Goal: Task Accomplishment & Management: Manage account settings

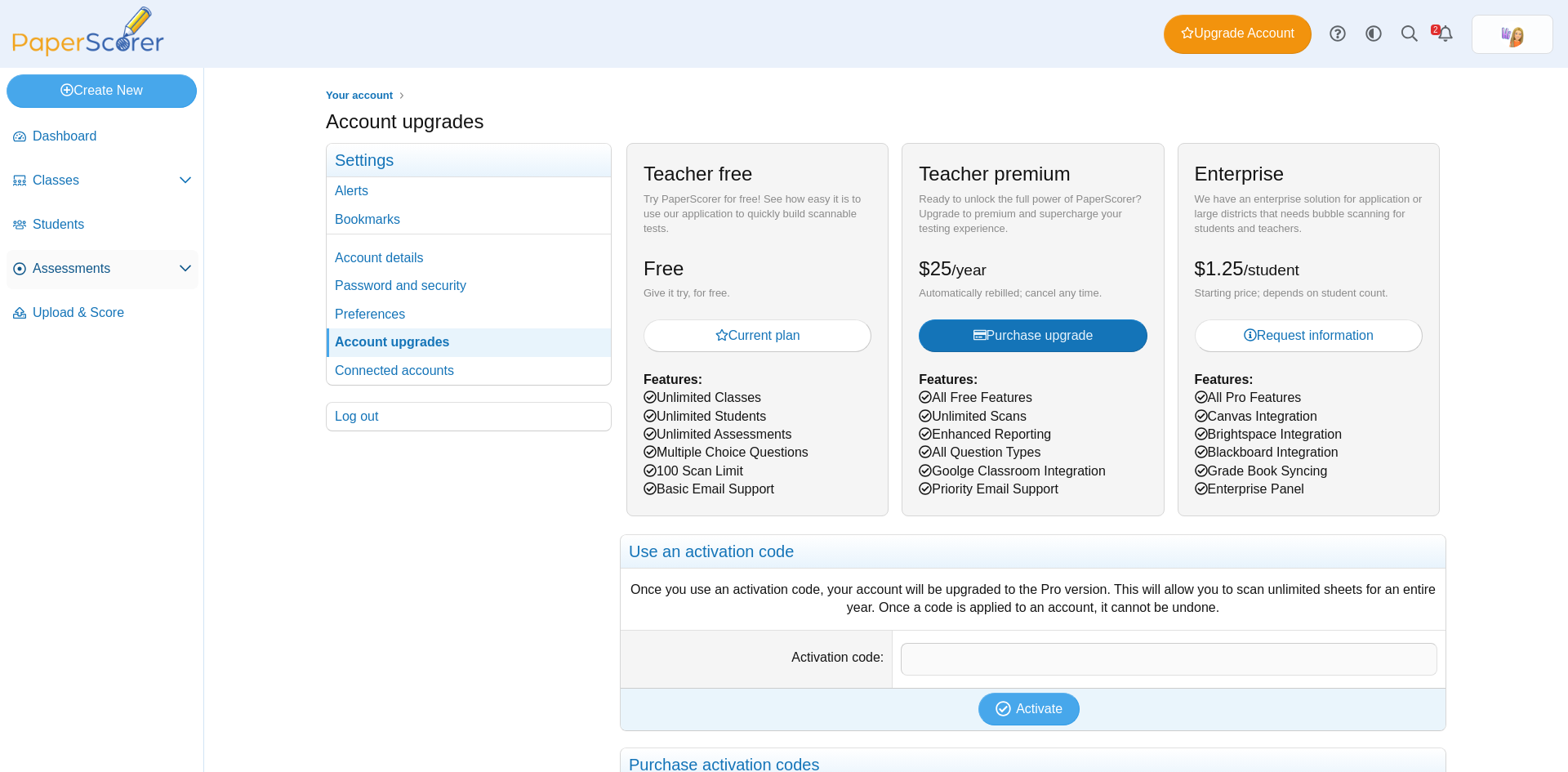
click at [94, 267] on span "Assessments" at bounding box center [106, 269] width 146 height 18
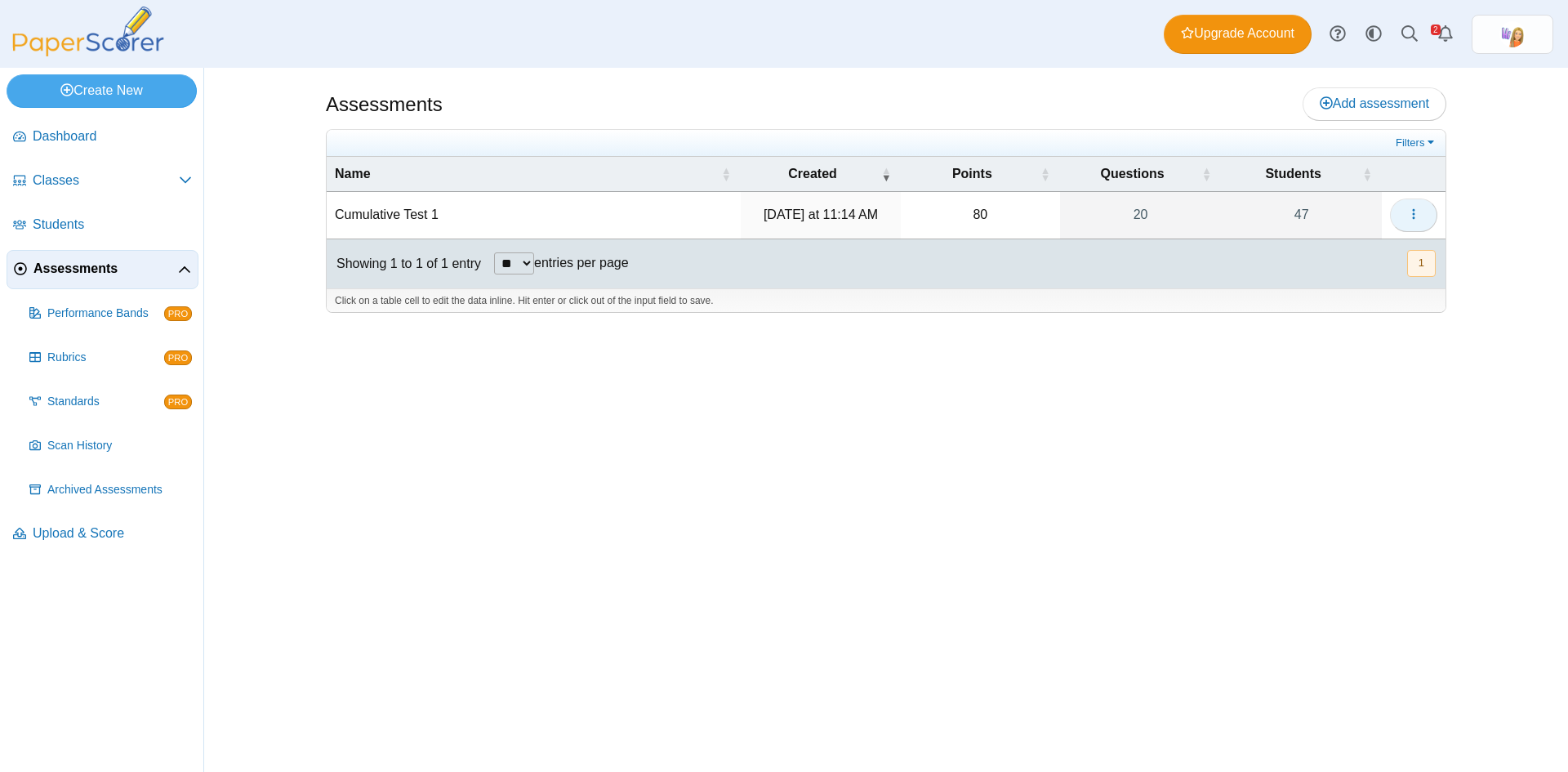
click at [1423, 218] on button "button" at bounding box center [1414, 214] width 47 height 33
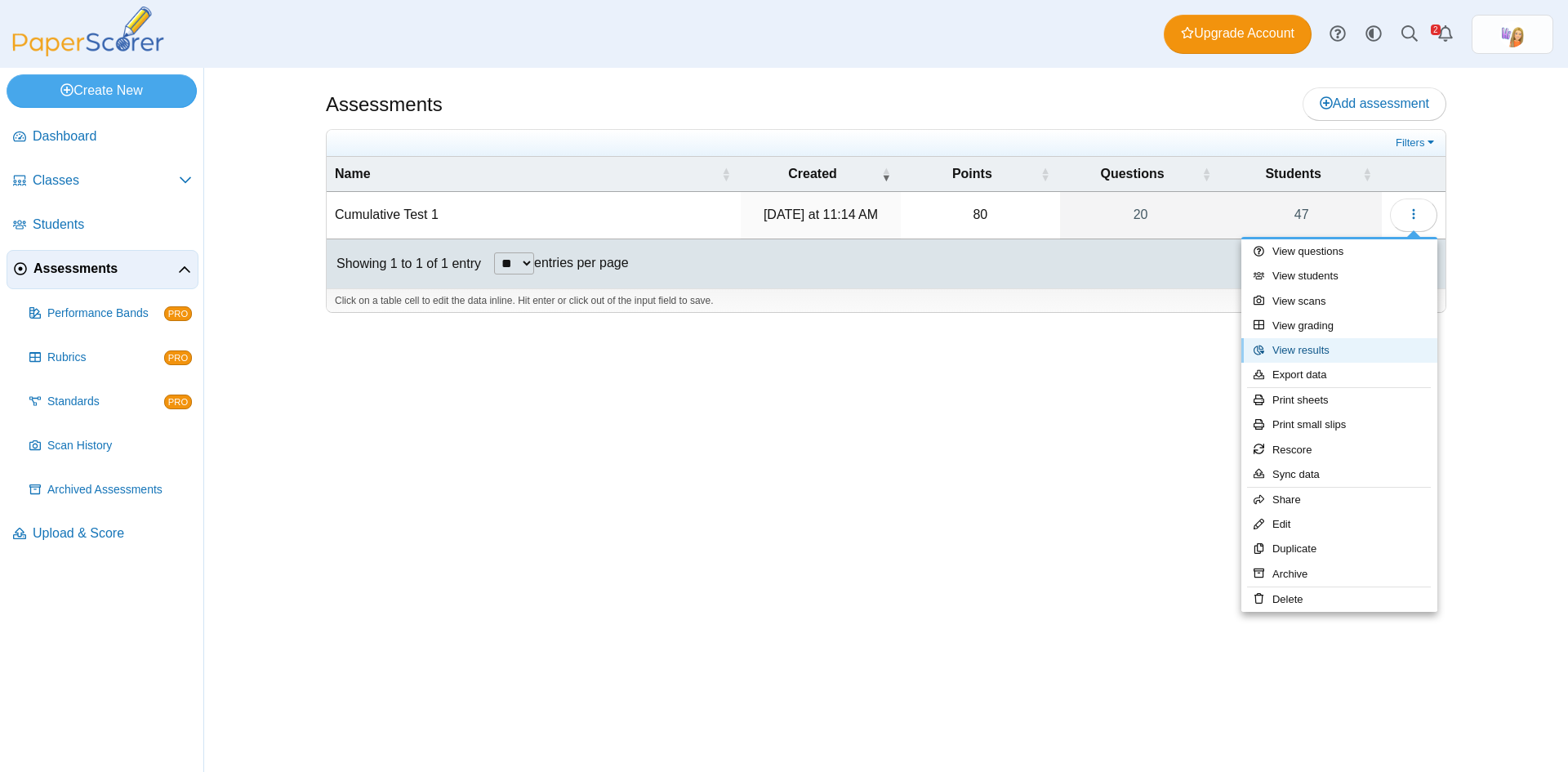
click at [1324, 349] on link "View results" at bounding box center [1340, 350] width 196 height 24
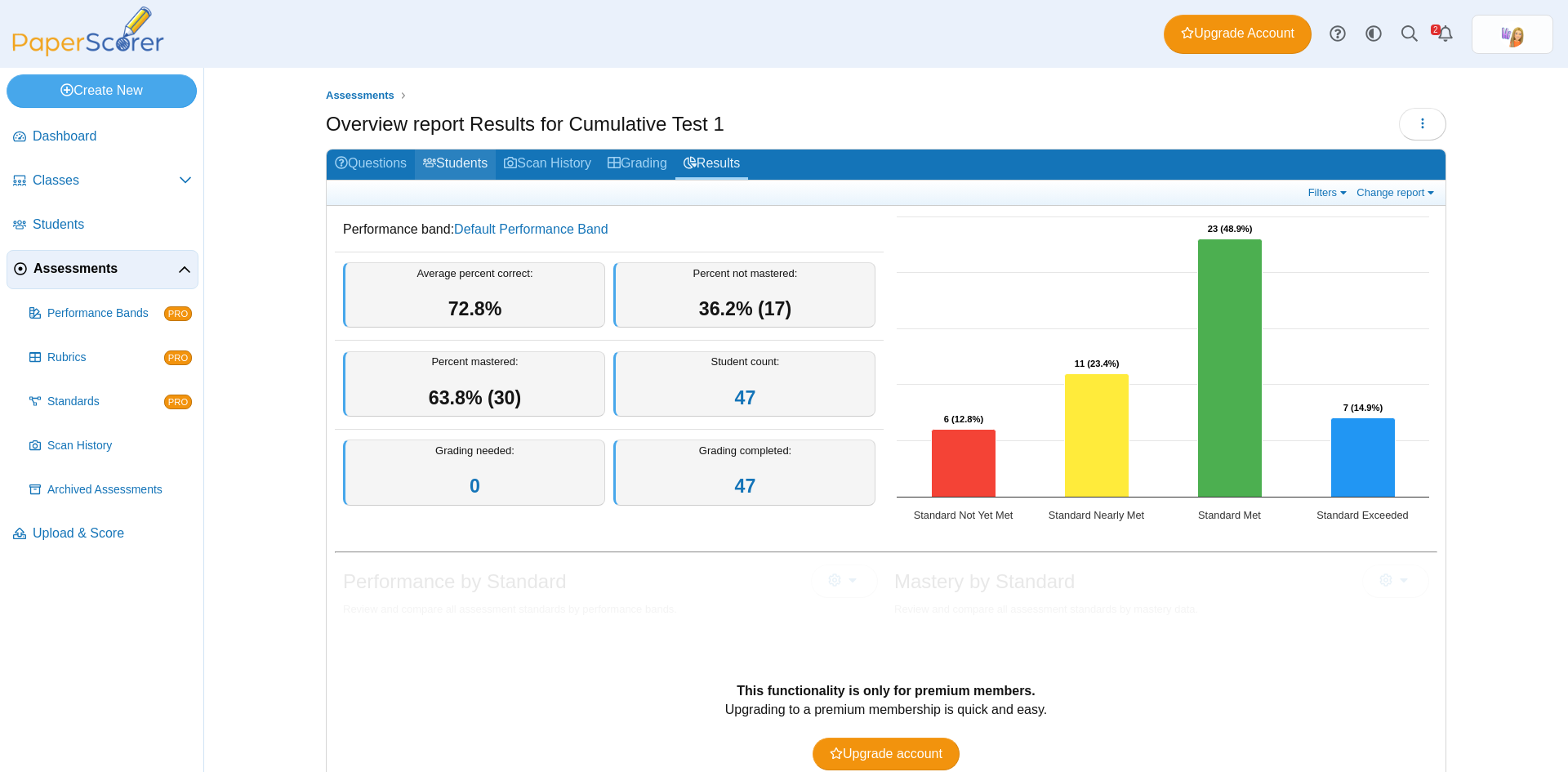
click at [455, 156] on link "Students" at bounding box center [455, 165] width 81 height 30
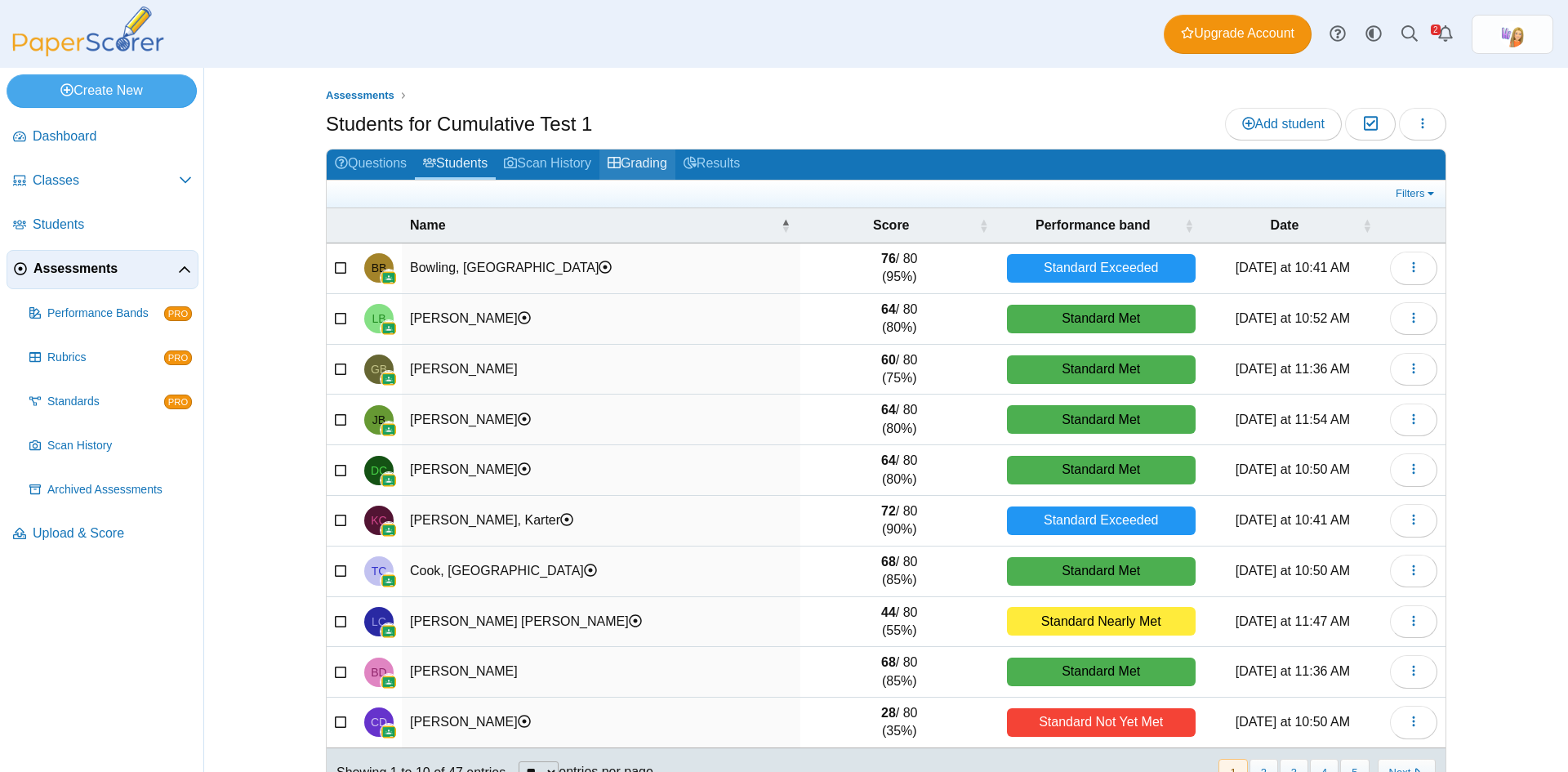
click at [632, 162] on link "Grading" at bounding box center [637, 165] width 76 height 30
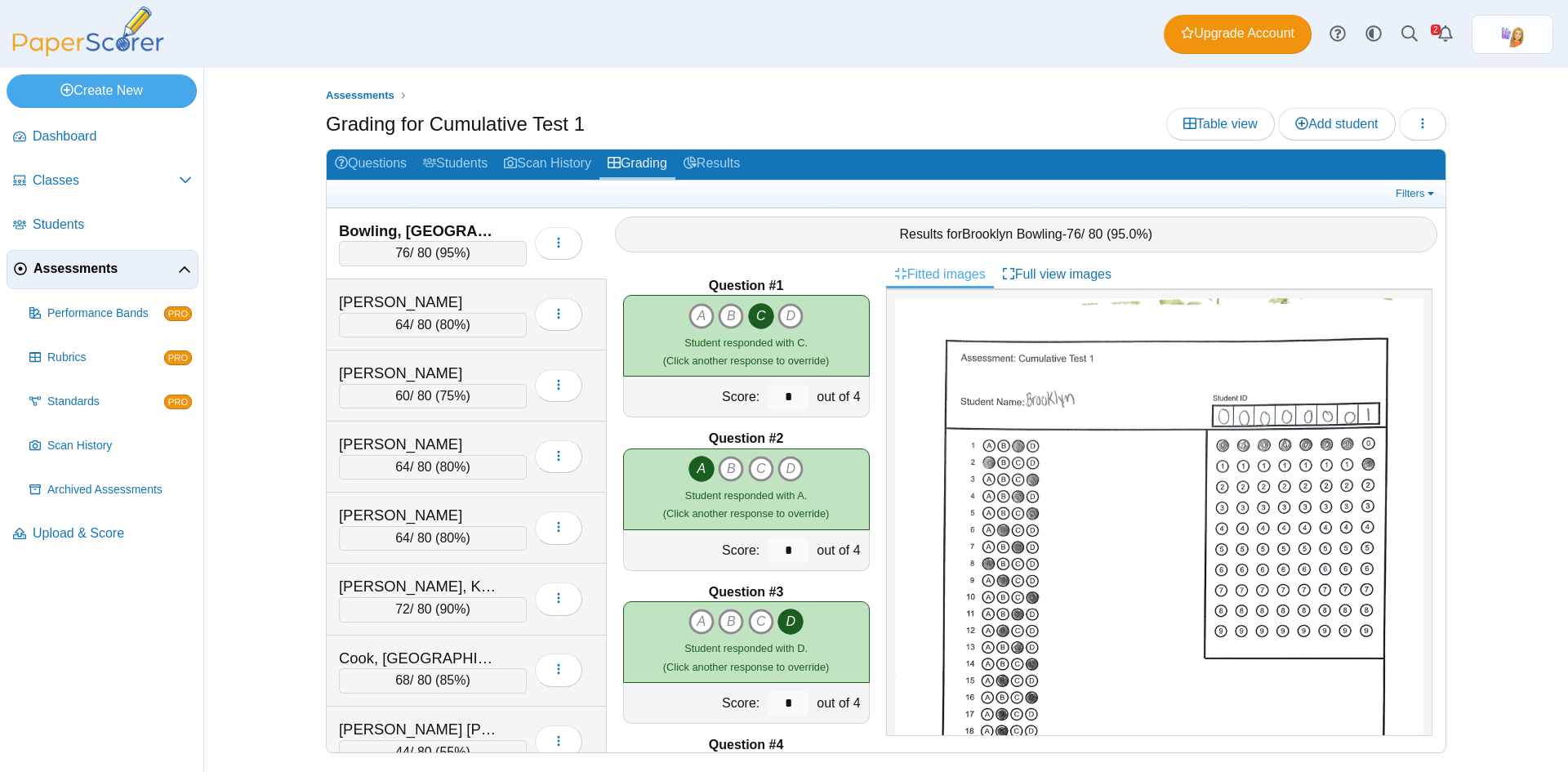
click at [484, 220] on div "Bowling, Brooklyn" at bounding box center [420, 231] width 163 height 21
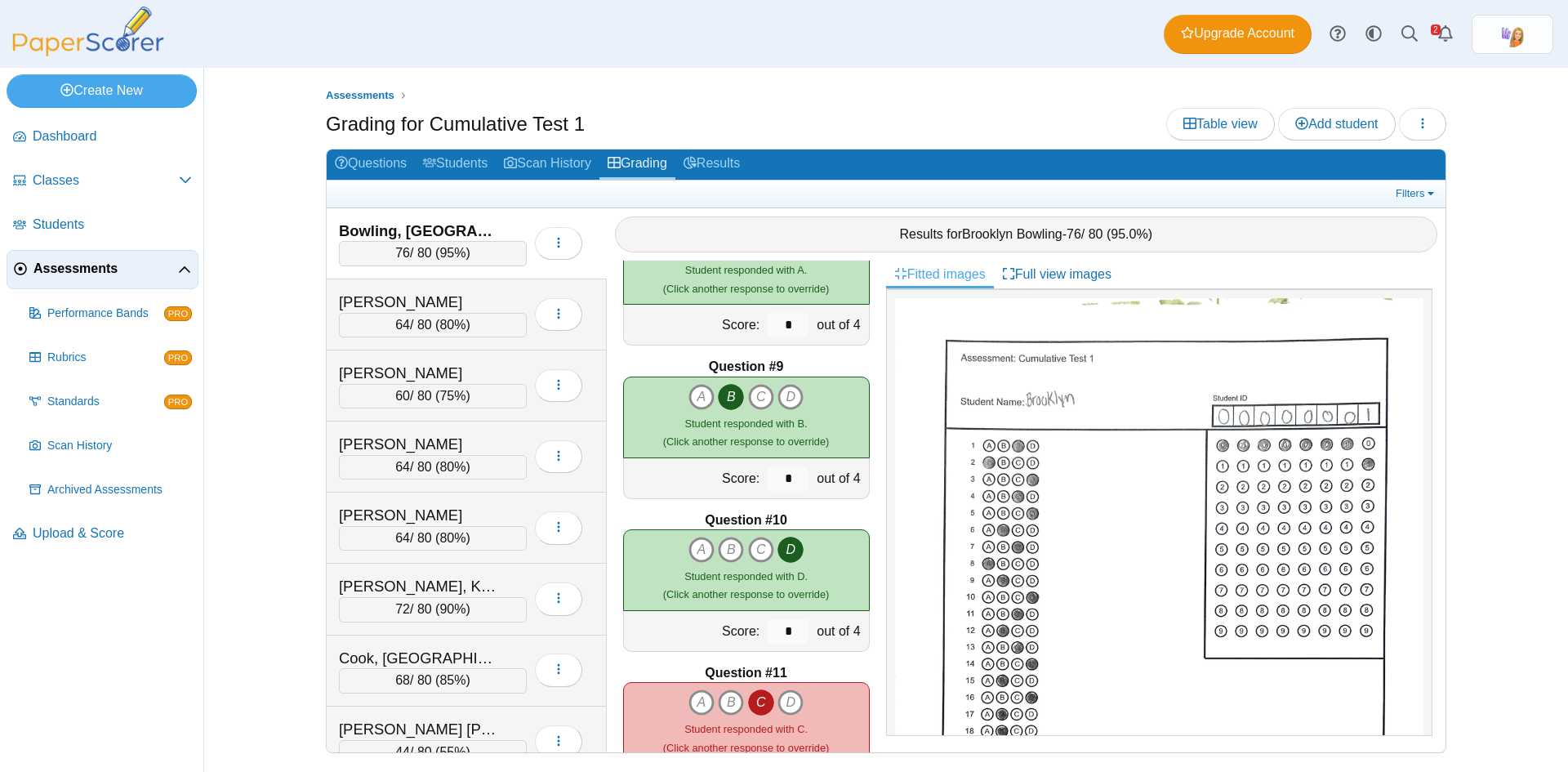
scroll to position [1389, 0]
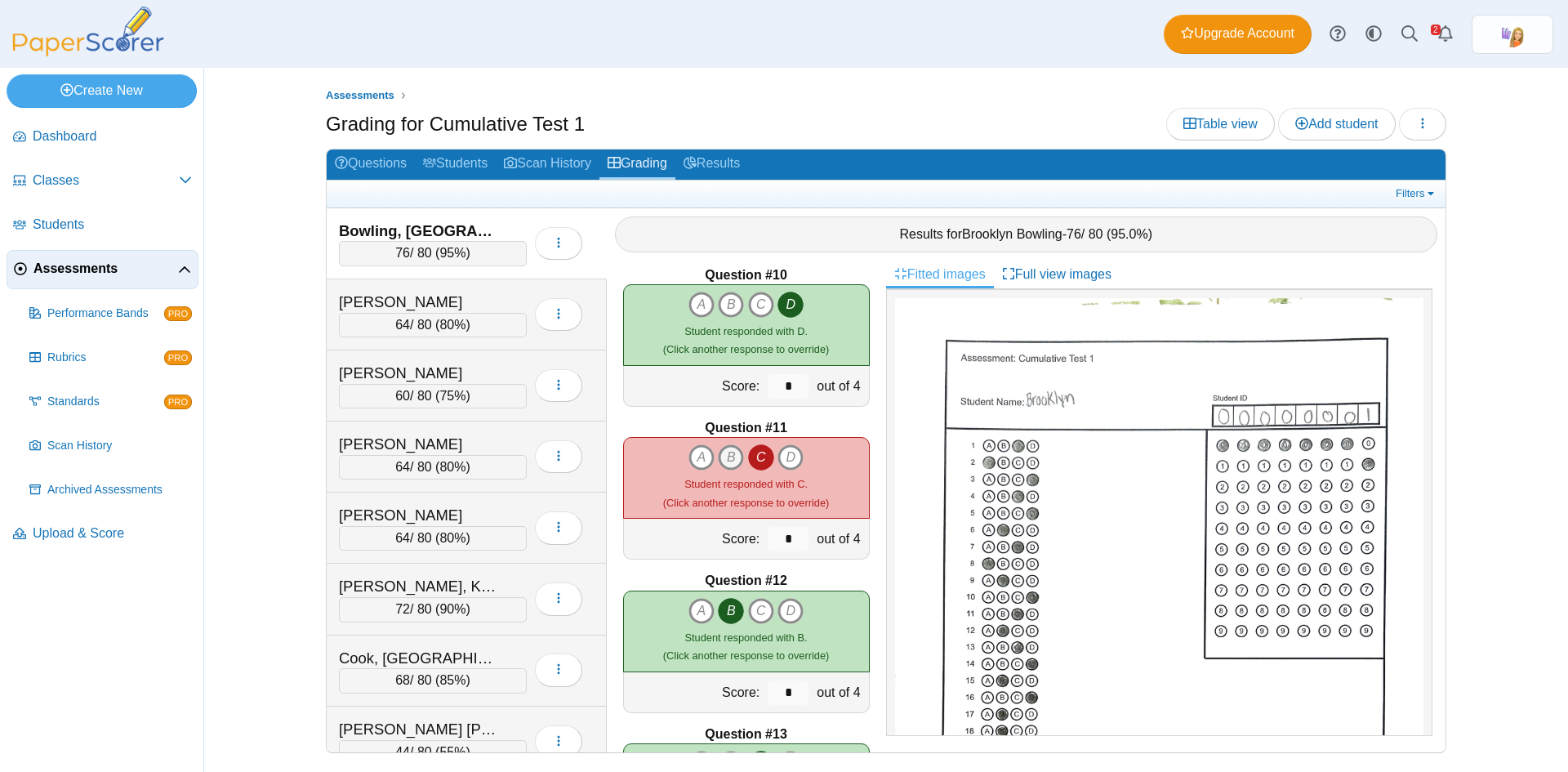
click at [728, 457] on icon "B" at bounding box center [731, 457] width 26 height 26
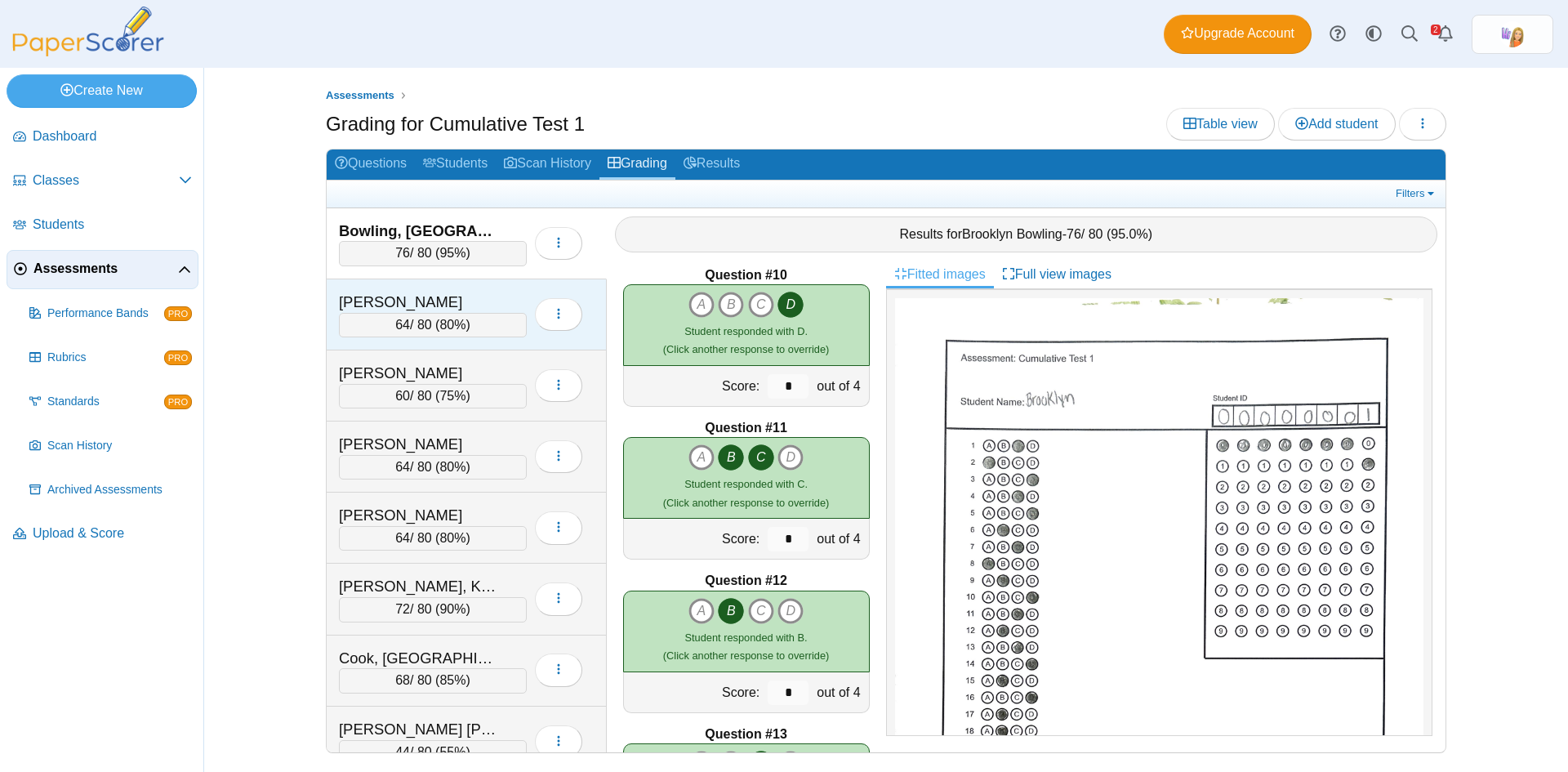
click at [470, 287] on div "Boyer, Lillian 64 / 80 ( 80% ) Loading…" at bounding box center [467, 315] width 280 height 71
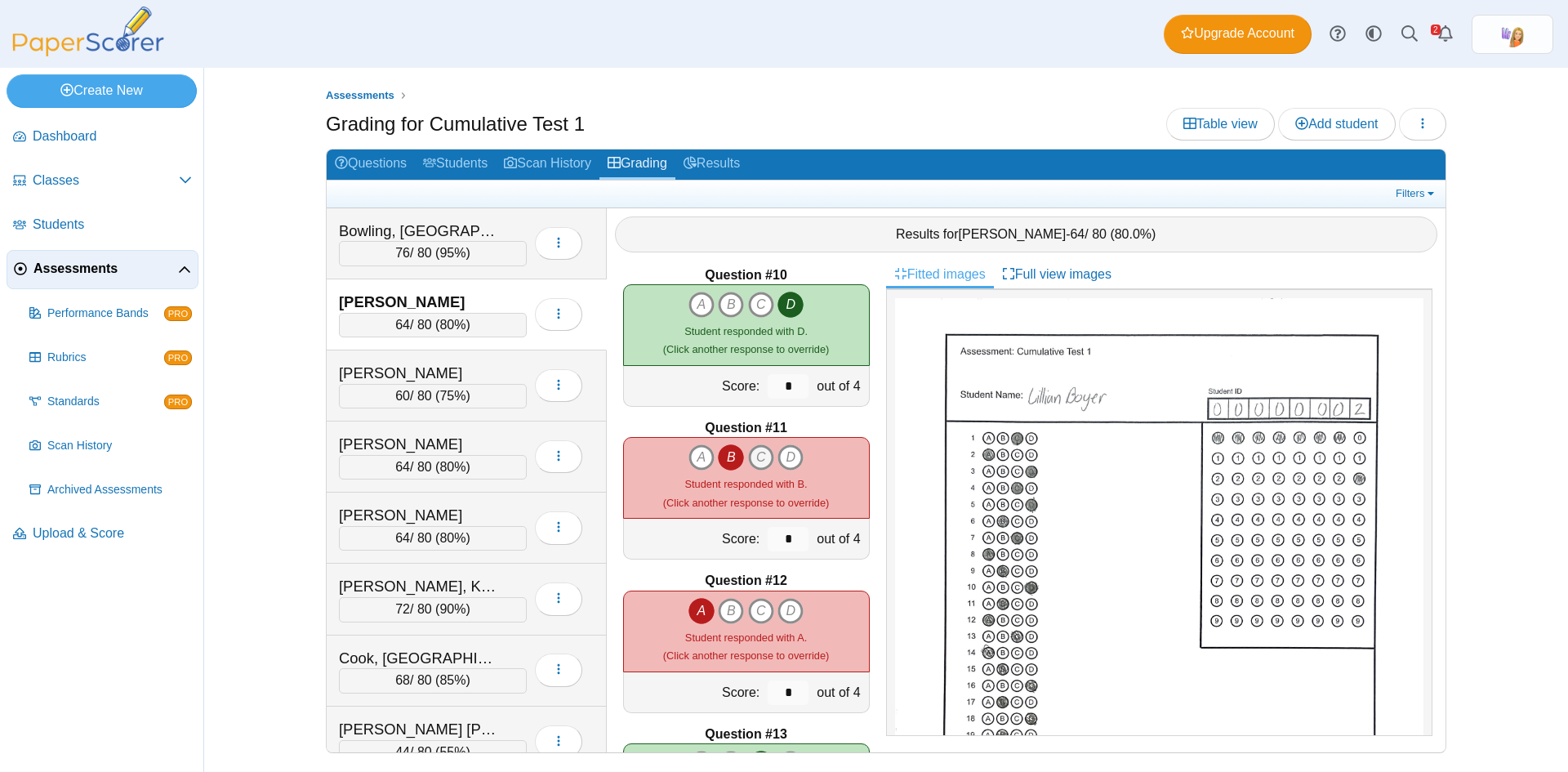
click at [757, 455] on icon "C" at bounding box center [760, 457] width 26 height 26
type input "*"
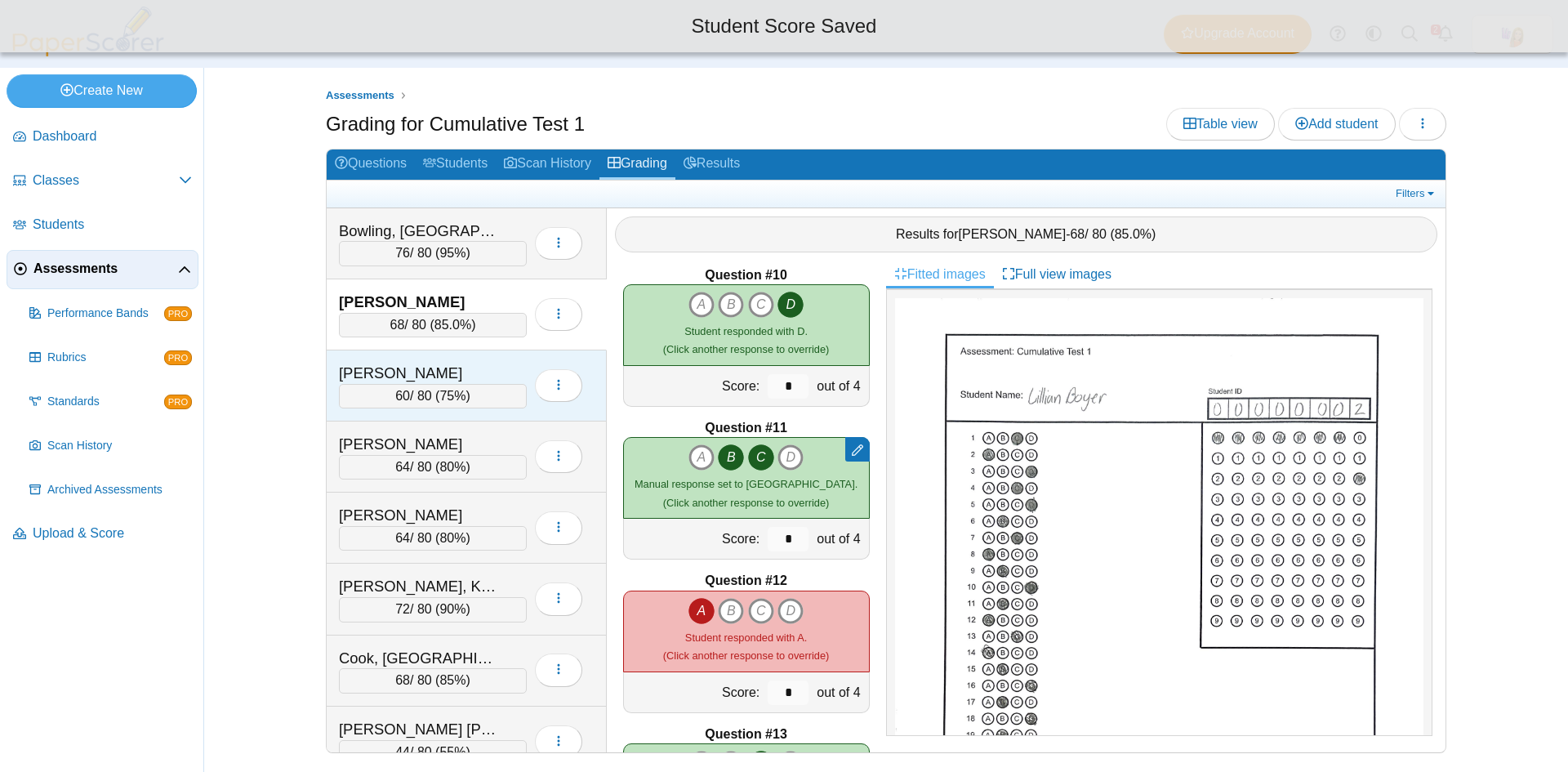
click at [481, 361] on div "Brown, Gunnar 60 / 80 ( 75% ) Loading…" at bounding box center [467, 386] width 280 height 71
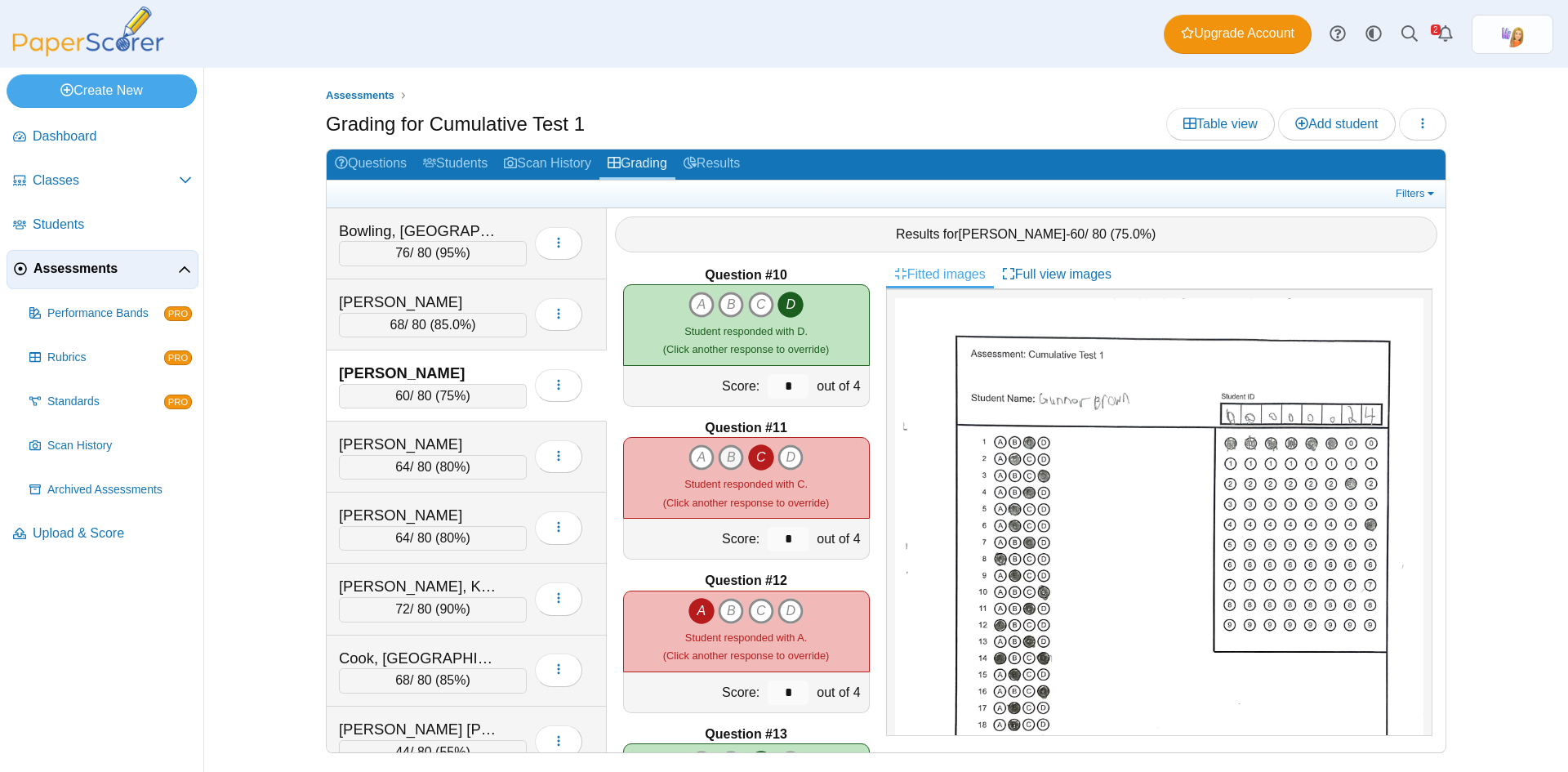
click at [722, 457] on icon "B" at bounding box center [731, 457] width 26 height 26
type input "*"
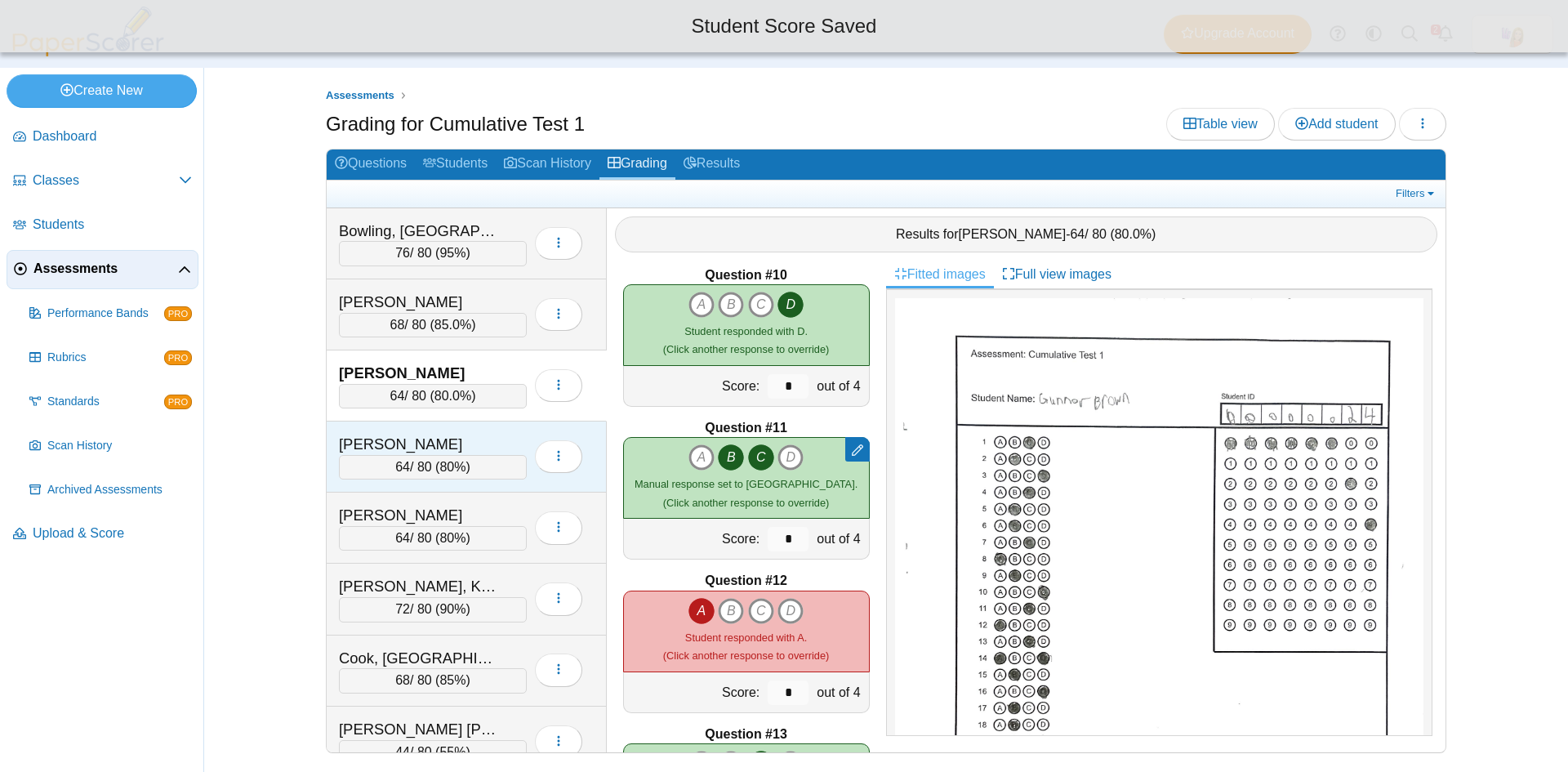
click at [464, 434] on div "Burris, Jiles" at bounding box center [420, 444] width 163 height 21
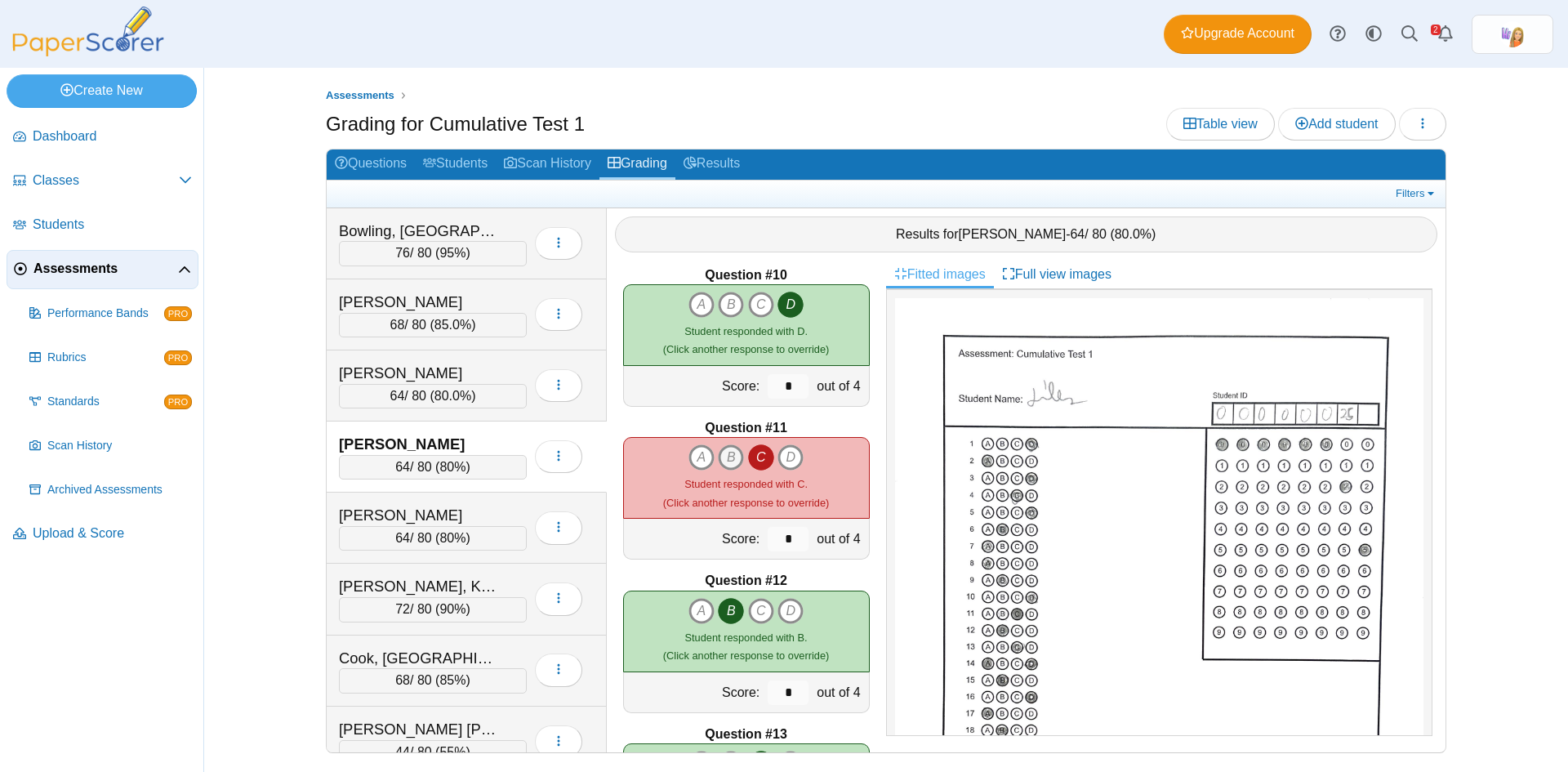
click at [729, 458] on icon "B" at bounding box center [731, 457] width 26 height 26
type input "*"
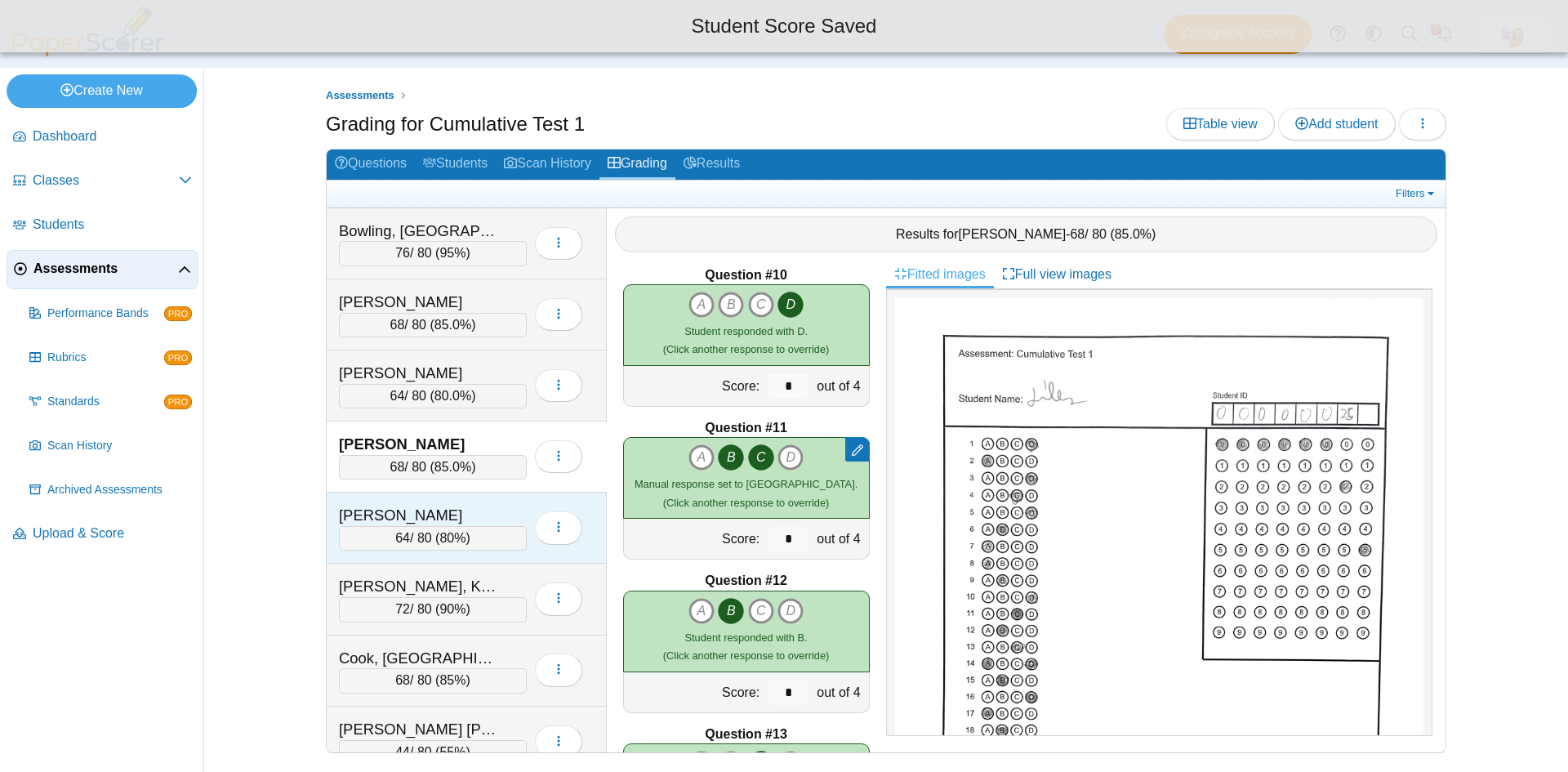
click at [464, 505] on div "[PERSON_NAME]" at bounding box center [420, 516] width 163 height 21
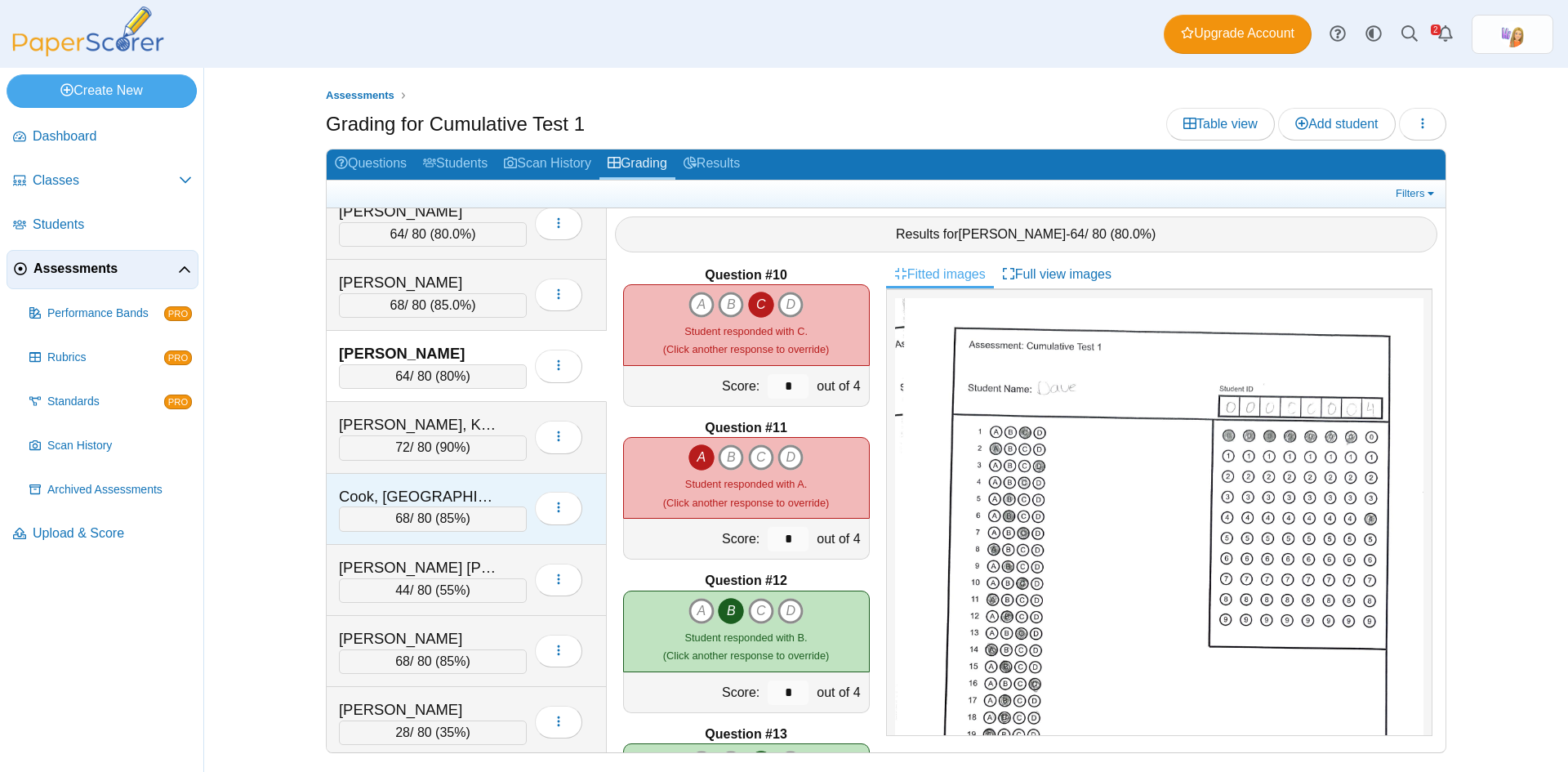
scroll to position [163, 0]
click at [440, 410] on div "Carnes, Karter 72 / 80 ( 90% ) Loading…" at bounding box center [467, 436] width 280 height 71
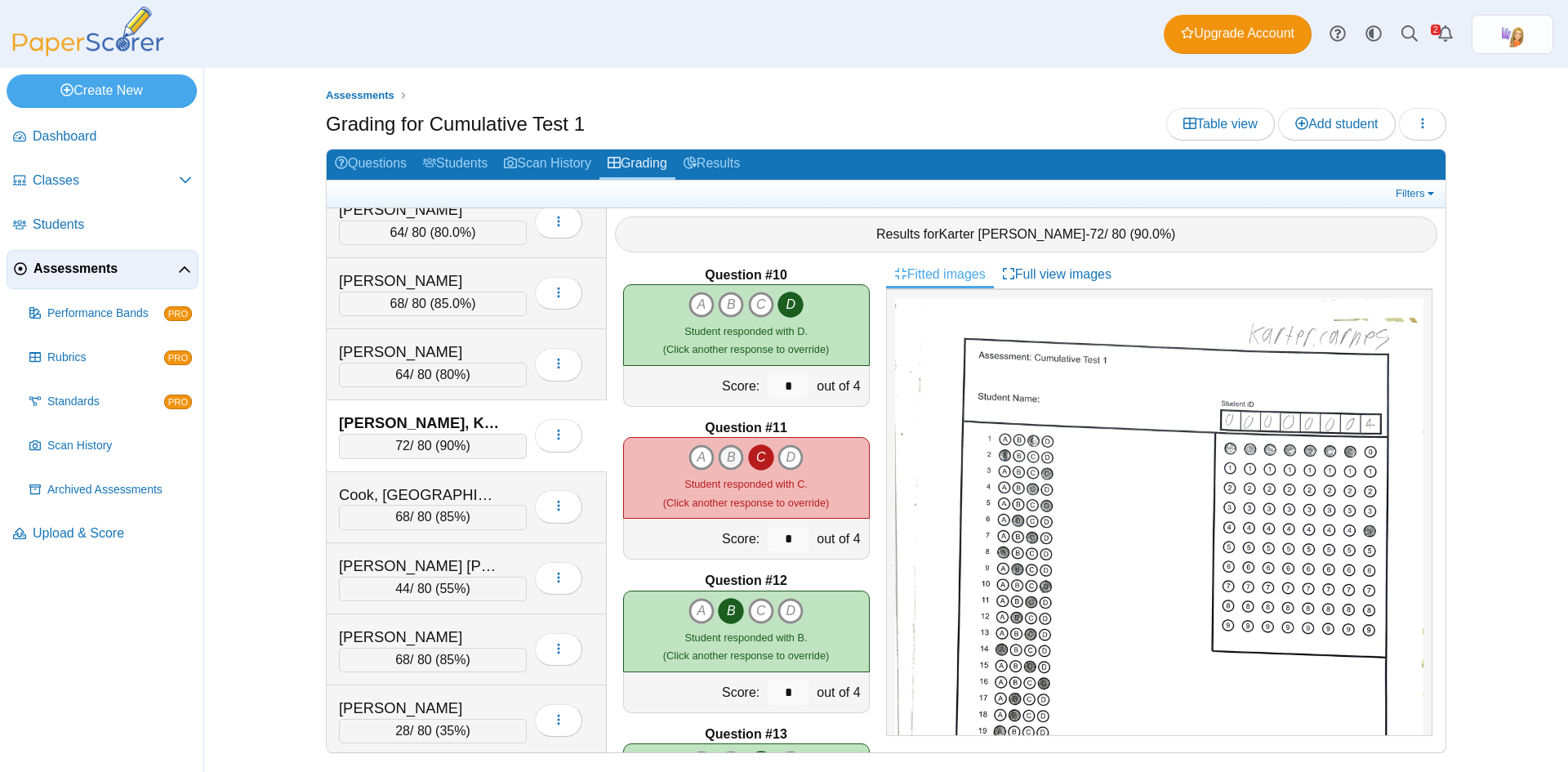
click at [729, 459] on icon "B" at bounding box center [731, 457] width 26 height 26
type input "*"
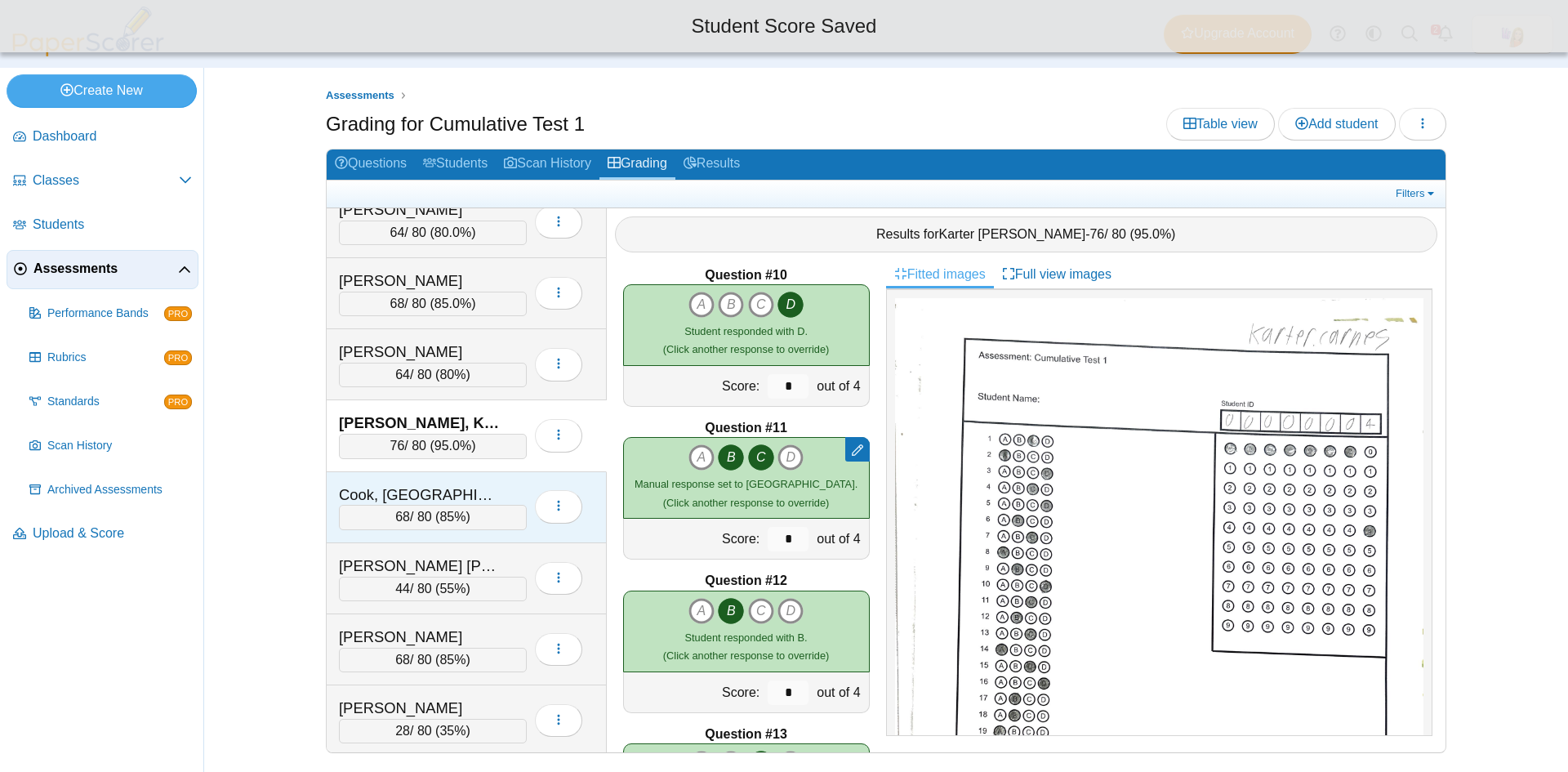
click at [468, 485] on div "Cook, Tallon" at bounding box center [420, 495] width 163 height 21
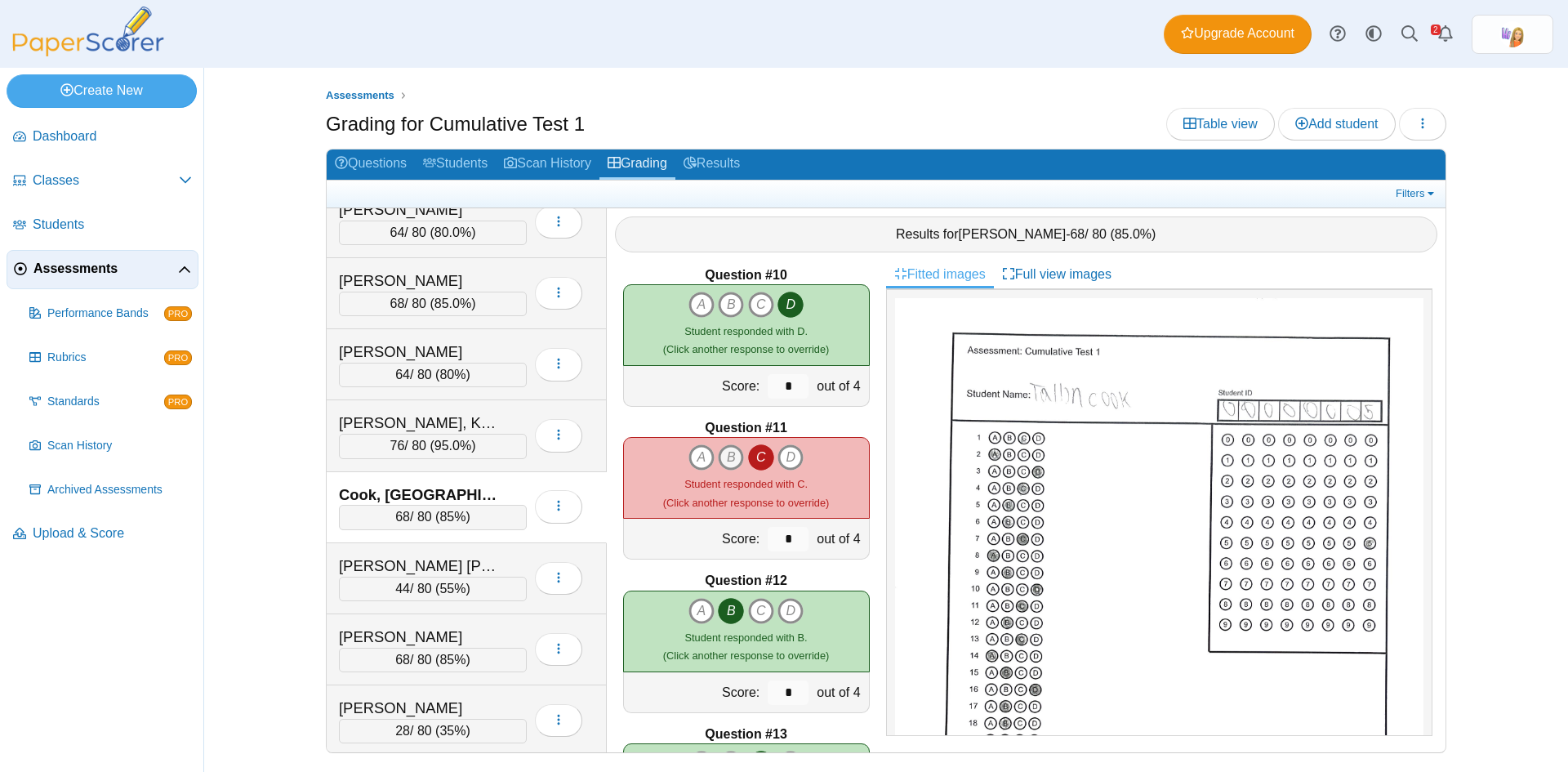
click at [722, 456] on icon "B" at bounding box center [731, 457] width 26 height 26
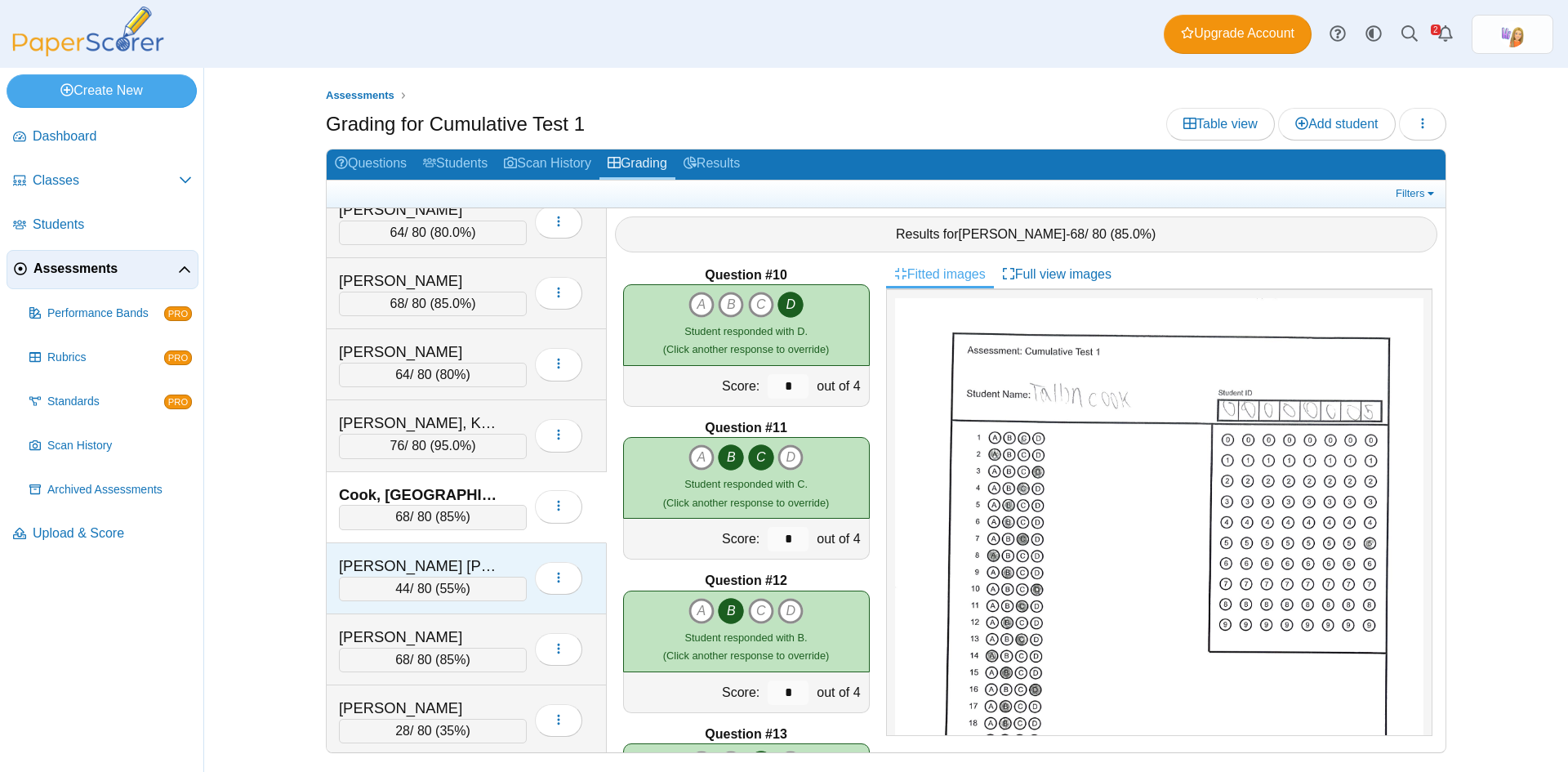
click at [466, 559] on div "Cosby Eason, Lathan" at bounding box center [420, 566] width 163 height 21
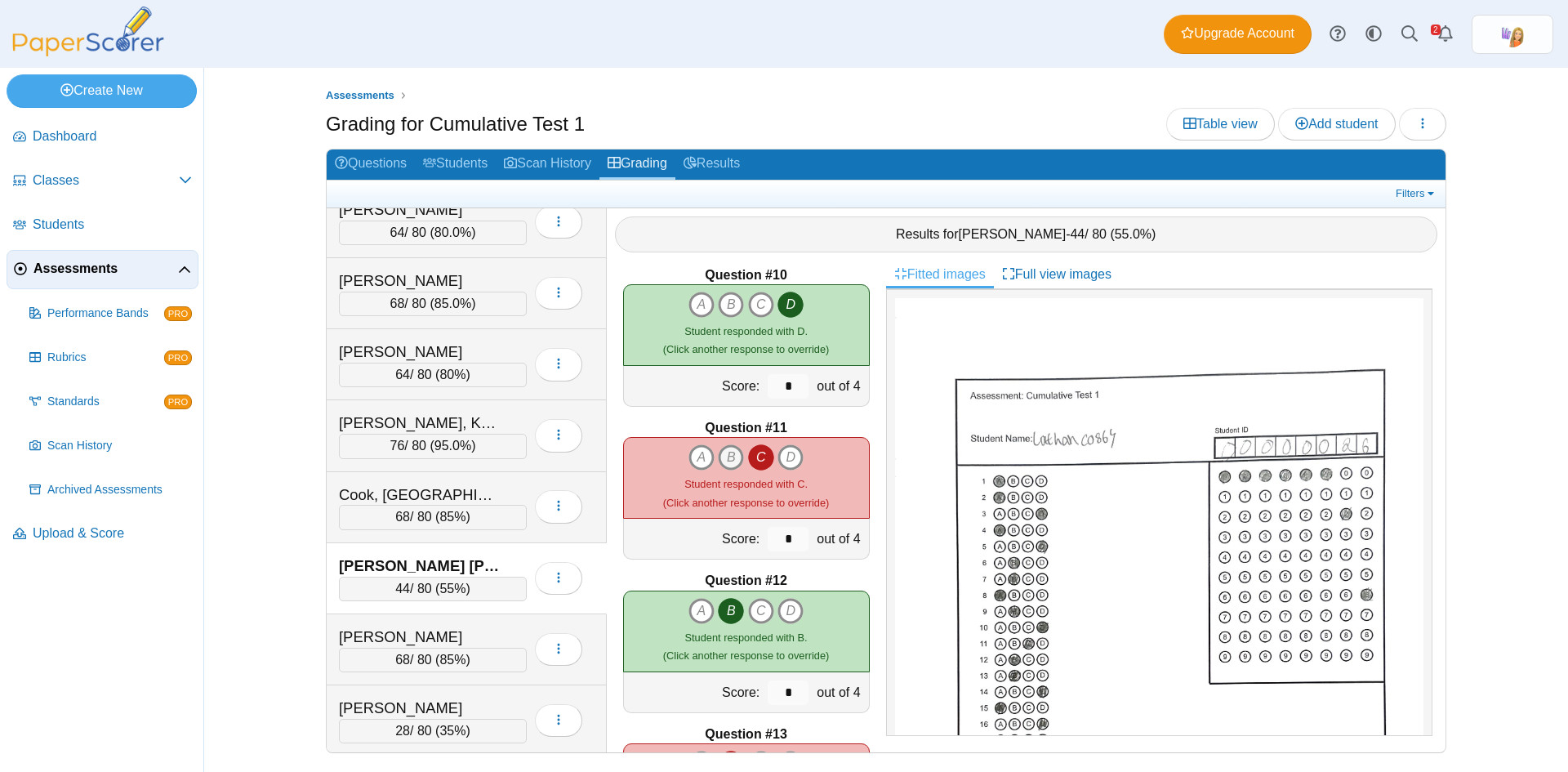
click at [719, 455] on icon "B" at bounding box center [731, 457] width 26 height 26
type input "*"
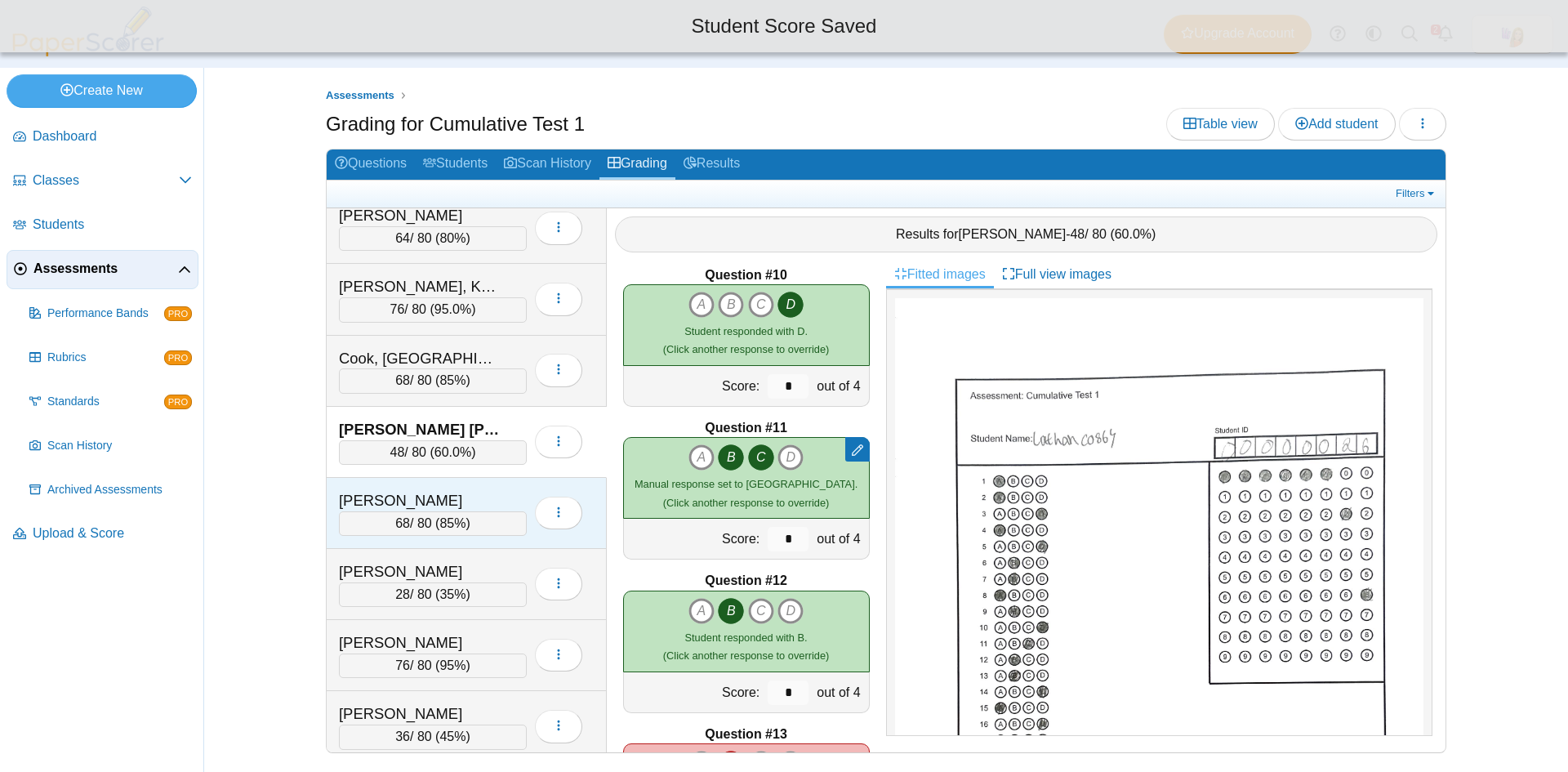
scroll to position [409, 0]
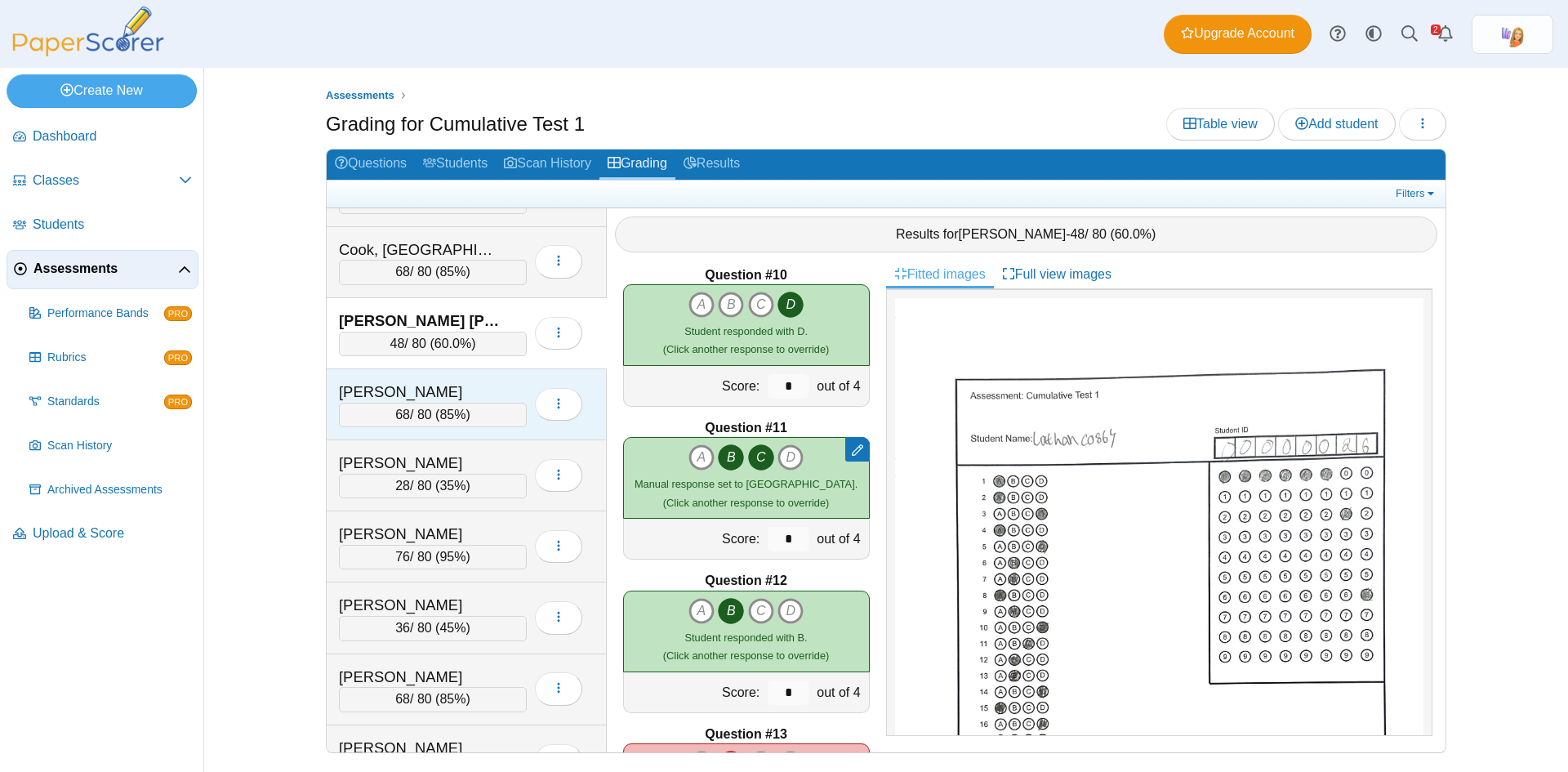
click at [467, 377] on div "Davis, Brayden 68 / 80 ( 85% ) Loading…" at bounding box center [467, 405] width 280 height 71
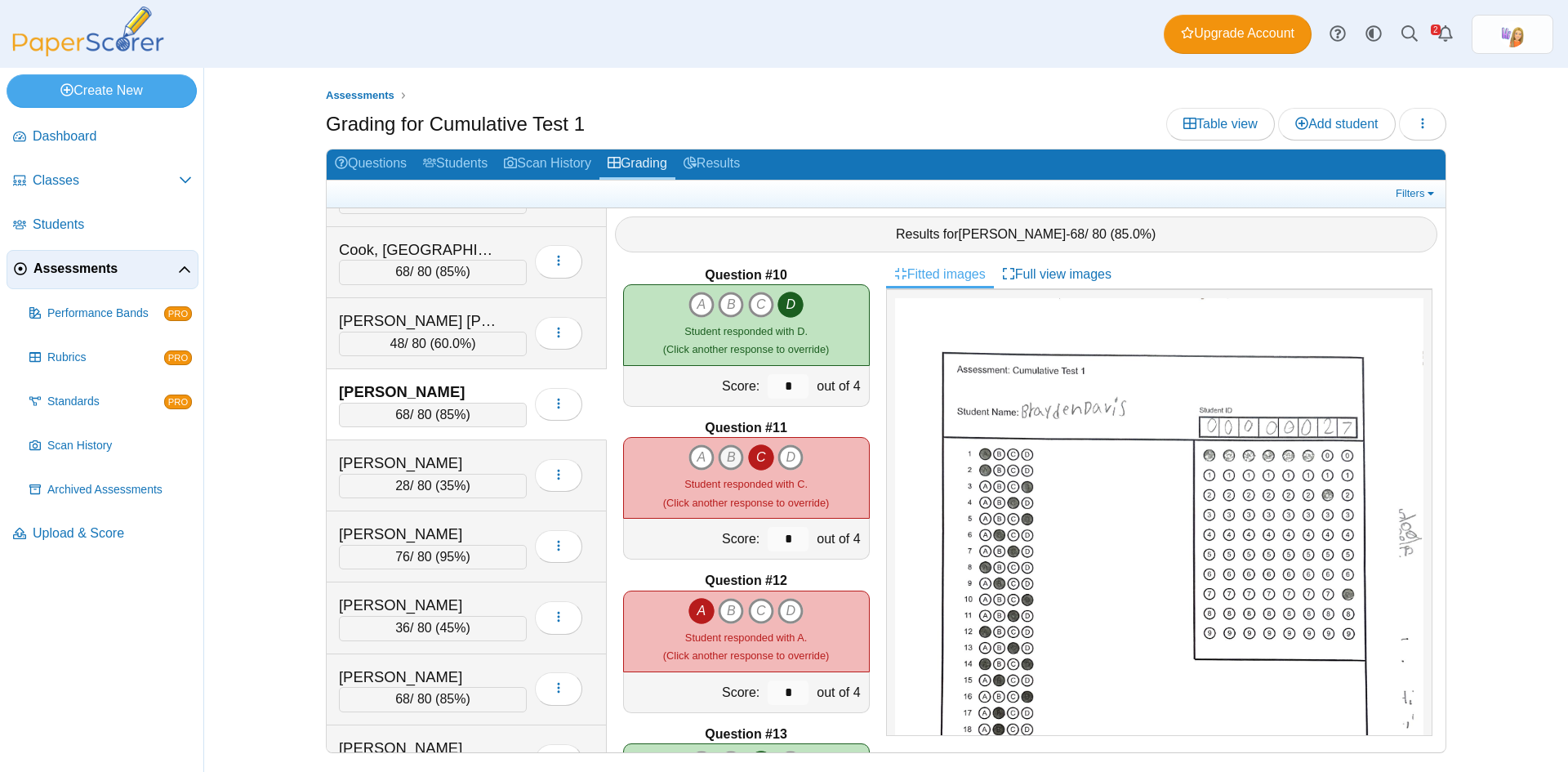
click at [725, 458] on icon "B" at bounding box center [731, 457] width 26 height 26
type input "*"
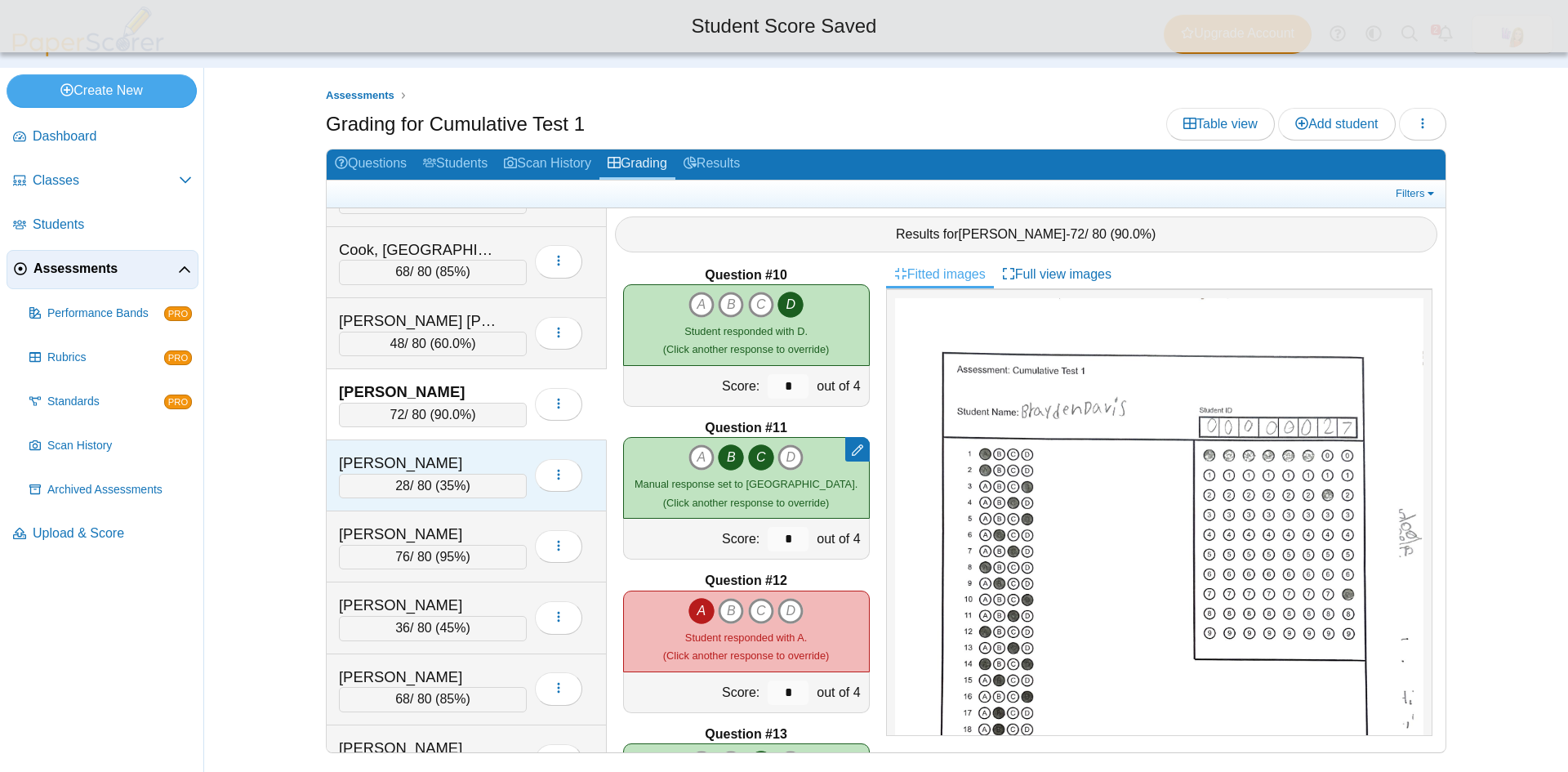
click at [477, 452] on div "[PERSON_NAME]" at bounding box center [420, 463] width 163 height 21
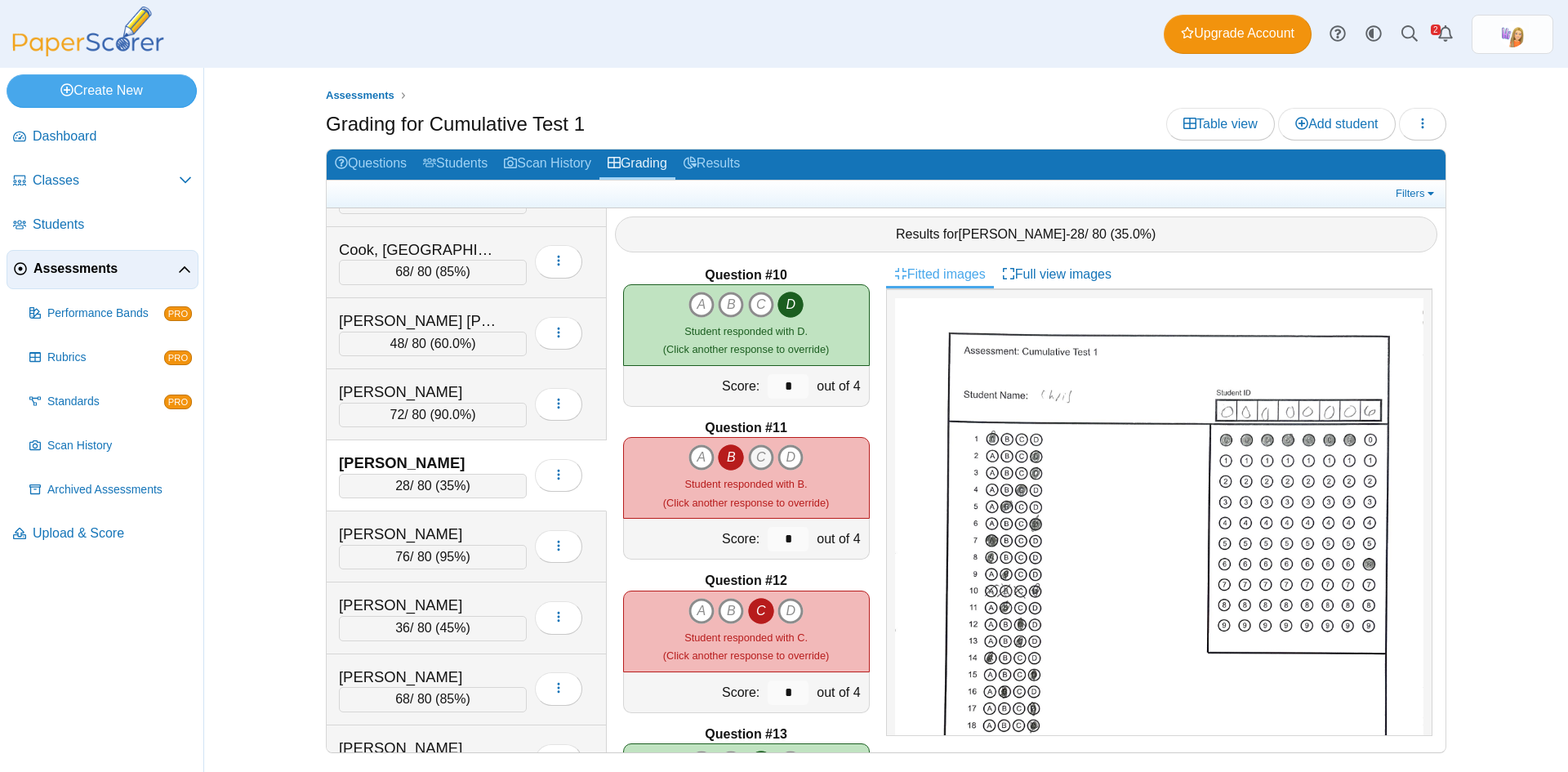
click at [757, 457] on icon "C" at bounding box center [760, 457] width 26 height 26
type input "*"
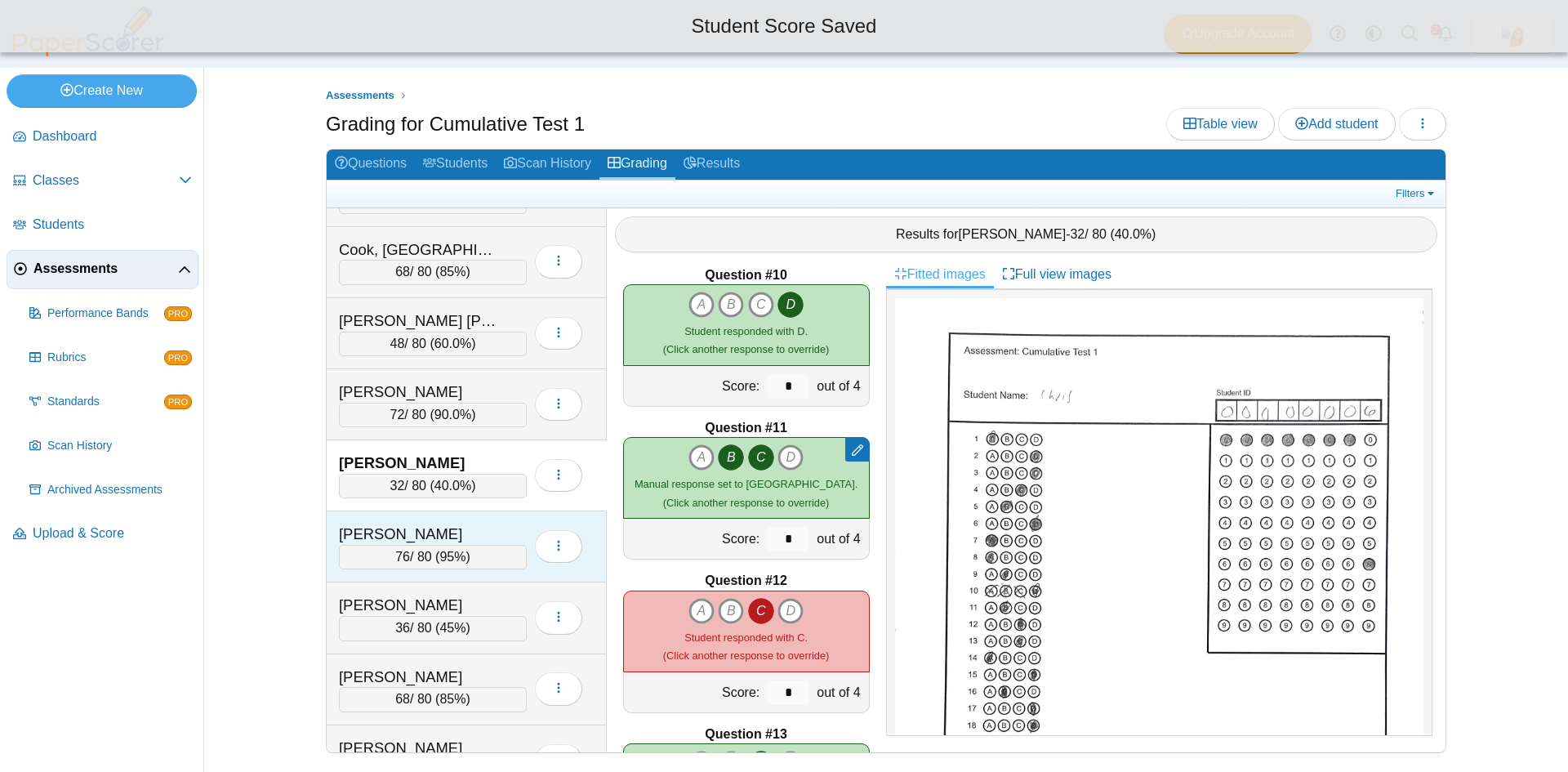
click at [452, 524] on div "Duncan, Ariel" at bounding box center [420, 535] width 163 height 21
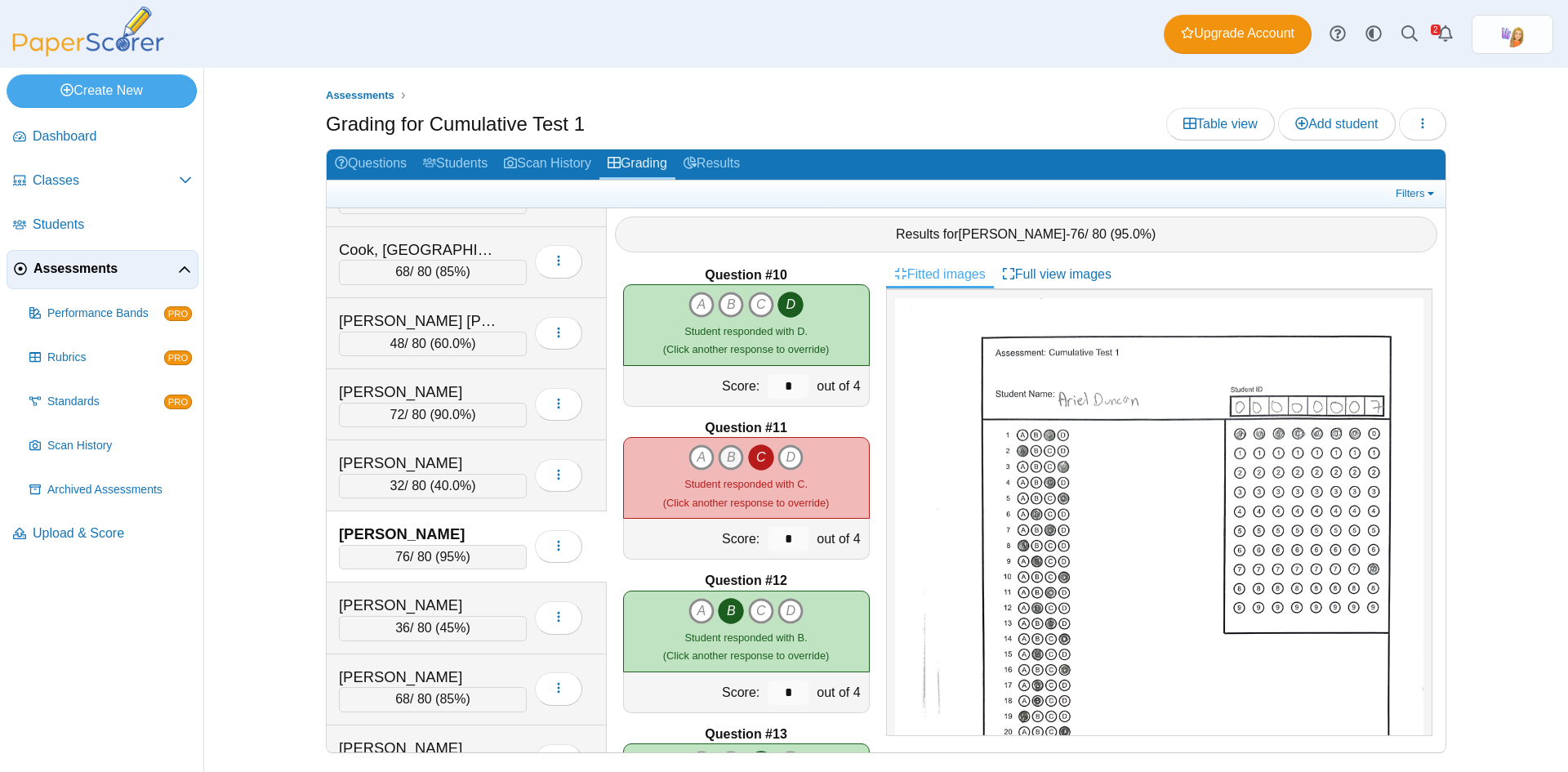
click at [729, 452] on icon "B" at bounding box center [731, 457] width 26 height 26
type input "*"
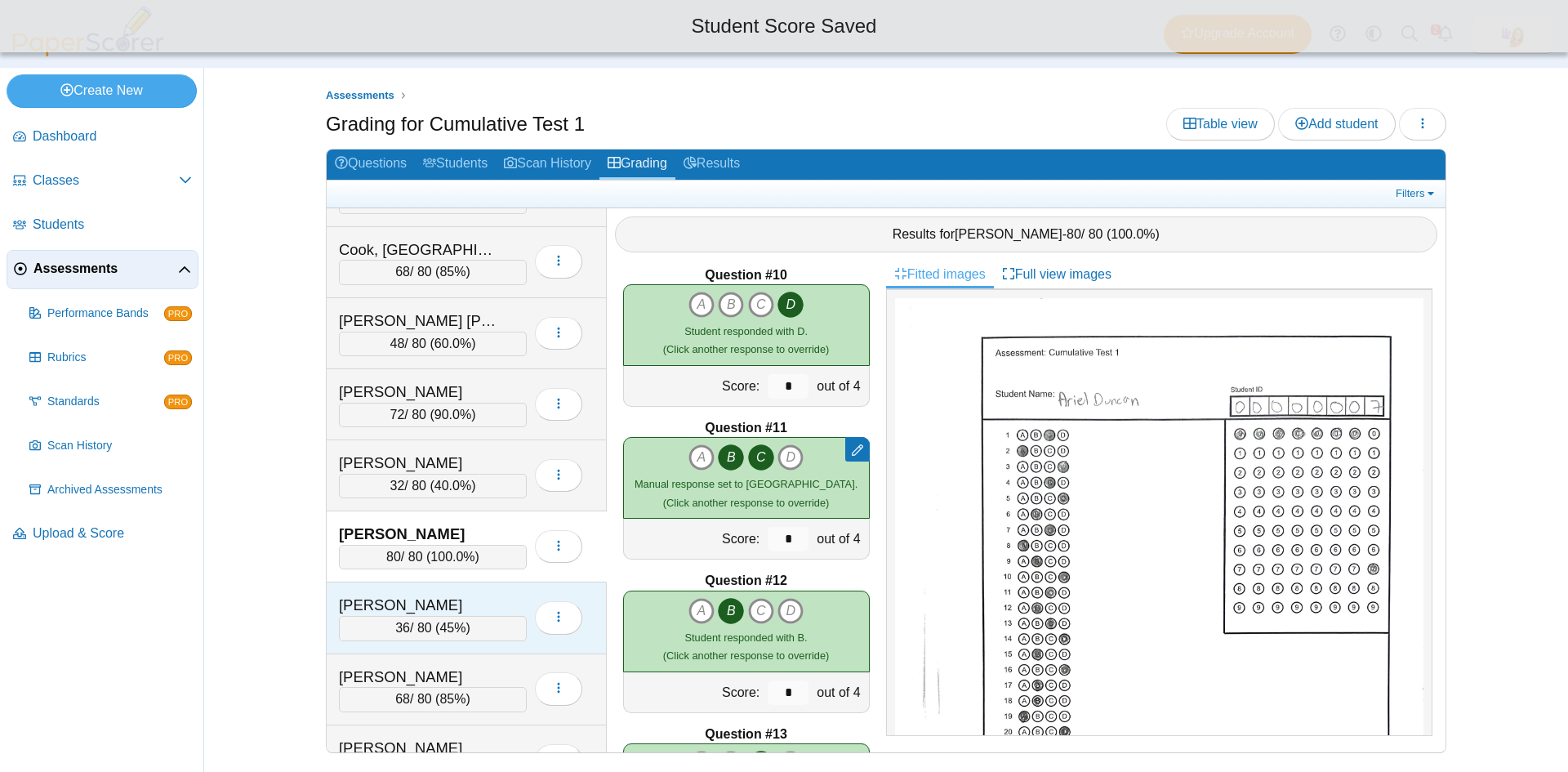
click at [477, 589] on div "Duncan, Hunter 36 / 80 ( 45% ) Loading…" at bounding box center [467, 618] width 280 height 71
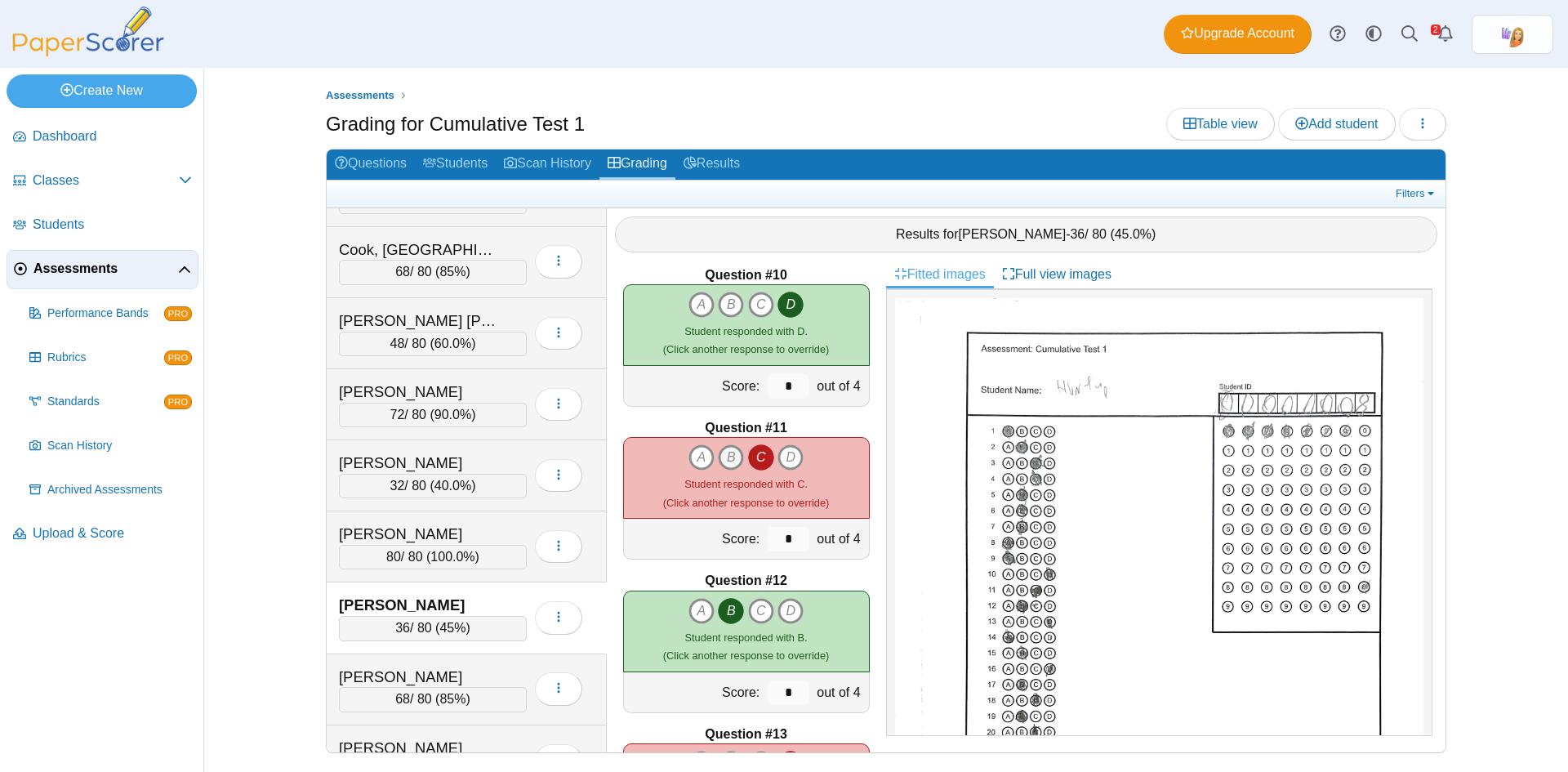
click at [720, 455] on icon "B" at bounding box center [731, 457] width 26 height 26
type input "*"
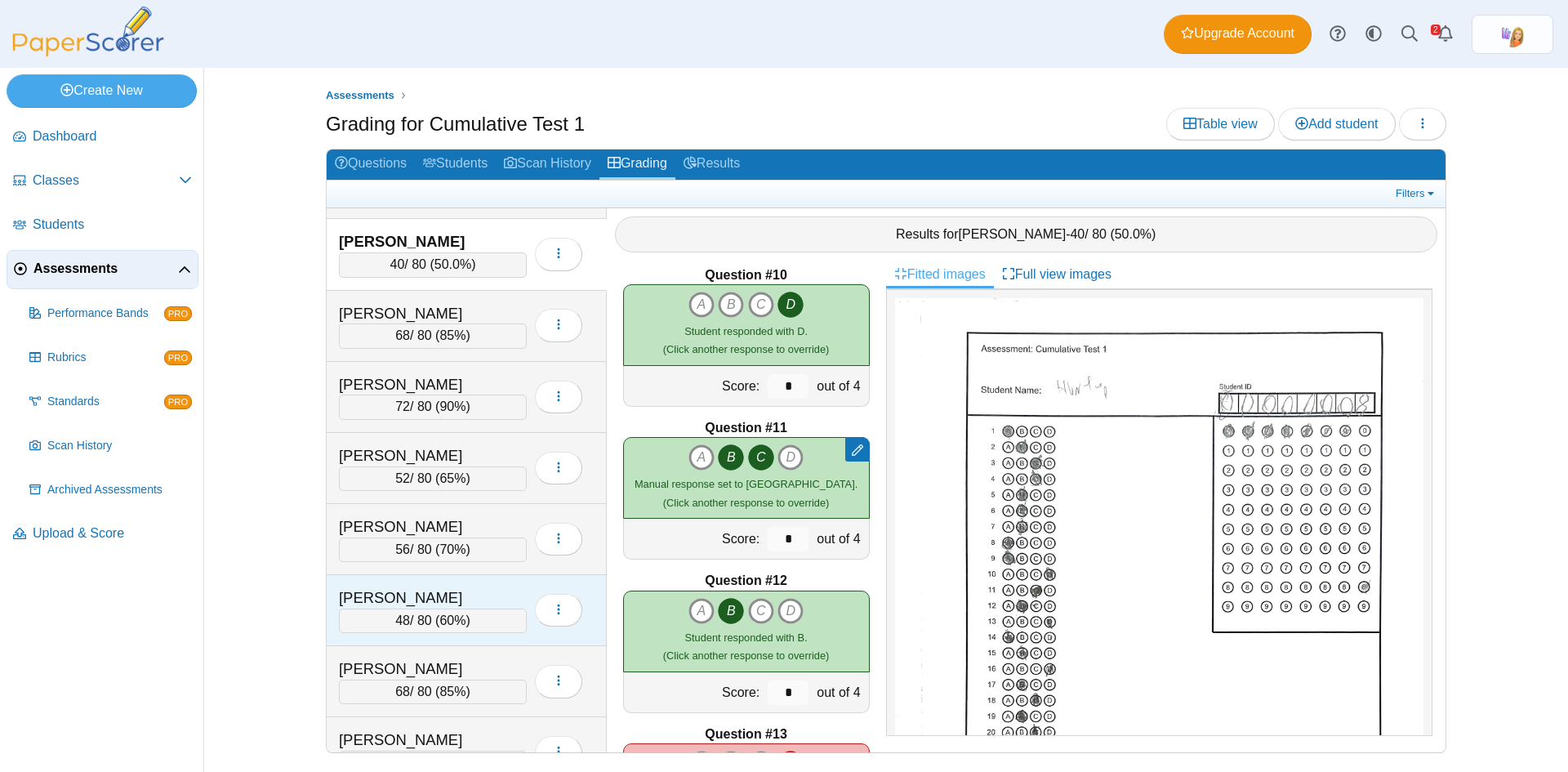
scroll to position [817, 0]
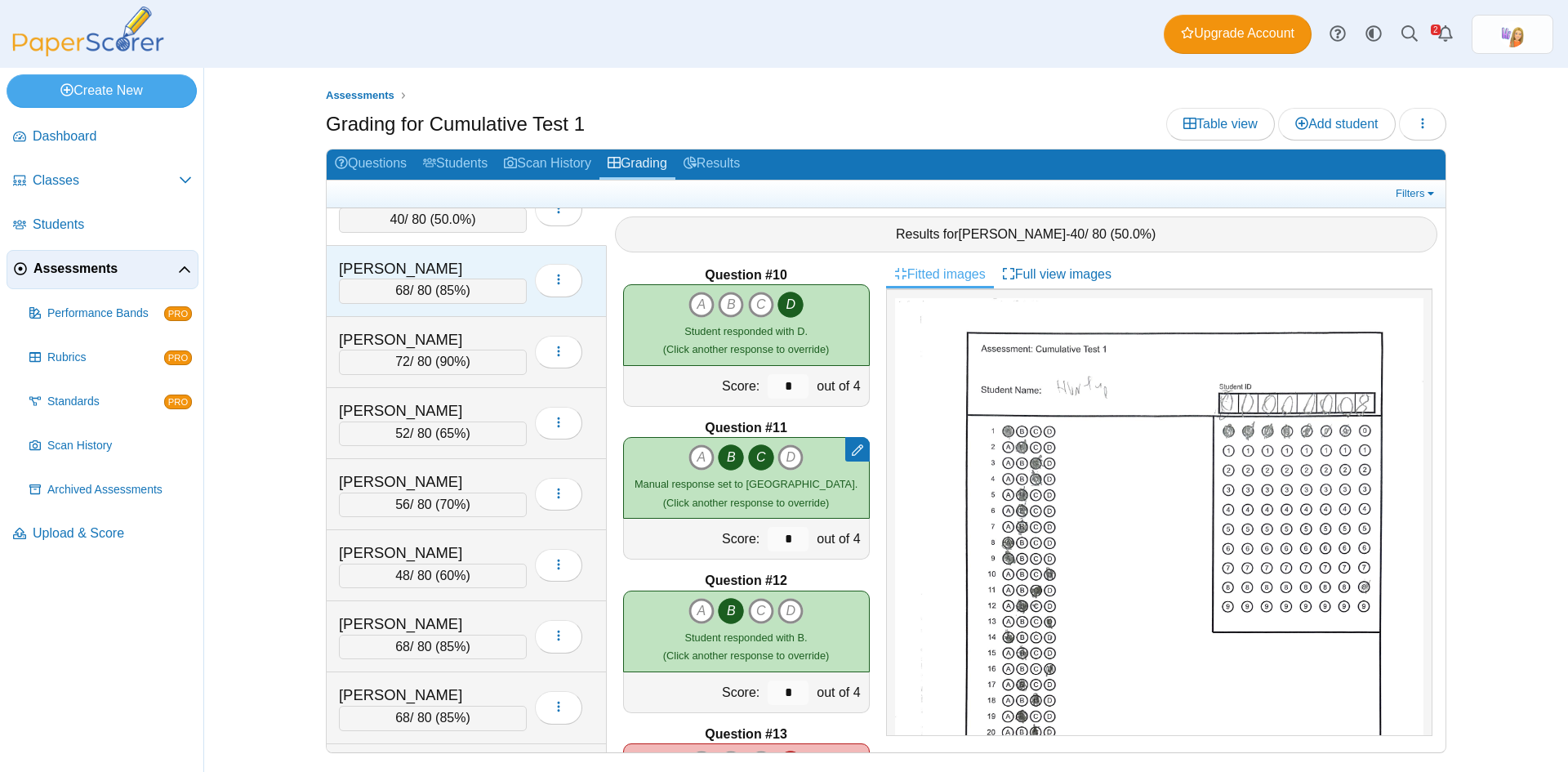
click at [496, 273] on div "Egger, Charles" at bounding box center [420, 269] width 163 height 21
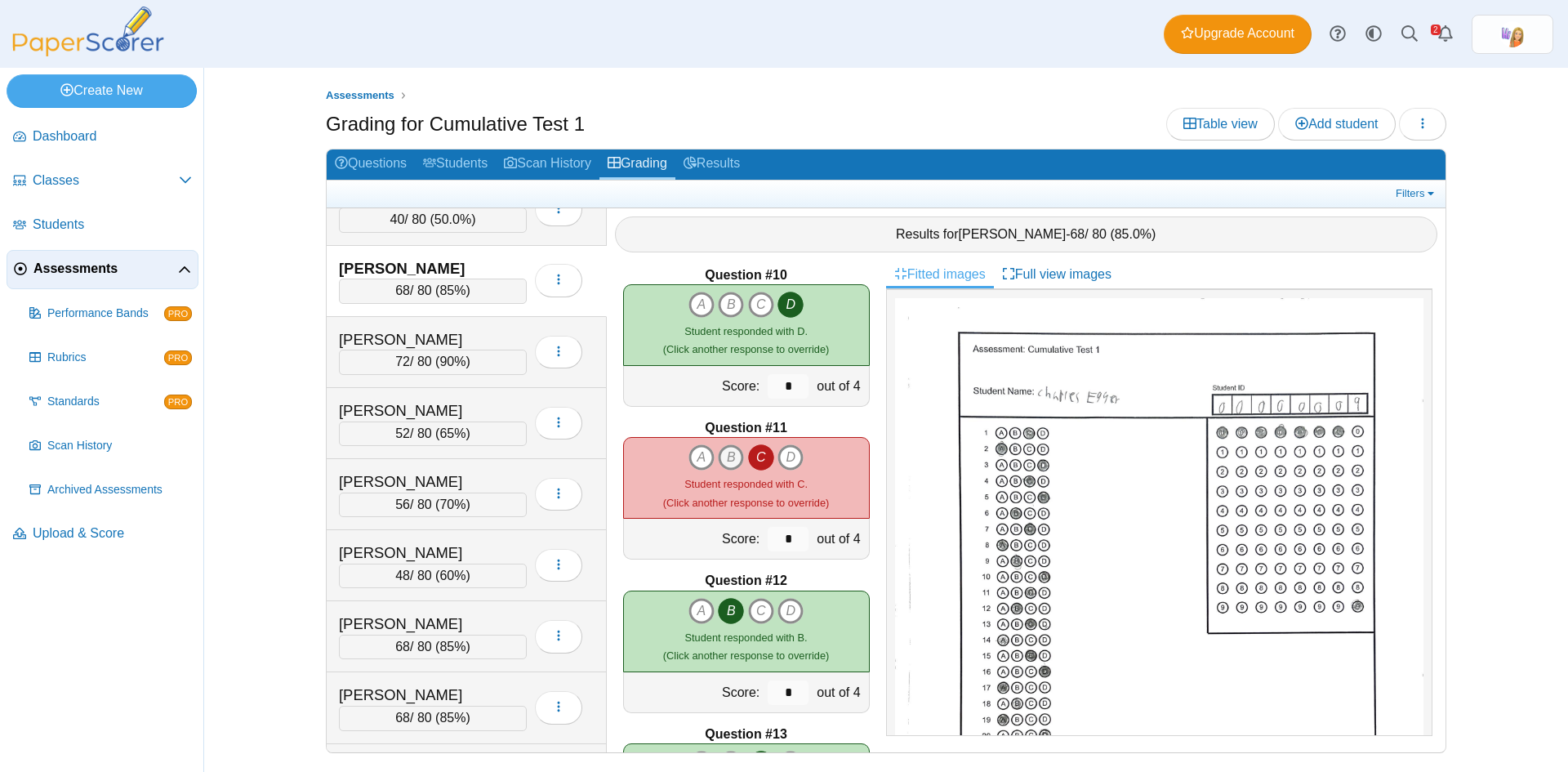
click at [722, 454] on icon "B" at bounding box center [731, 457] width 26 height 26
type input "*"
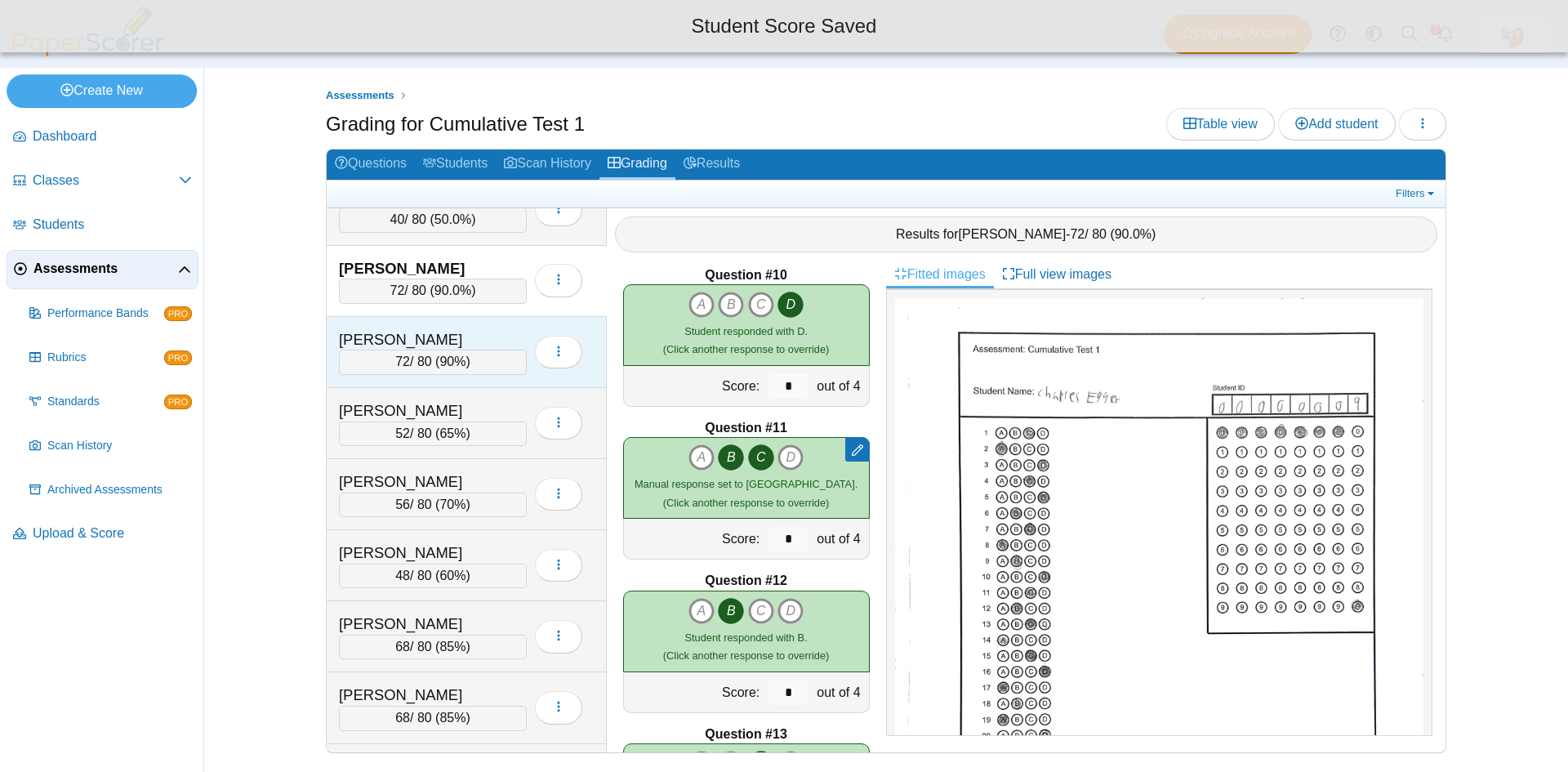
click at [487, 333] on div "Harmon, Isaac" at bounding box center [420, 340] width 163 height 21
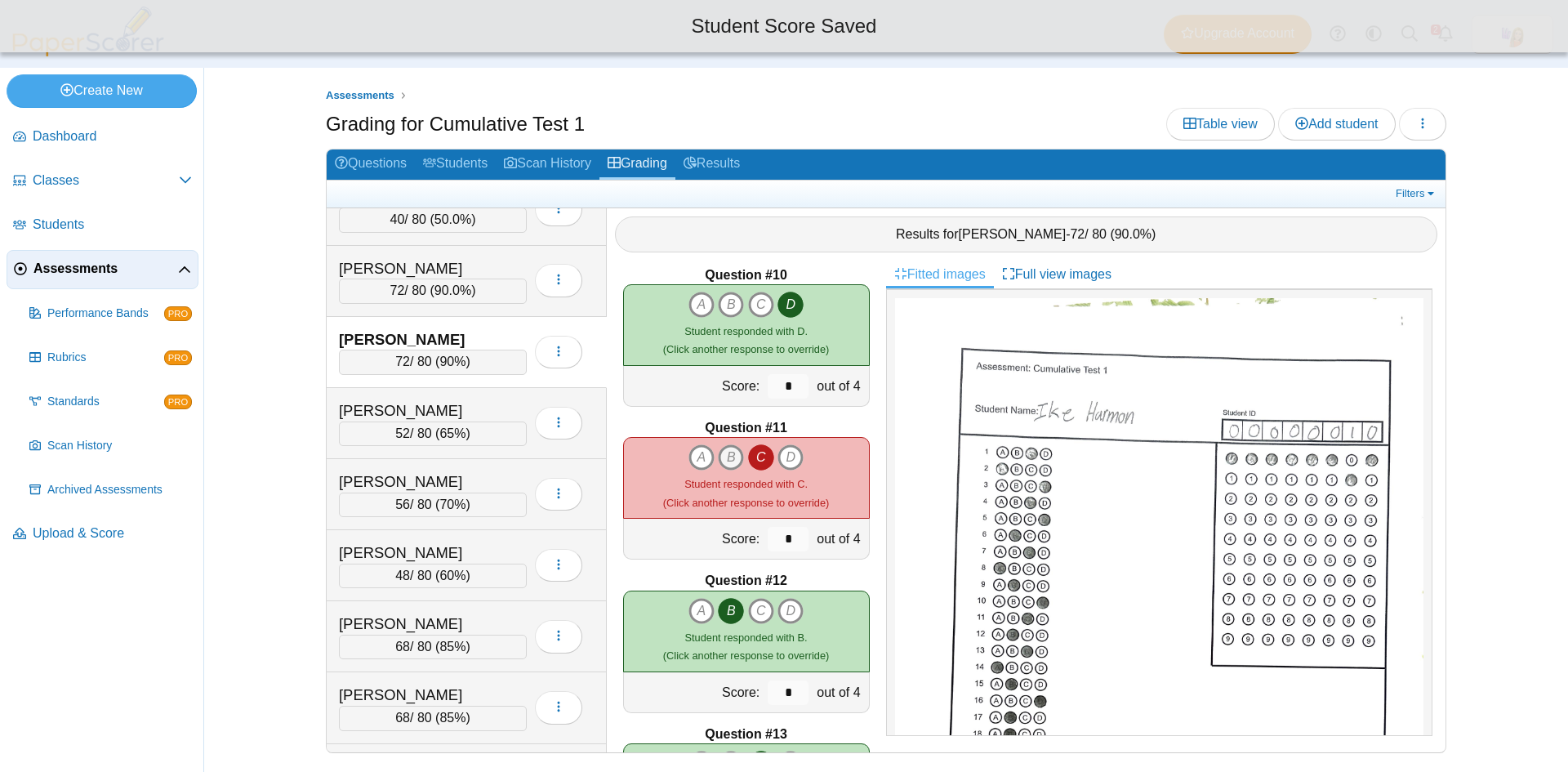
click at [724, 457] on icon "B" at bounding box center [731, 457] width 26 height 26
type input "*"
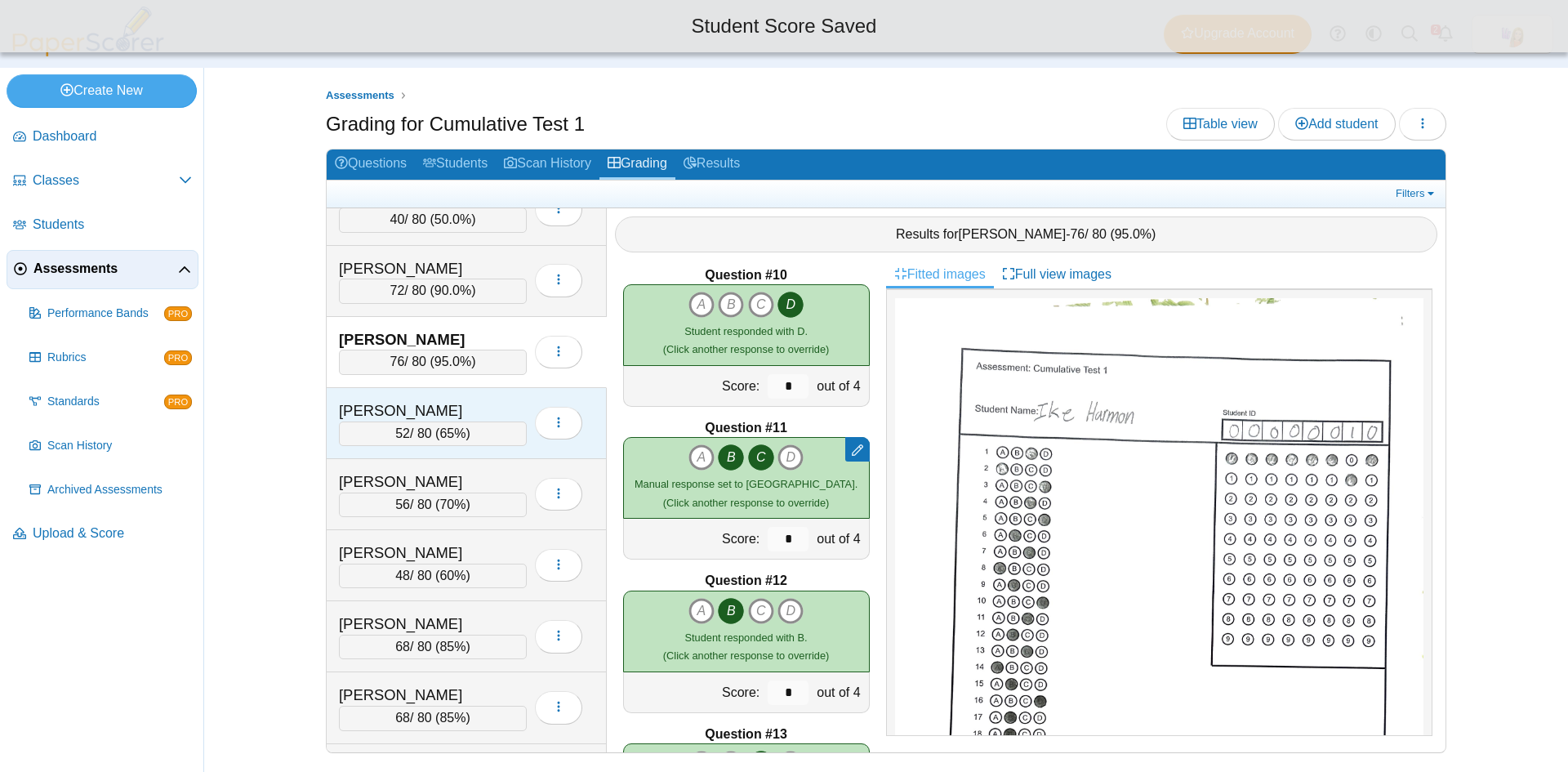
click at [470, 411] on div "Hern, Logan" at bounding box center [420, 411] width 163 height 21
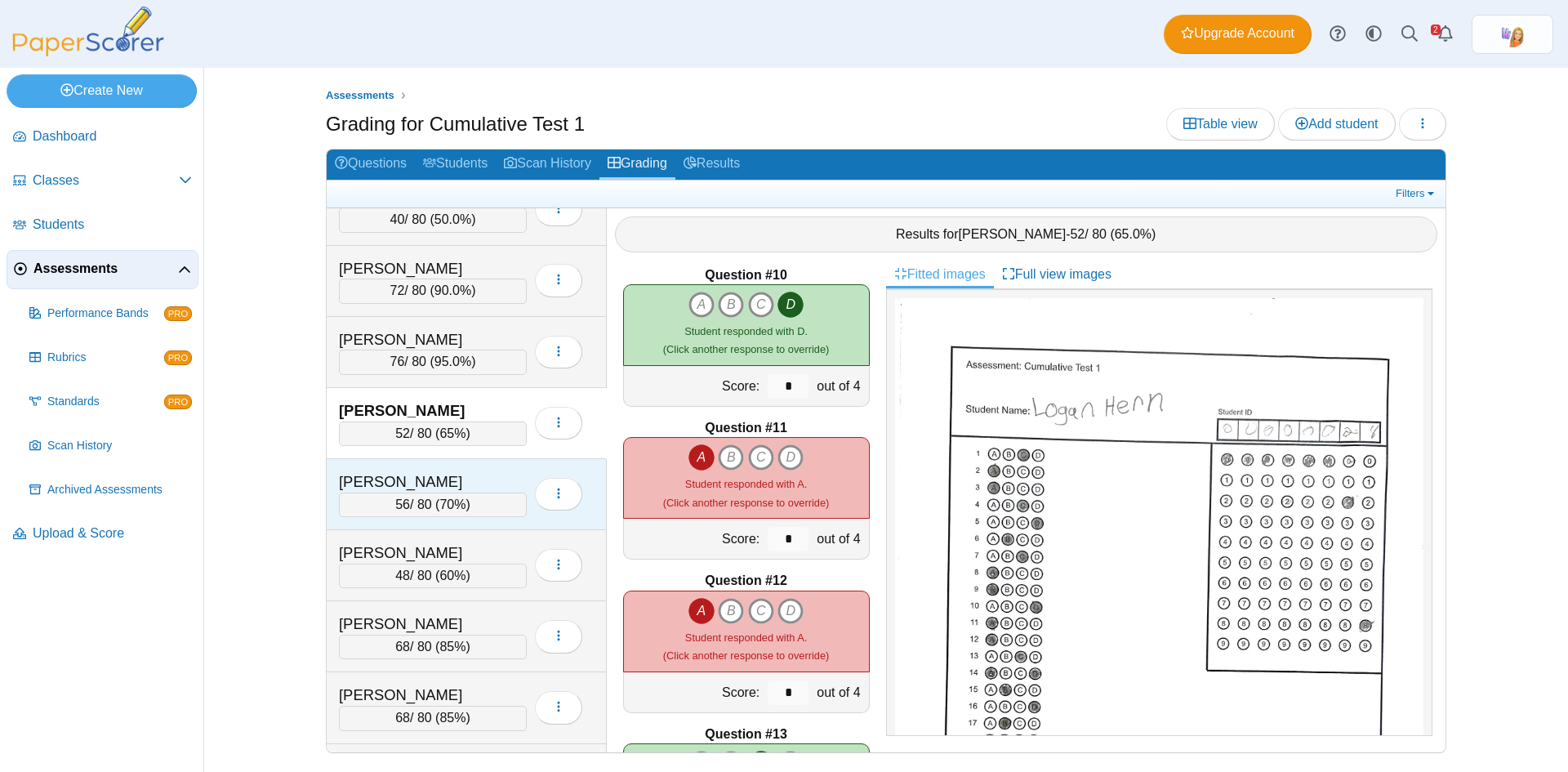
click at [465, 473] on div "Hook, Antjuan" at bounding box center [420, 482] width 163 height 21
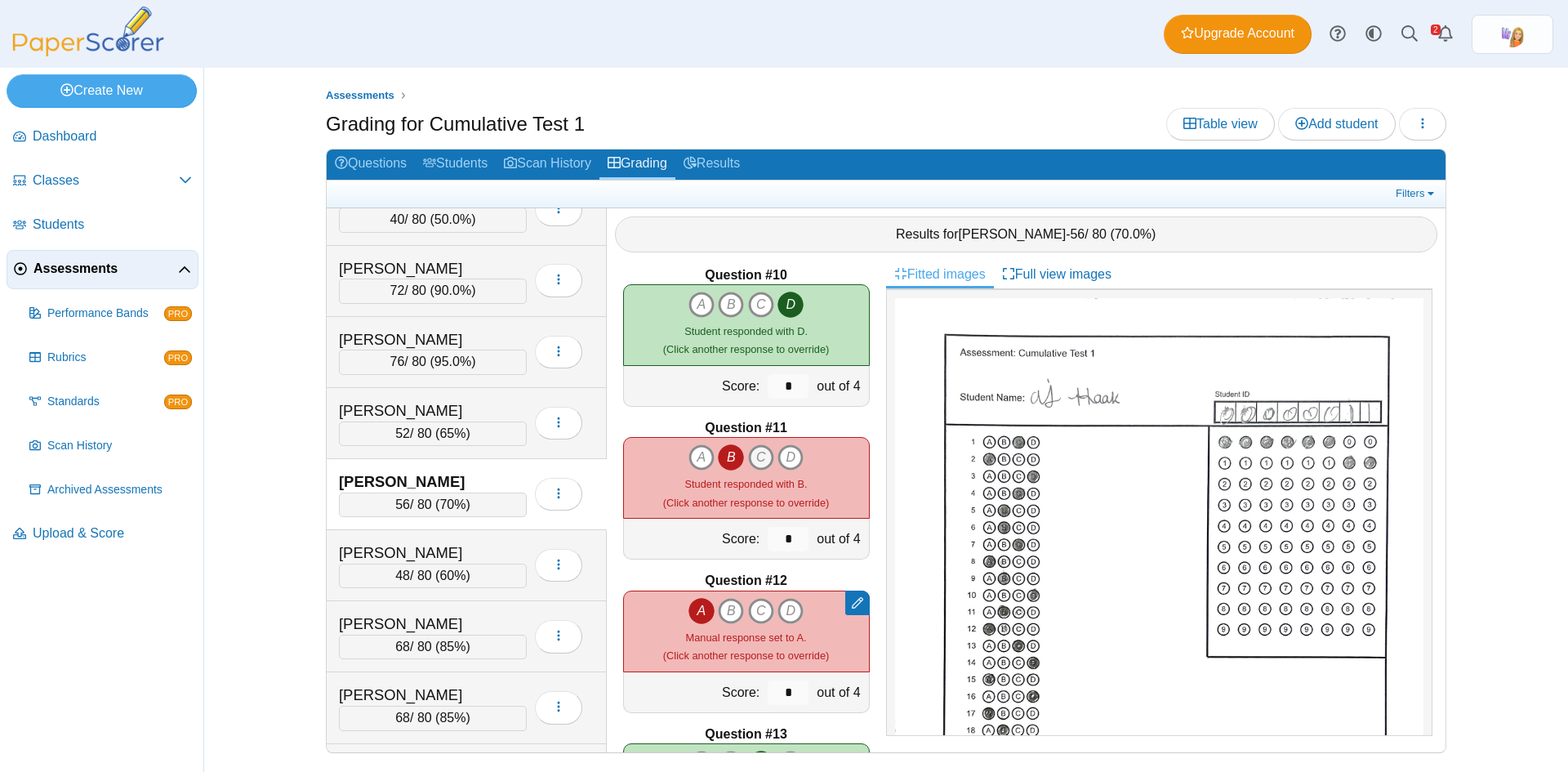
click at [759, 458] on icon "C" at bounding box center [760, 457] width 26 height 26
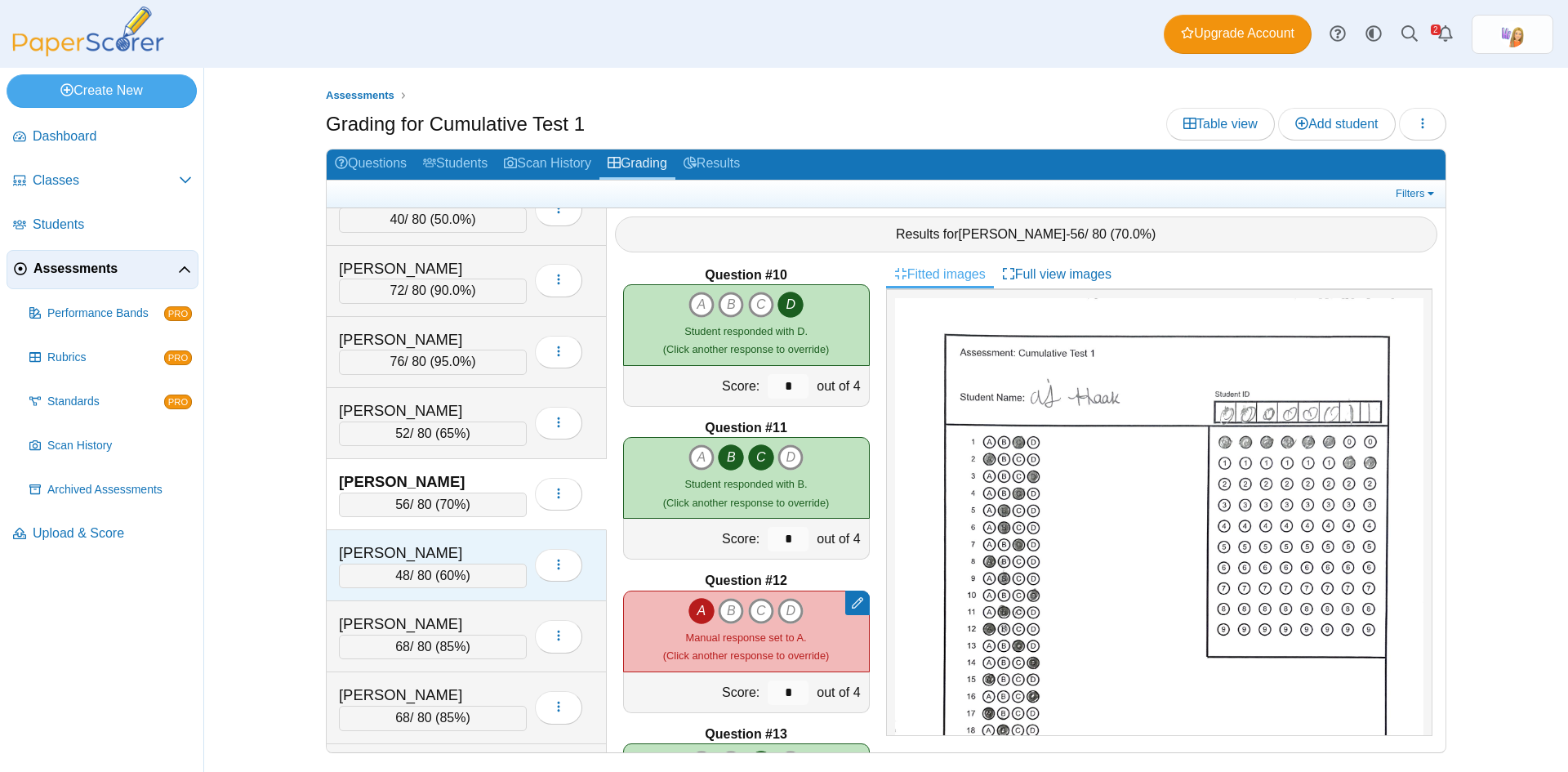
click at [483, 540] on div "Ingmire, Eli 48 / 80 ( 60% ) Loading…" at bounding box center [467, 566] width 280 height 71
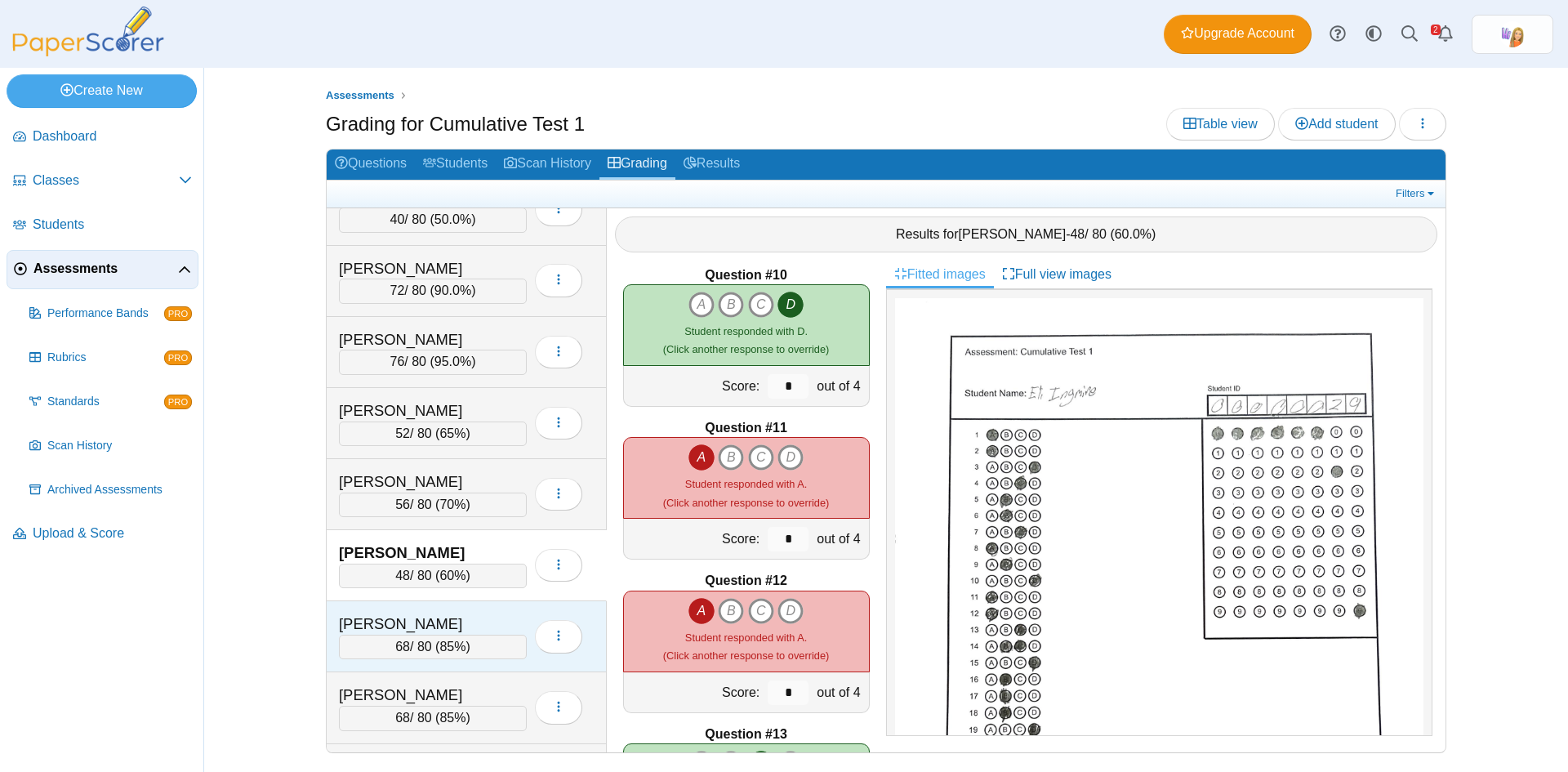
click at [455, 602] on div "Ingram, Ronald 68 / 80 ( 85% ) Loading…" at bounding box center [467, 637] width 280 height 71
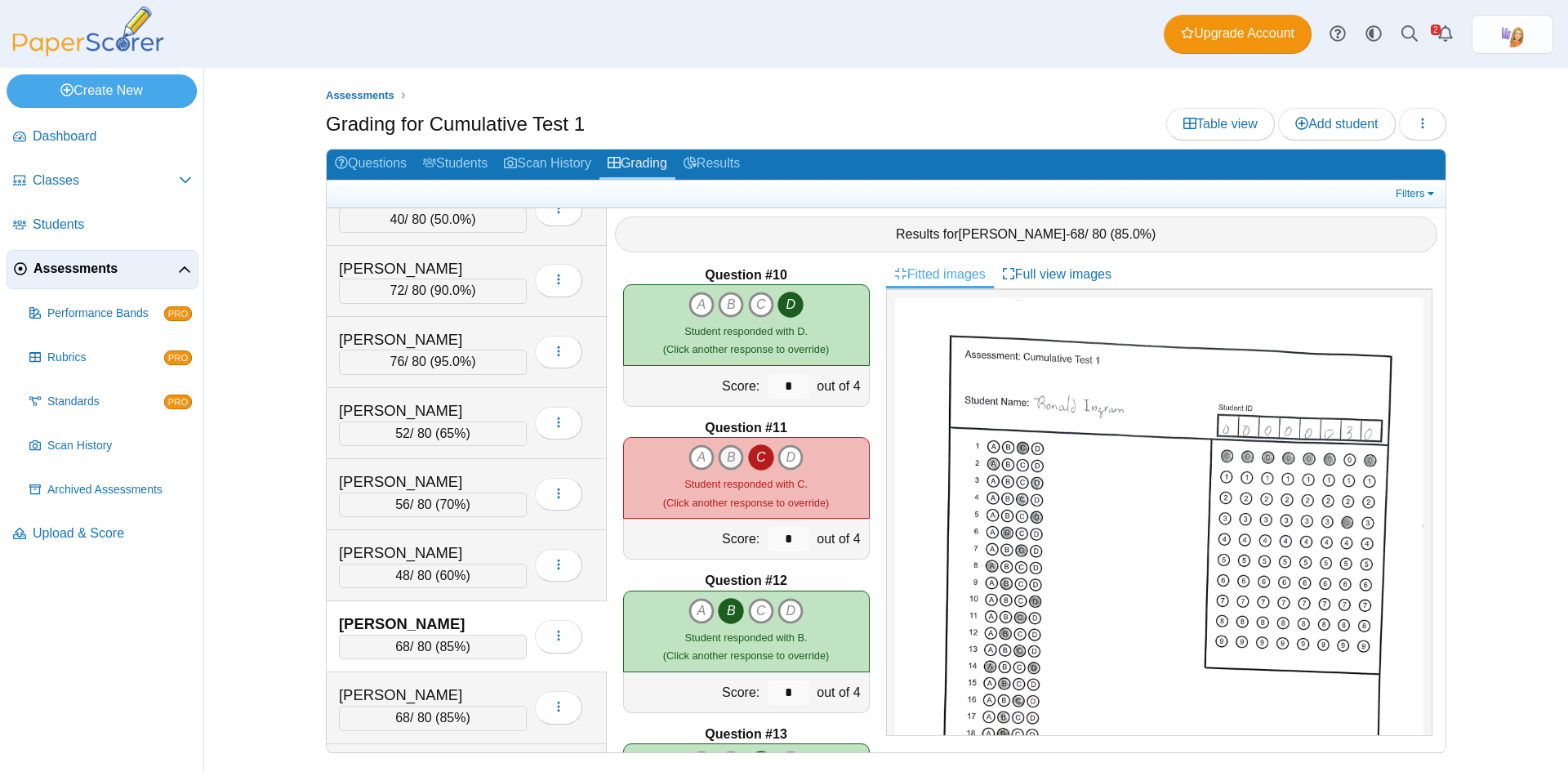
click at [720, 455] on icon "B" at bounding box center [731, 457] width 26 height 26
type input "*"
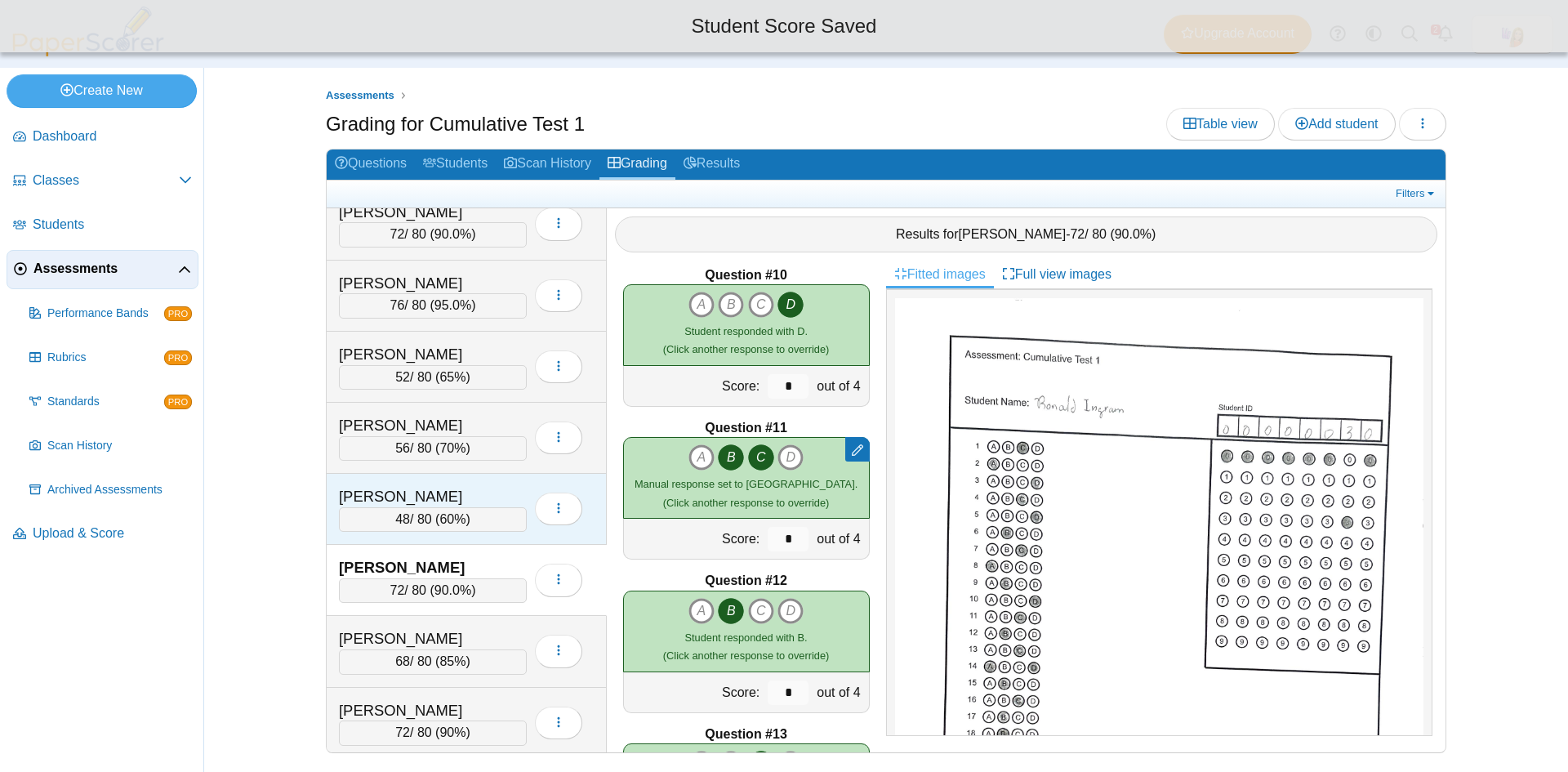
scroll to position [980, 0]
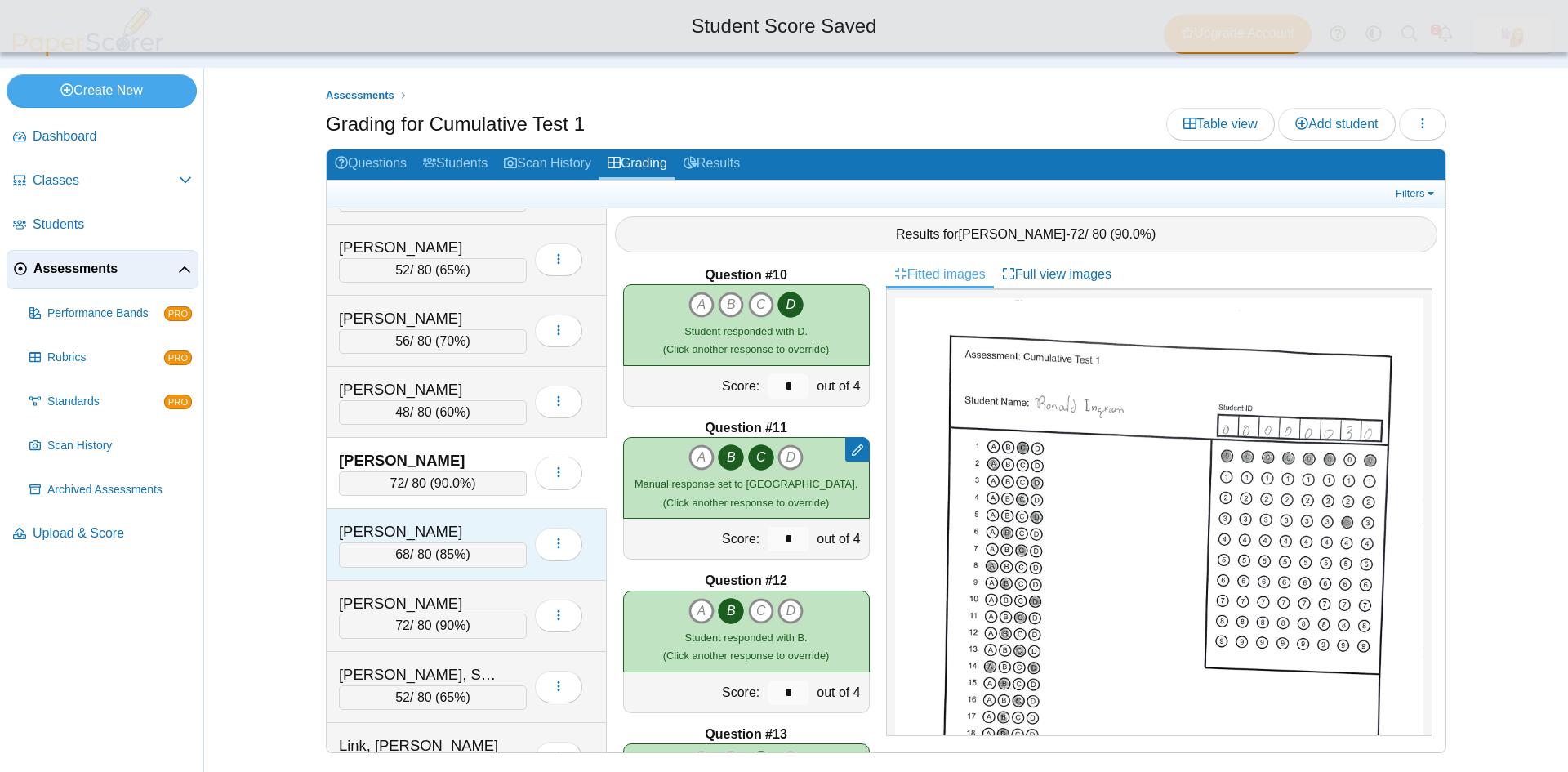
click at [447, 526] on div "Kelle, Brodie" at bounding box center [420, 532] width 163 height 21
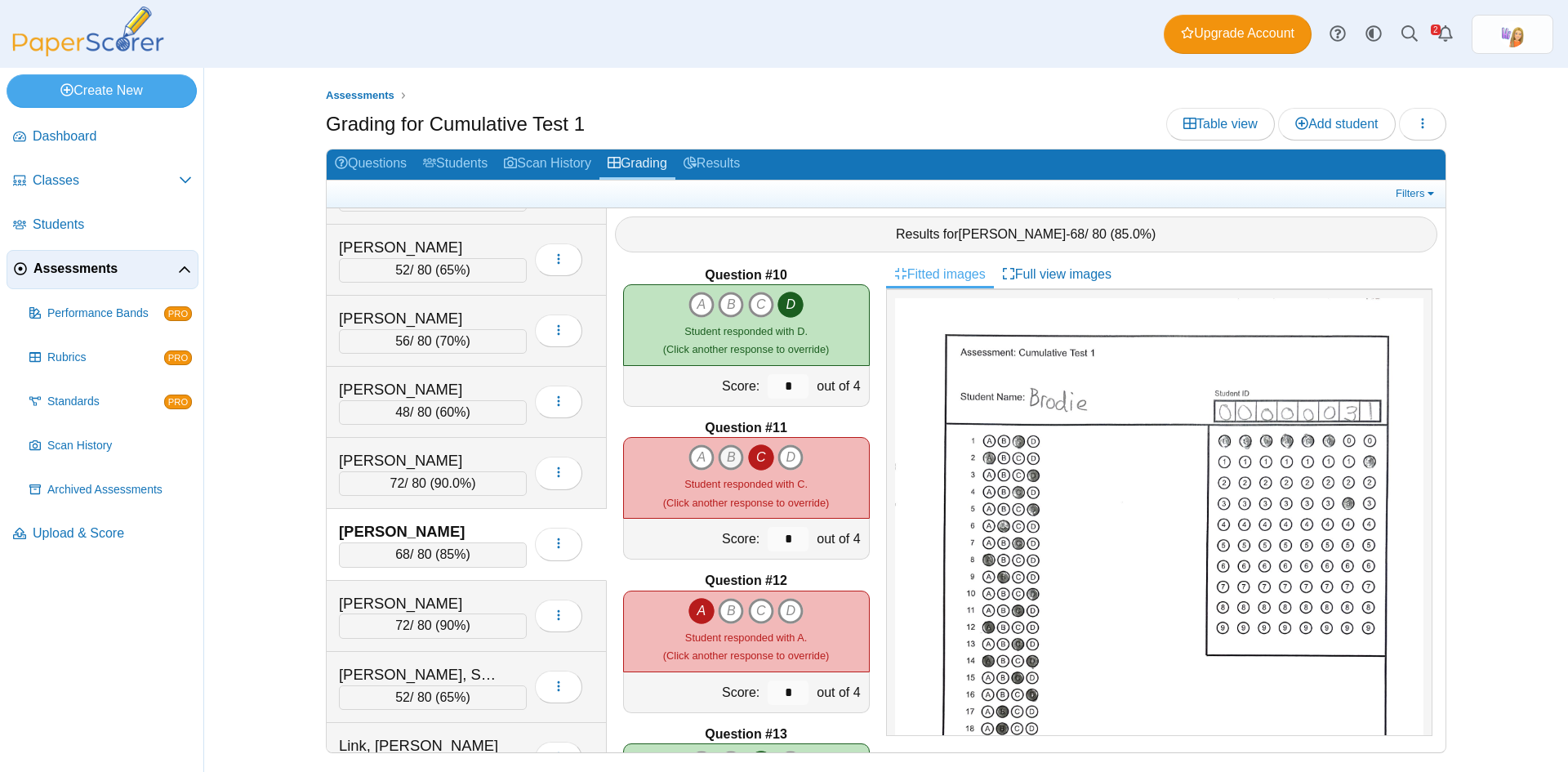
click at [727, 454] on icon "B" at bounding box center [731, 457] width 26 height 26
type input "*"
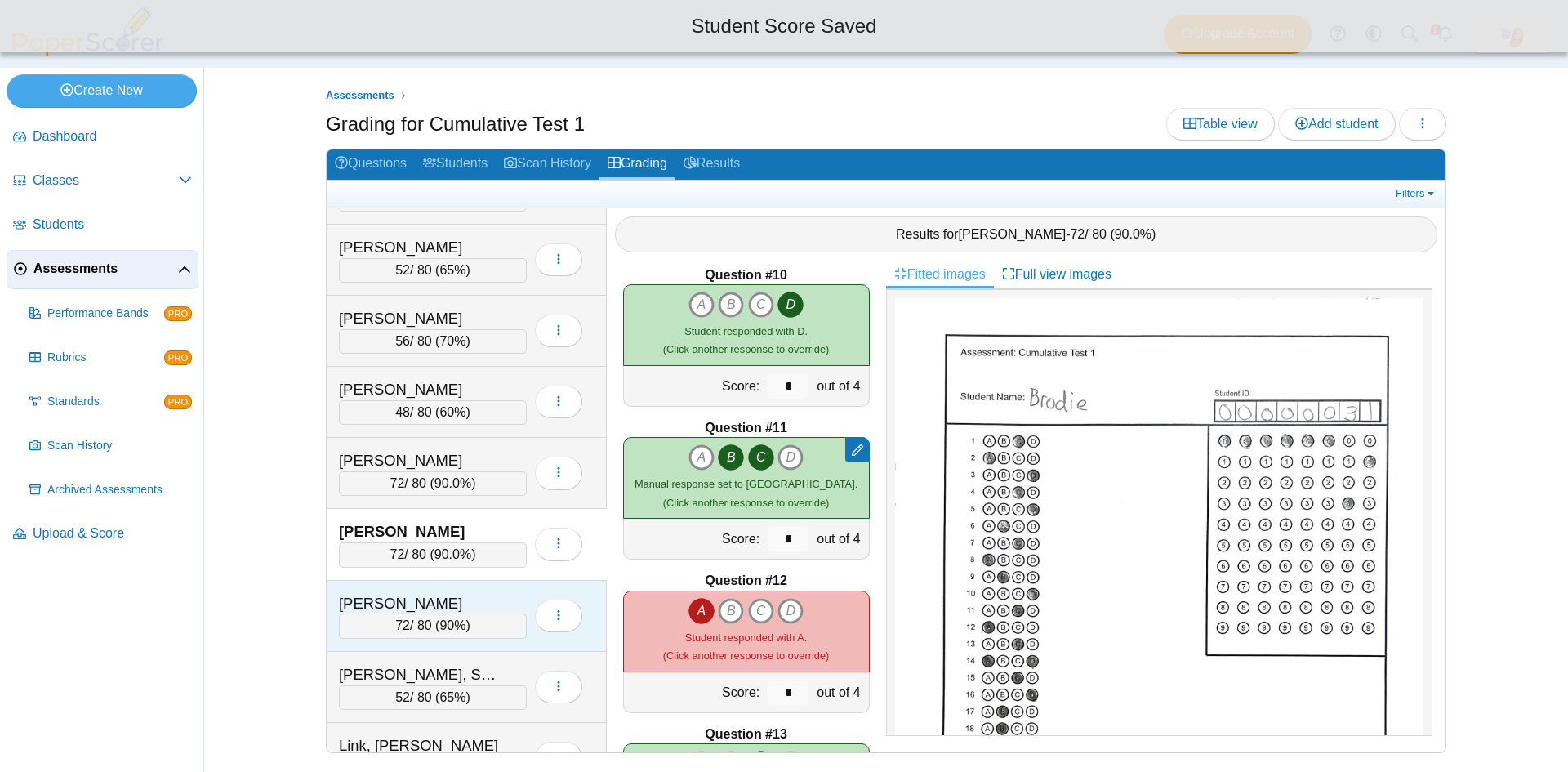
click at [487, 594] on div "Kelle, Gavin" at bounding box center [420, 604] width 163 height 21
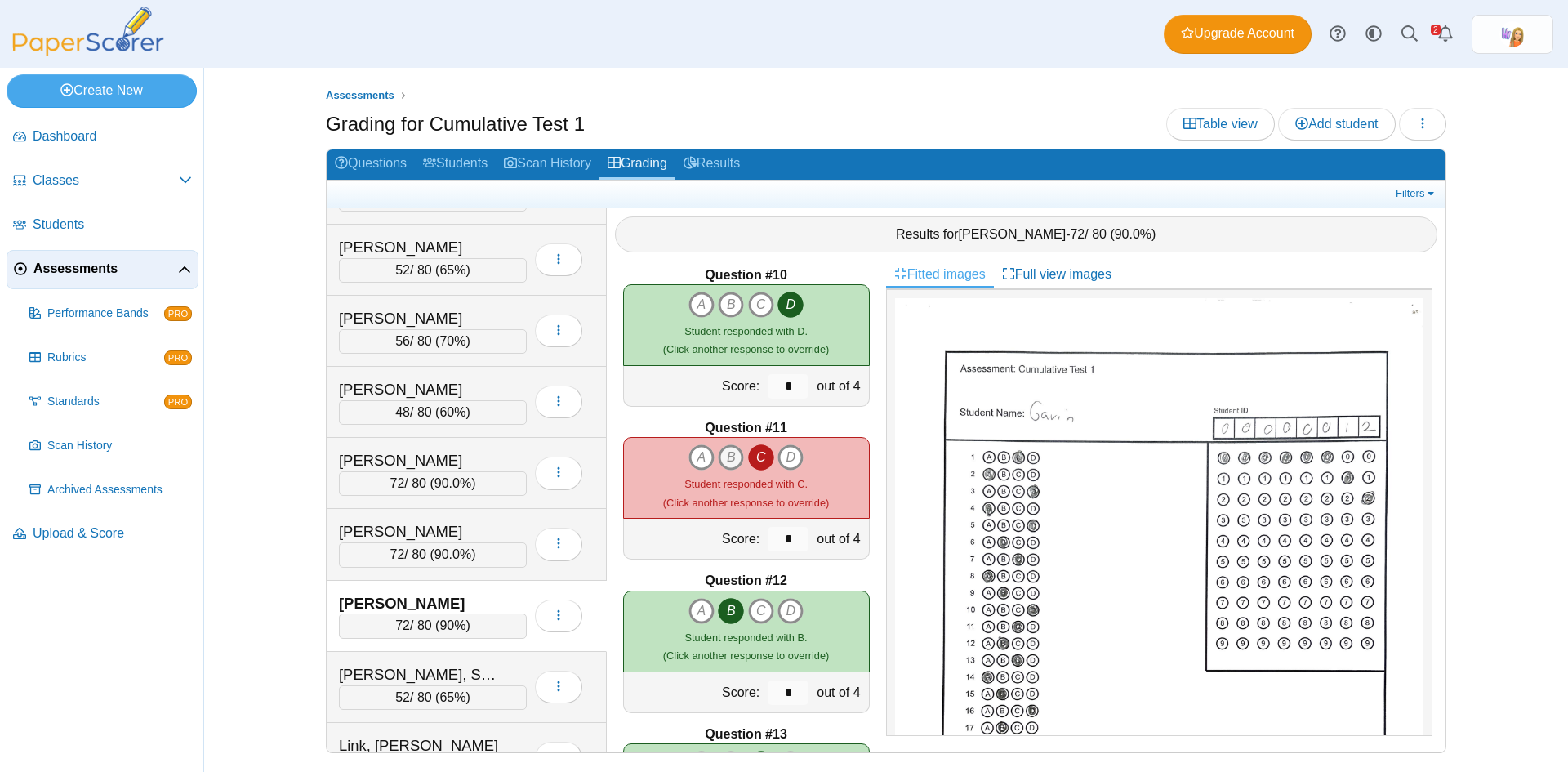
click at [722, 458] on icon "B" at bounding box center [731, 457] width 26 height 26
type input "*"
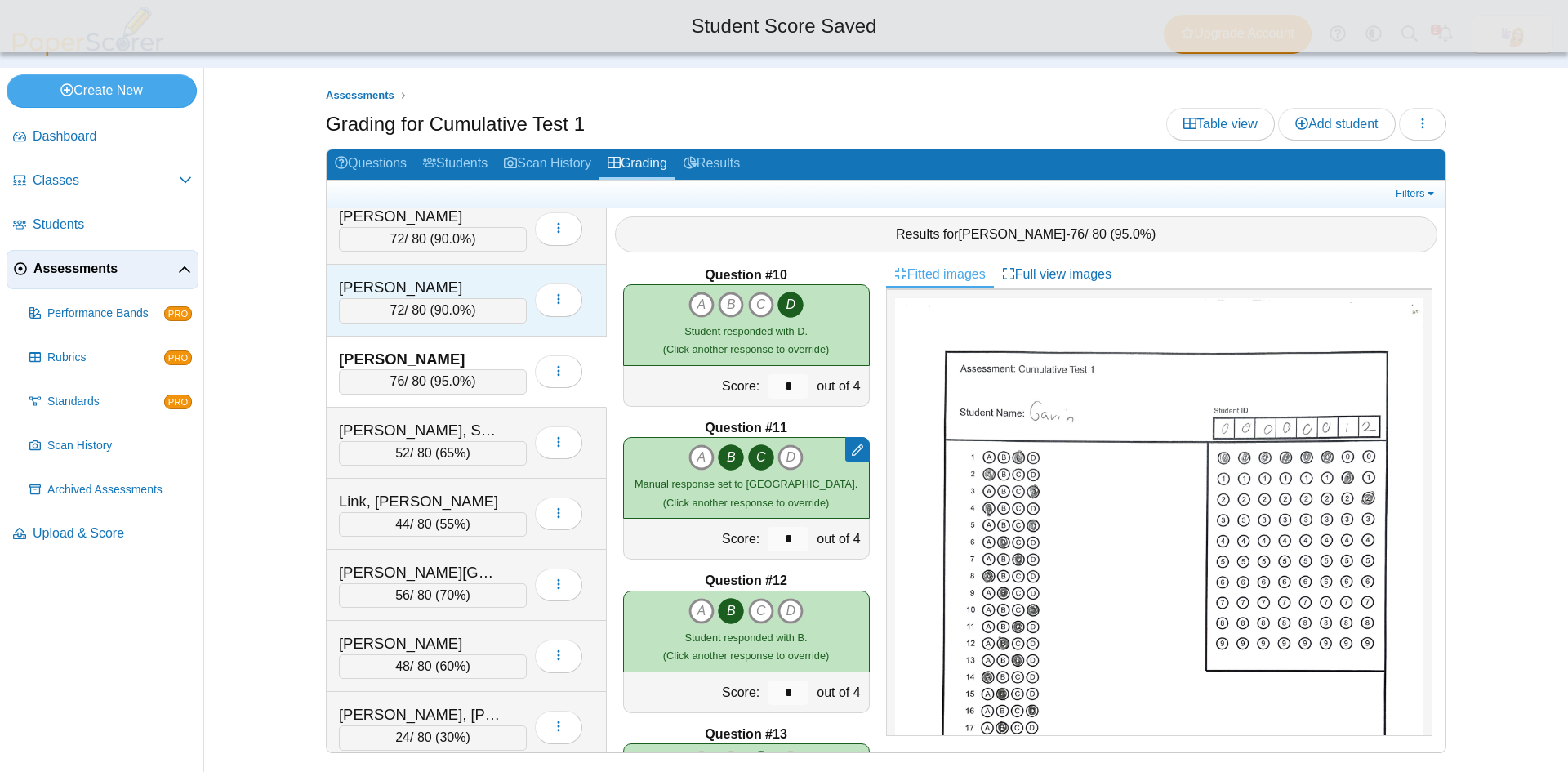
scroll to position [1225, 0]
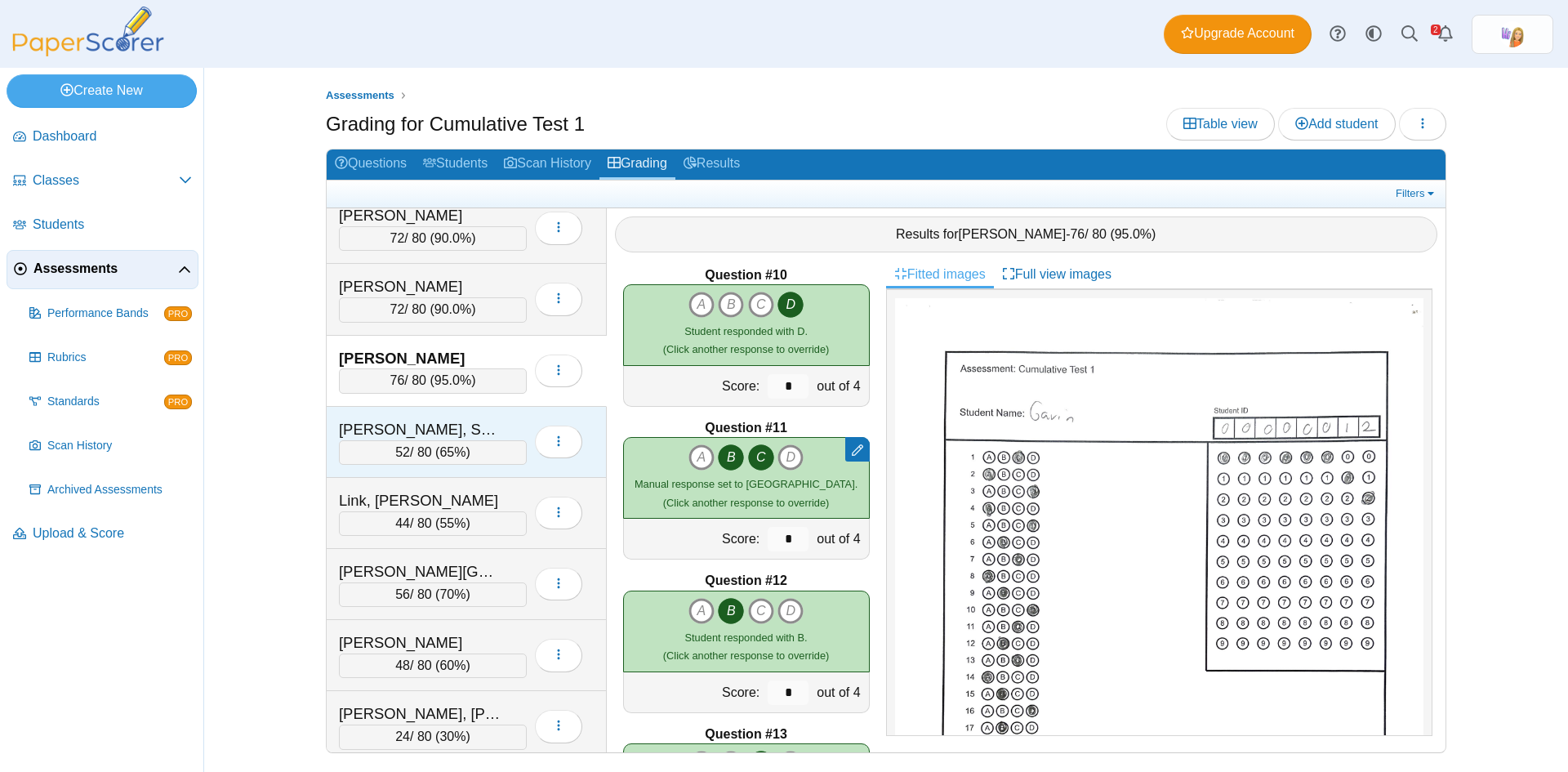
click at [485, 423] on div "Lile, Serenity" at bounding box center [420, 430] width 163 height 21
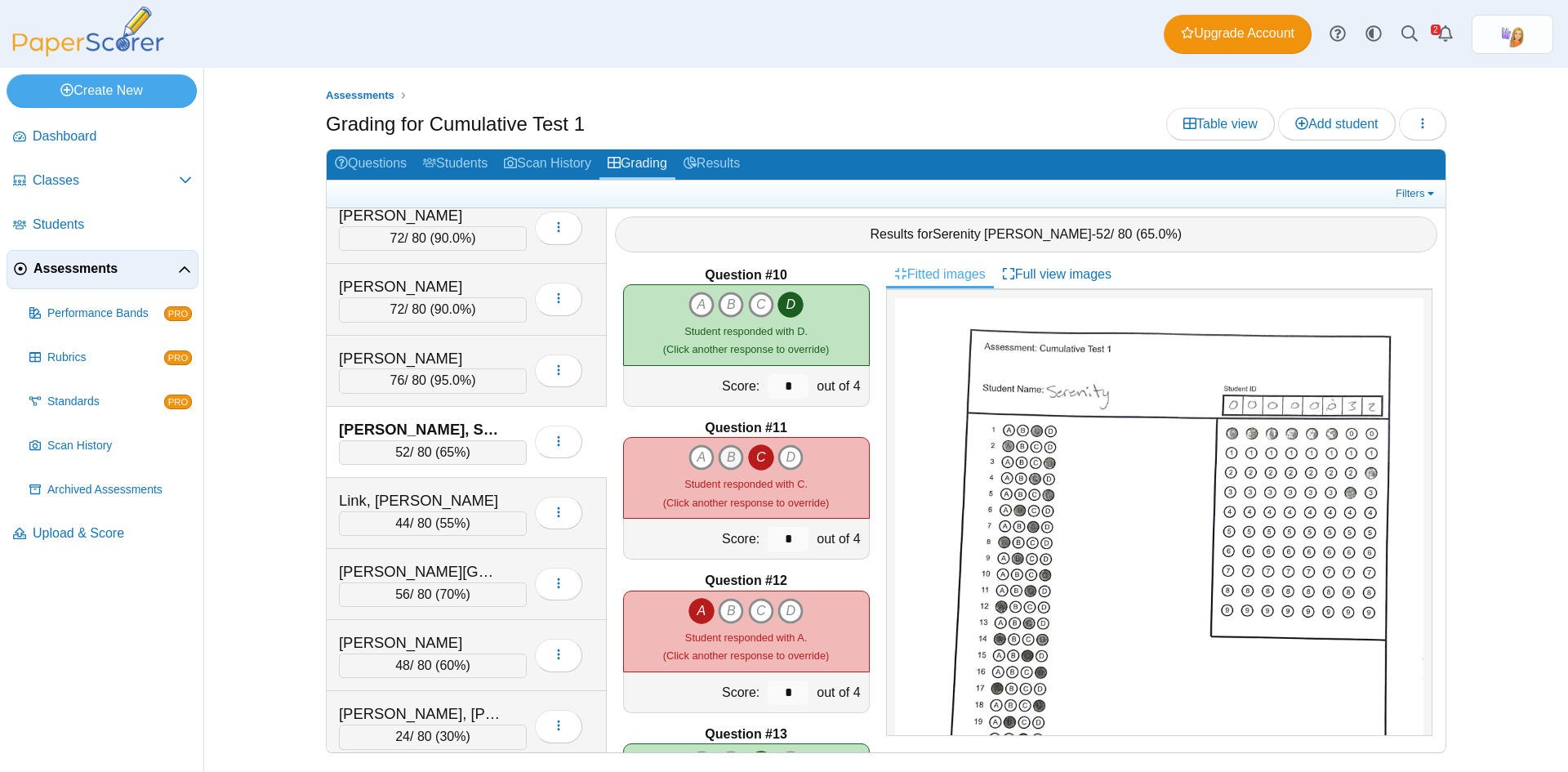
click at [728, 459] on icon "B" at bounding box center [731, 457] width 26 height 26
type input "*"
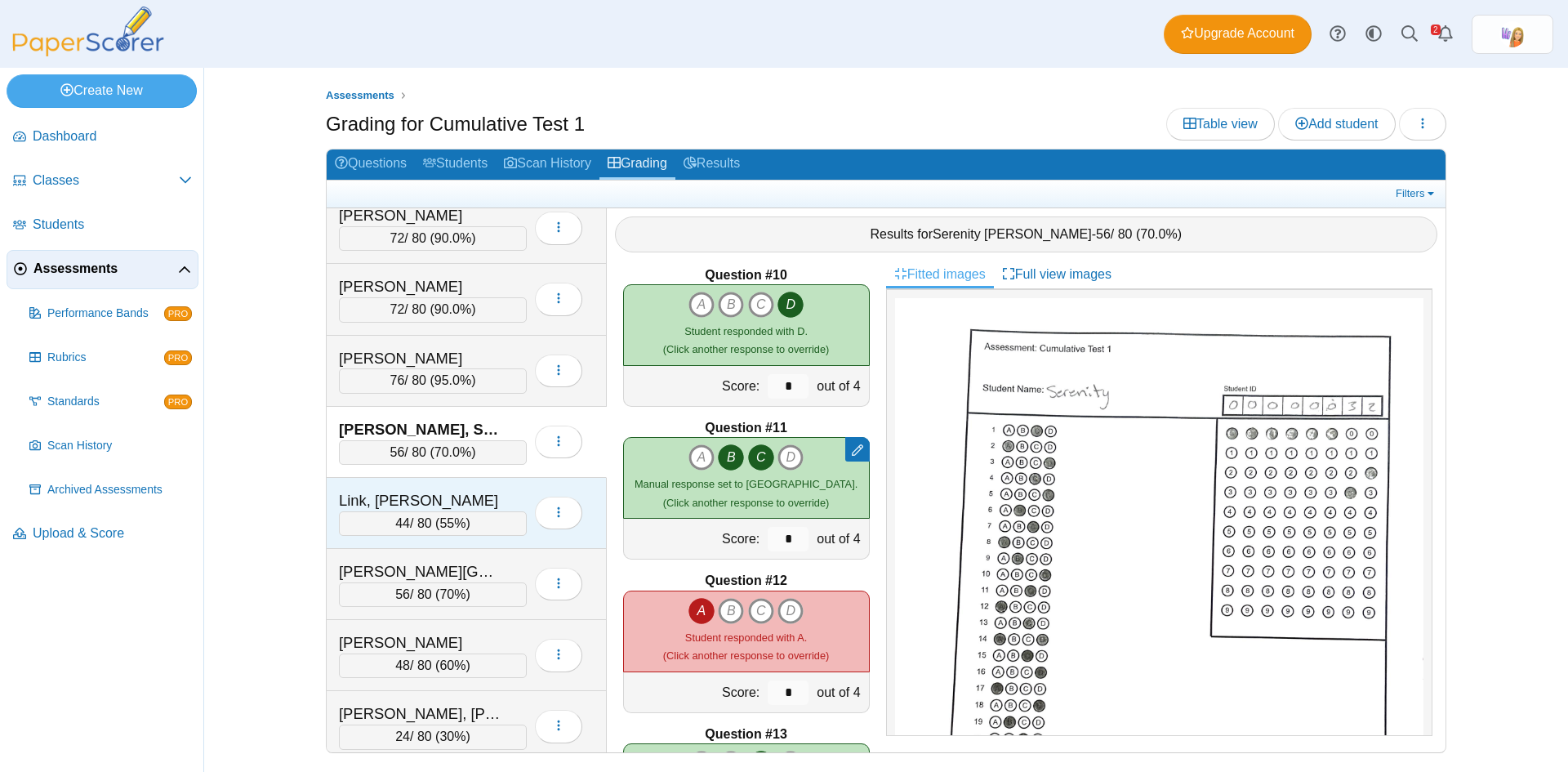
click at [471, 494] on div "Link, [PERSON_NAME]" at bounding box center [420, 501] width 163 height 21
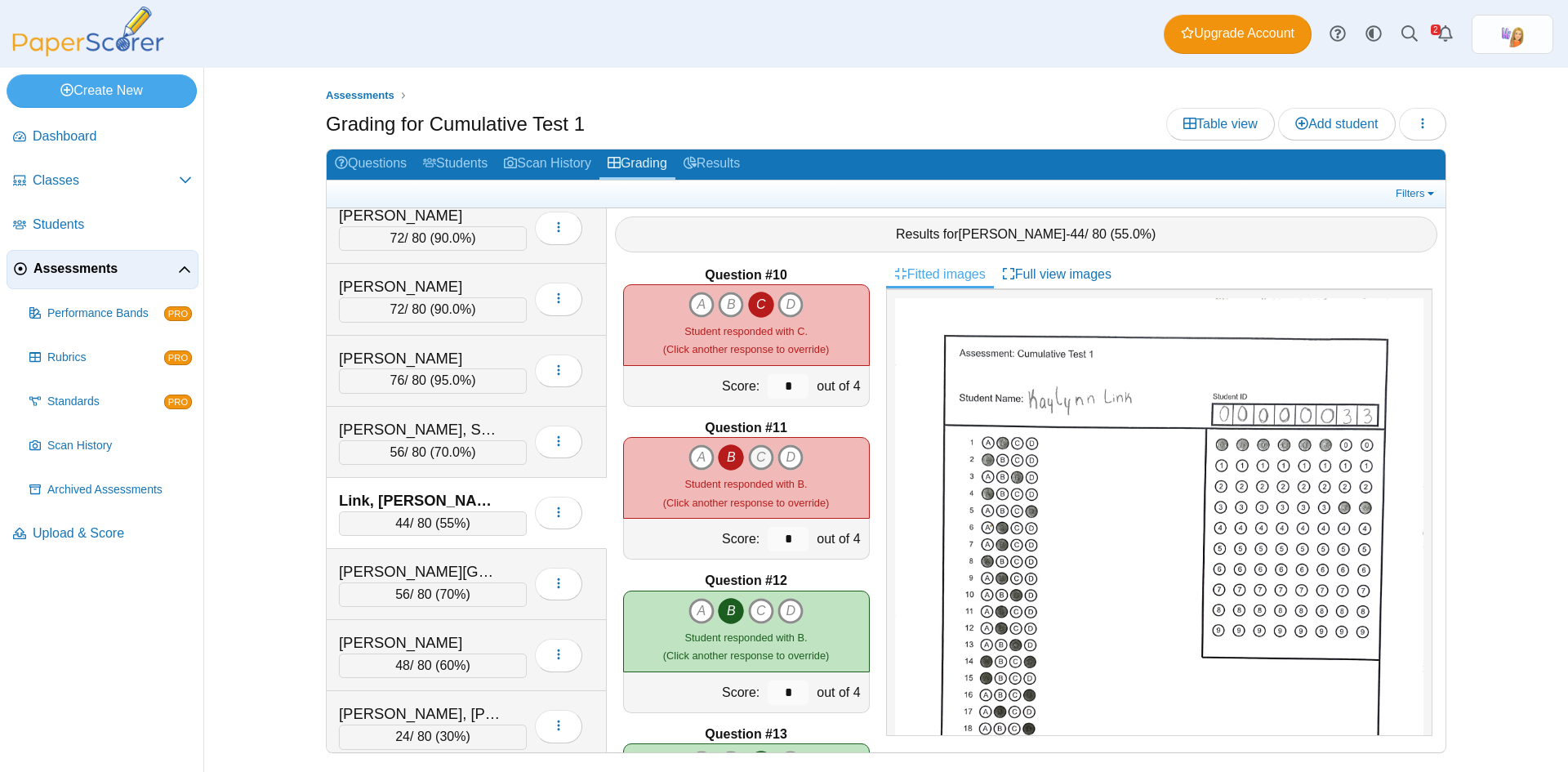
click at [753, 459] on icon "C" at bounding box center [760, 457] width 26 height 26
type input "*"
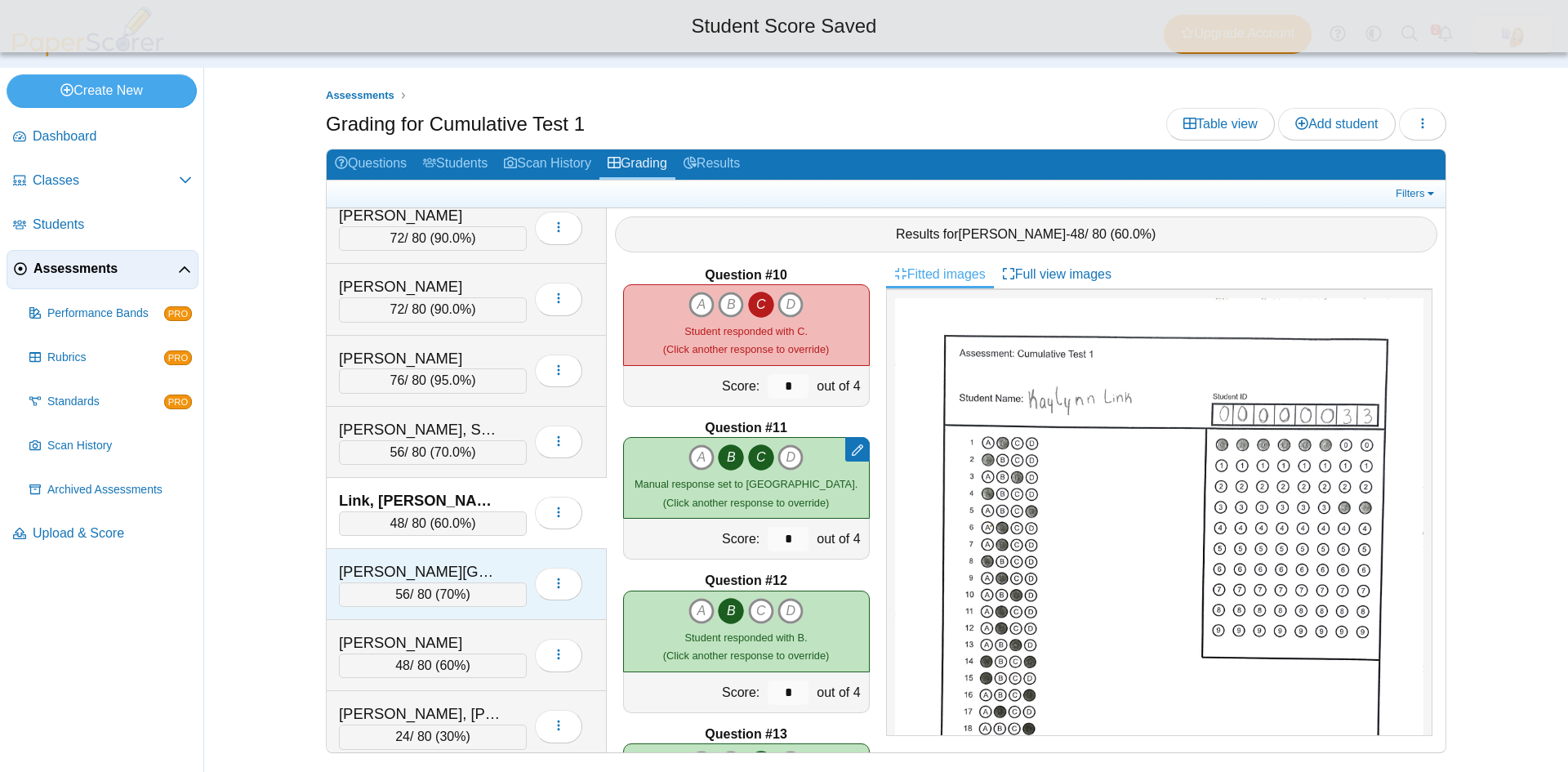
click at [477, 563] on div "Lovell, Aden" at bounding box center [420, 572] width 163 height 21
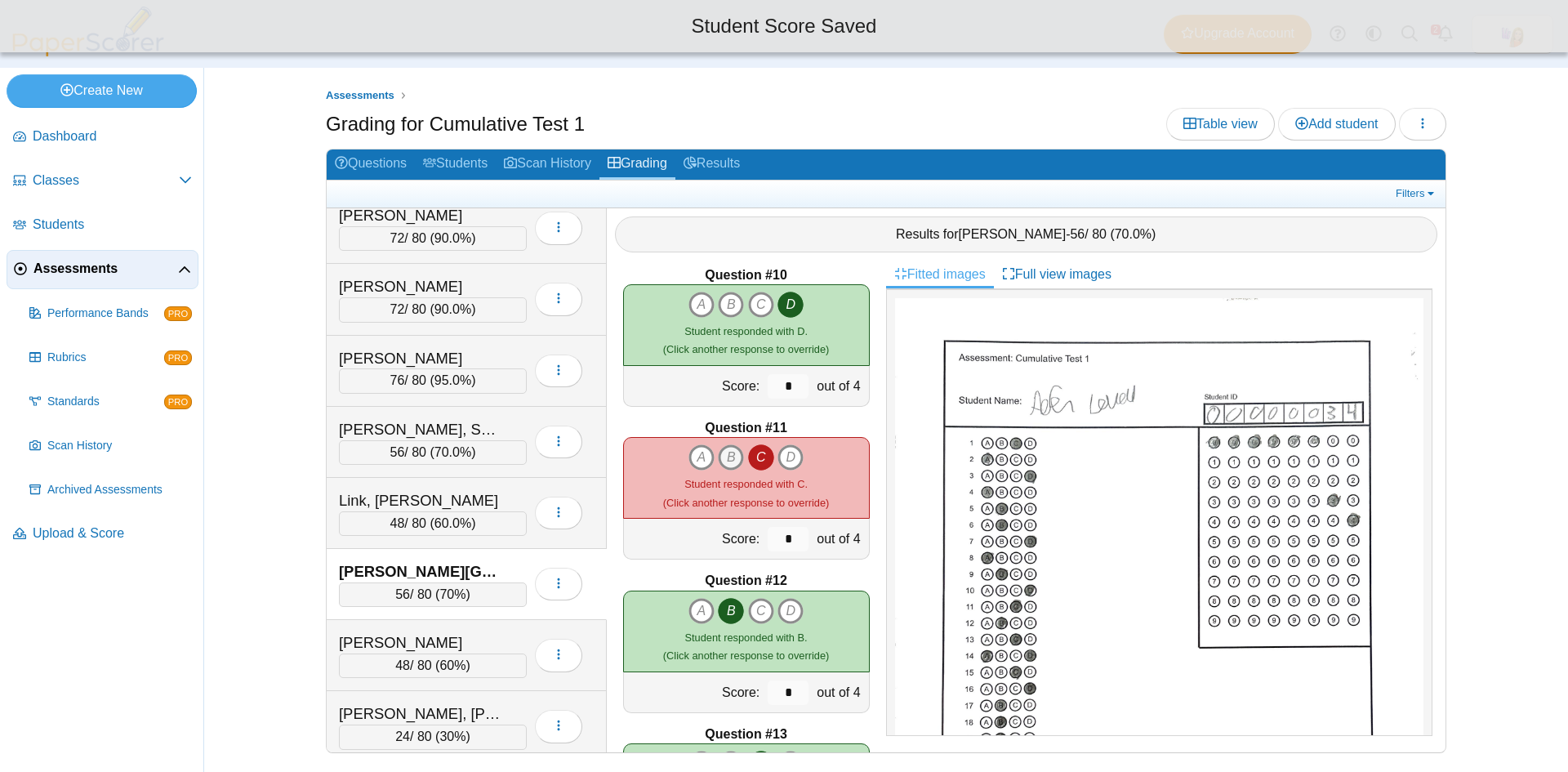
click at [728, 457] on icon "B" at bounding box center [731, 457] width 26 height 26
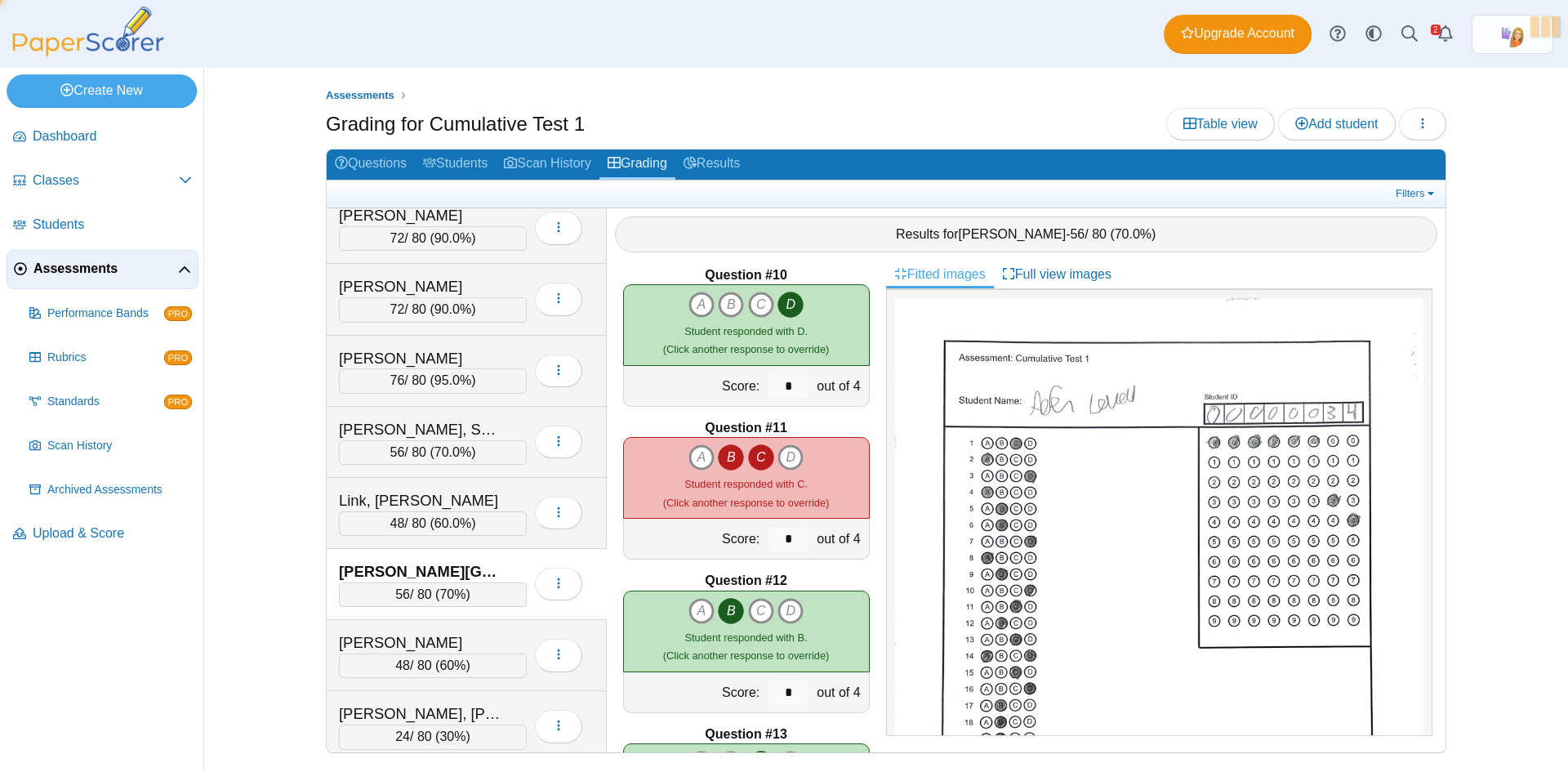
type input "*"
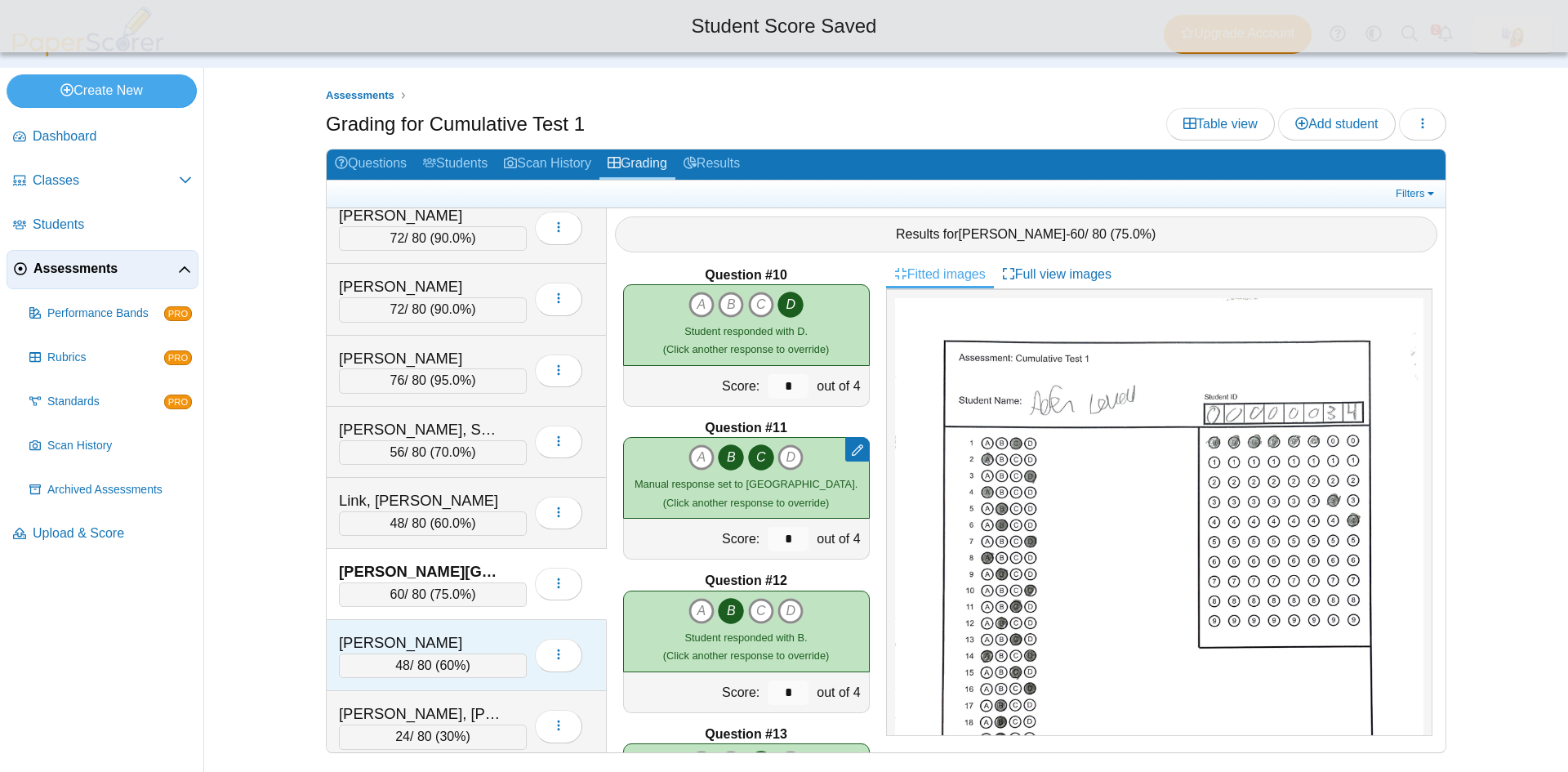
click at [468, 633] on div "Mccoy, Rowdy" at bounding box center [420, 643] width 163 height 21
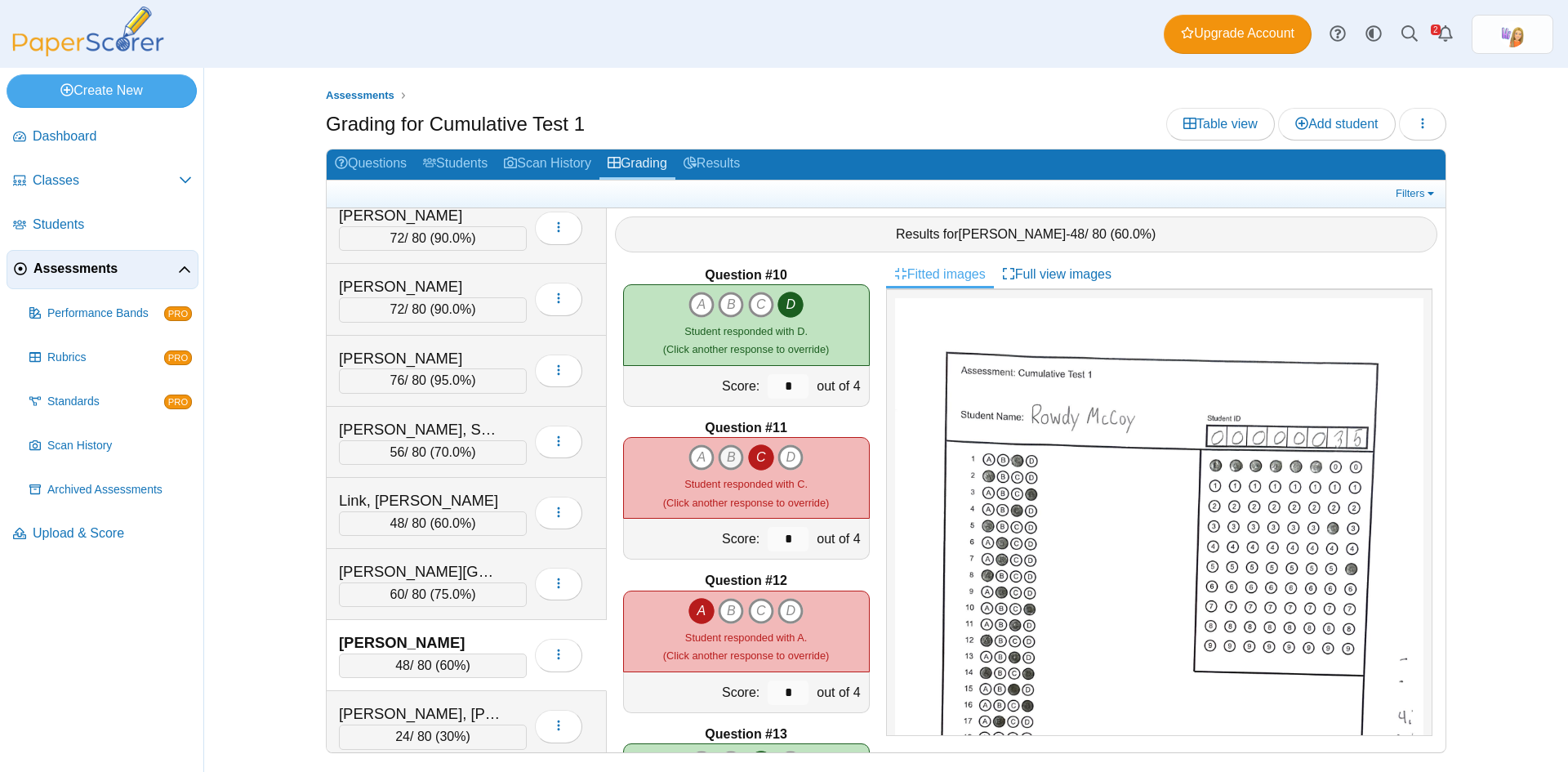
click at [728, 452] on icon "B" at bounding box center [731, 457] width 26 height 26
type input "*"
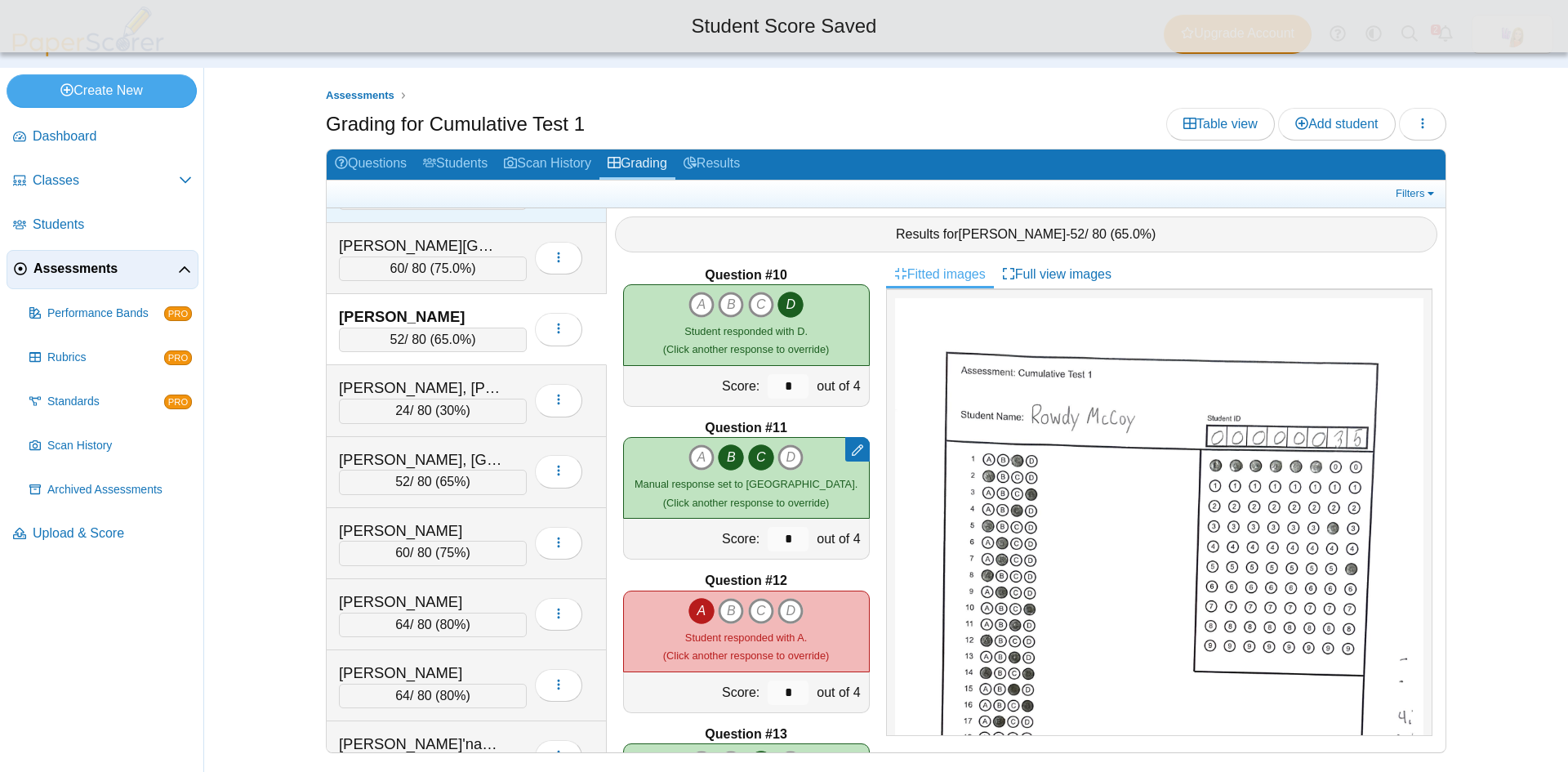
scroll to position [1552, 0]
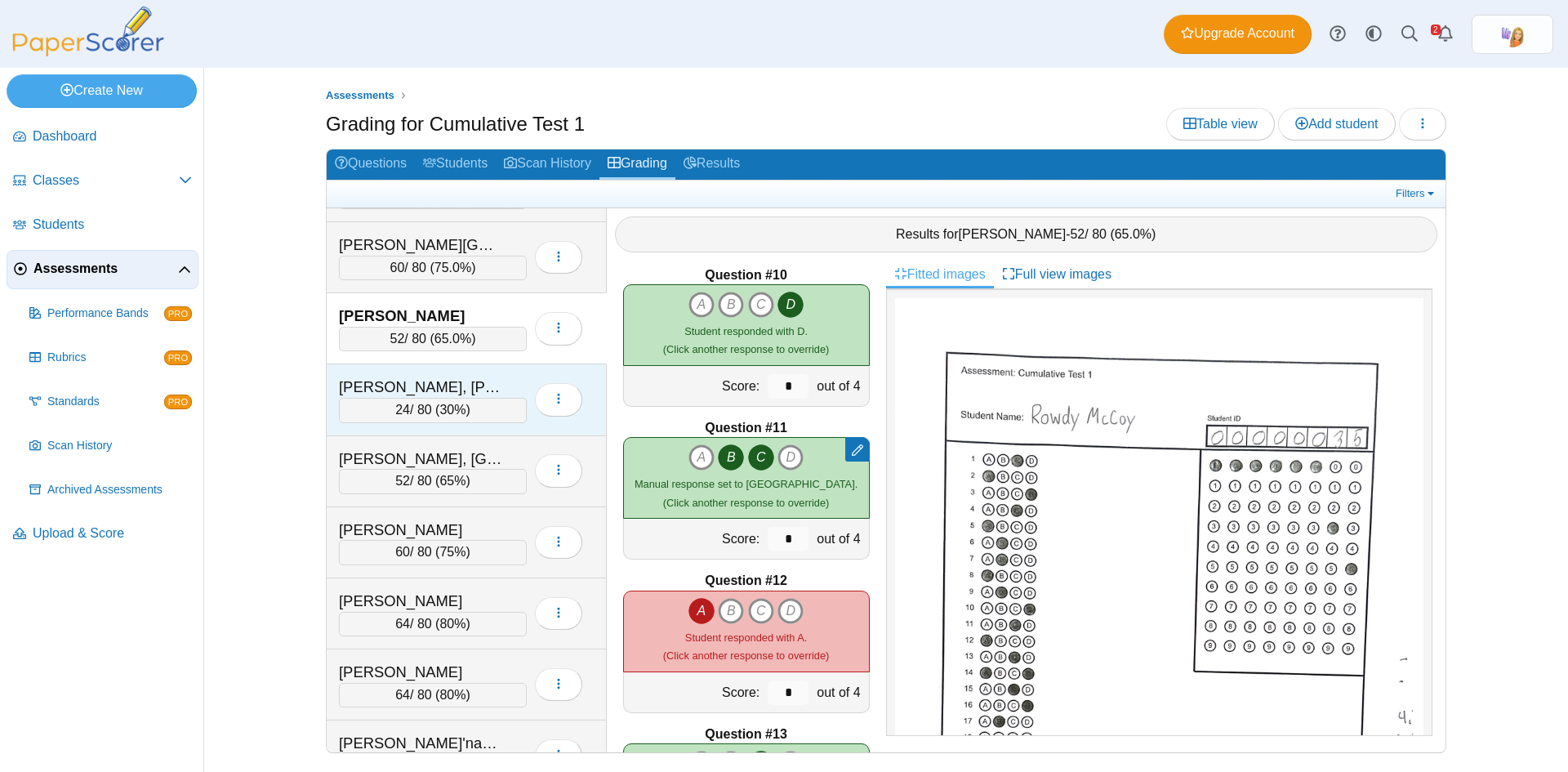
click at [464, 374] on div "Mercer, Jackson 24 / 80 ( 30% ) Loading…" at bounding box center [467, 400] width 280 height 71
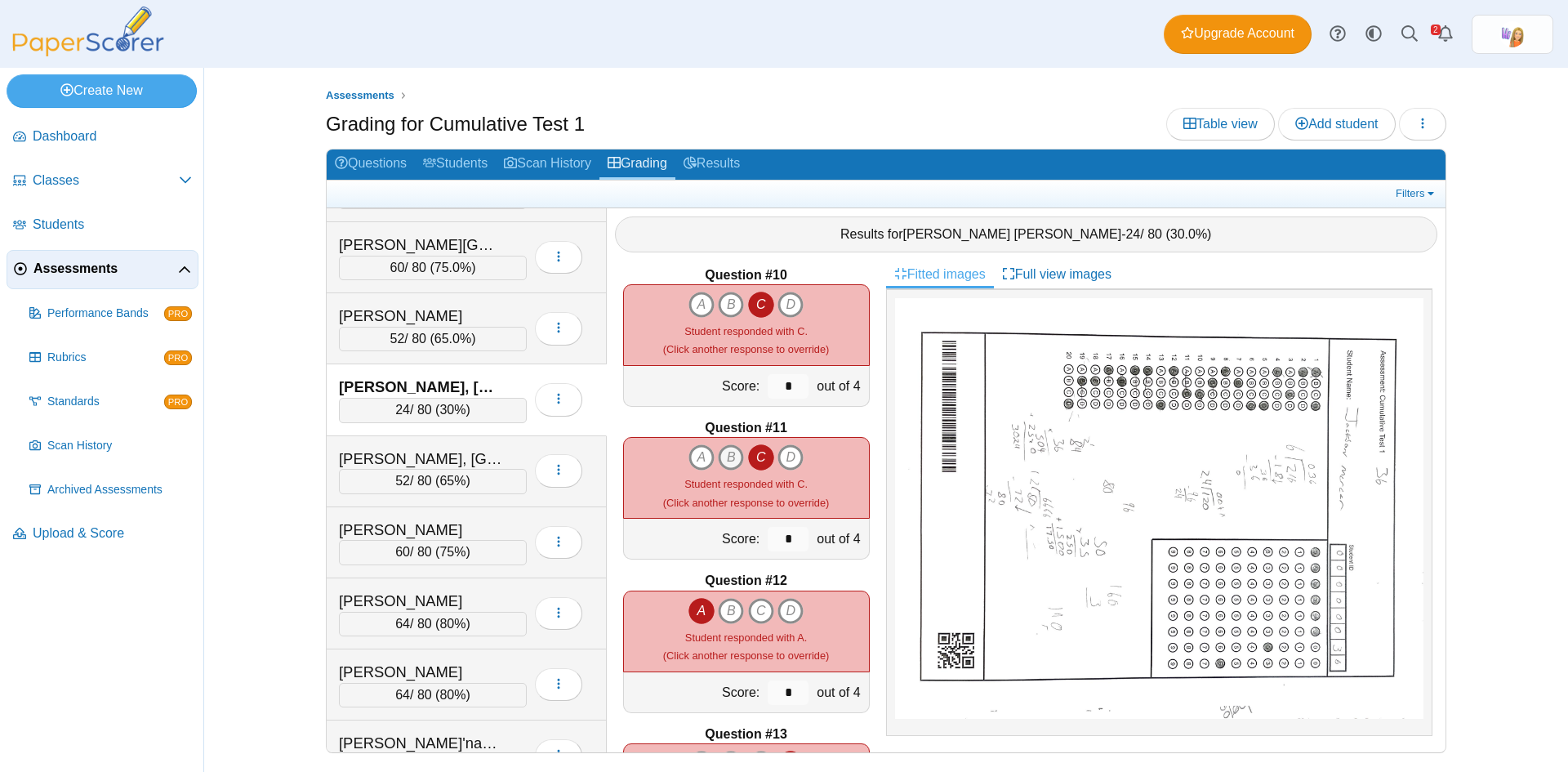
click at [726, 458] on icon "B" at bounding box center [731, 457] width 26 height 26
type input "*"
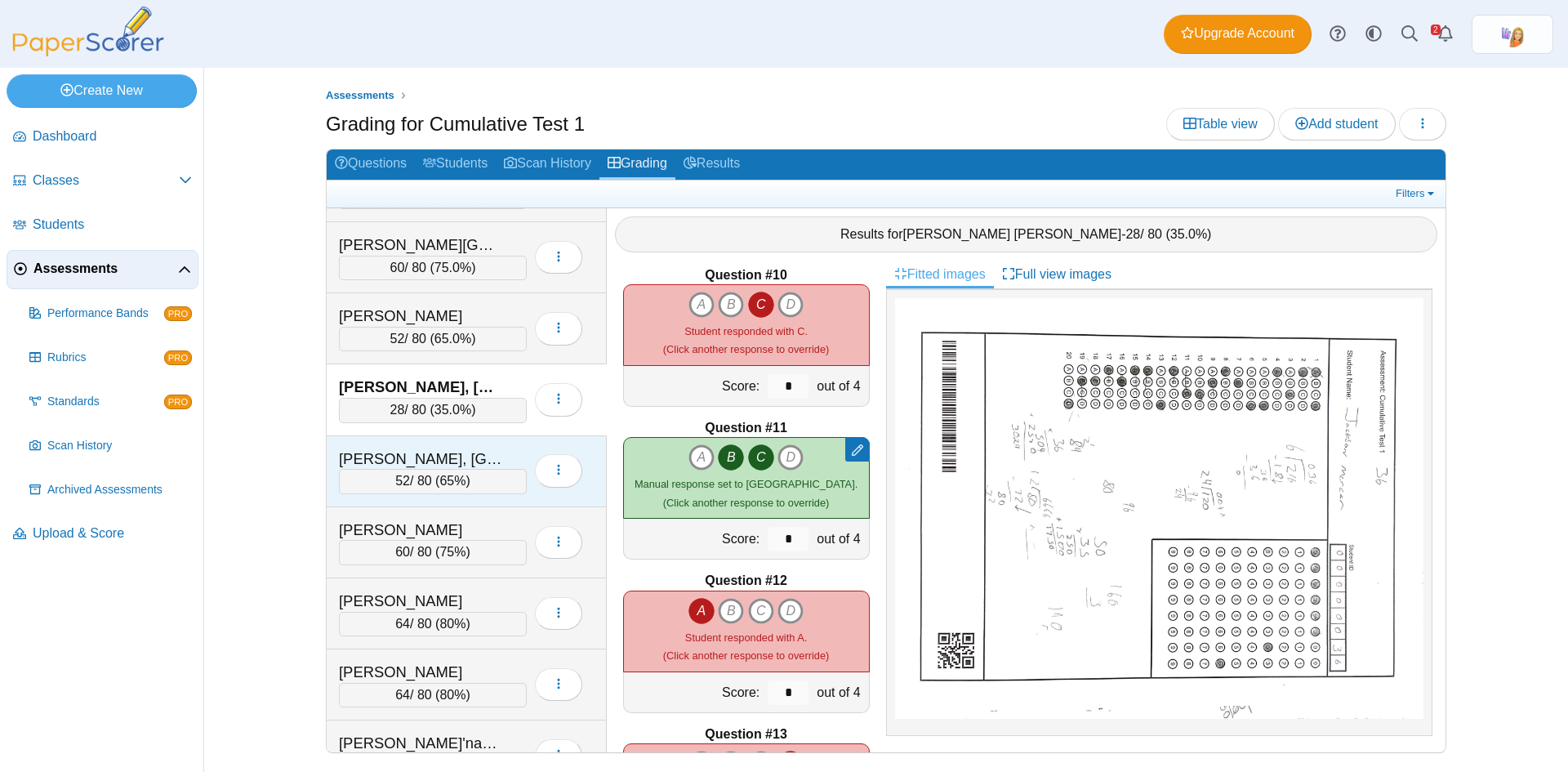
click at [470, 451] on div "Miller, Easton" at bounding box center [420, 460] width 163 height 21
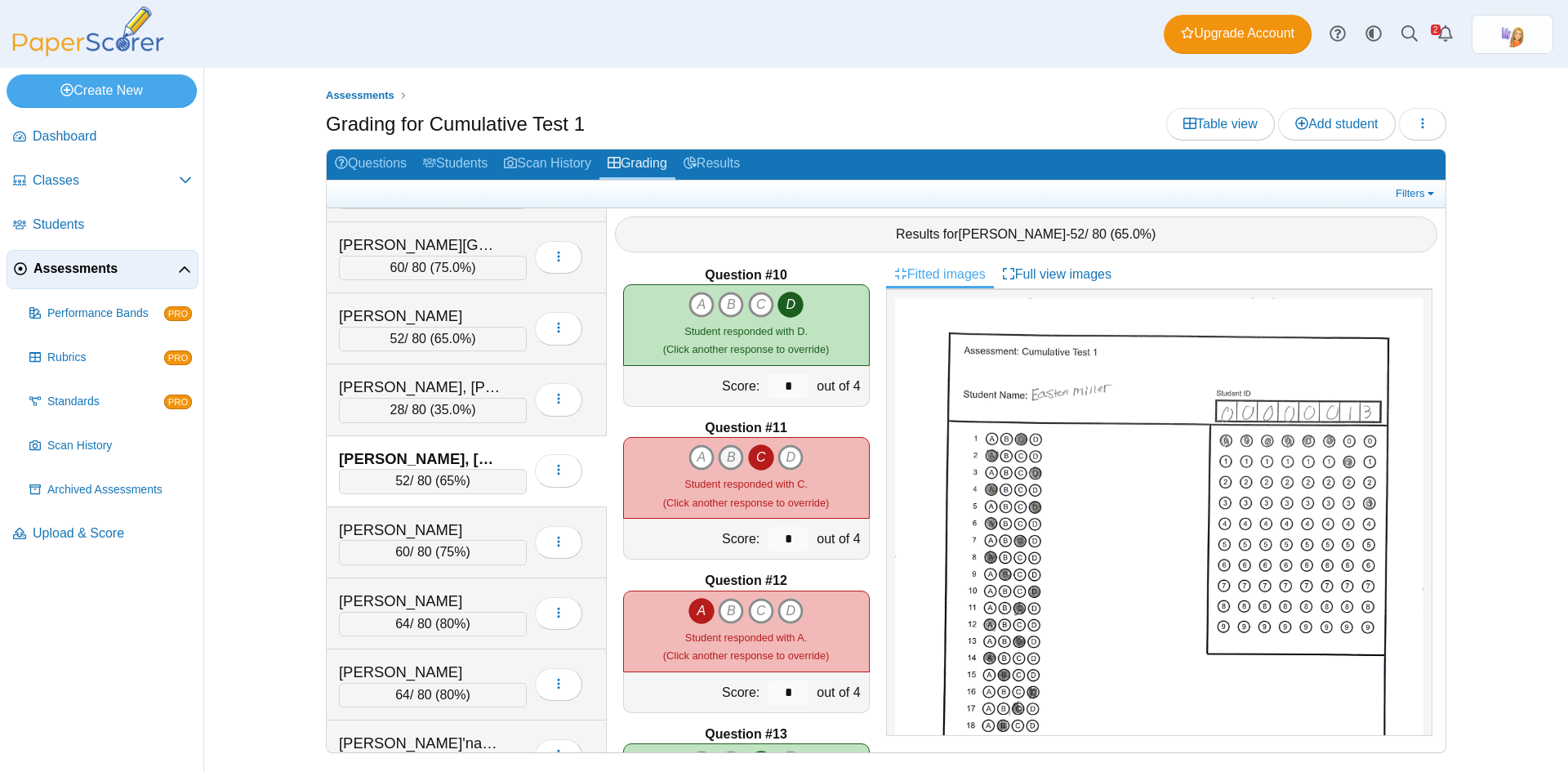
click at [725, 452] on icon "B" at bounding box center [731, 457] width 26 height 26
type input "*"
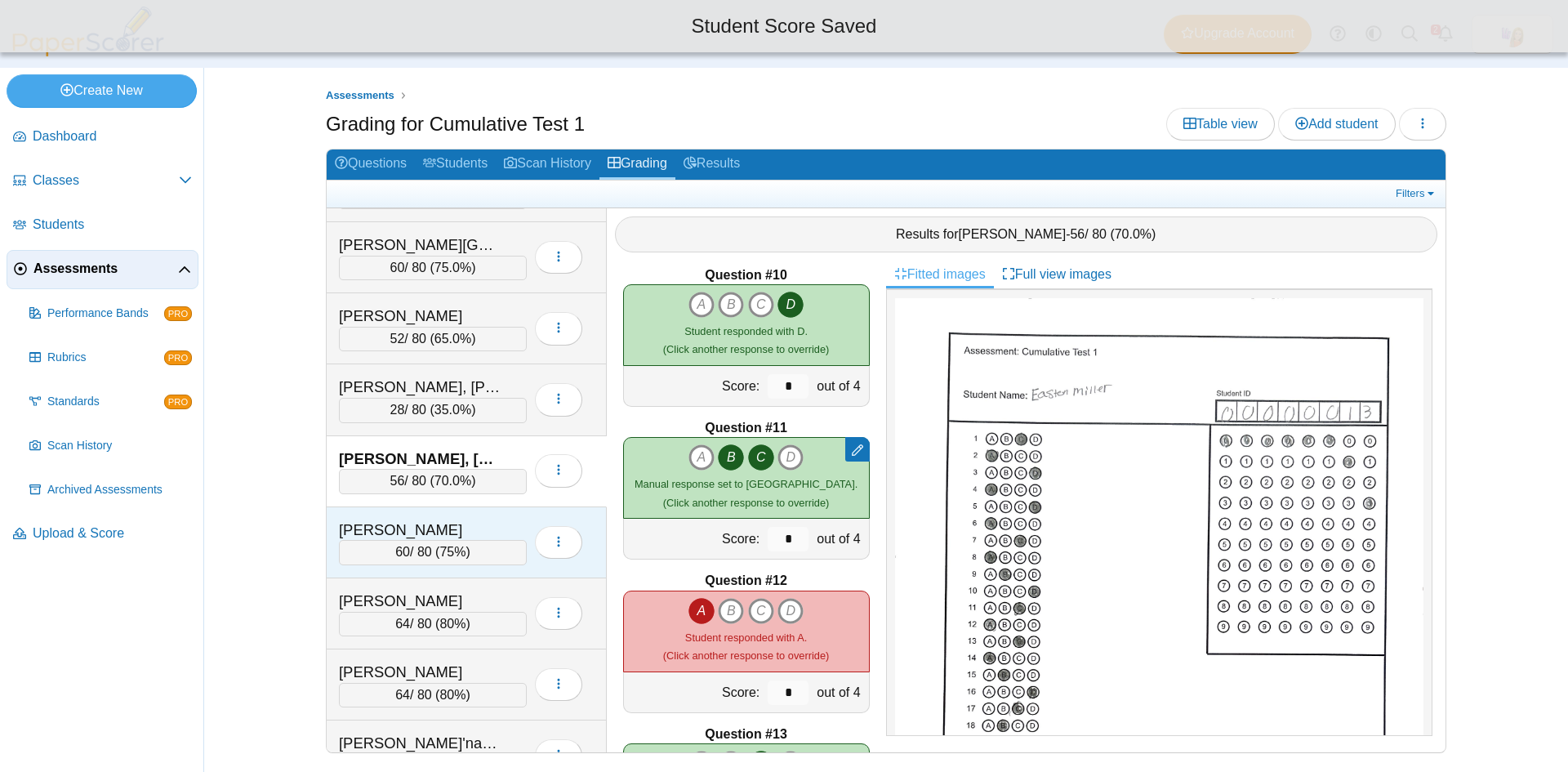
click at [460, 516] on div "Neal, Kippton 60 / 80 ( 75% ) Loading…" at bounding box center [467, 543] width 280 height 71
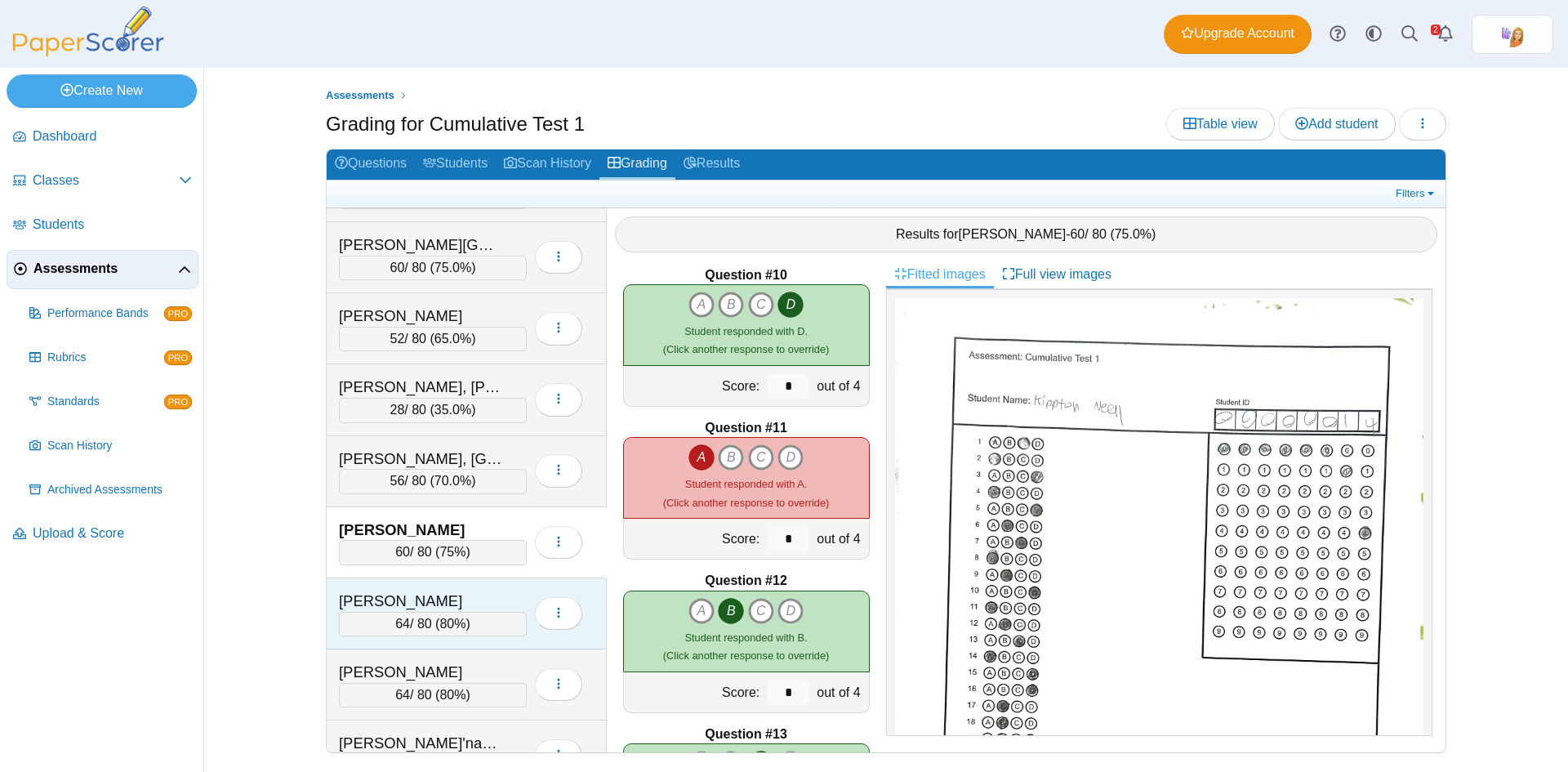
click at [455, 591] on div "Ochoa, Camilo" at bounding box center [420, 602] width 163 height 21
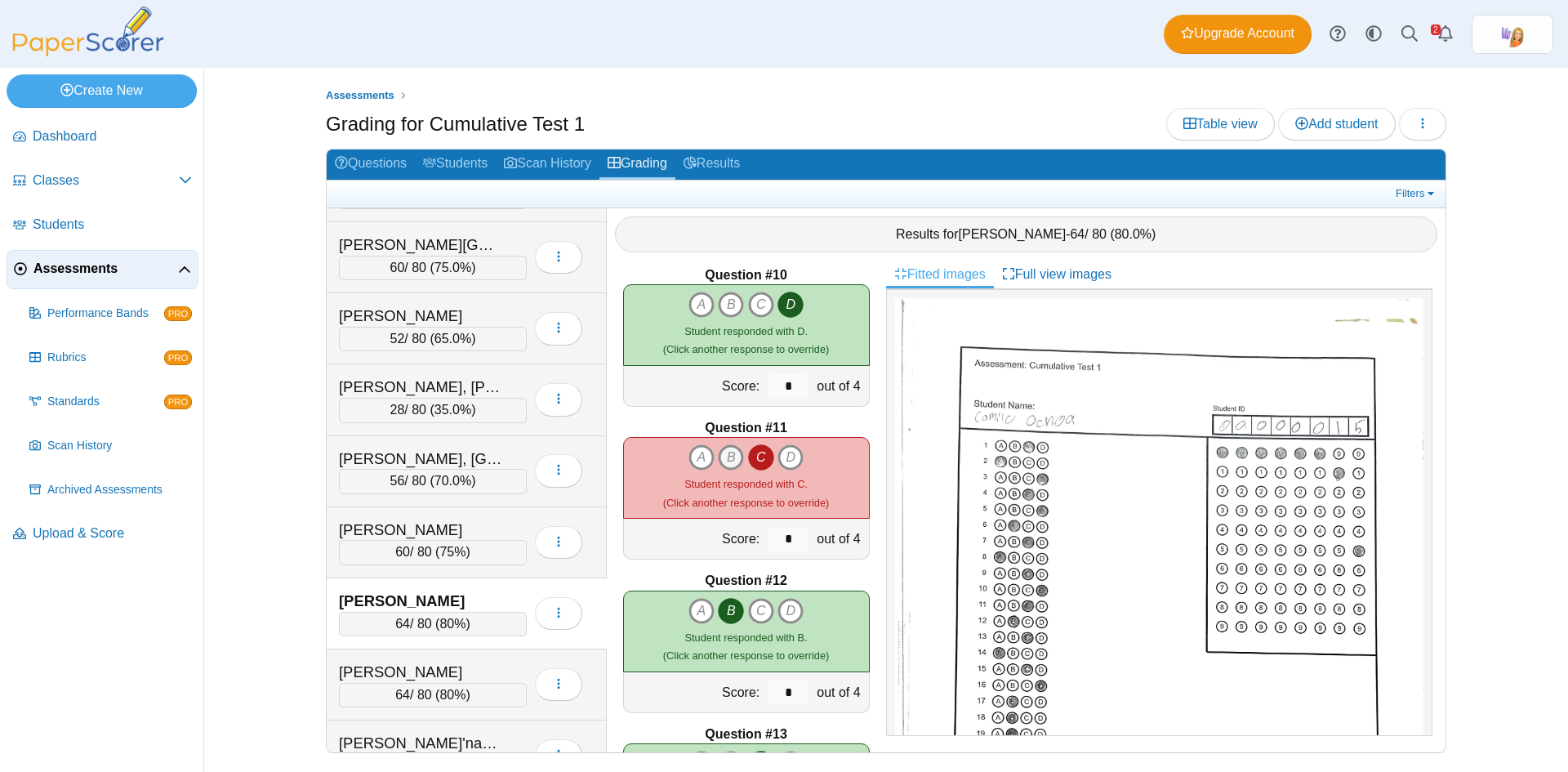
click at [726, 454] on icon "B" at bounding box center [731, 457] width 26 height 26
type input "*"
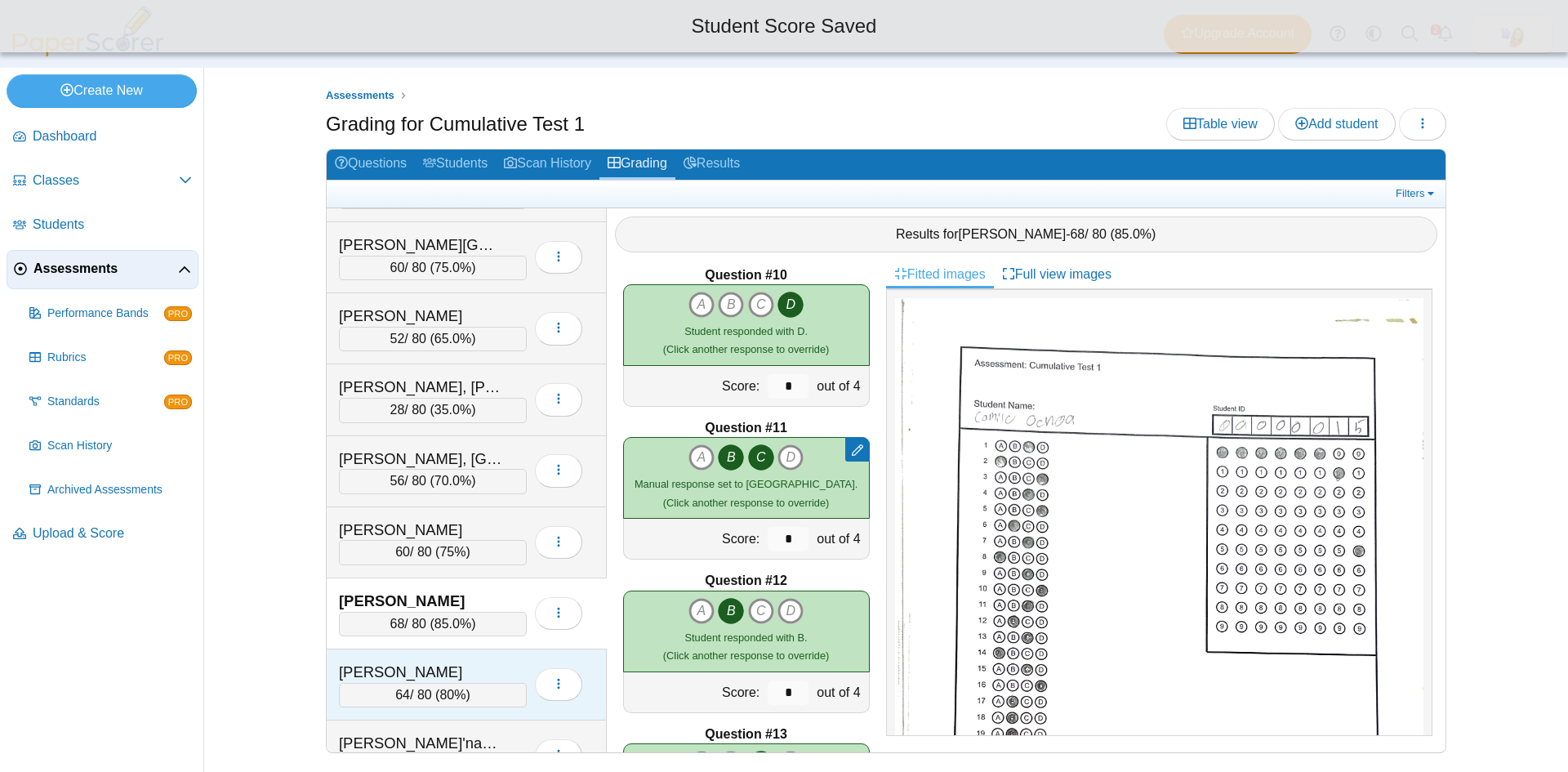
click at [480, 666] on div "Ochoa, Rafael" at bounding box center [420, 672] width 163 height 21
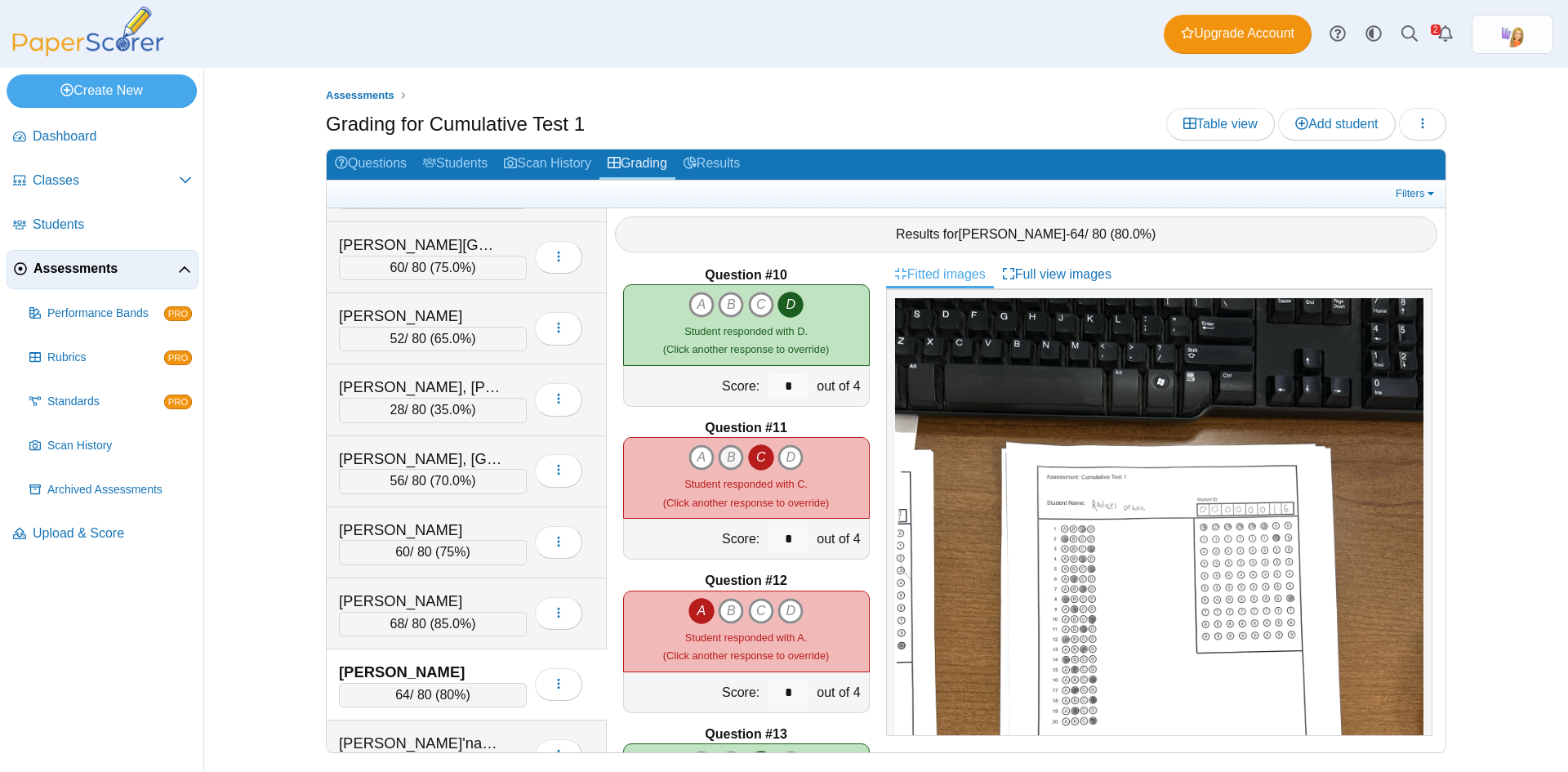
click at [725, 462] on icon "B" at bounding box center [731, 457] width 26 height 26
type input "*"
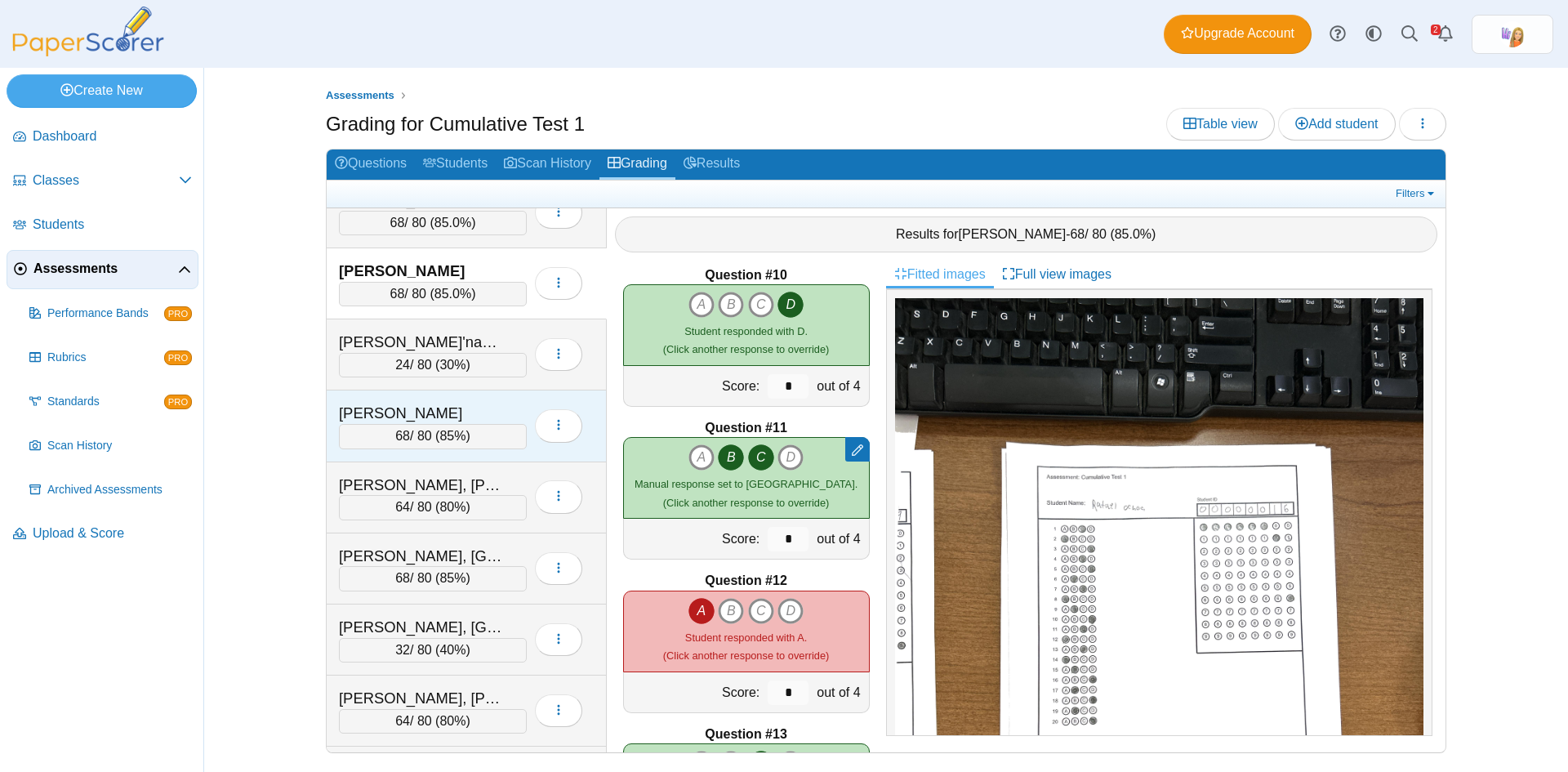
scroll to position [1961, 0]
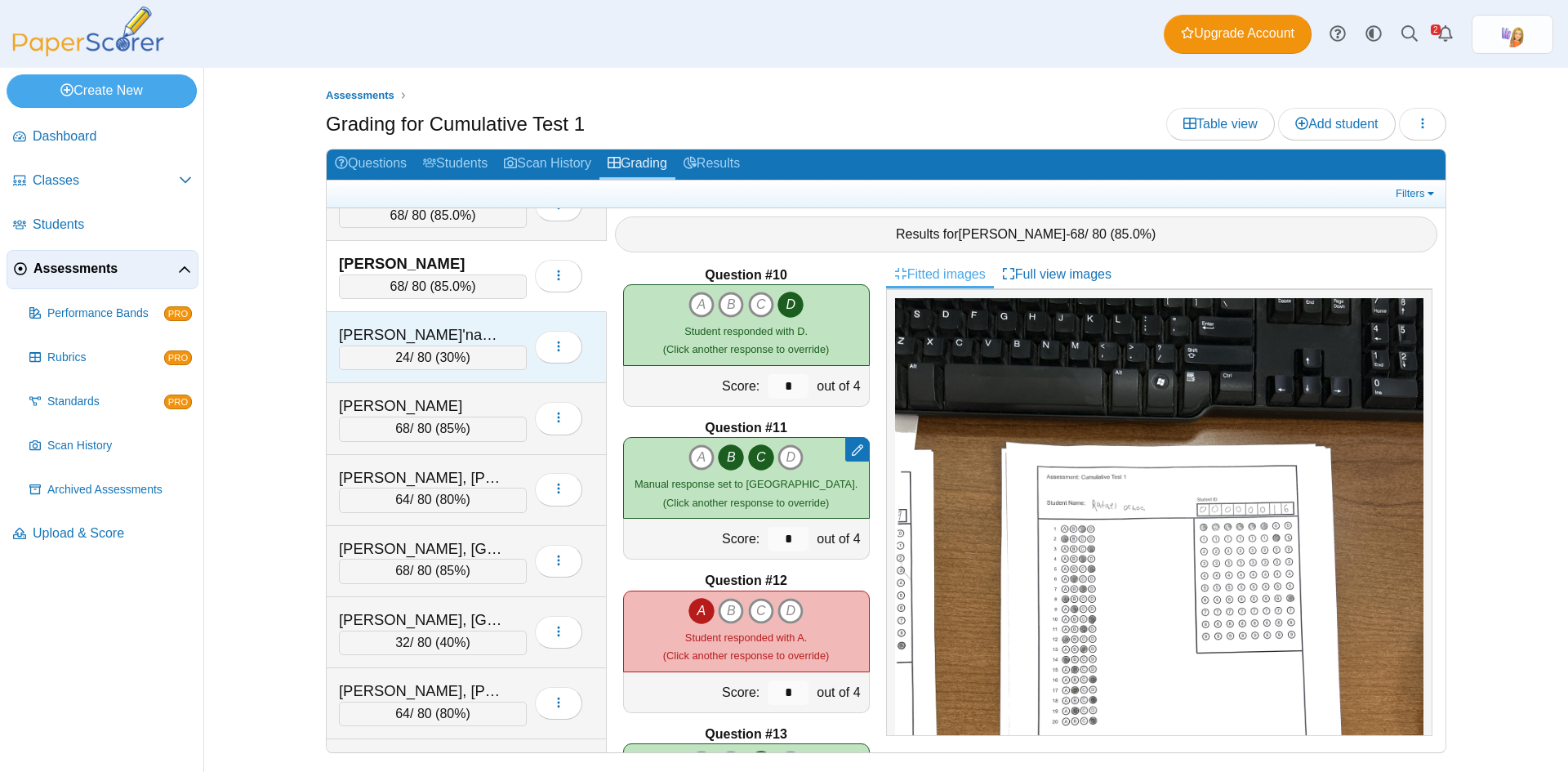
click at [482, 328] on div "[PERSON_NAME]'naalee" at bounding box center [420, 335] width 163 height 21
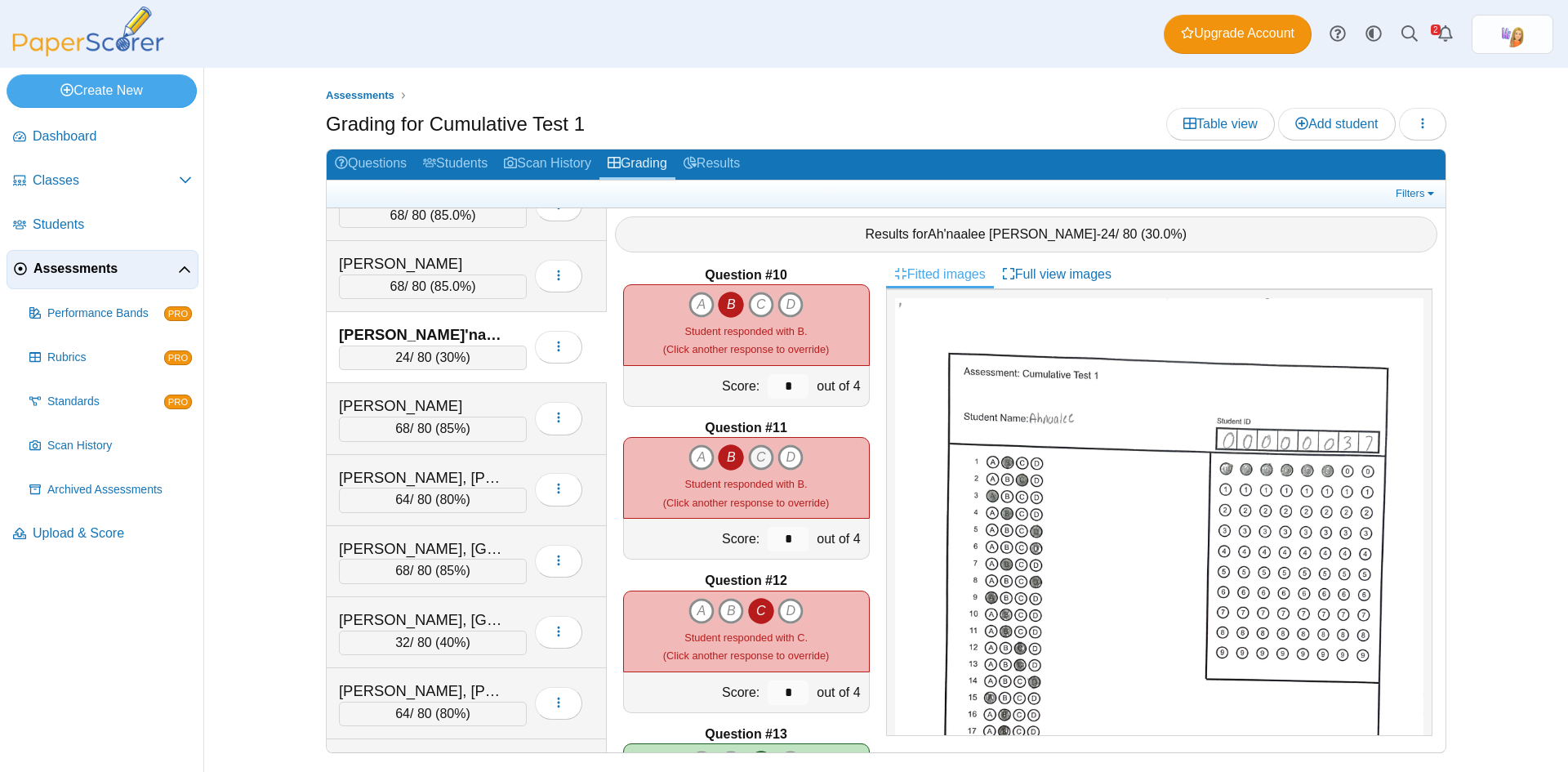
click at [753, 461] on icon "C" at bounding box center [760, 457] width 26 height 26
type input "*"
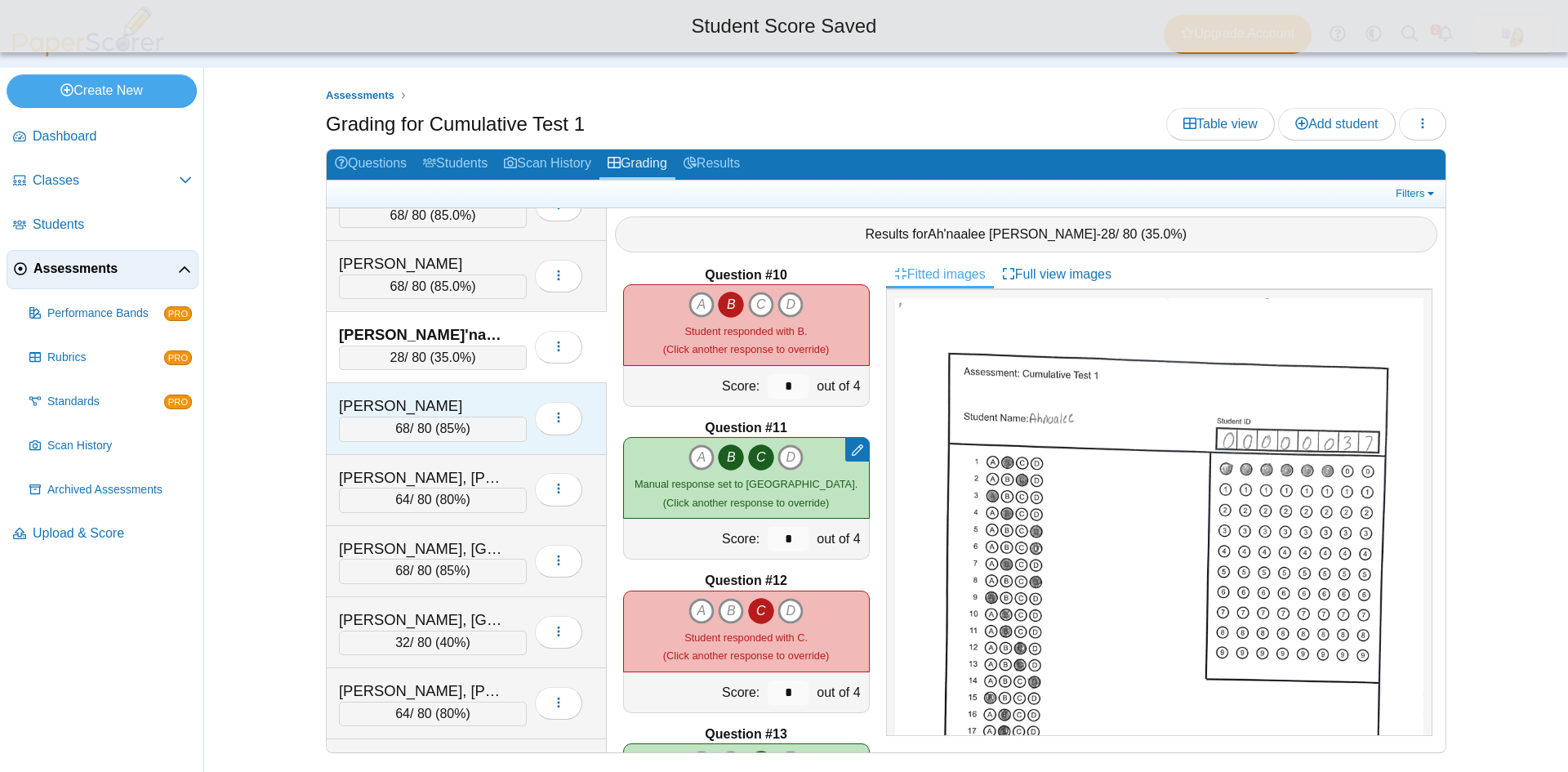
click at [476, 398] on div "Payne, Bailey" at bounding box center [420, 406] width 163 height 21
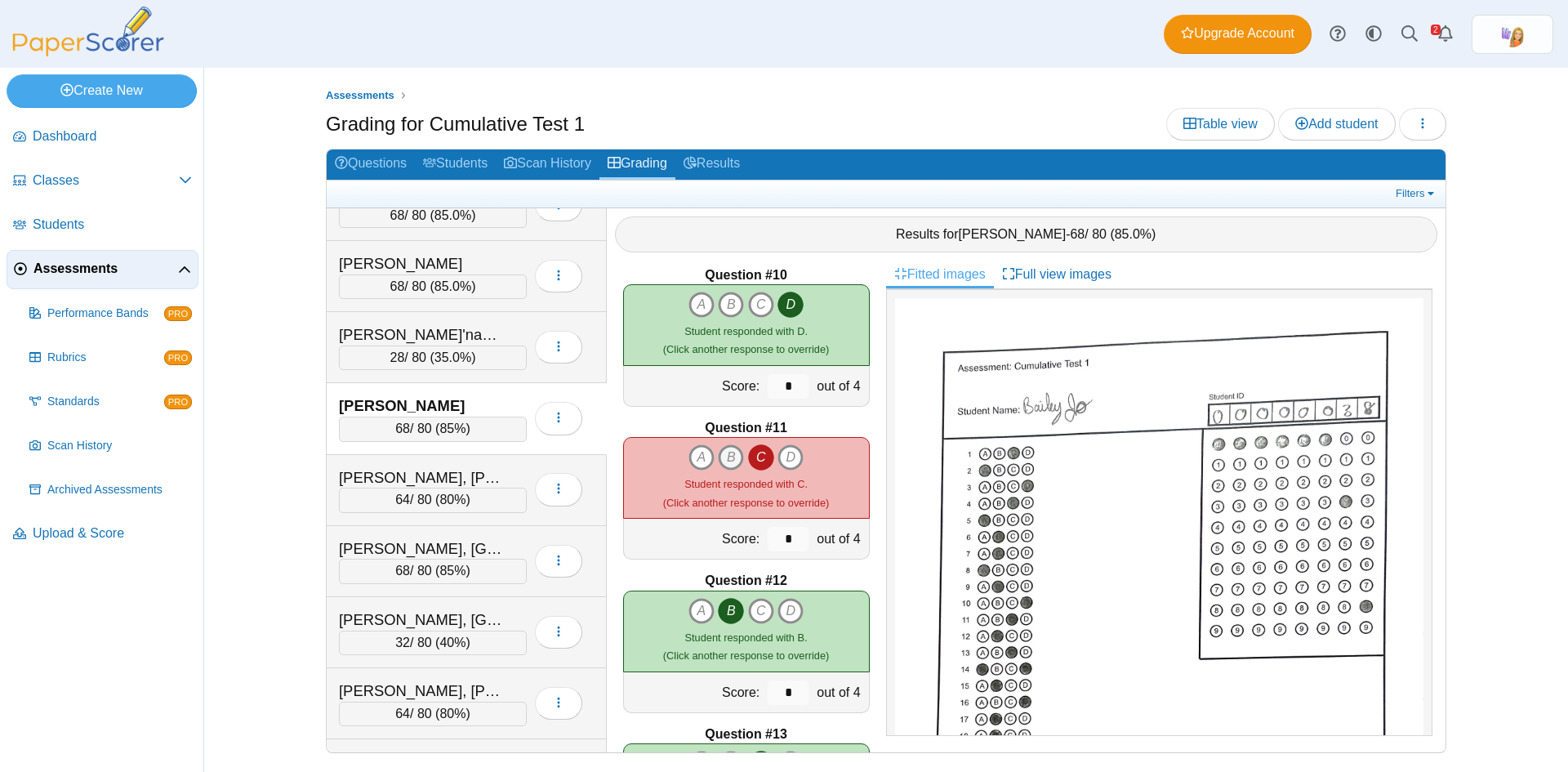
click at [721, 453] on icon "B" at bounding box center [731, 457] width 26 height 26
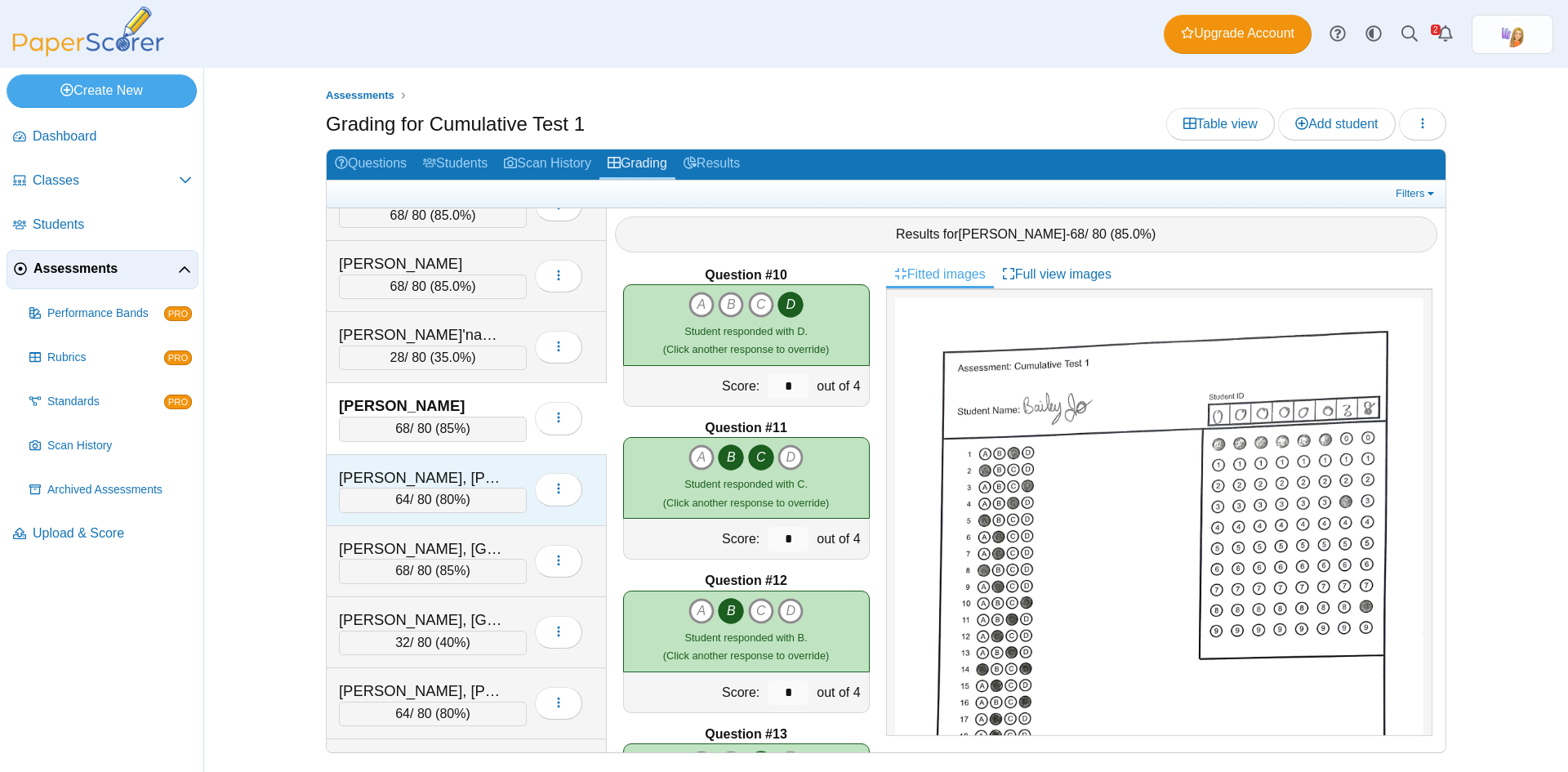
click at [486, 472] on div "[PERSON_NAME], [PERSON_NAME]" at bounding box center [420, 478] width 163 height 21
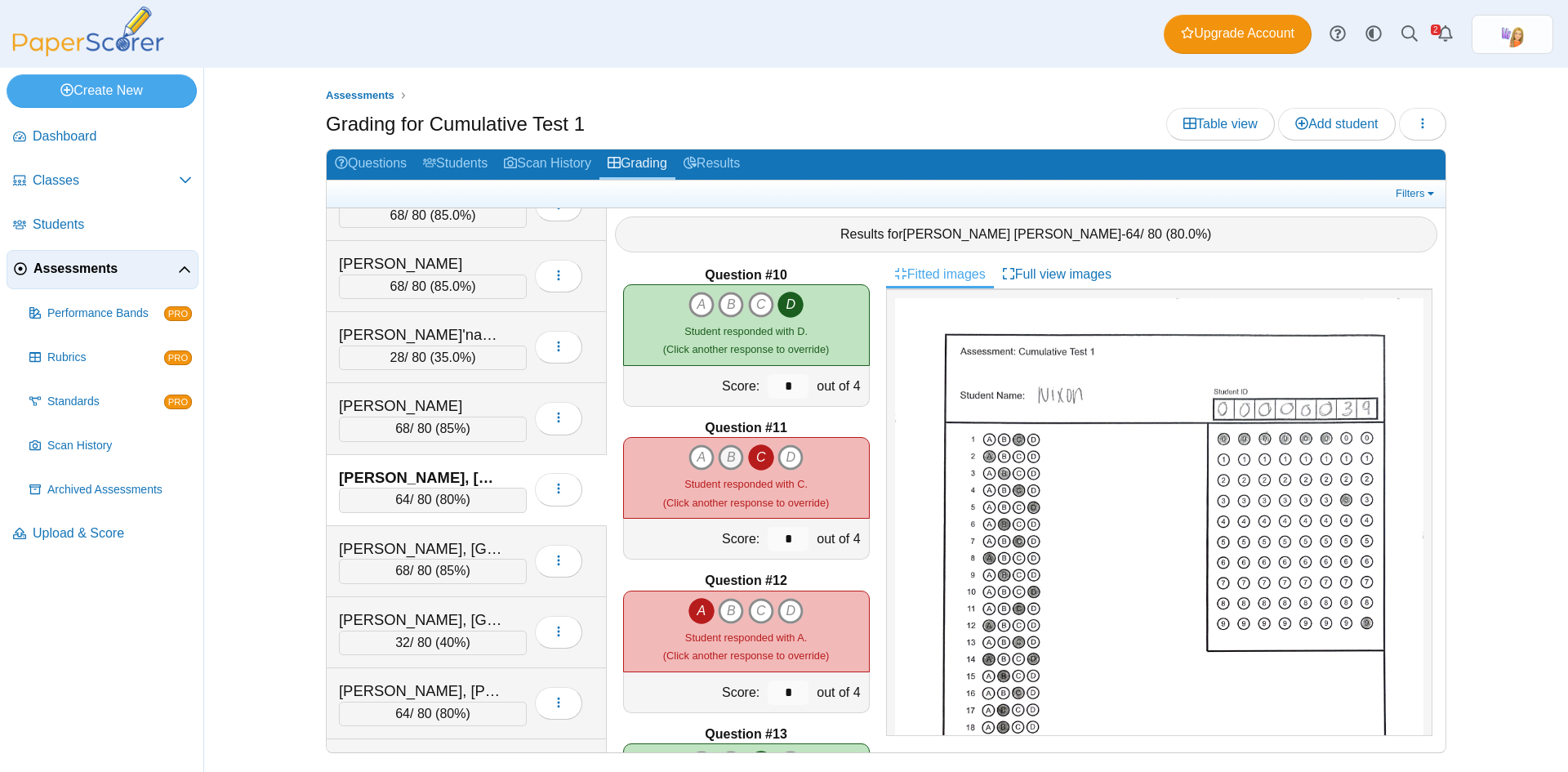
click at [720, 452] on icon "B" at bounding box center [731, 457] width 26 height 26
type input "*"
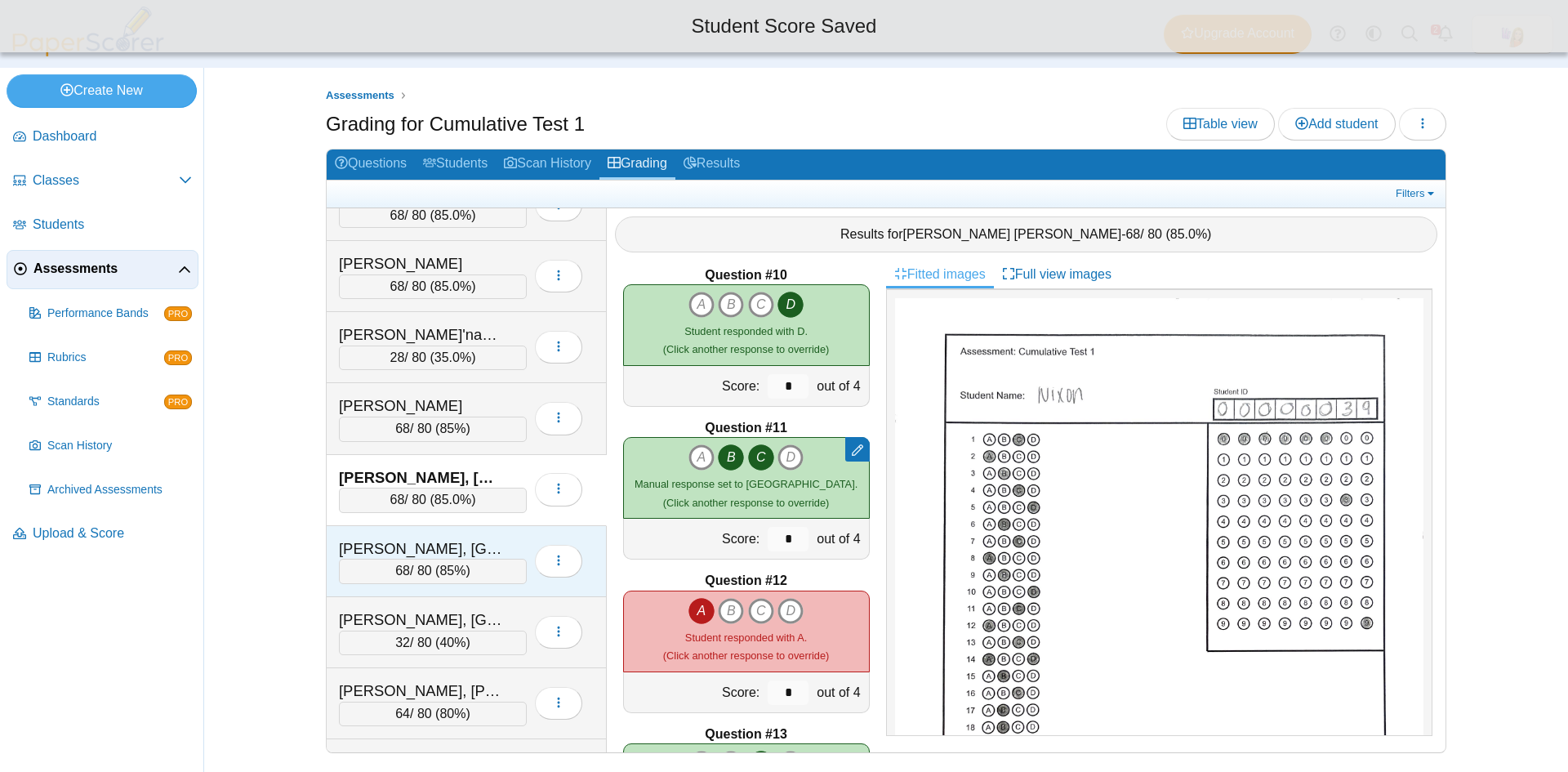
click at [478, 545] on div "[PERSON_NAME], [GEOGRAPHIC_DATA]" at bounding box center [420, 549] width 163 height 21
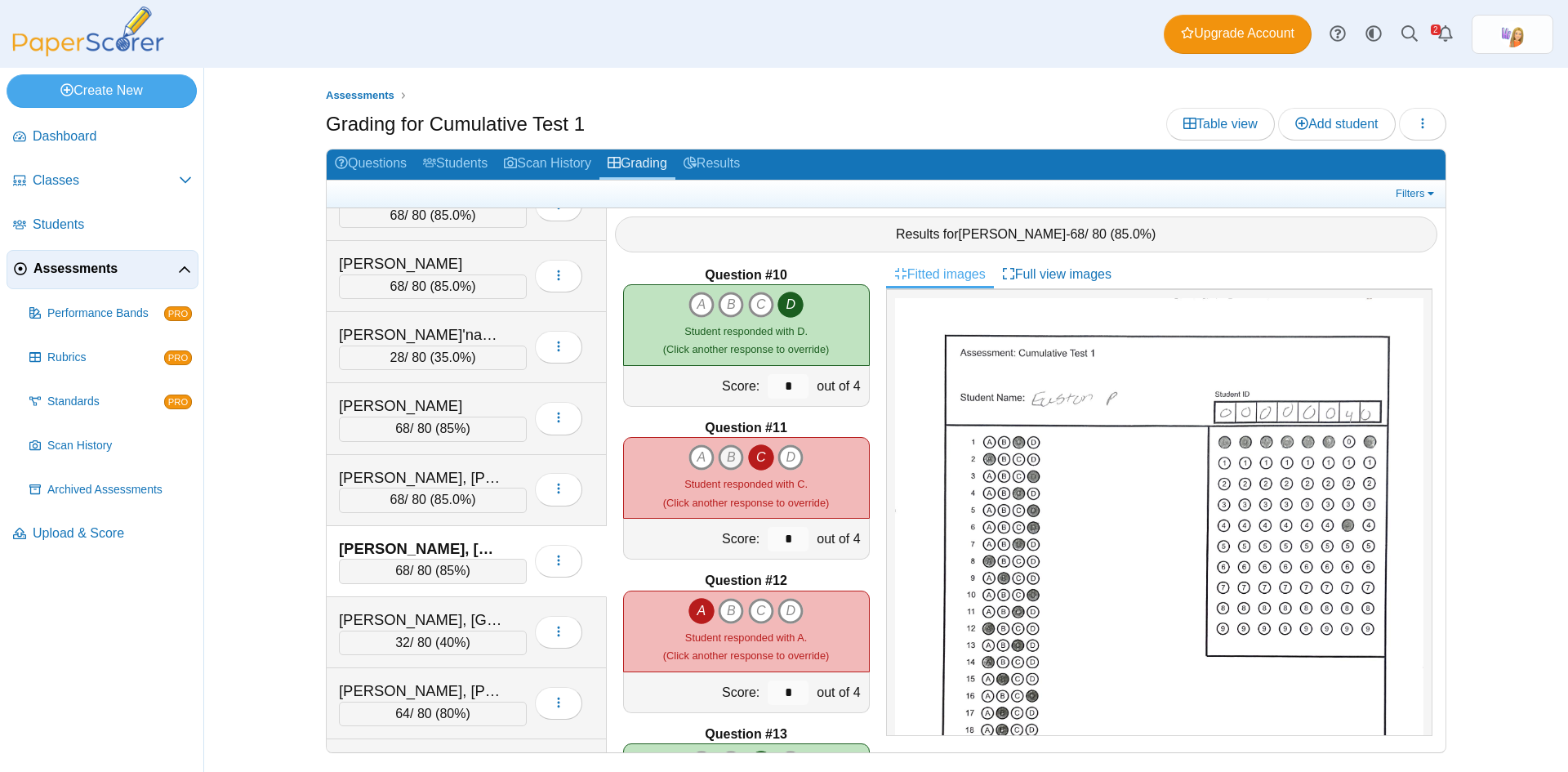
click at [726, 458] on icon "B" at bounding box center [731, 457] width 26 height 26
type input "*"
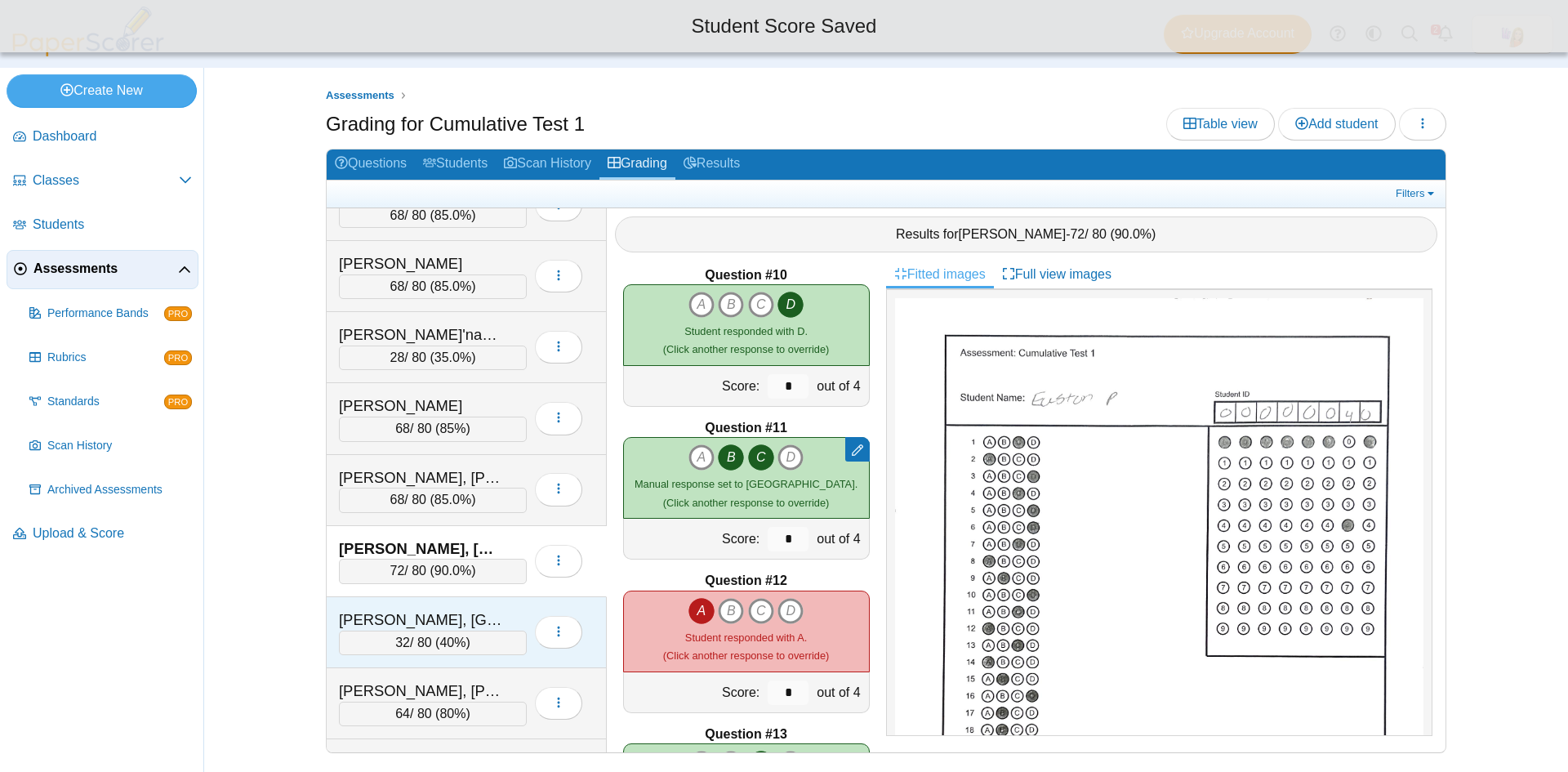
click at [494, 602] on div "Pritchett, Phoenix 32 / 80 ( 40% ) Loading…" at bounding box center [467, 633] width 280 height 71
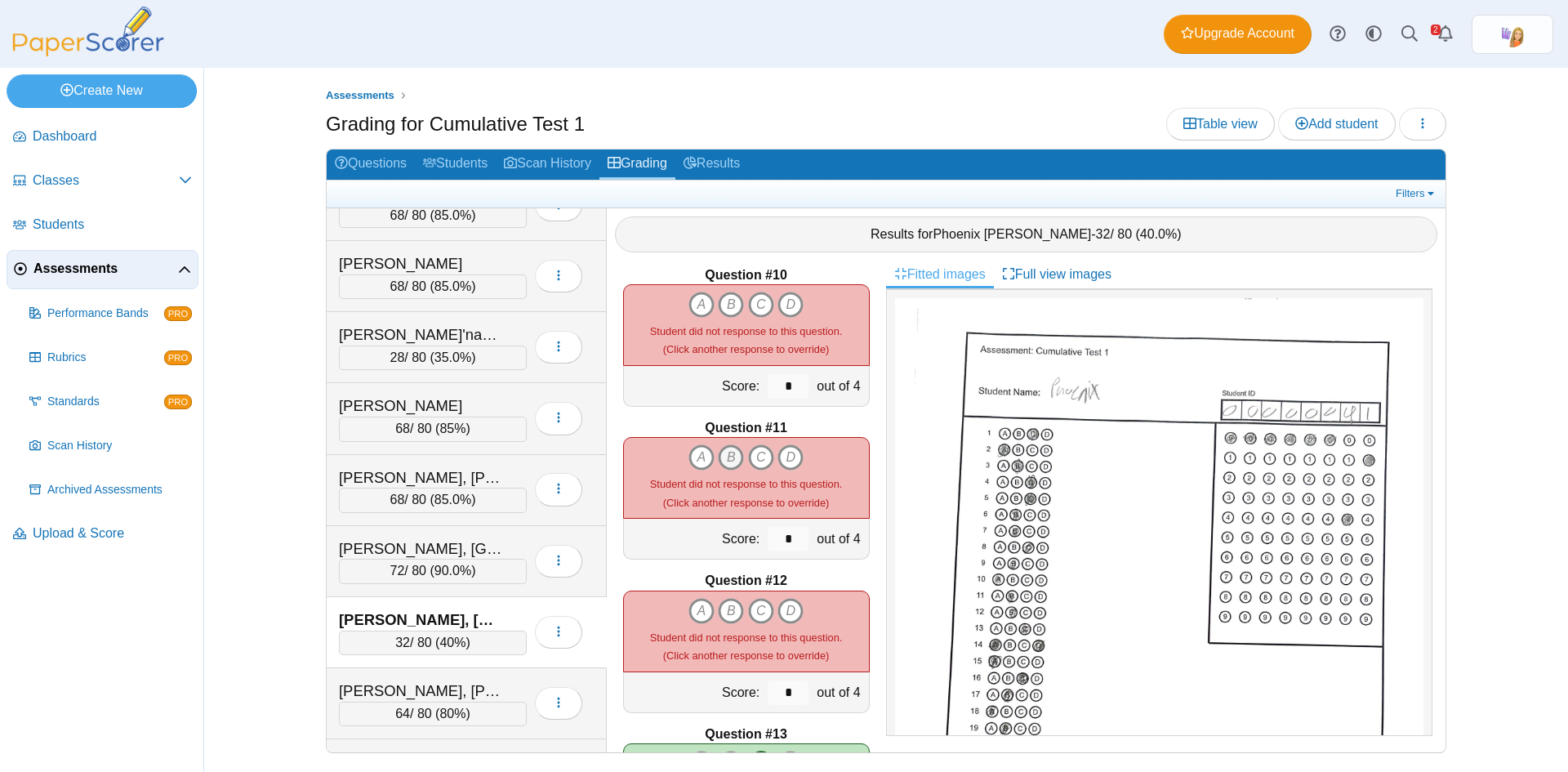
click at [728, 448] on icon "B" at bounding box center [731, 457] width 26 height 26
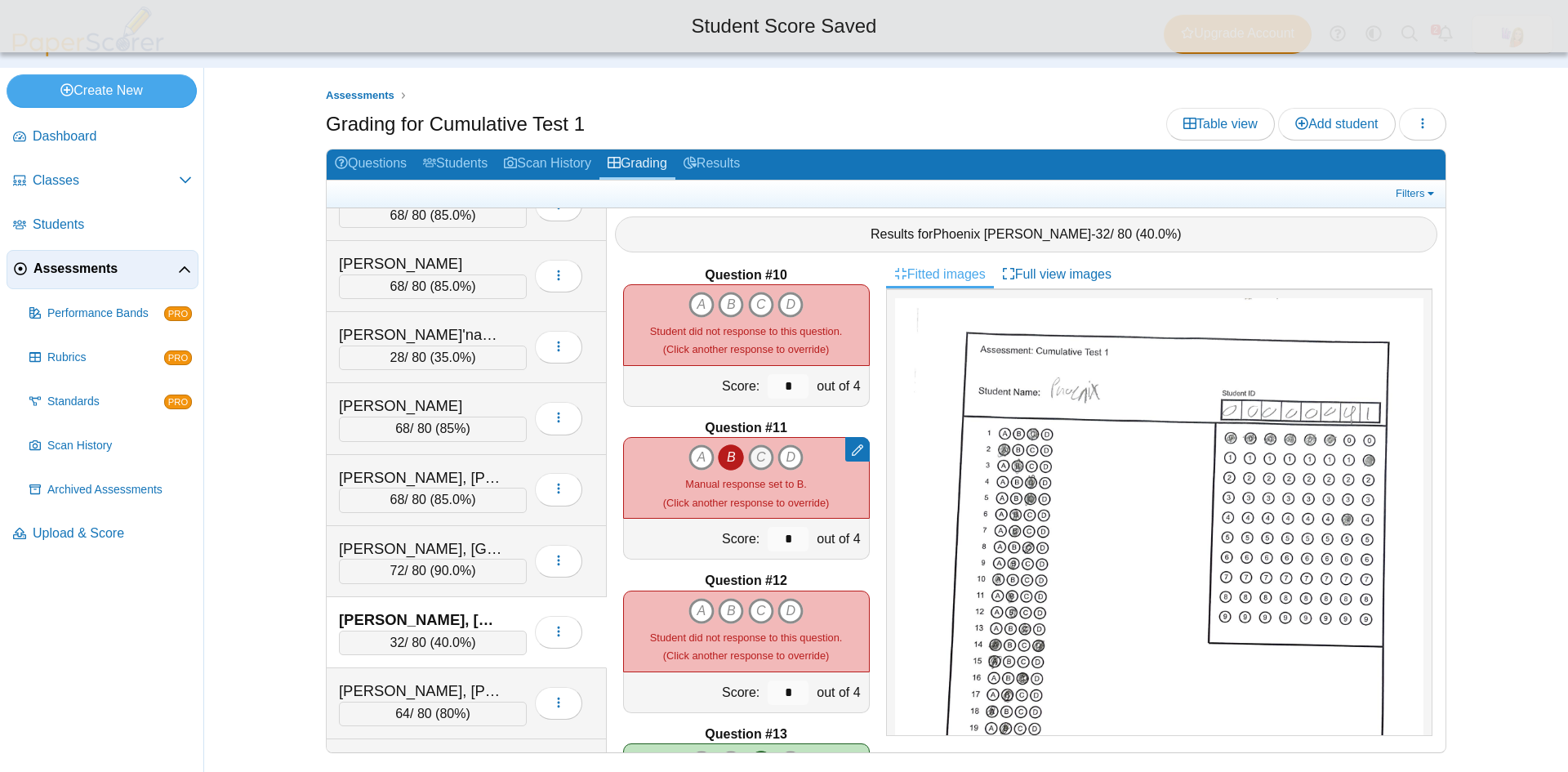
click at [752, 457] on icon "C" at bounding box center [760, 457] width 26 height 26
type input "*"
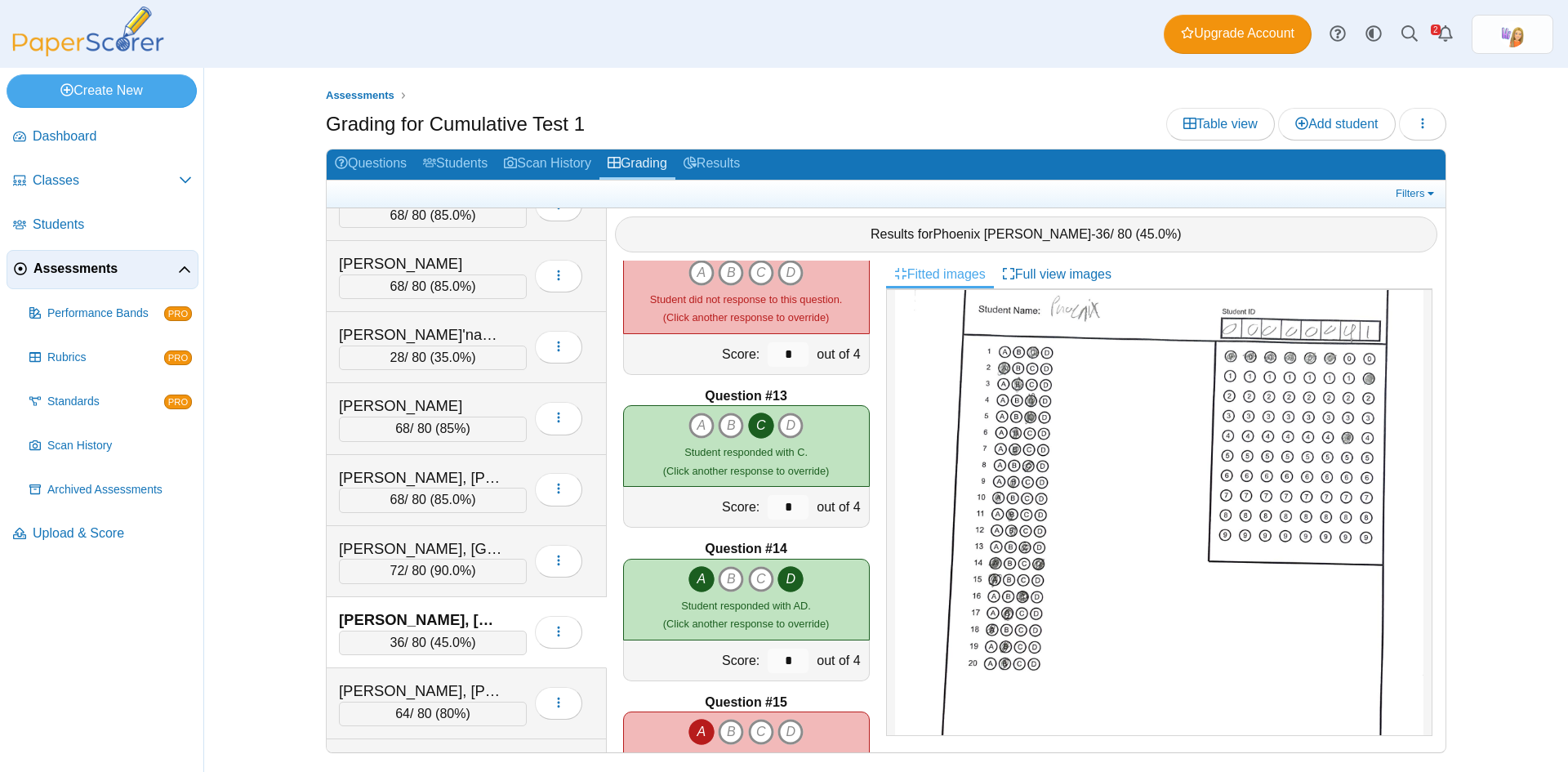
scroll to position [1623, 0]
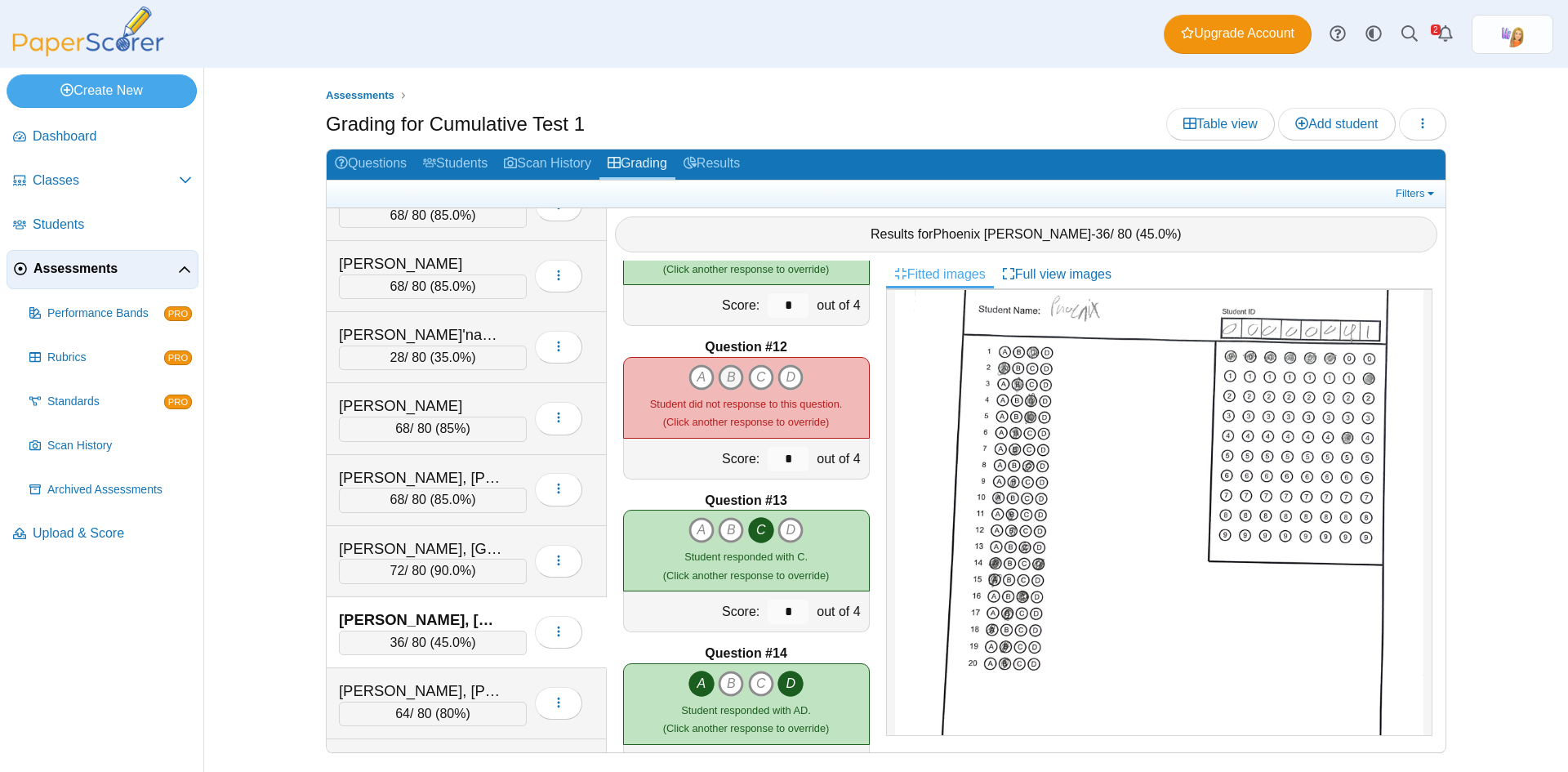
click at [729, 377] on icon "B" at bounding box center [731, 377] width 26 height 26
type input "*"
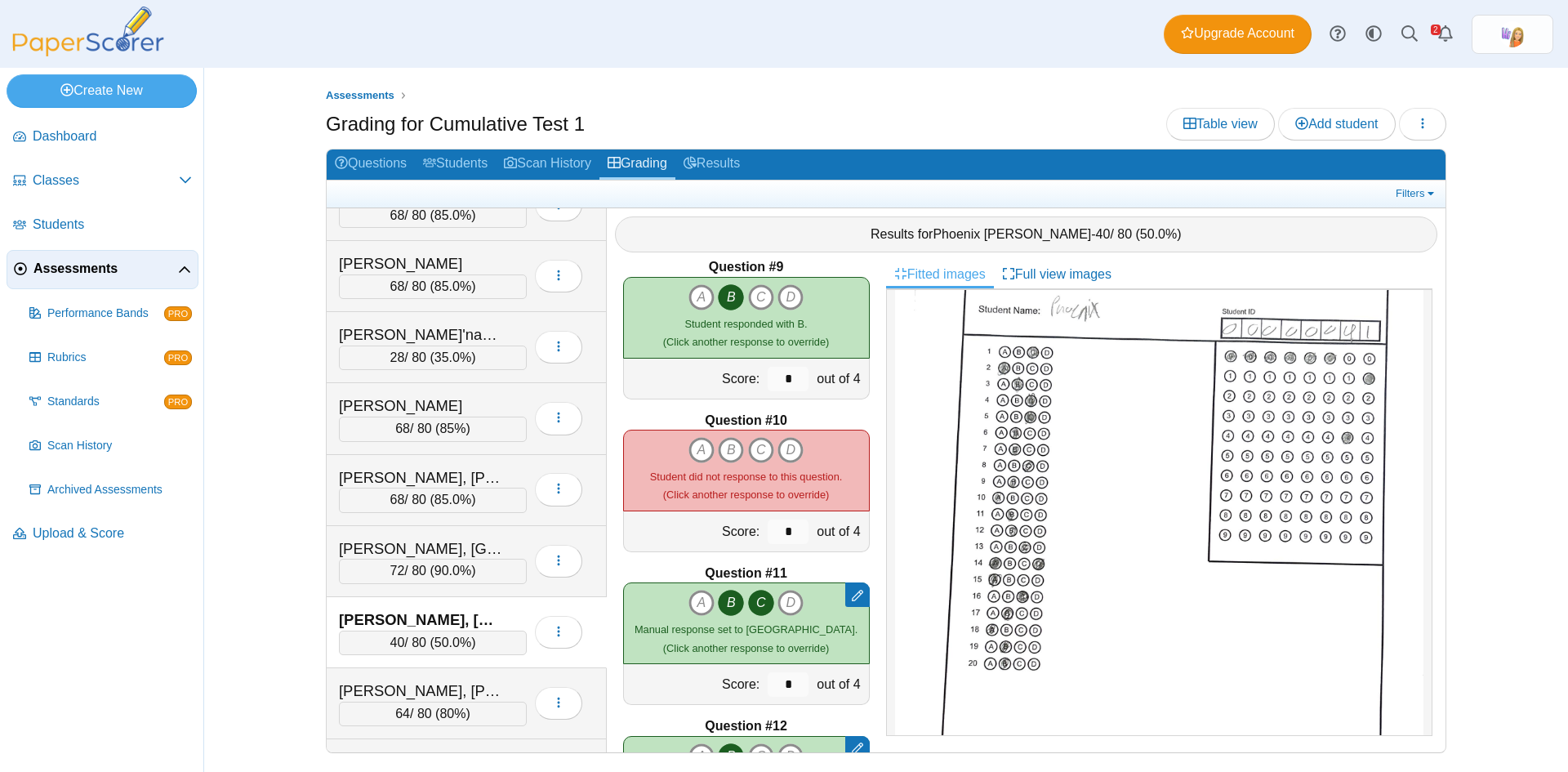
scroll to position [1214, 0]
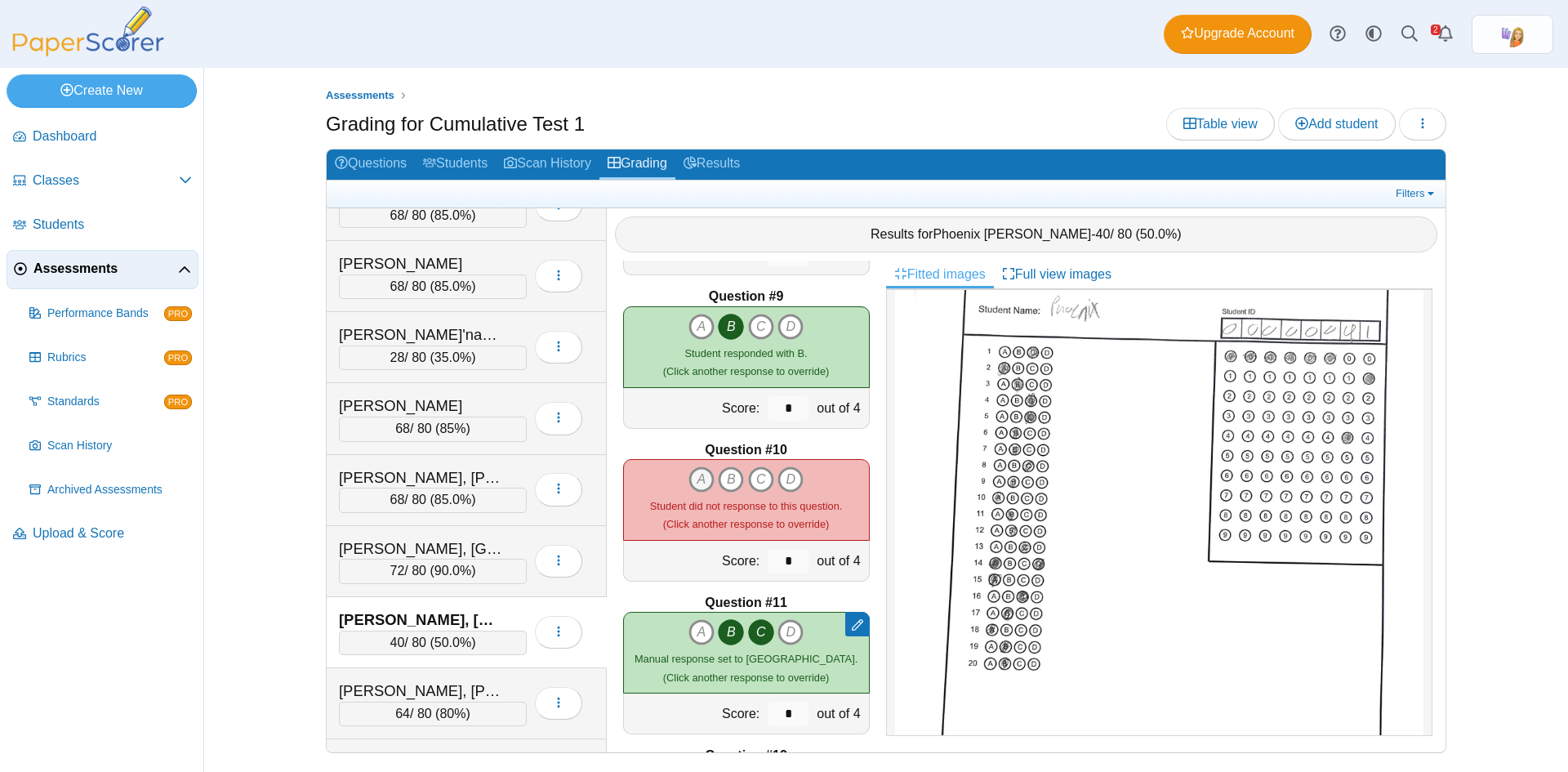
click at [698, 479] on icon "A" at bounding box center [701, 479] width 26 height 26
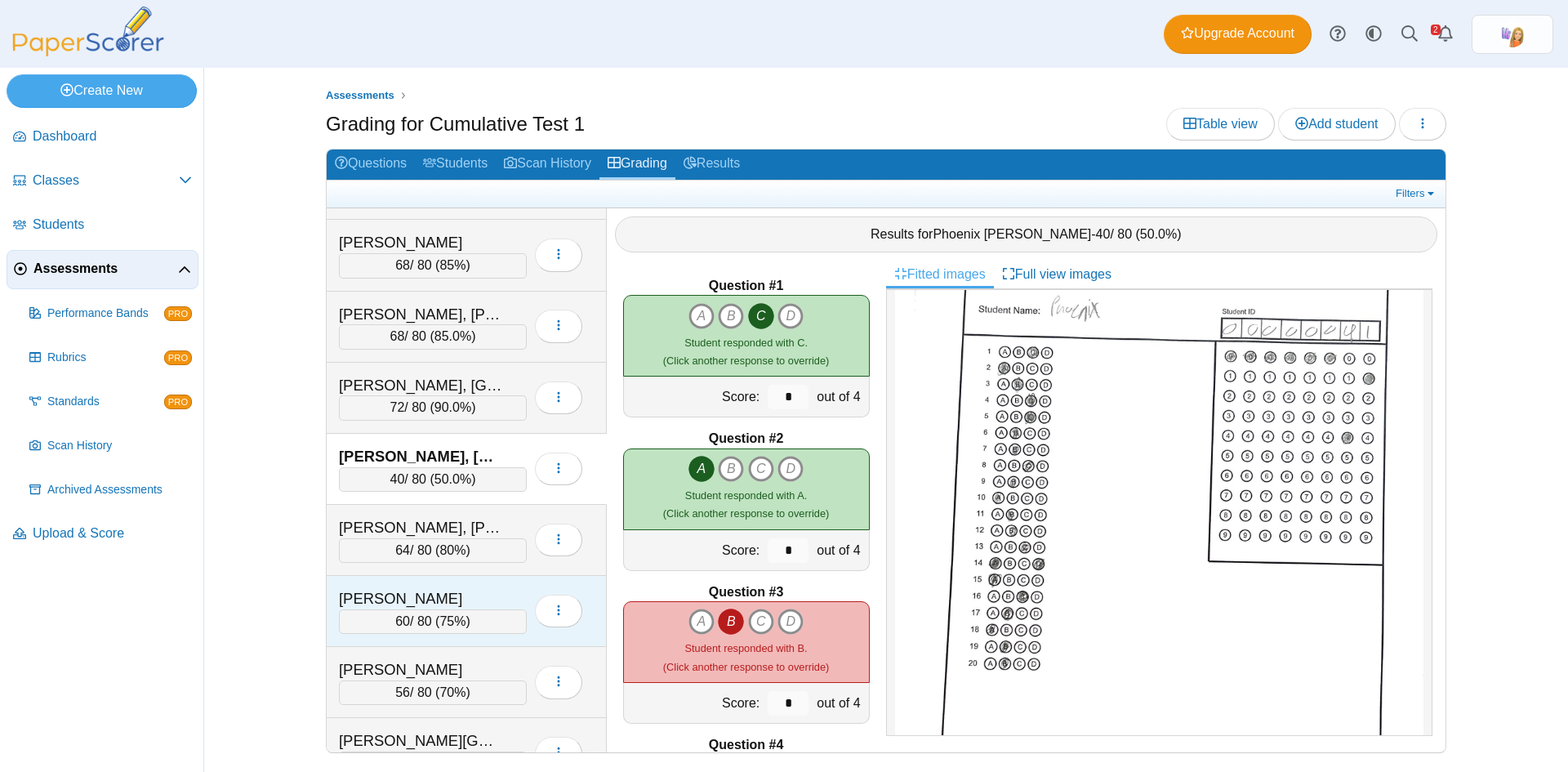
scroll to position [2287, 0]
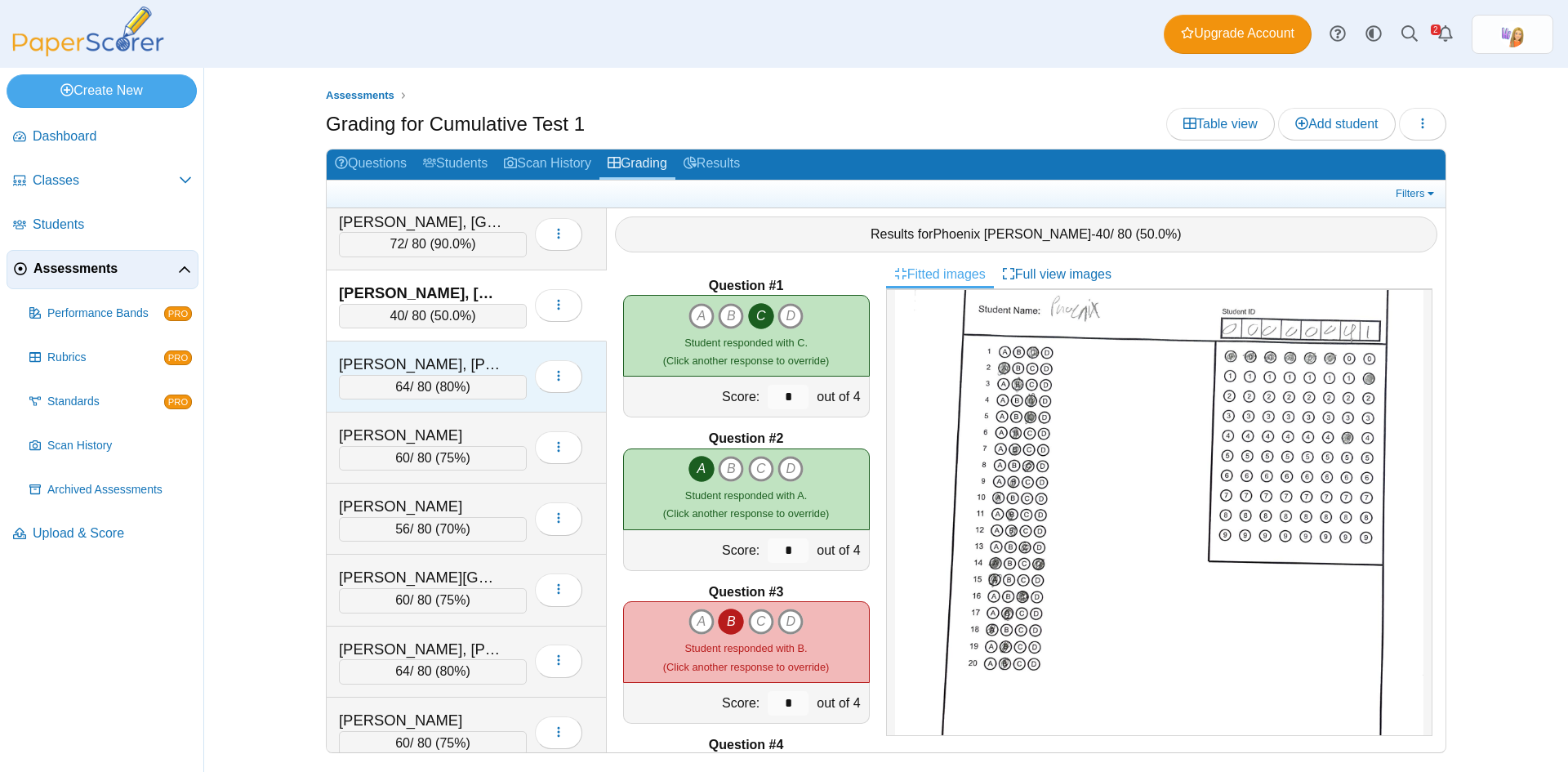
click at [473, 353] on div "Ramey, Coehn" at bounding box center [420, 364] width 163 height 21
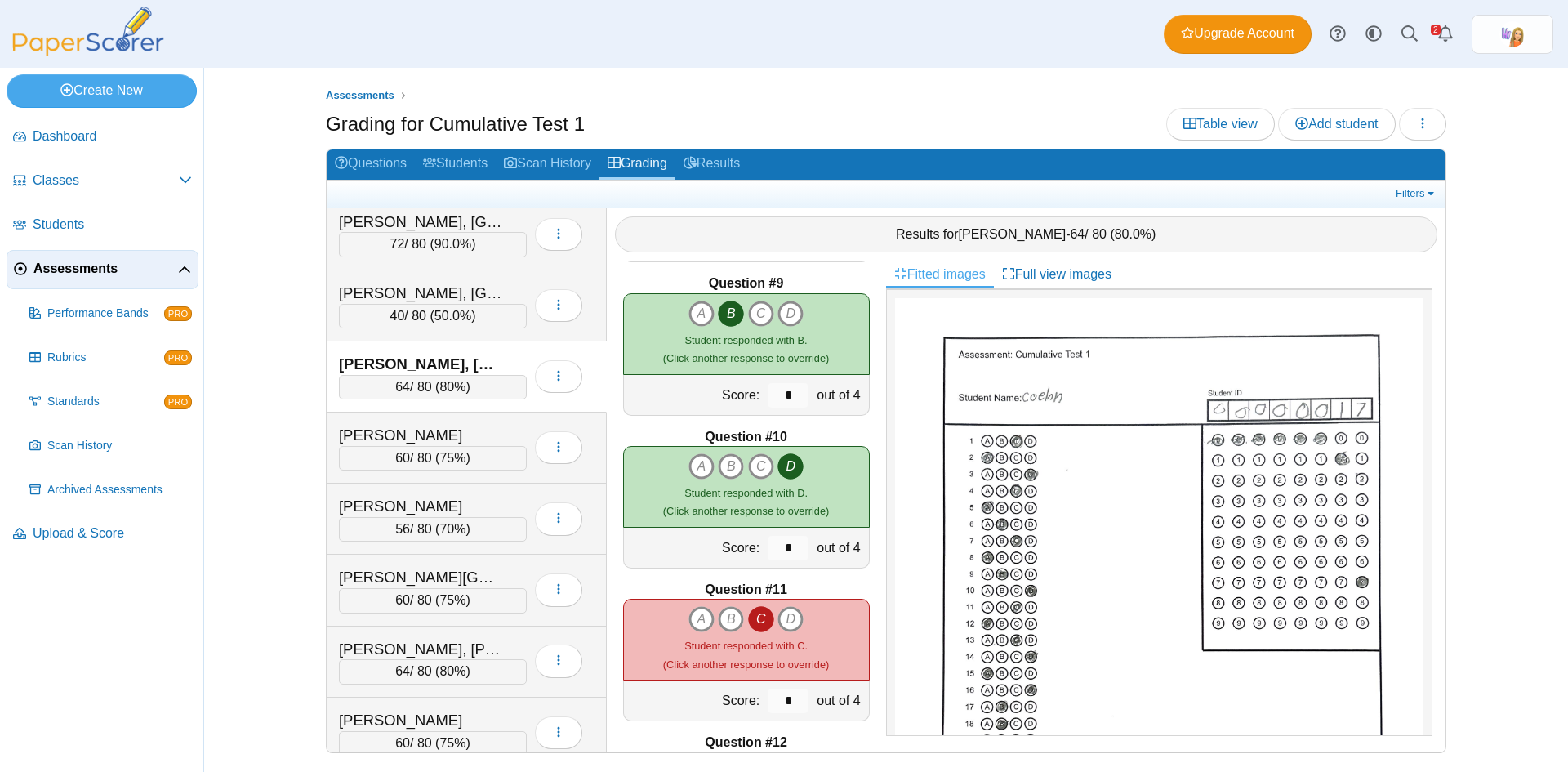
scroll to position [1307, 0]
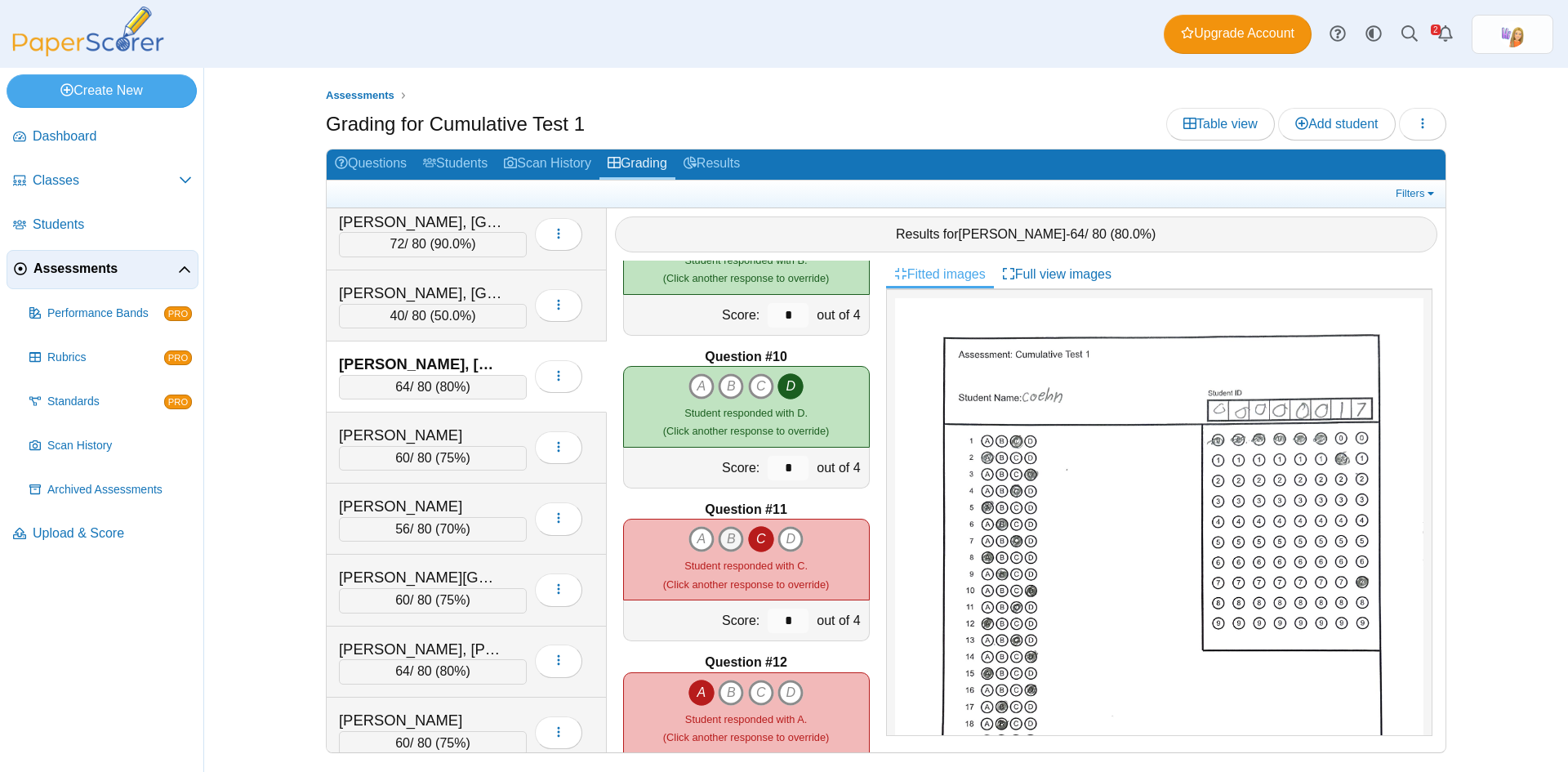
click at [724, 548] on icon "B" at bounding box center [731, 538] width 26 height 26
type input "*"
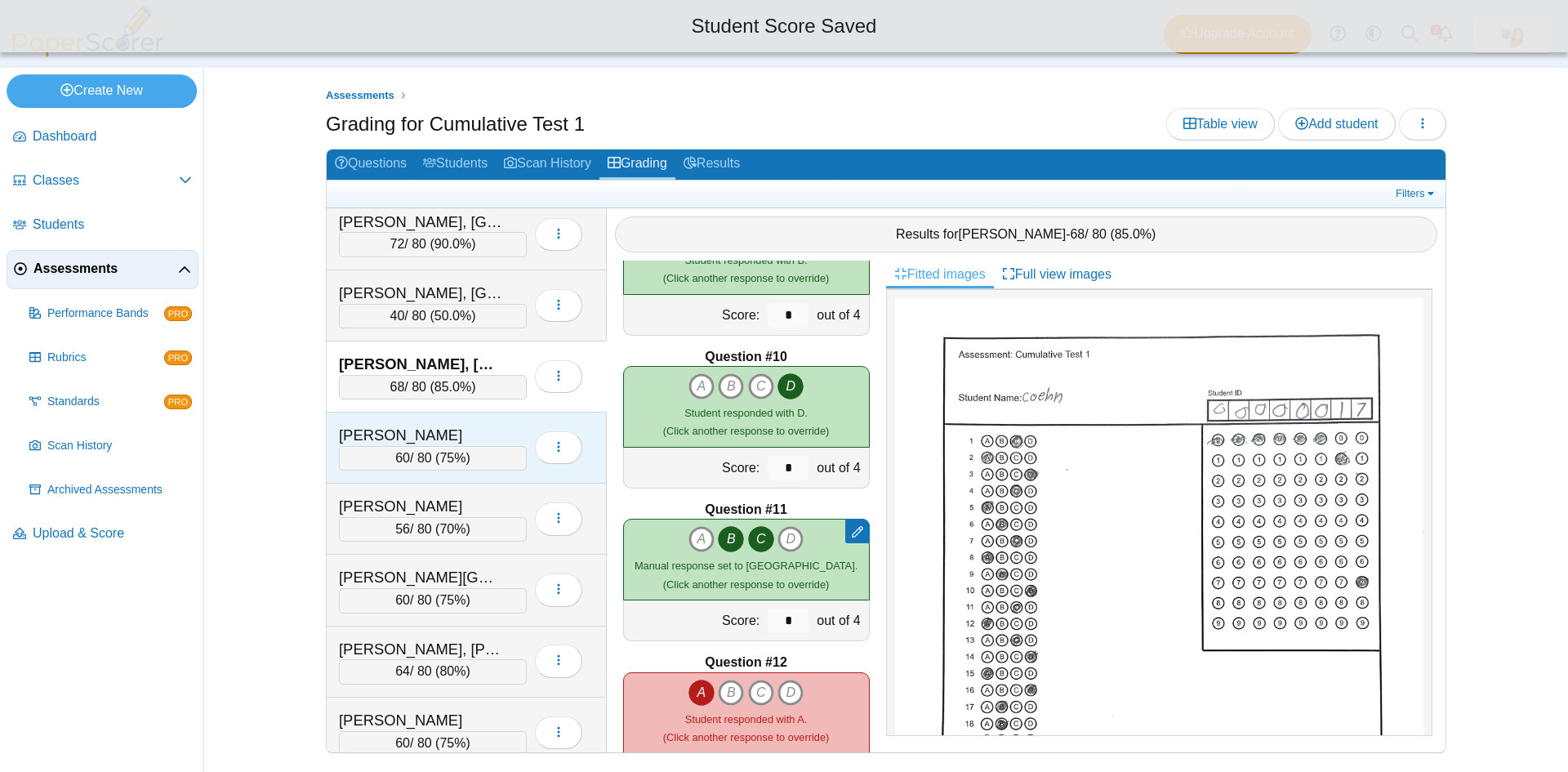
click at [467, 429] on div "Randall, Hollynn" at bounding box center [420, 436] width 163 height 21
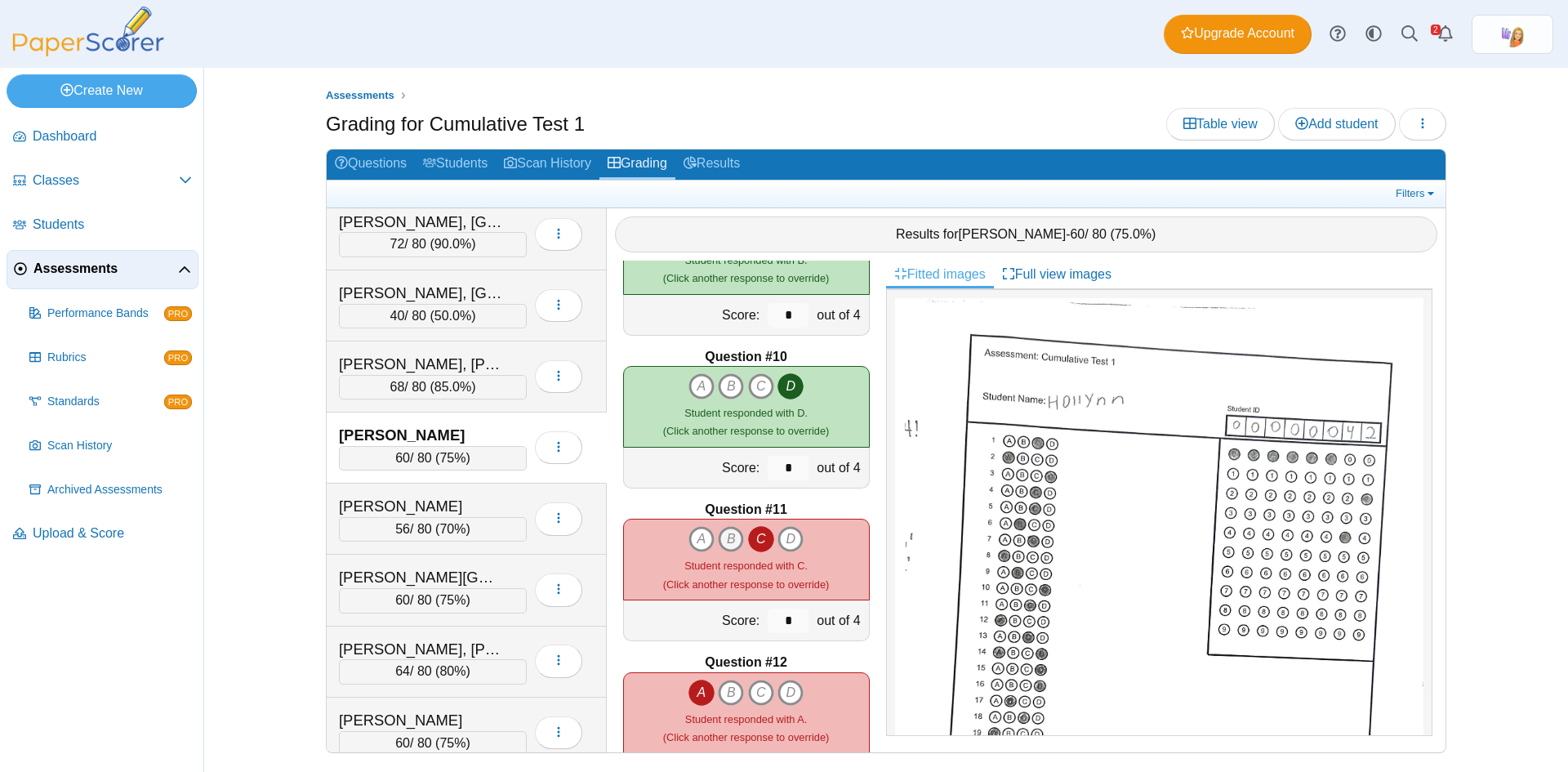
click at [723, 535] on icon "B" at bounding box center [731, 538] width 26 height 26
type input "*"
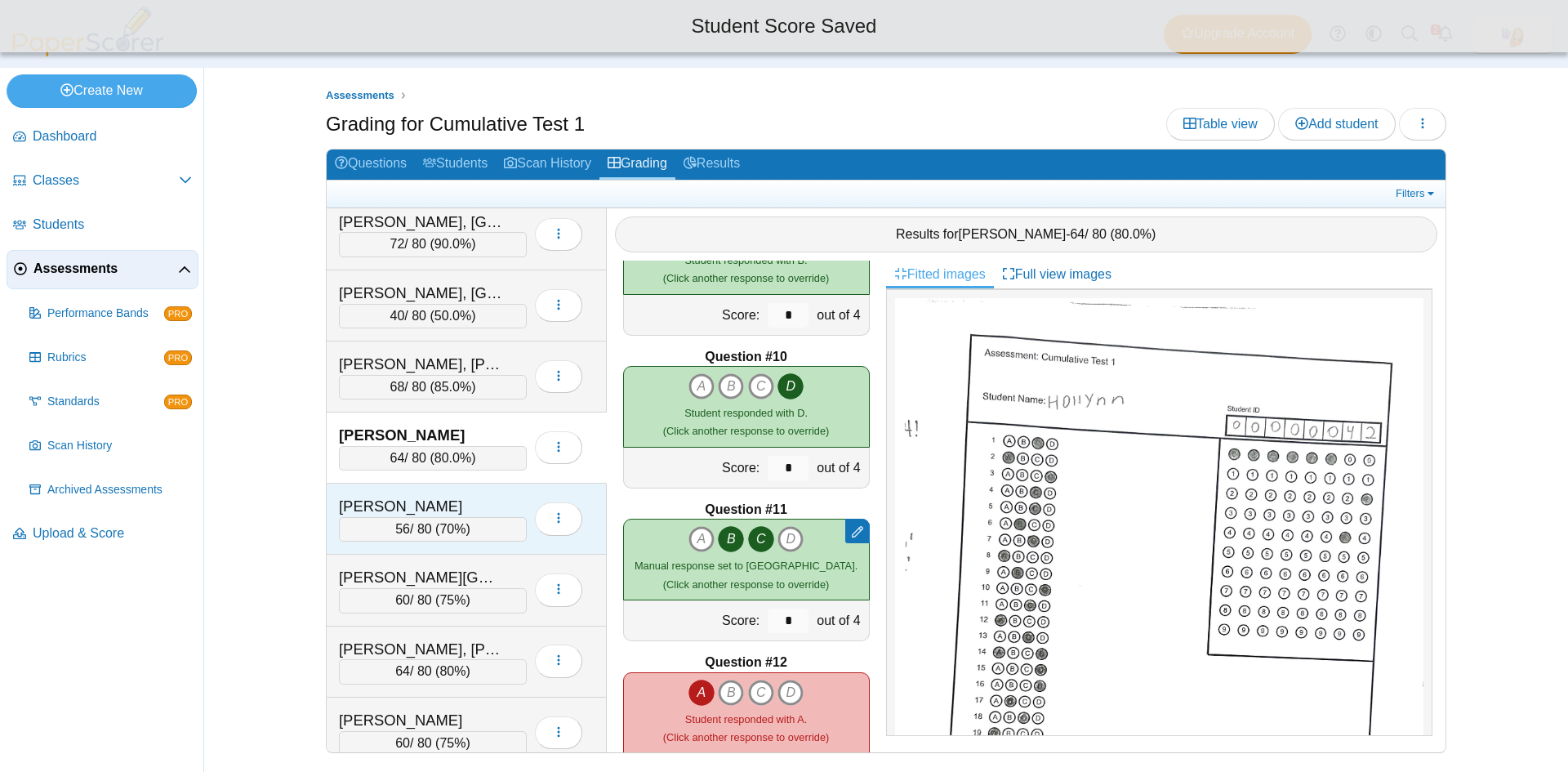
click at [471, 496] on div "Rodriguez, Juan" at bounding box center [420, 507] width 163 height 21
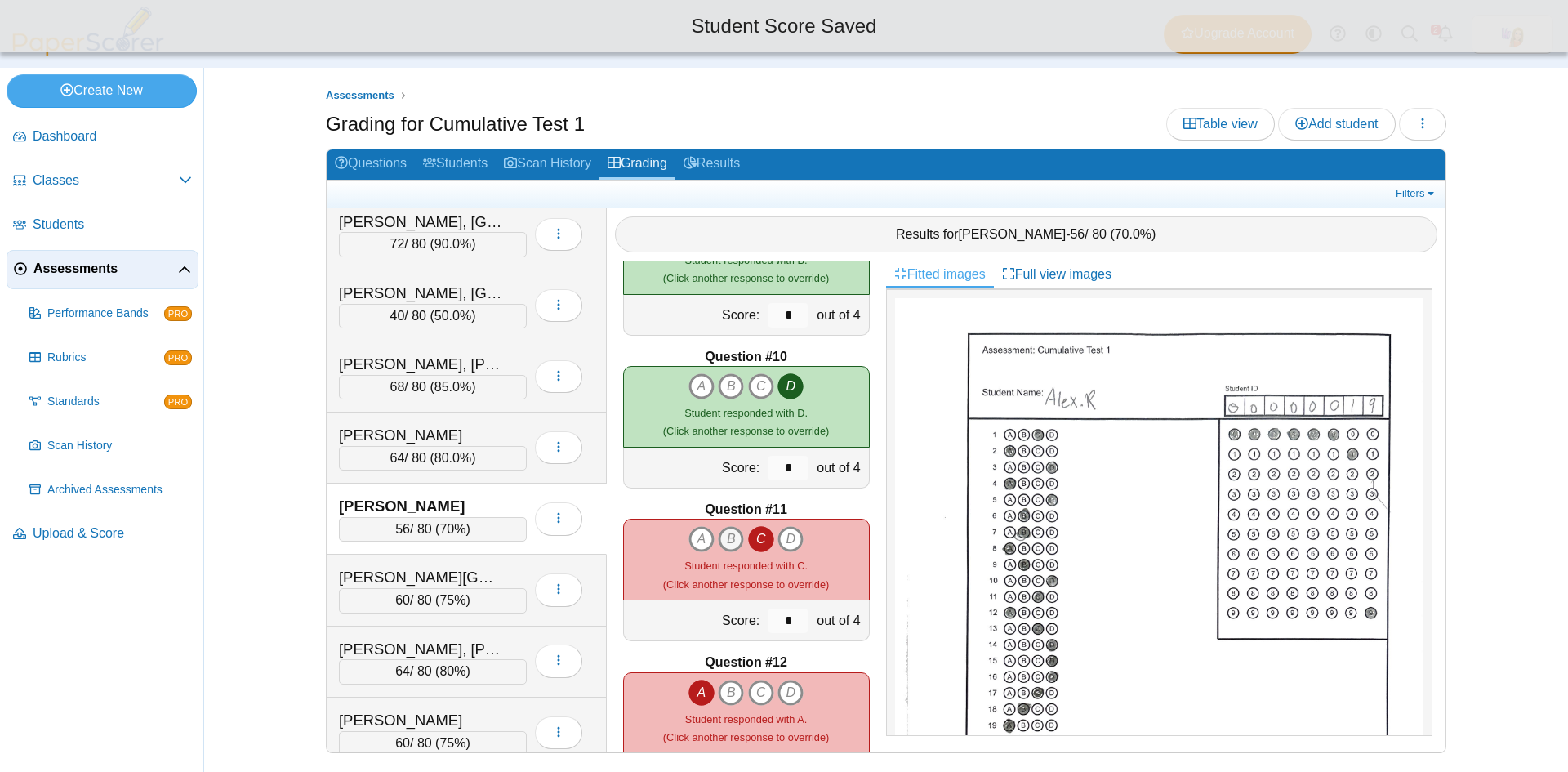
click at [727, 537] on icon "B" at bounding box center [731, 538] width 26 height 26
type input "*"
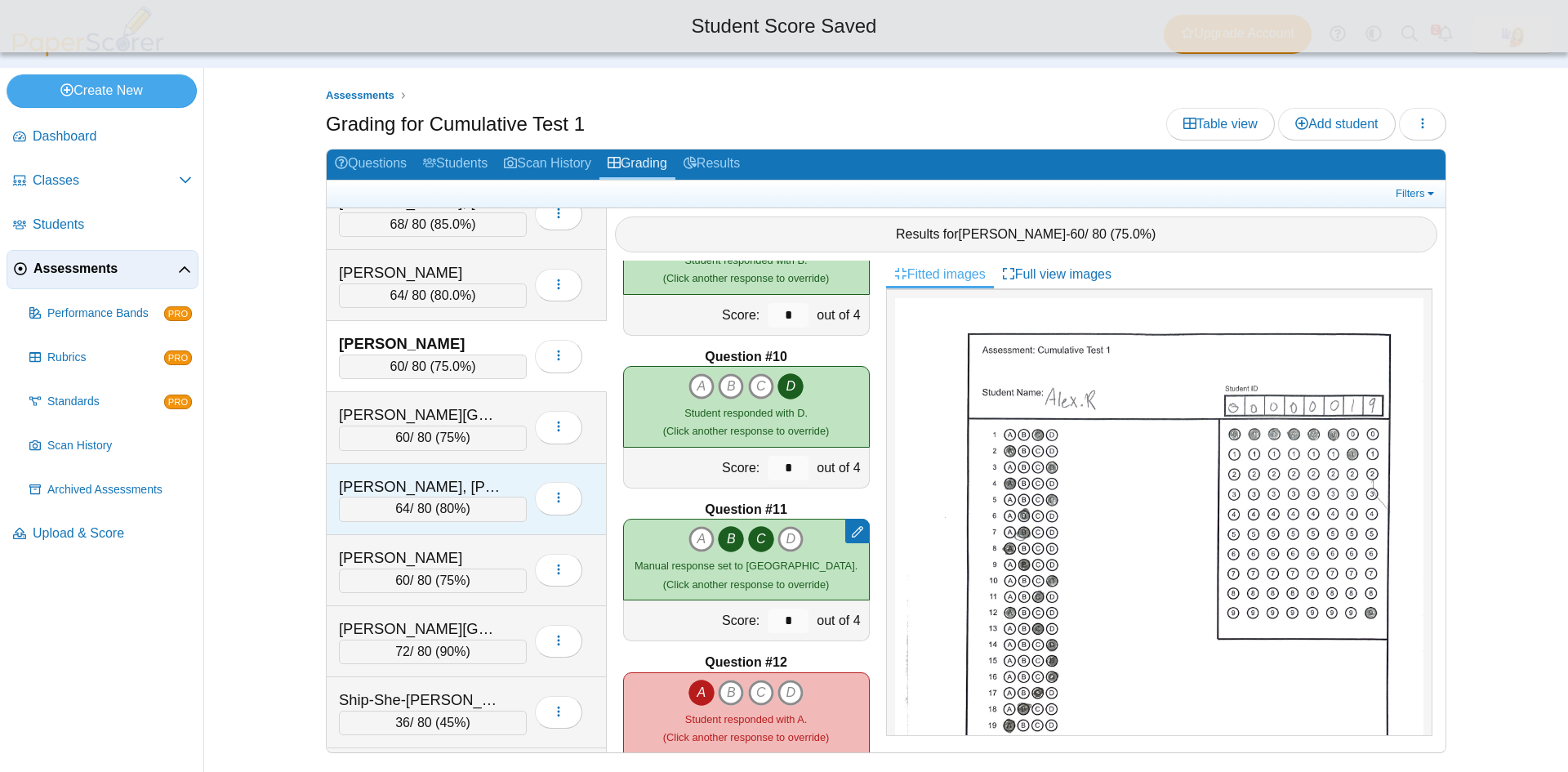
scroll to position [2451, 0]
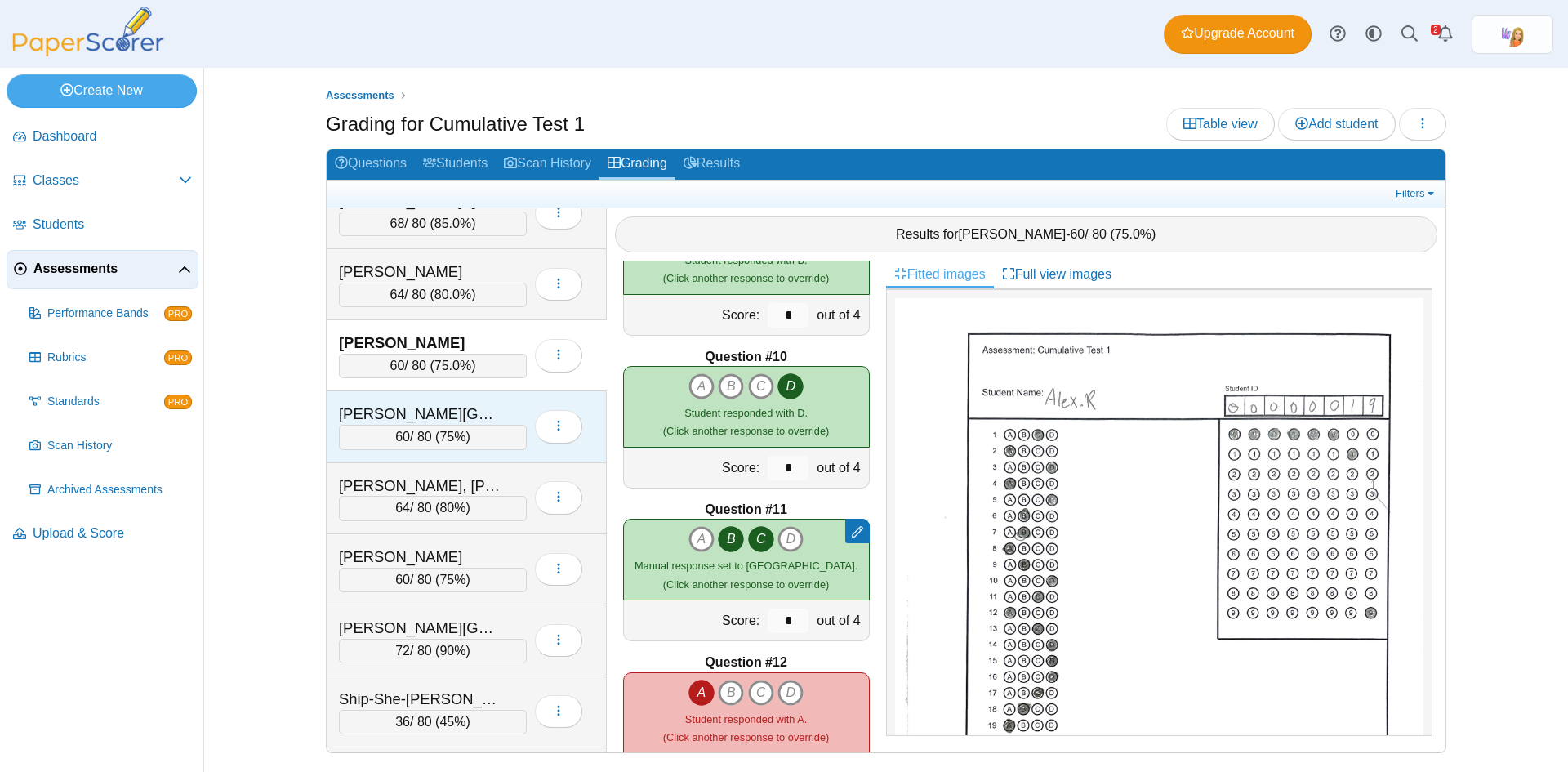
click at [493, 403] on div "Rogers, Cameryn" at bounding box center [420, 414] width 163 height 21
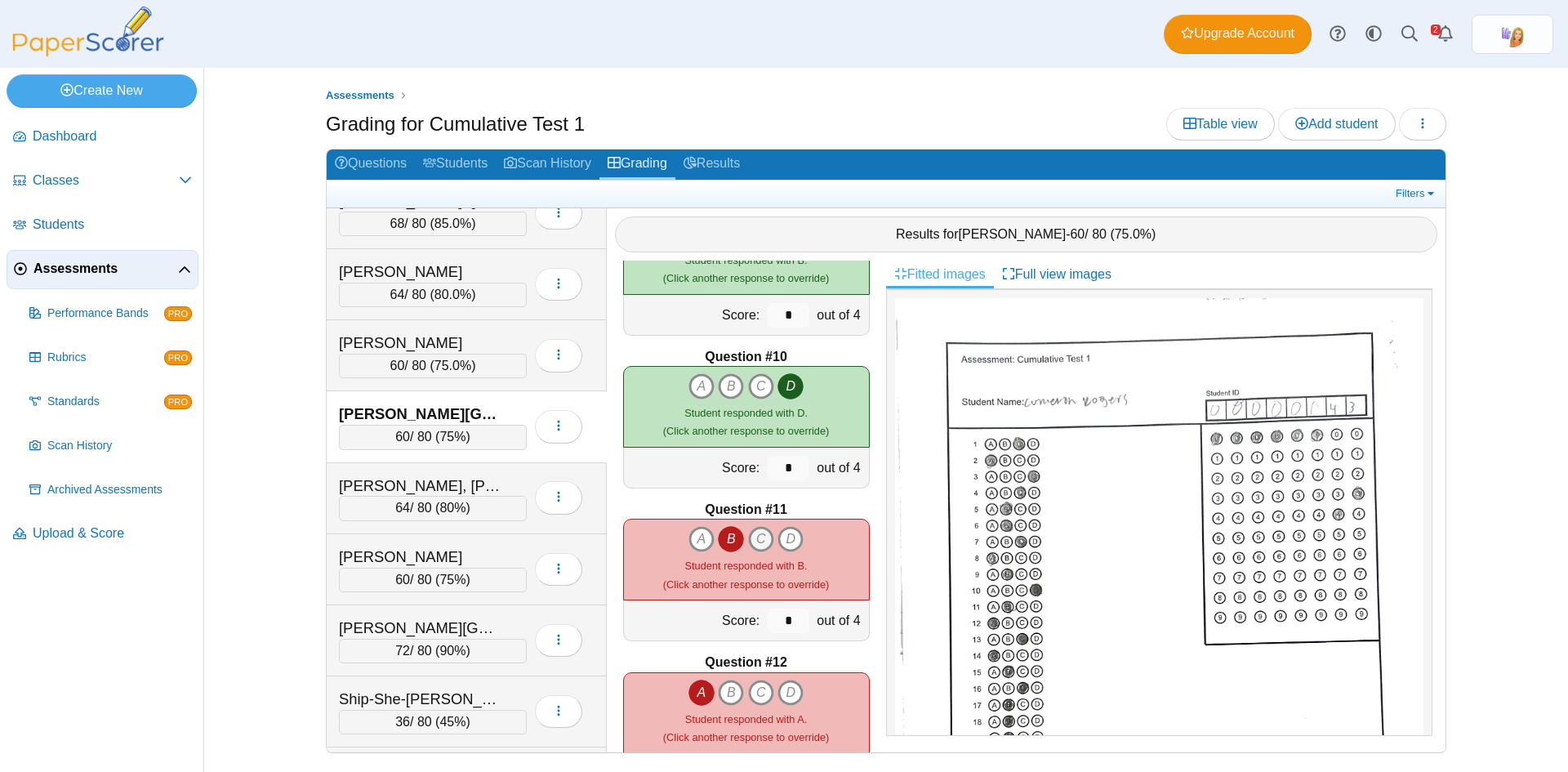
click at [755, 536] on icon "C" at bounding box center [760, 538] width 26 height 26
type input "*"
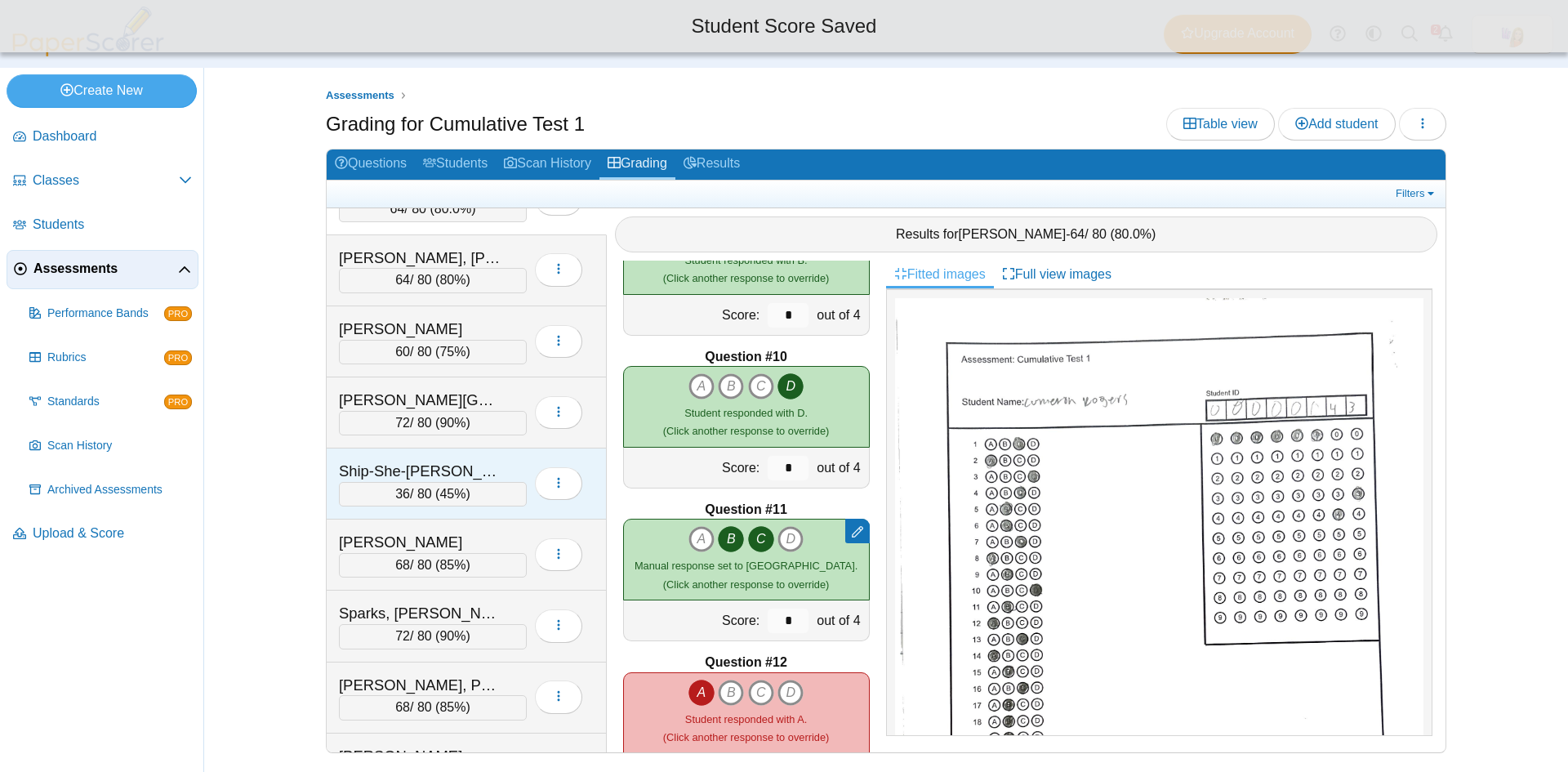
scroll to position [2695, 0]
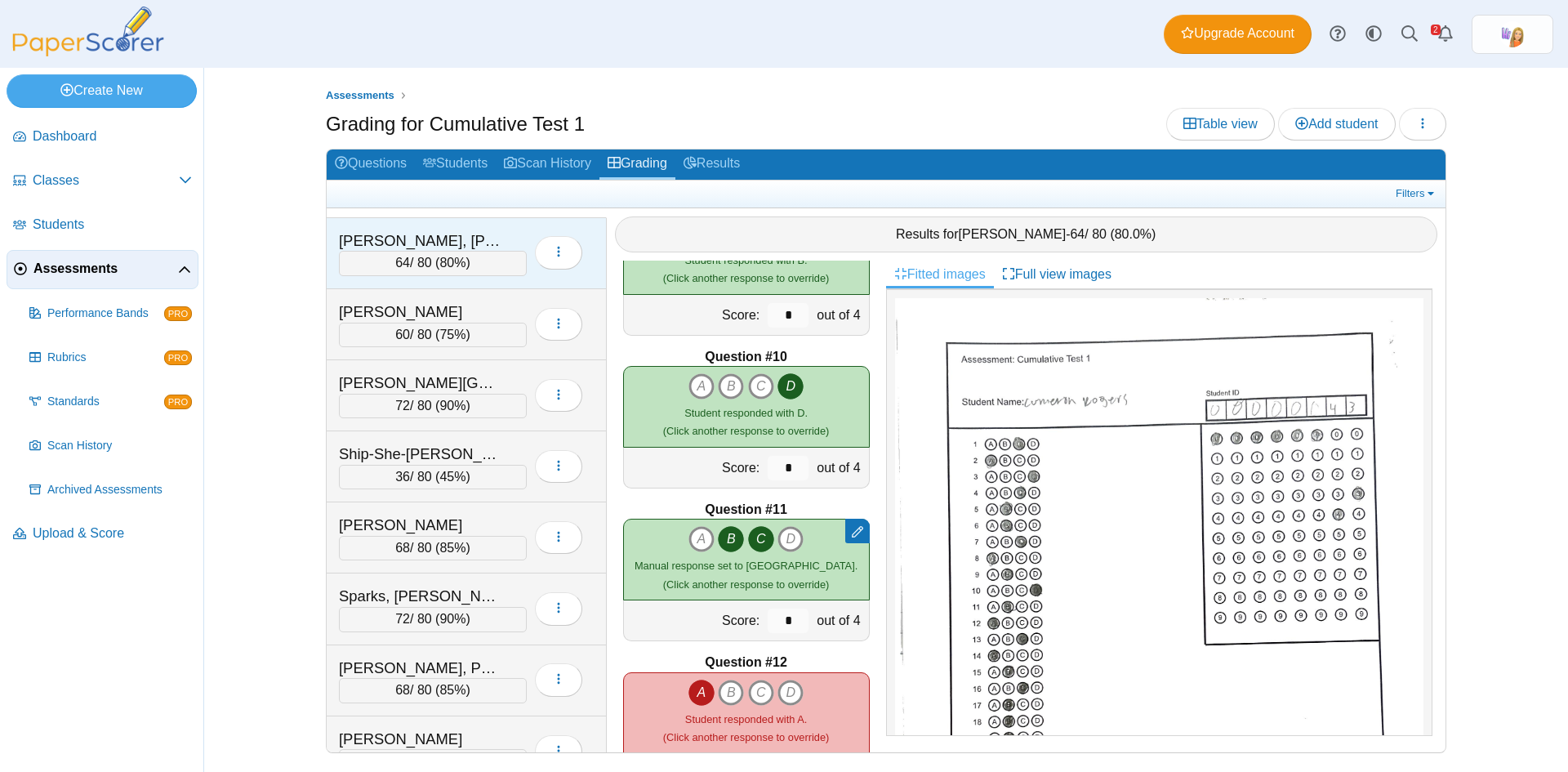
click at [462, 232] on div "Ross, Cooper" at bounding box center [420, 241] width 163 height 21
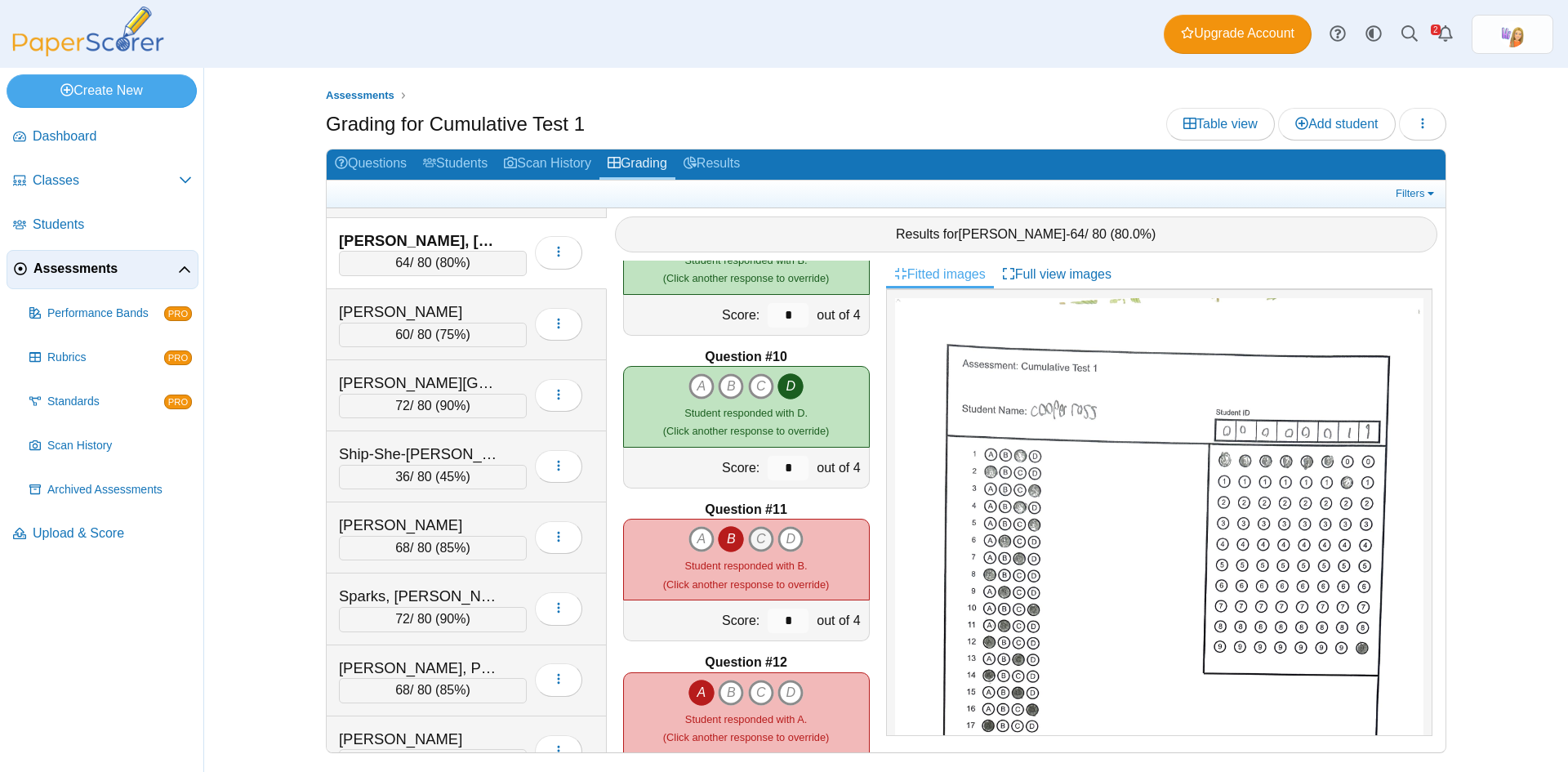
click at [755, 535] on icon "C" at bounding box center [760, 538] width 26 height 26
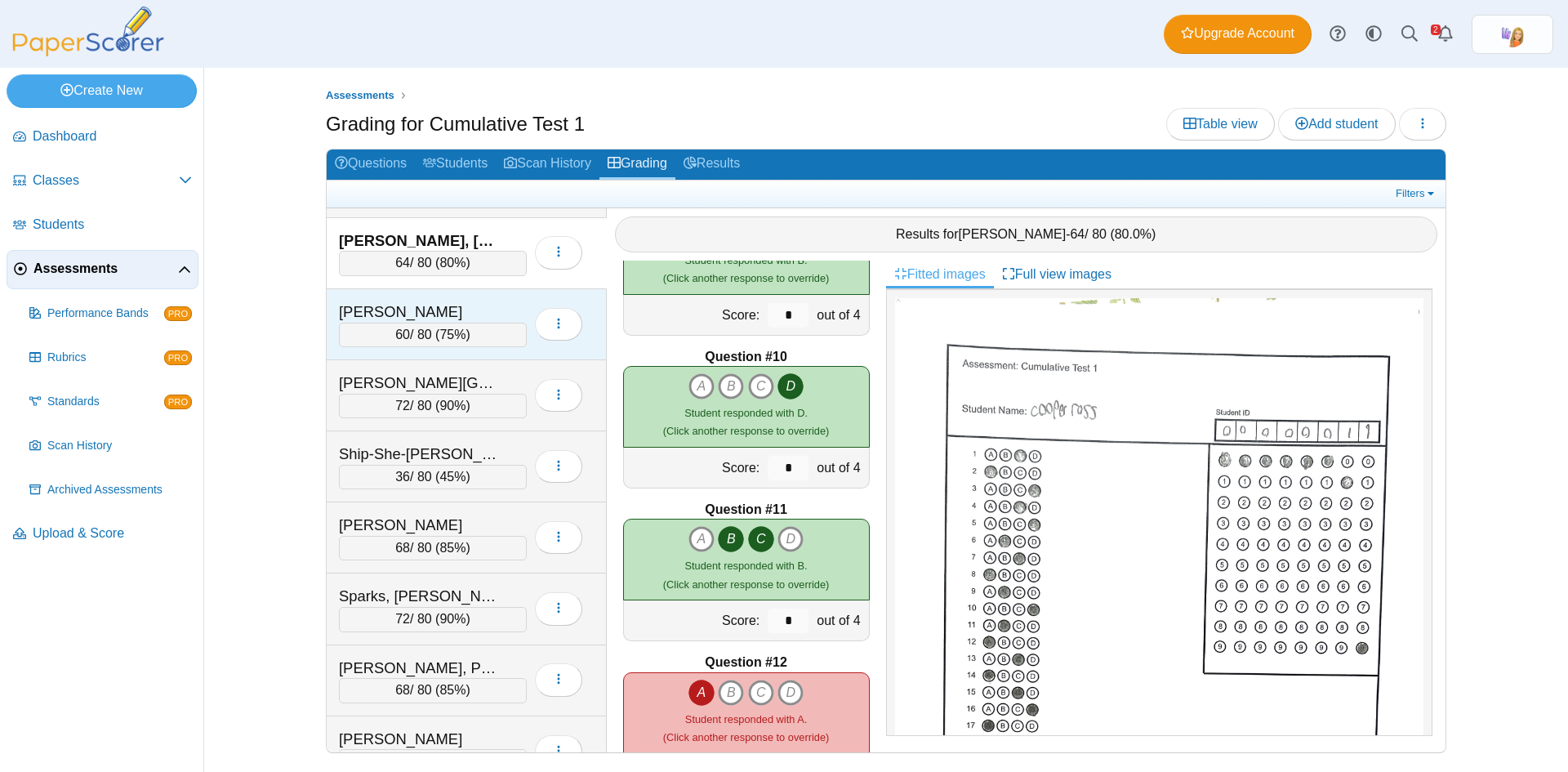
click at [466, 303] on div "Shepherd, Matthew" at bounding box center [420, 312] width 163 height 21
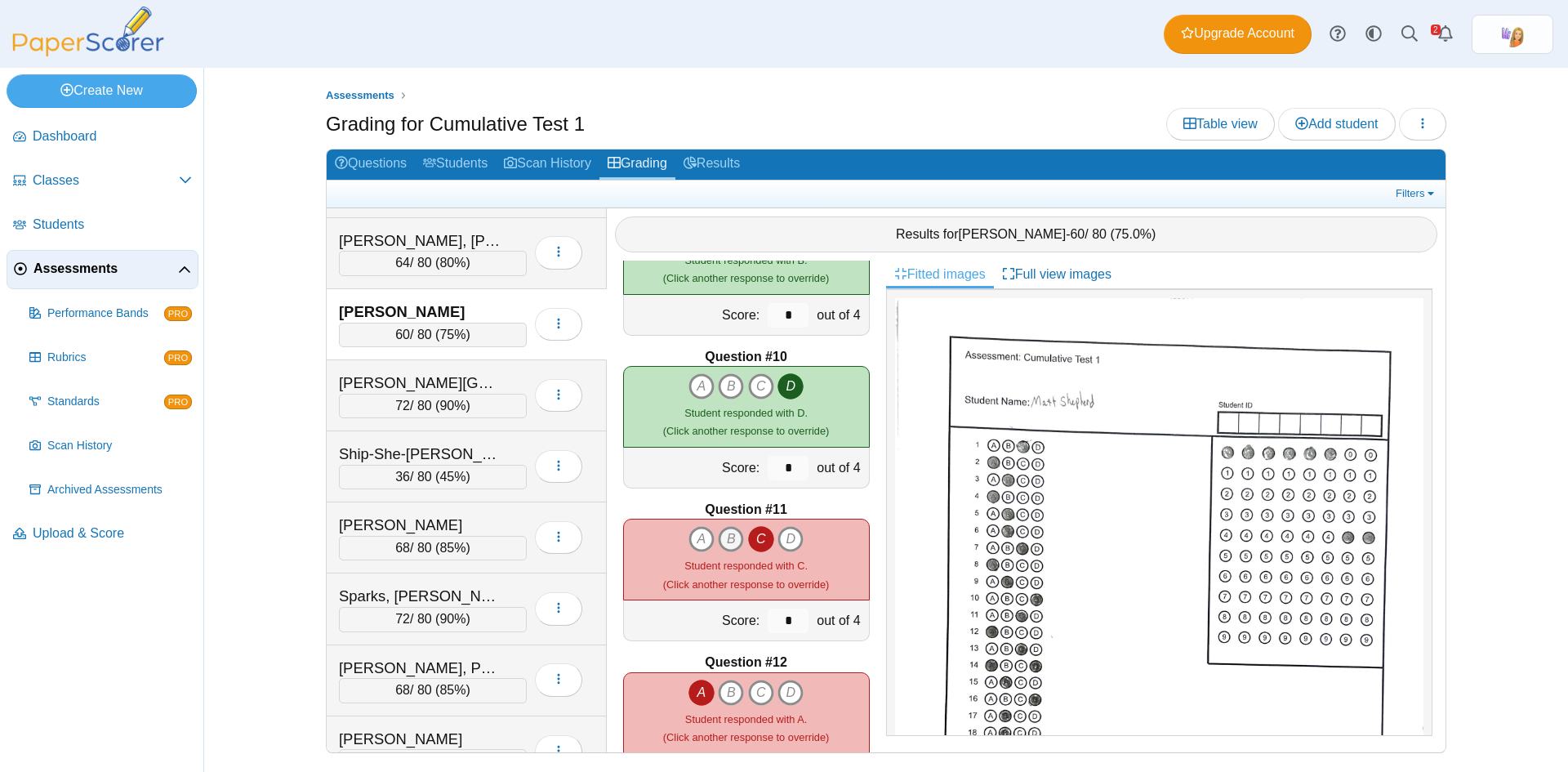
click at [723, 537] on icon "B" at bounding box center [731, 538] width 26 height 26
type input "*"
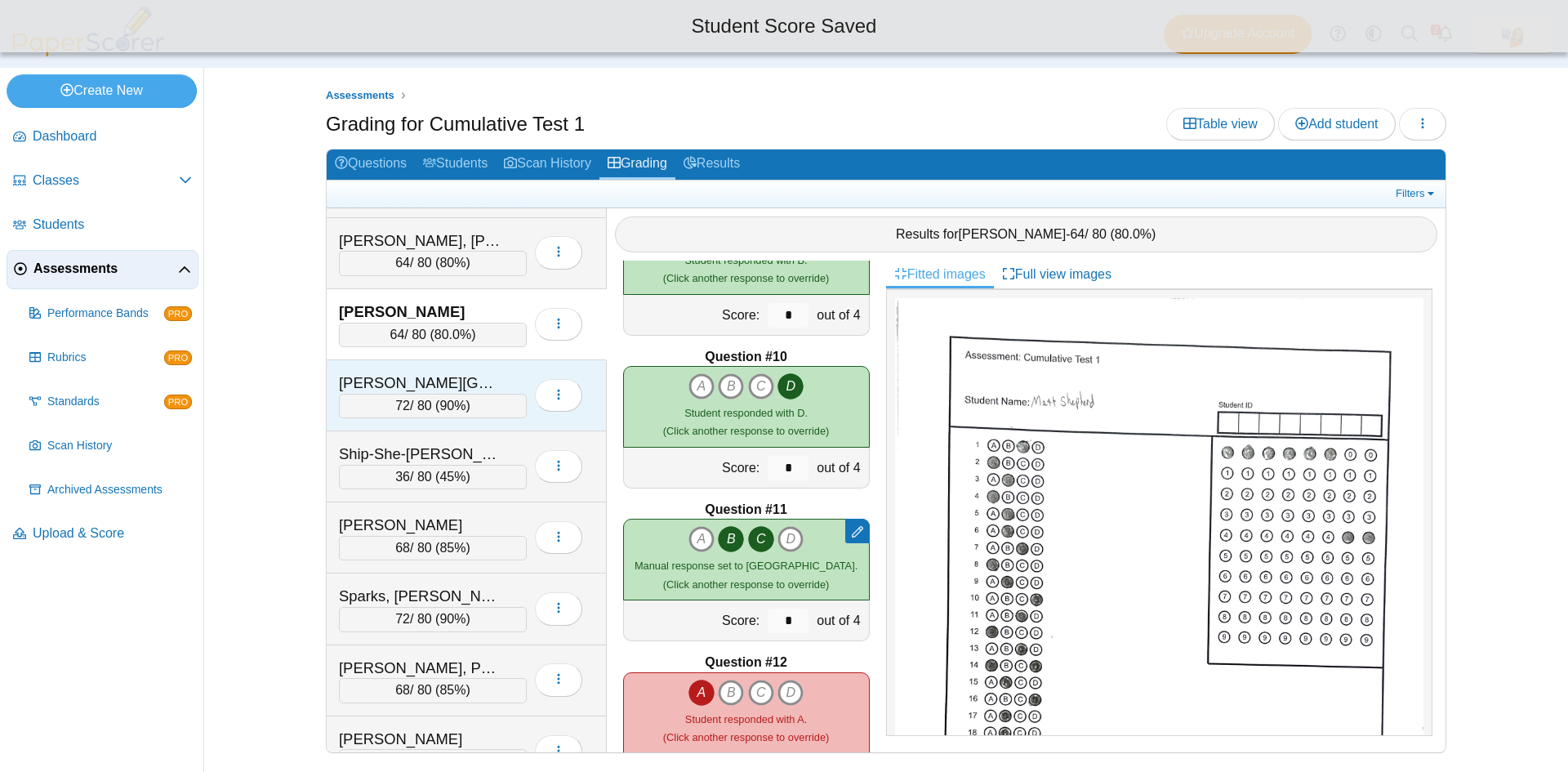
click at [467, 373] on div "Sherron, Quincy" at bounding box center [420, 383] width 163 height 21
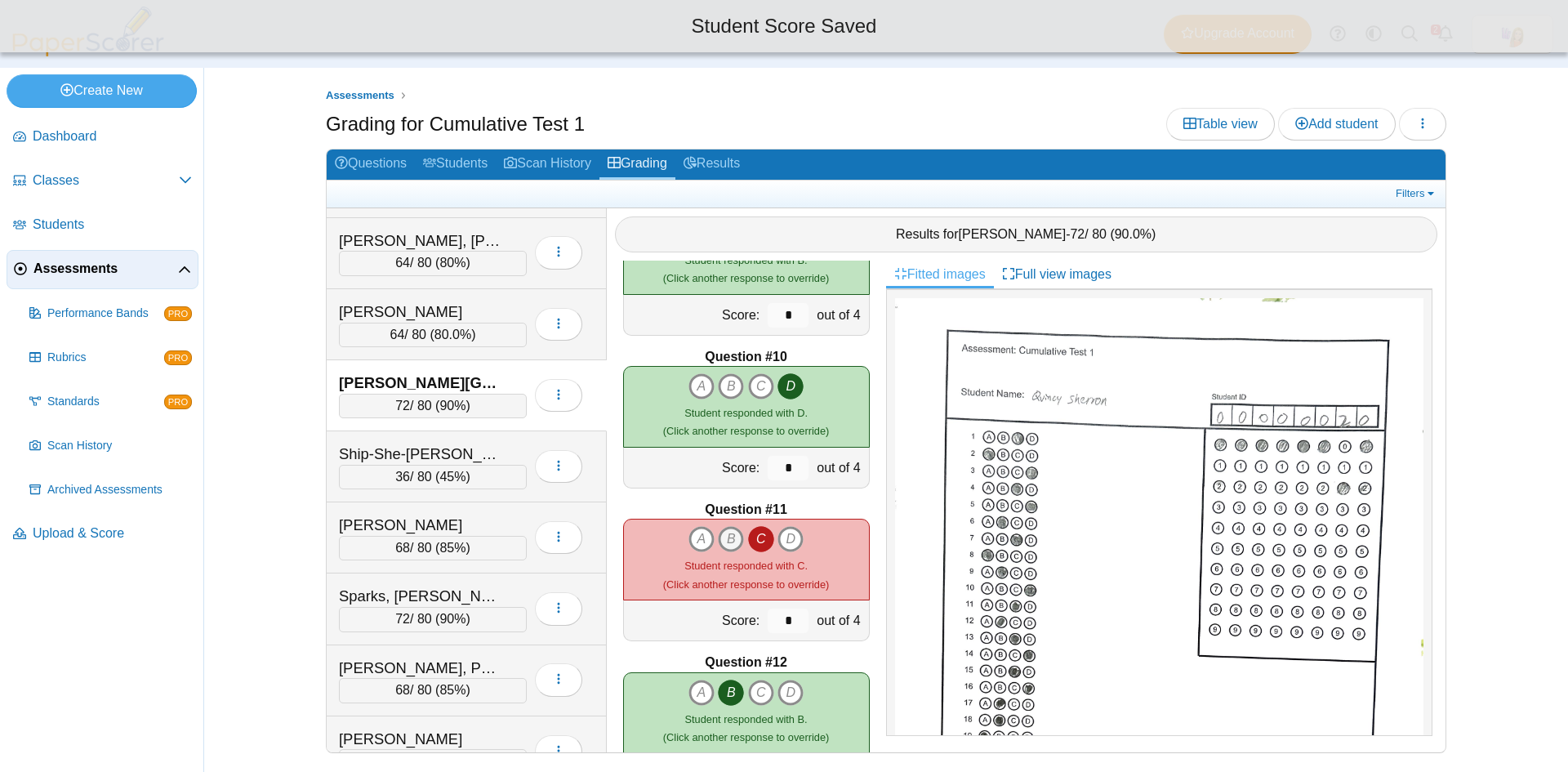
click at [719, 535] on icon "B" at bounding box center [731, 538] width 26 height 26
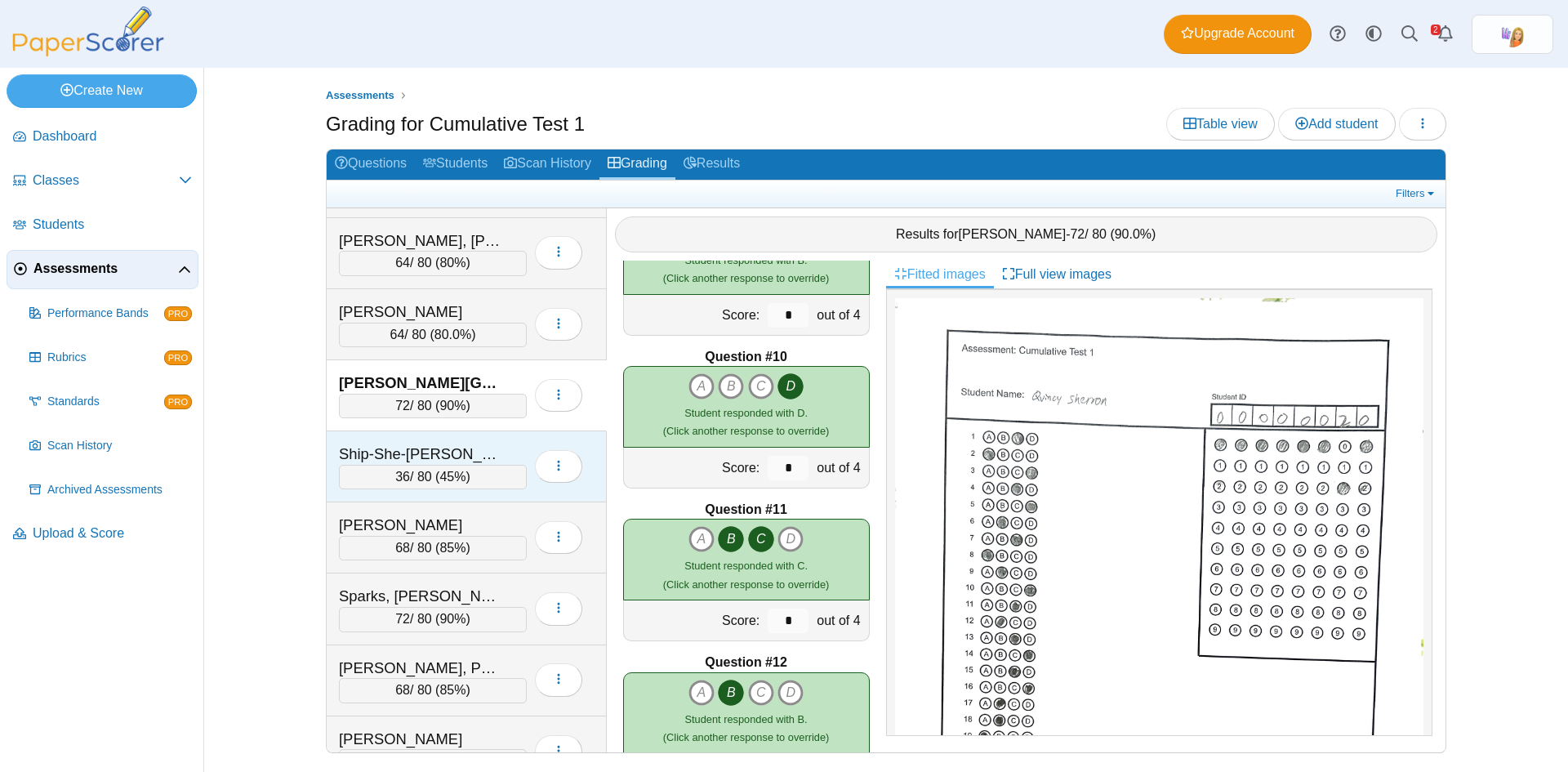
click at [488, 449] on div "Ship-She-Wano, Avan" at bounding box center [420, 454] width 163 height 21
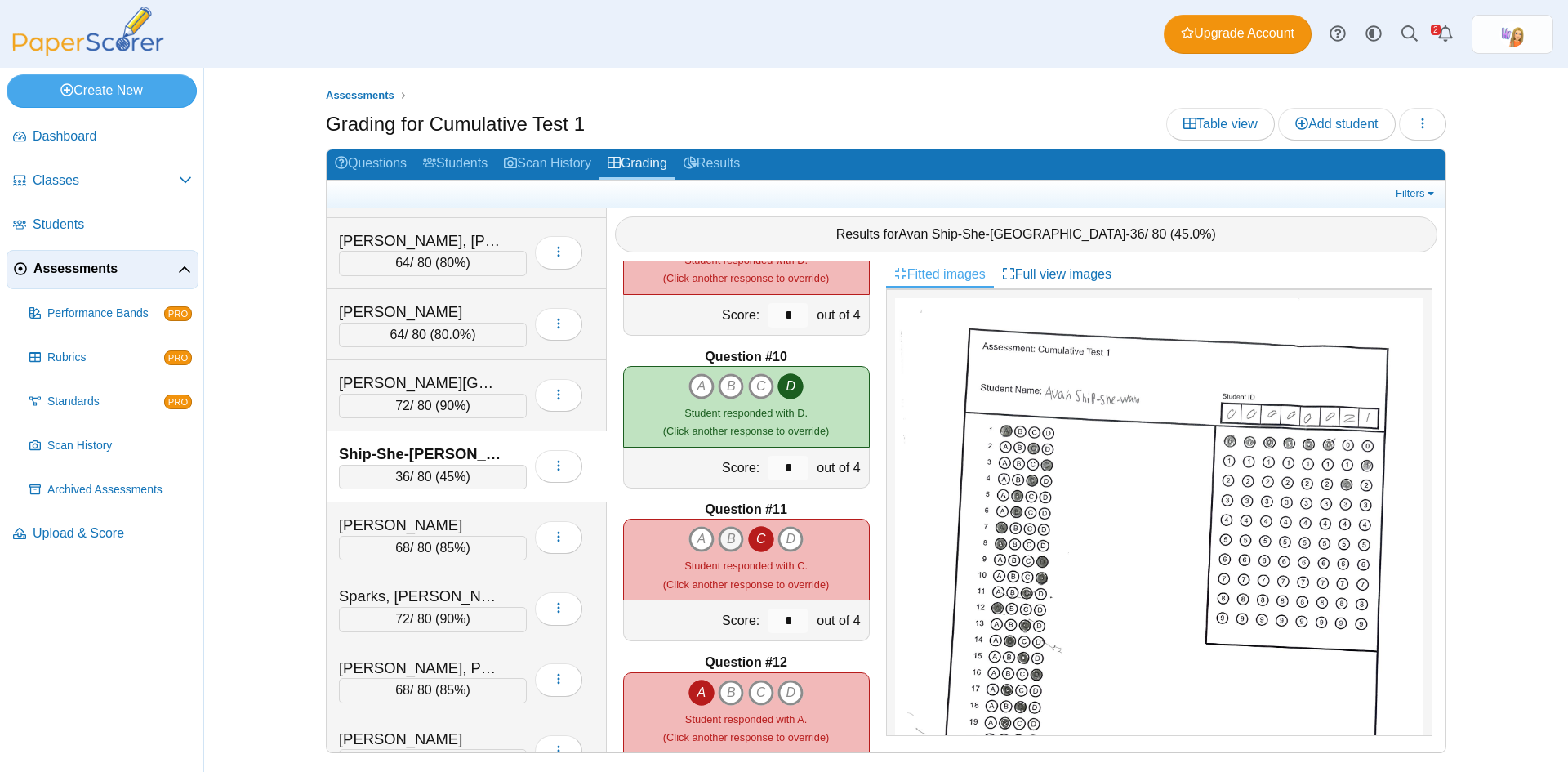
click at [727, 540] on icon "B" at bounding box center [731, 538] width 26 height 26
type input "*"
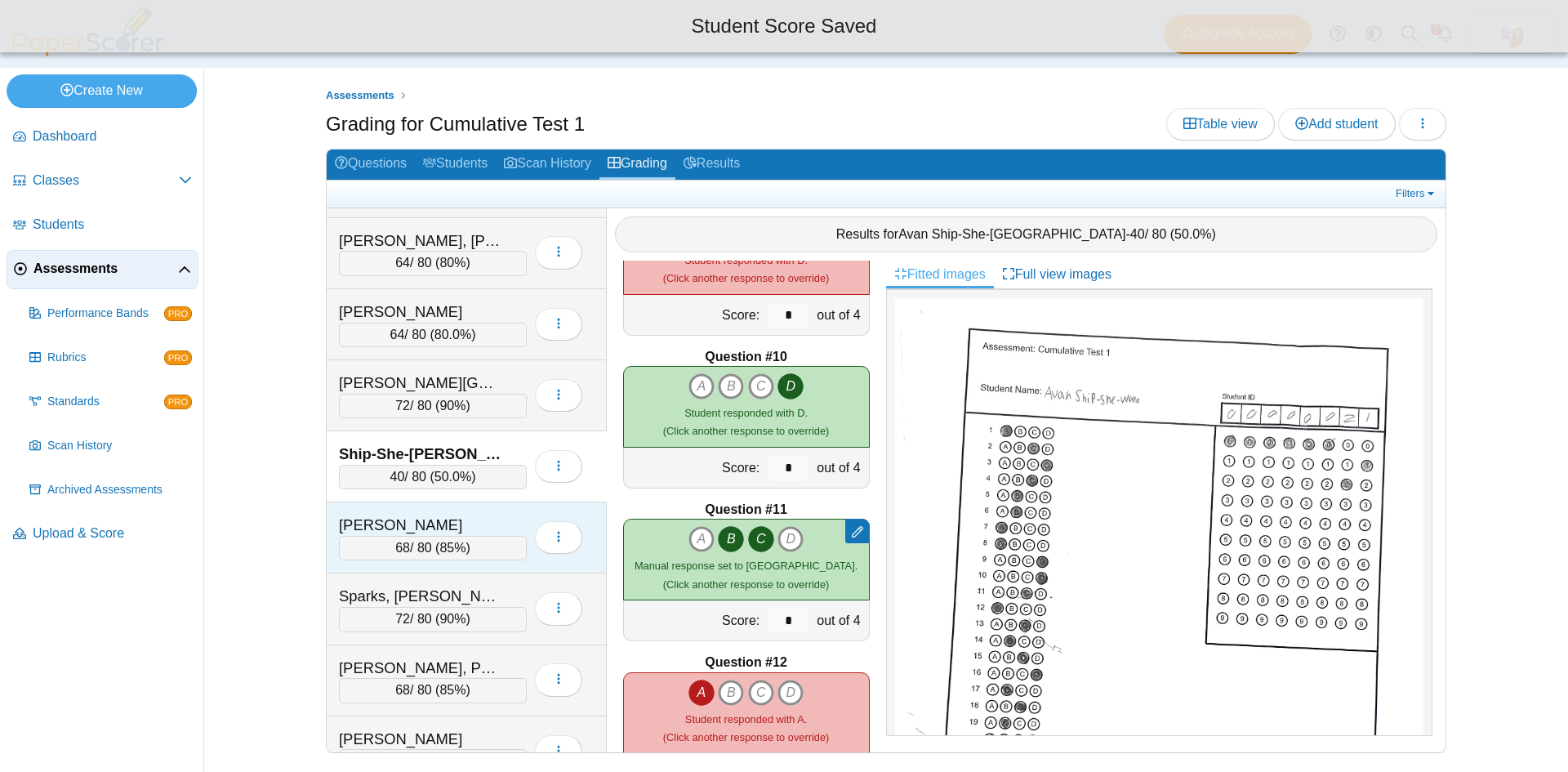
click at [449, 520] on div "Simpson, Emma" at bounding box center [420, 526] width 163 height 21
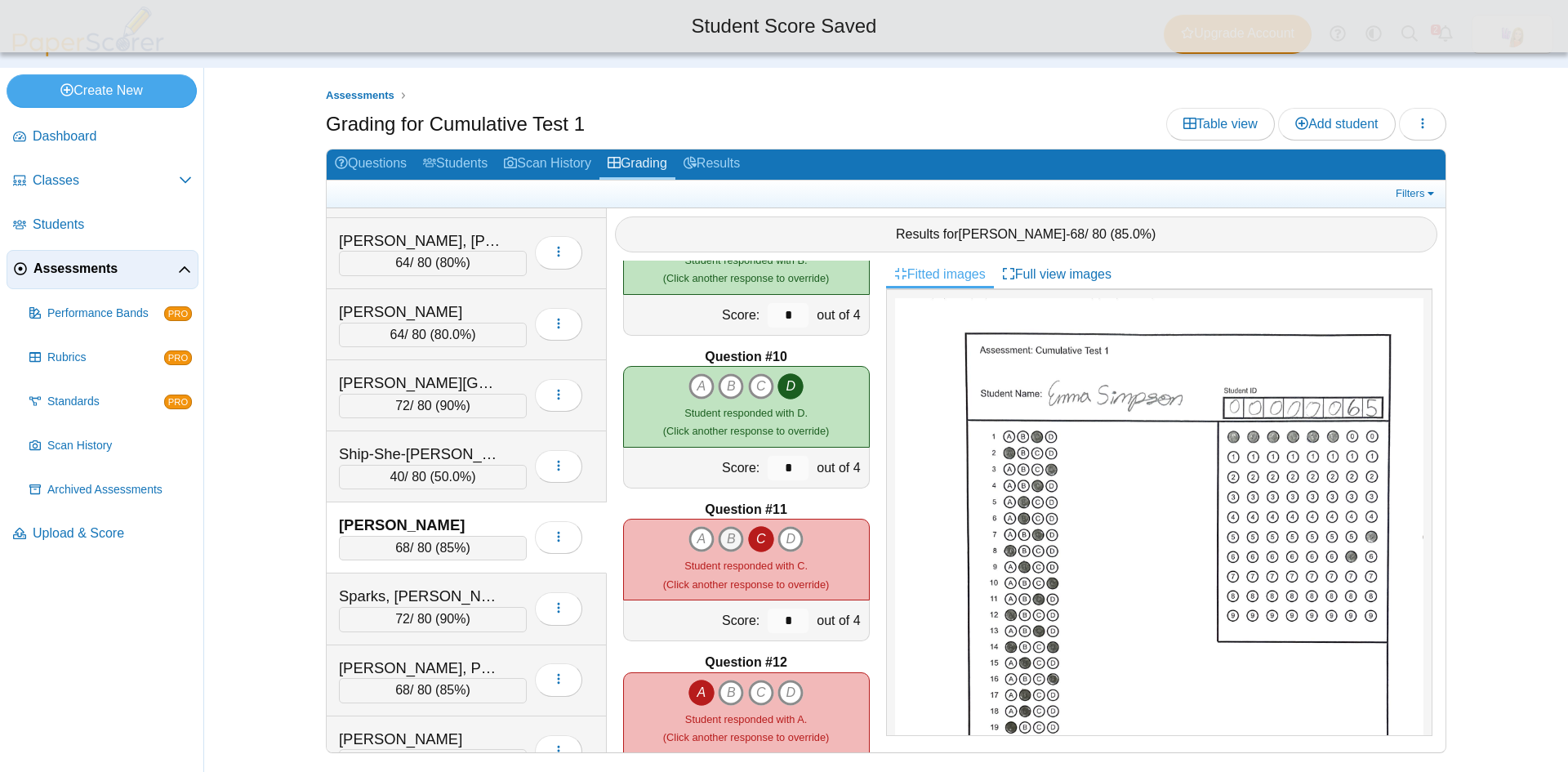
click at [726, 539] on icon "B" at bounding box center [731, 538] width 26 height 26
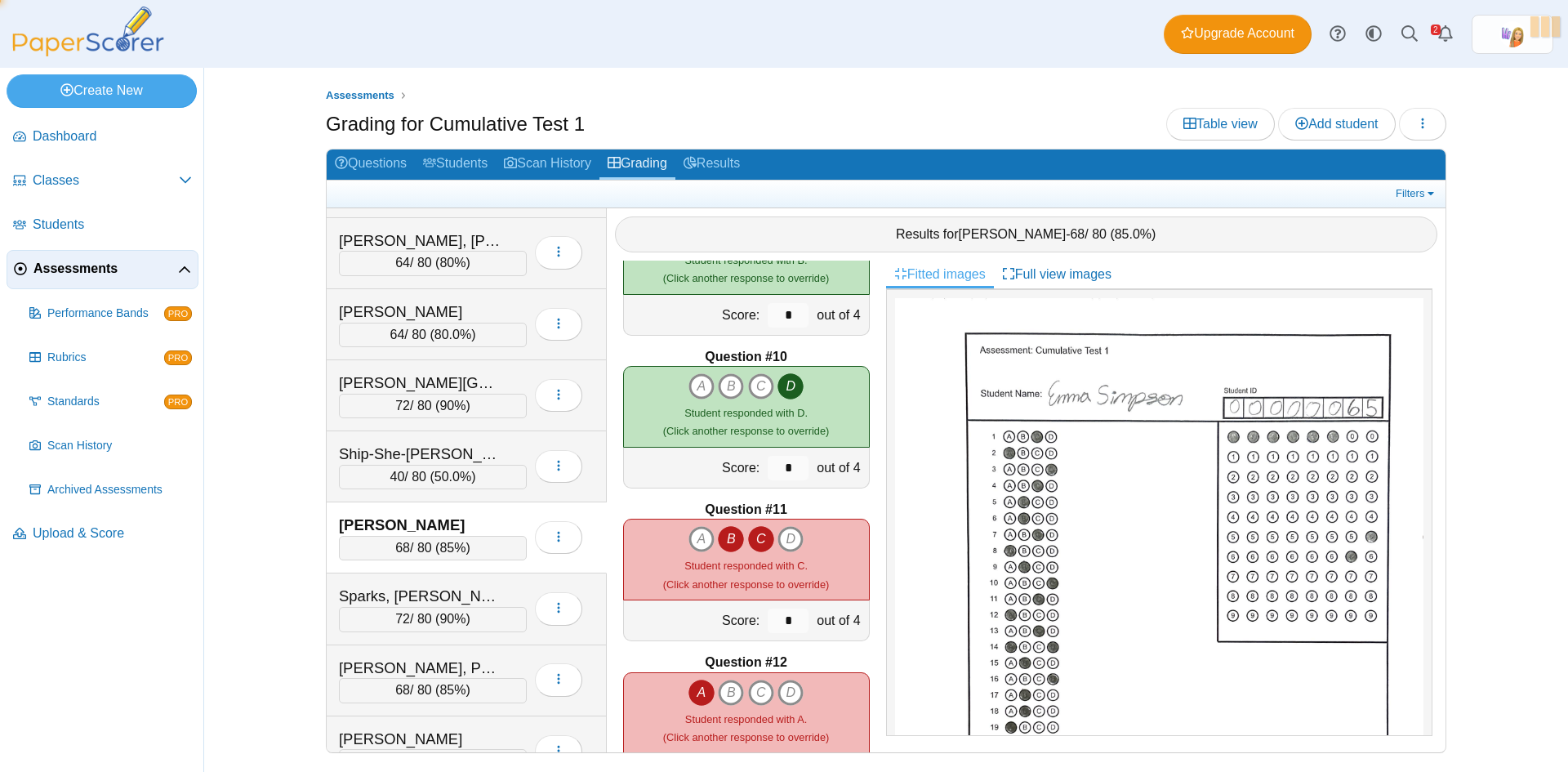
type input "*"
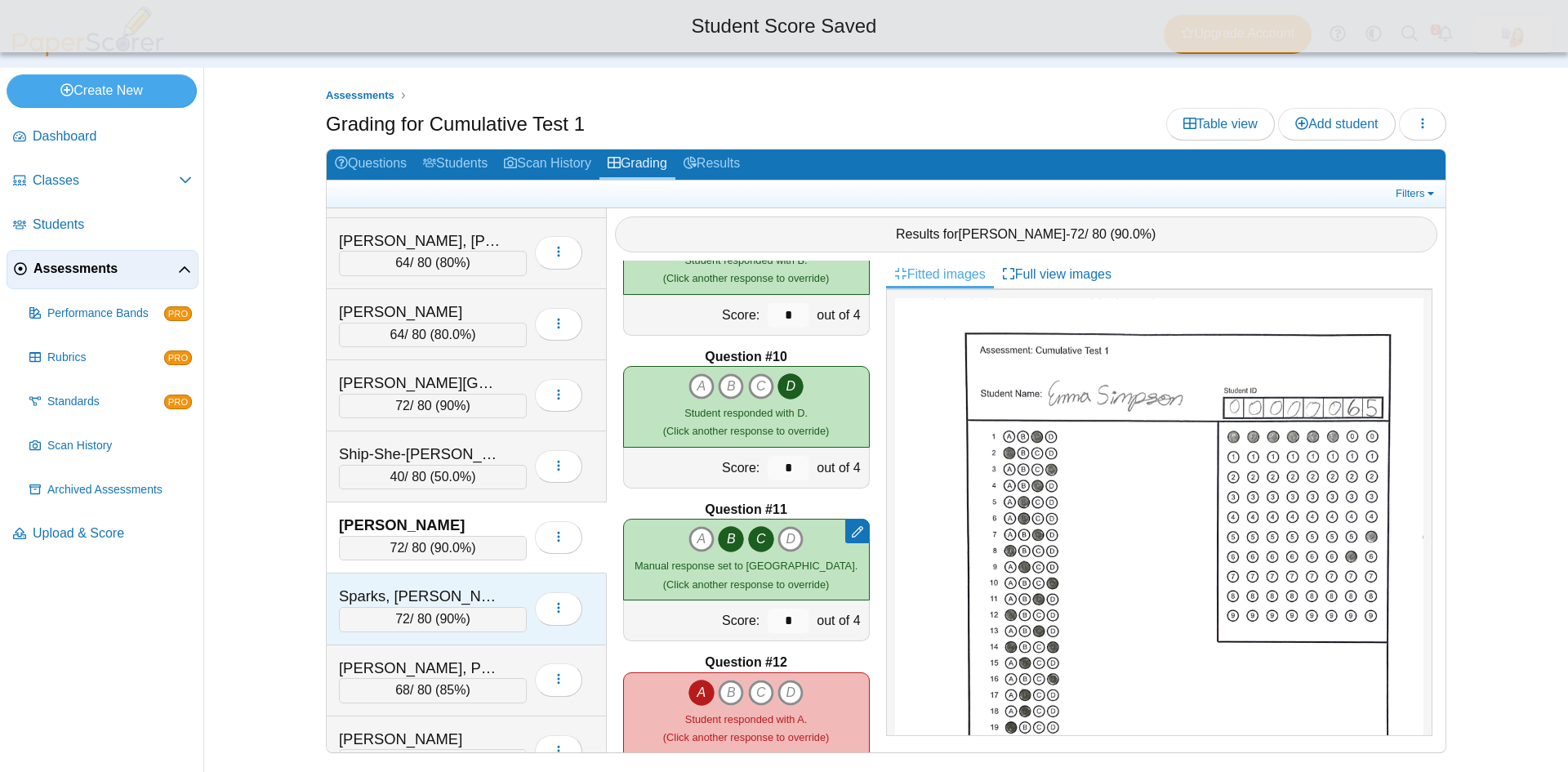
click at [453, 582] on div "Sparks, Kruse 72 / 80 ( 90% ) Loading…" at bounding box center [467, 610] width 280 height 71
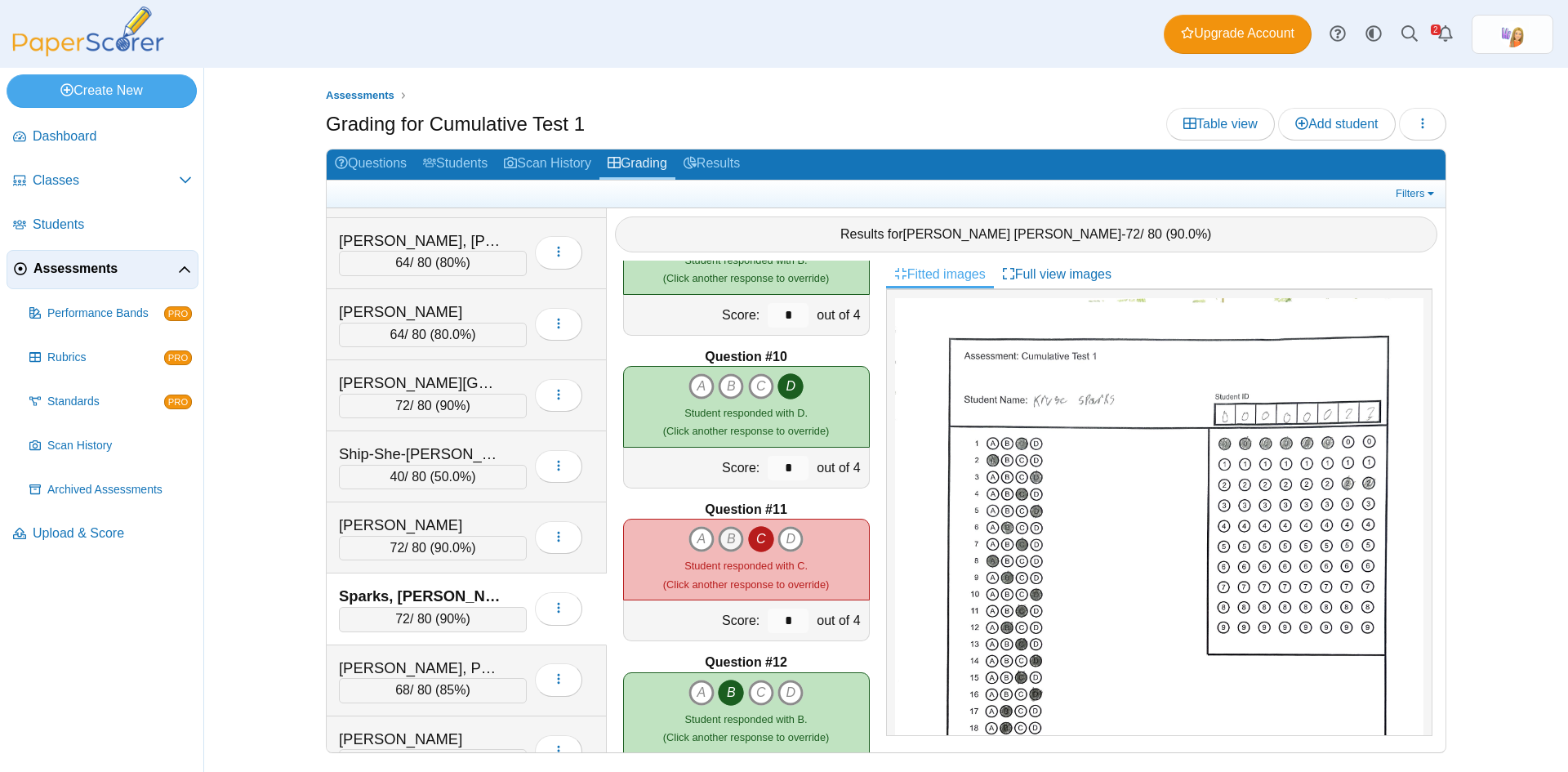
click at [725, 540] on icon "B" at bounding box center [731, 538] width 26 height 26
type input "*"
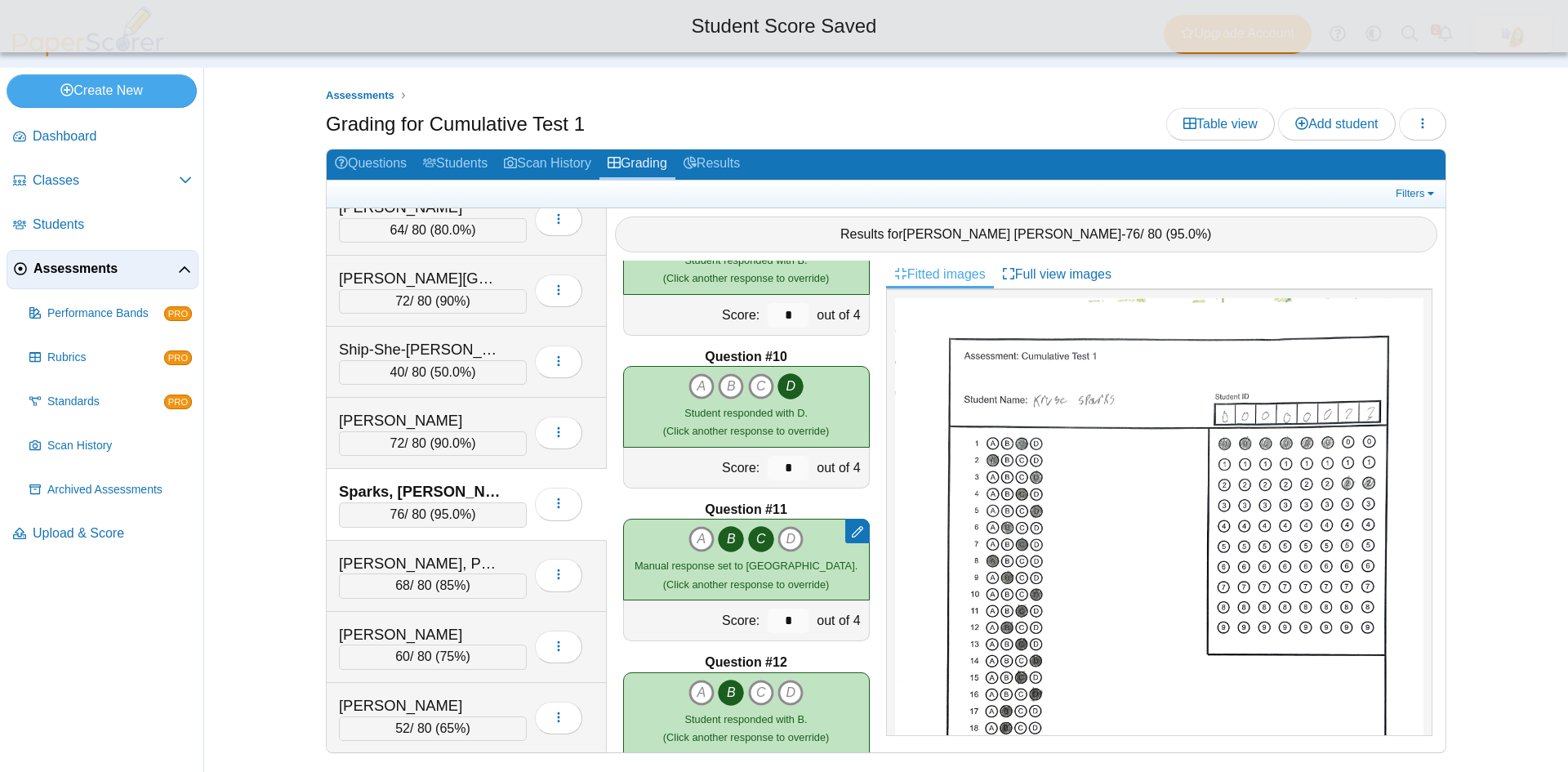
scroll to position [2802, 0]
click at [430, 561] on div "Wilkerson, Paityn" at bounding box center [420, 563] width 163 height 21
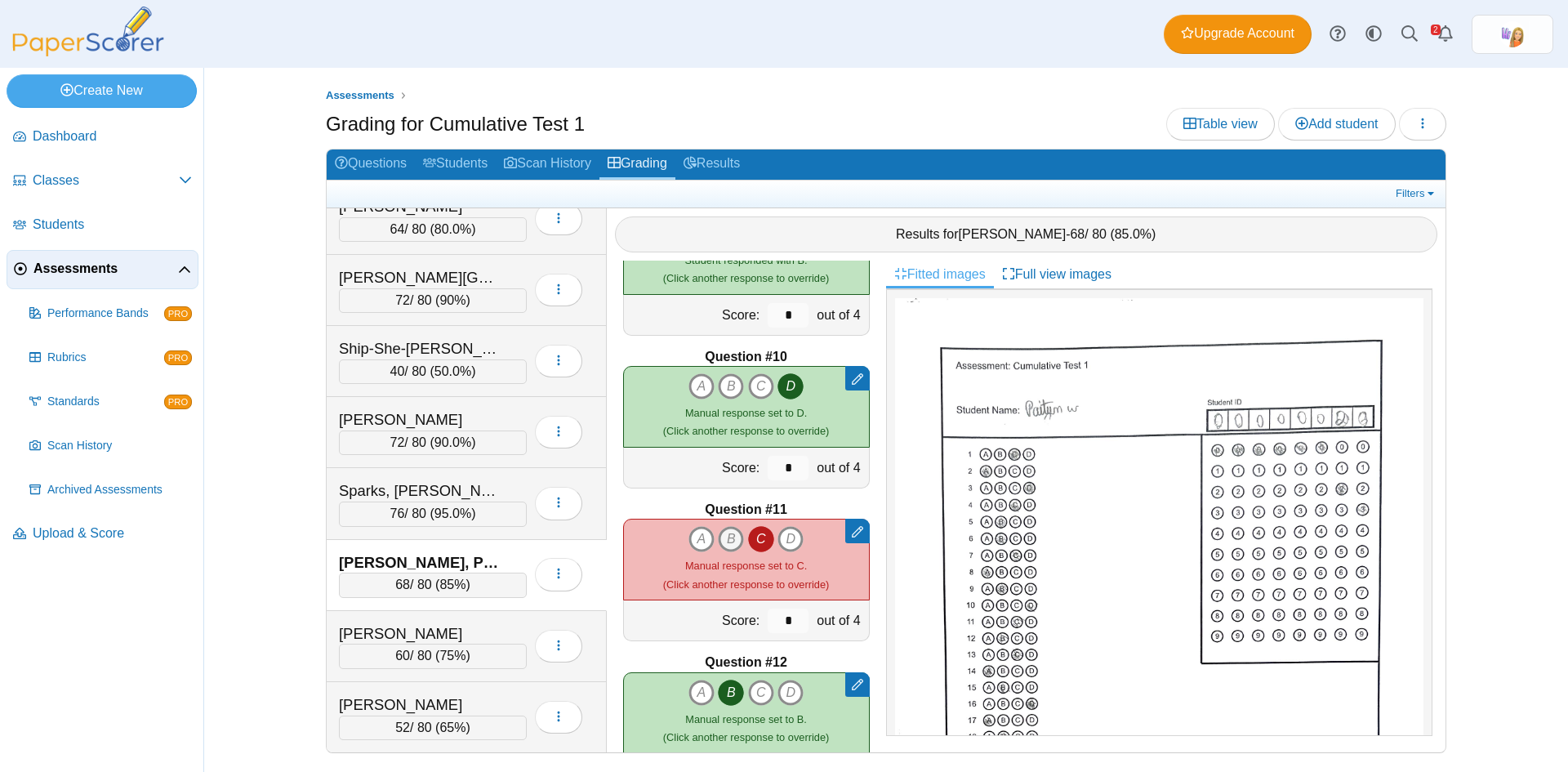
click at [718, 536] on icon "B" at bounding box center [731, 538] width 26 height 26
type input "*"
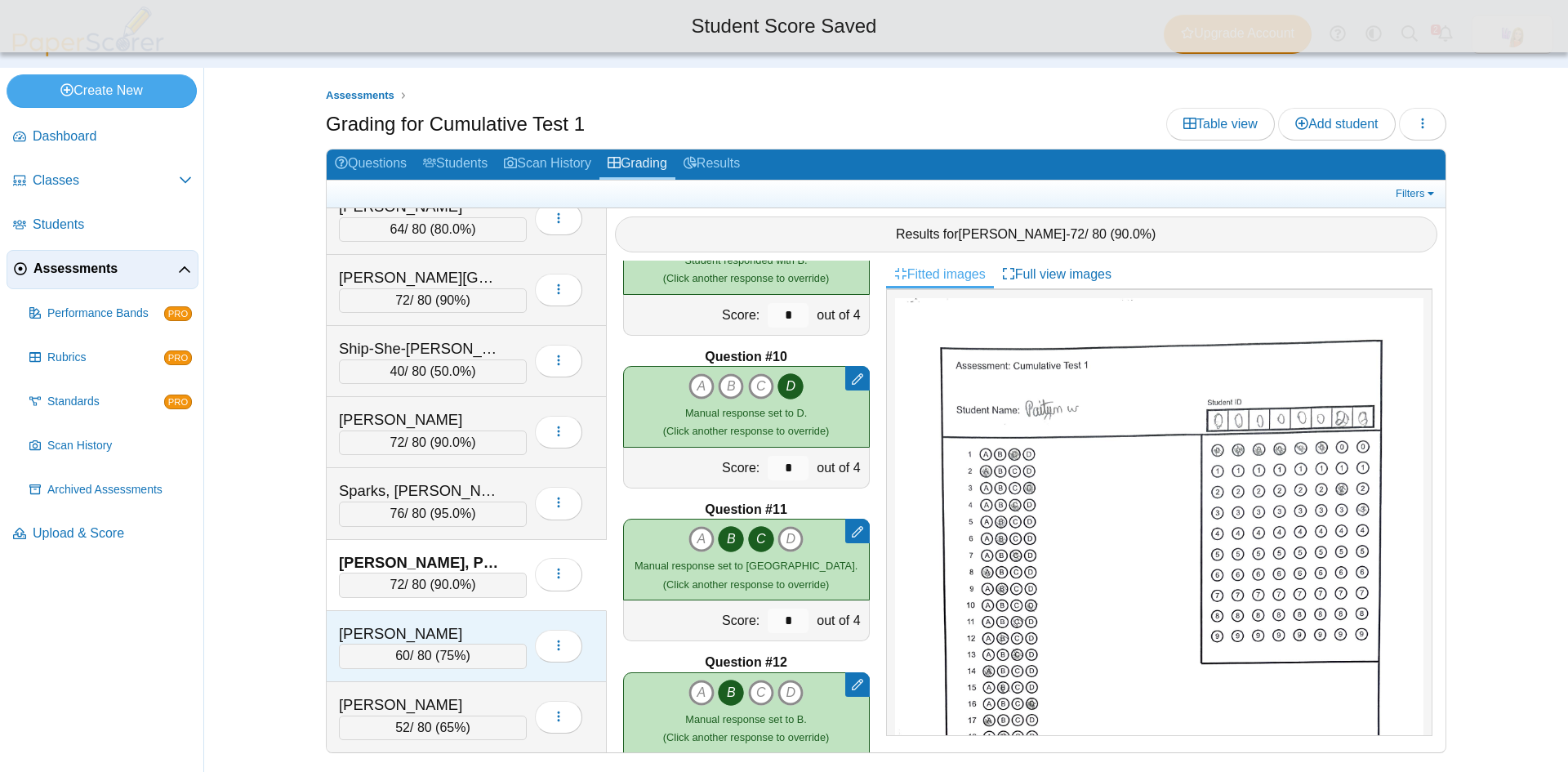
click at [460, 630] on div "Williams, Weston" at bounding box center [420, 634] width 163 height 21
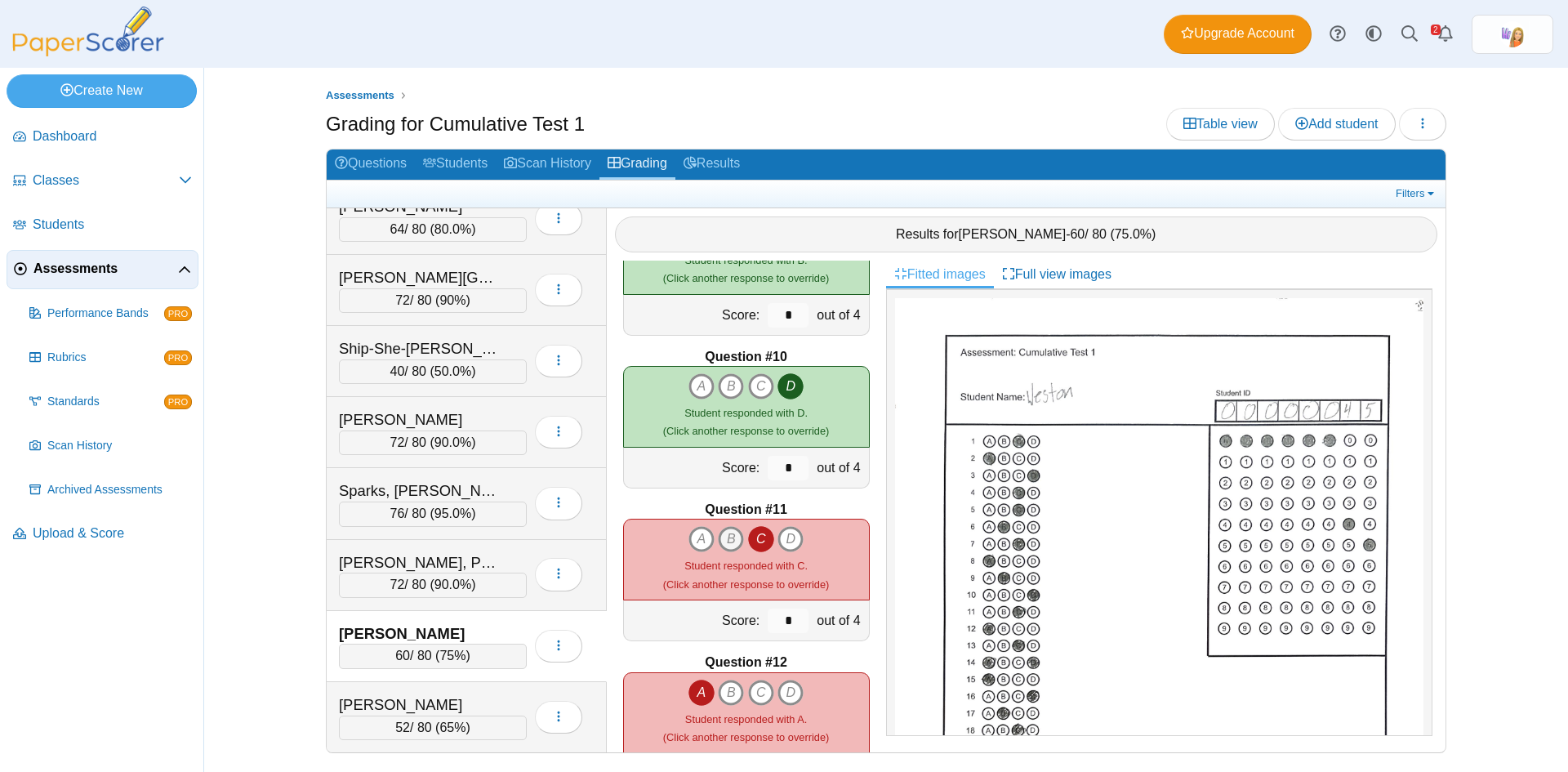
click at [726, 535] on icon "B" at bounding box center [731, 538] width 26 height 26
type input "*"
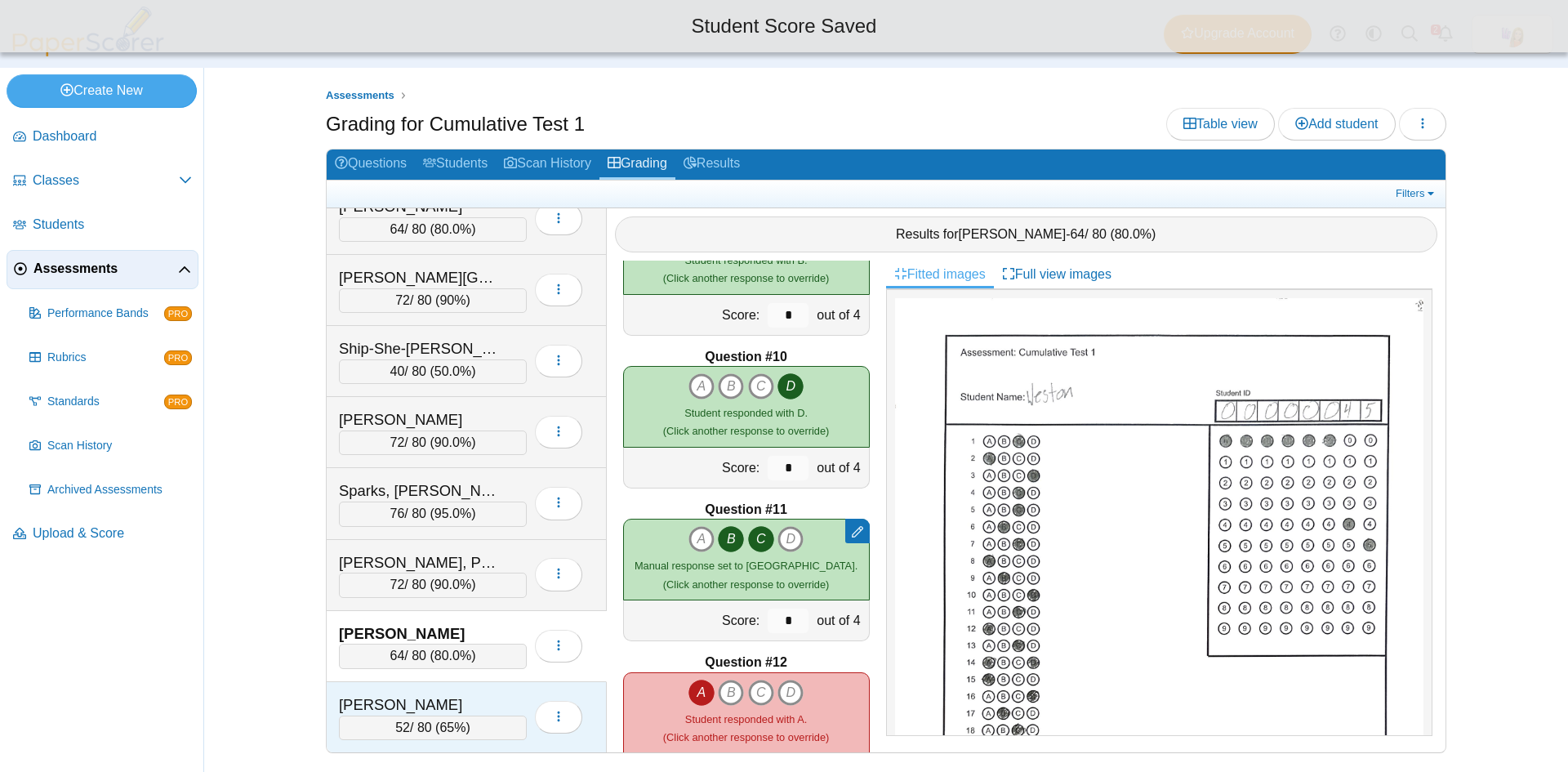
click at [455, 700] on div "Young, Darwin" at bounding box center [420, 705] width 163 height 21
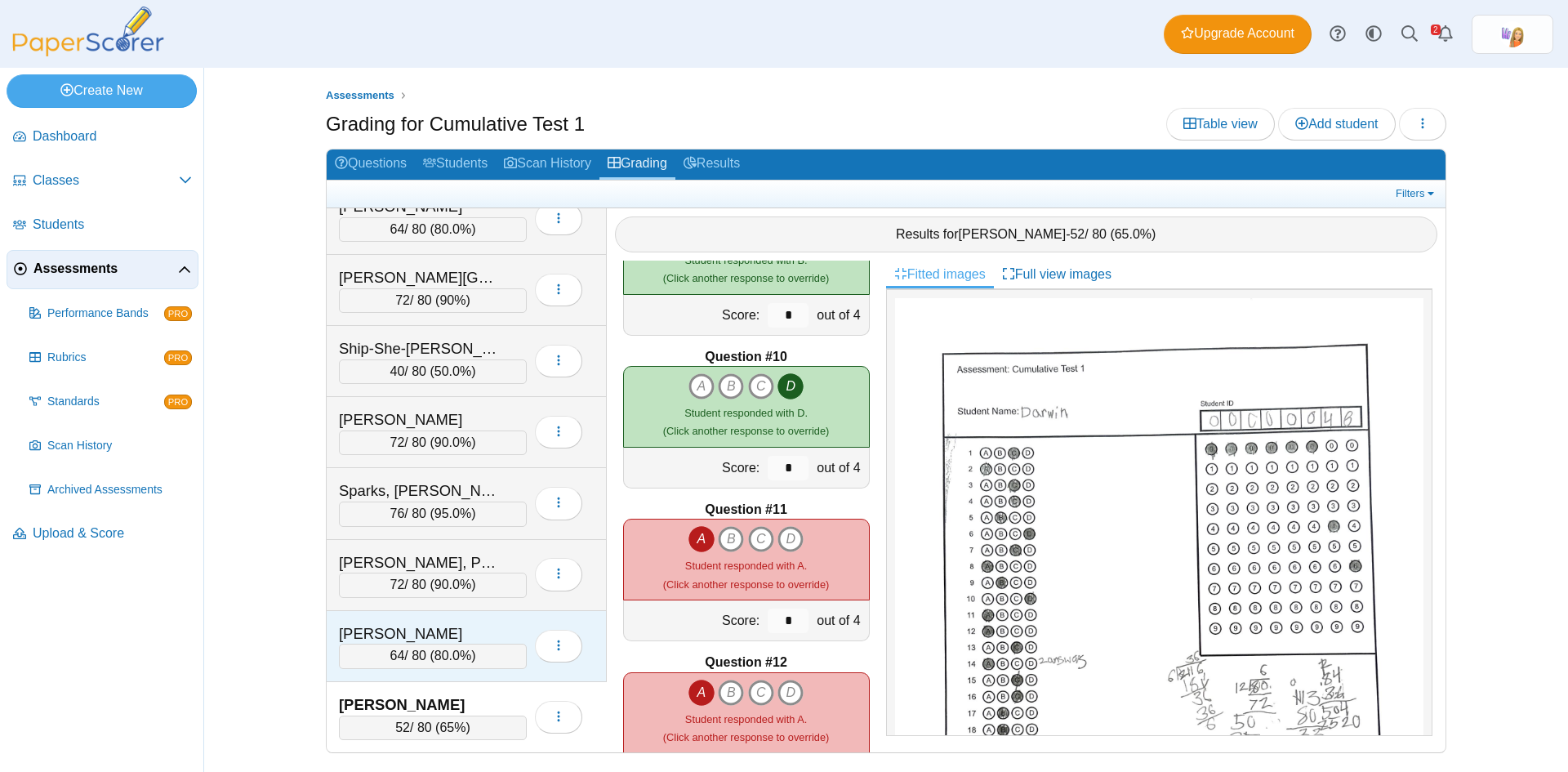
click at [458, 627] on div "Williams, Weston" at bounding box center [420, 634] width 163 height 21
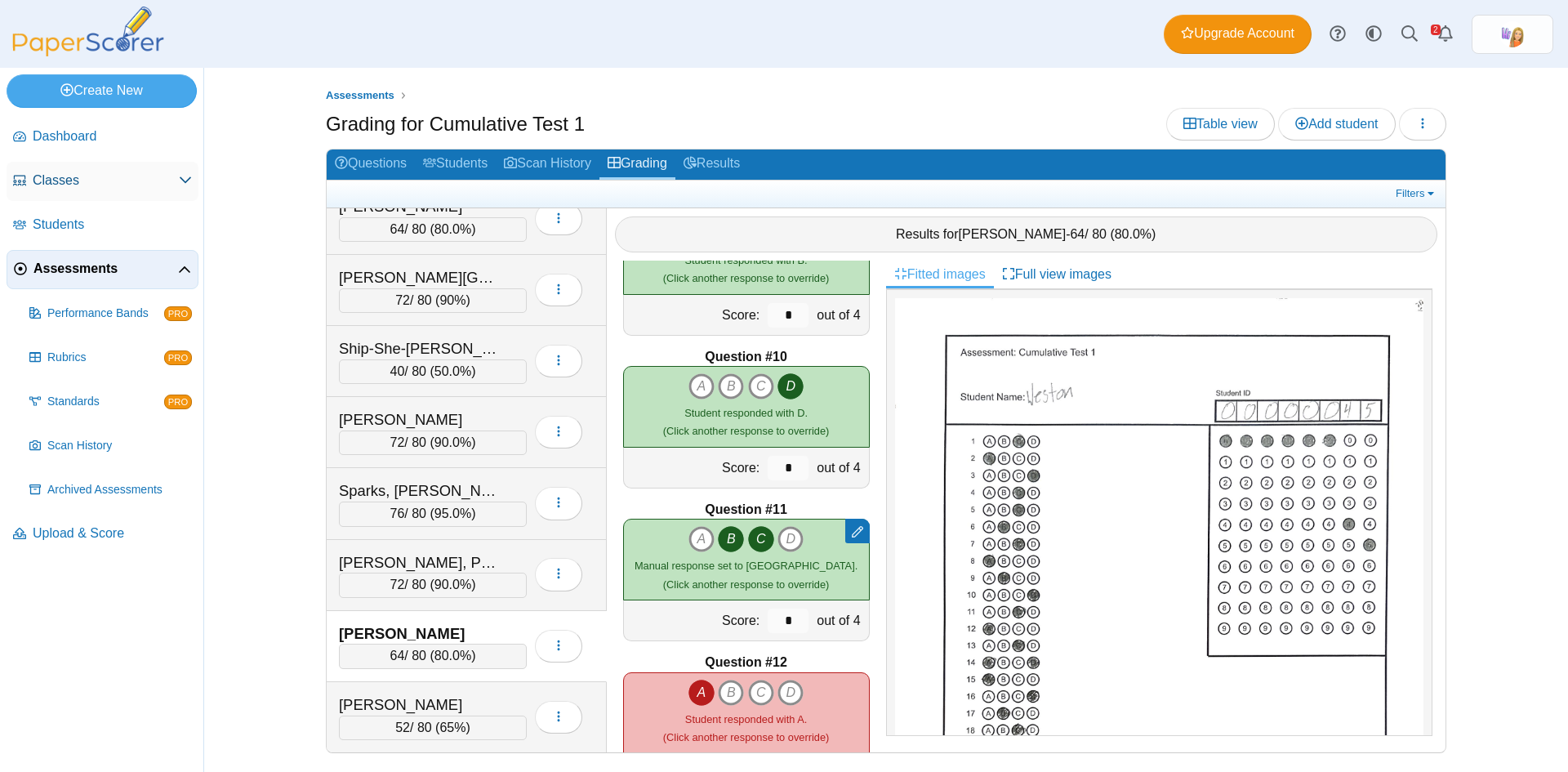
click at [68, 179] on span "Classes" at bounding box center [106, 180] width 146 height 18
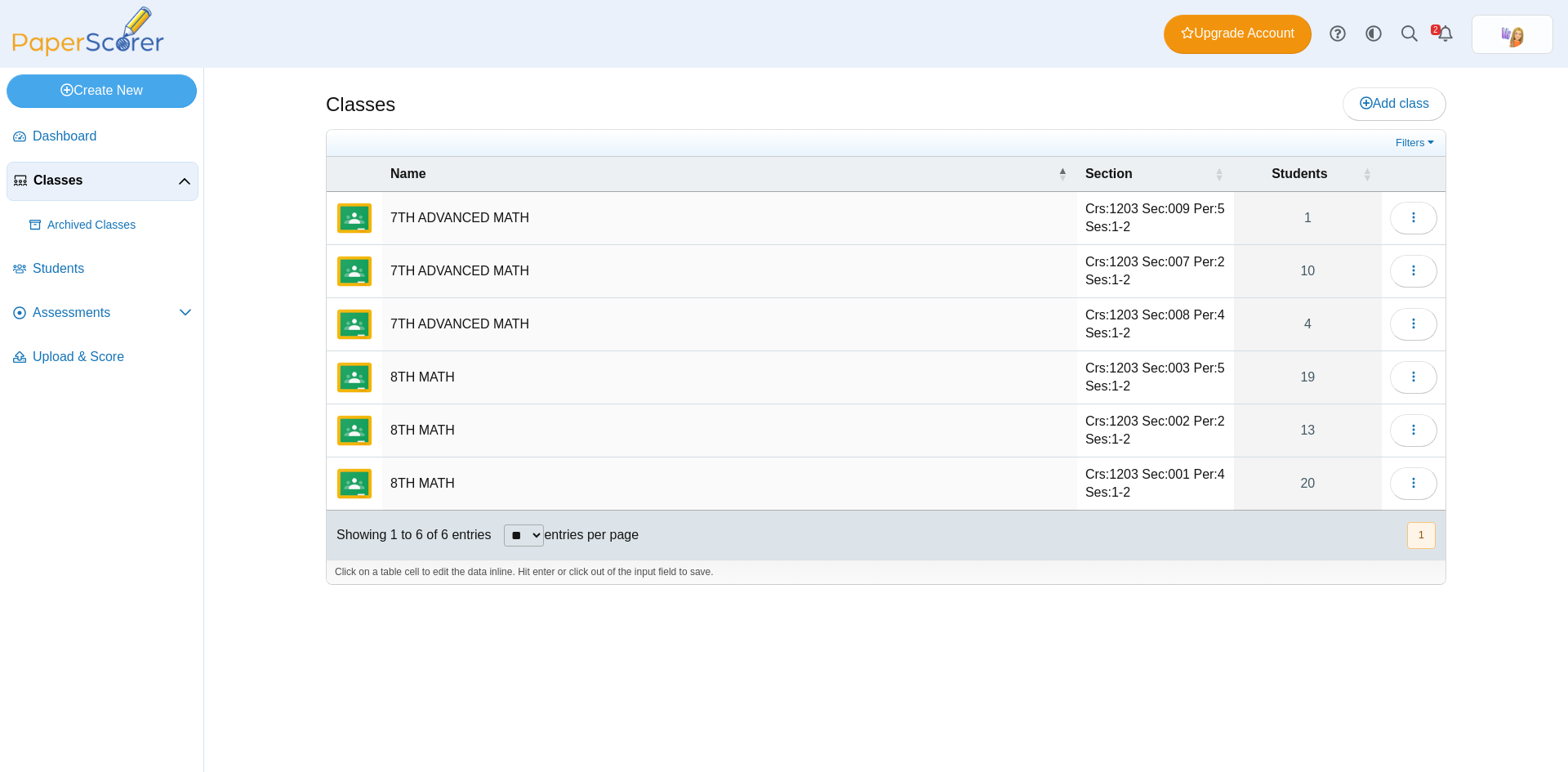
click at [1169, 209] on td "Crs:1203 Sec:009 Per:5 Ses:1-2" at bounding box center [1156, 218] width 157 height 53
click at [1265, 219] on link "1" at bounding box center [1308, 218] width 147 height 53
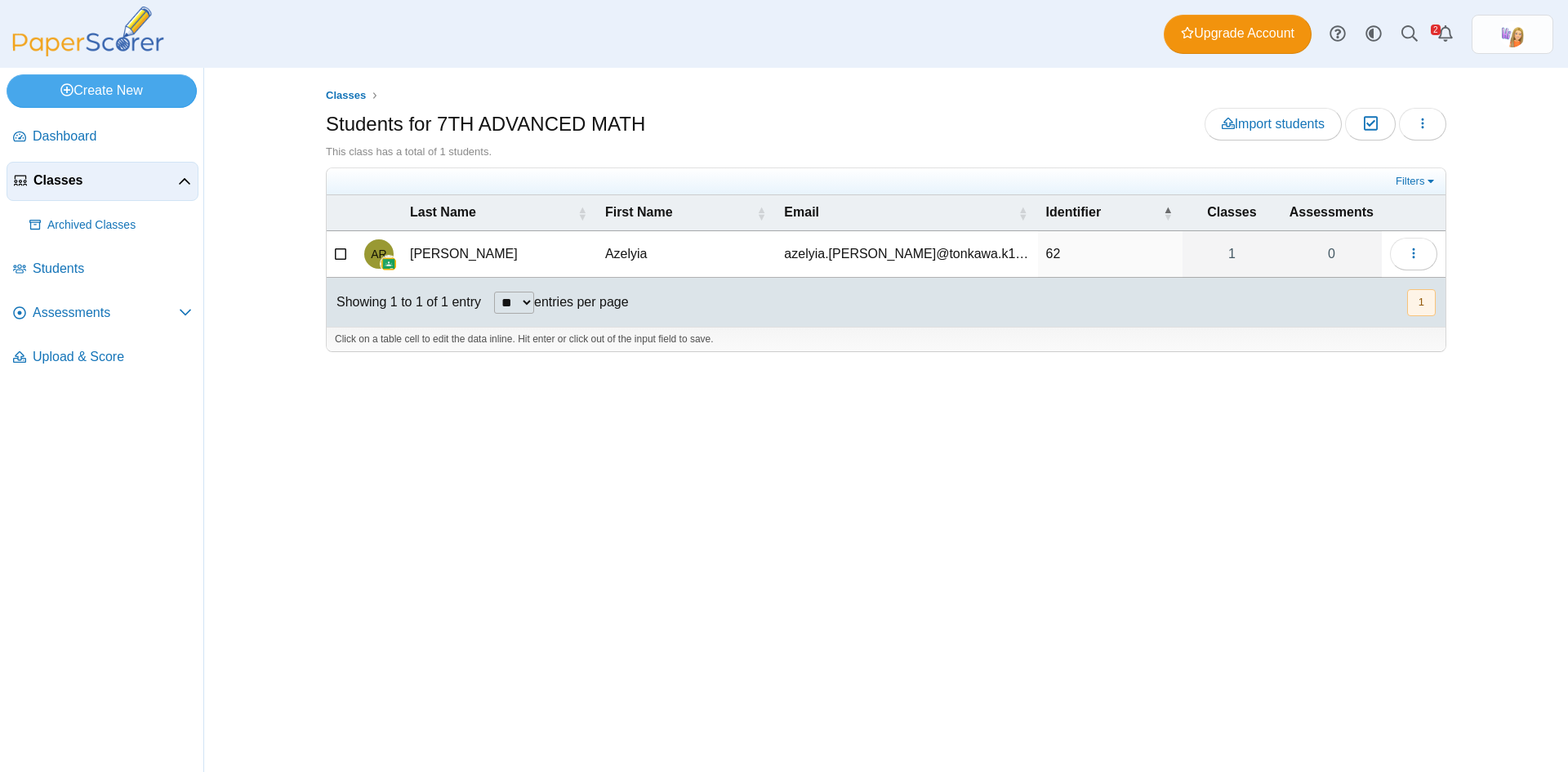
click at [59, 176] on span "Classes" at bounding box center [106, 180] width 145 height 18
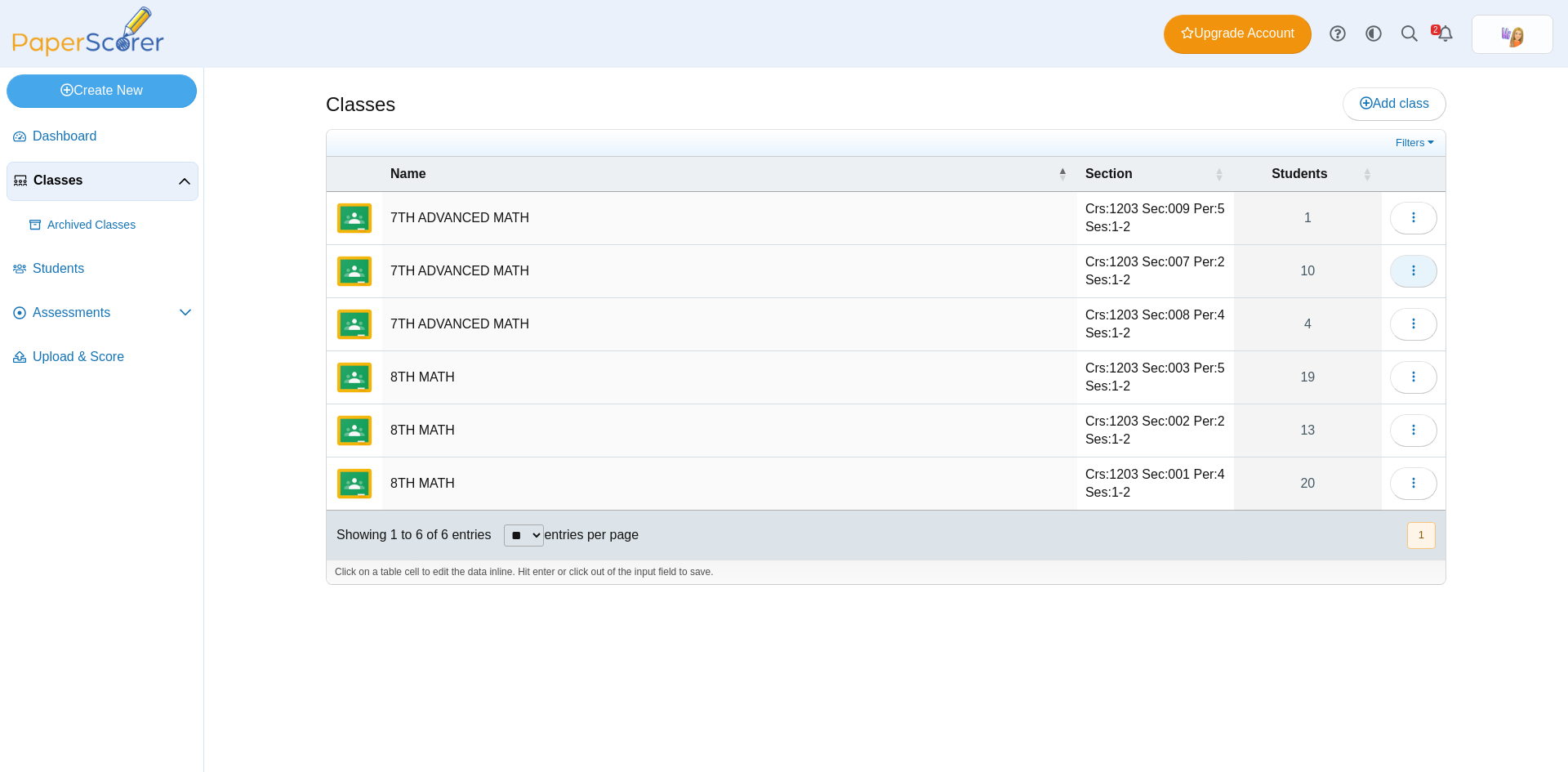
click at [1426, 269] on button "button" at bounding box center [1414, 271] width 47 height 33
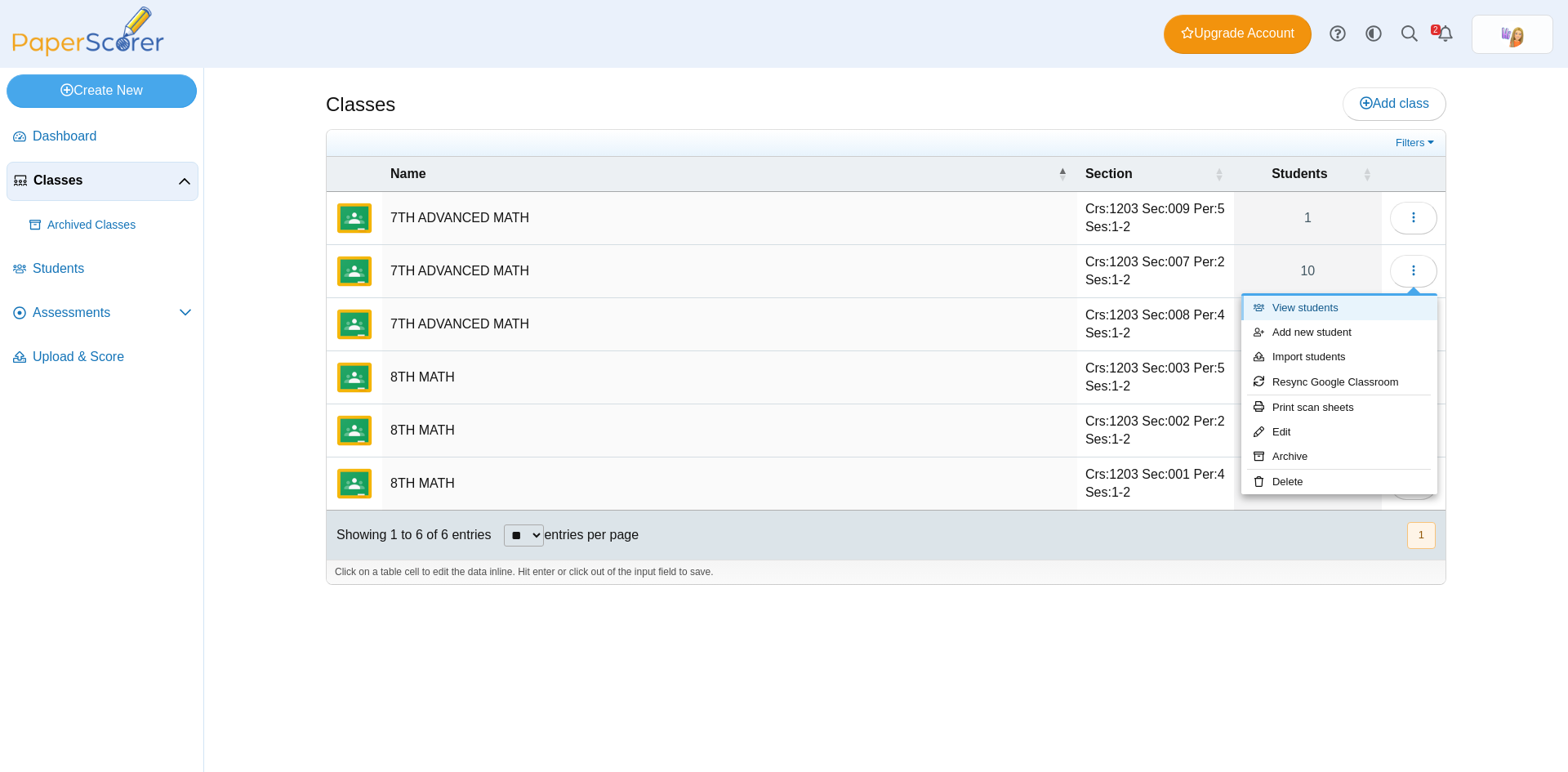
click at [1333, 305] on link "View students" at bounding box center [1340, 307] width 196 height 24
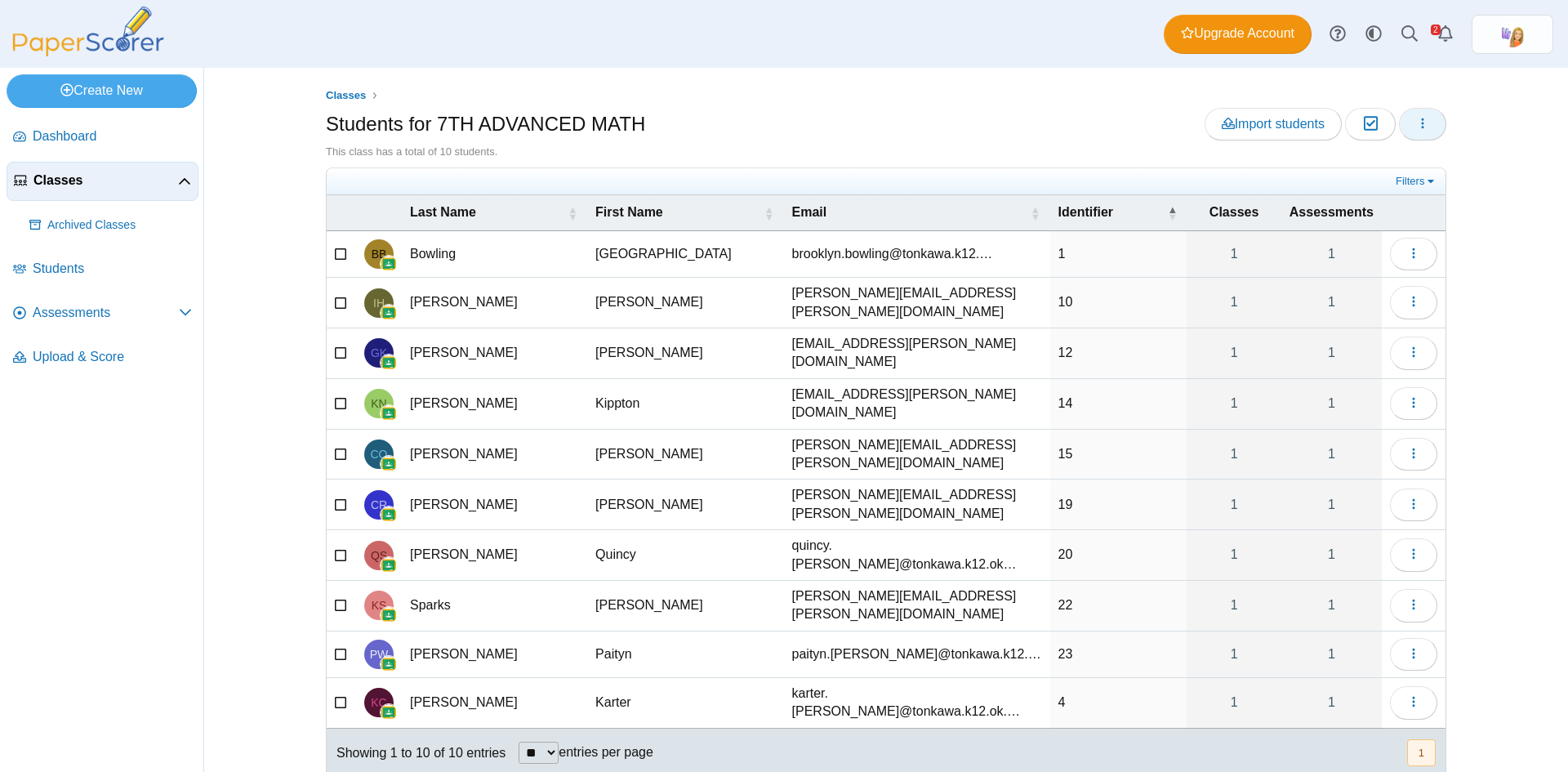
click at [1420, 124] on icon "button" at bounding box center [1423, 123] width 13 height 13
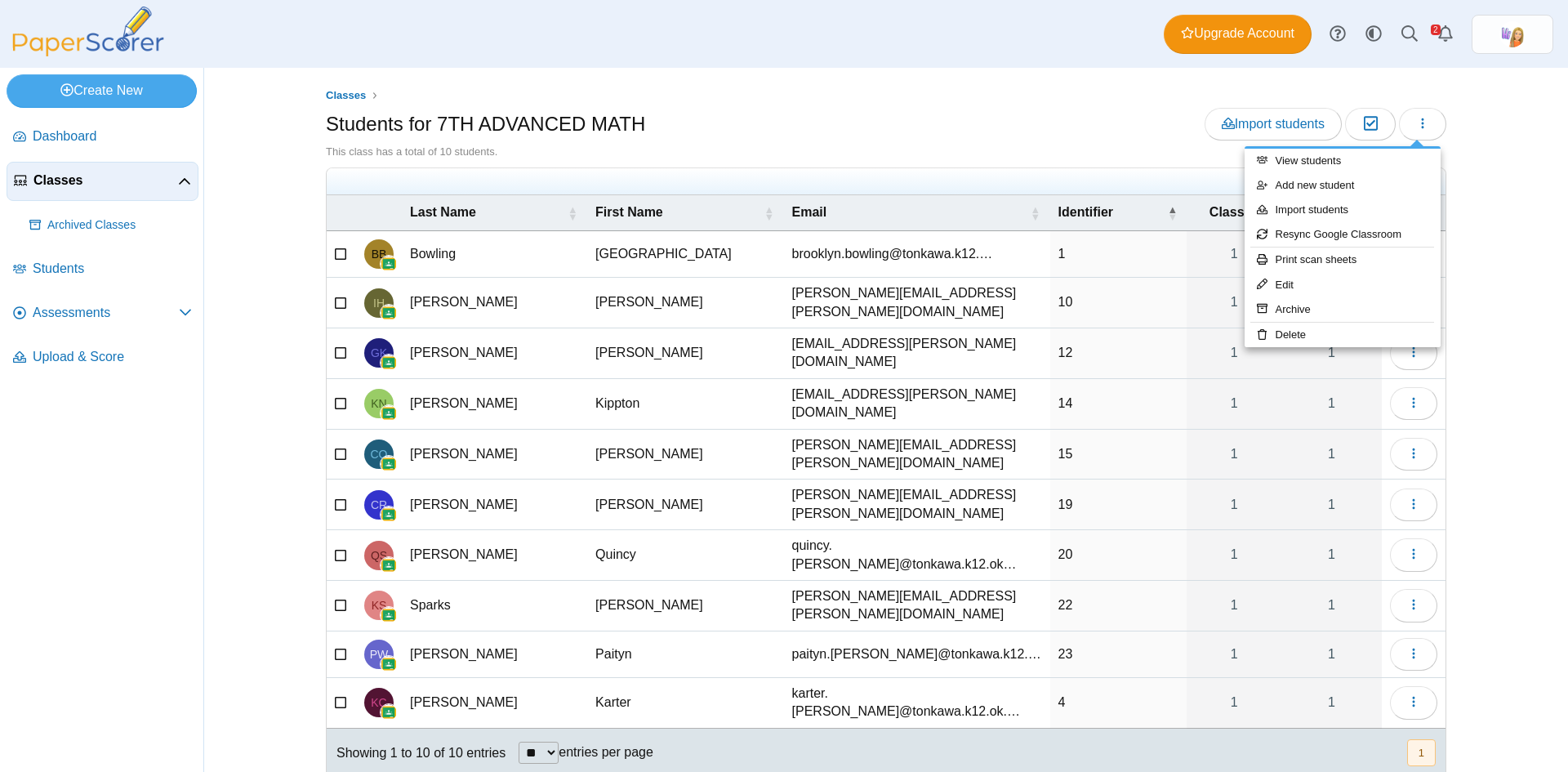
click at [1124, 155] on div "This class has a total of 10 students." at bounding box center [886, 152] width 1121 height 14
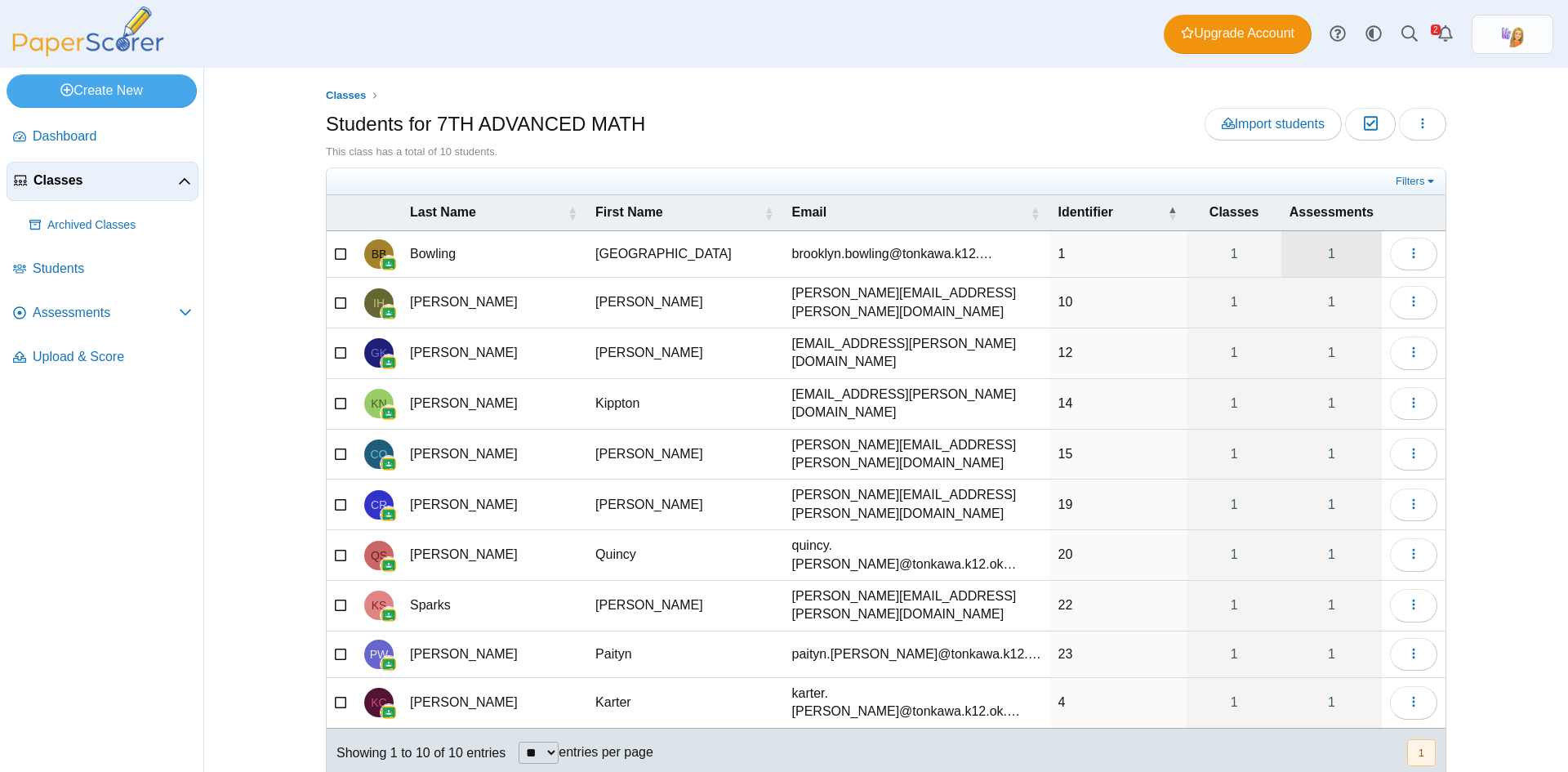
click at [1332, 252] on link "1" at bounding box center [1332, 253] width 101 height 46
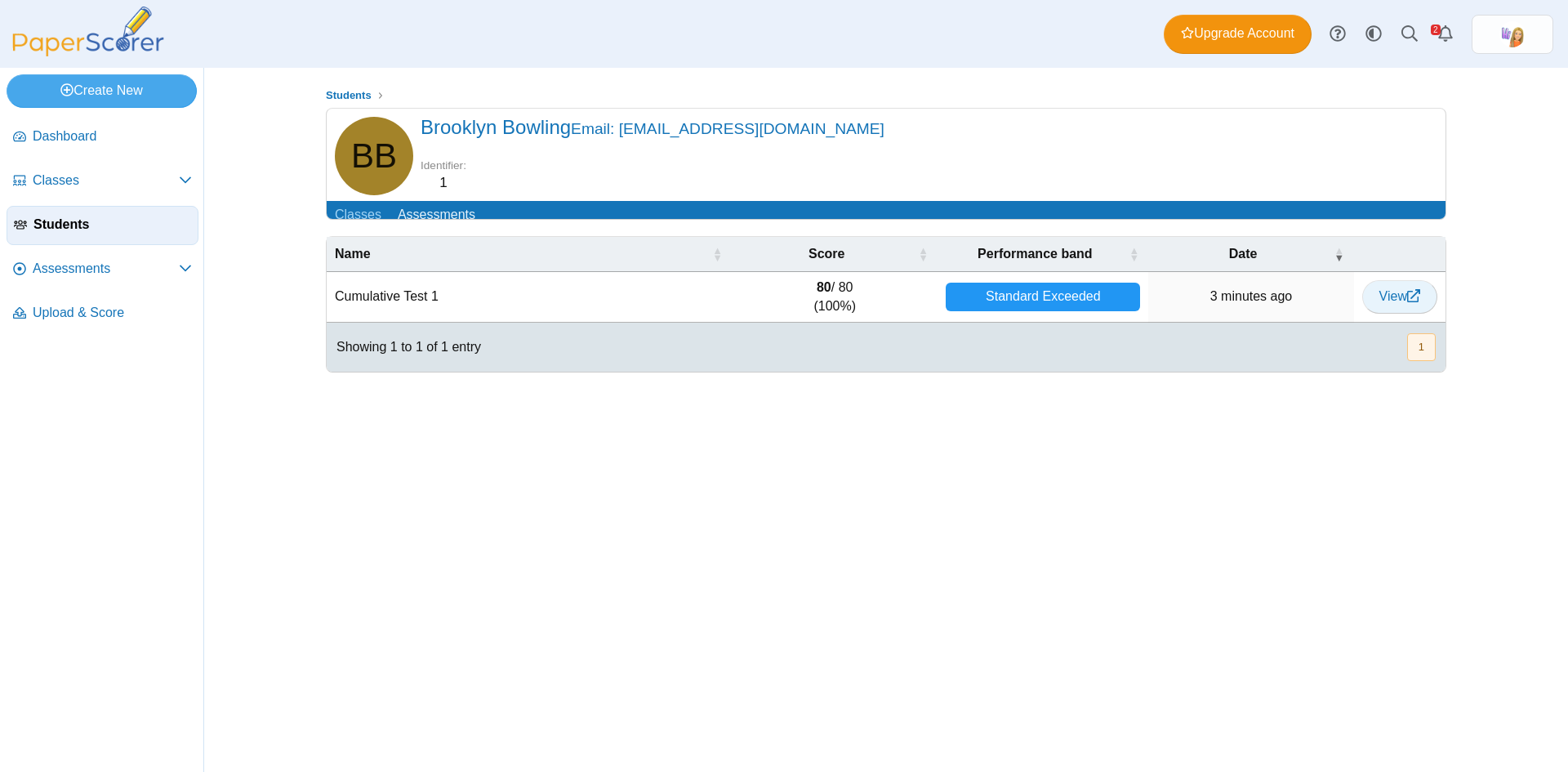
click at [1396, 303] on span "View" at bounding box center [1400, 296] width 41 height 14
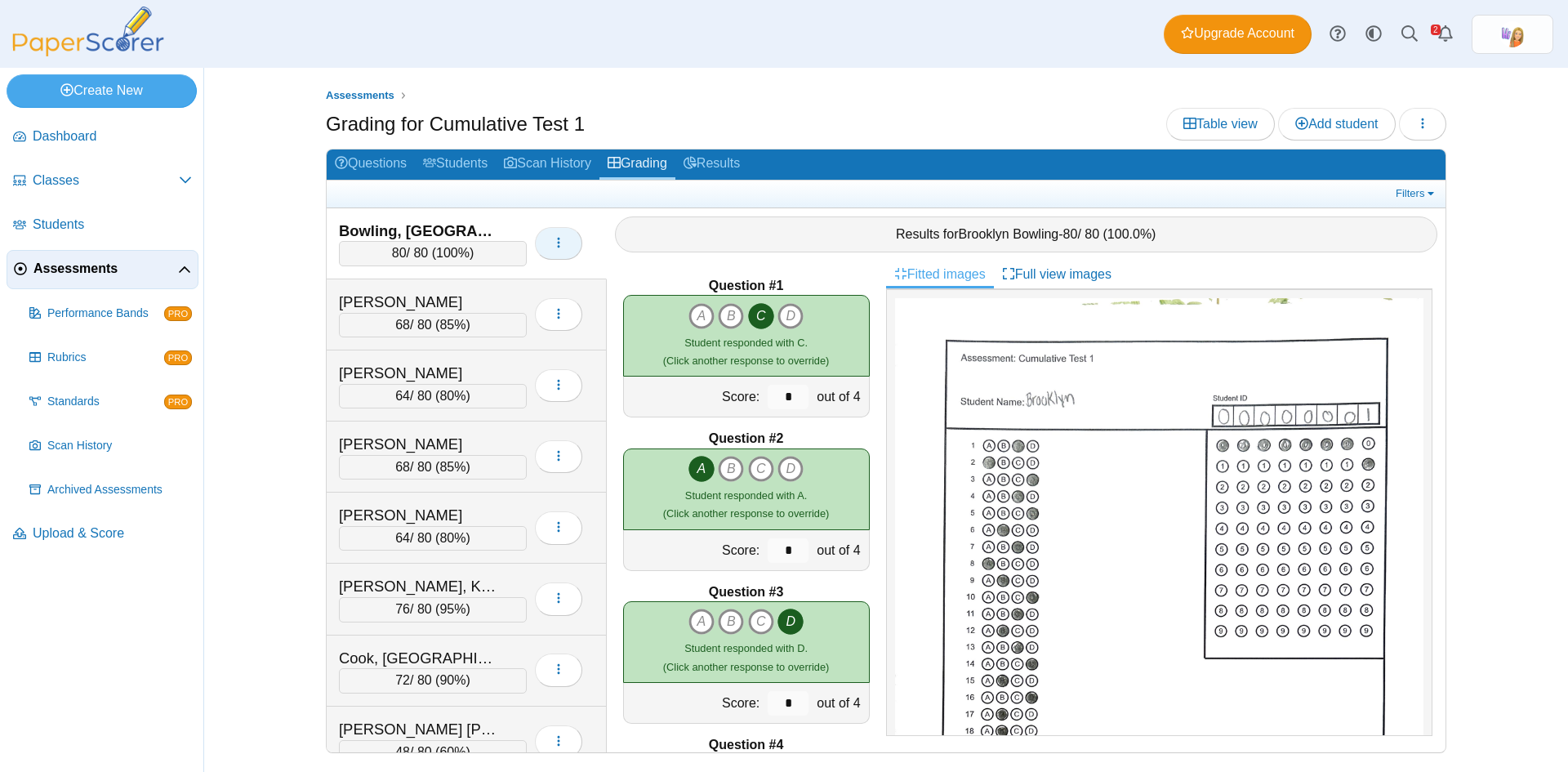
click at [559, 246] on use "button" at bounding box center [559, 242] width 3 height 11
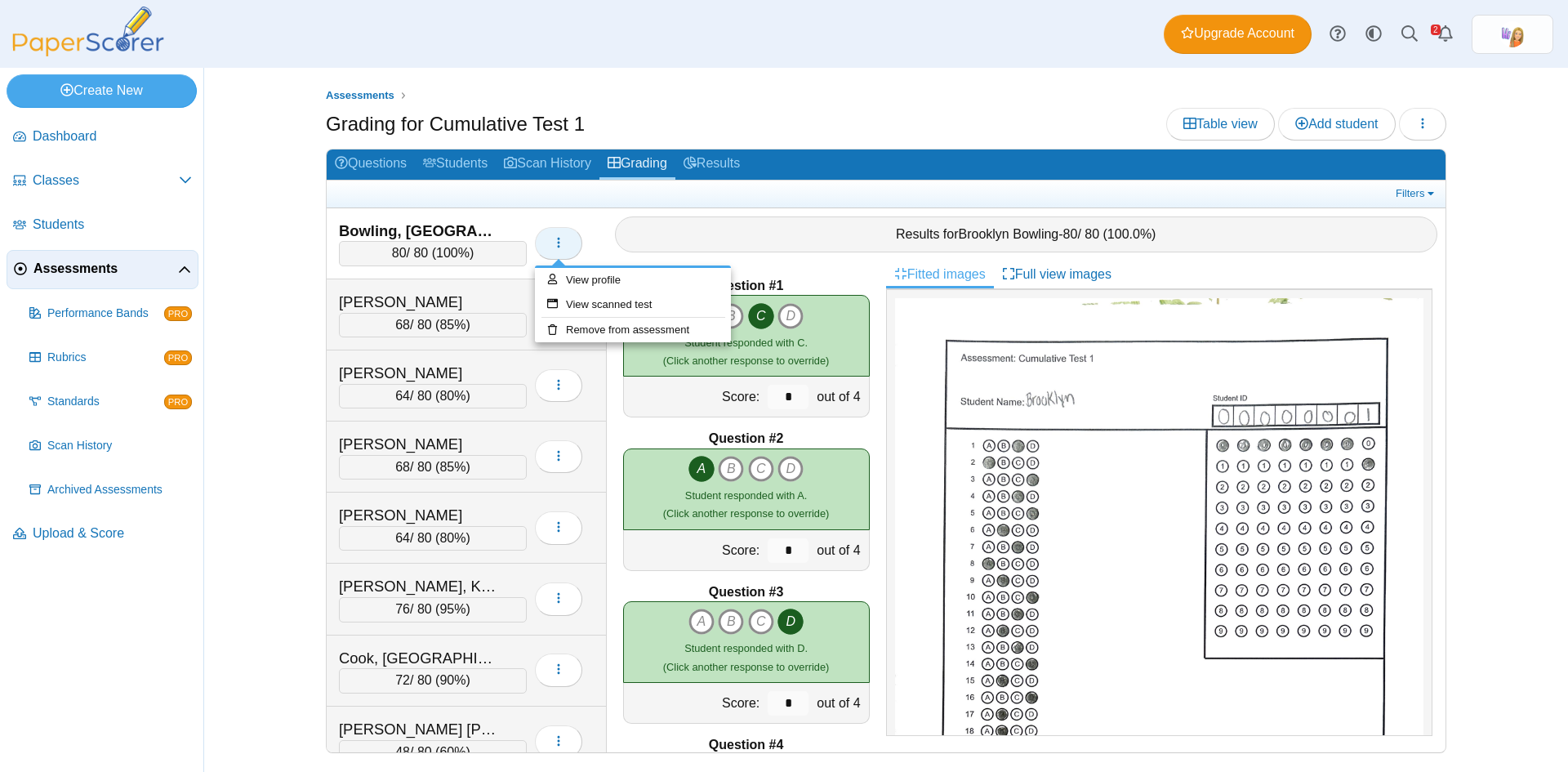
click at [559, 246] on use "button" at bounding box center [559, 242] width 3 height 11
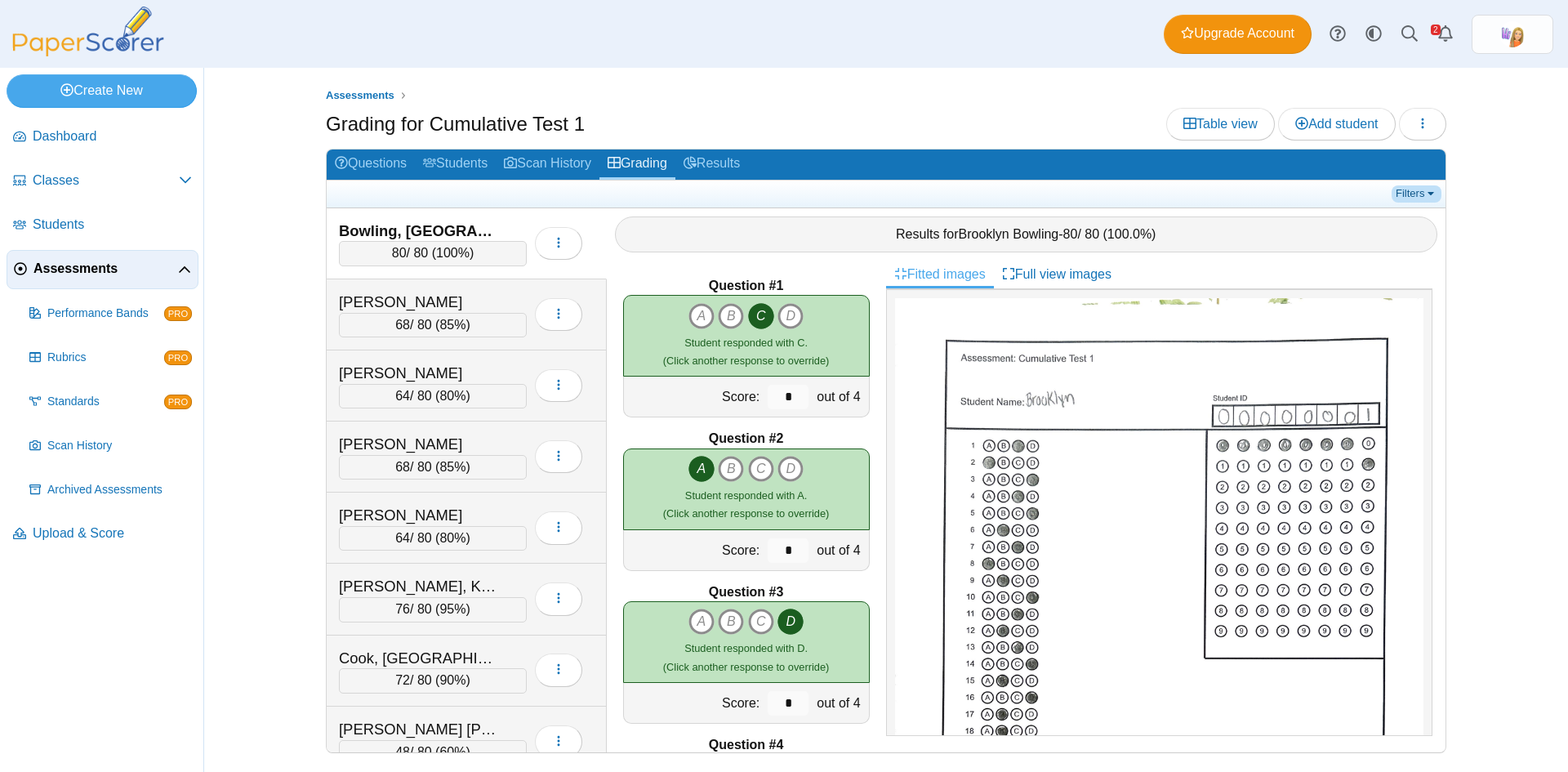
click at [1426, 195] on link "Filters" at bounding box center [1417, 194] width 50 height 16
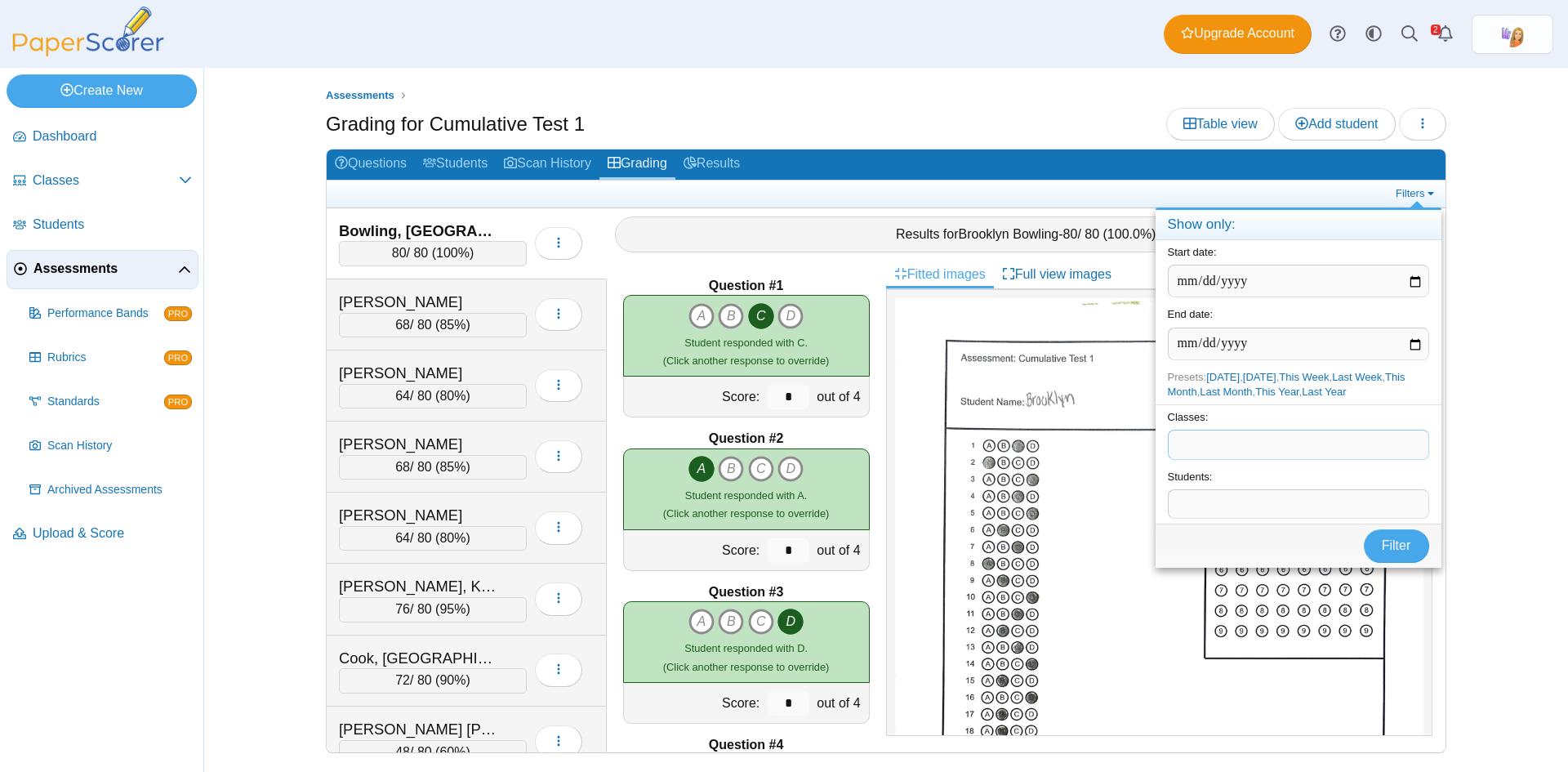
click at [1232, 449] on span at bounding box center [1298, 444] width 260 height 28
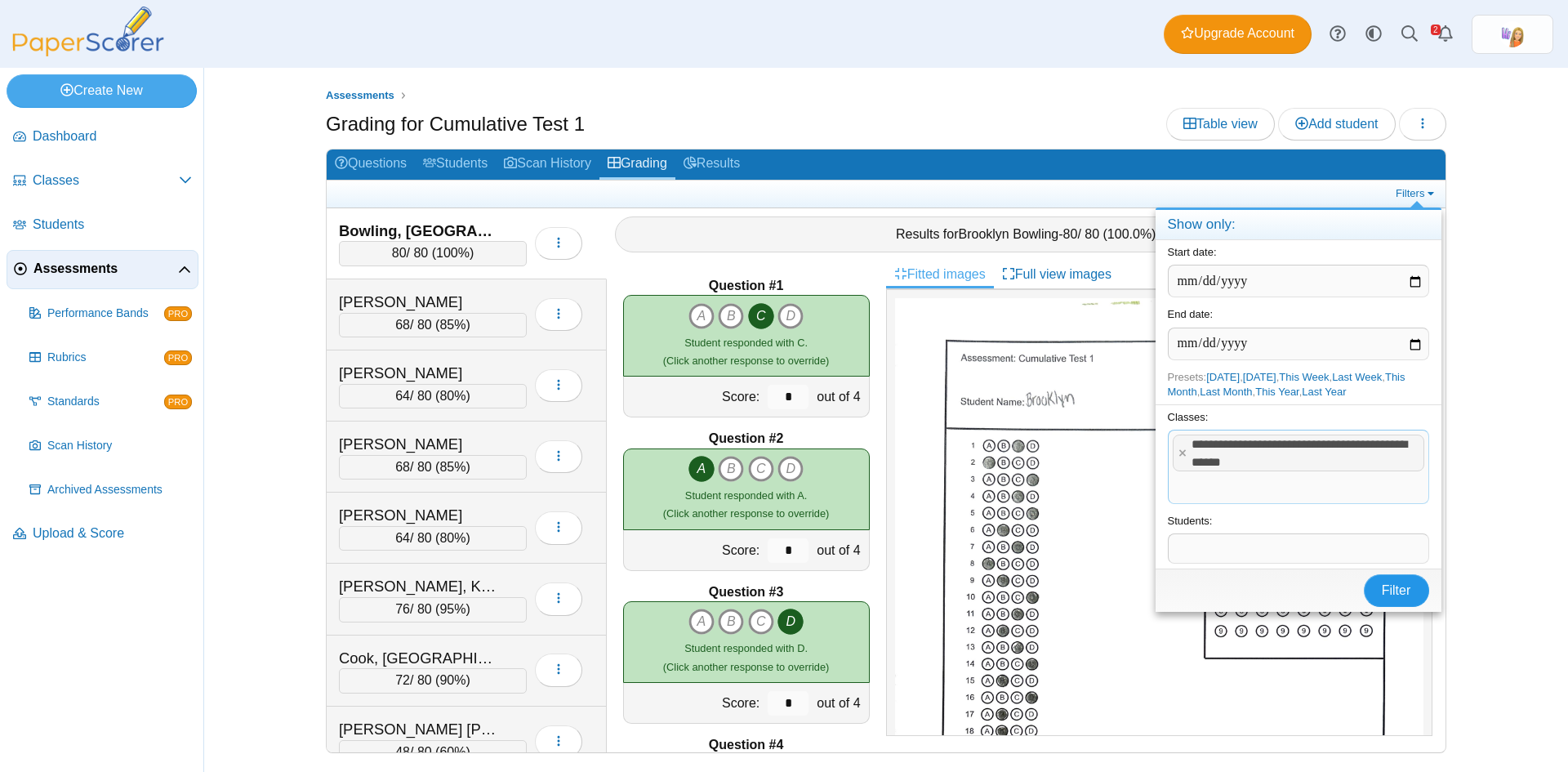
click at [1407, 597] on span "Filter" at bounding box center [1397, 591] width 29 height 14
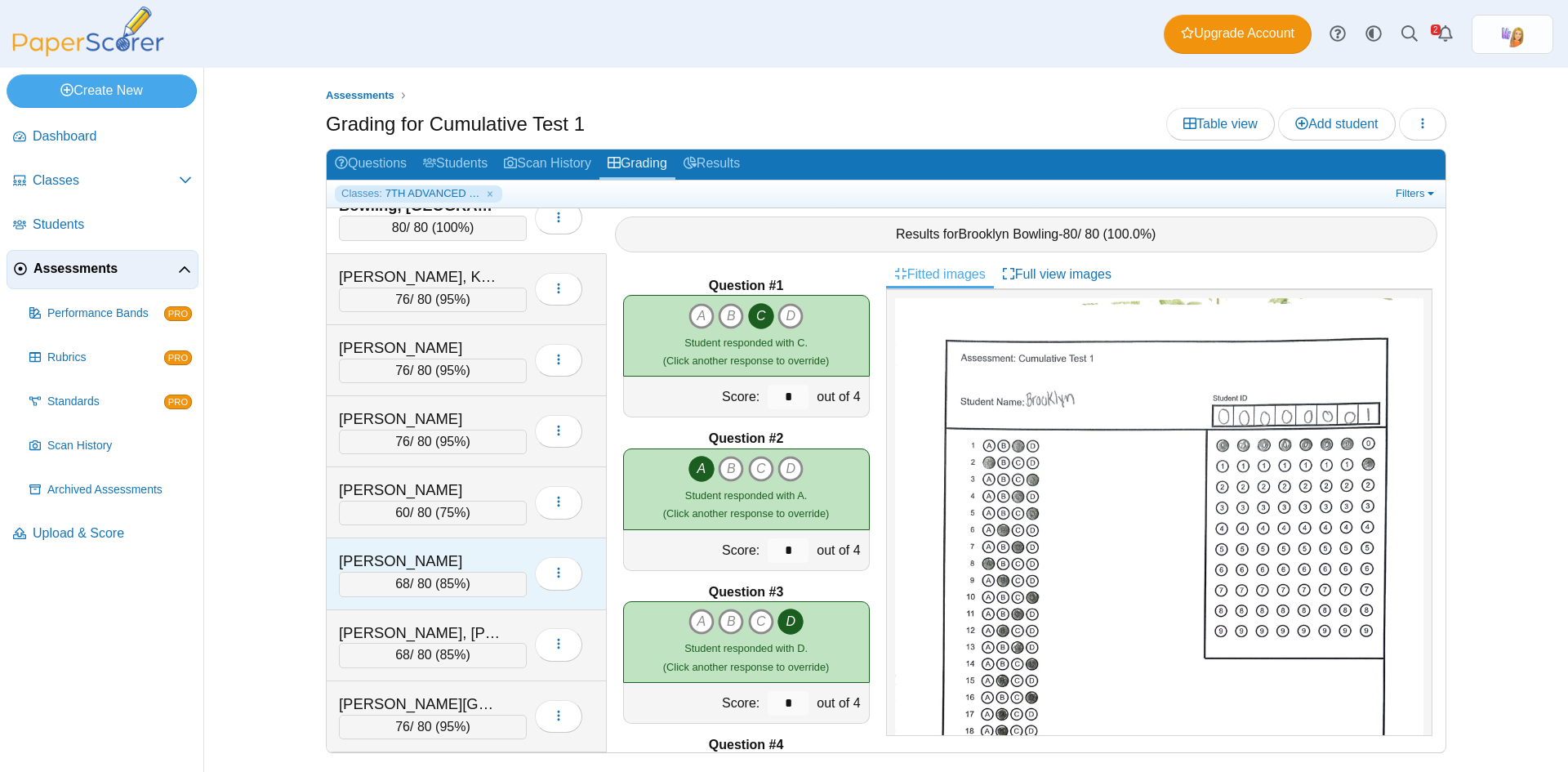
scroll to position [4, 0]
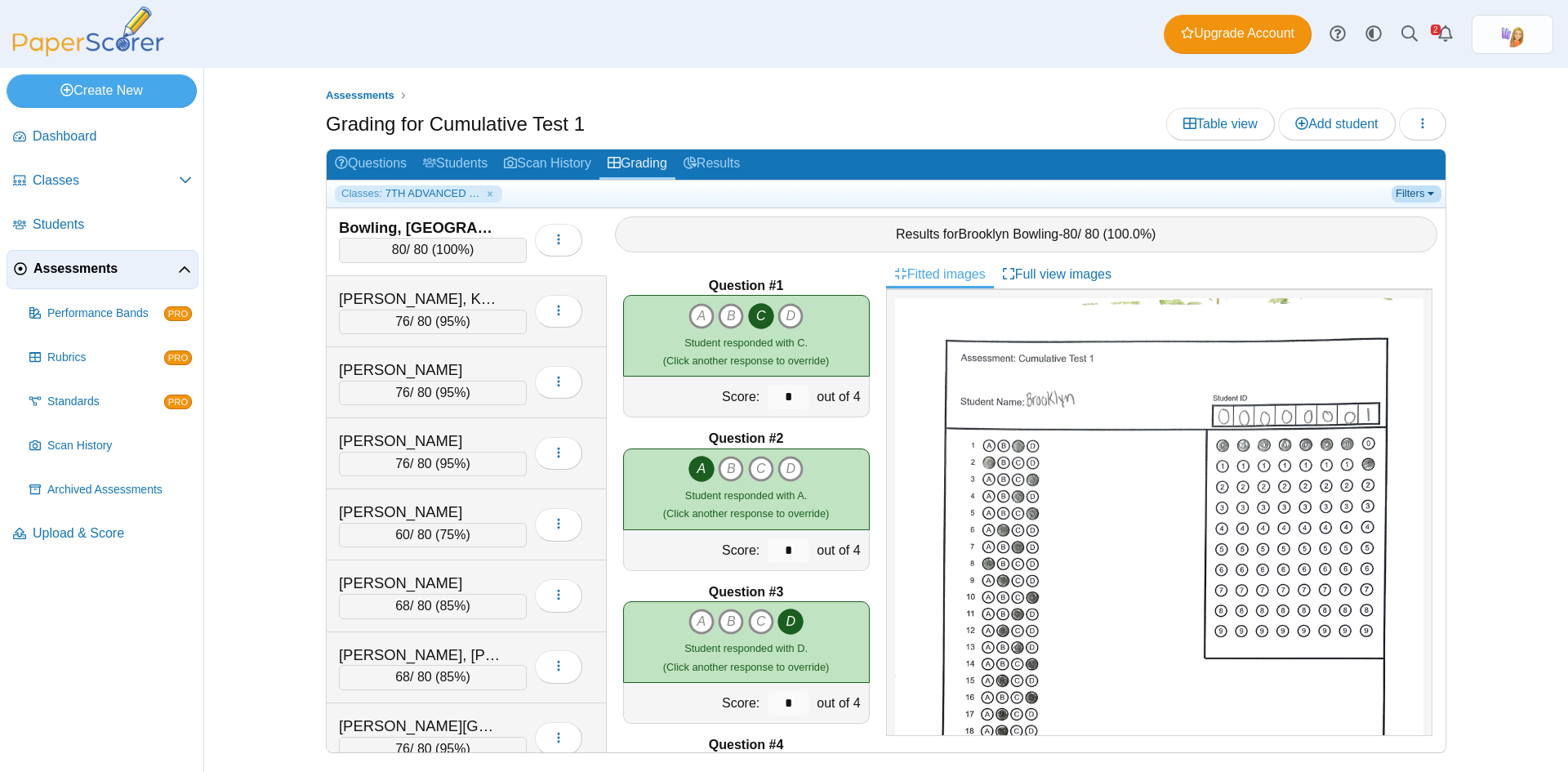
click at [1423, 191] on link "Filters" at bounding box center [1417, 194] width 50 height 16
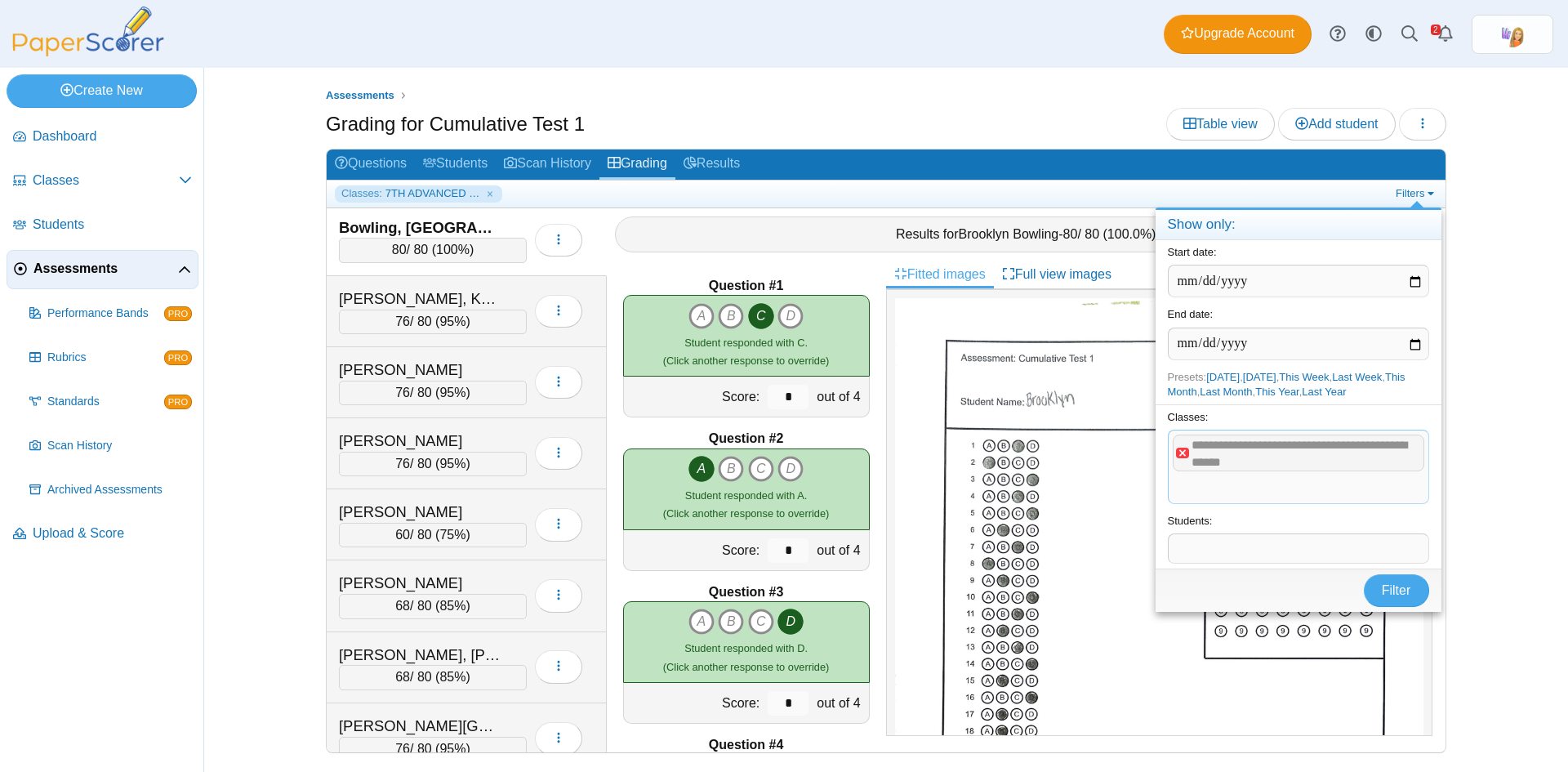
click at [1187, 453] on x "remove tag" at bounding box center [1183, 453] width 14 height 11
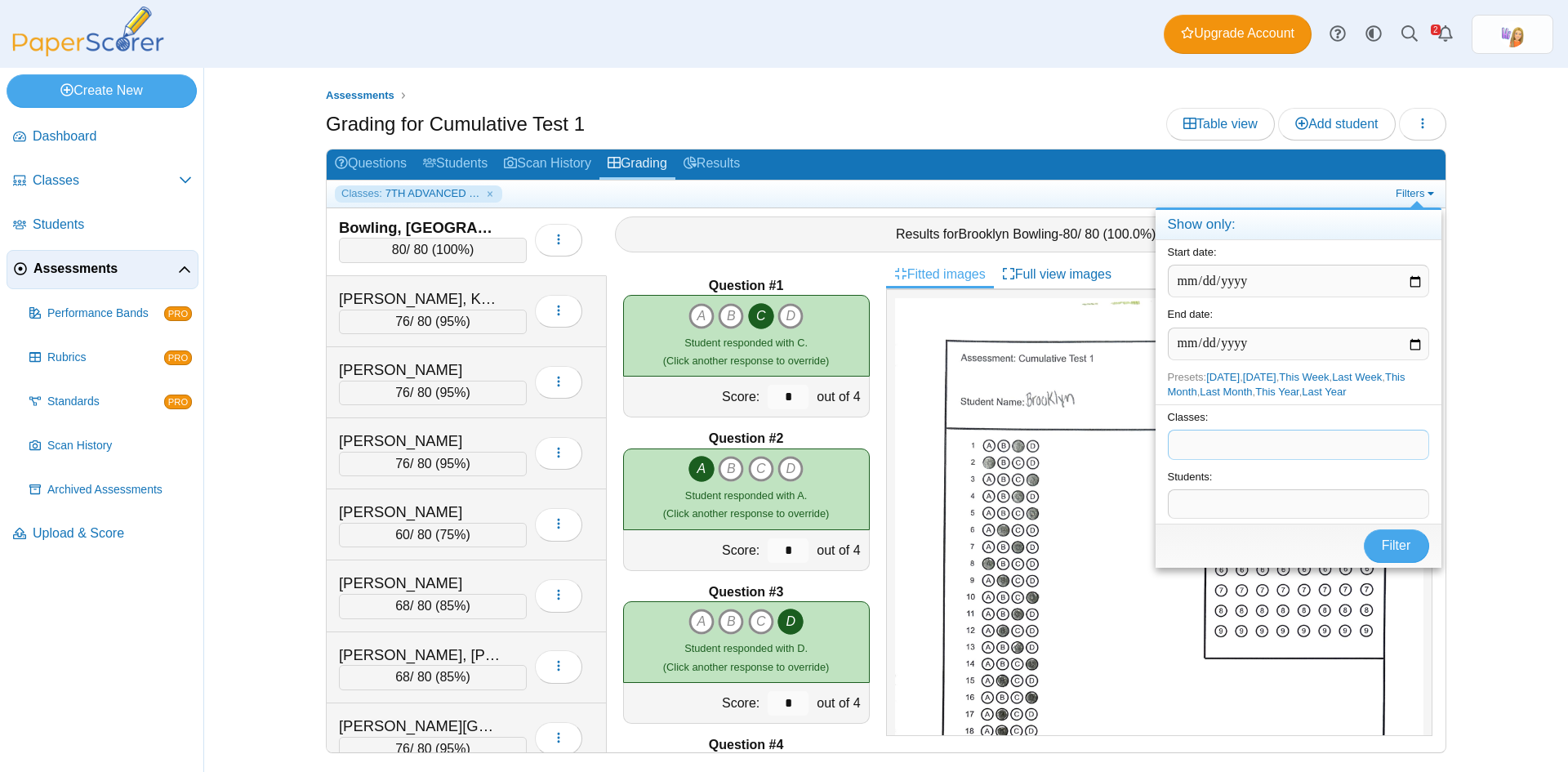
click at [1241, 452] on span at bounding box center [1298, 444] width 260 height 28
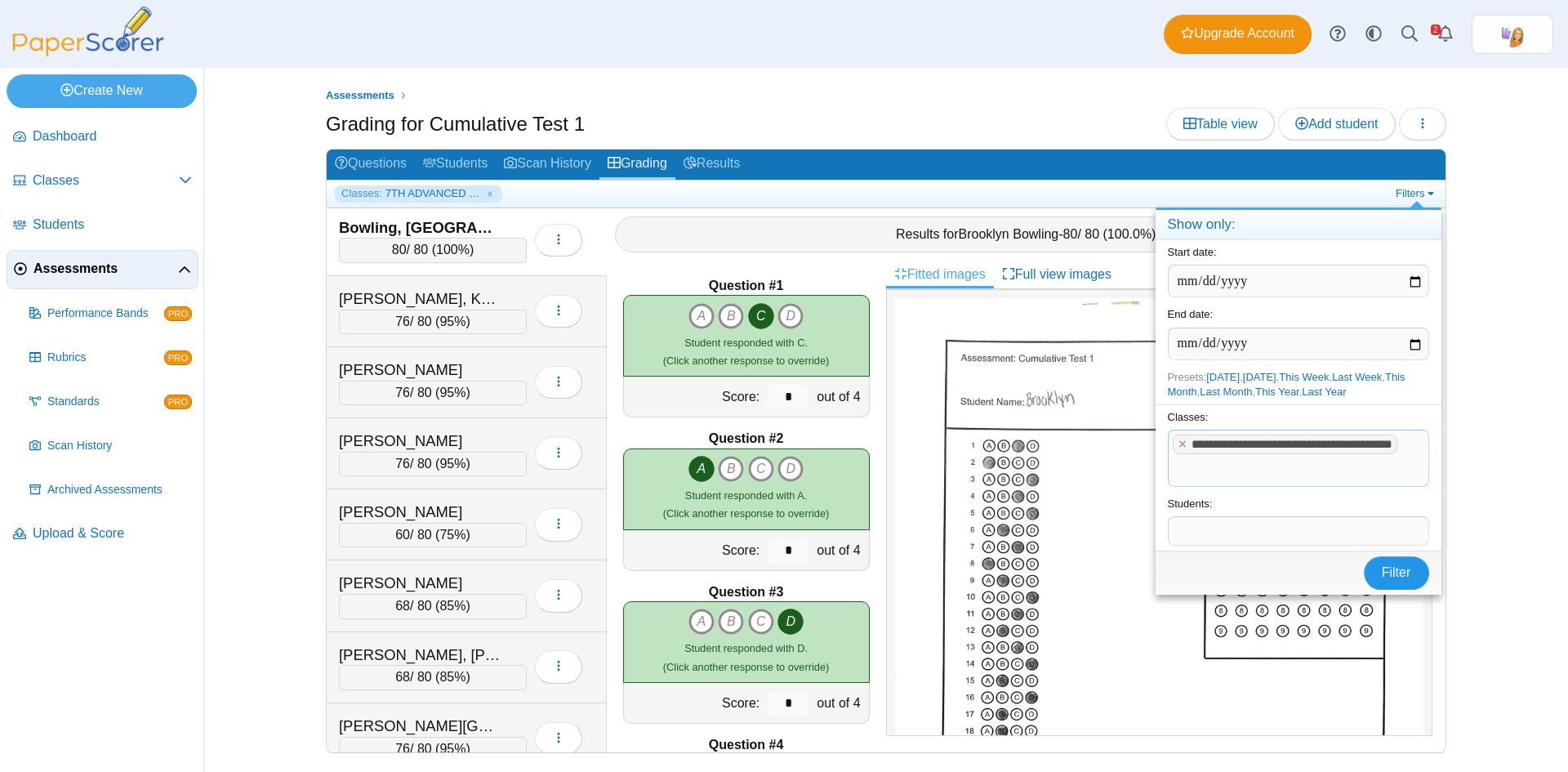
click at [1398, 579] on span "Filter" at bounding box center [1397, 572] width 29 height 14
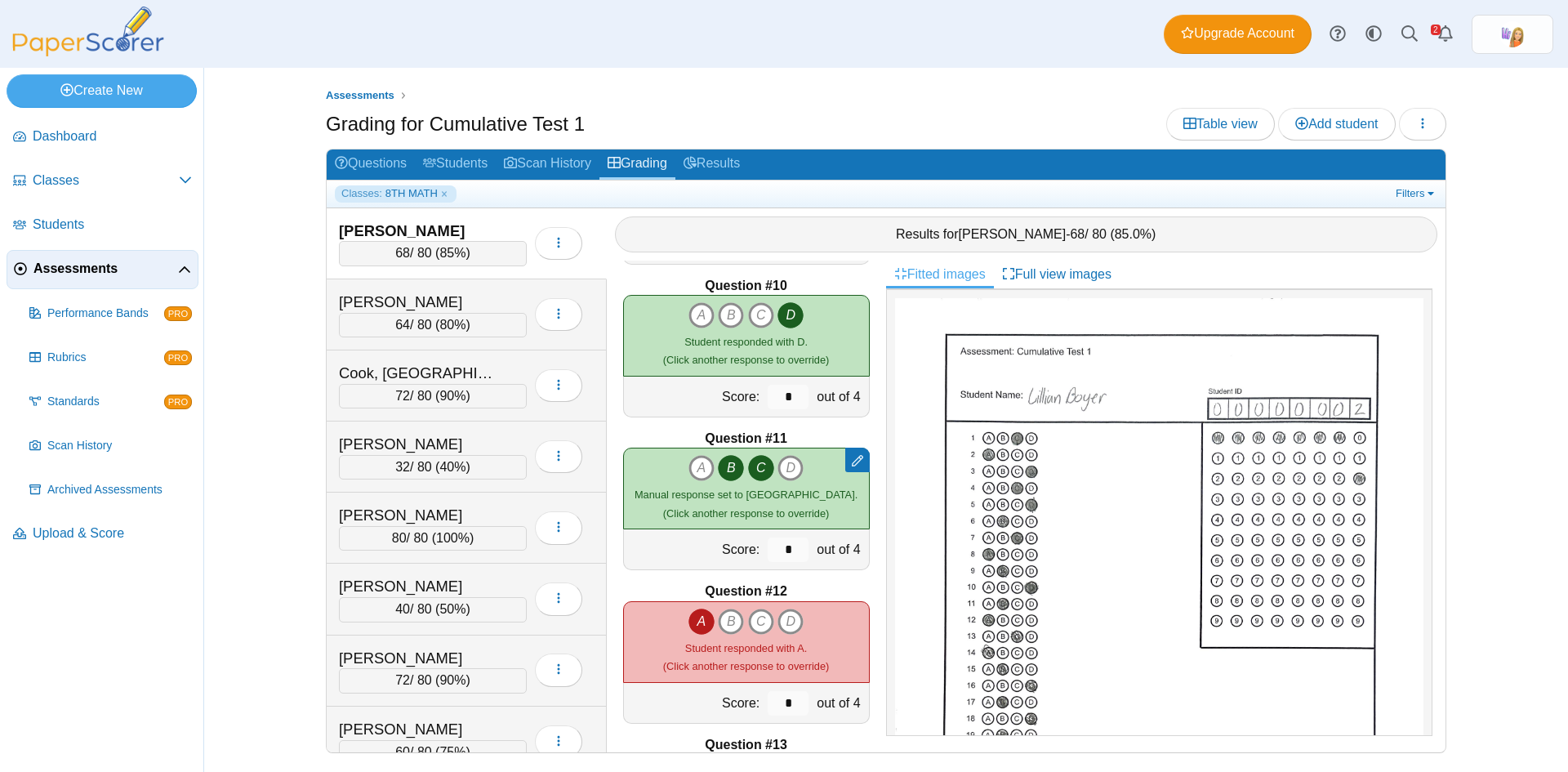
scroll to position [1389, 0]
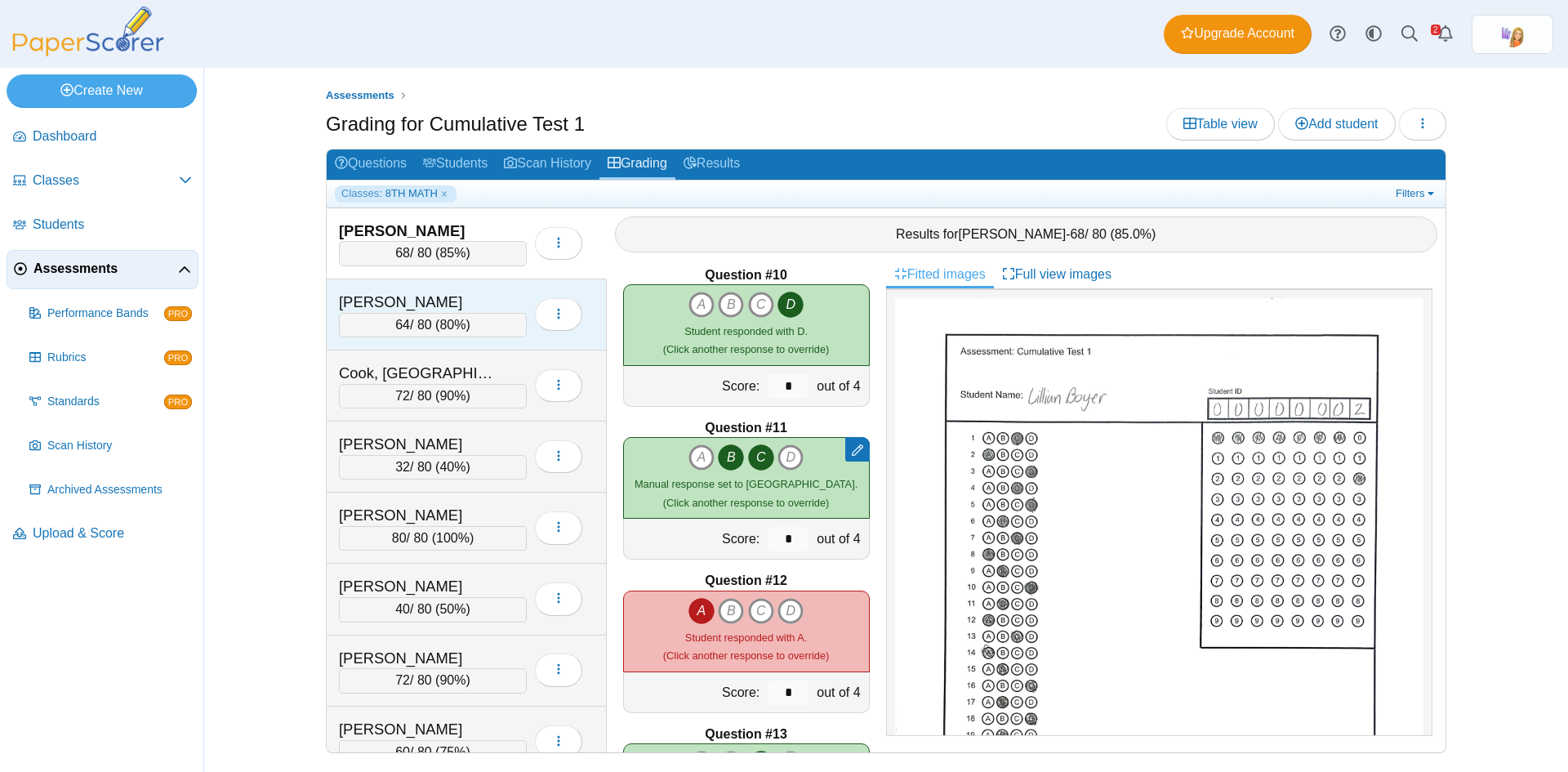
click at [470, 294] on div "Camp, David" at bounding box center [420, 303] width 163 height 21
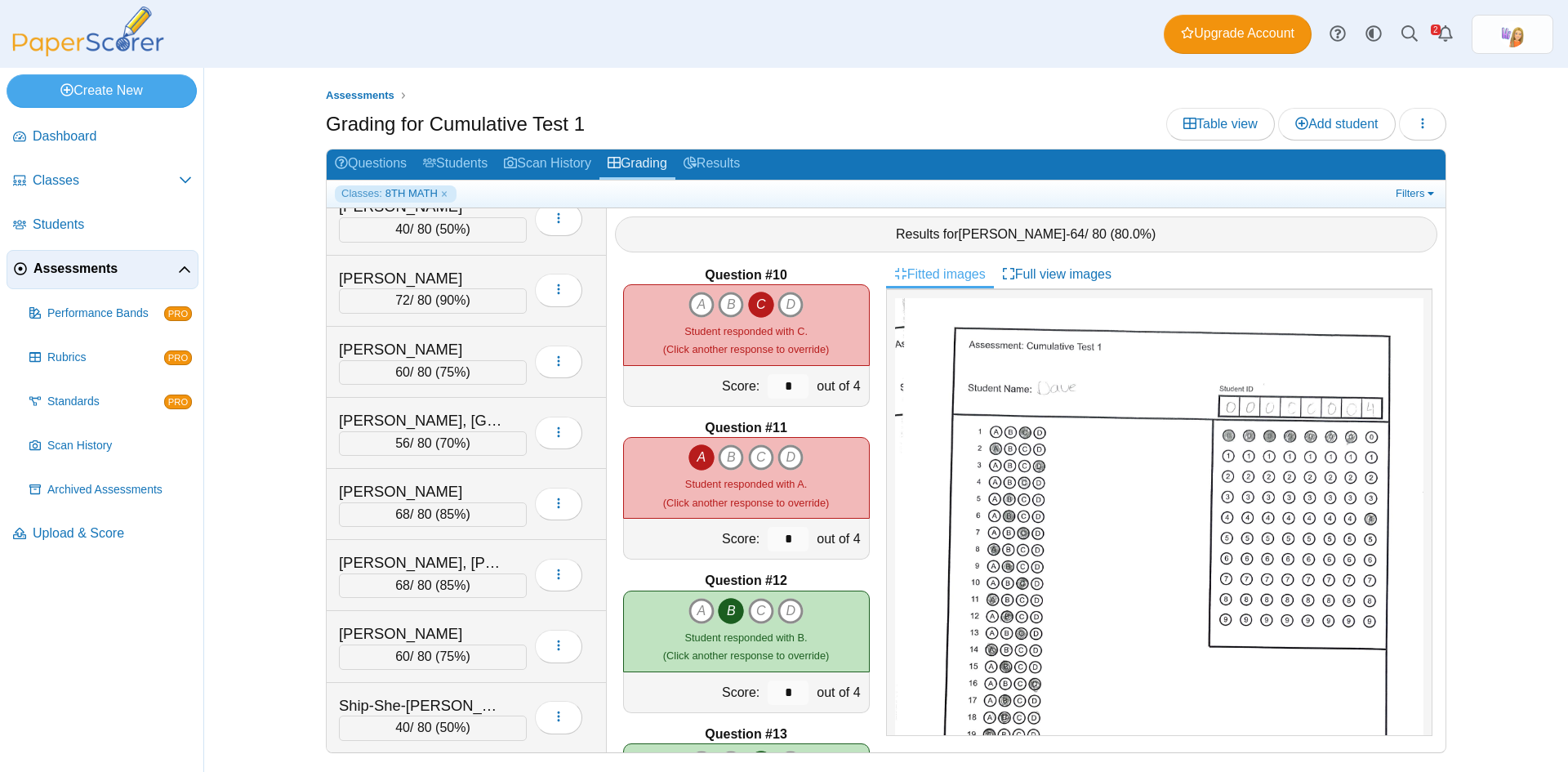
scroll to position [381, 0]
click at [548, 162] on link "Scan History" at bounding box center [548, 165] width 104 height 30
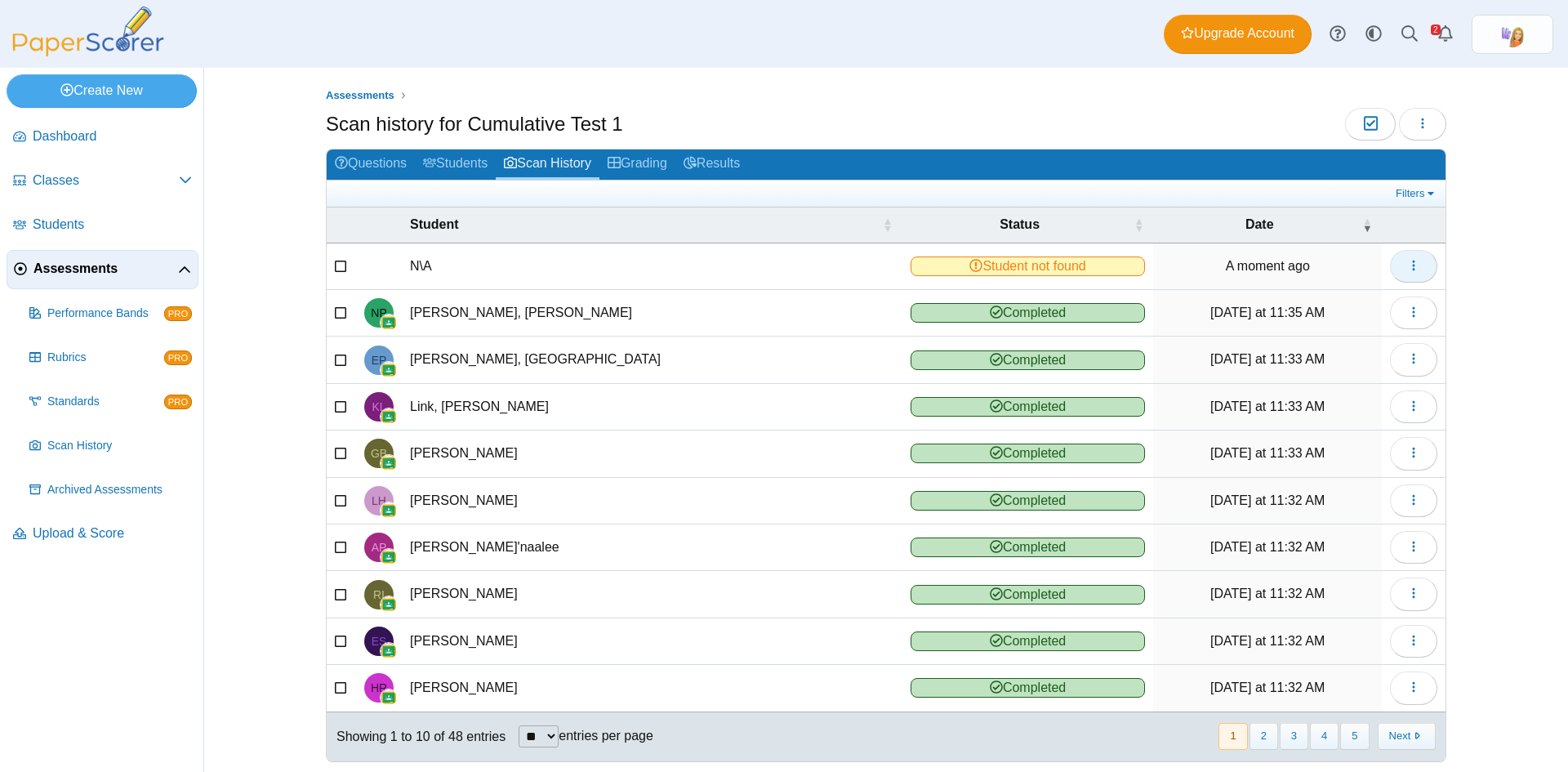
click at [1423, 268] on button "button" at bounding box center [1414, 266] width 47 height 33
click at [1327, 302] on link "View scanned test" at bounding box center [1333, 303] width 196 height 24
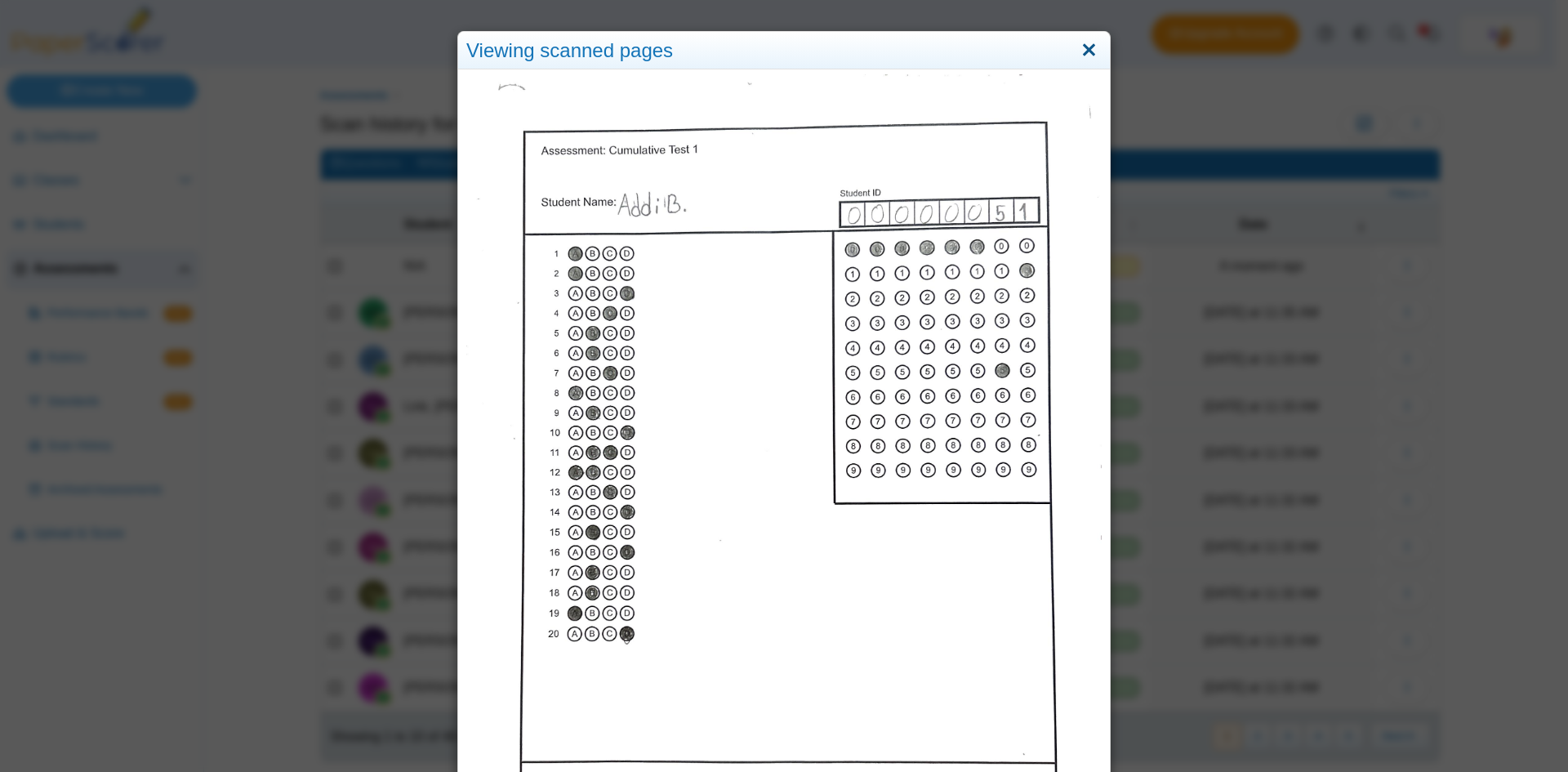
click at [1081, 54] on link "Close" at bounding box center [1089, 50] width 25 height 28
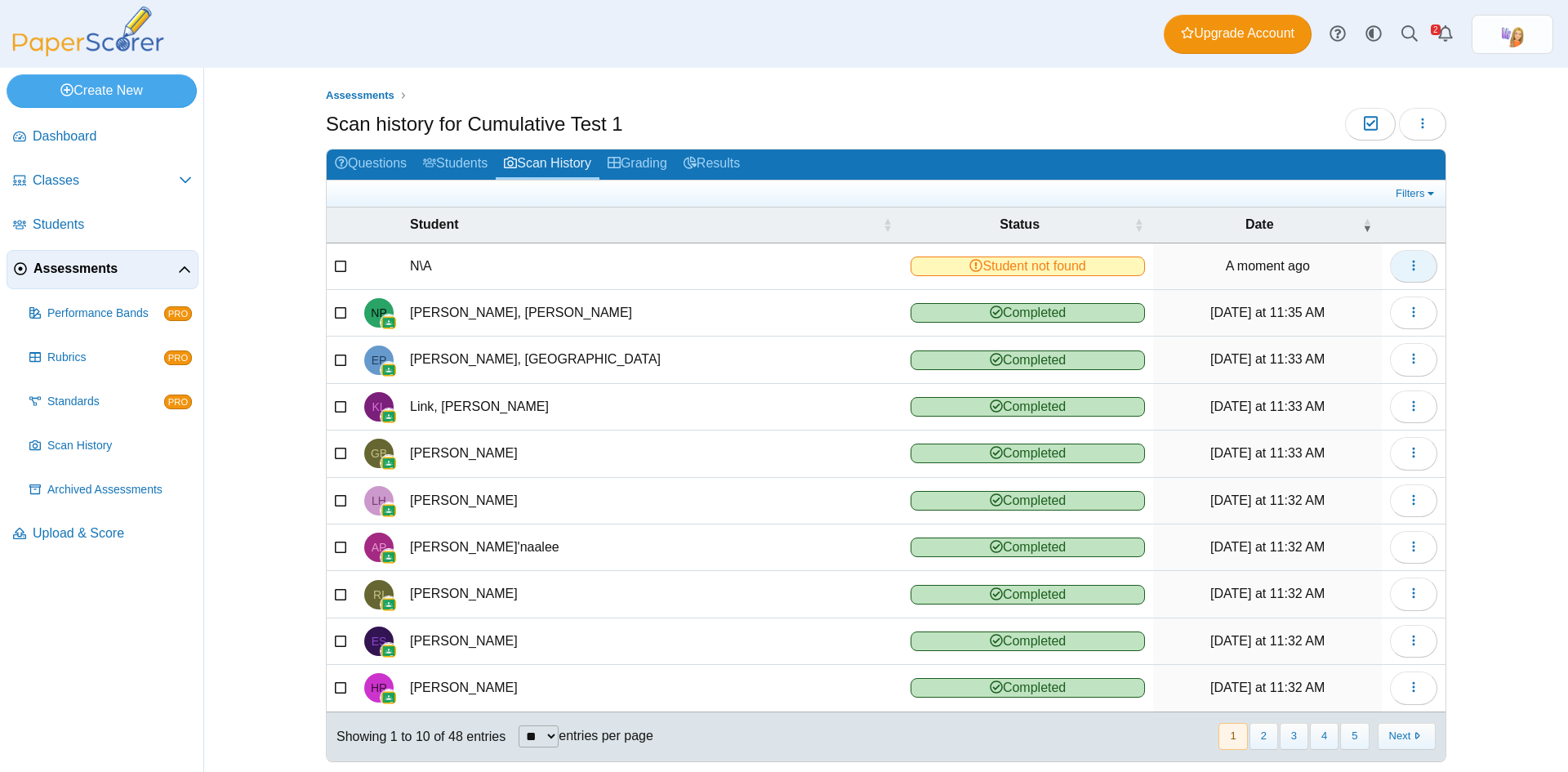
click at [1415, 259] on button "button" at bounding box center [1414, 266] width 47 height 33
click at [1361, 323] on link "Reassign scanned test" at bounding box center [1333, 327] width 196 height 24
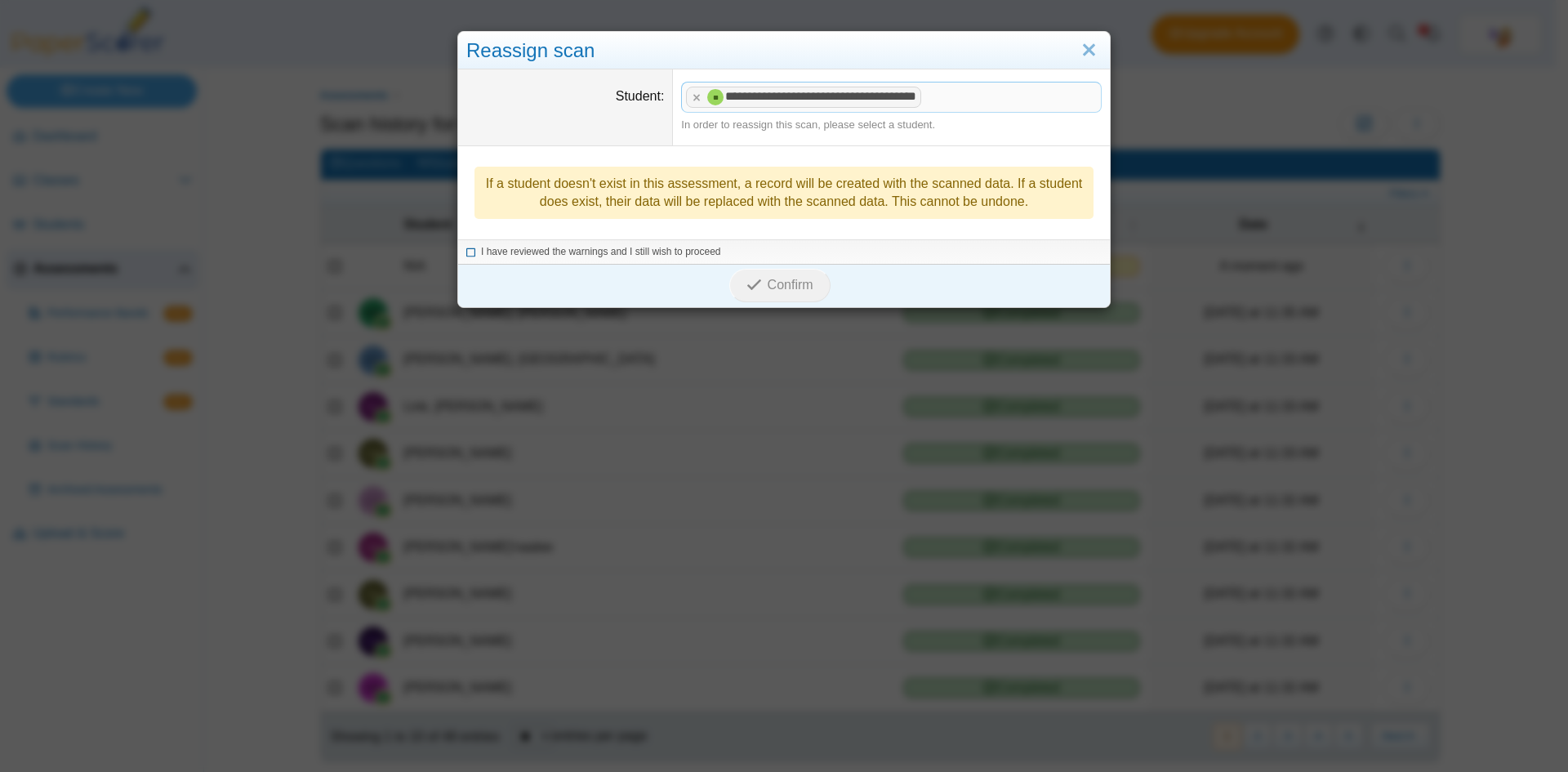
click at [467, 253] on icon at bounding box center [471, 250] width 10 height 9
click at [768, 285] on span "Confirm" at bounding box center [790, 285] width 46 height 14
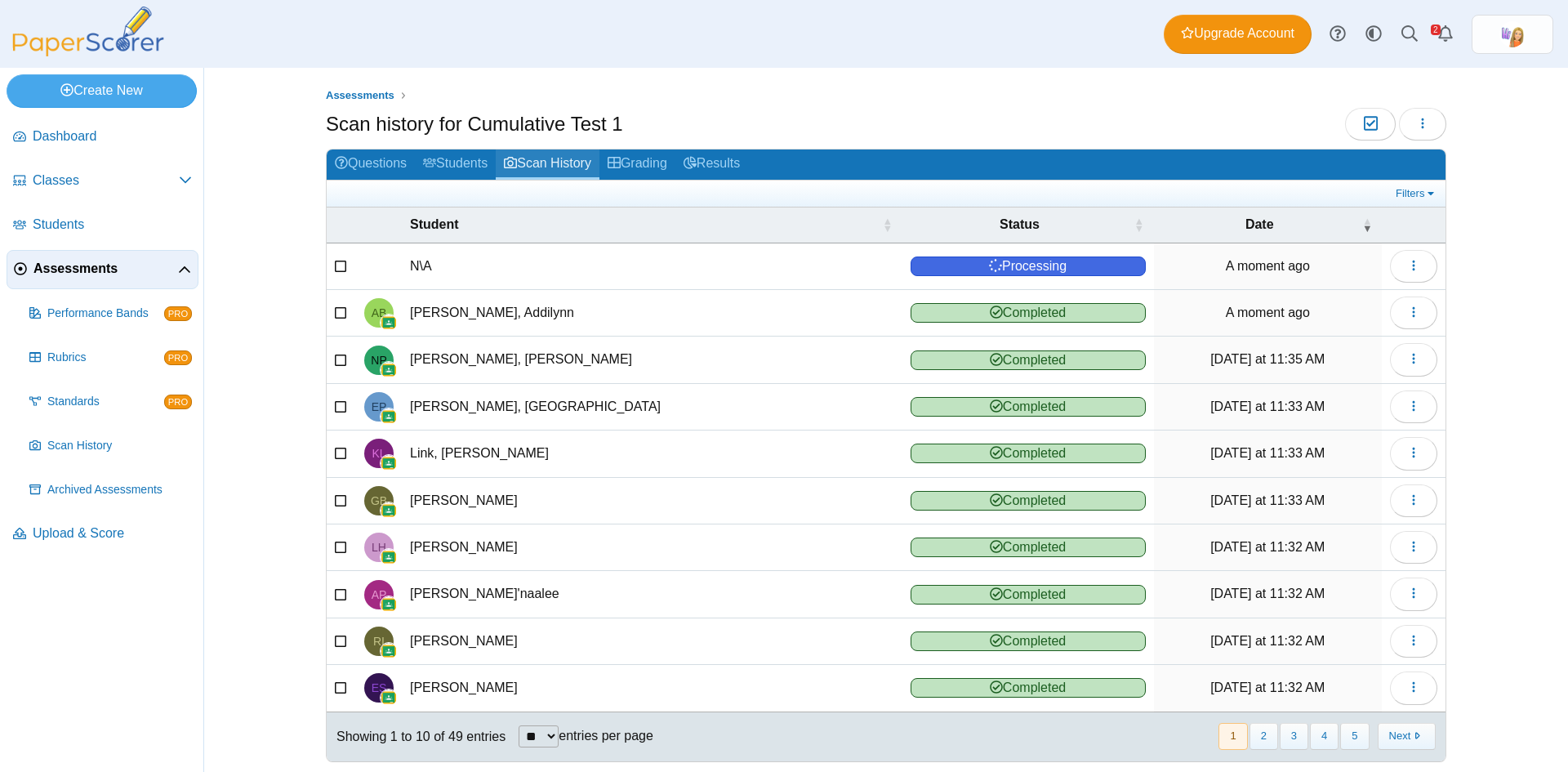
click at [538, 159] on link "Scan History" at bounding box center [548, 165] width 104 height 30
click at [458, 157] on link "Students" at bounding box center [455, 165] width 81 height 30
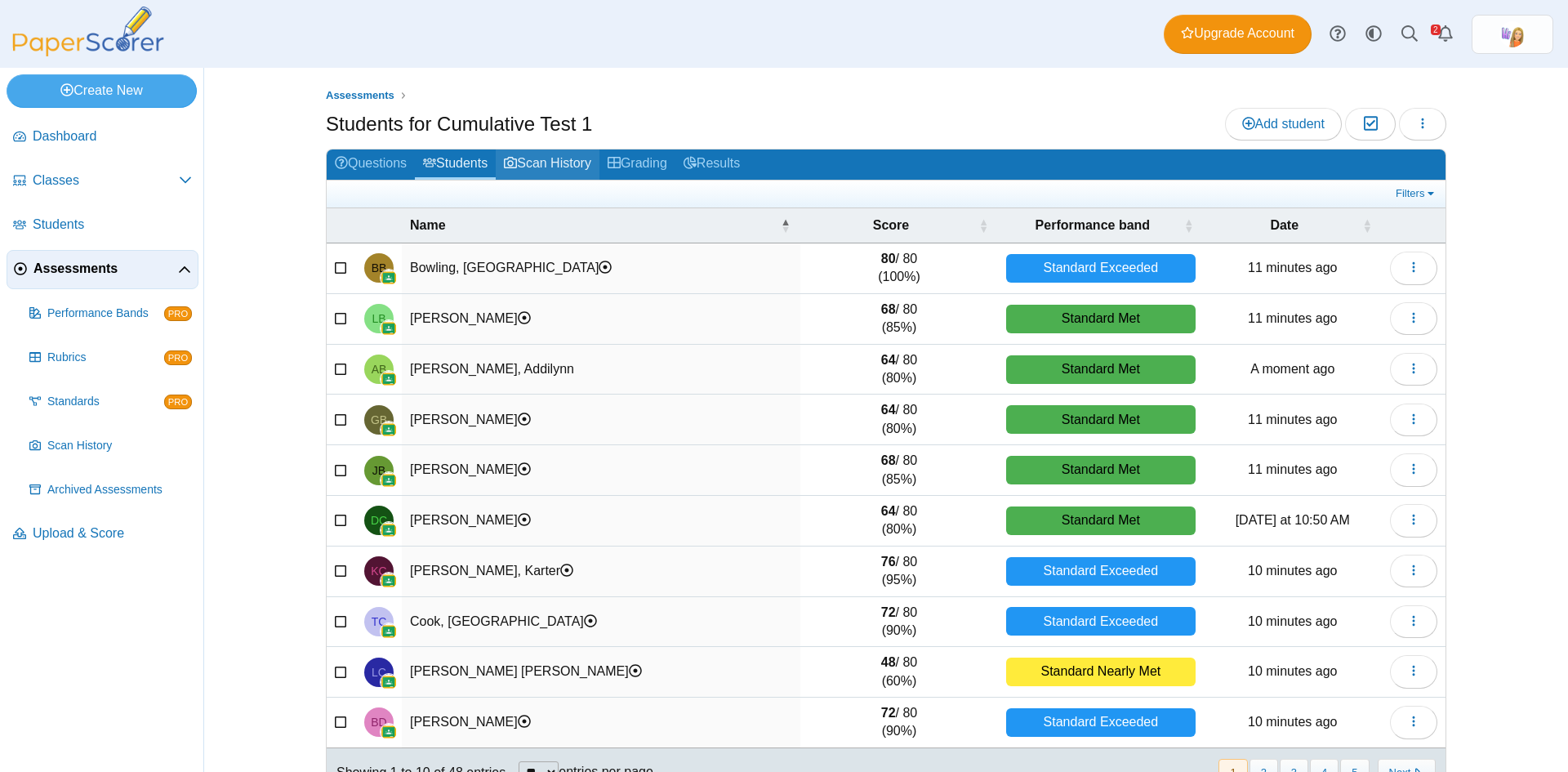
click at [556, 159] on link "Scan History" at bounding box center [548, 165] width 104 height 30
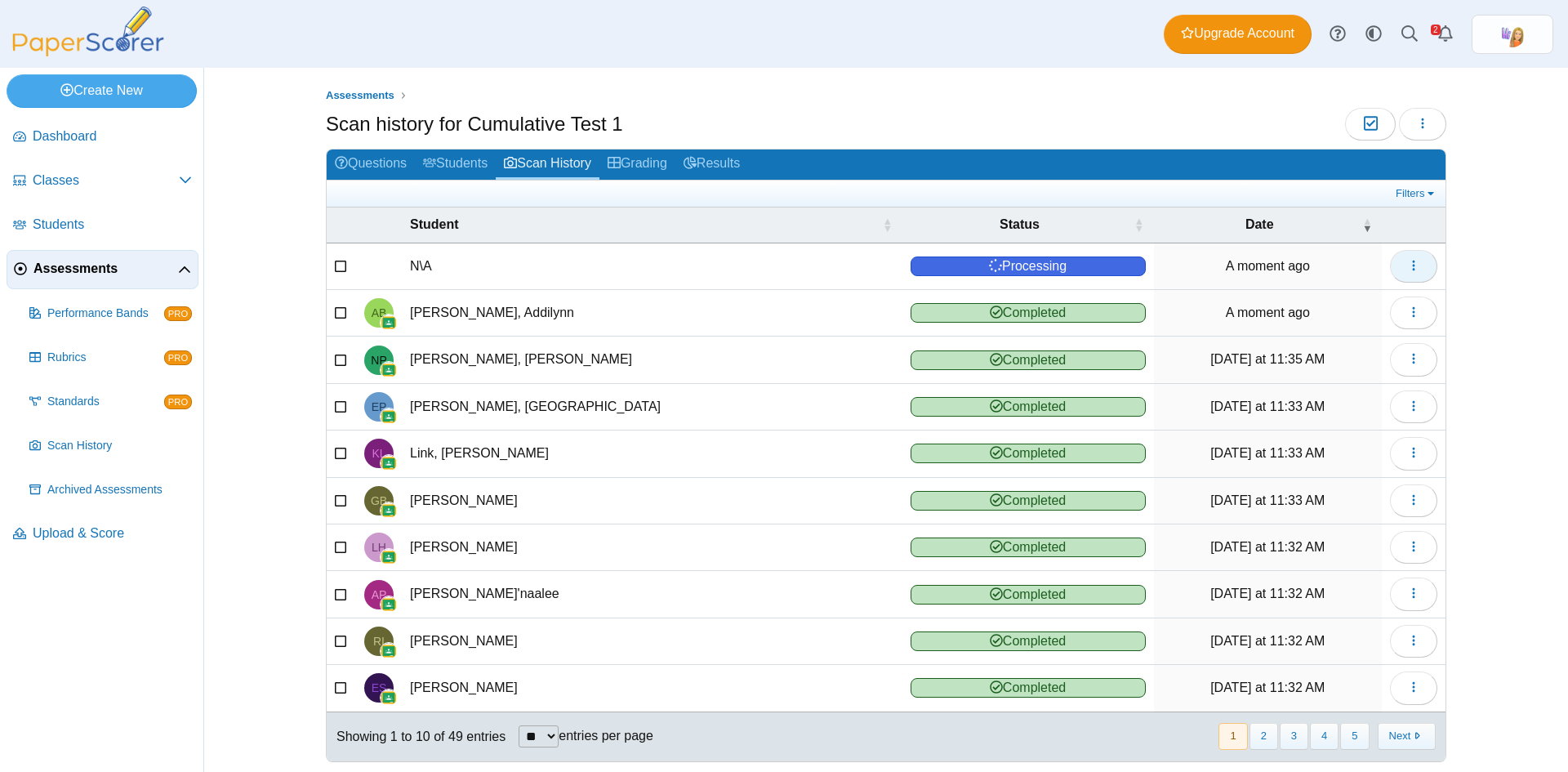
click at [1413, 261] on icon "button" at bounding box center [1414, 265] width 13 height 13
click at [1340, 298] on link "View scanned test" at bounding box center [1333, 303] width 196 height 24
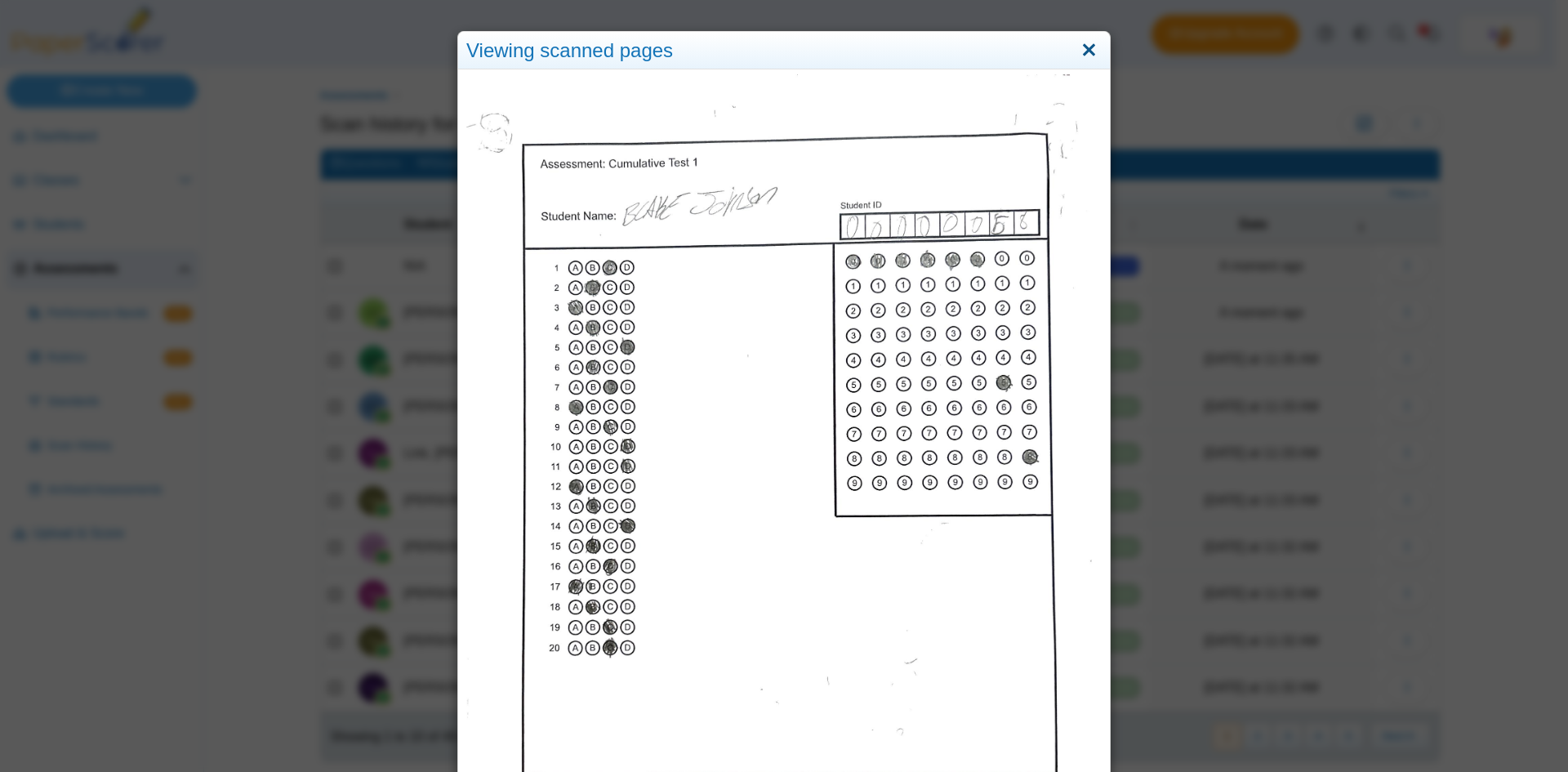
click at [1086, 51] on link "Close" at bounding box center [1089, 50] width 25 height 28
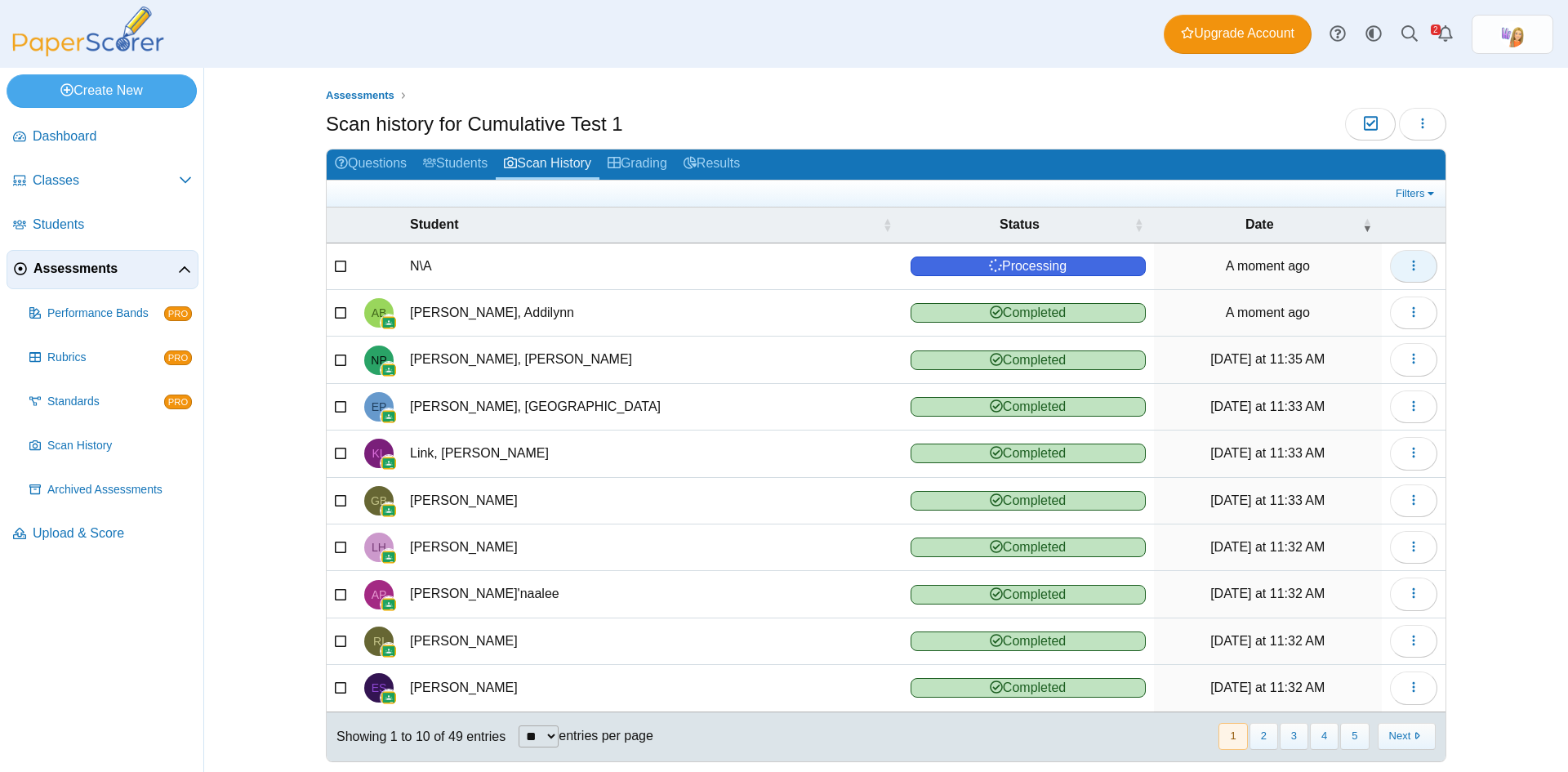
click at [1413, 268] on icon "button" at bounding box center [1414, 265] width 13 height 13
click at [1340, 319] on link "Reassign scanned test" at bounding box center [1333, 327] width 196 height 24
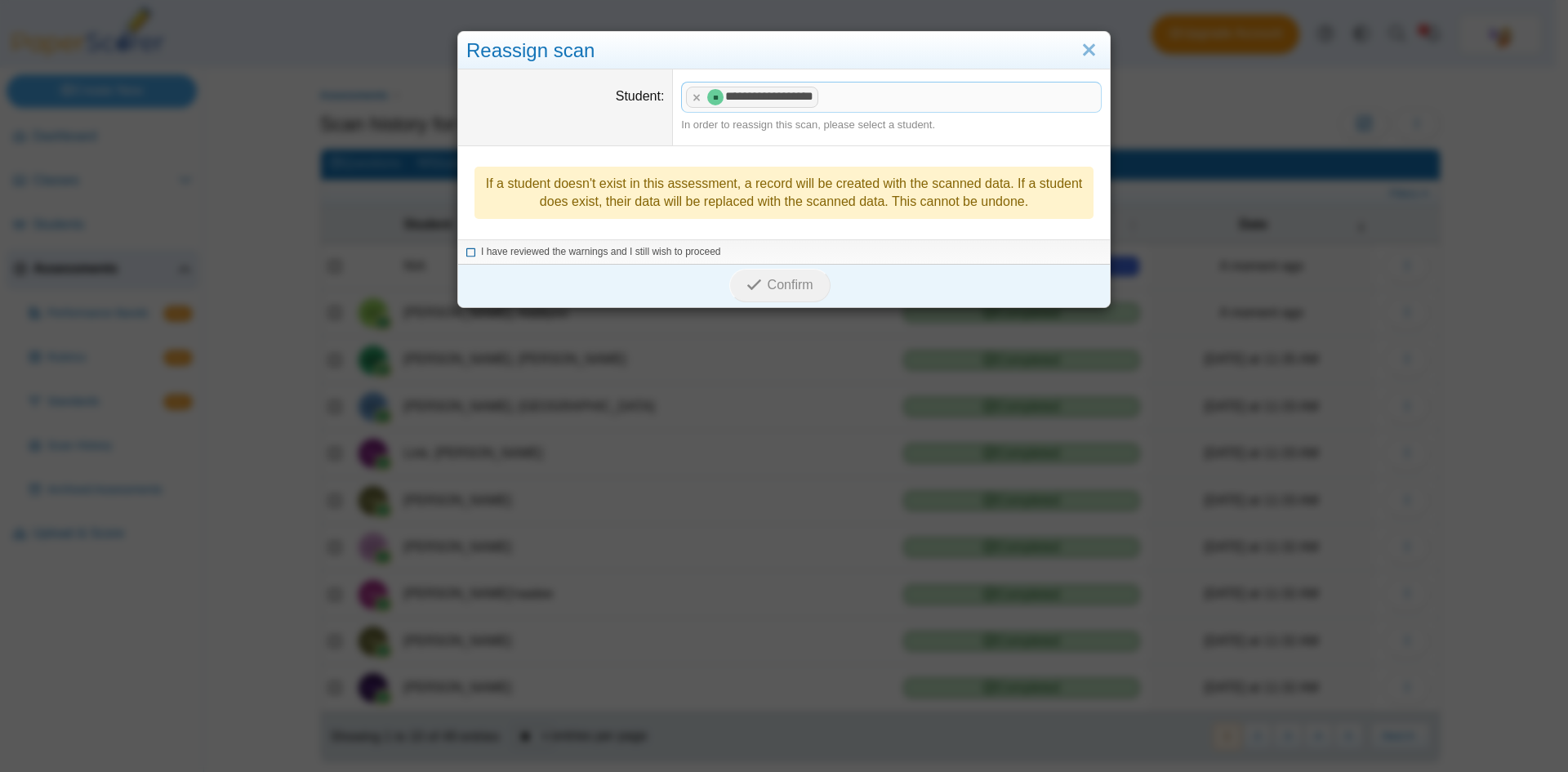
click at [467, 253] on icon at bounding box center [471, 250] width 10 height 9
click at [772, 286] on span "Confirm" at bounding box center [790, 285] width 46 height 14
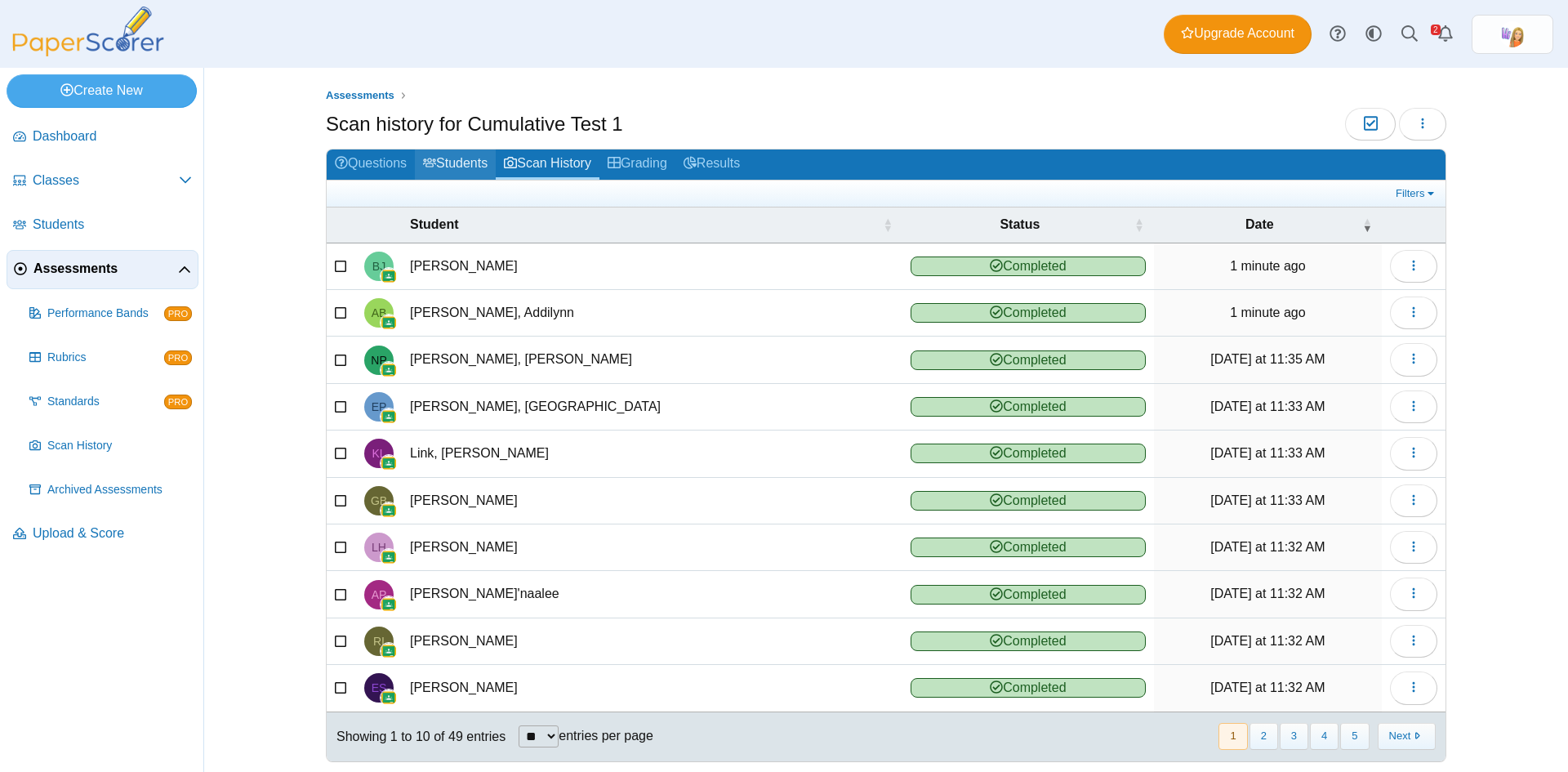
click at [463, 164] on link "Students" at bounding box center [455, 165] width 81 height 30
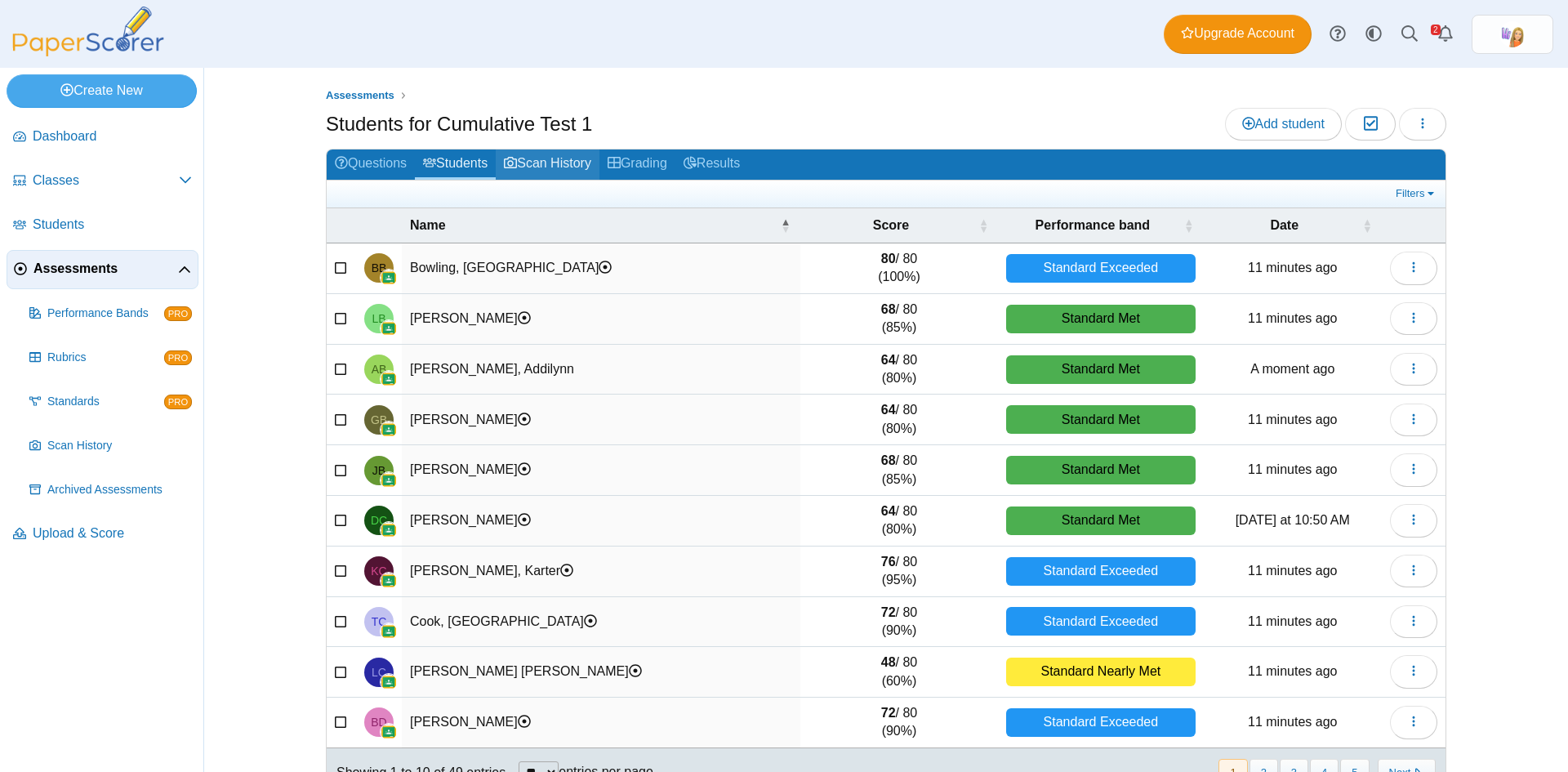
click at [561, 160] on link "Scan History" at bounding box center [548, 165] width 104 height 30
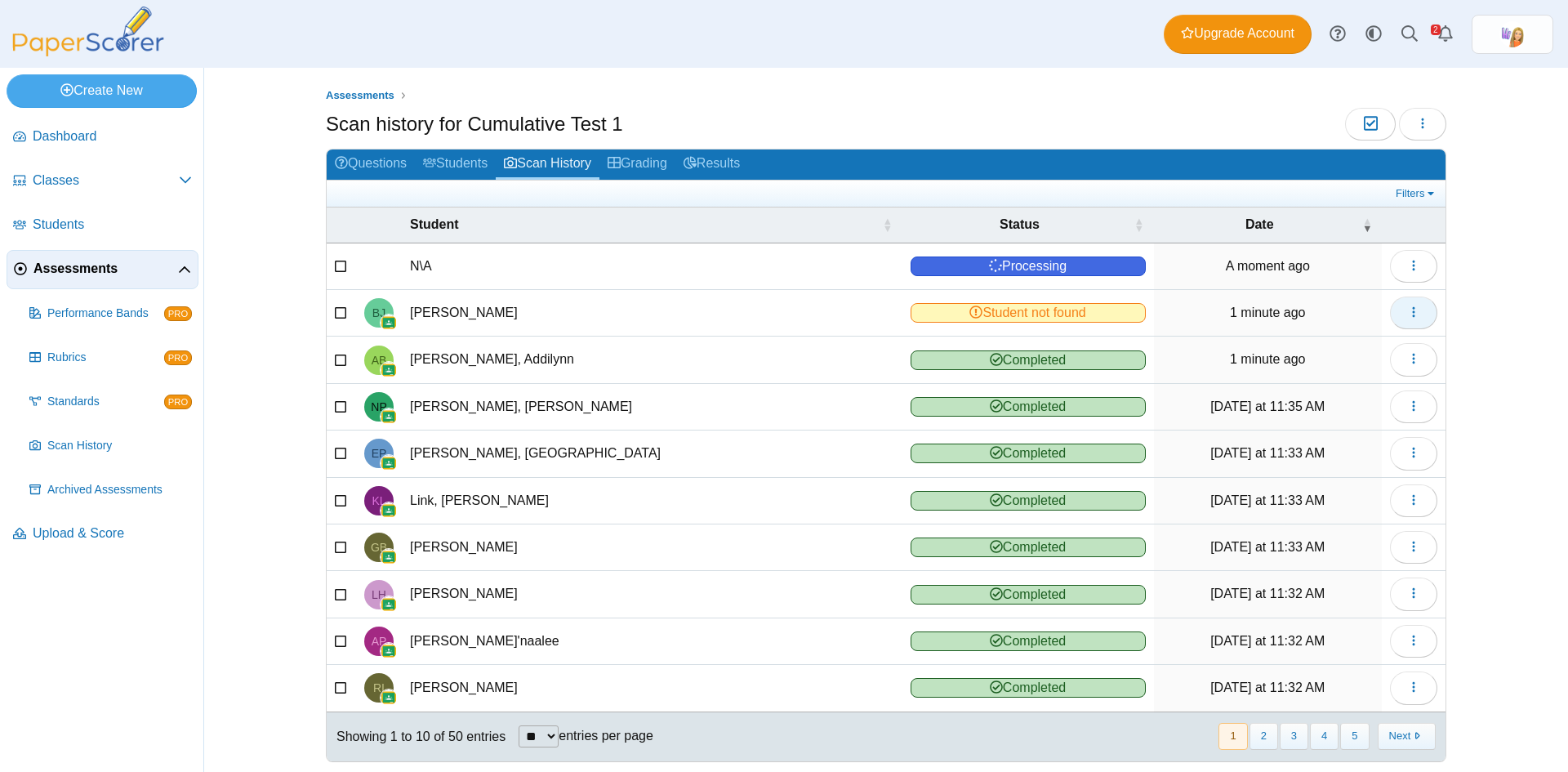
click at [1407, 308] on icon "button" at bounding box center [1414, 311] width 13 height 13
click at [1371, 369] on link "Reassign scanned test" at bounding box center [1333, 373] width 196 height 24
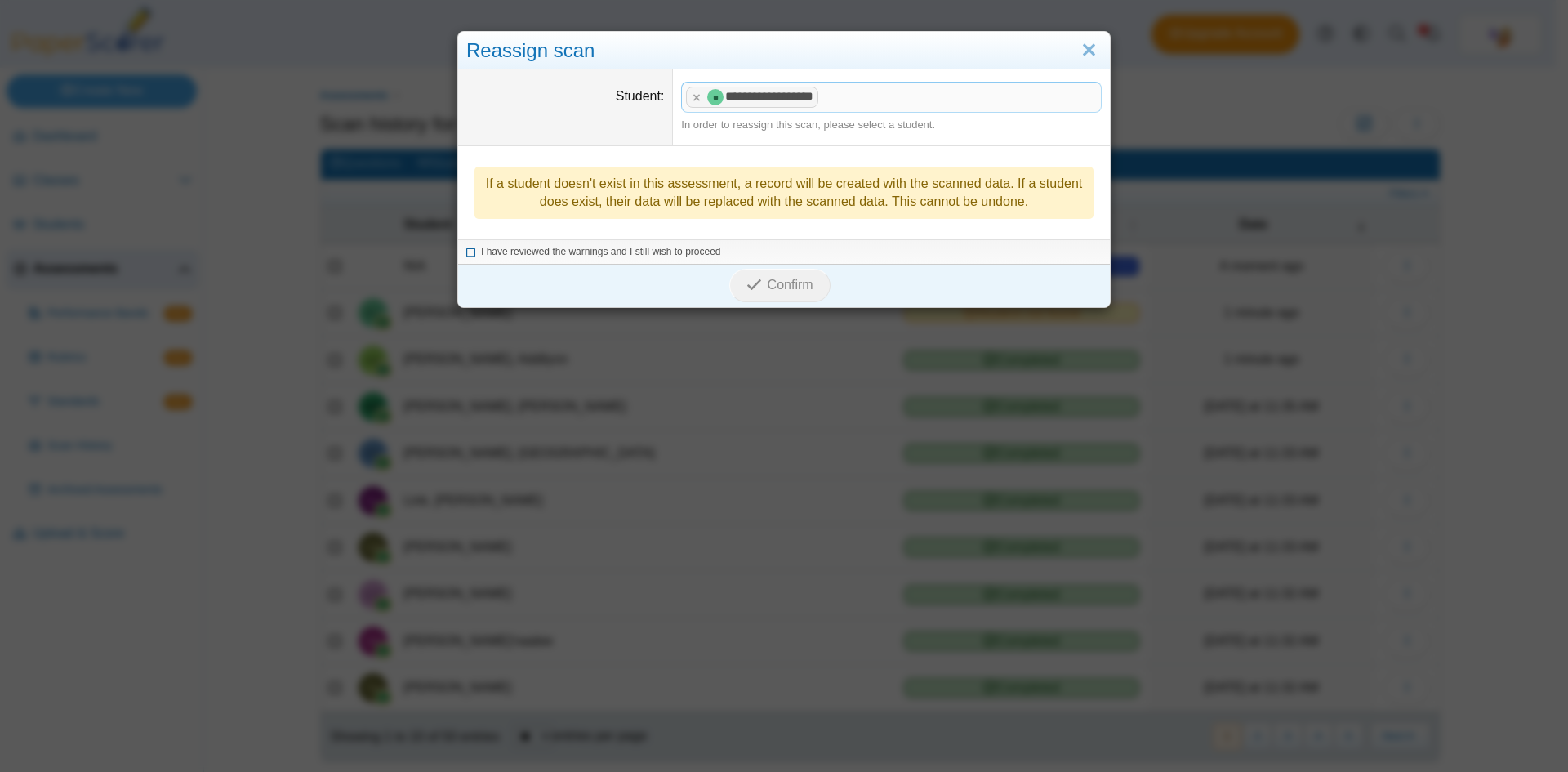
click at [467, 254] on icon at bounding box center [471, 250] width 10 height 9
click at [774, 287] on span "Confirm" at bounding box center [790, 285] width 46 height 14
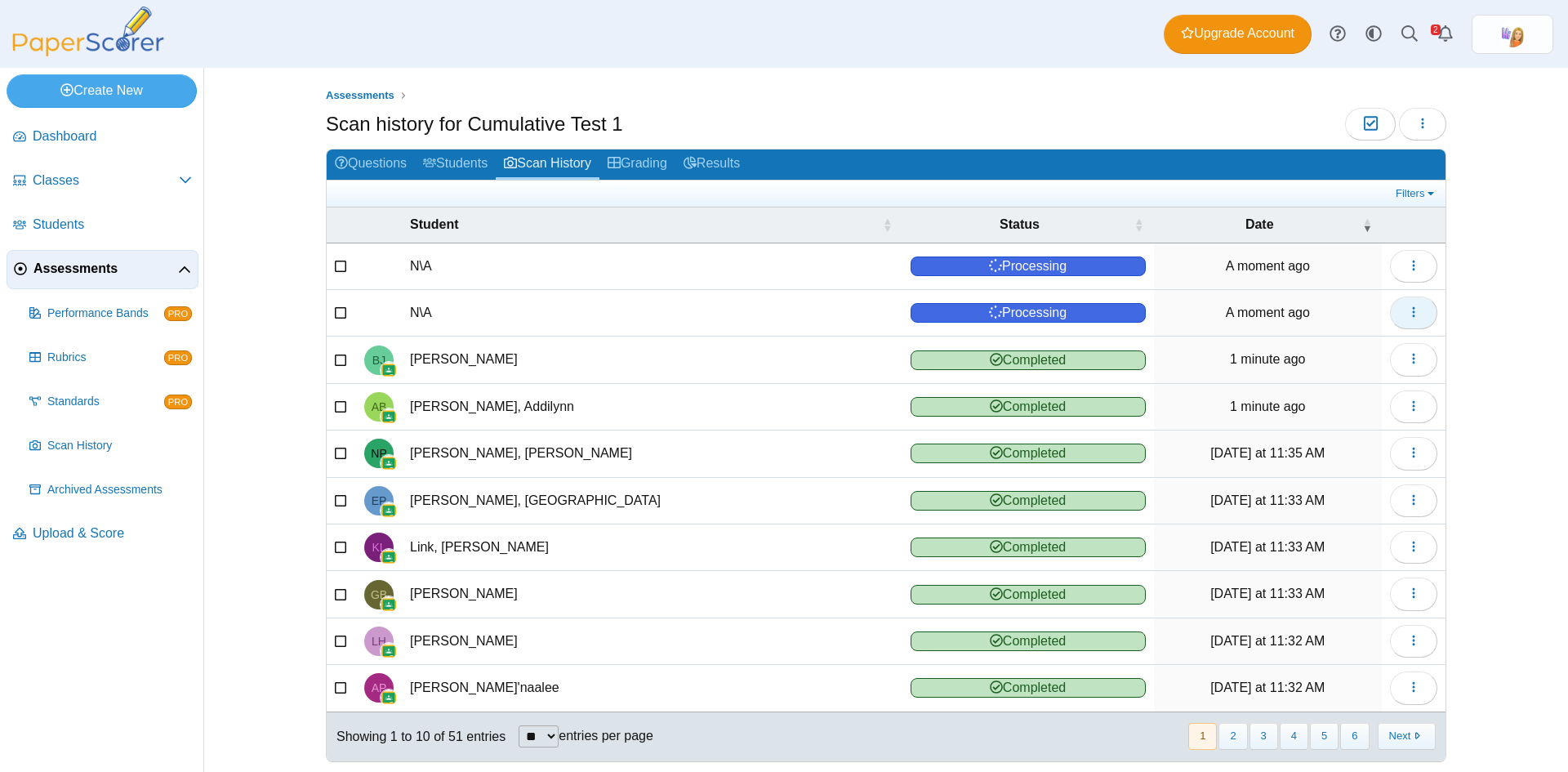
click at [1431, 311] on td "View scanned test Reassign scanned test Delete scanned test" at bounding box center [1414, 313] width 63 height 46
click at [1412, 311] on icon "button" at bounding box center [1414, 311] width 13 height 13
click at [1325, 351] on link "View scanned test" at bounding box center [1333, 349] width 196 height 24
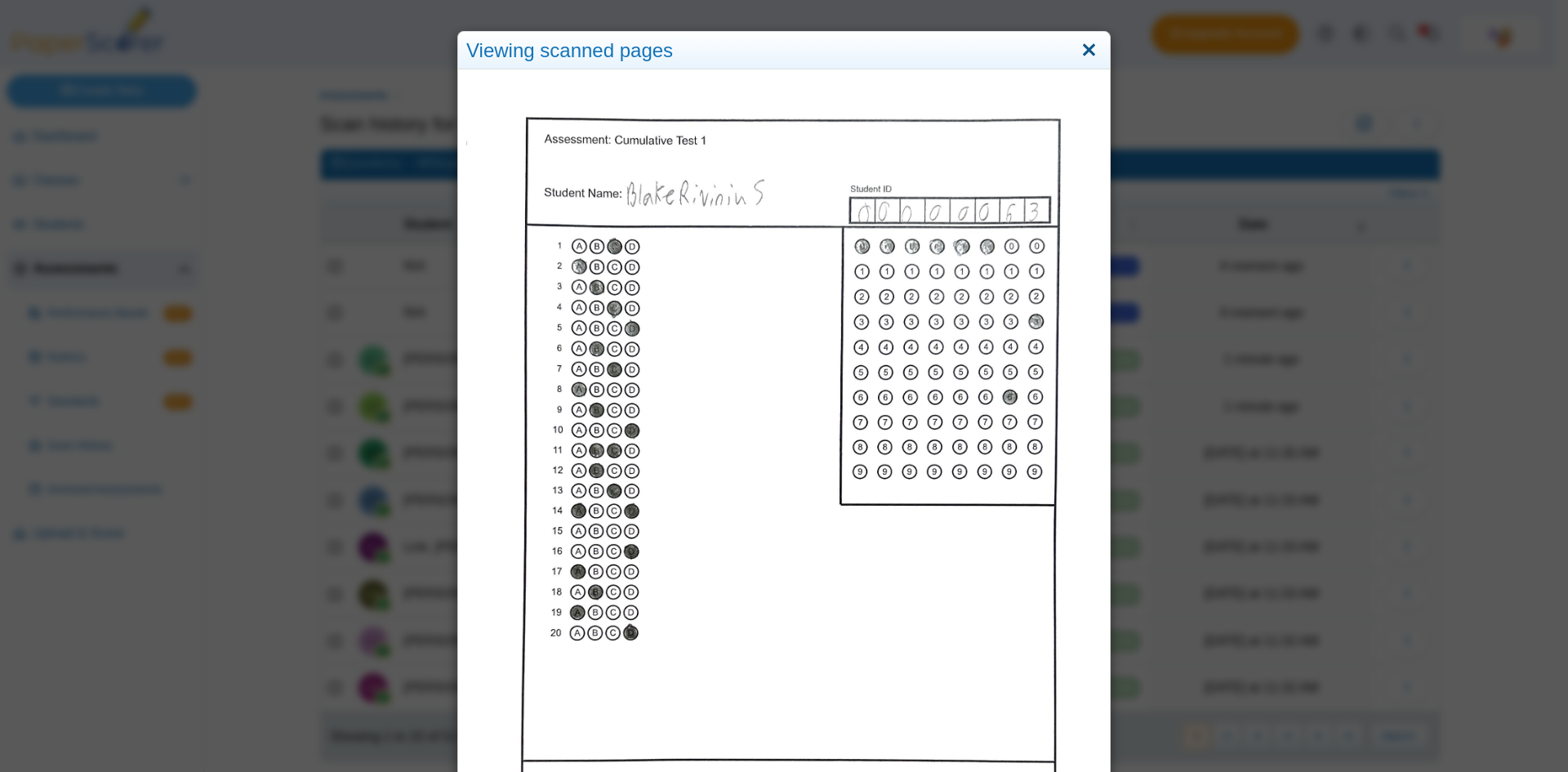
click at [1082, 52] on link "Close" at bounding box center [1089, 50] width 25 height 28
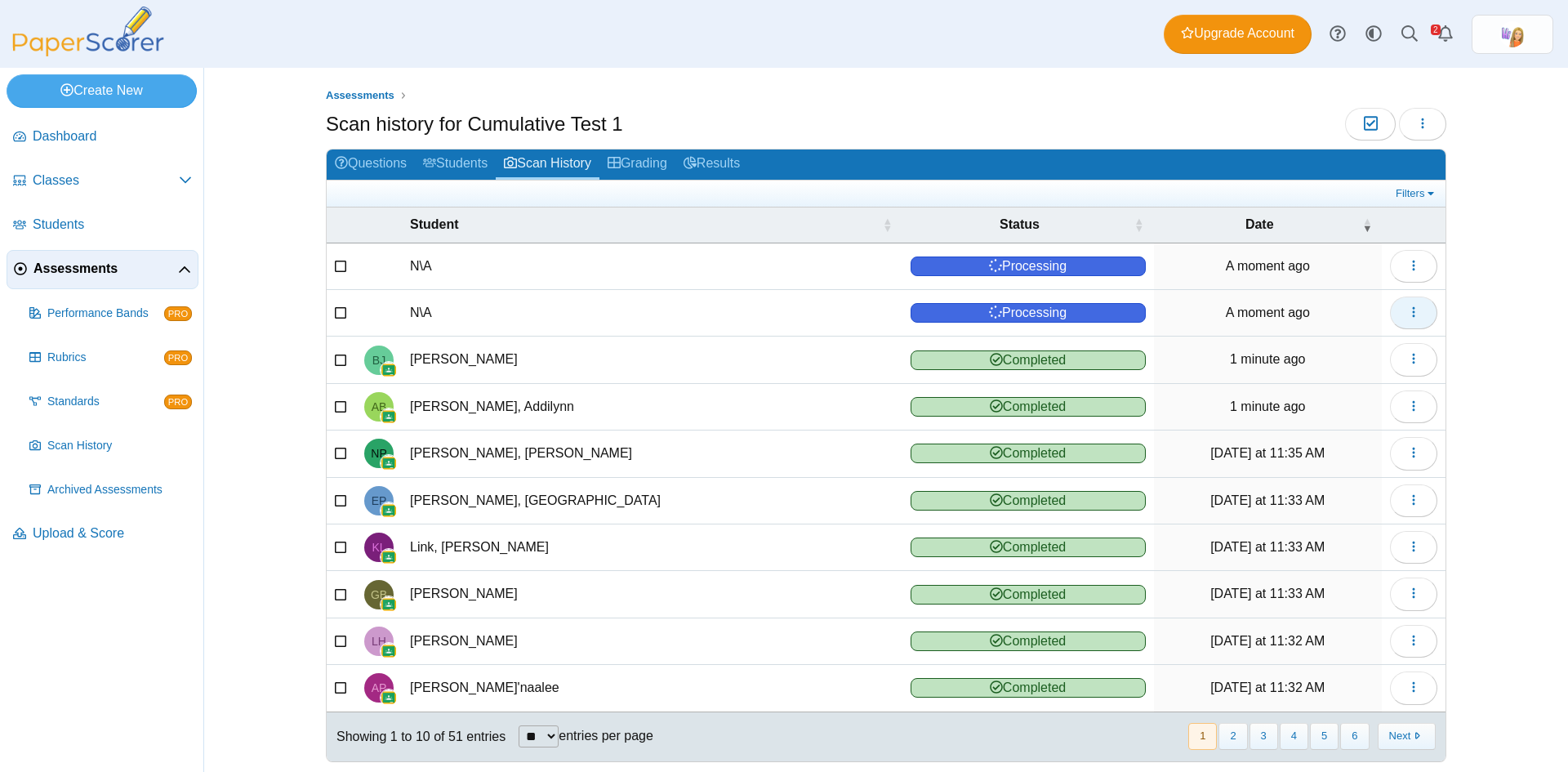
click at [1413, 317] on icon "button" at bounding box center [1414, 311] width 13 height 13
click at [1355, 371] on link "Reassign scanned test" at bounding box center [1333, 373] width 196 height 24
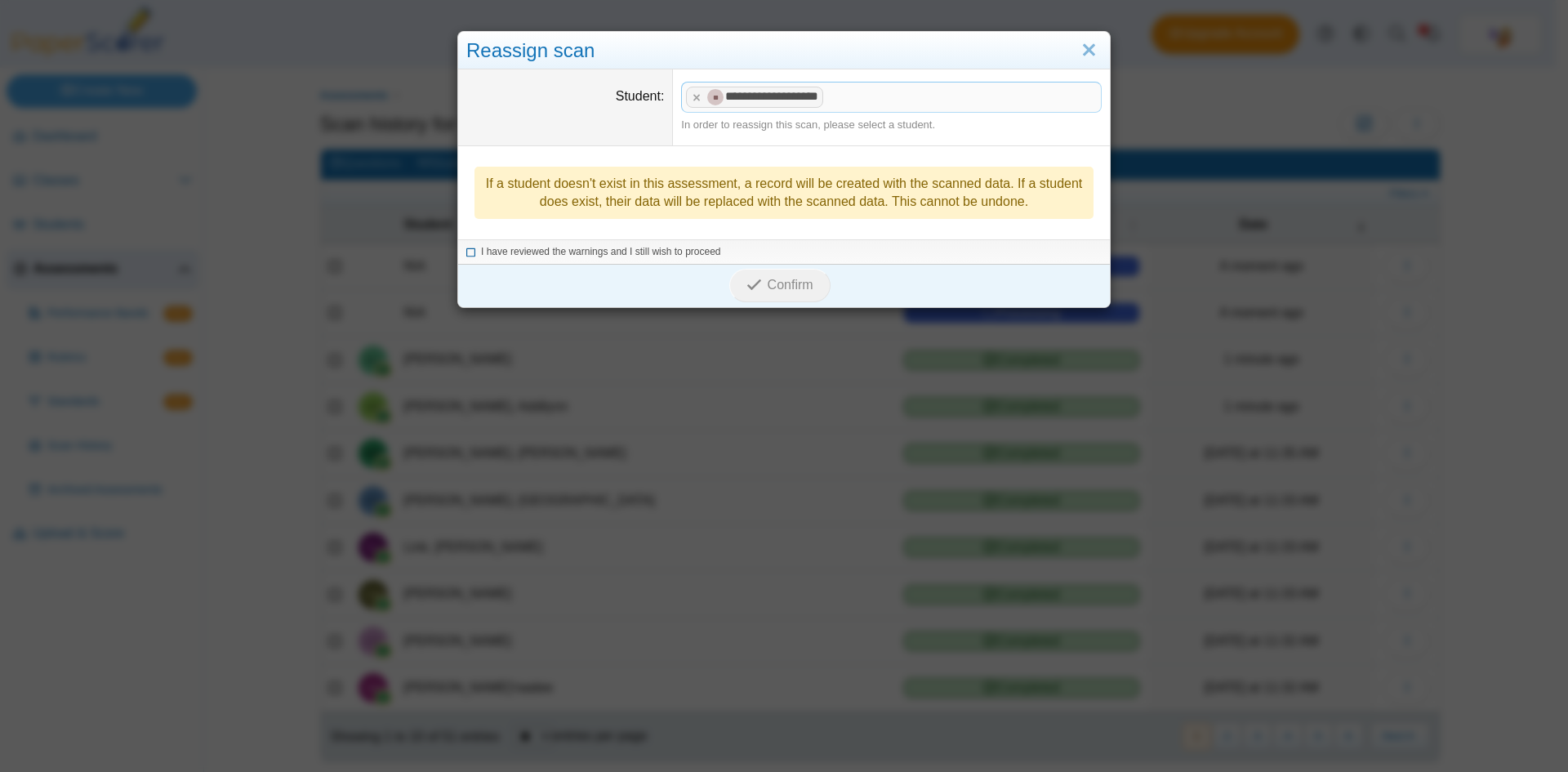
click at [467, 253] on icon at bounding box center [471, 250] width 10 height 9
click at [767, 279] on span "Confirm" at bounding box center [790, 285] width 46 height 14
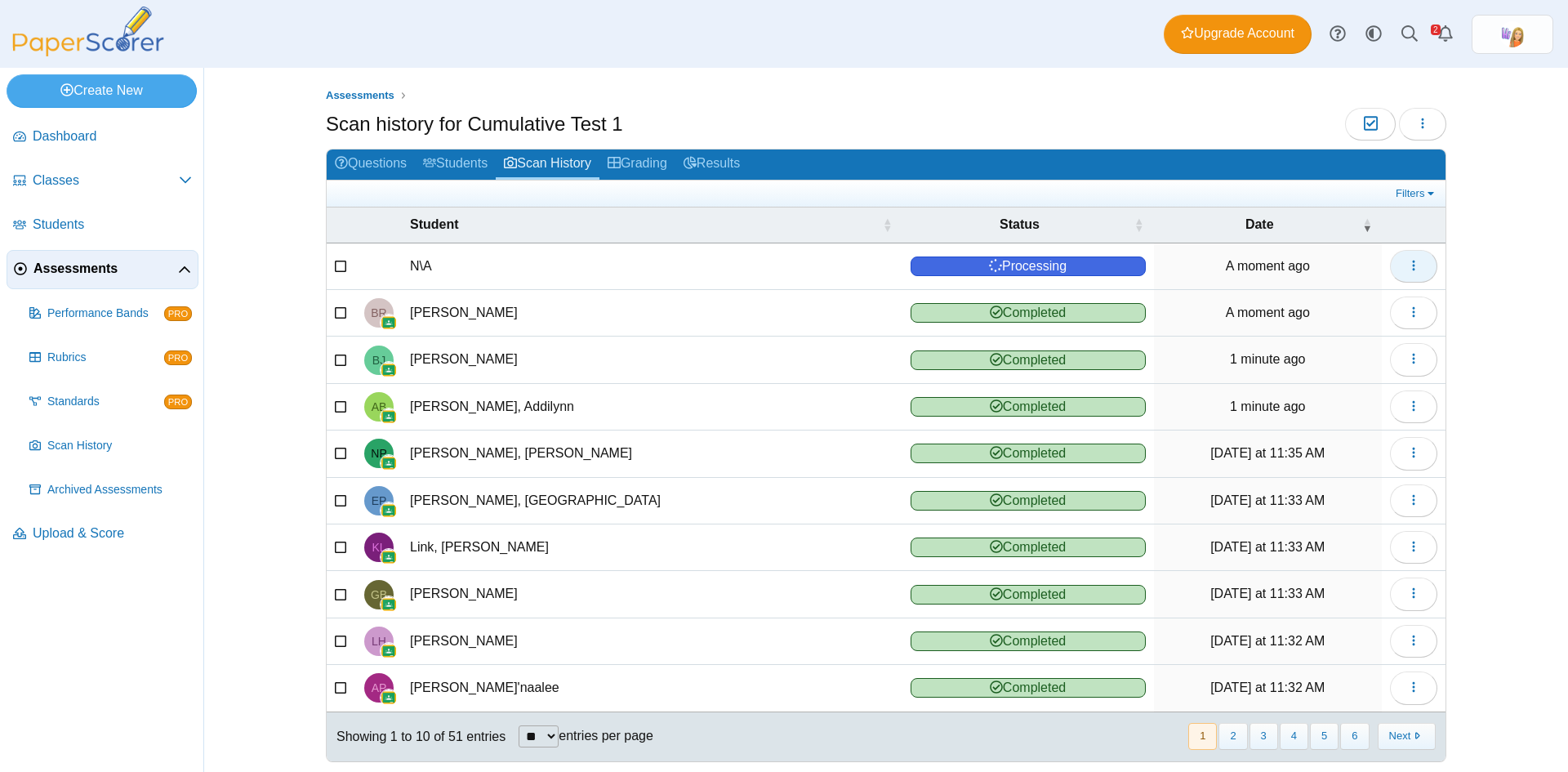
click at [1417, 261] on button "button" at bounding box center [1414, 266] width 47 height 33
click at [1333, 301] on link "View scanned test" at bounding box center [1333, 303] width 196 height 24
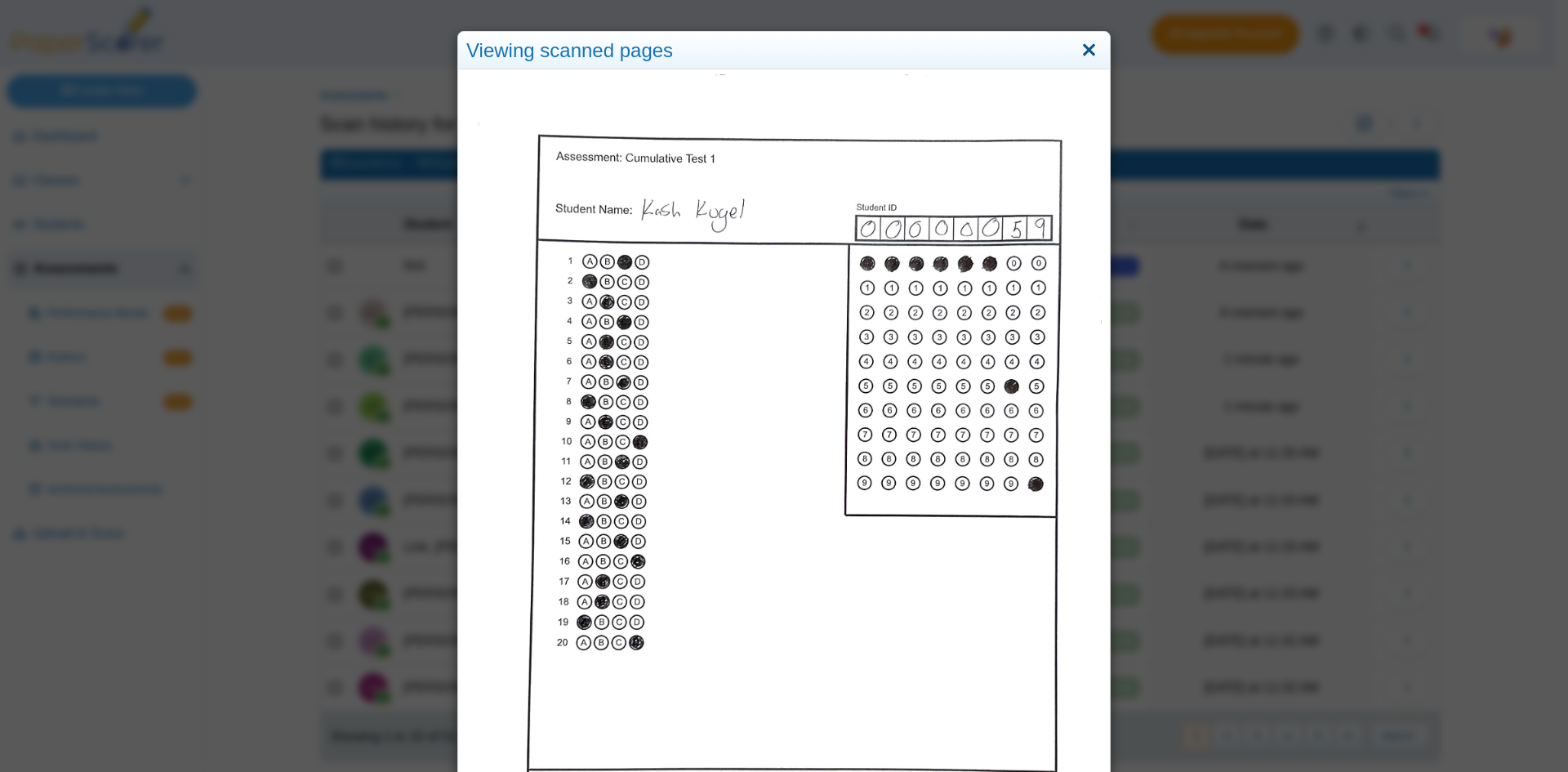
click at [1084, 53] on link "Close" at bounding box center [1089, 50] width 25 height 28
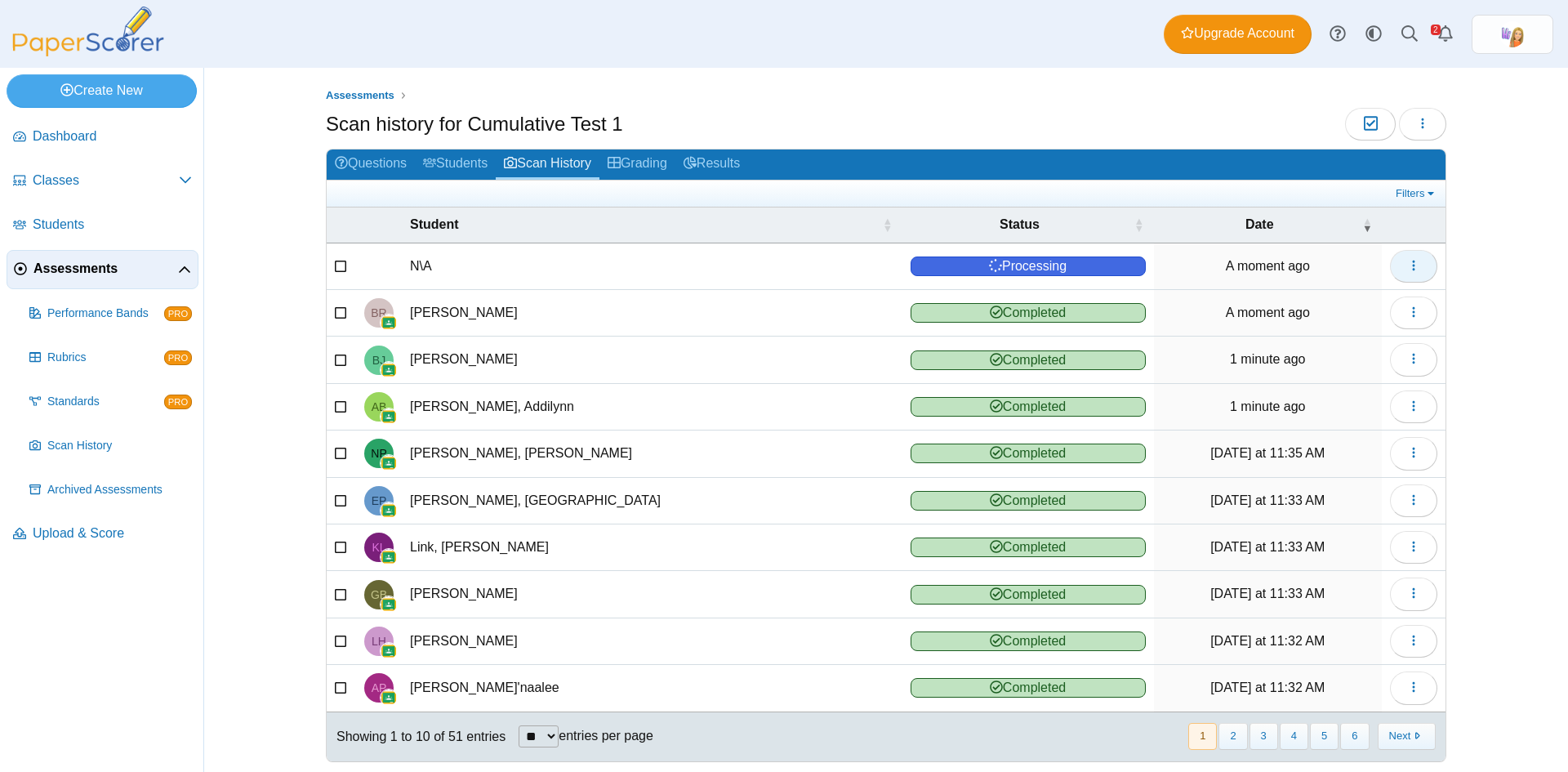
click at [1407, 272] on span "button" at bounding box center [1414, 266] width 13 height 14
click at [1376, 324] on link "Reassign scanned test" at bounding box center [1333, 327] width 196 height 24
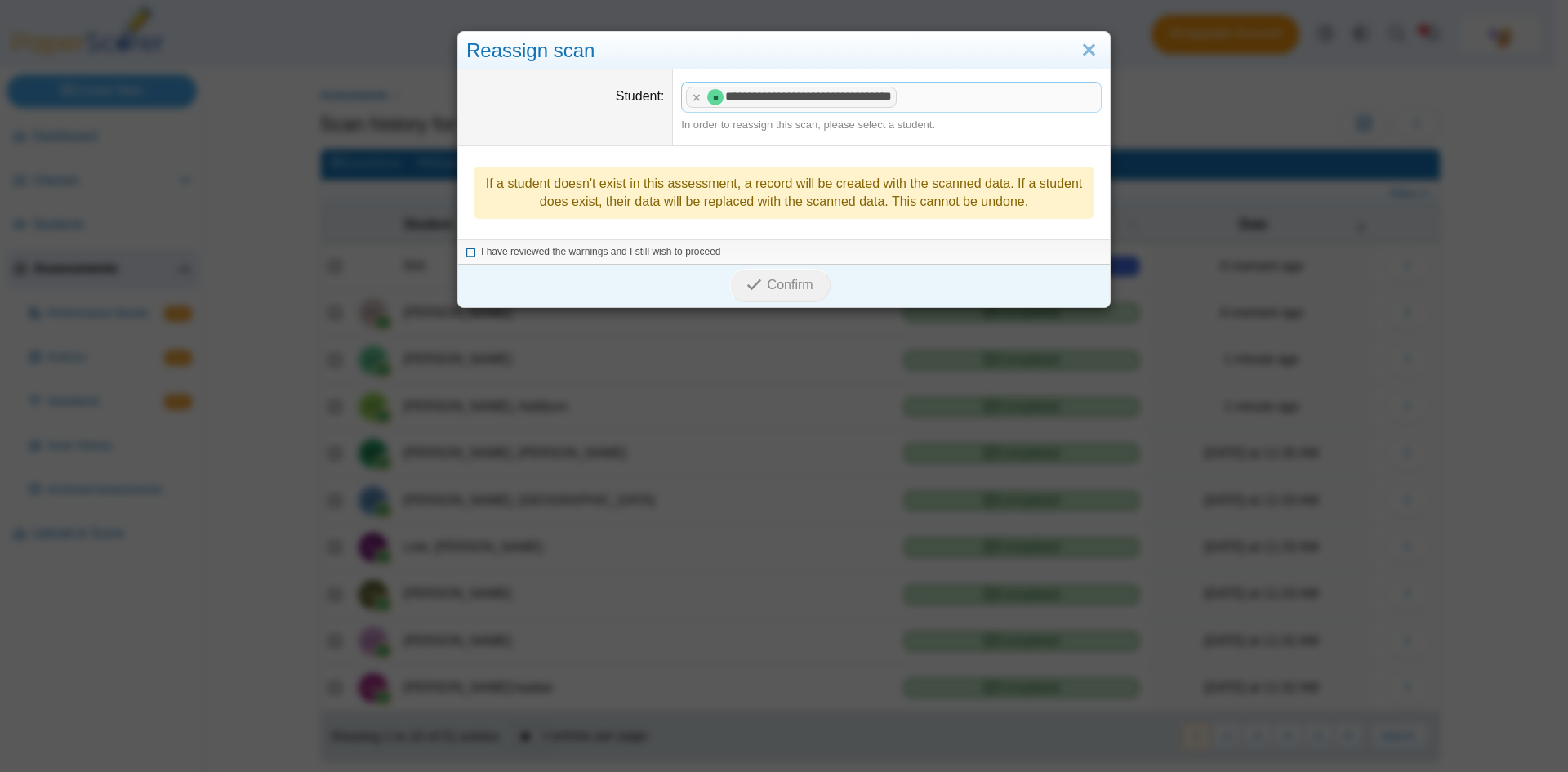
click at [467, 248] on icon at bounding box center [471, 250] width 10 height 9
click at [797, 275] on button "Confirm" at bounding box center [779, 285] width 101 height 33
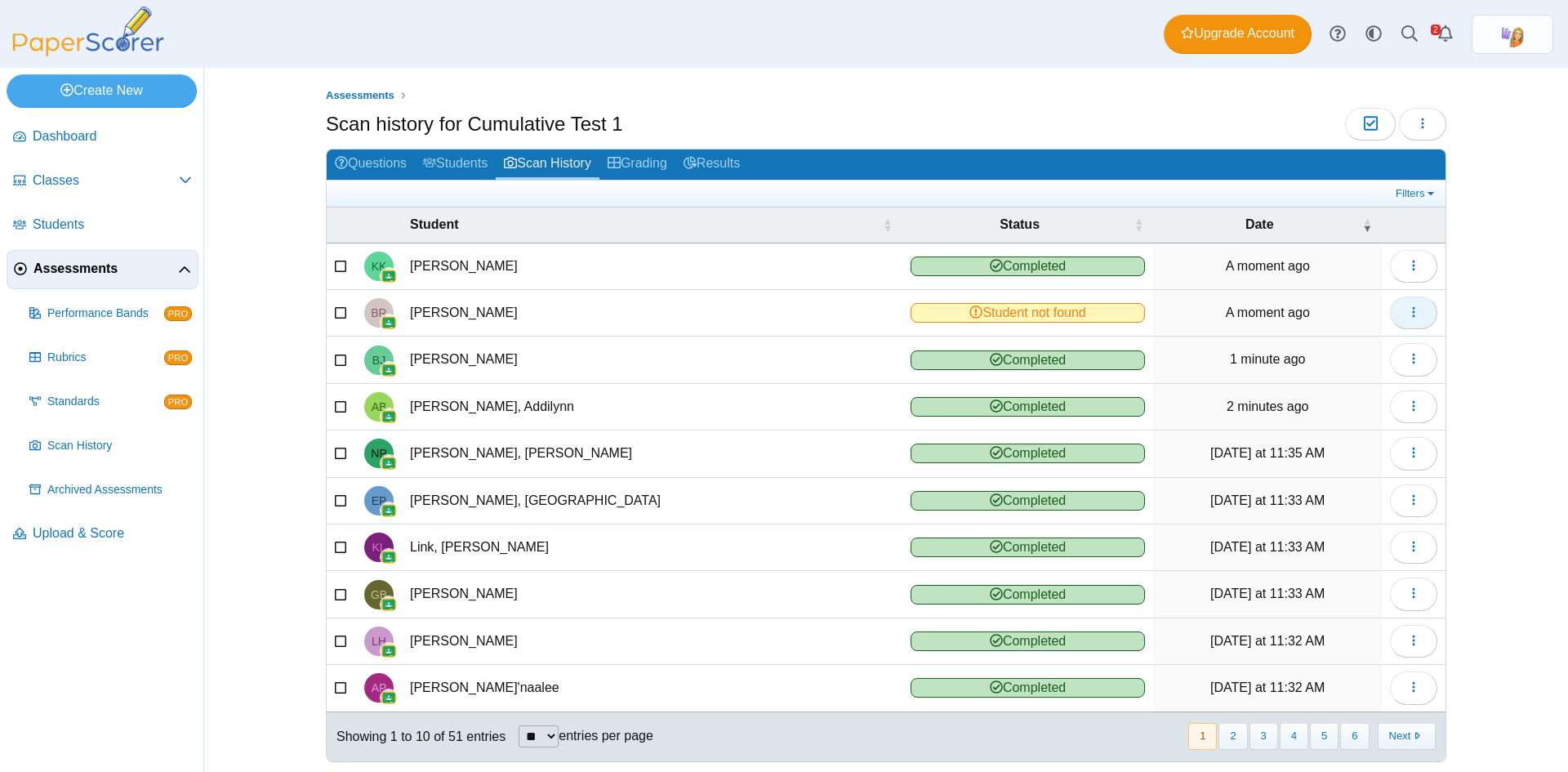
click at [1413, 315] on use "button" at bounding box center [1414, 312] width 3 height 11
click at [1384, 365] on link "Reassign scanned test" at bounding box center [1333, 373] width 196 height 24
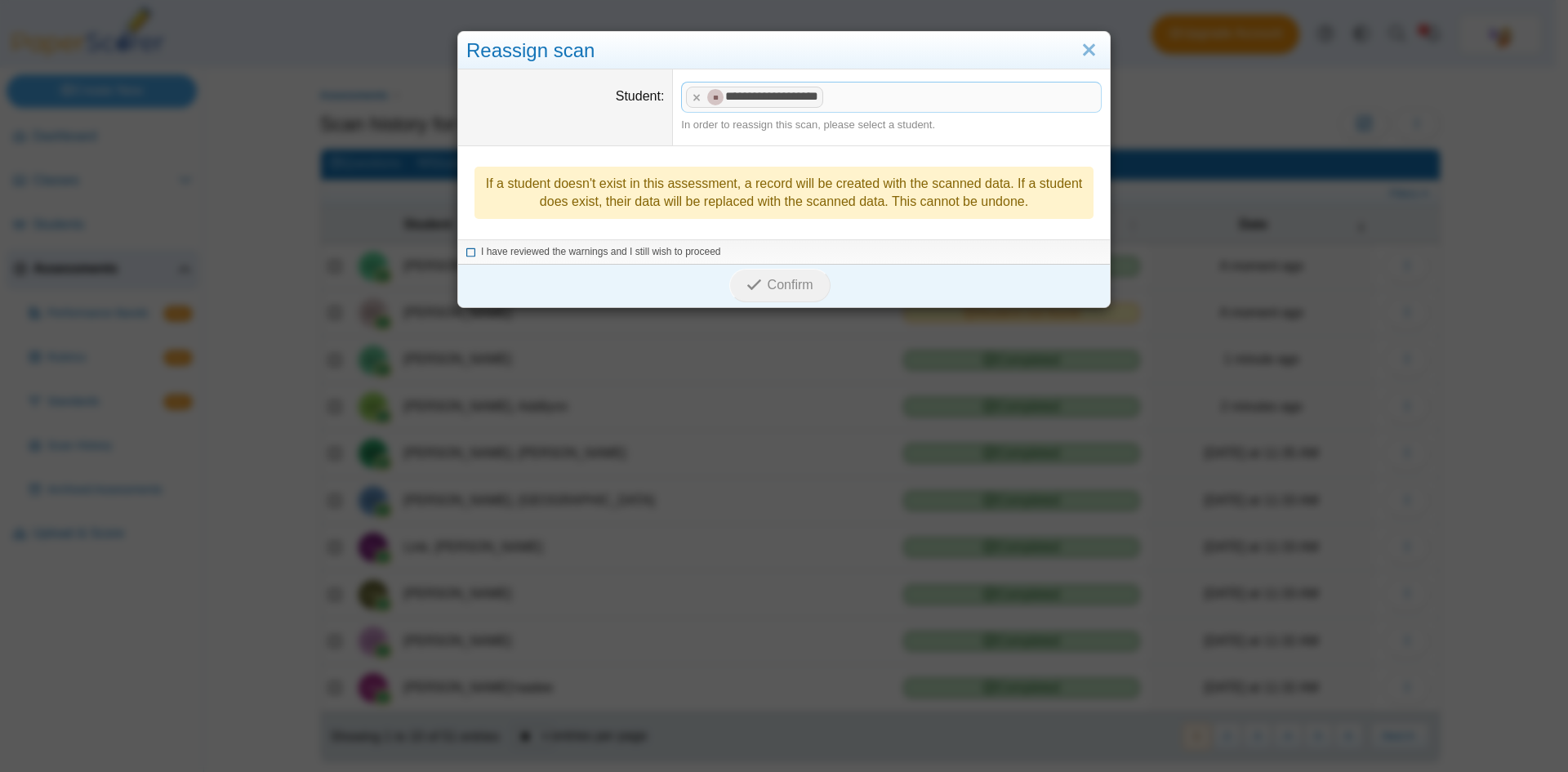
click at [467, 253] on icon at bounding box center [471, 250] width 10 height 9
click at [773, 283] on span "Confirm" at bounding box center [790, 285] width 46 height 14
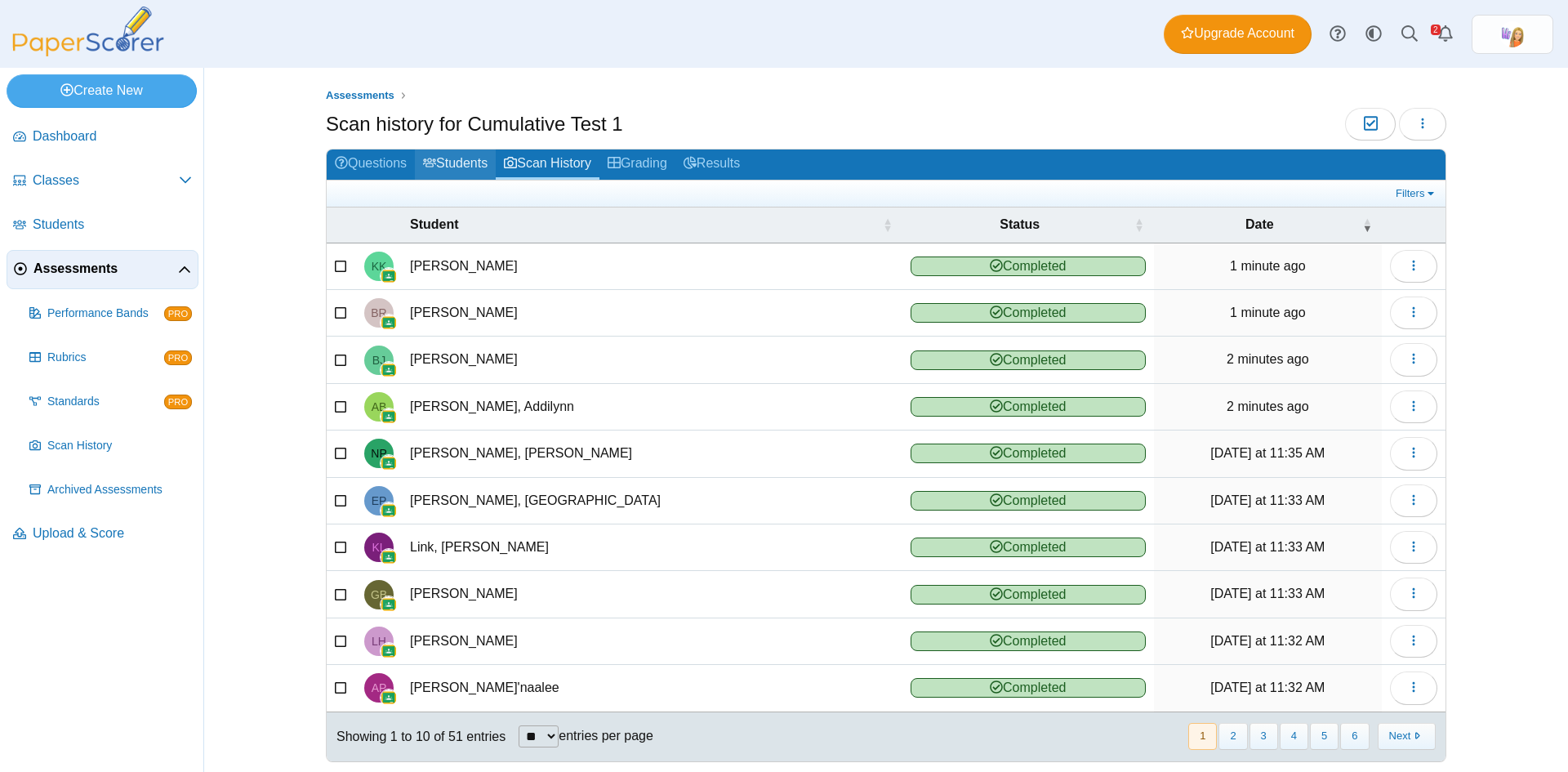
click at [453, 160] on link "Students" at bounding box center [455, 165] width 81 height 30
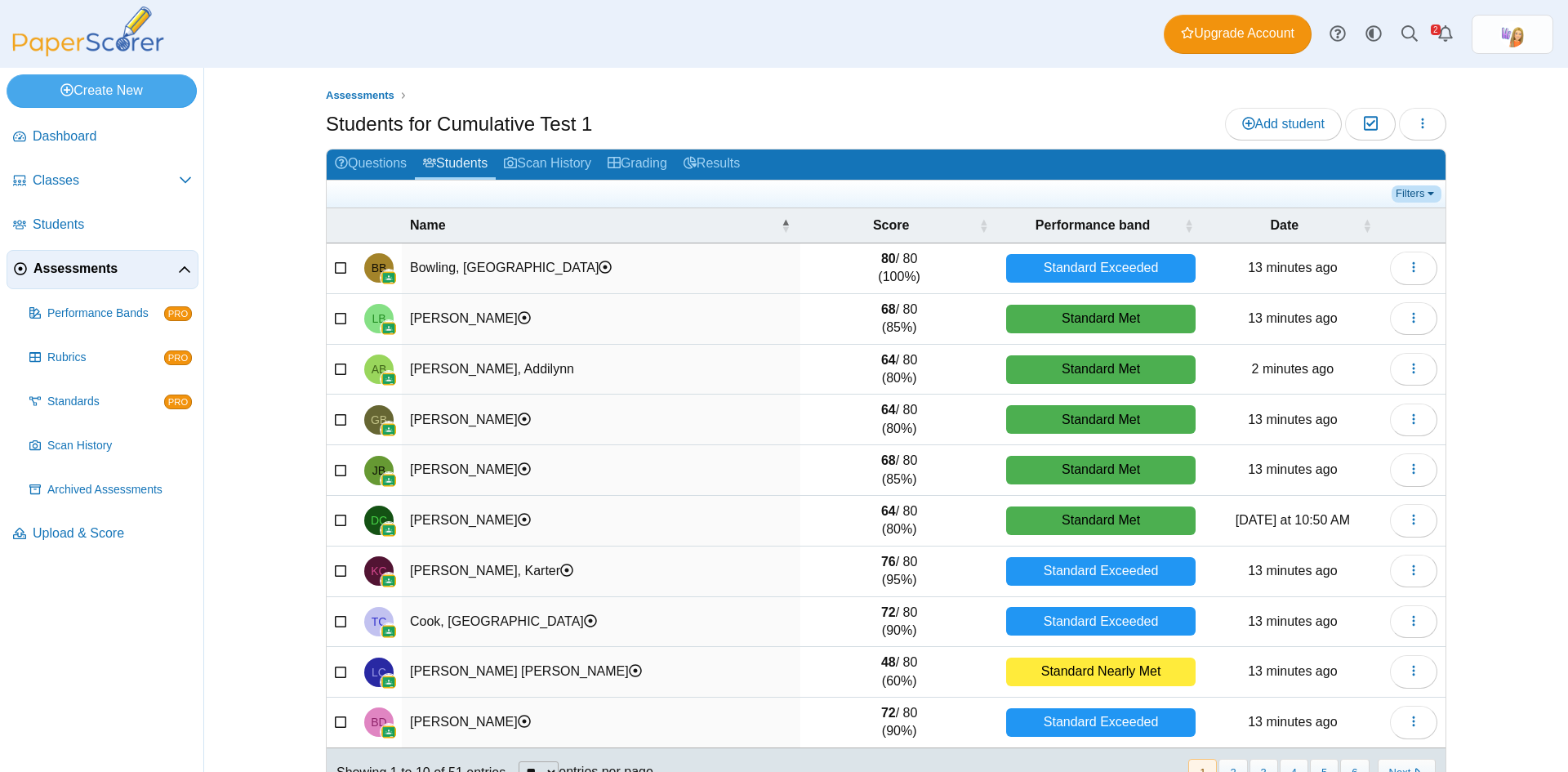
click at [1414, 193] on link "Filters" at bounding box center [1417, 194] width 50 height 16
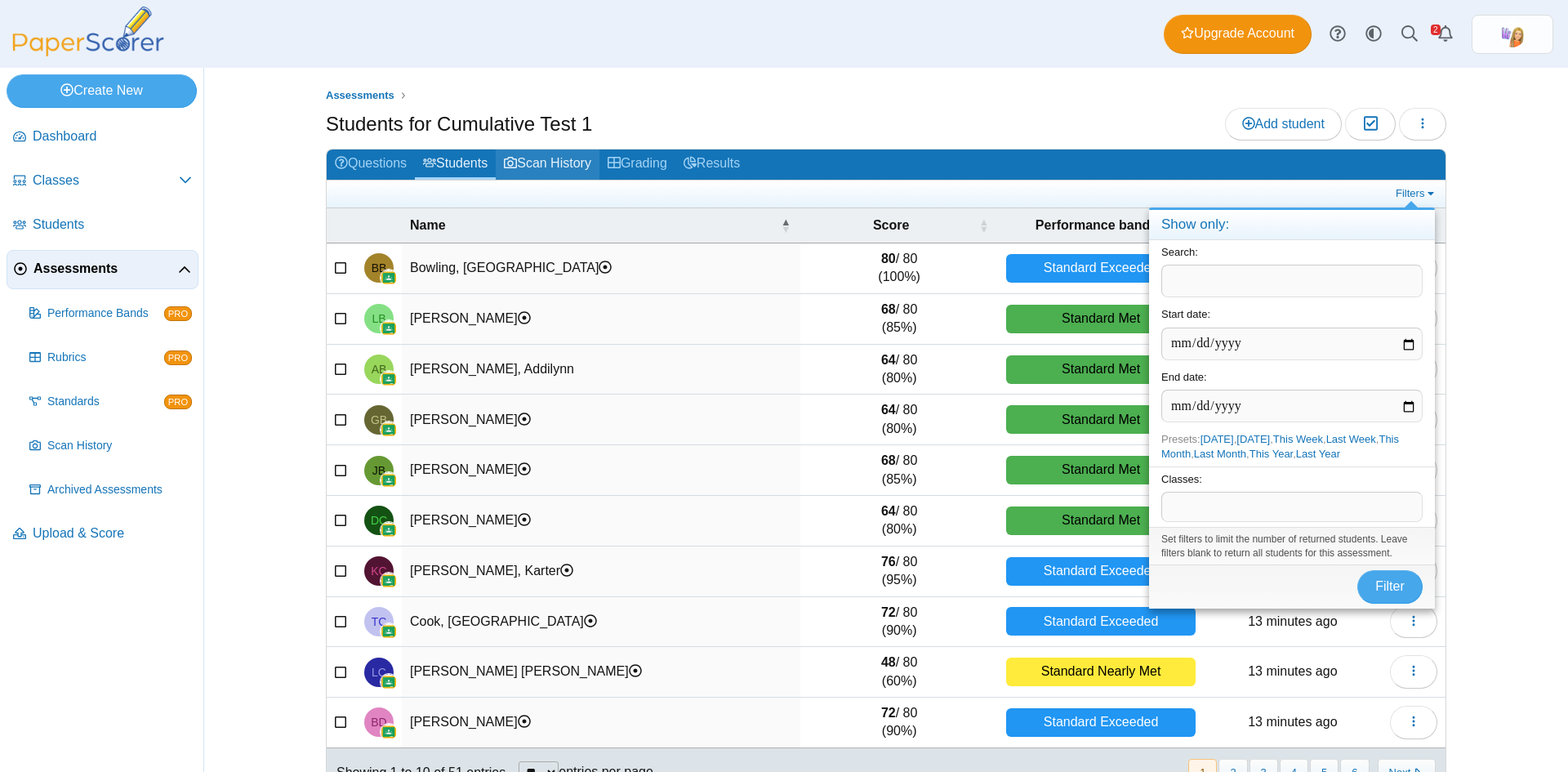
click at [538, 162] on link "Scan History" at bounding box center [548, 165] width 104 height 30
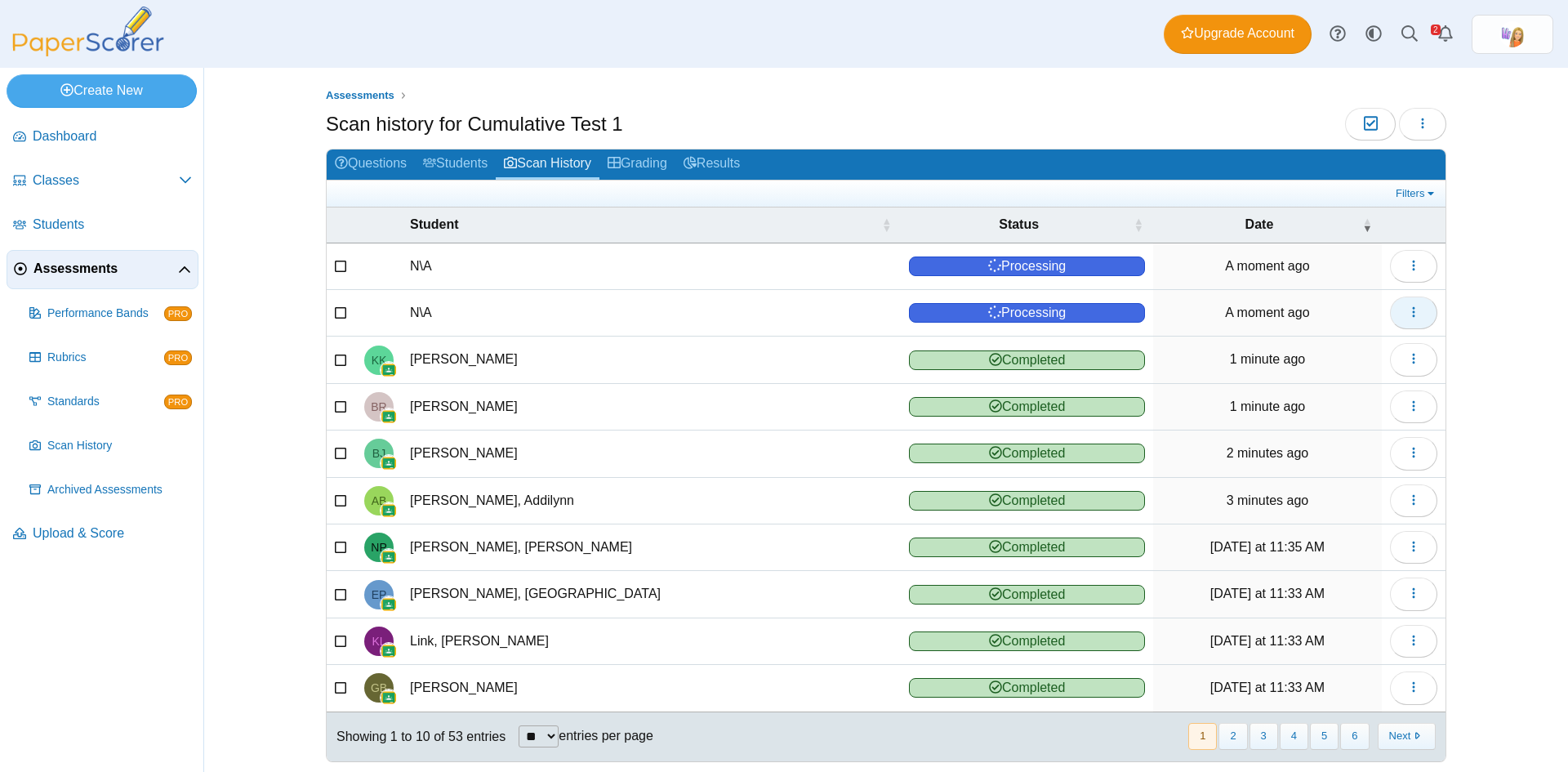
click at [1421, 307] on button "button" at bounding box center [1414, 312] width 47 height 33
click at [1340, 343] on link "View scanned test" at bounding box center [1333, 349] width 196 height 24
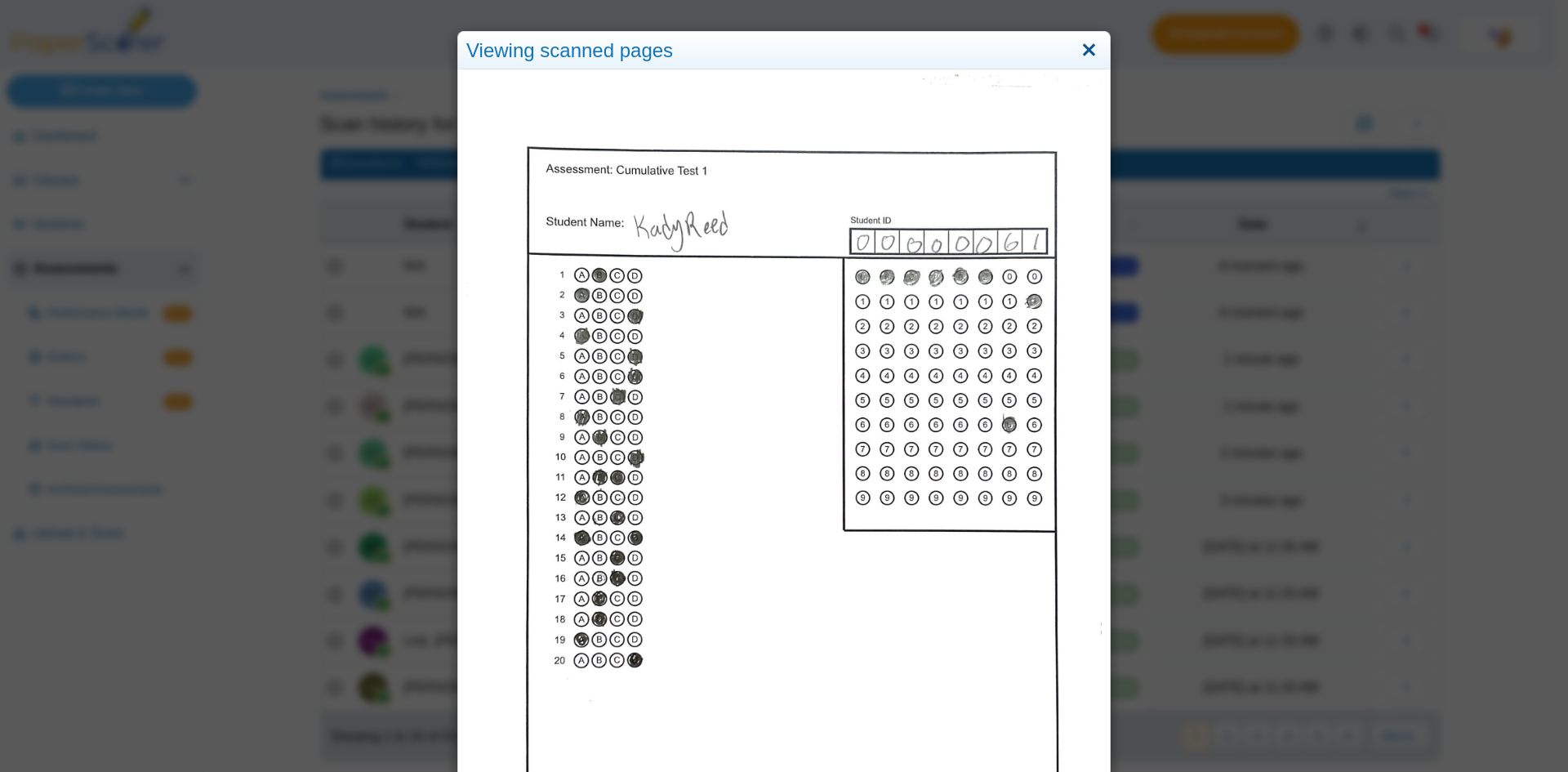
click at [1084, 49] on link "Close" at bounding box center [1089, 50] width 25 height 28
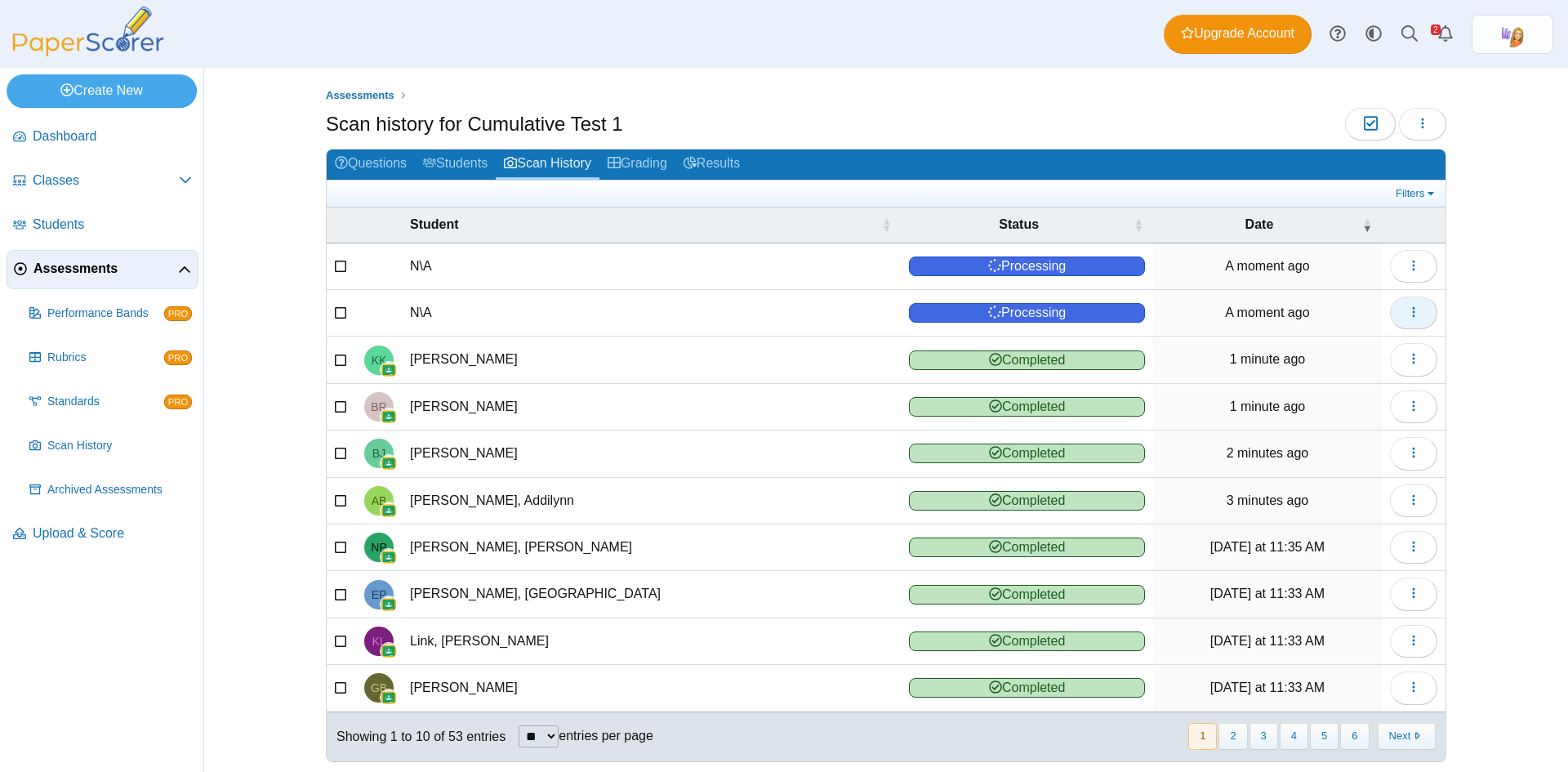
click at [1415, 320] on button "button" at bounding box center [1414, 312] width 47 height 33
click at [1348, 371] on link "Reassign scanned test" at bounding box center [1333, 373] width 196 height 24
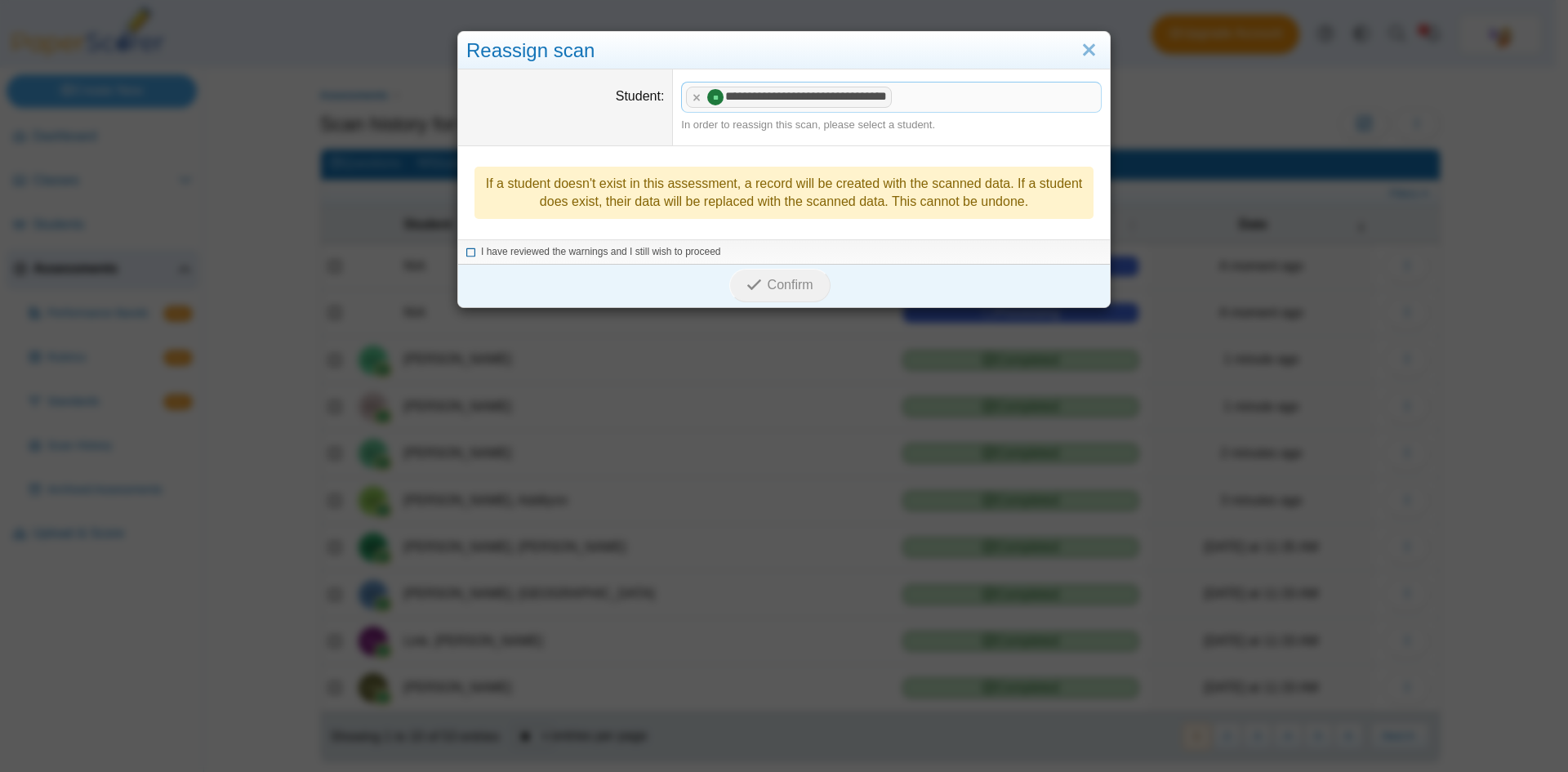
click at [467, 253] on icon at bounding box center [471, 250] width 10 height 9
click at [767, 285] on span "Confirm" at bounding box center [790, 285] width 46 height 14
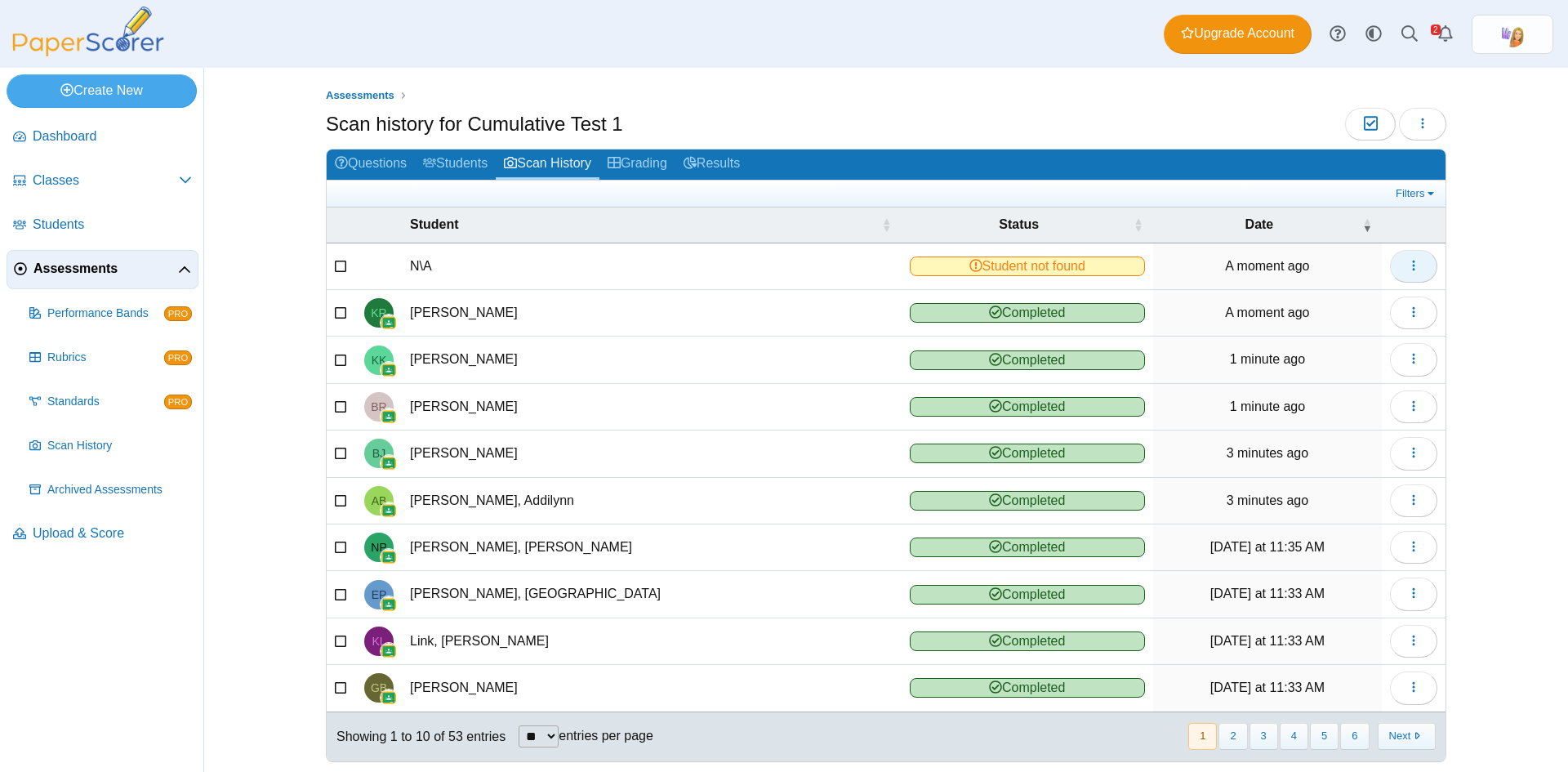
click at [1421, 271] on button "button" at bounding box center [1414, 266] width 47 height 33
click at [1329, 303] on link "View scanned test" at bounding box center [1333, 303] width 196 height 24
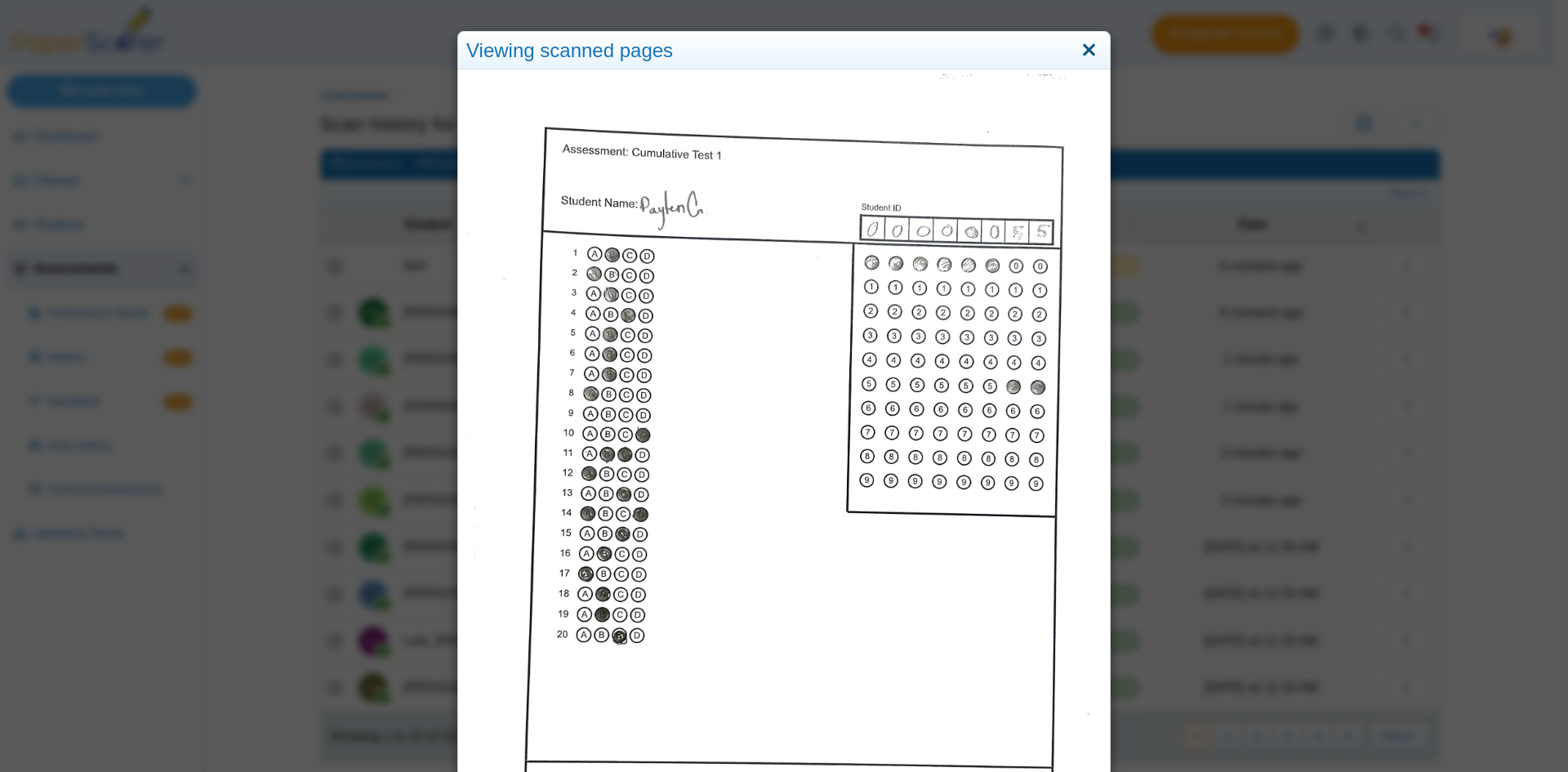
click at [1086, 49] on link "Close" at bounding box center [1089, 50] width 25 height 28
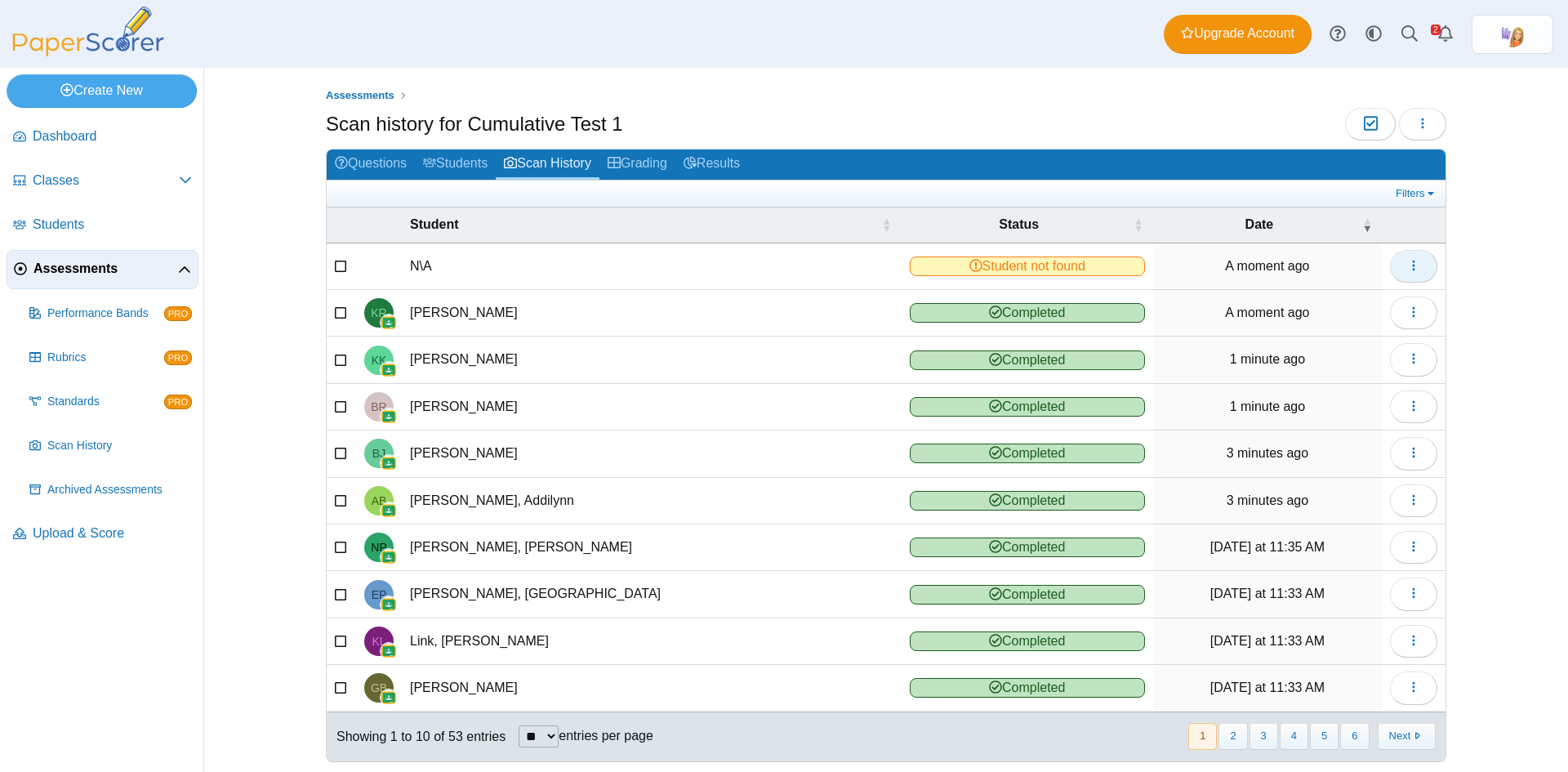
click at [1411, 271] on icon "button" at bounding box center [1414, 265] width 13 height 13
click at [1355, 326] on link "Reassign scanned test" at bounding box center [1333, 327] width 196 height 24
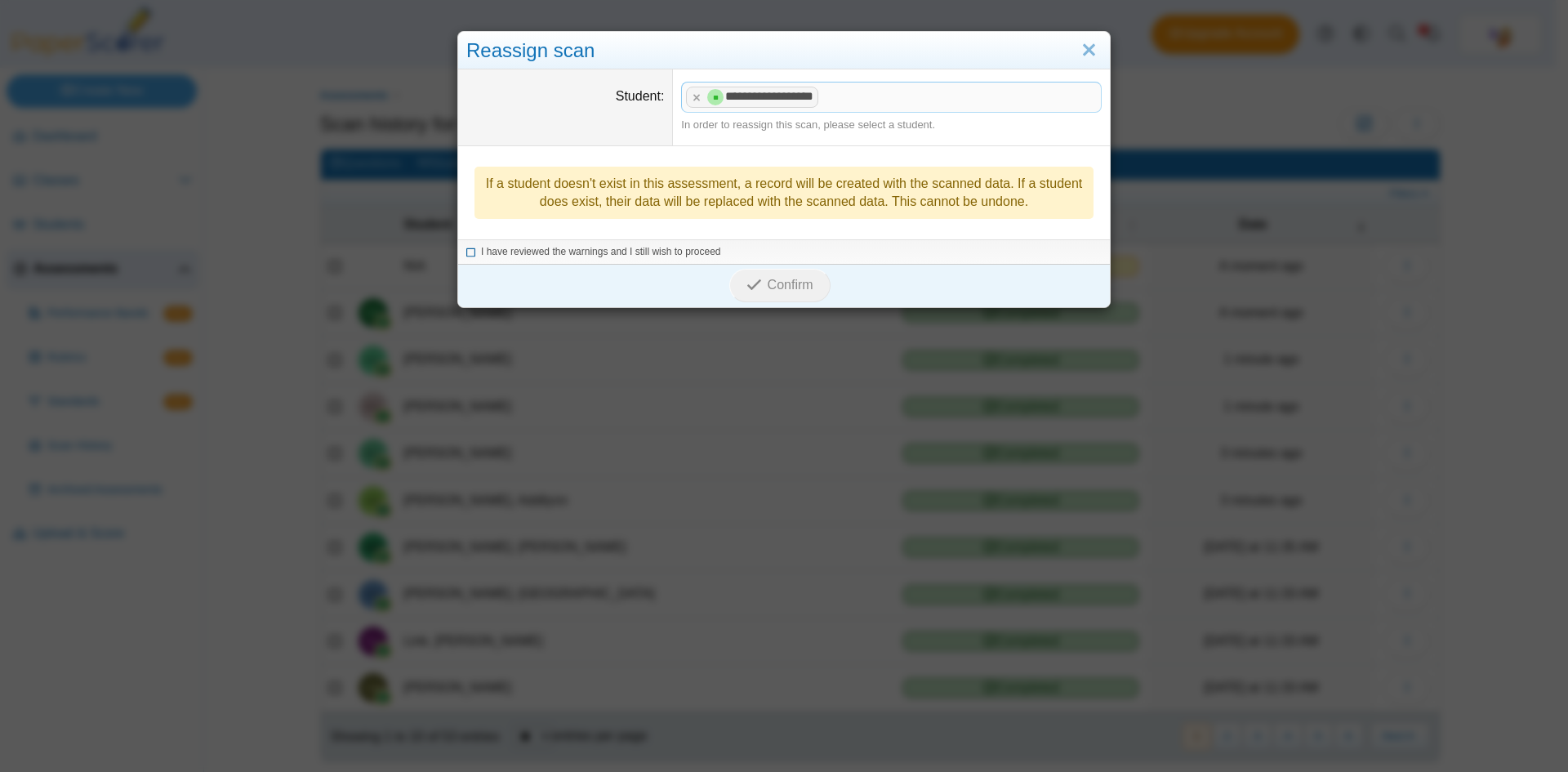
click at [467, 251] on icon at bounding box center [471, 250] width 10 height 9
click at [784, 278] on span "Confirm" at bounding box center [790, 285] width 46 height 14
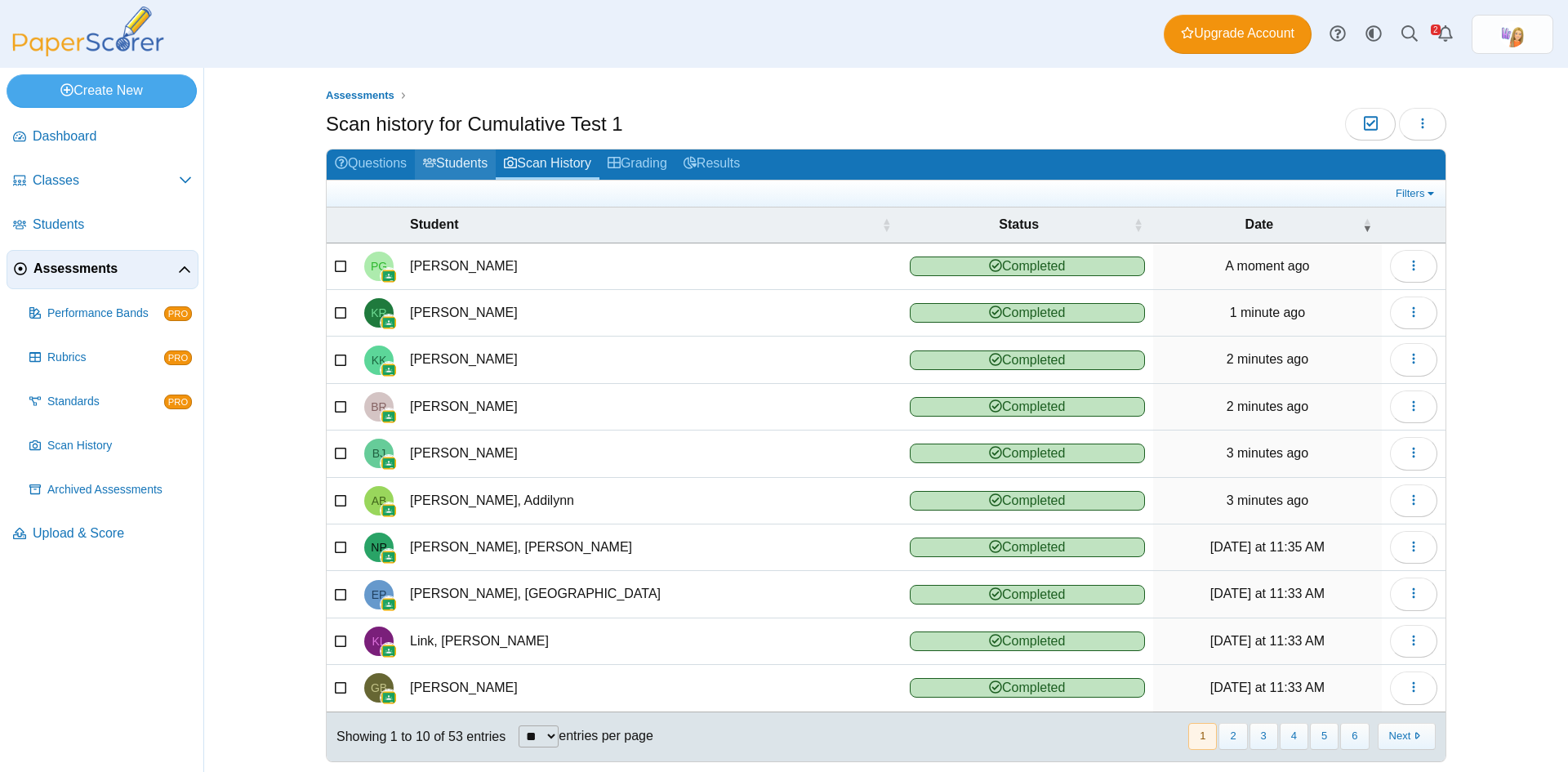
click at [443, 155] on link "Students" at bounding box center [455, 165] width 81 height 30
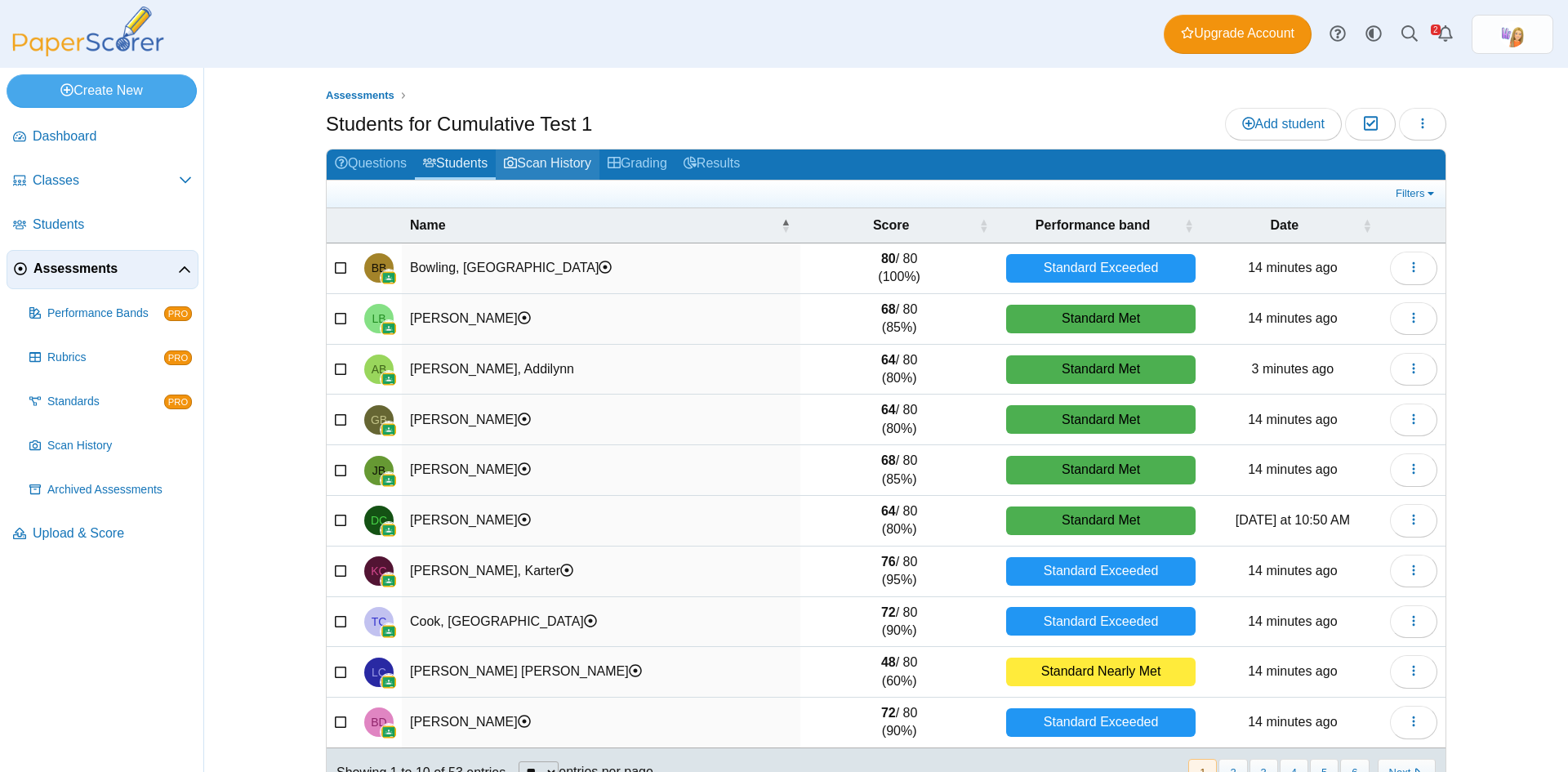
click at [542, 154] on link "Scan History" at bounding box center [548, 165] width 104 height 30
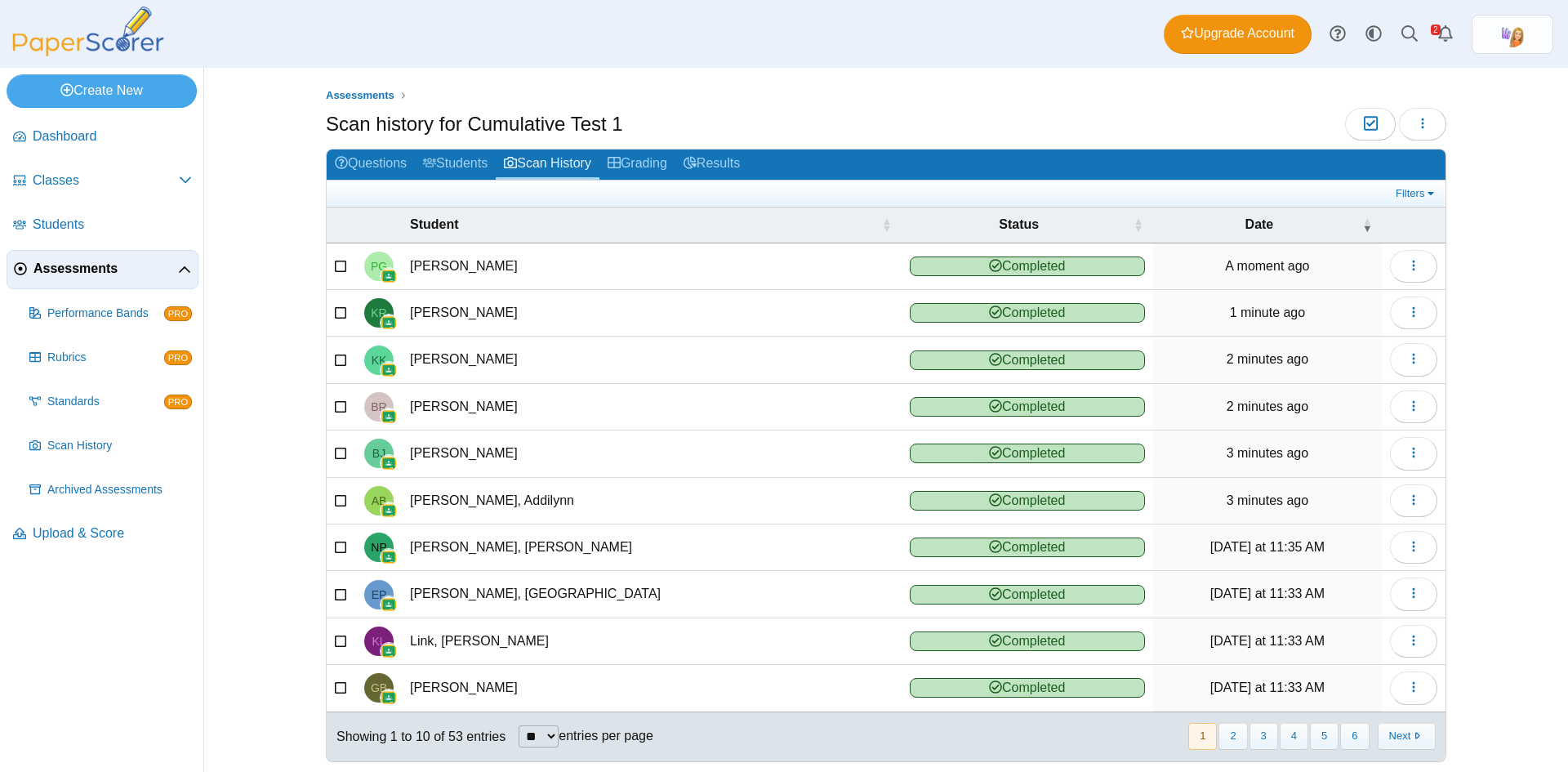
click at [541, 154] on link "Scan History" at bounding box center [548, 165] width 104 height 30
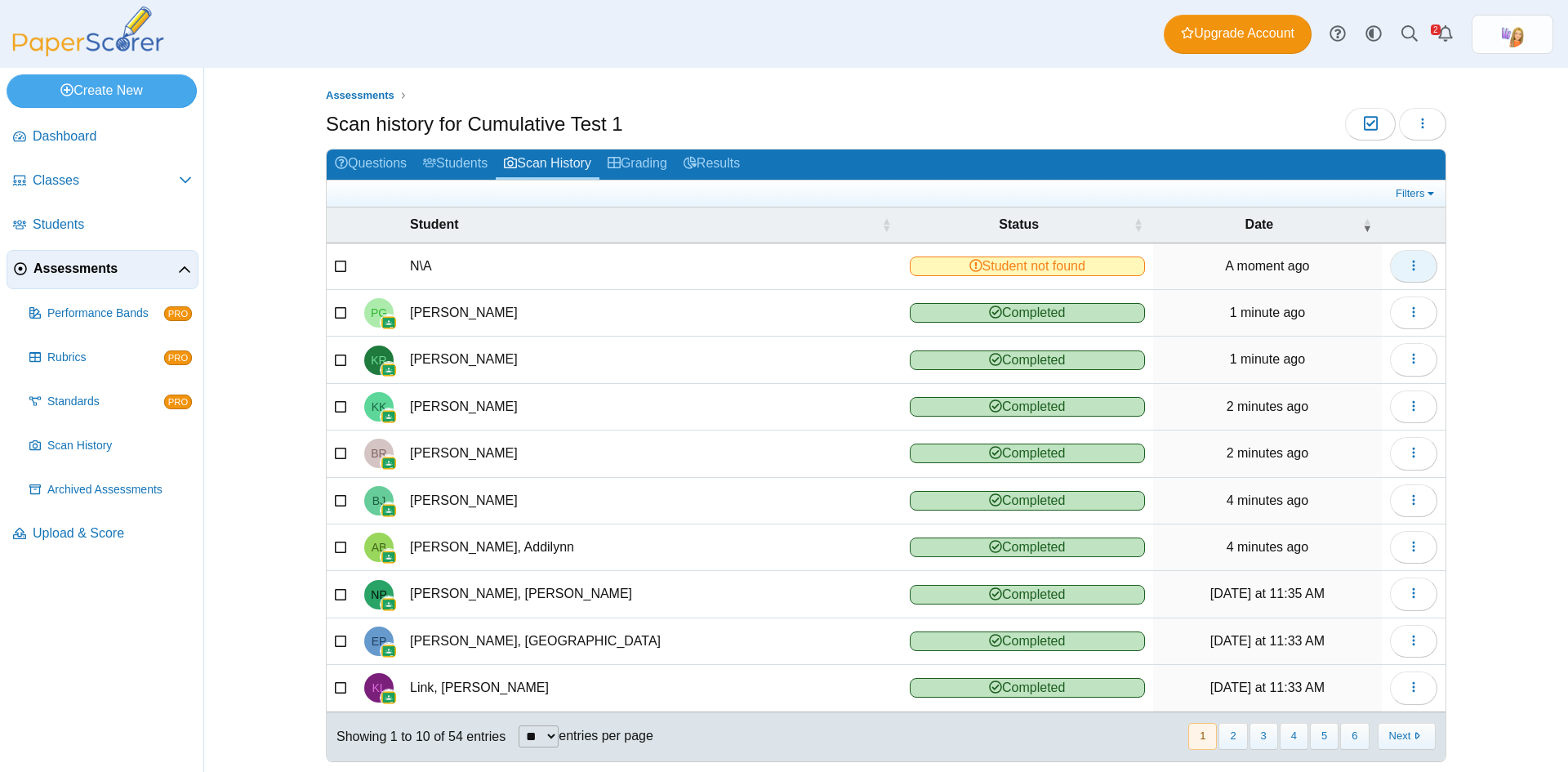
click at [1421, 266] on button "button" at bounding box center [1414, 266] width 47 height 33
click at [1316, 303] on link "View scanned test" at bounding box center [1333, 303] width 196 height 24
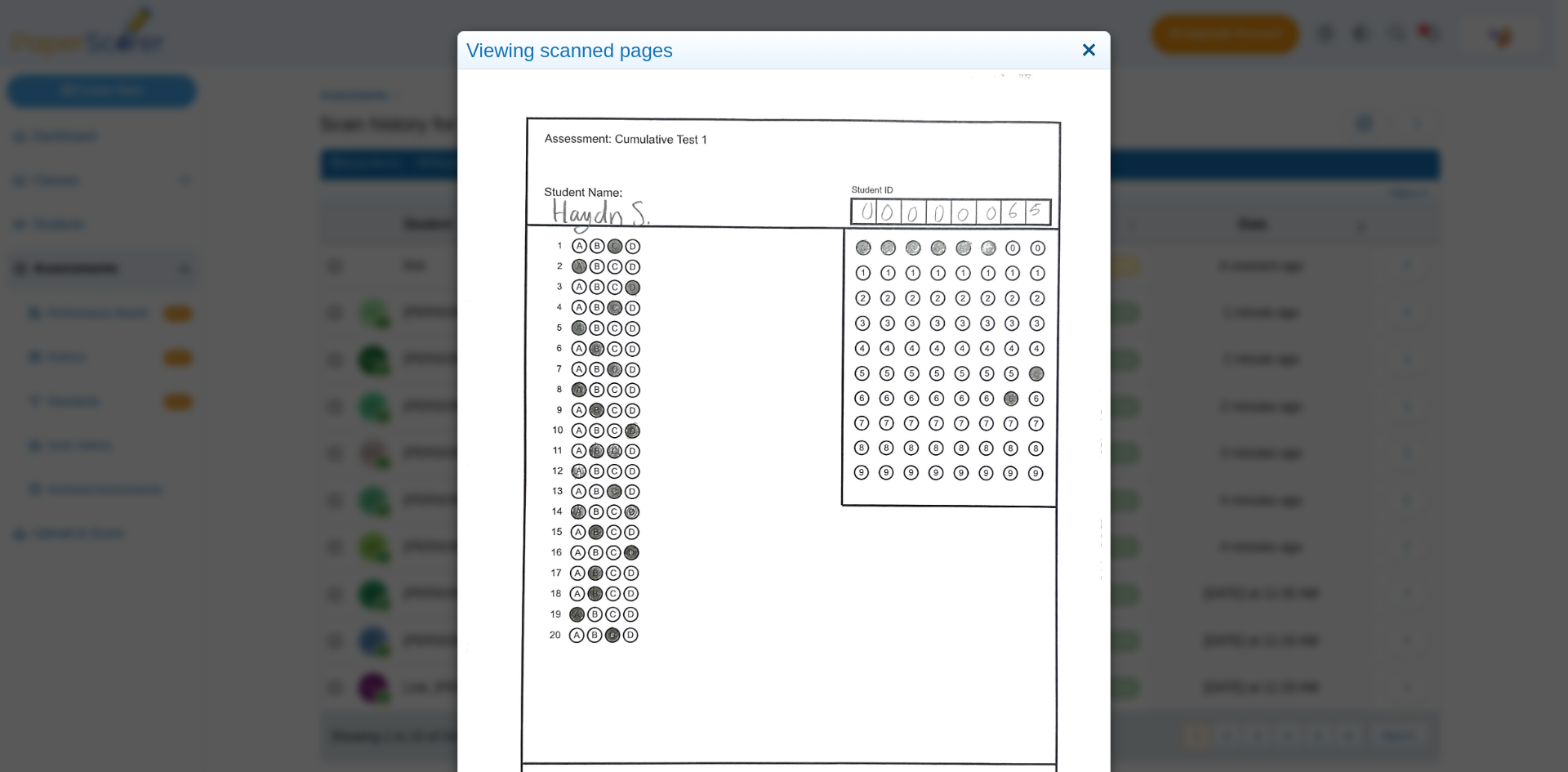
click at [1083, 48] on link "Close" at bounding box center [1089, 50] width 25 height 28
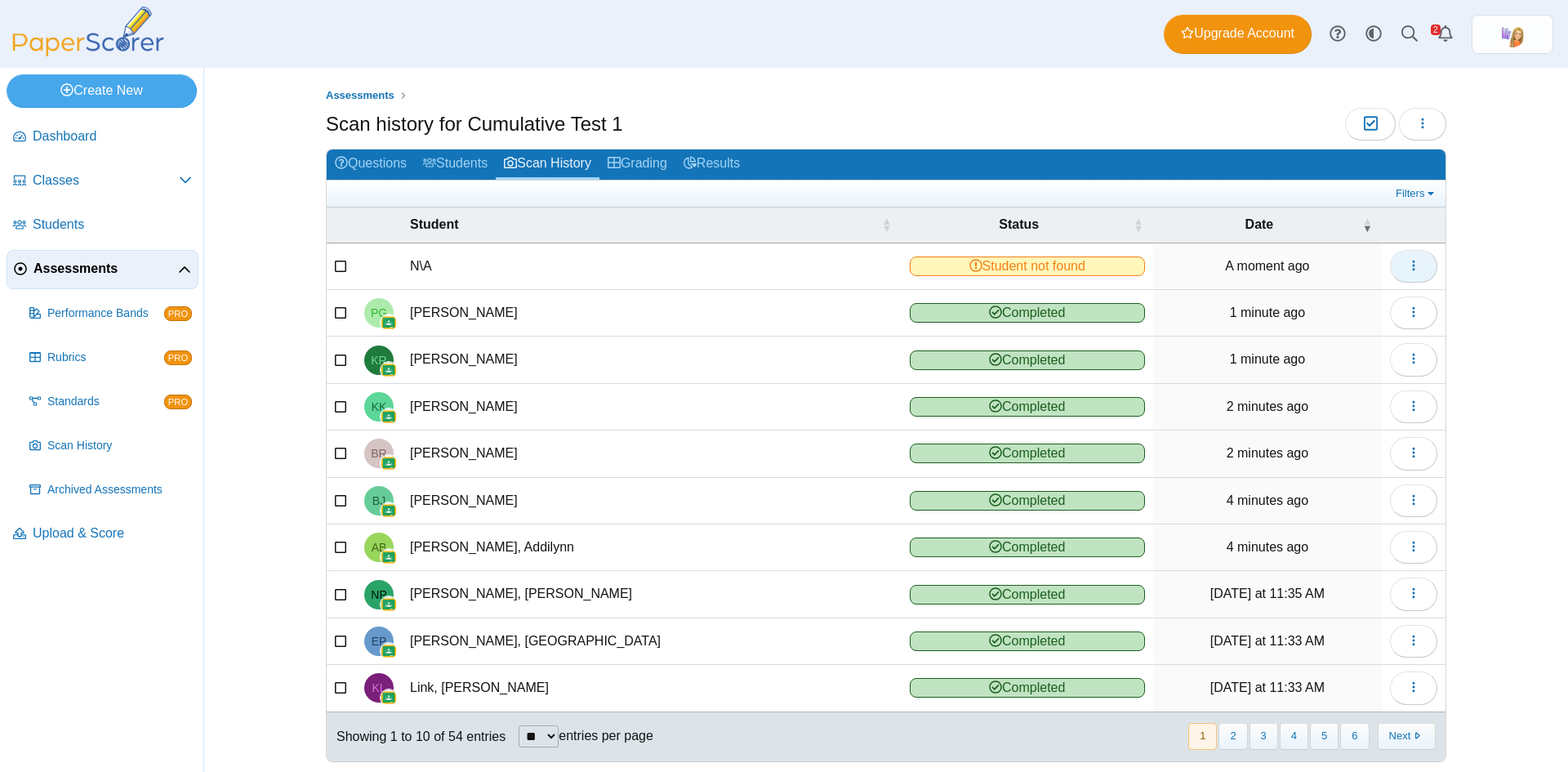
click at [1416, 269] on button "button" at bounding box center [1414, 266] width 47 height 33
click at [1374, 326] on link "Reassign scanned test" at bounding box center [1333, 327] width 196 height 24
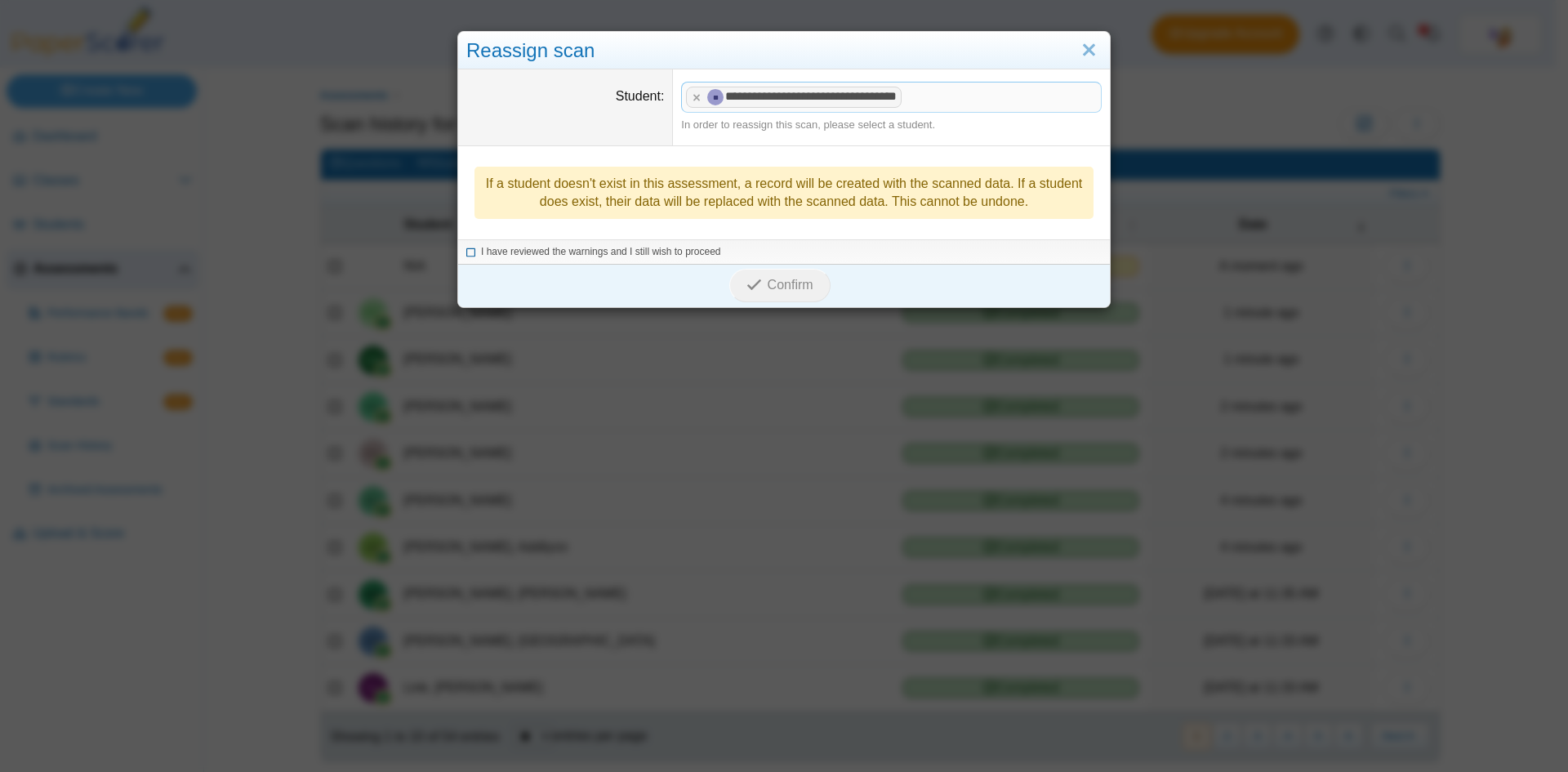
click at [467, 251] on icon at bounding box center [471, 250] width 10 height 9
click at [768, 288] on span "Confirm" at bounding box center [790, 285] width 46 height 14
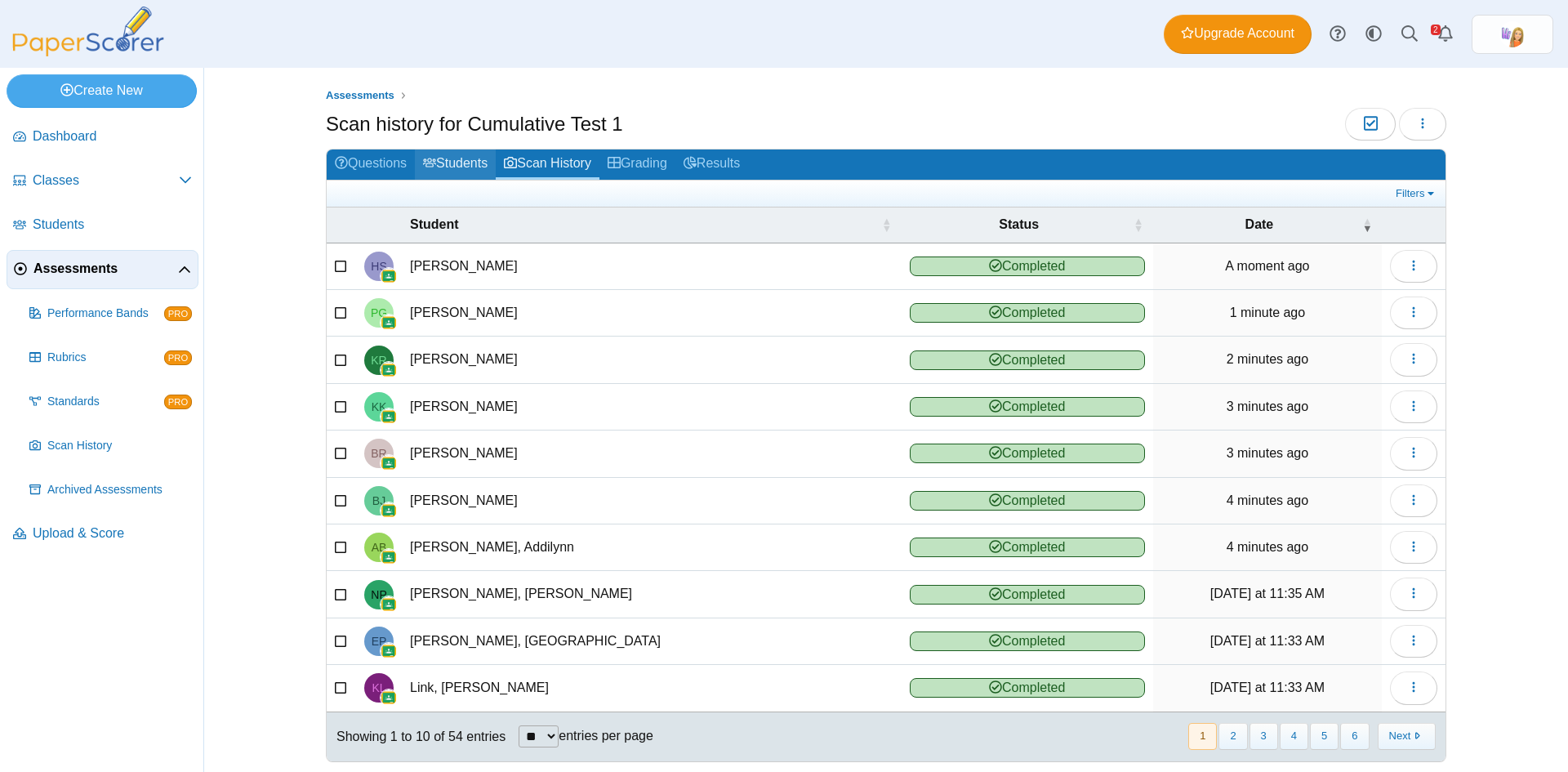
click at [460, 161] on link "Students" at bounding box center [455, 165] width 81 height 30
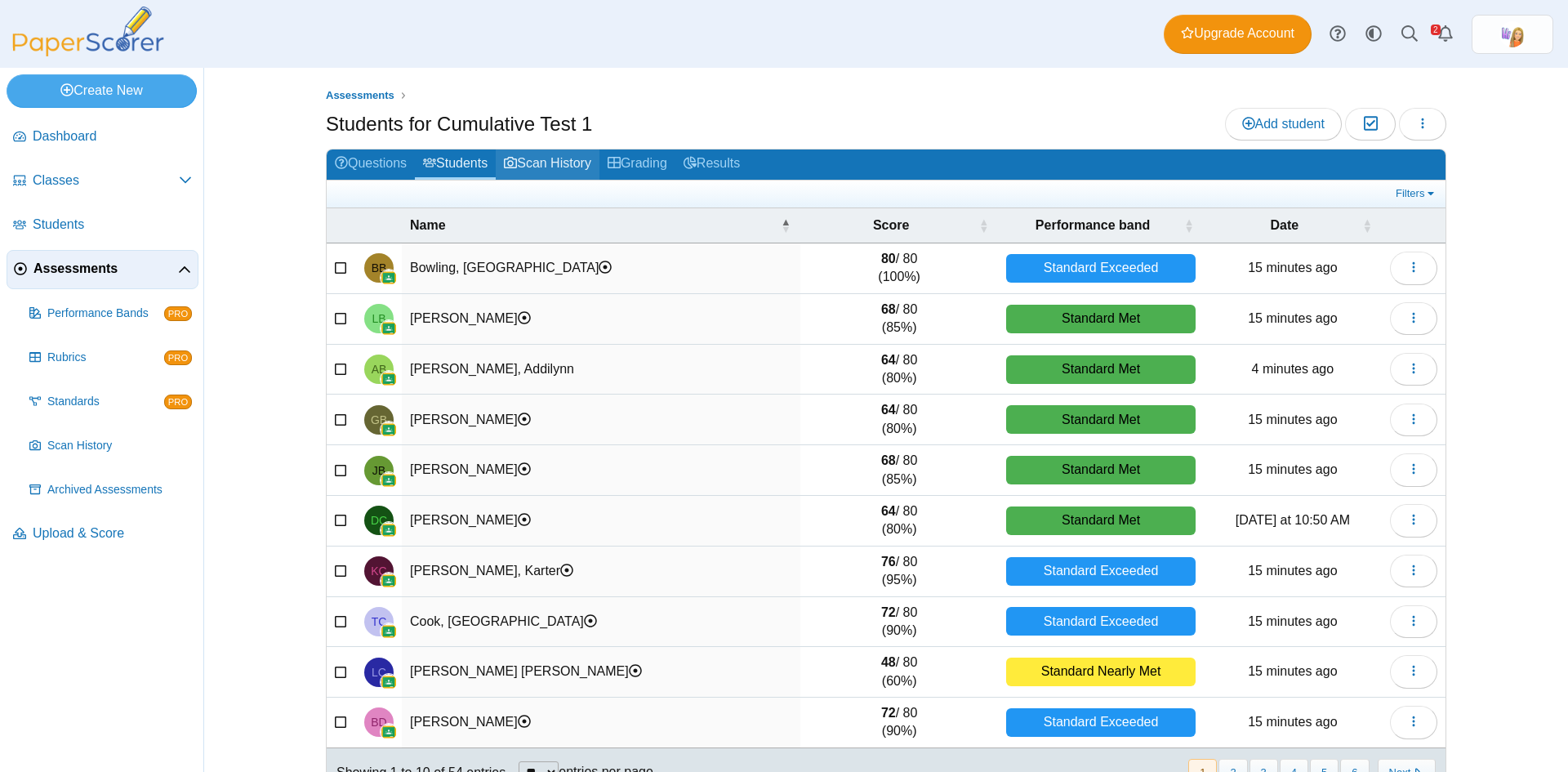
click at [540, 162] on link "Scan History" at bounding box center [548, 165] width 104 height 30
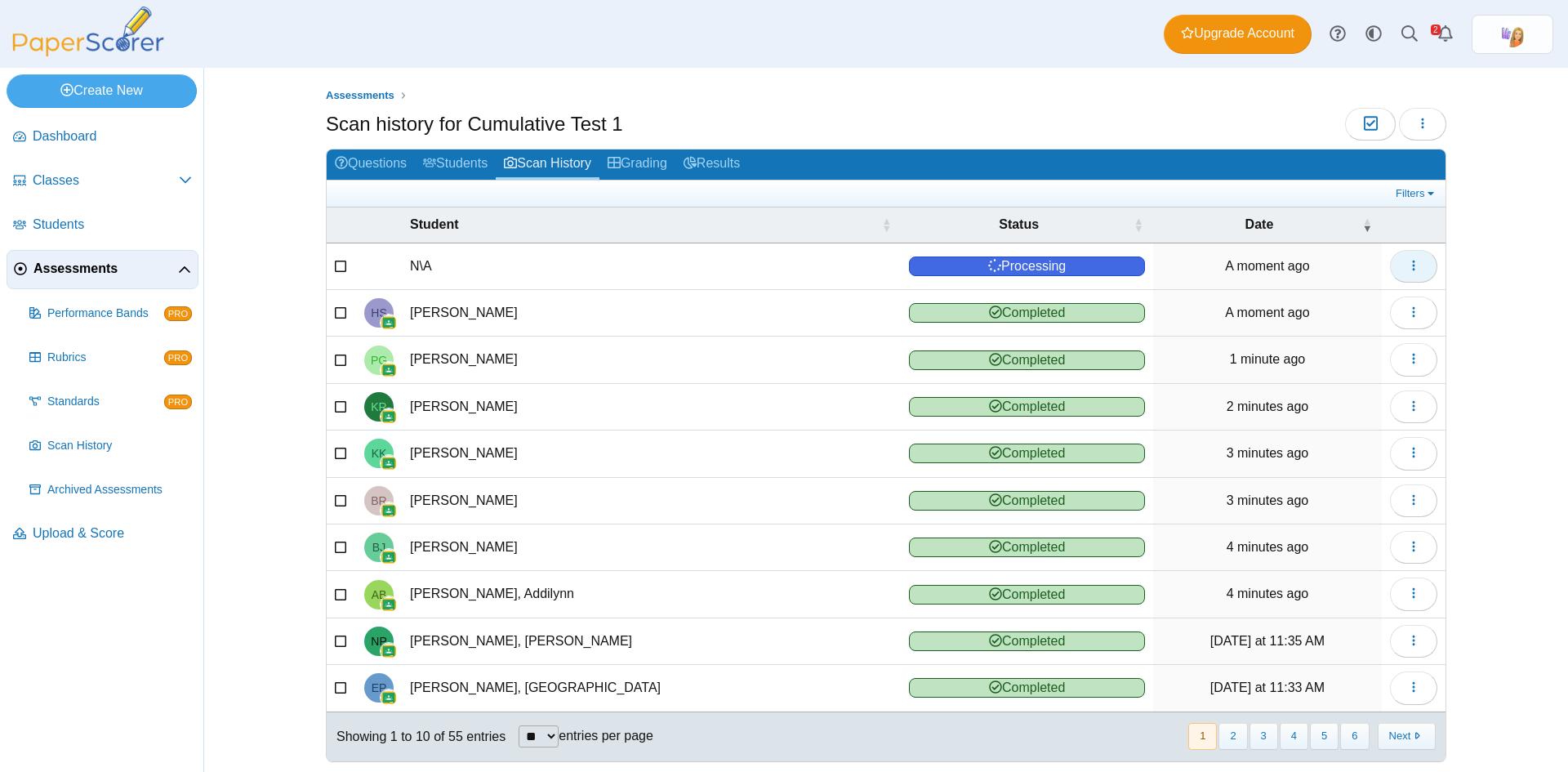
click at [1412, 261] on icon "button" at bounding box center [1414, 265] width 13 height 13
click at [1326, 326] on link "Reassign scanned test" at bounding box center [1333, 327] width 196 height 24
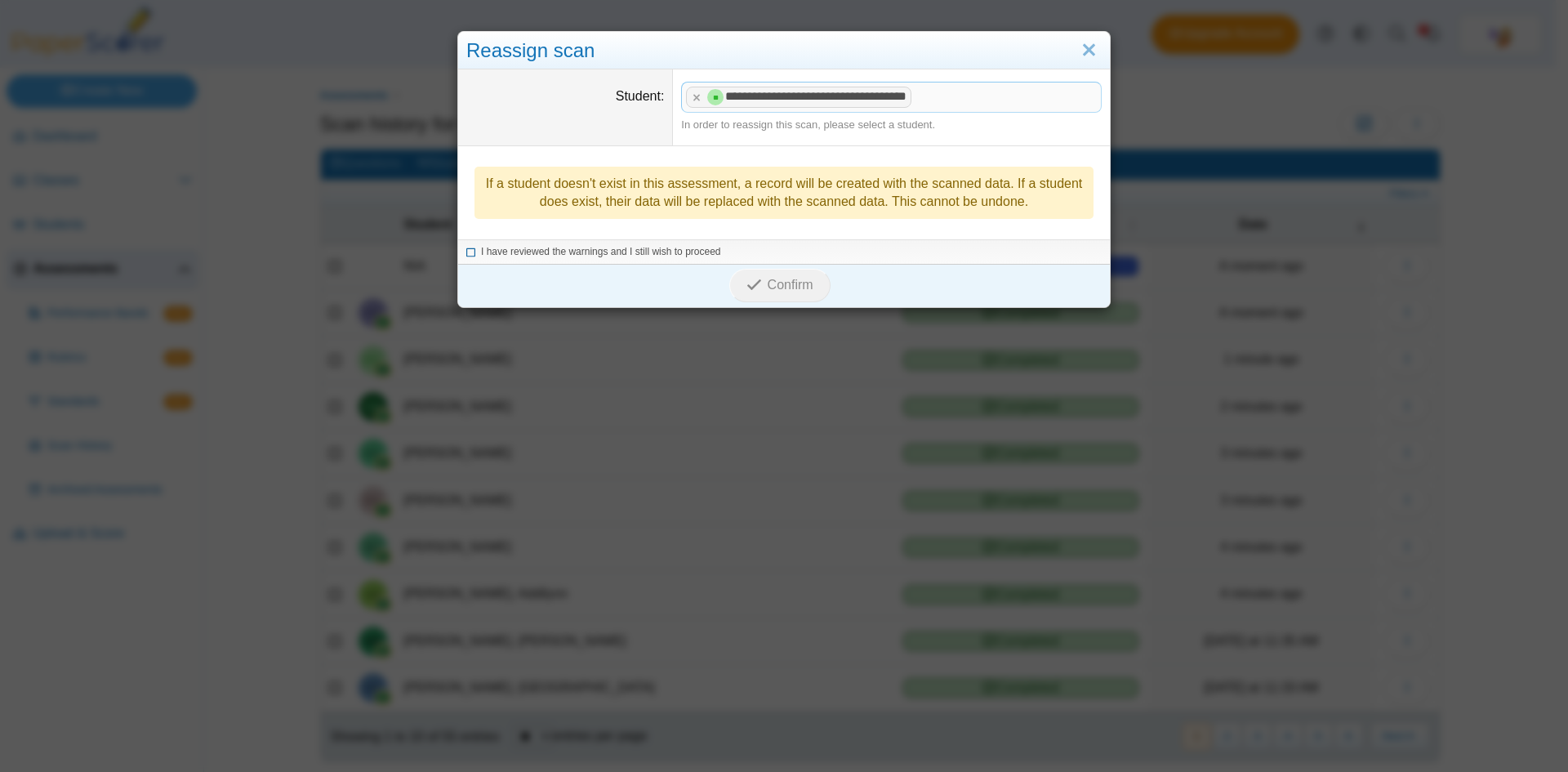
click at [467, 253] on icon at bounding box center [471, 250] width 10 height 9
click at [755, 287] on icon "submit" at bounding box center [754, 284] width 15 height 15
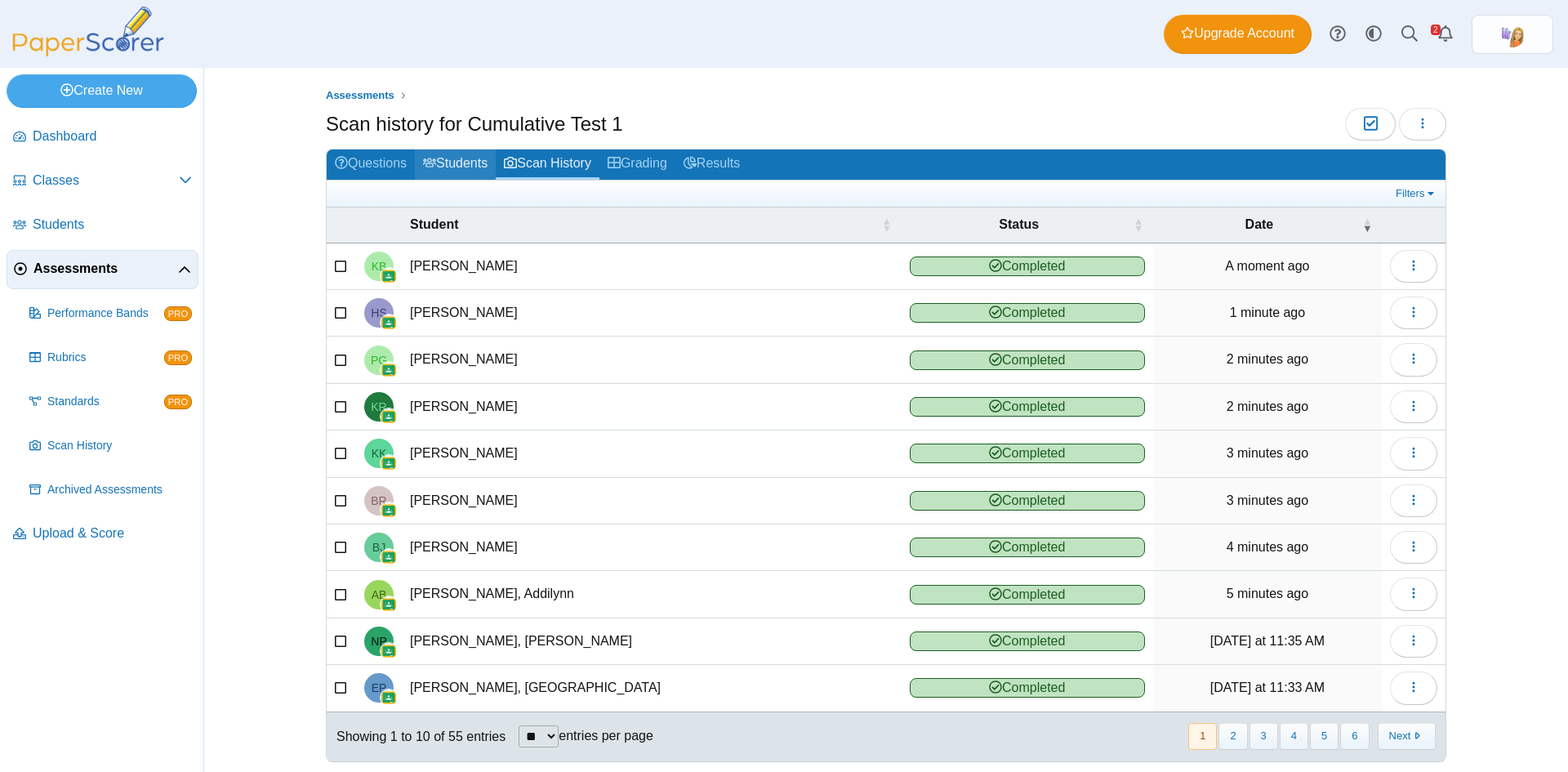
click at [452, 159] on link "Students" at bounding box center [455, 165] width 81 height 30
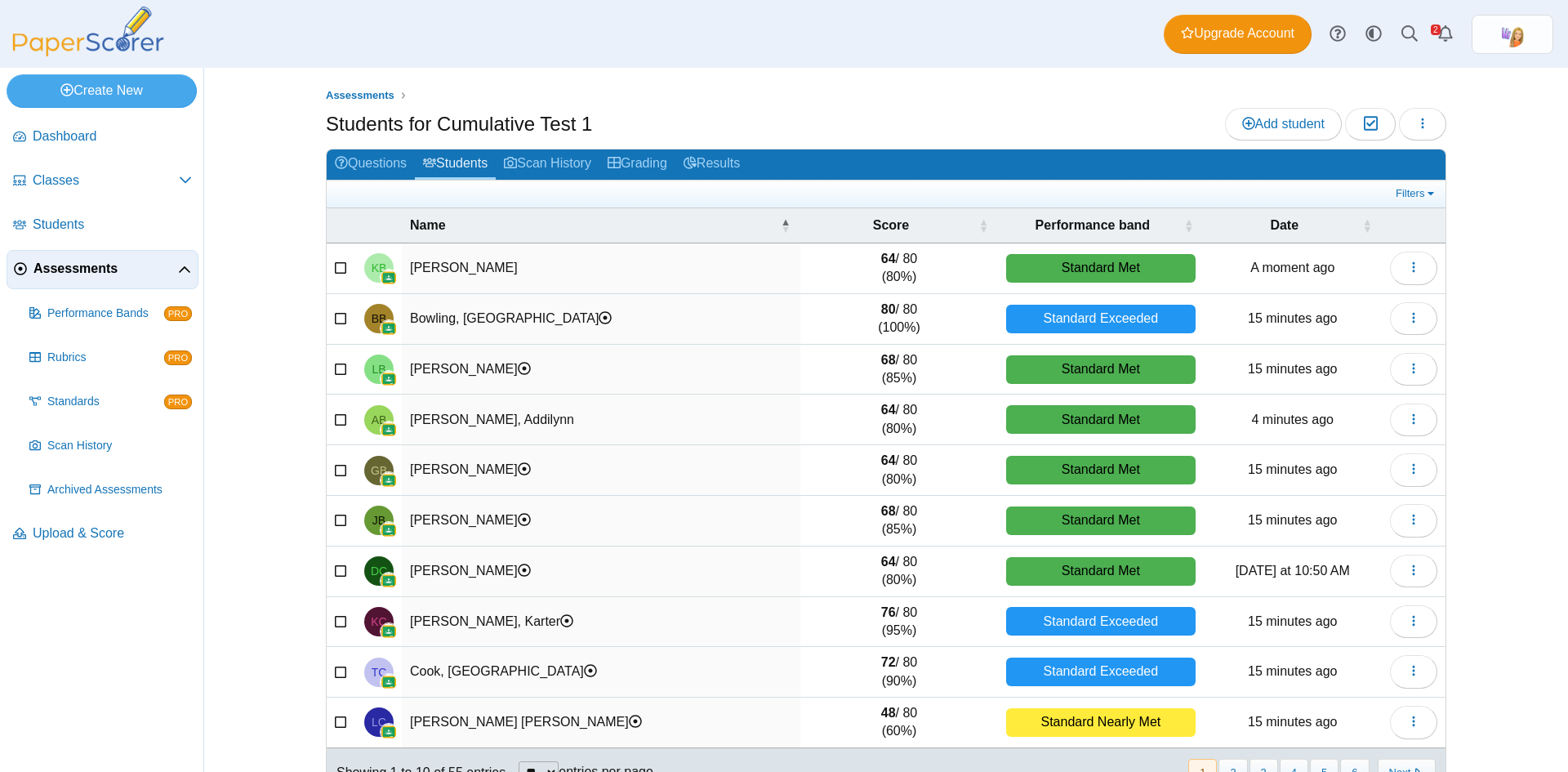
click at [548, 159] on link "Scan History" at bounding box center [548, 165] width 104 height 30
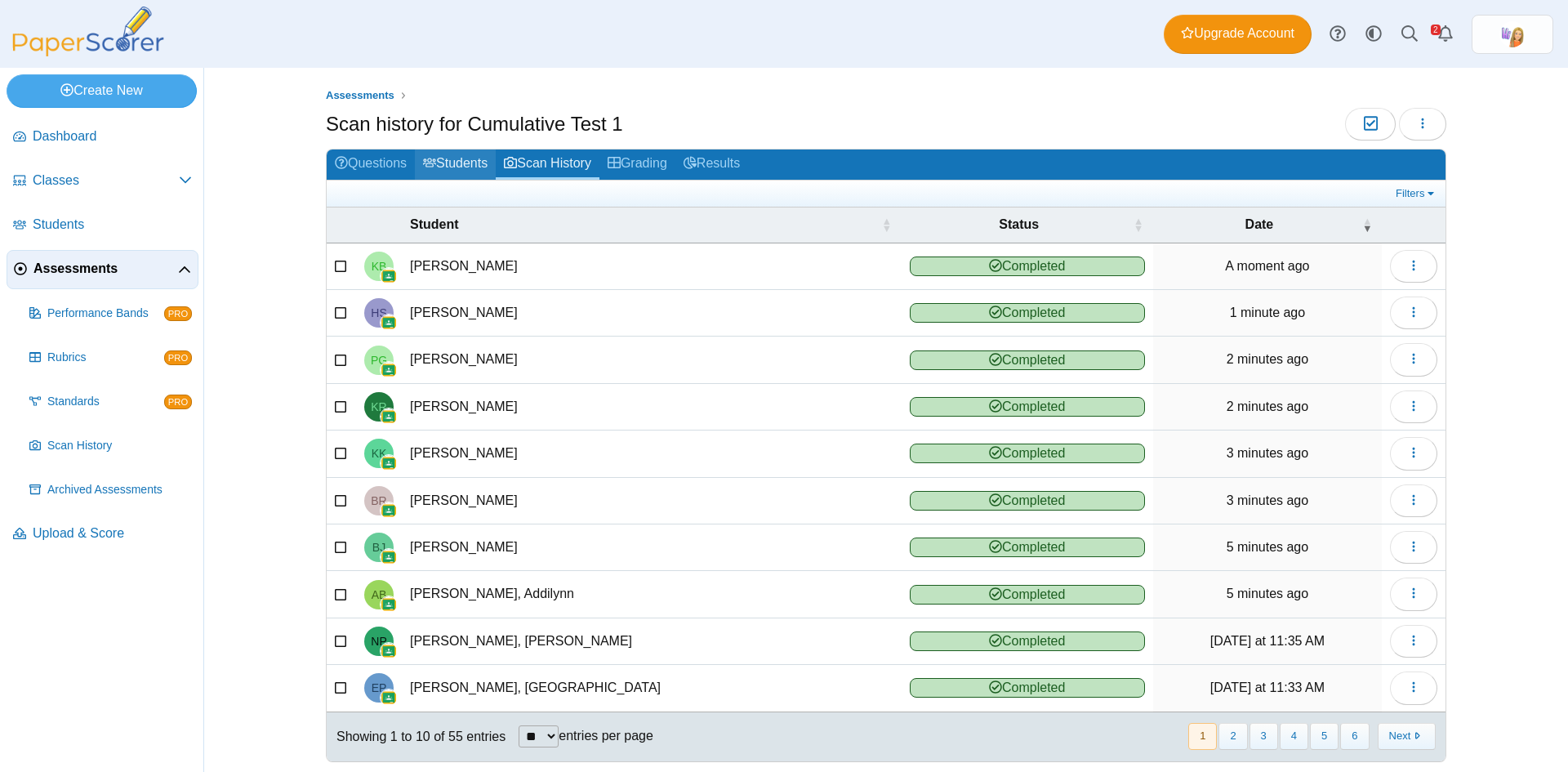
click at [458, 161] on link "Students" at bounding box center [455, 165] width 81 height 30
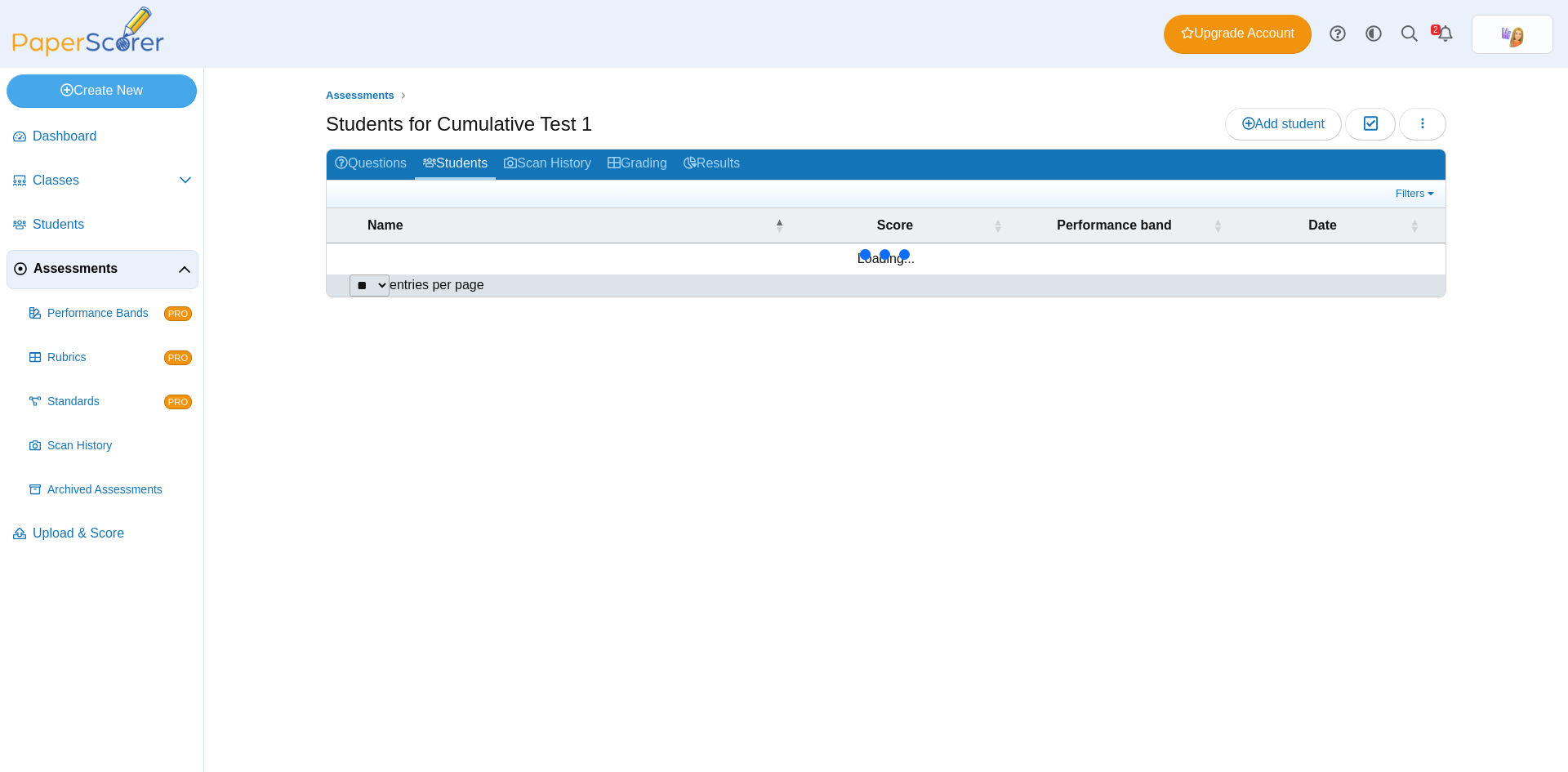
click at [563, 160] on link "Scan History" at bounding box center [548, 165] width 104 height 30
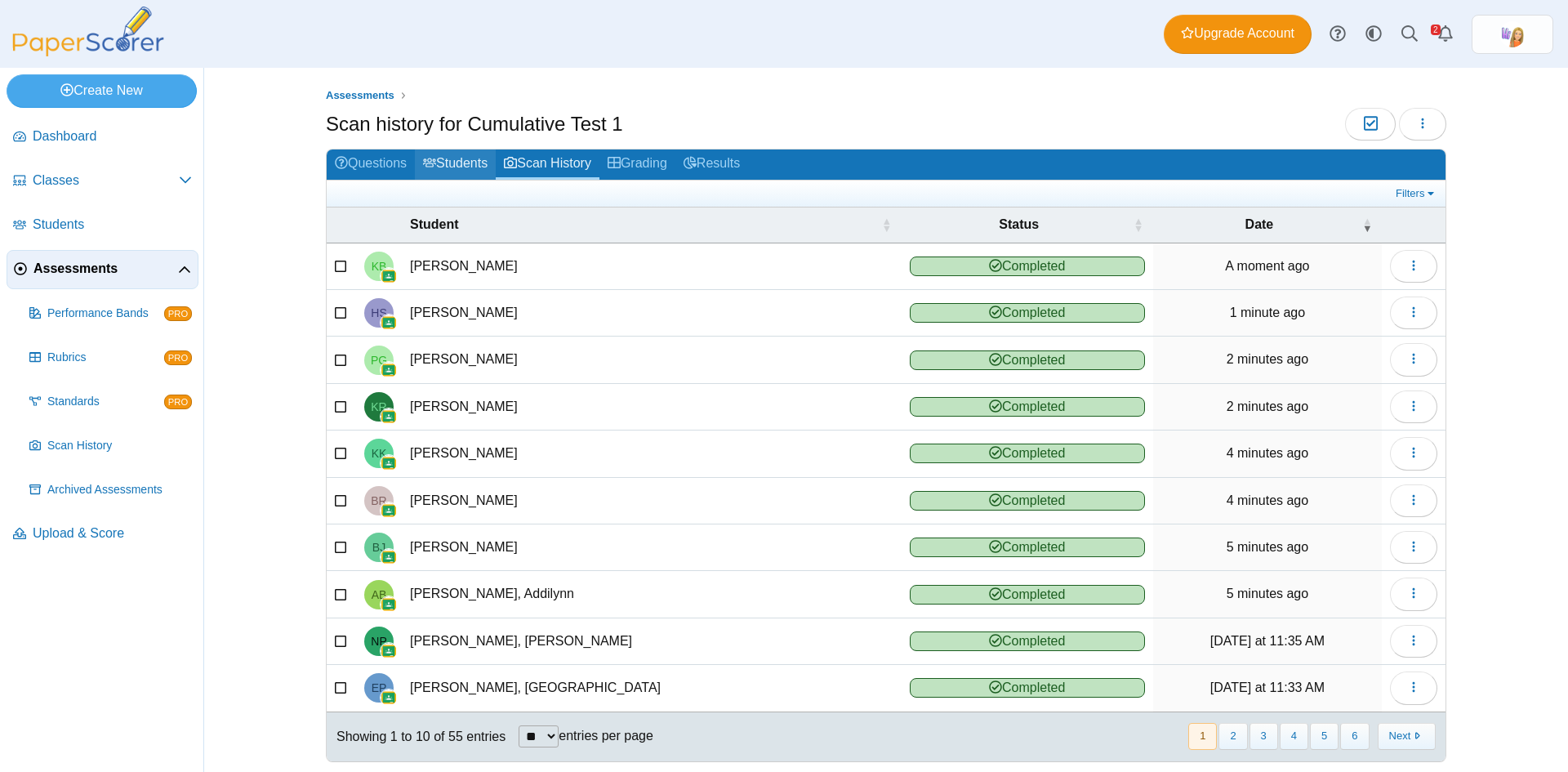
click at [462, 162] on link "Students" at bounding box center [455, 165] width 81 height 30
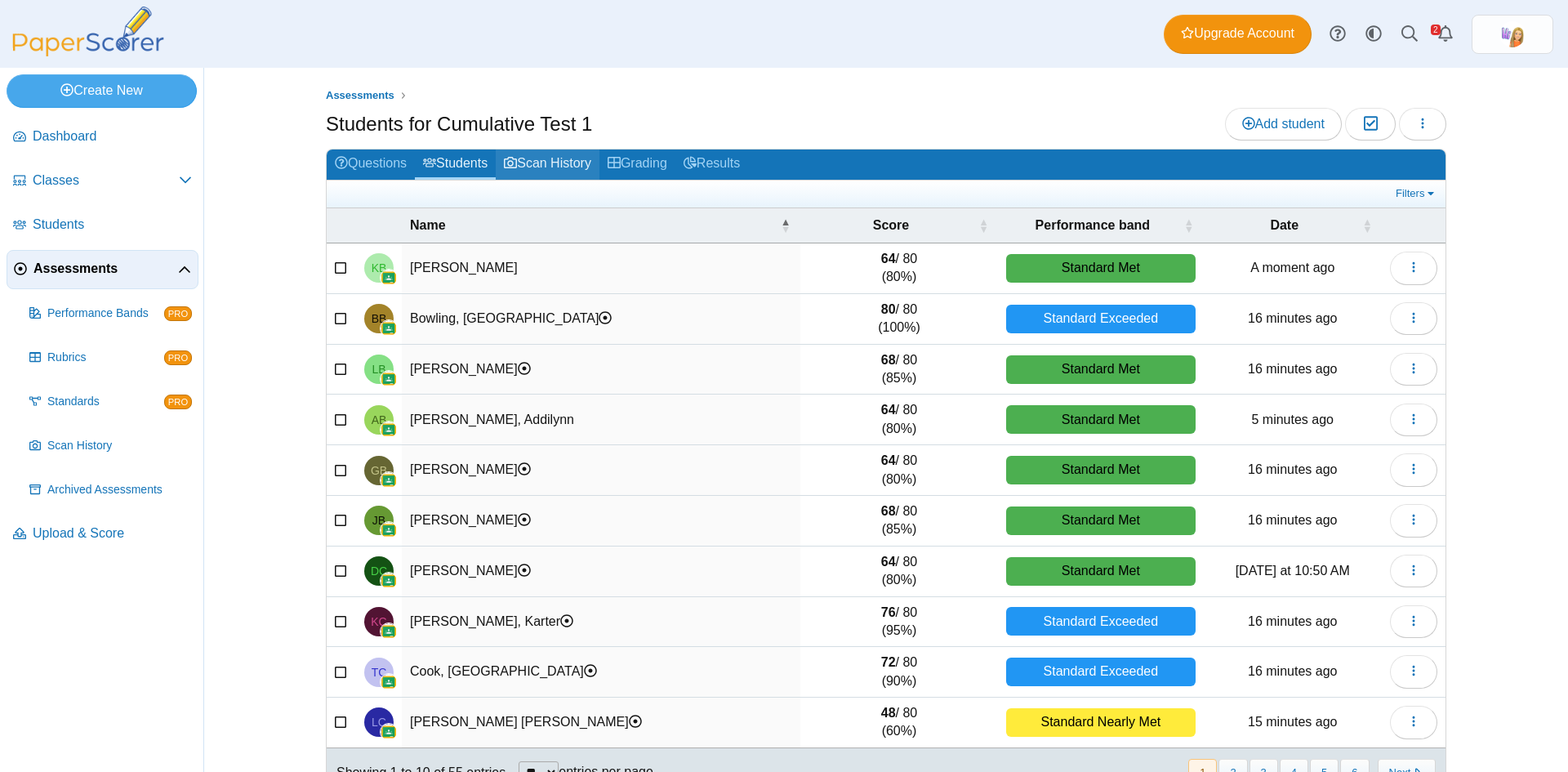
click at [527, 161] on link "Scan History" at bounding box center [548, 165] width 104 height 30
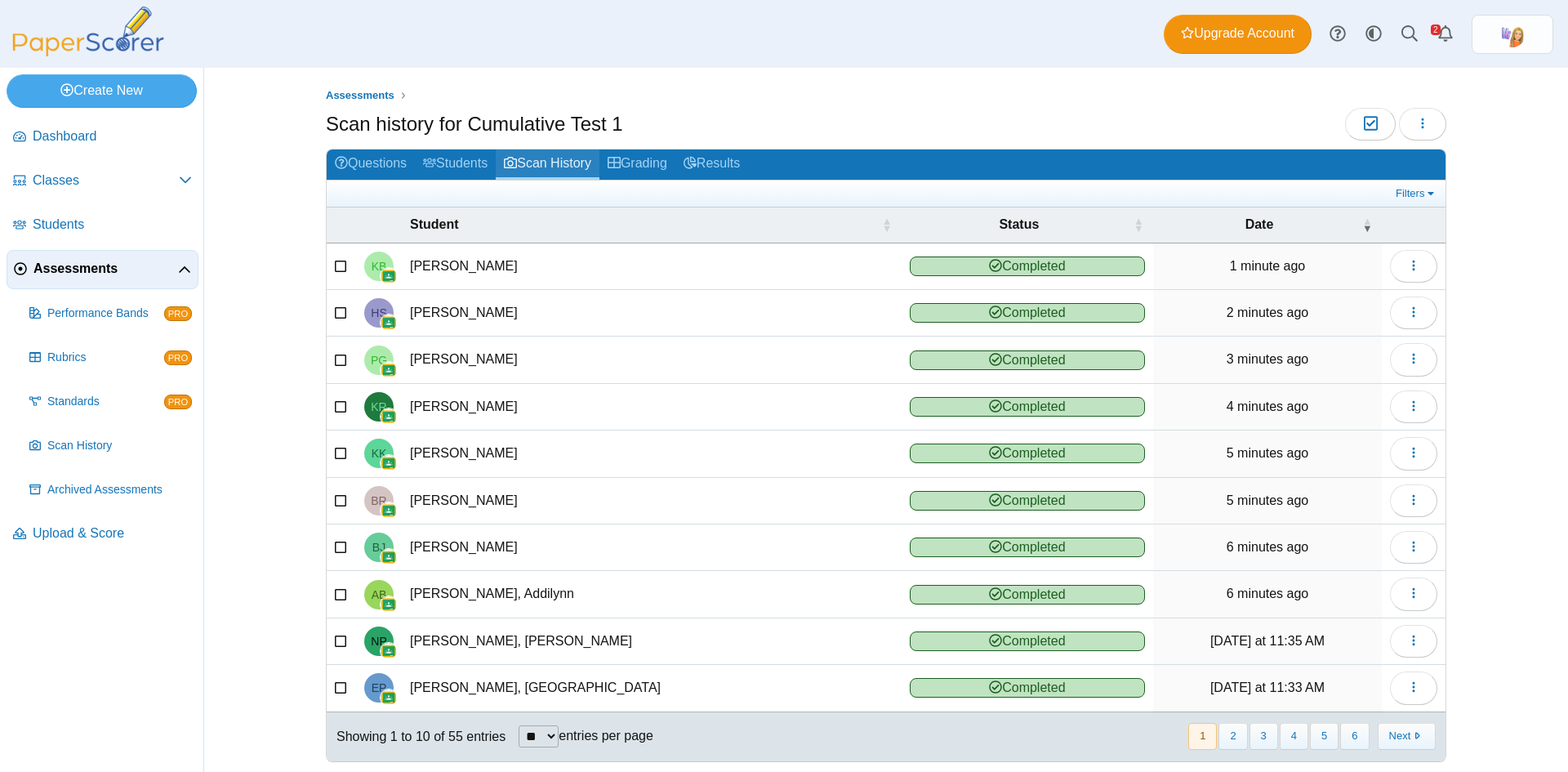
click at [537, 159] on link "Scan History" at bounding box center [548, 165] width 104 height 30
click at [461, 161] on link "Students" at bounding box center [455, 165] width 81 height 30
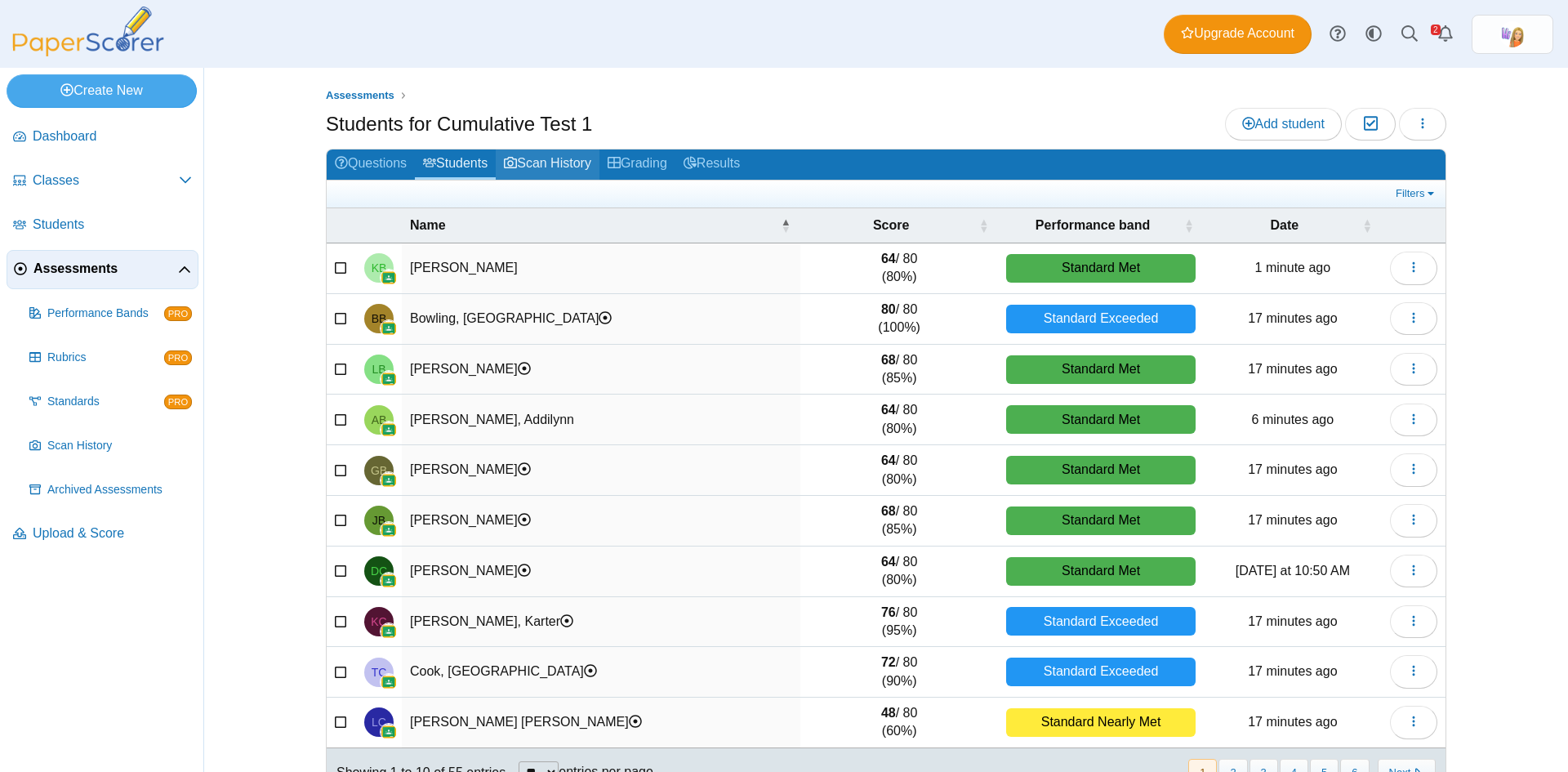
click at [537, 162] on link "Scan History" at bounding box center [548, 165] width 104 height 30
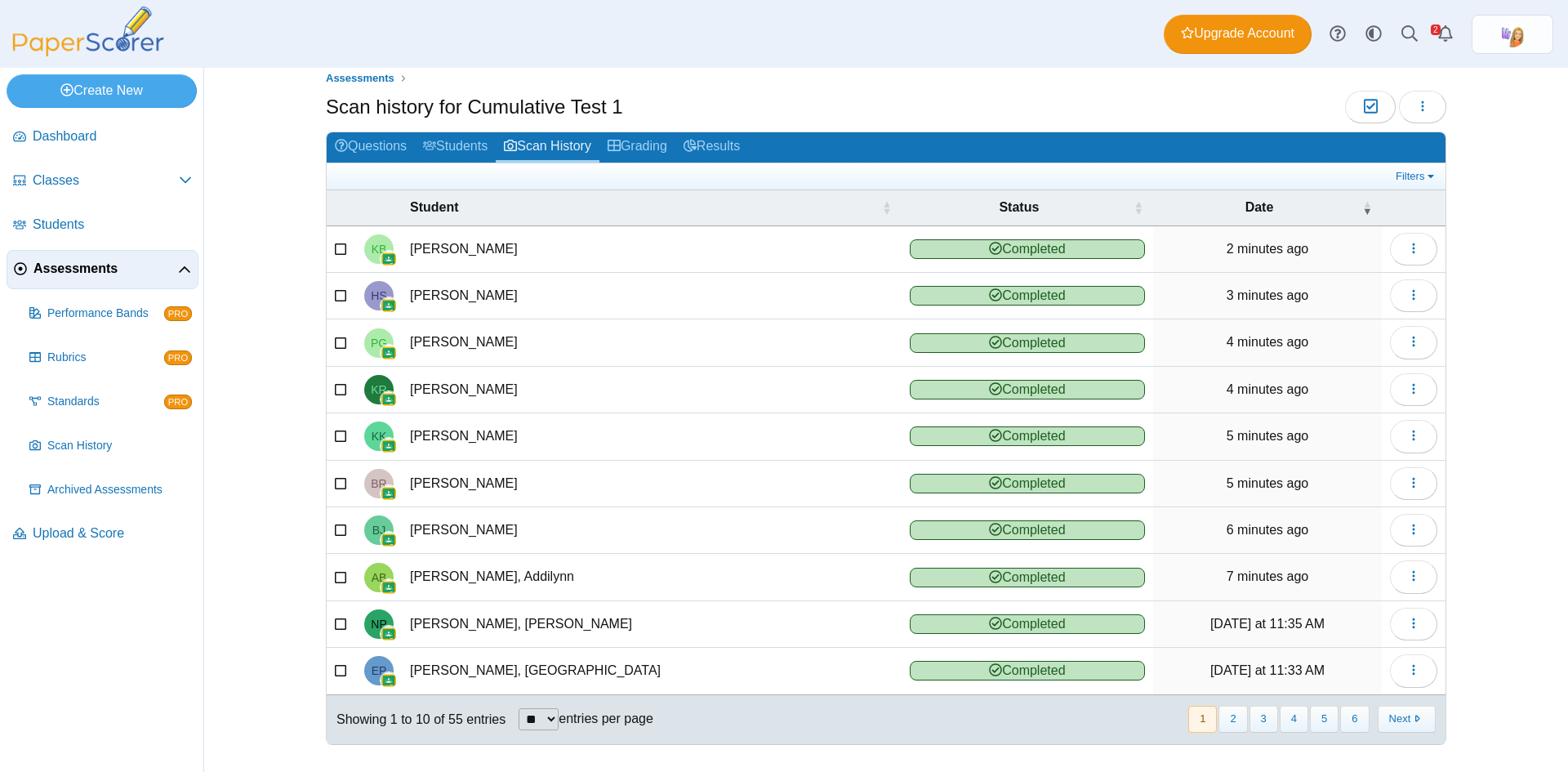
scroll to position [21, 0]
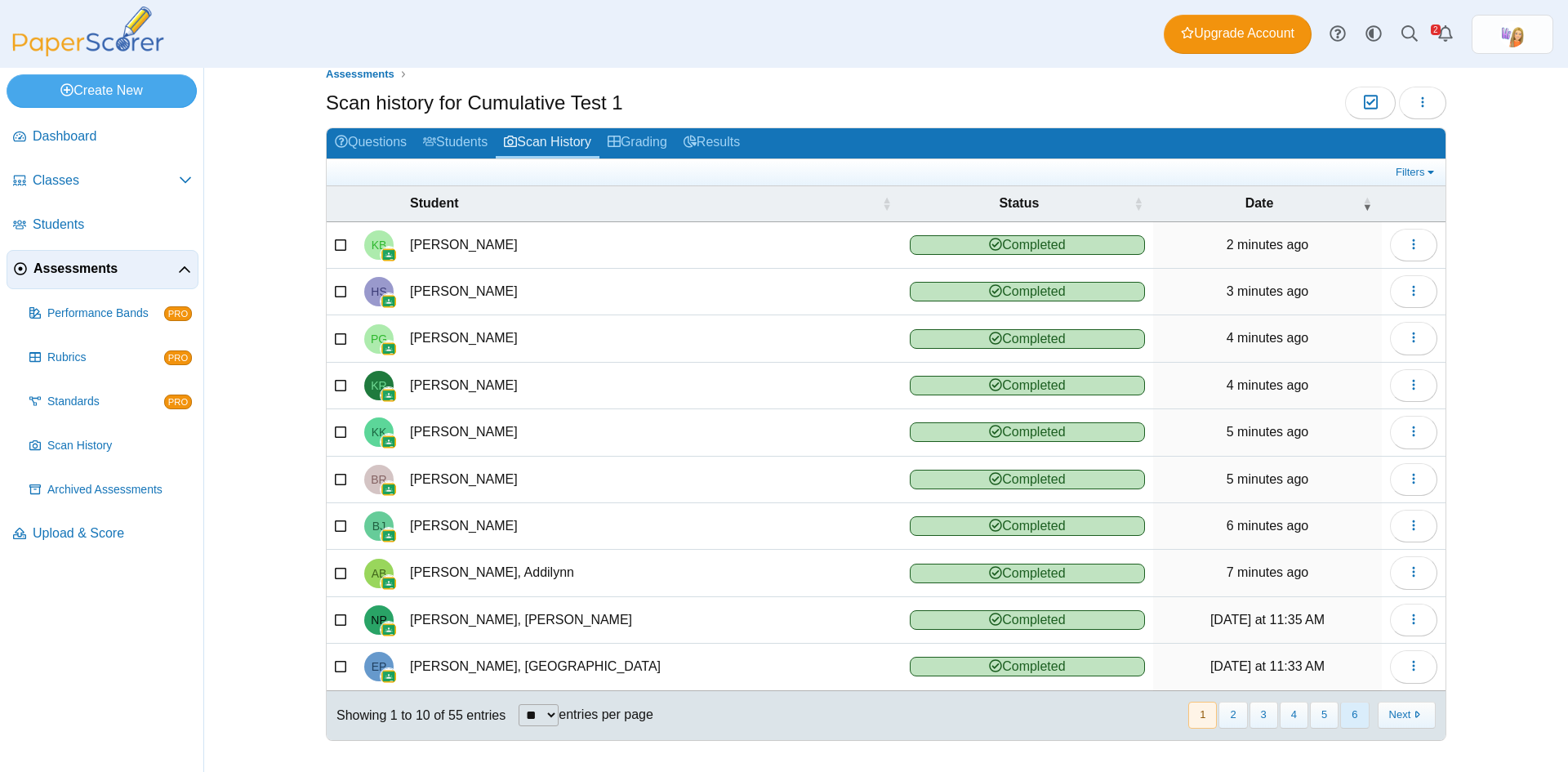
click at [1348, 712] on button "6" at bounding box center [1355, 715] width 29 height 27
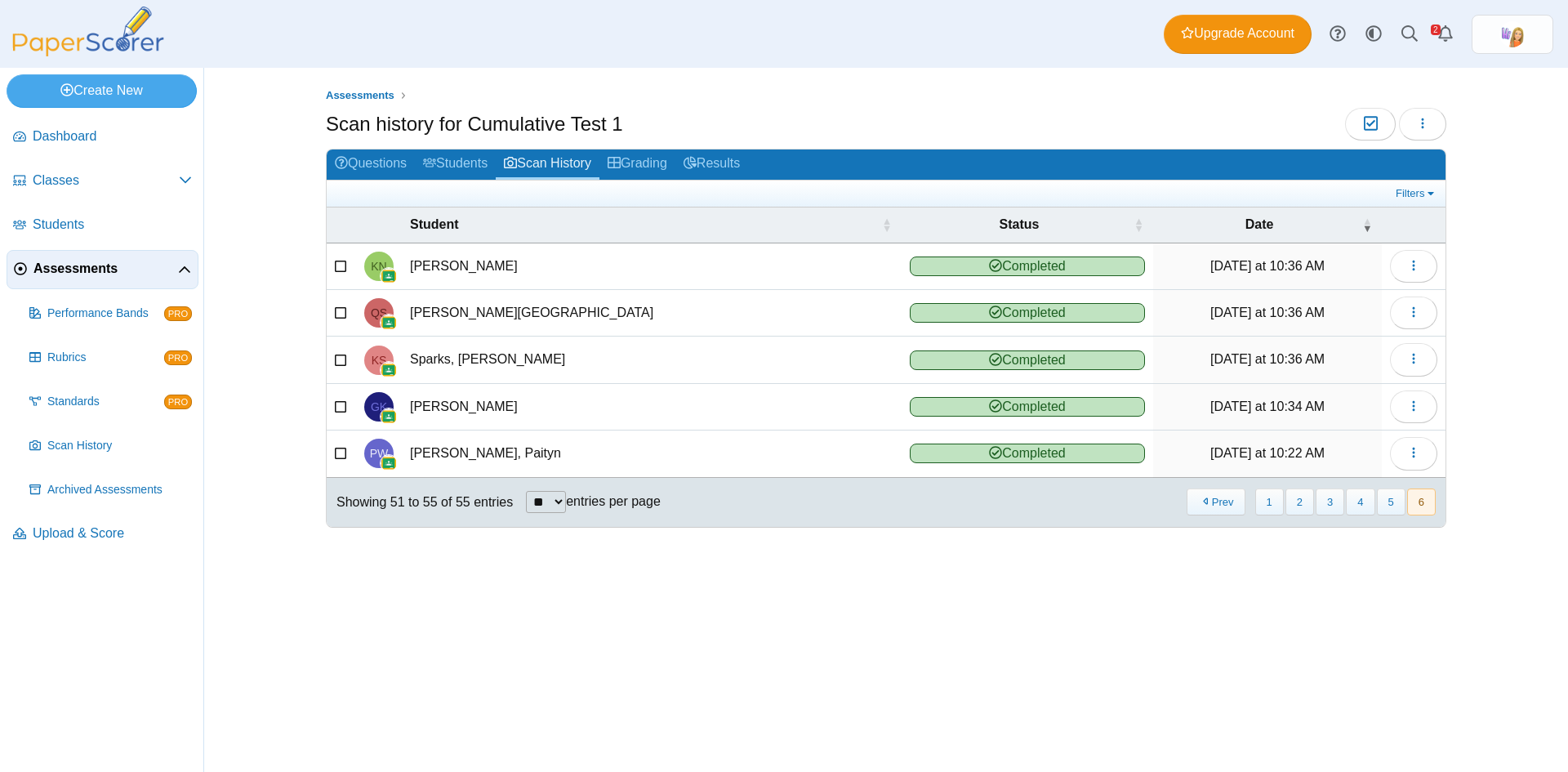
click at [341, 265] on icon at bounding box center [341, 263] width 13 height 12
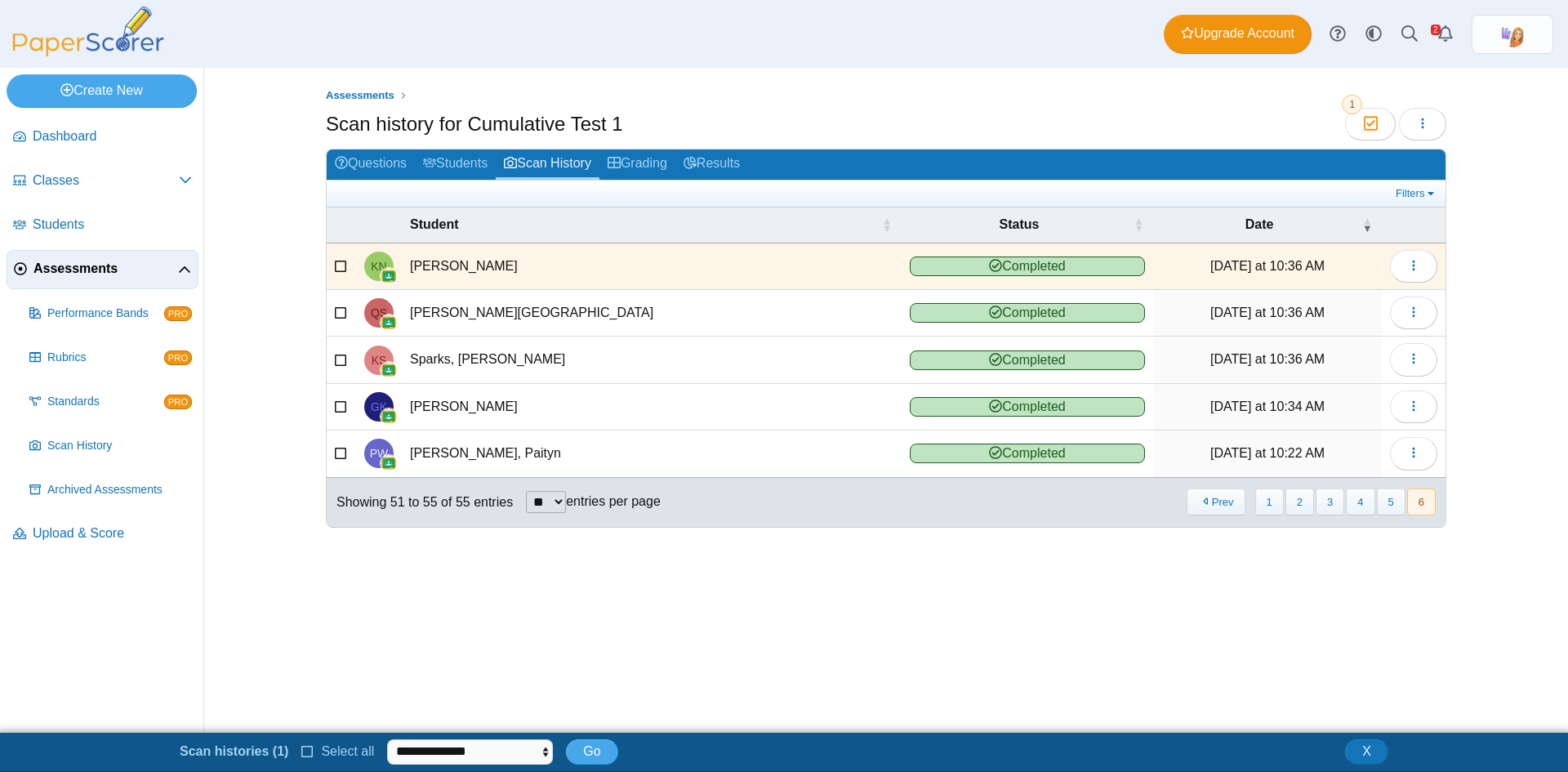
click at [342, 307] on icon at bounding box center [341, 311] width 13 height 12
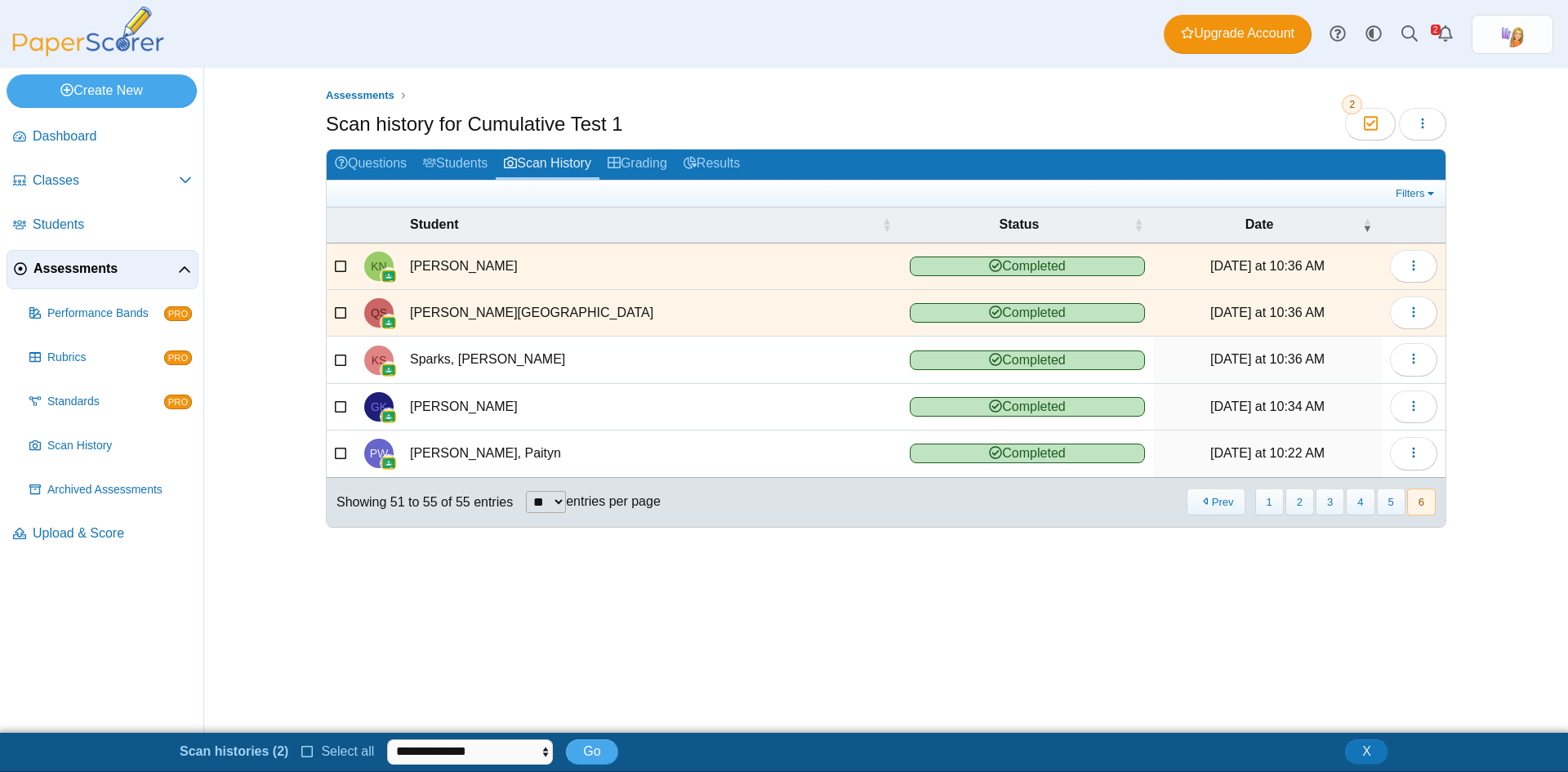
click at [341, 353] on icon at bounding box center [341, 357] width 13 height 12
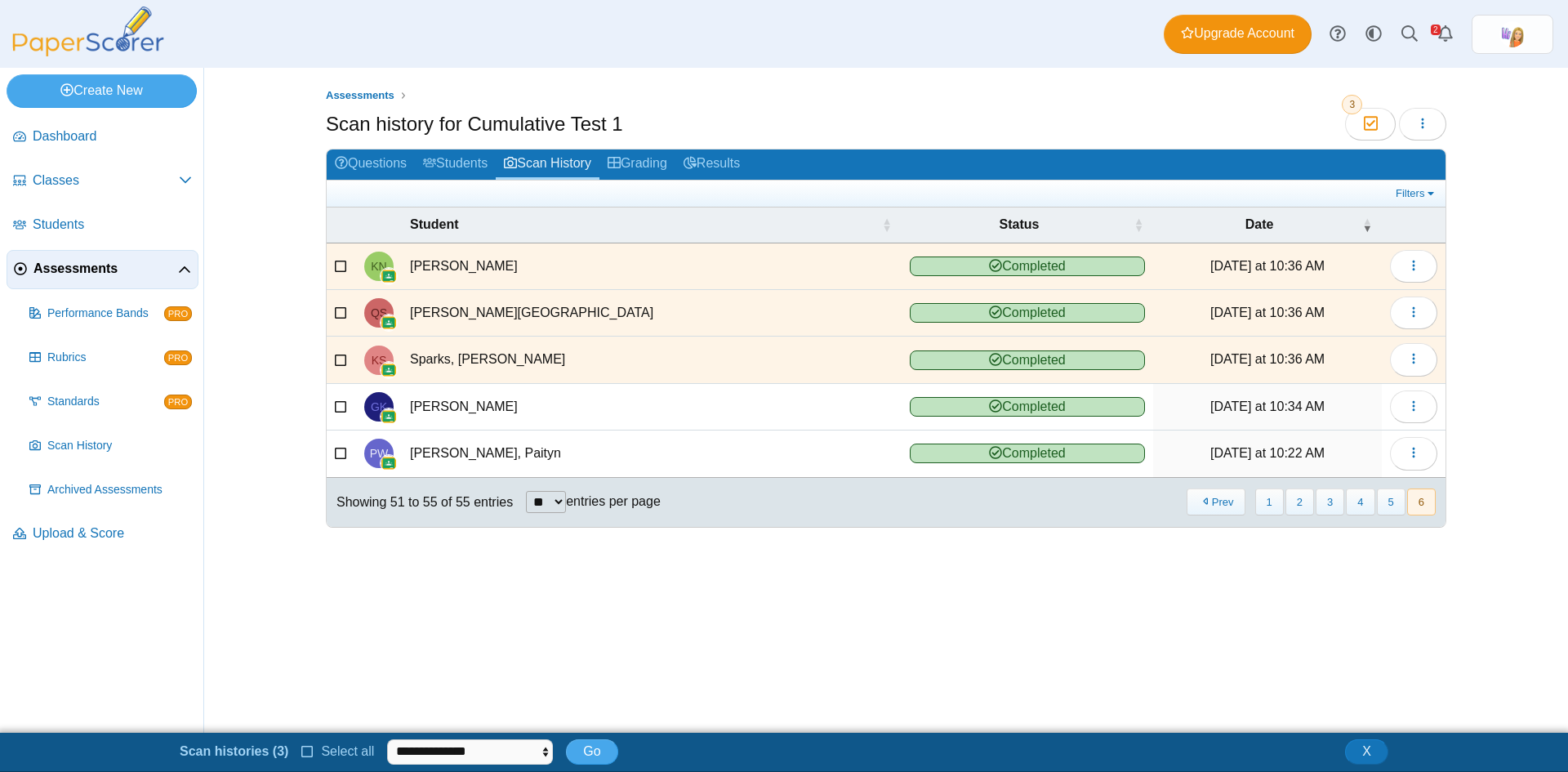
drag, startPoint x: 343, startPoint y: 403, endPoint x: 342, endPoint y: 432, distance: 29.0
click at [343, 405] on icon at bounding box center [341, 404] width 13 height 12
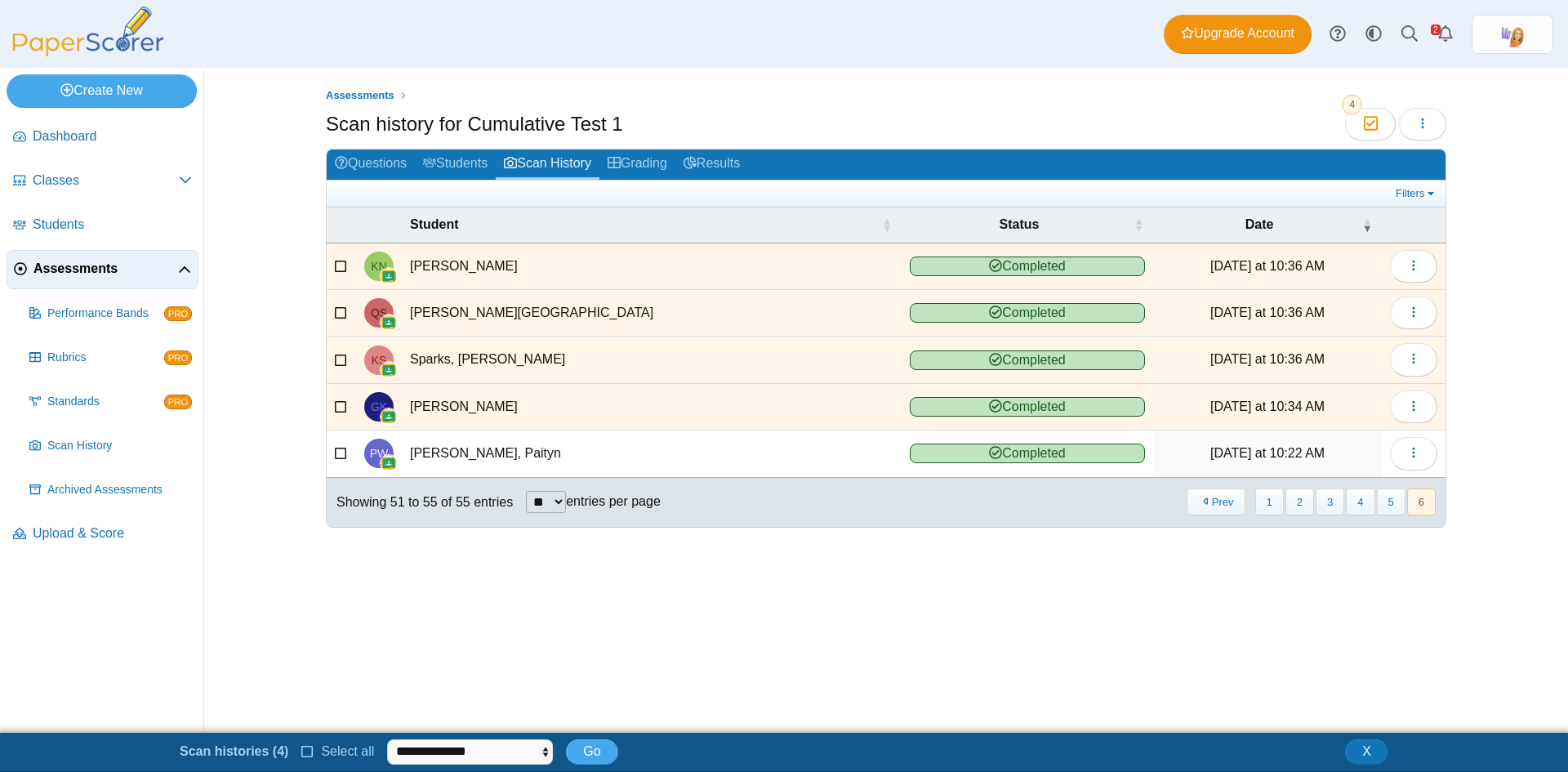
click at [342, 453] on icon at bounding box center [341, 452] width 13 height 12
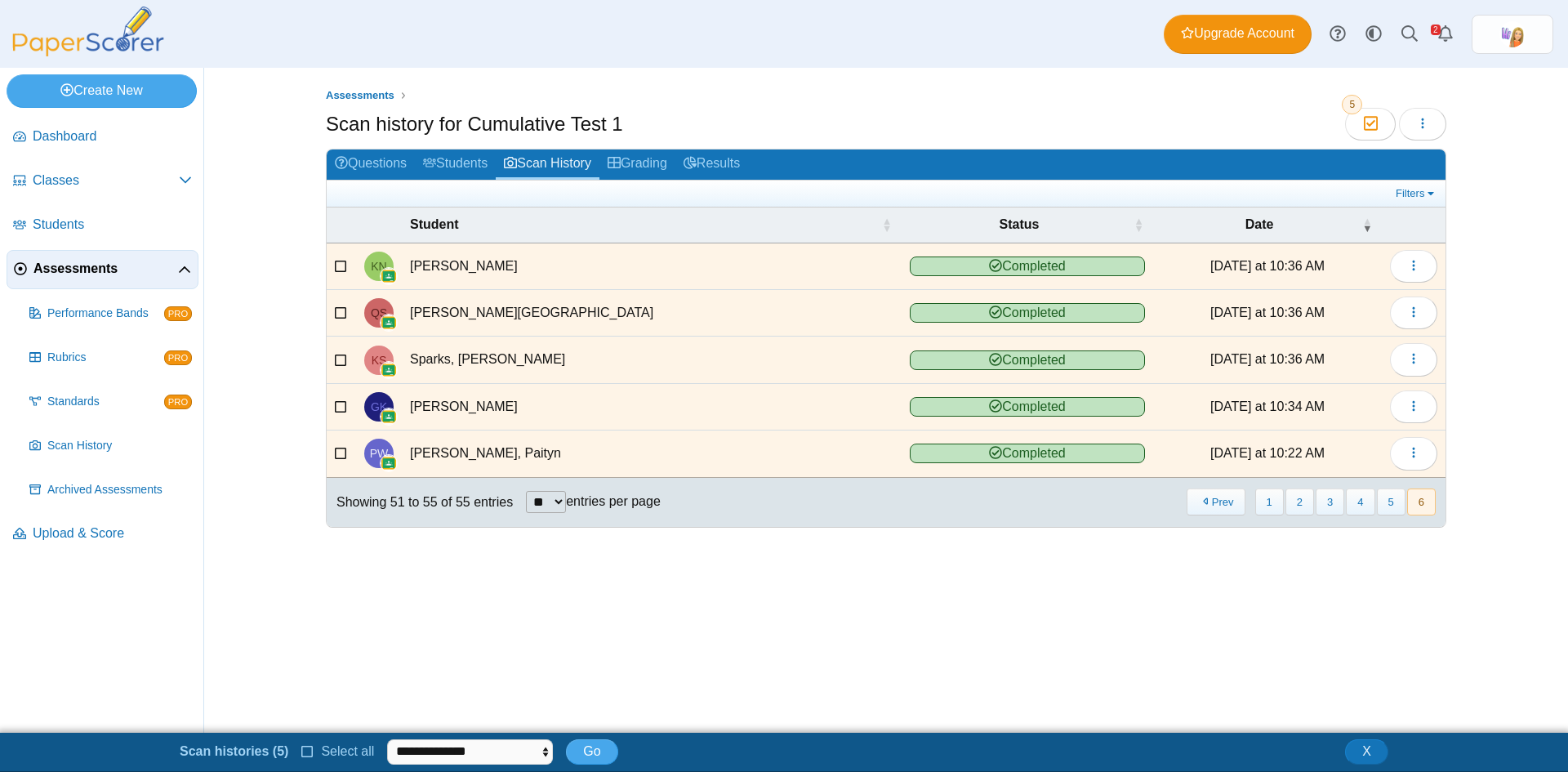
click at [834, 594] on div "Assessments Scan history for Cumulative Test 1 Moderation 5 Loading…" at bounding box center [886, 400] width 1225 height 665
click at [1271, 505] on button "1" at bounding box center [1270, 502] width 29 height 27
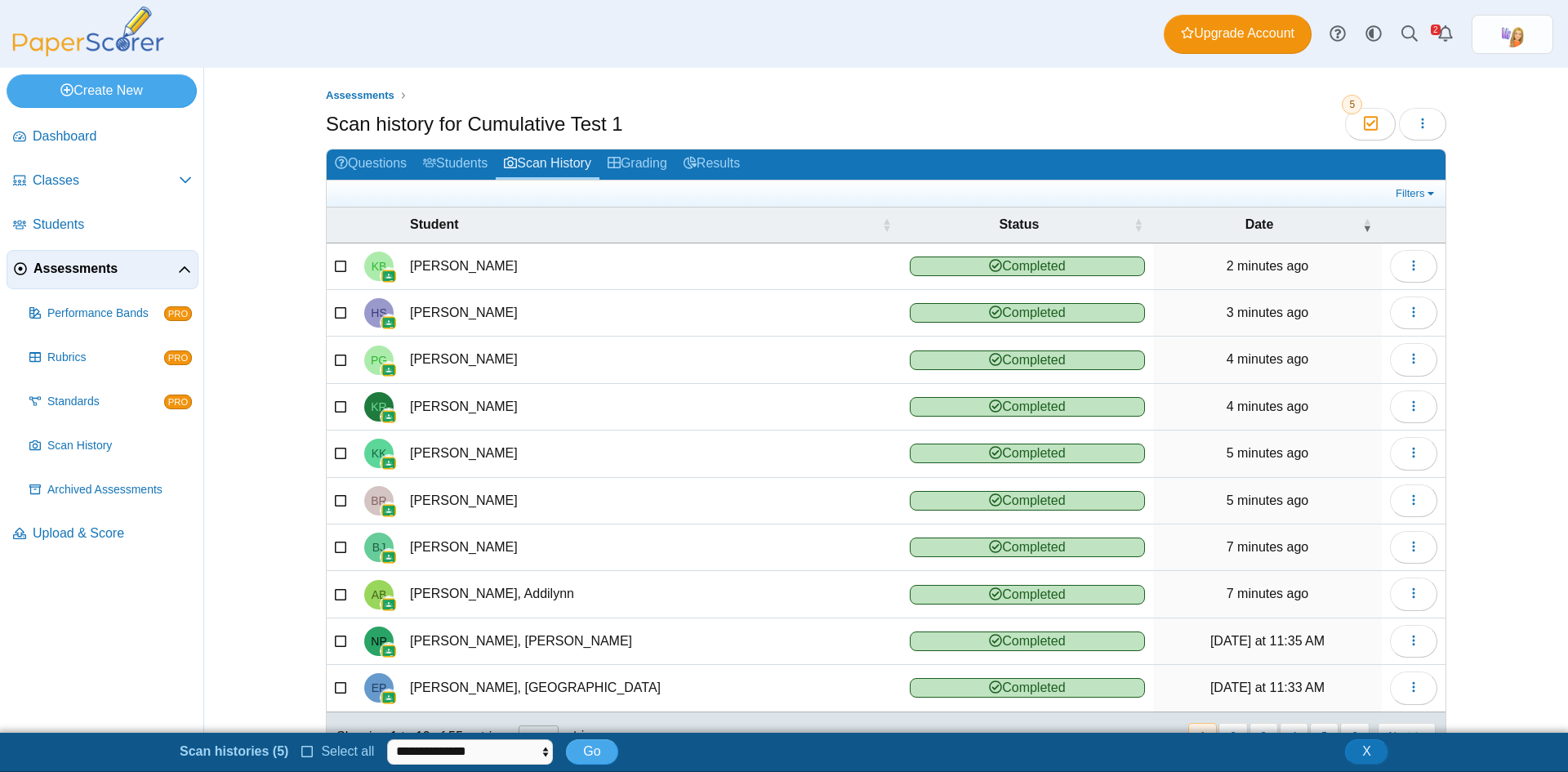
click at [66, 264] on span "Assessments" at bounding box center [106, 269] width 145 height 18
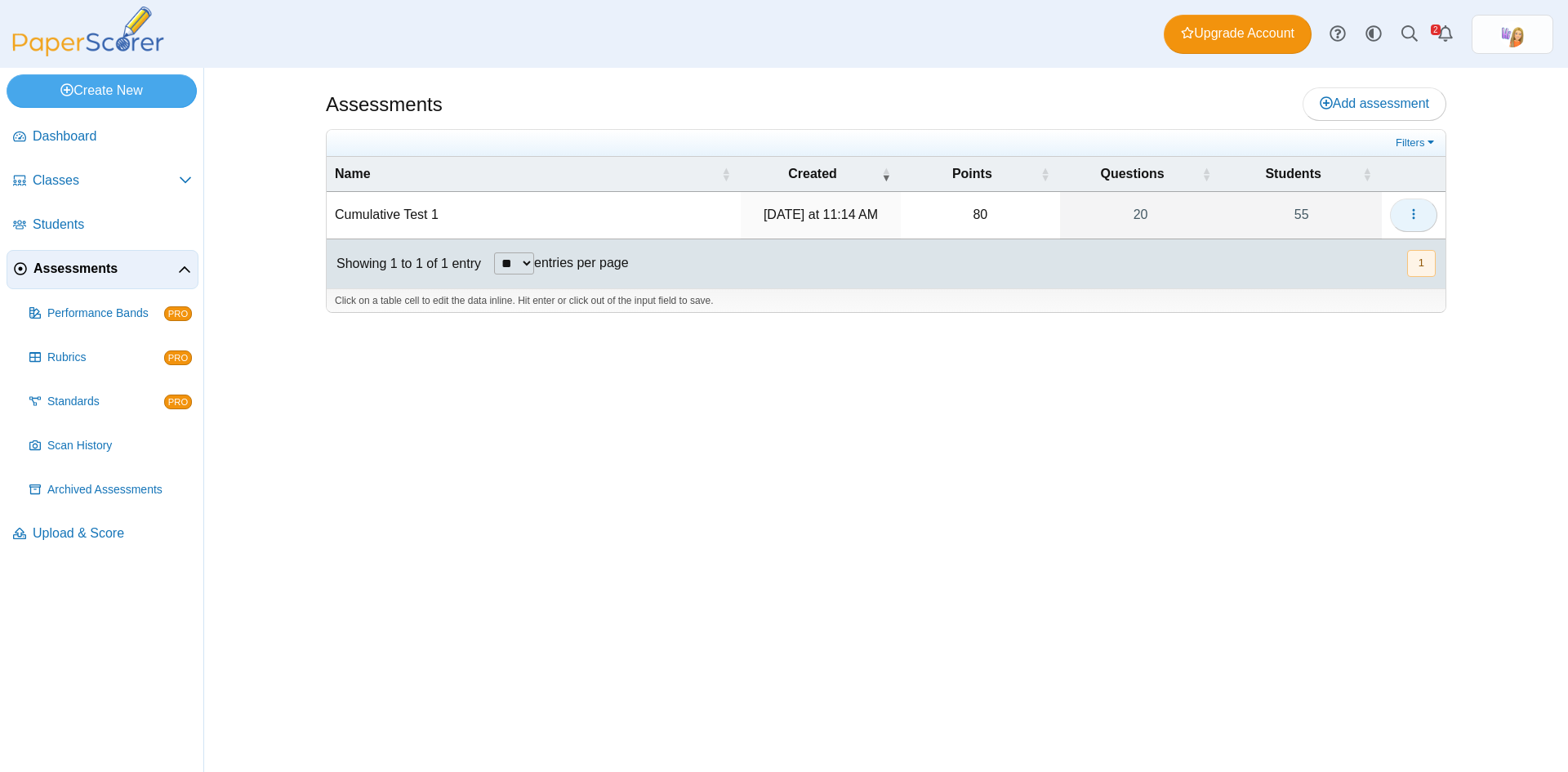
click at [1415, 216] on icon "button" at bounding box center [1414, 213] width 13 height 13
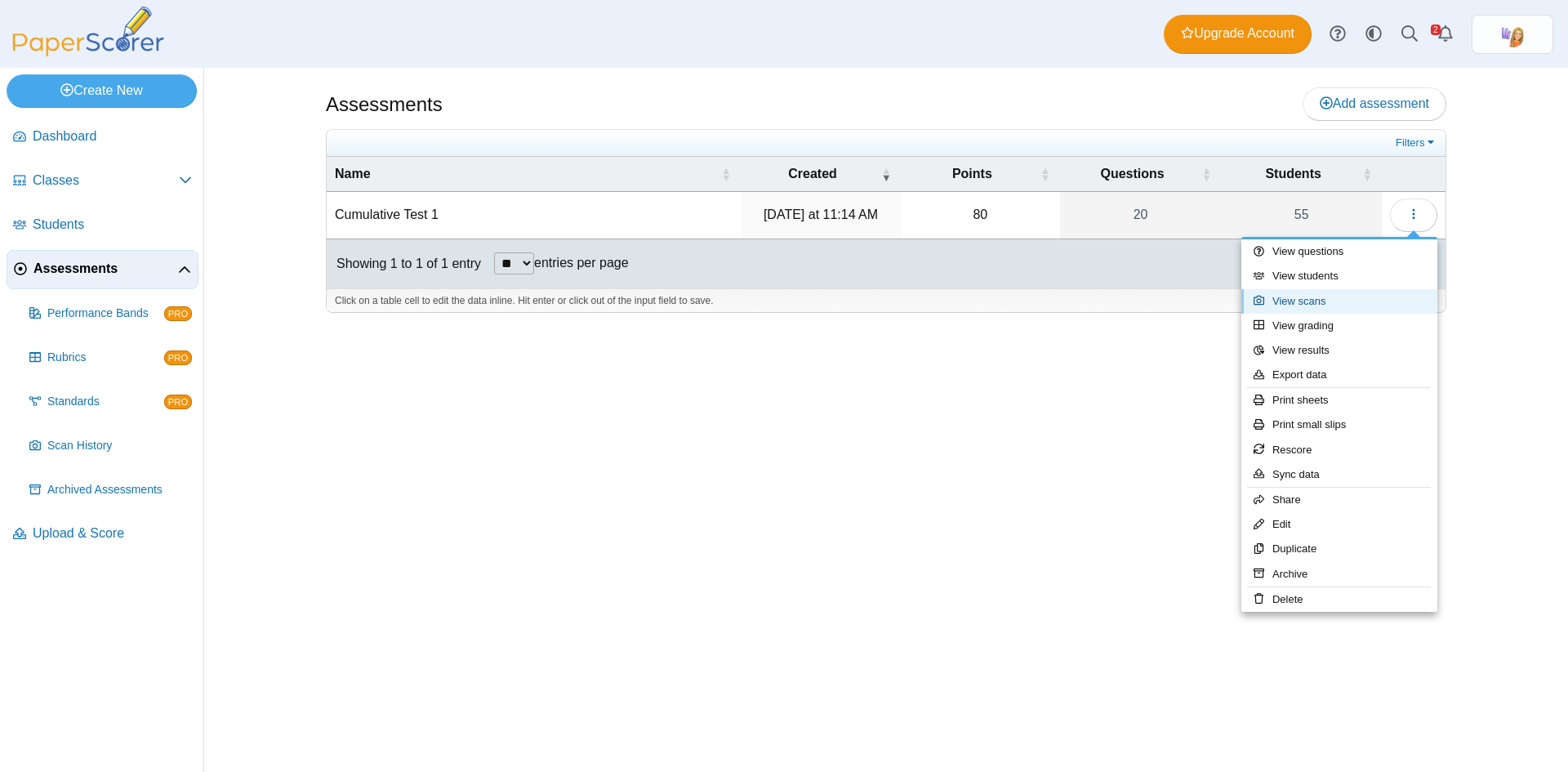
click at [1309, 301] on link "View scans" at bounding box center [1340, 301] width 196 height 24
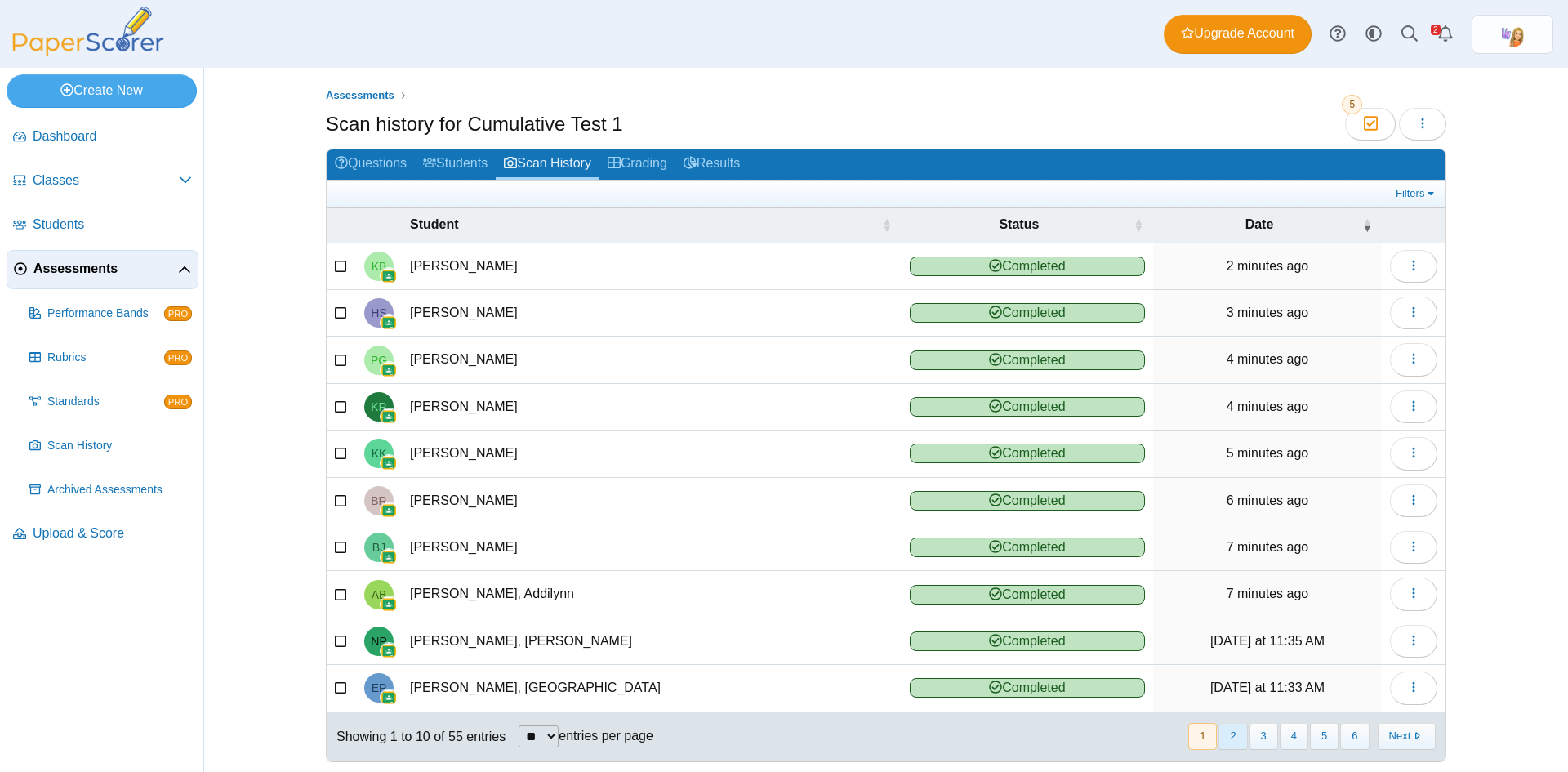
click at [1234, 736] on button "2" at bounding box center [1233, 736] width 29 height 27
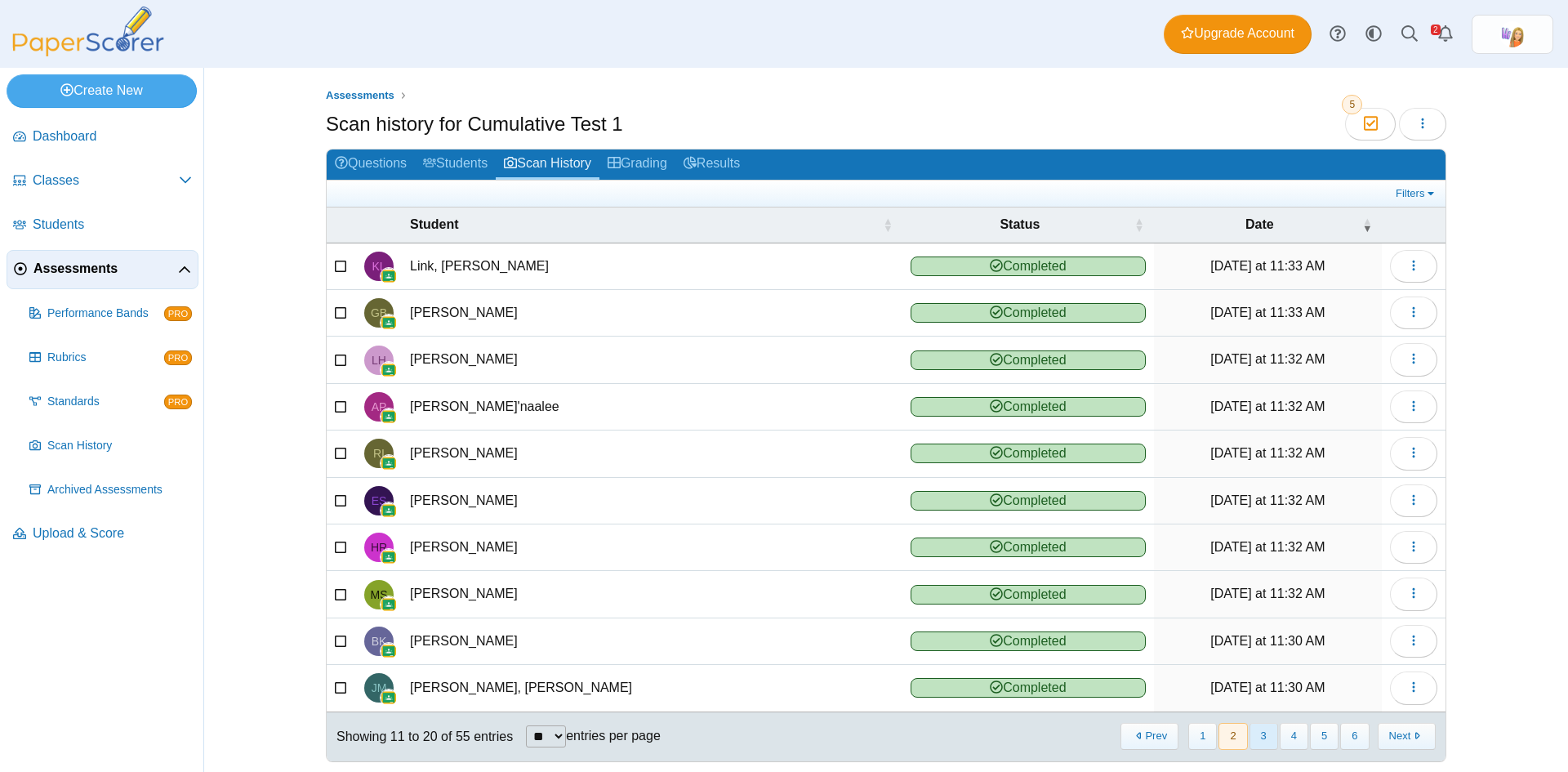
click at [1260, 738] on button "3" at bounding box center [1264, 736] width 29 height 27
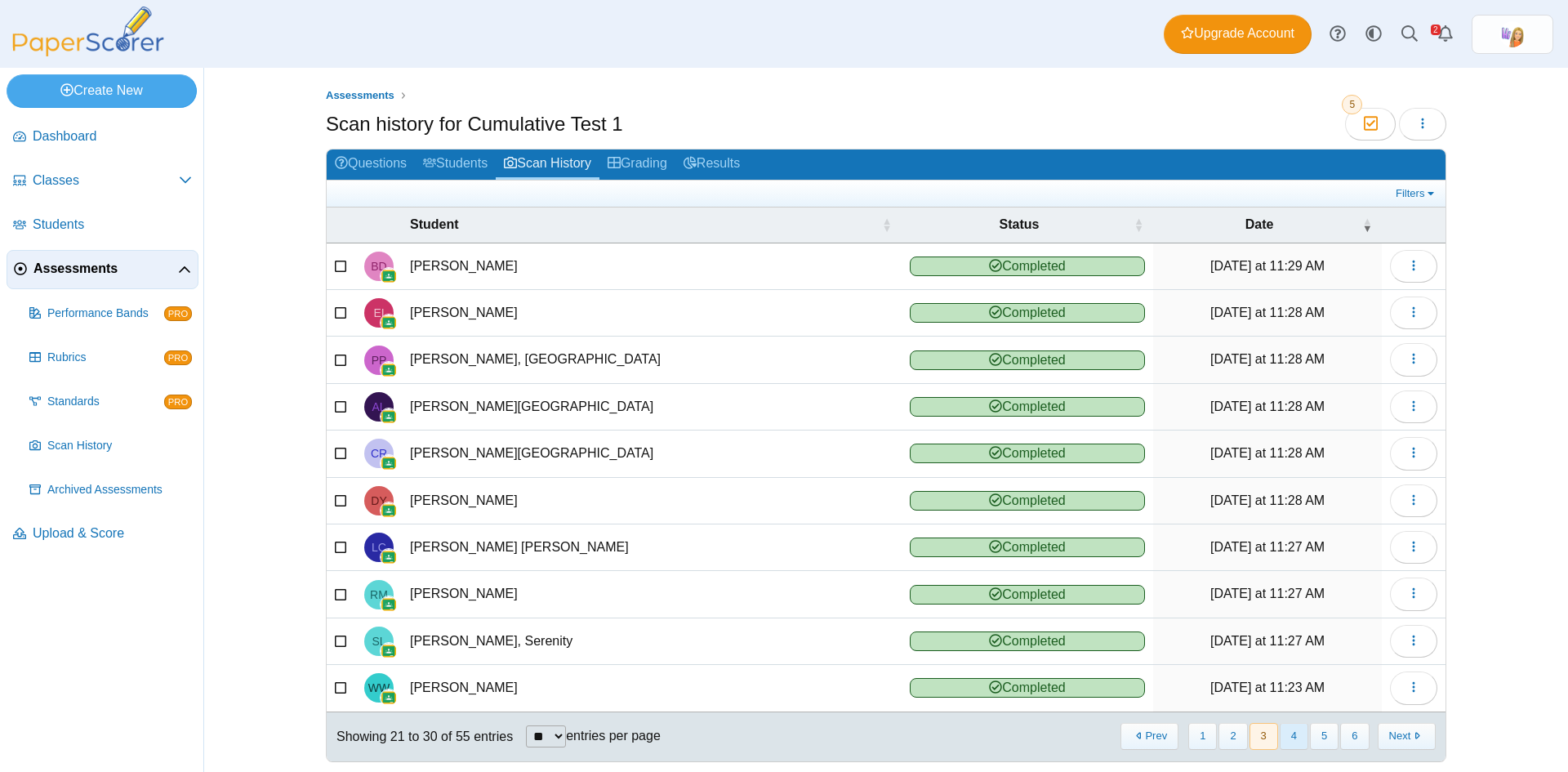
click at [1280, 737] on button "4" at bounding box center [1294, 736] width 29 height 27
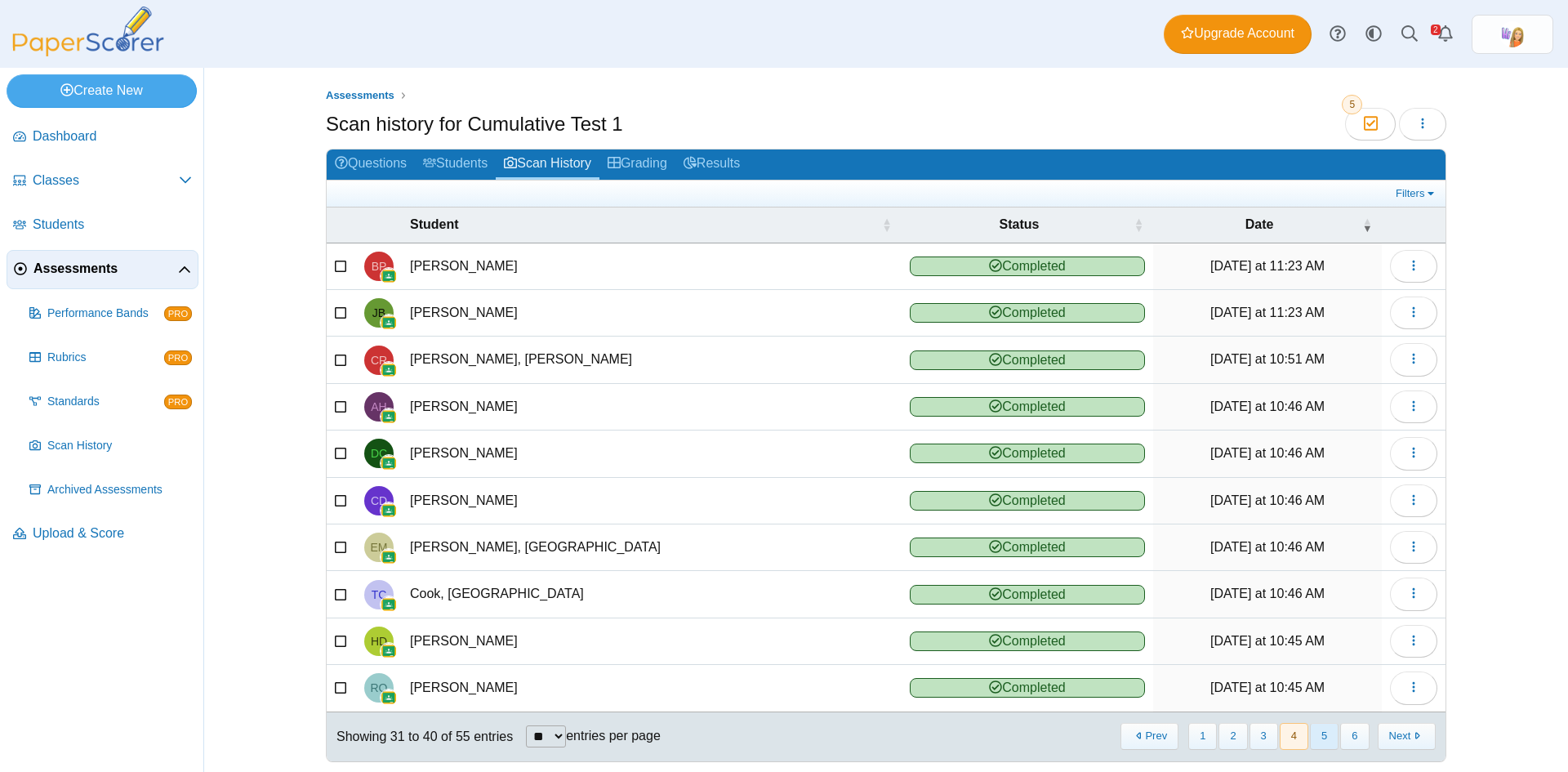
click at [1319, 737] on button "5" at bounding box center [1324, 736] width 29 height 27
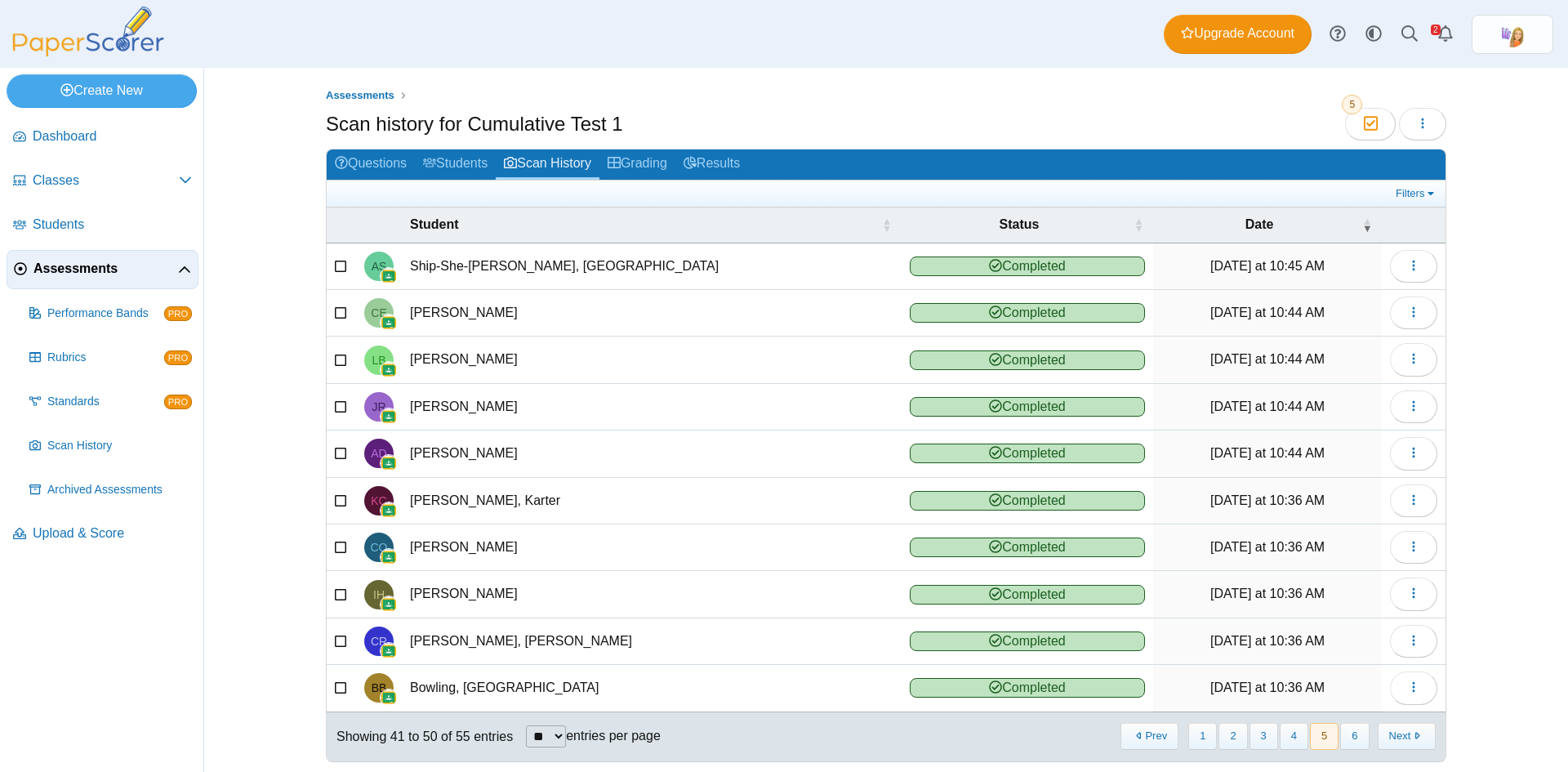
click at [1352, 737] on button "6" at bounding box center [1355, 736] width 29 height 27
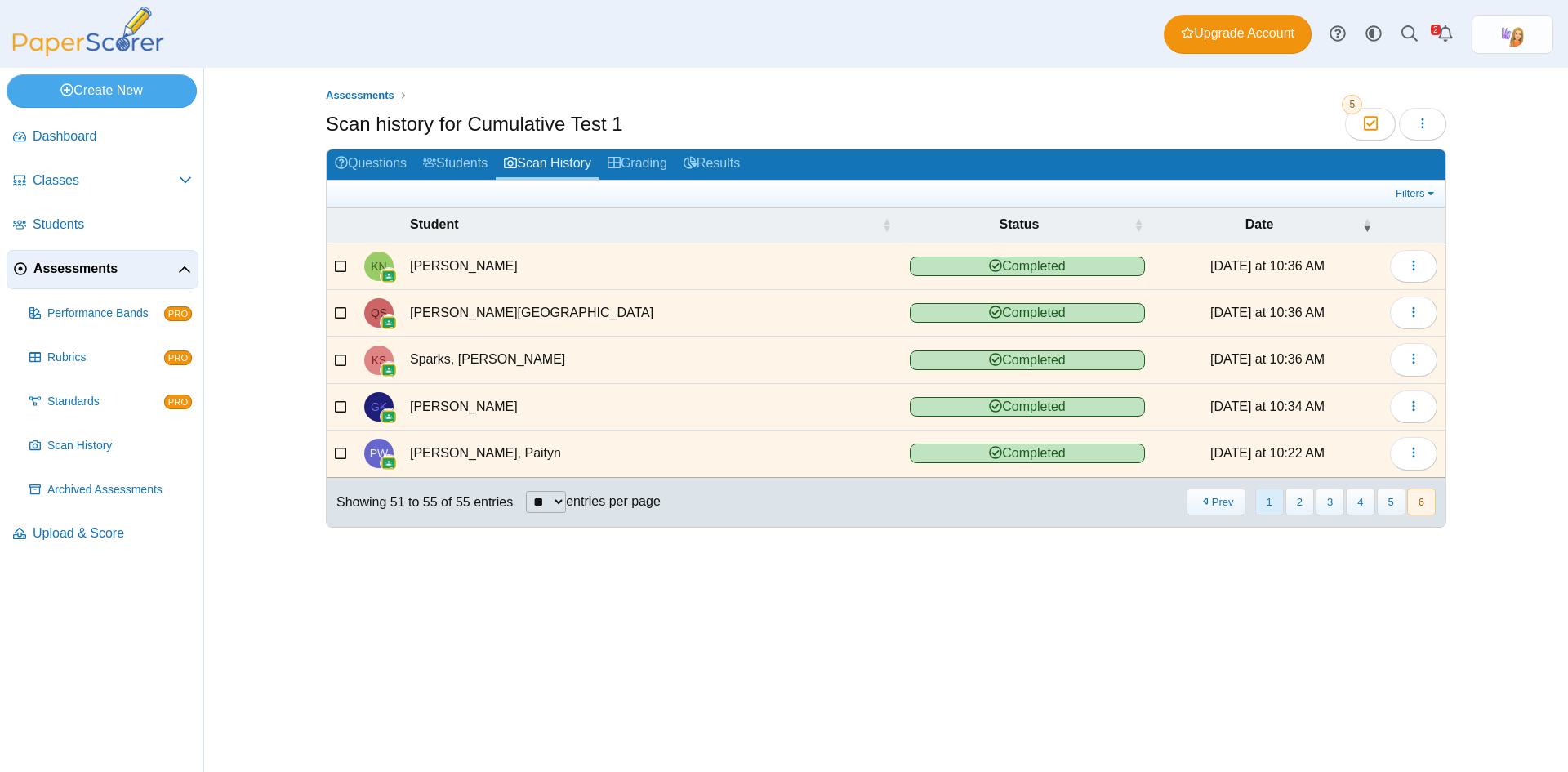
click at [1271, 504] on button "1" at bounding box center [1270, 502] width 29 height 27
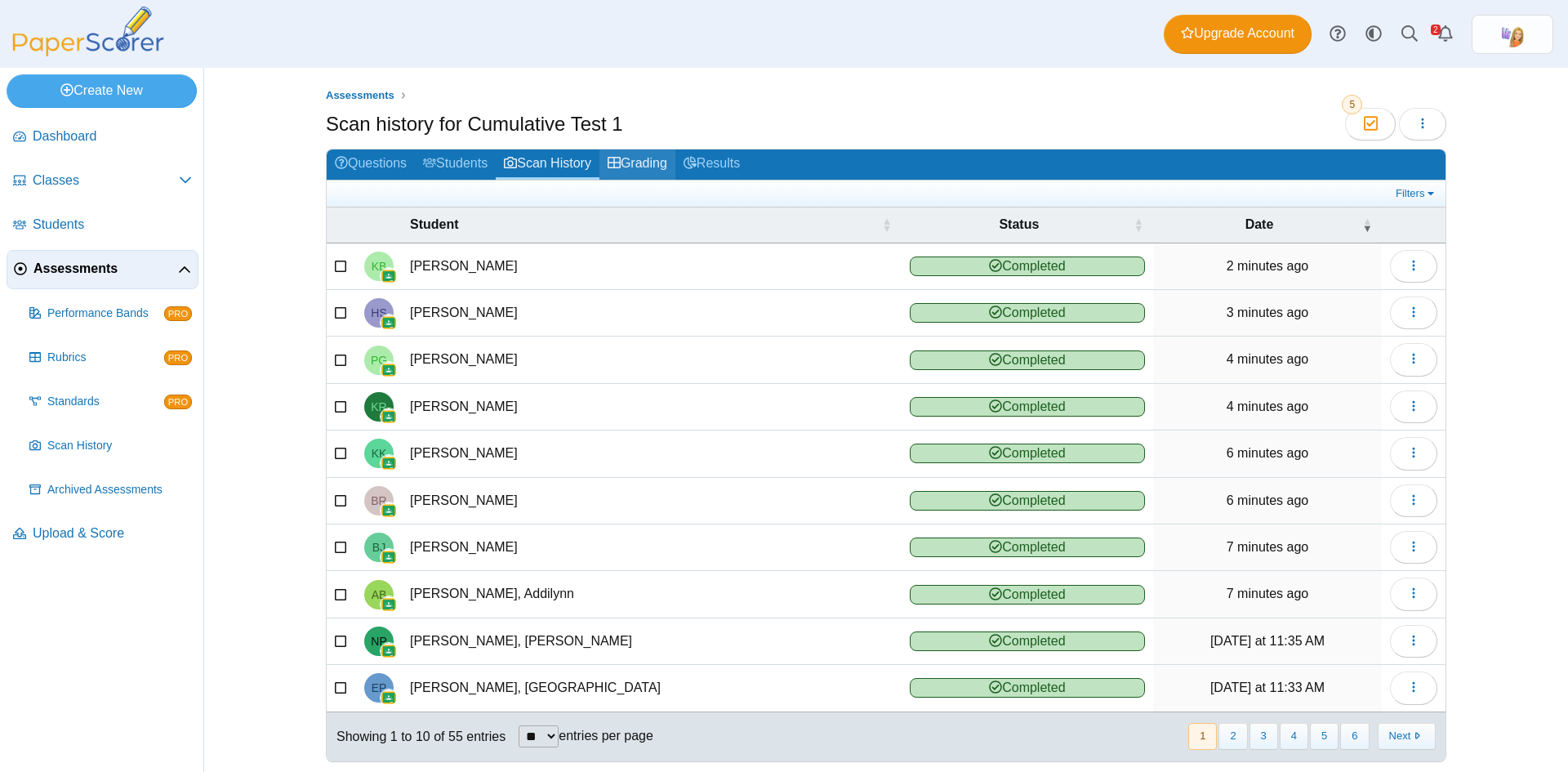
click at [660, 160] on link "Grading" at bounding box center [637, 165] width 76 height 30
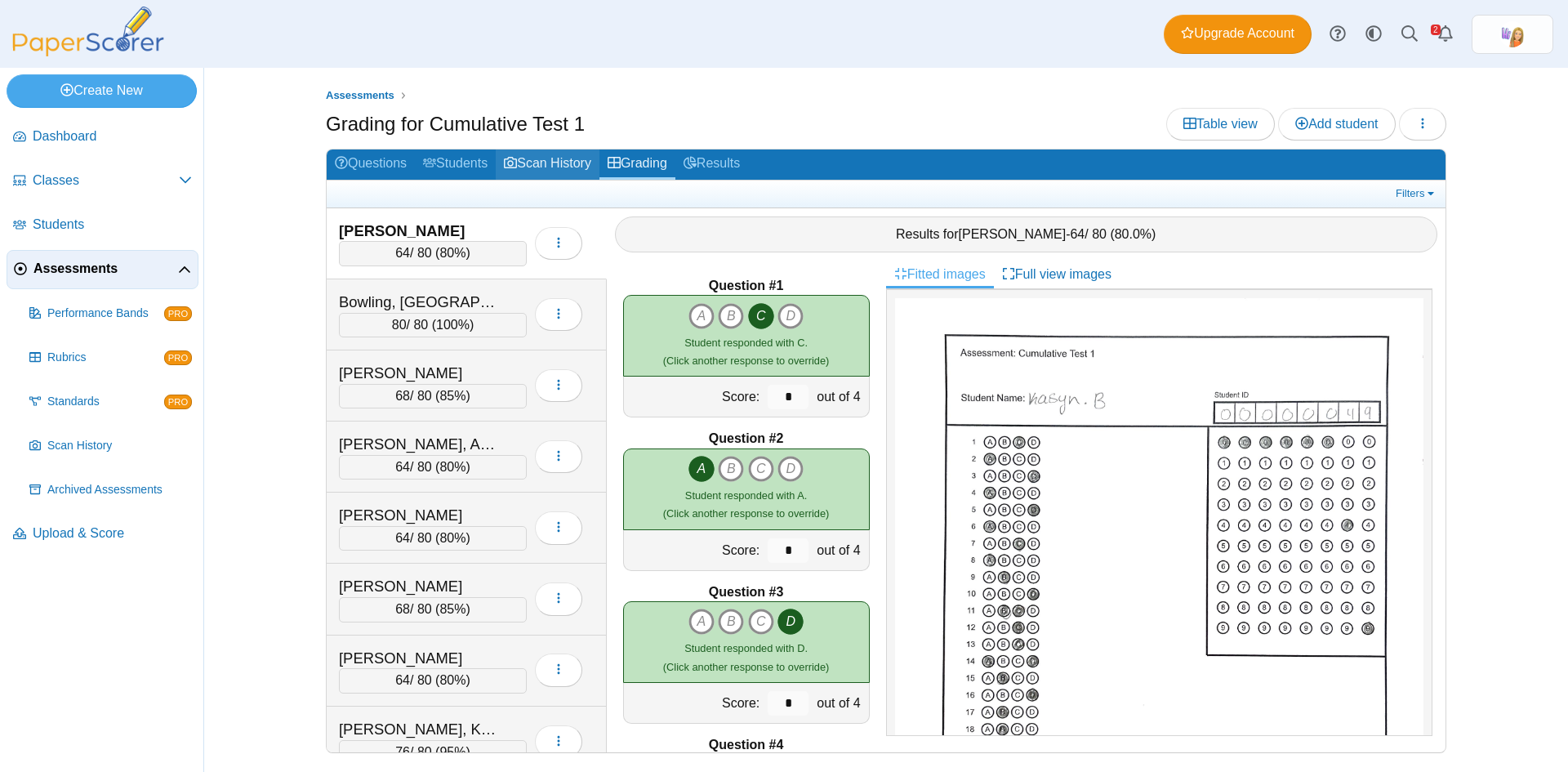
click at [562, 162] on link "Scan History" at bounding box center [548, 165] width 104 height 30
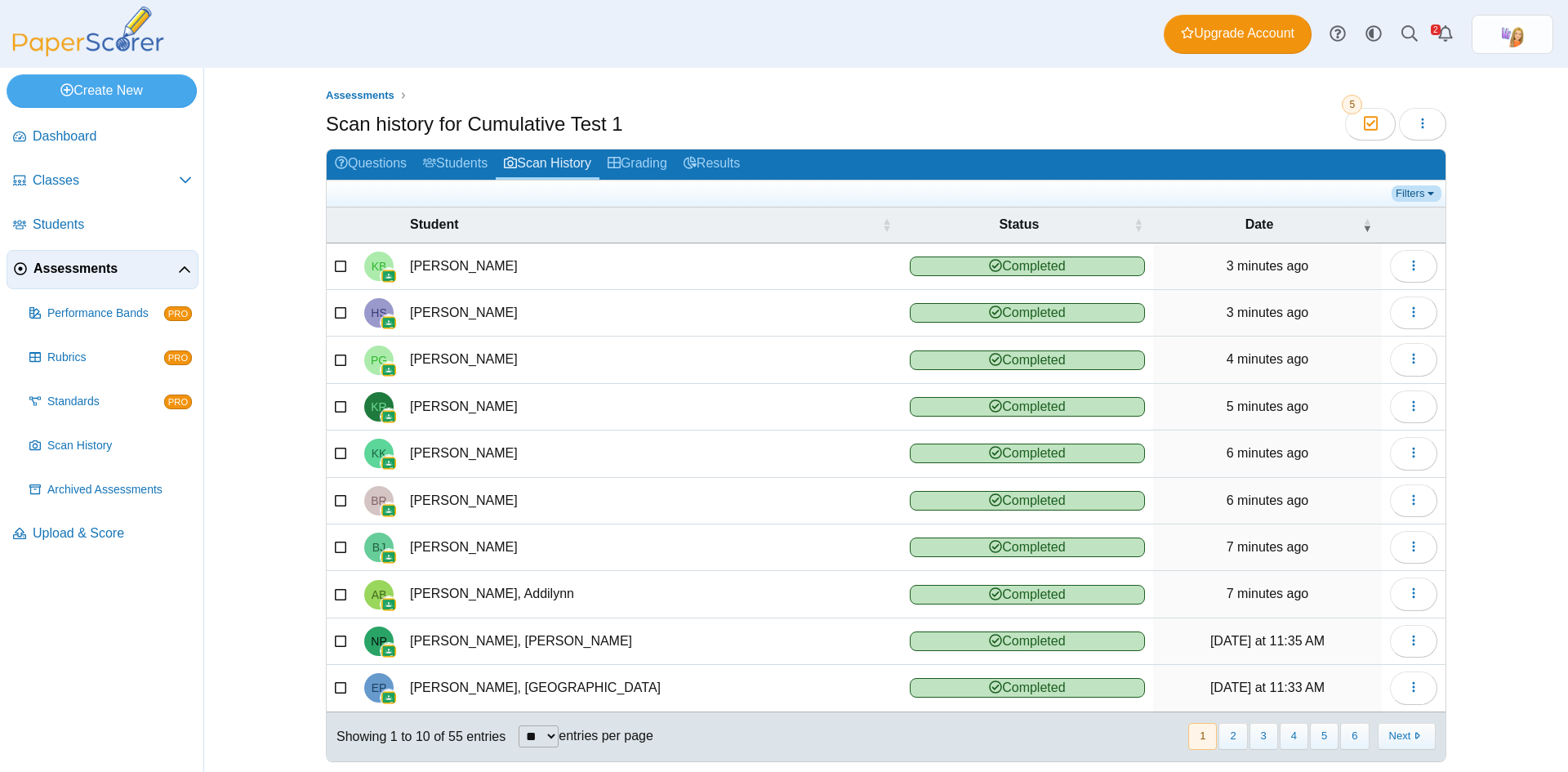
click at [1406, 193] on link "Filters" at bounding box center [1417, 194] width 50 height 16
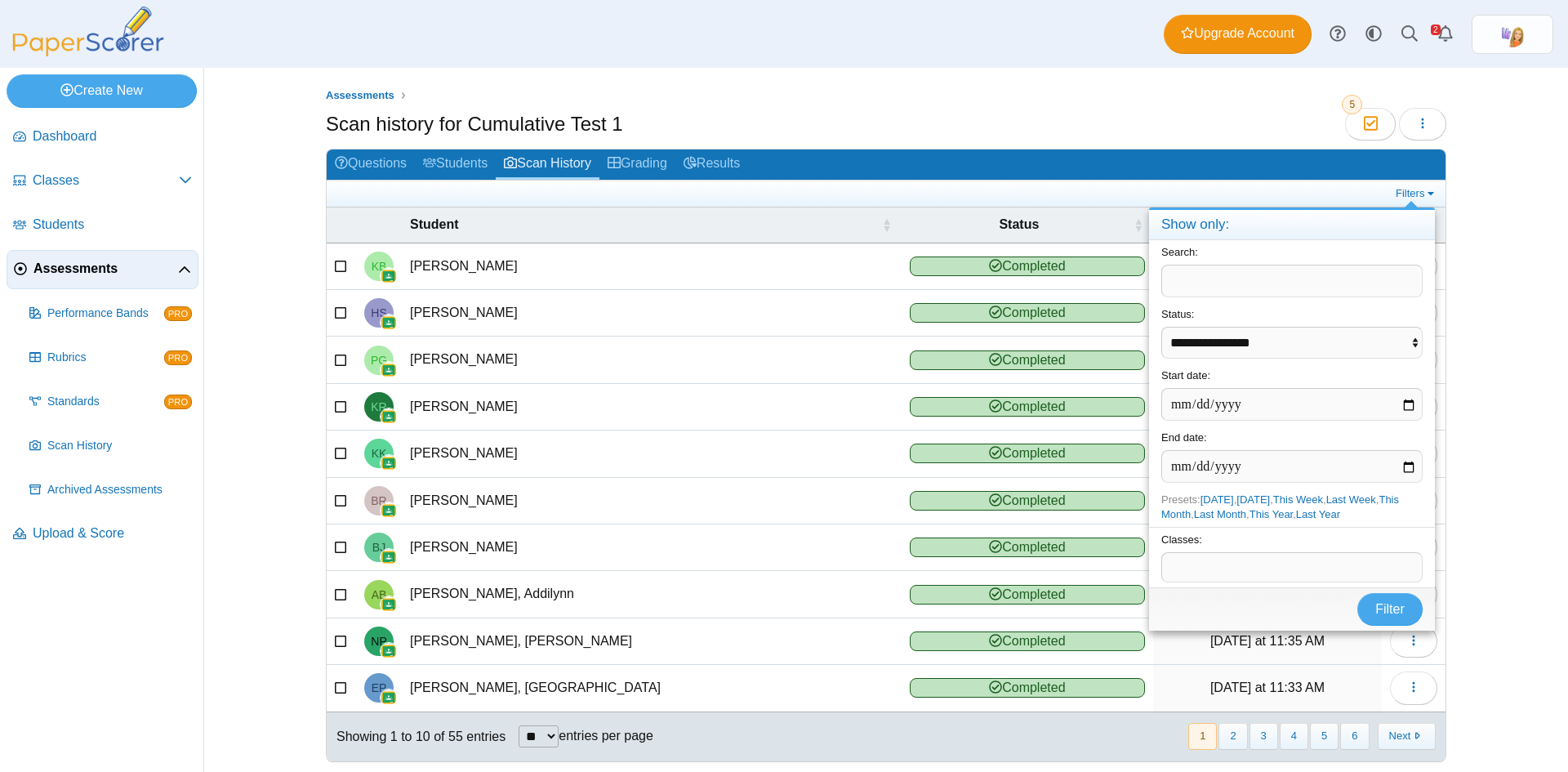
click at [1235, 571] on span at bounding box center [1291, 567] width 260 height 28
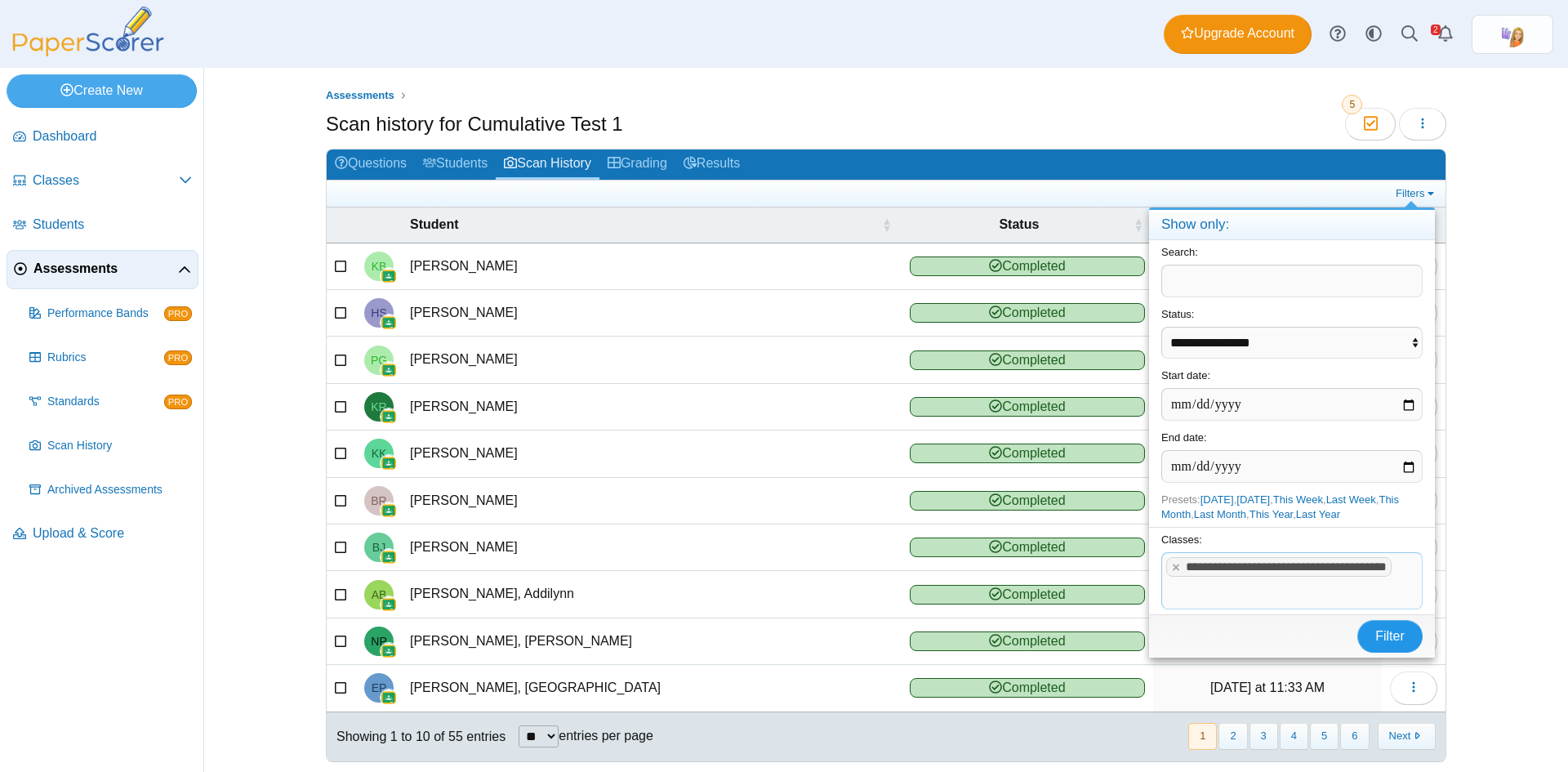
click at [1398, 643] on span "Filter" at bounding box center [1390, 636] width 29 height 14
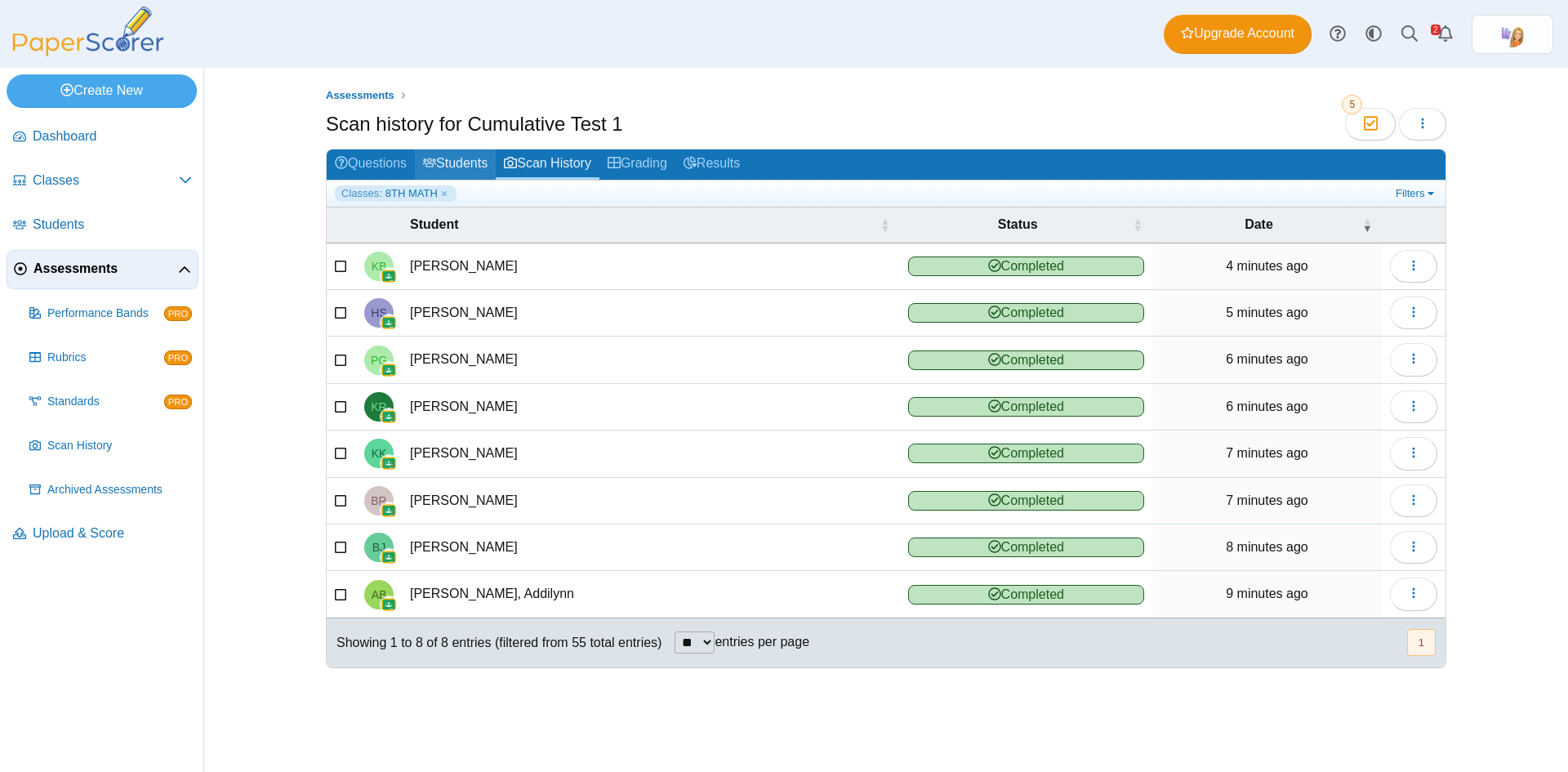
click at [472, 158] on link "Students" at bounding box center [455, 165] width 81 height 30
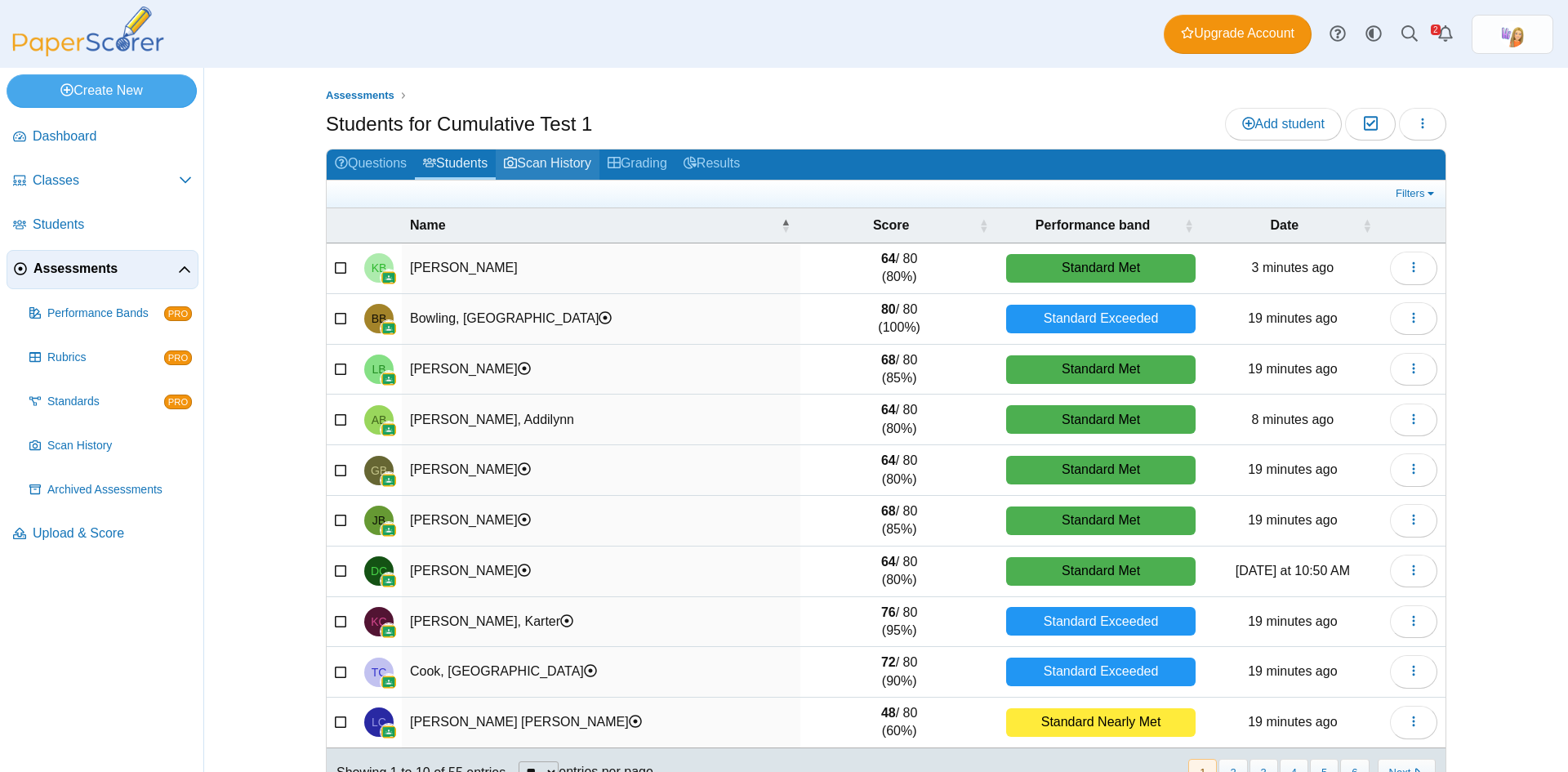
click at [566, 161] on link "Scan History" at bounding box center [548, 165] width 104 height 30
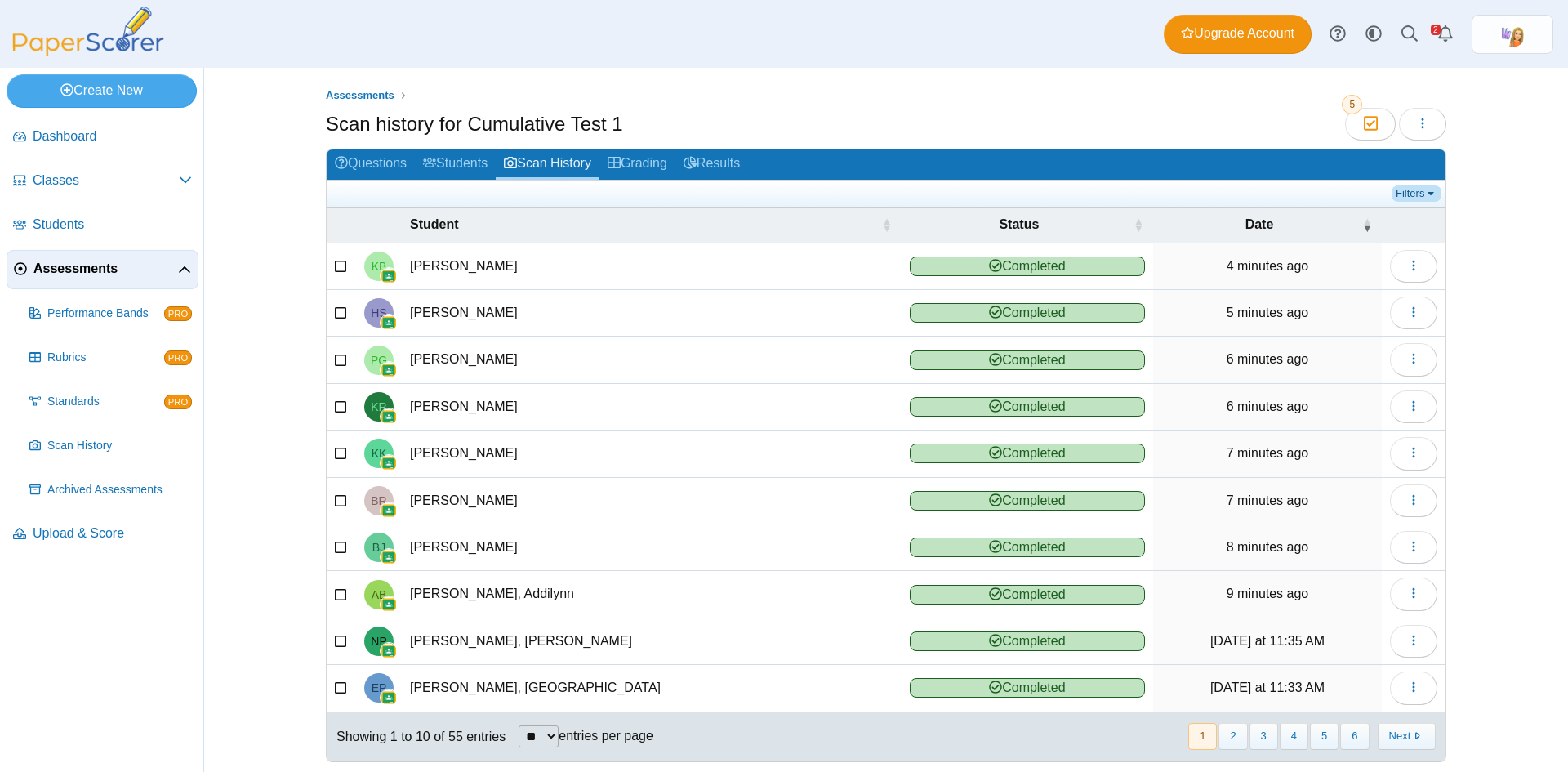
click at [1415, 187] on link "Filters" at bounding box center [1417, 194] width 50 height 16
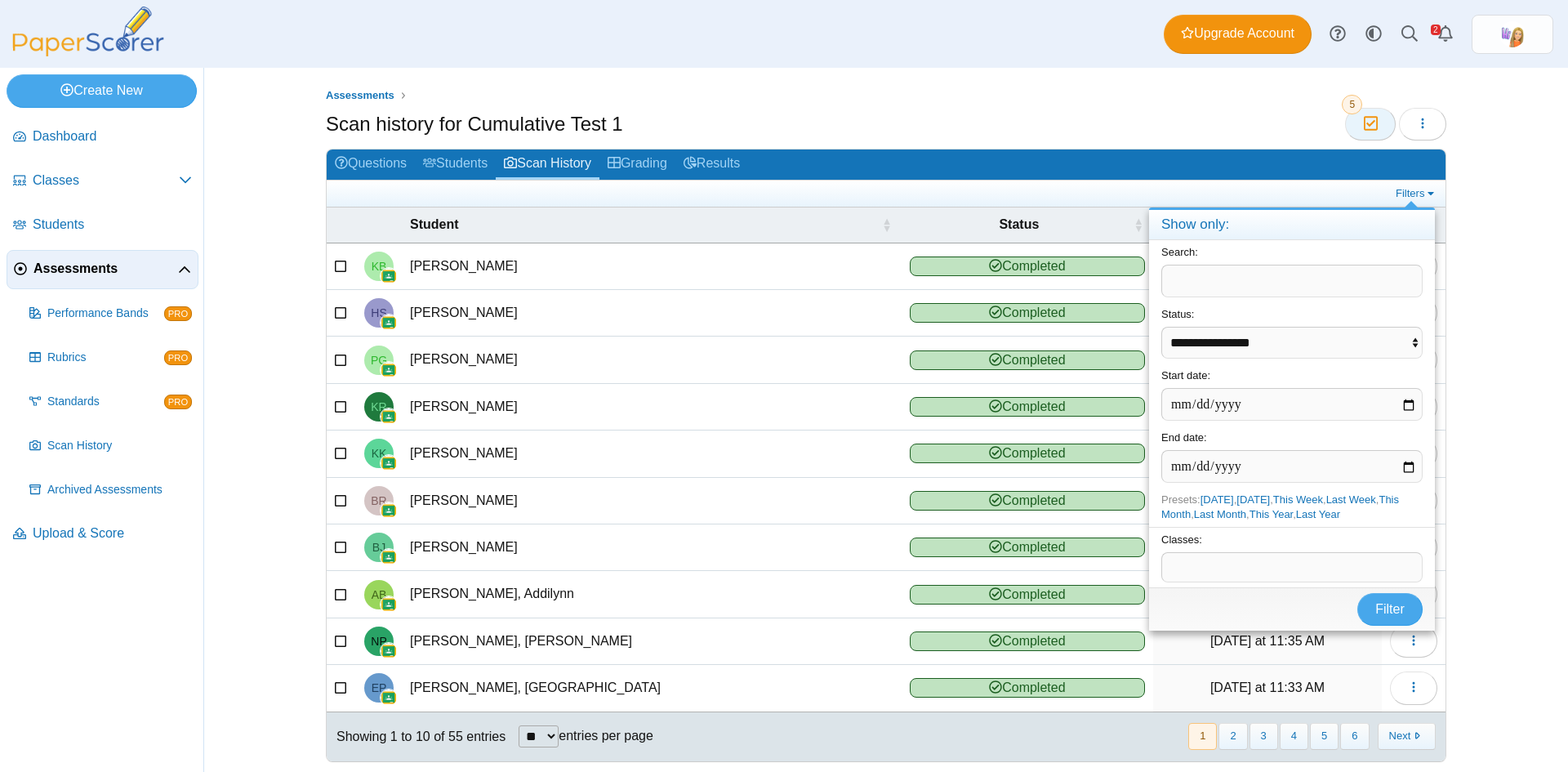
click at [1363, 120] on icon "button" at bounding box center [1370, 124] width 15 height 14
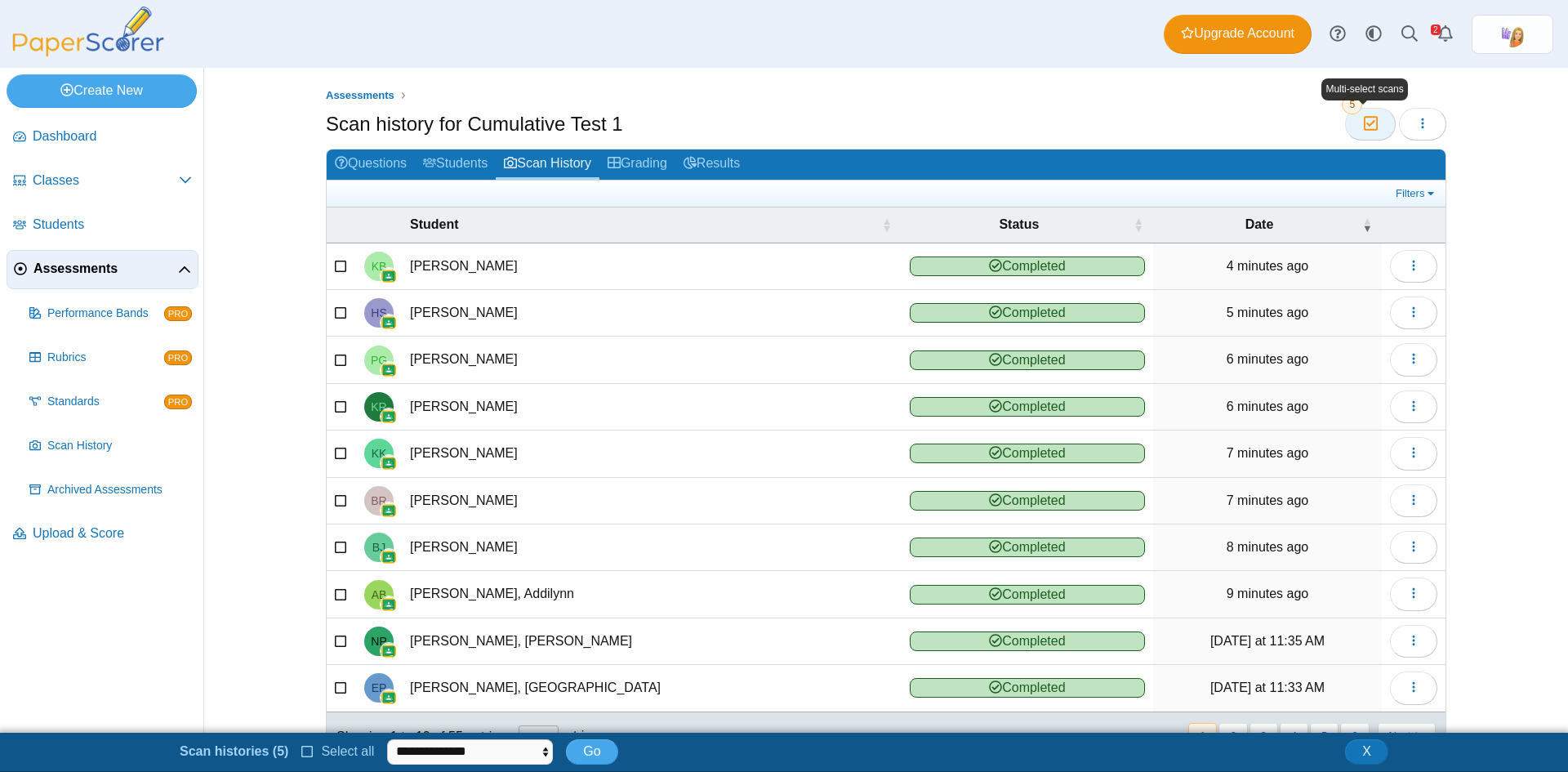
click at [1366, 122] on icon "button" at bounding box center [1370, 124] width 15 height 14
click at [1363, 117] on icon "button" at bounding box center [1370, 124] width 15 height 14
click at [1348, 105] on span "5" at bounding box center [1352, 104] width 21 height 20
click at [1365, 121] on icon "button" at bounding box center [1370, 124] width 15 height 14
click at [1418, 120] on icon "button" at bounding box center [1423, 123] width 13 height 13
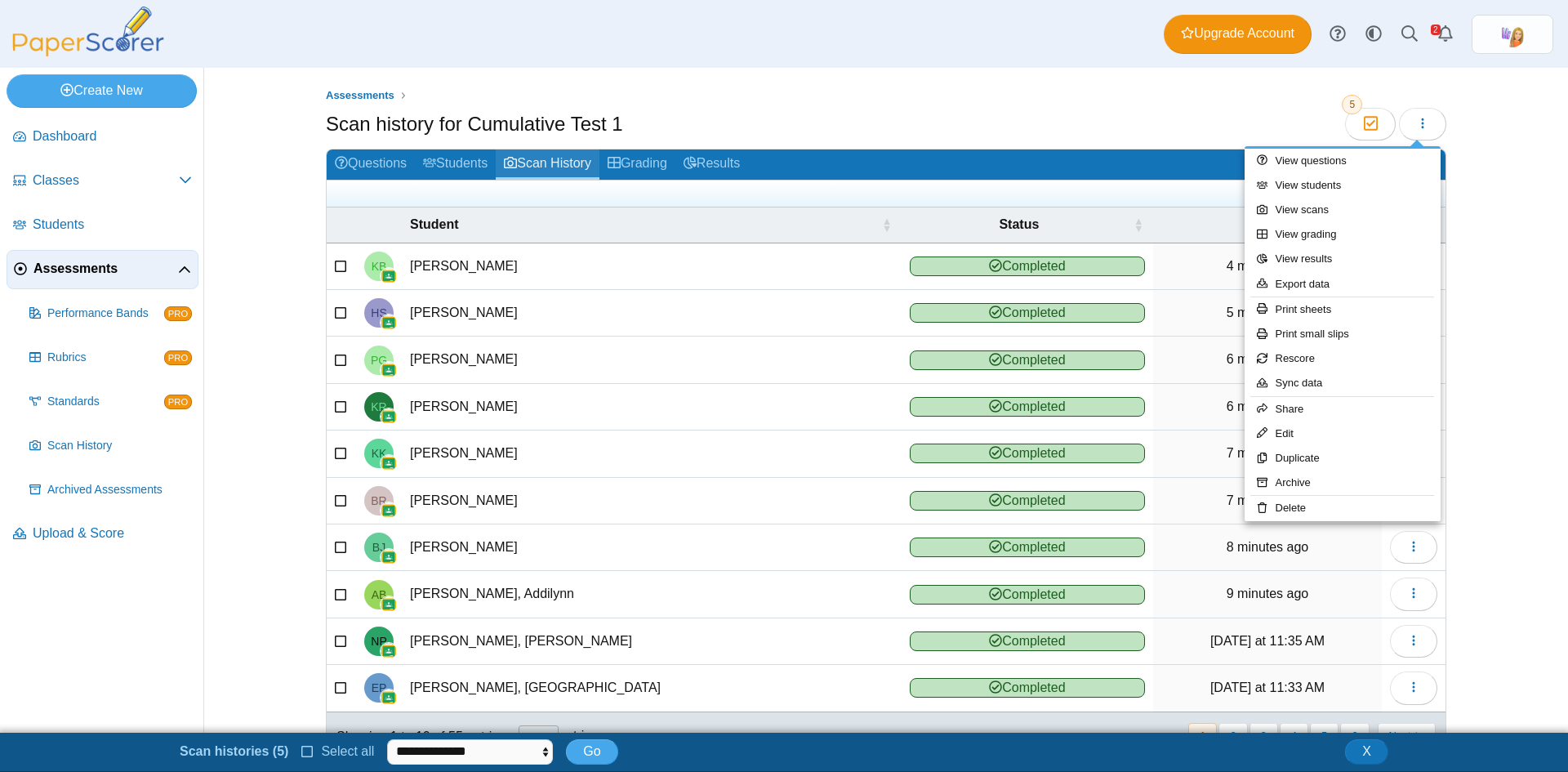
click at [533, 160] on link "Scan History" at bounding box center [548, 165] width 104 height 30
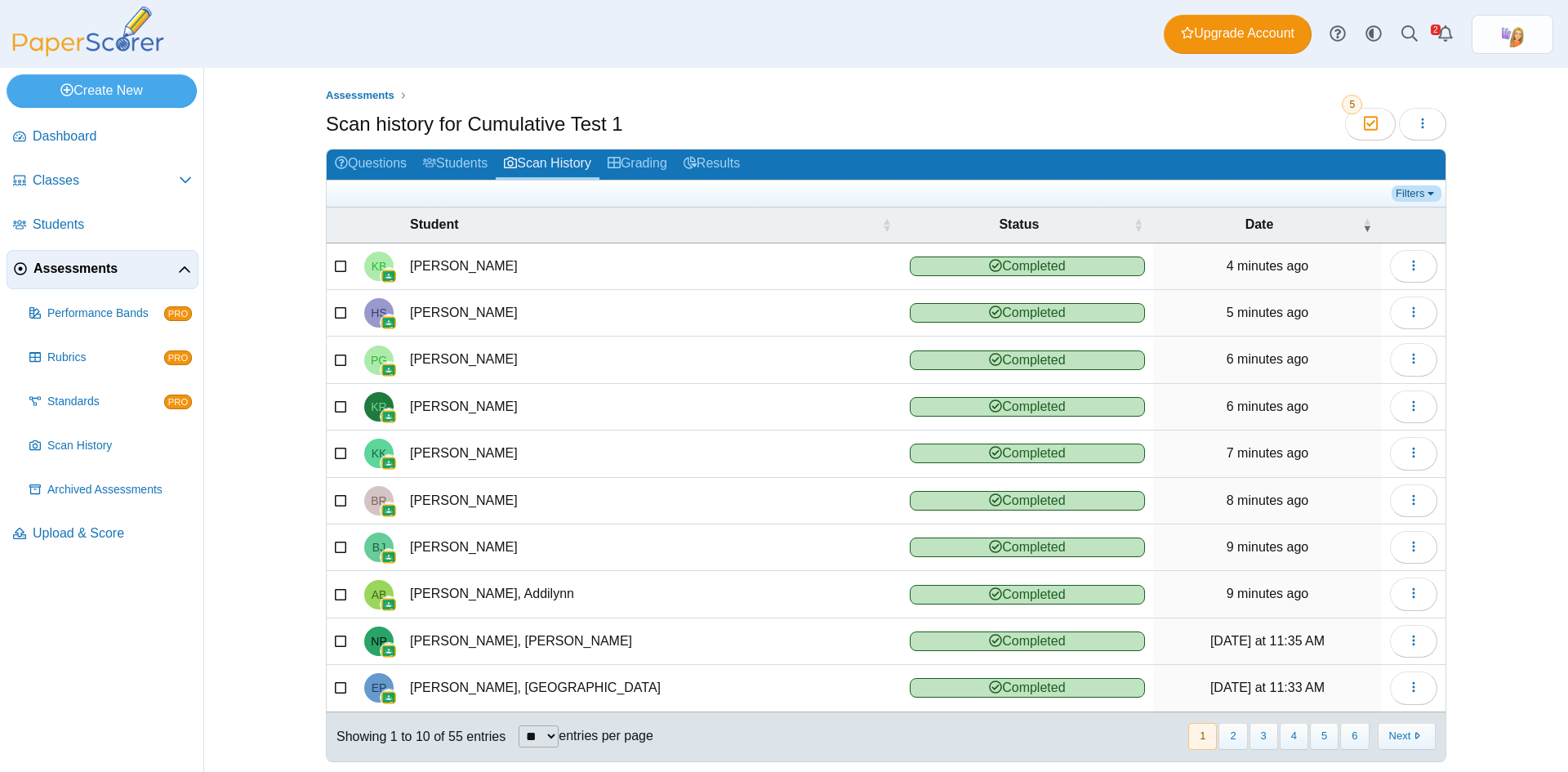
click at [1417, 188] on link "Filters" at bounding box center [1417, 194] width 50 height 16
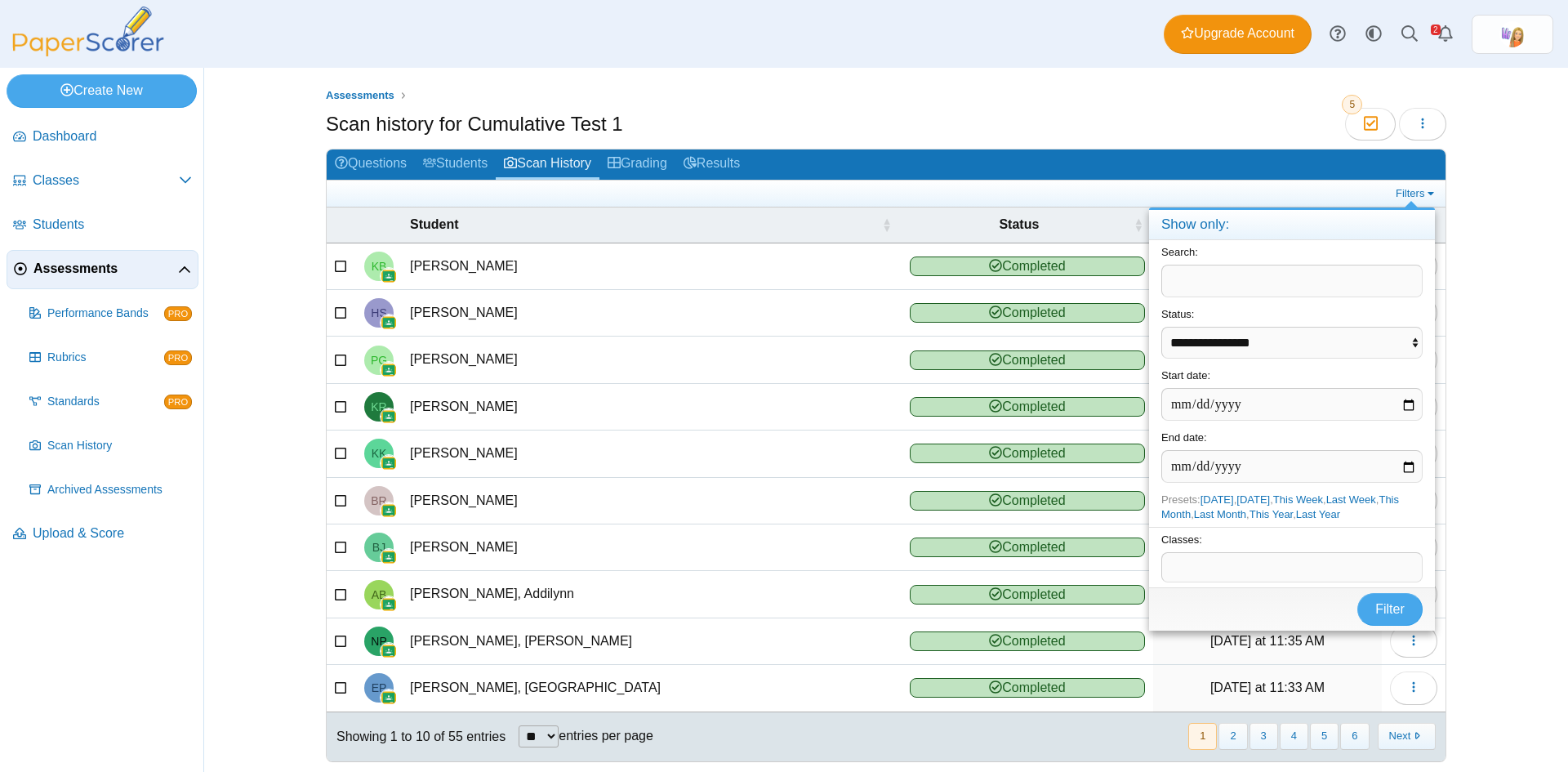
click at [1500, 400] on div "Assessments Scan history for Cumulative Test 1 Moderation 5 Loading…" at bounding box center [886, 419] width 1365 height 704
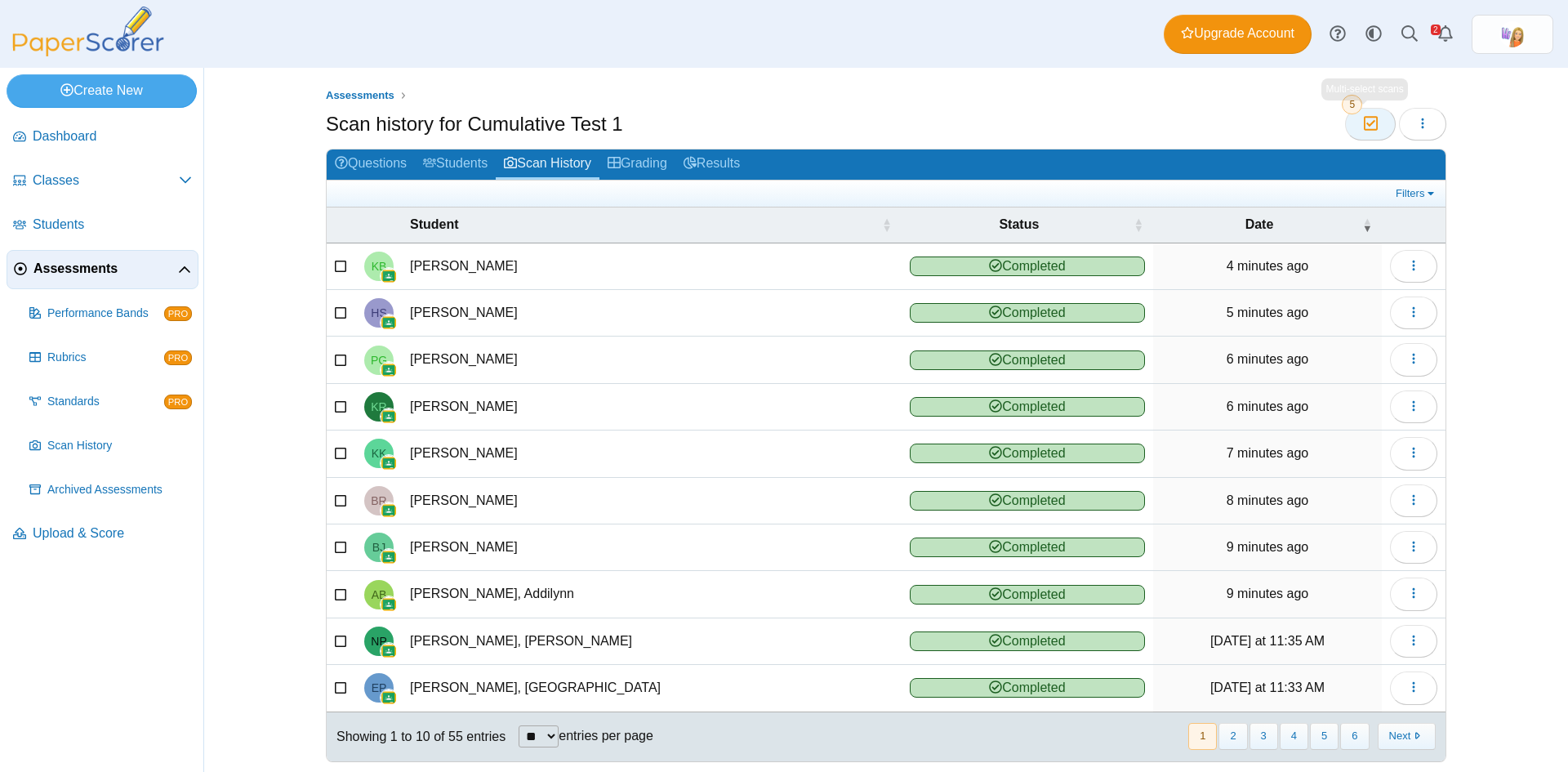
click at [1365, 124] on icon "button" at bounding box center [1370, 124] width 15 height 14
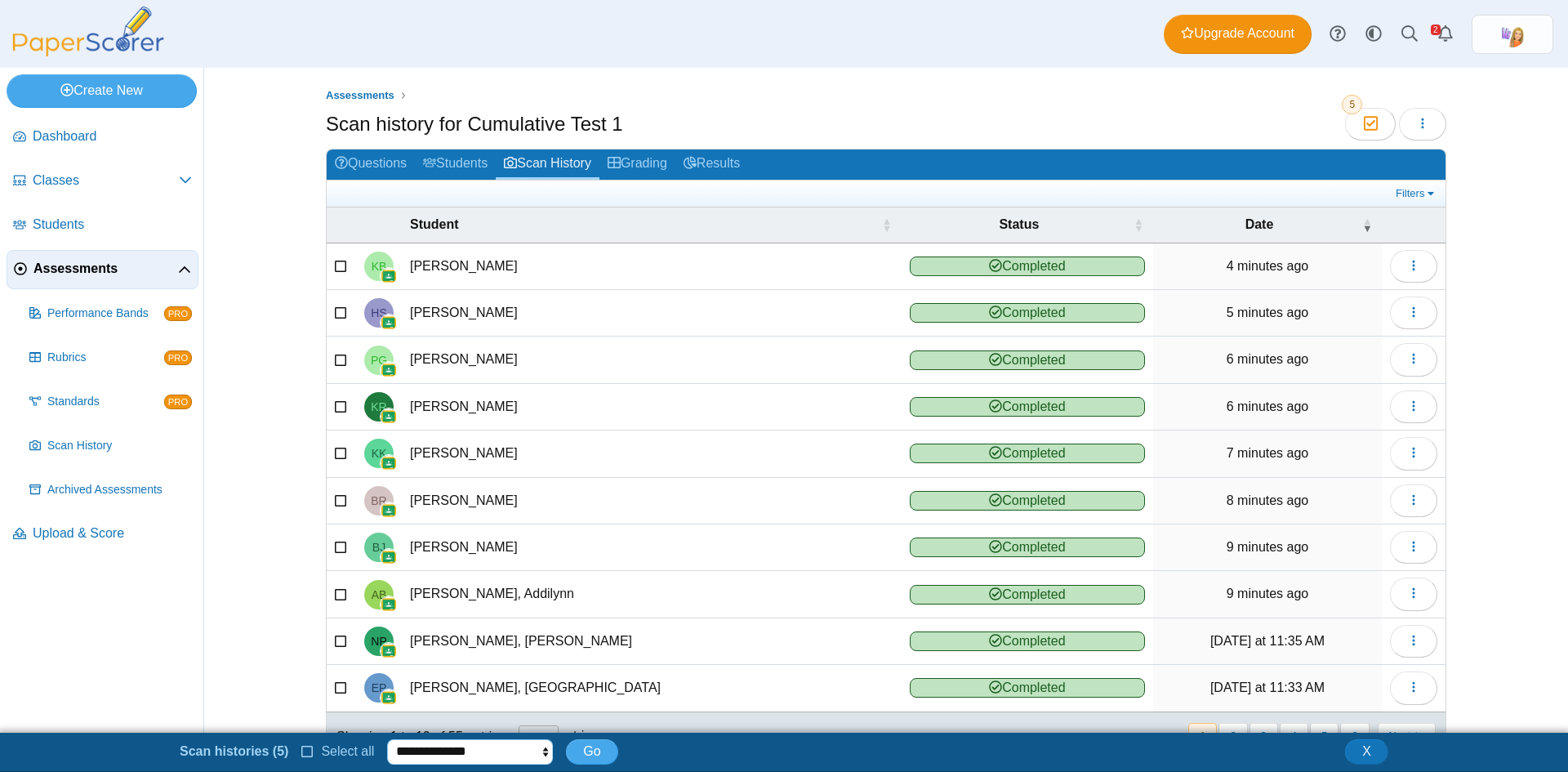
click at [493, 748] on select "**********" at bounding box center [470, 751] width 166 height 24
select select "********"
click at [387, 739] on select "**********" at bounding box center [470, 751] width 166 height 24
click at [587, 754] on span "Go" at bounding box center [592, 751] width 17 height 14
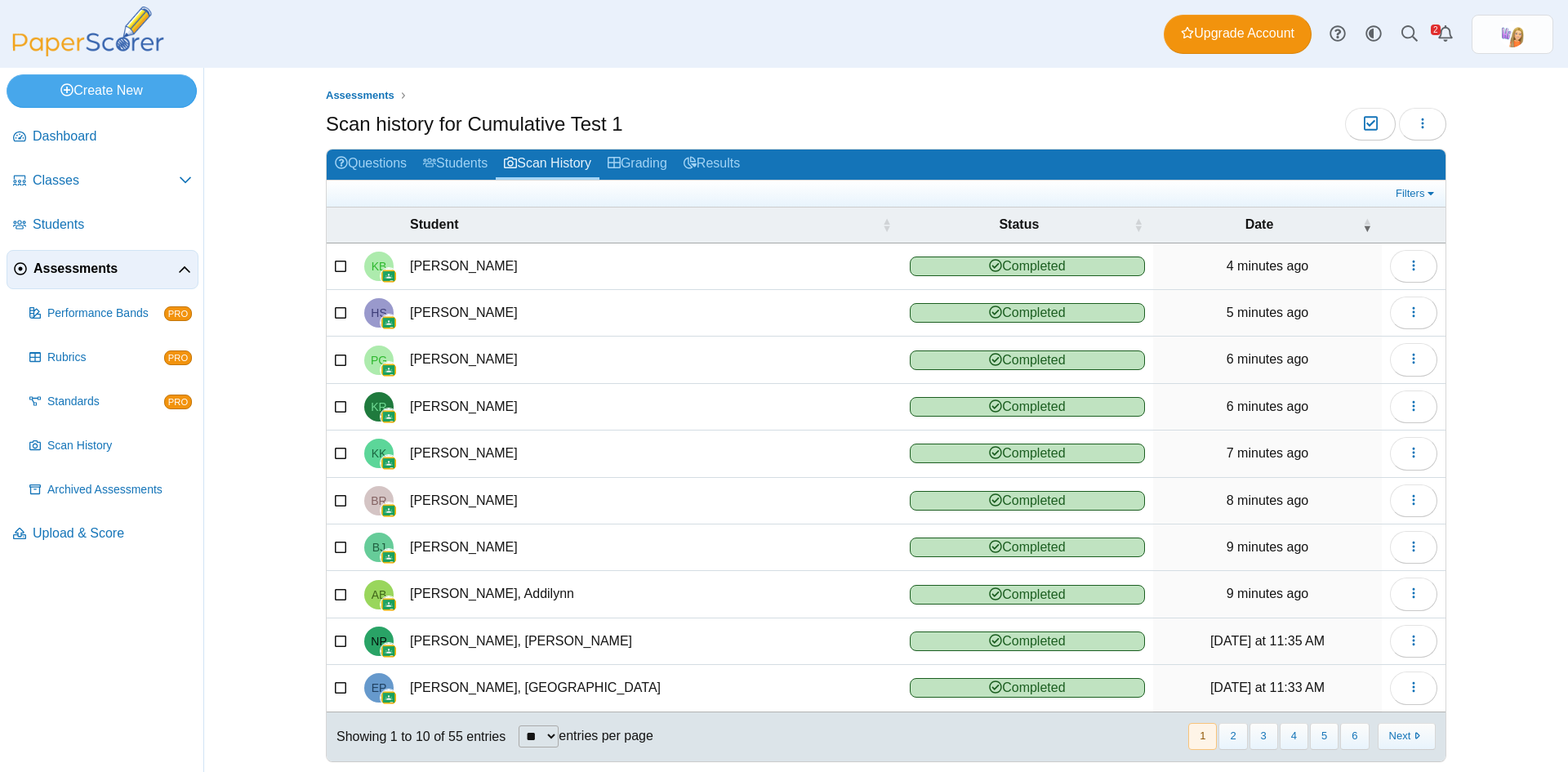
click at [1482, 205] on div "Assessments Scan history for Cumulative Test 1 Moderation 0 Loading…" at bounding box center [886, 419] width 1225 height 704
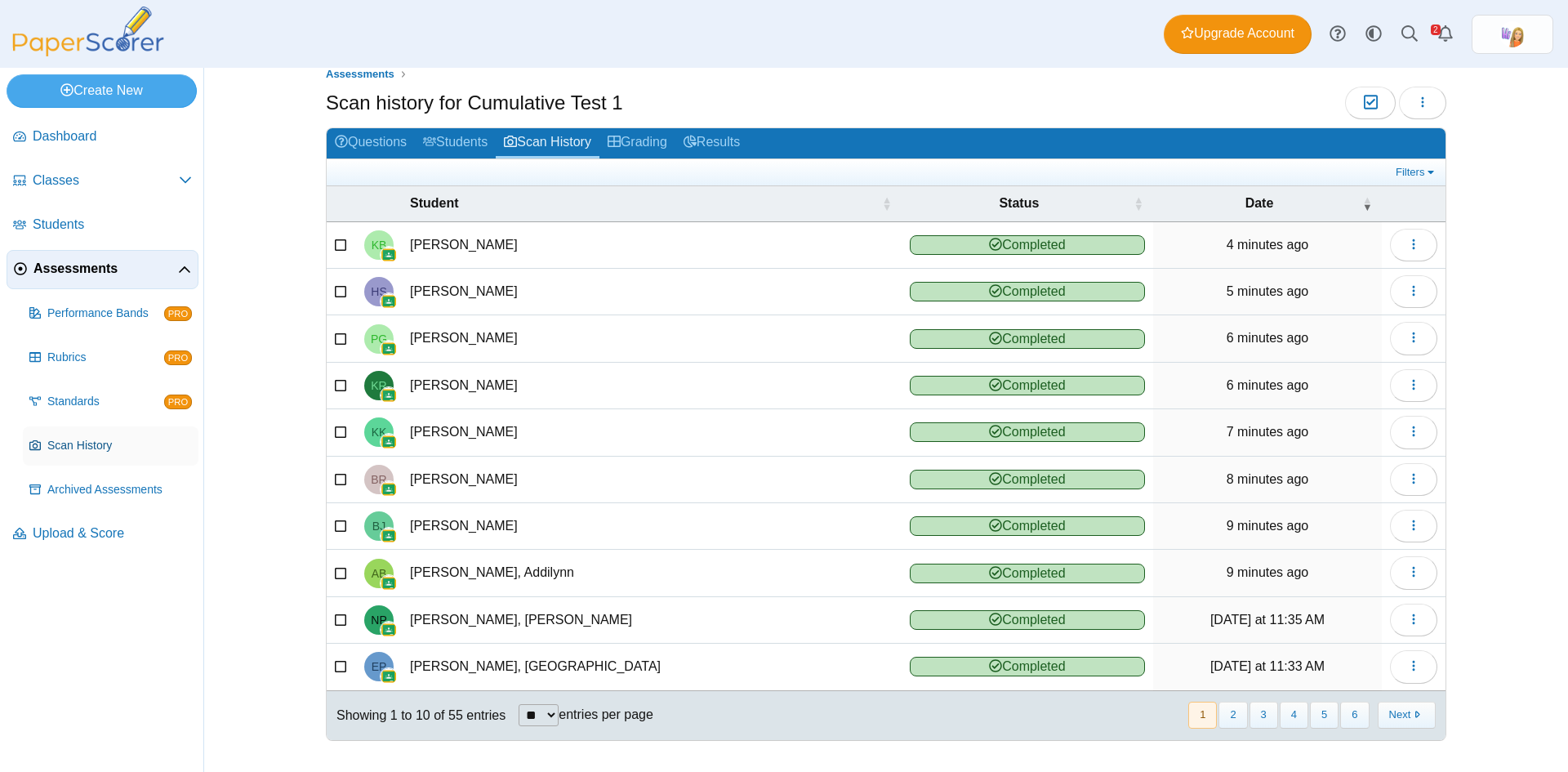
click at [80, 448] on span "Scan History" at bounding box center [120, 446] width 145 height 16
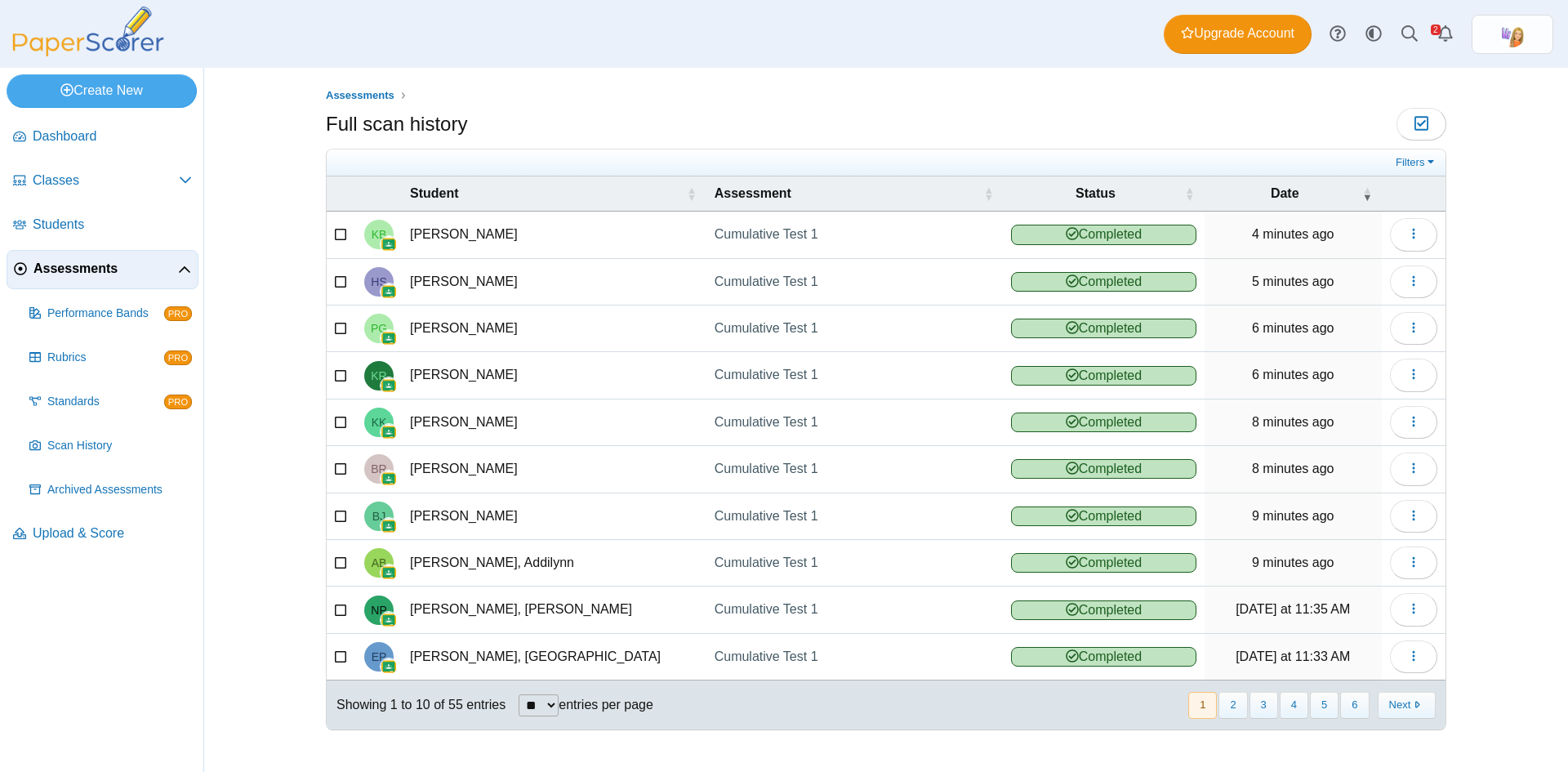
click at [86, 276] on span "Assessments" at bounding box center [106, 269] width 145 height 18
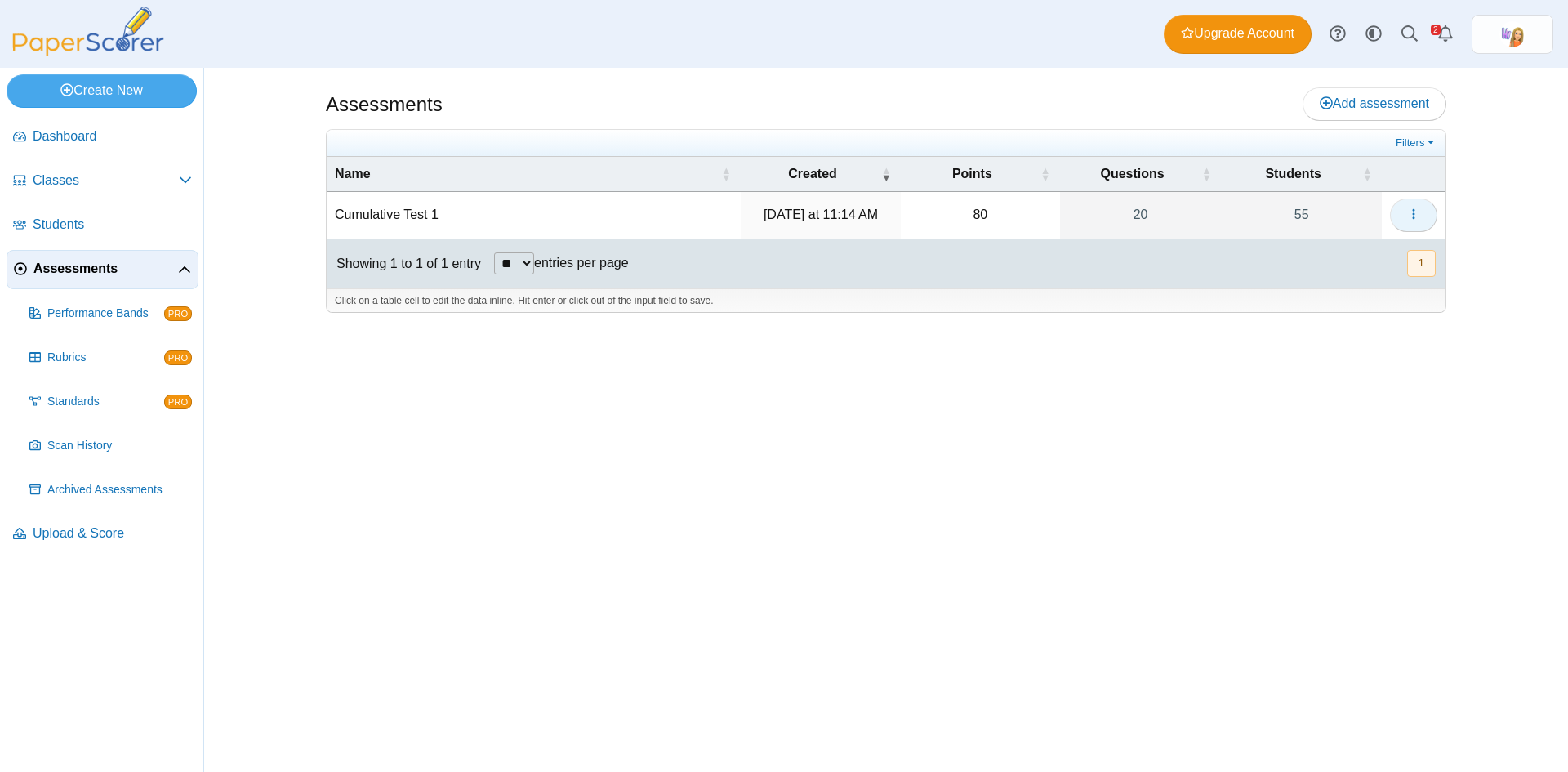
click at [1423, 219] on button "button" at bounding box center [1414, 214] width 47 height 33
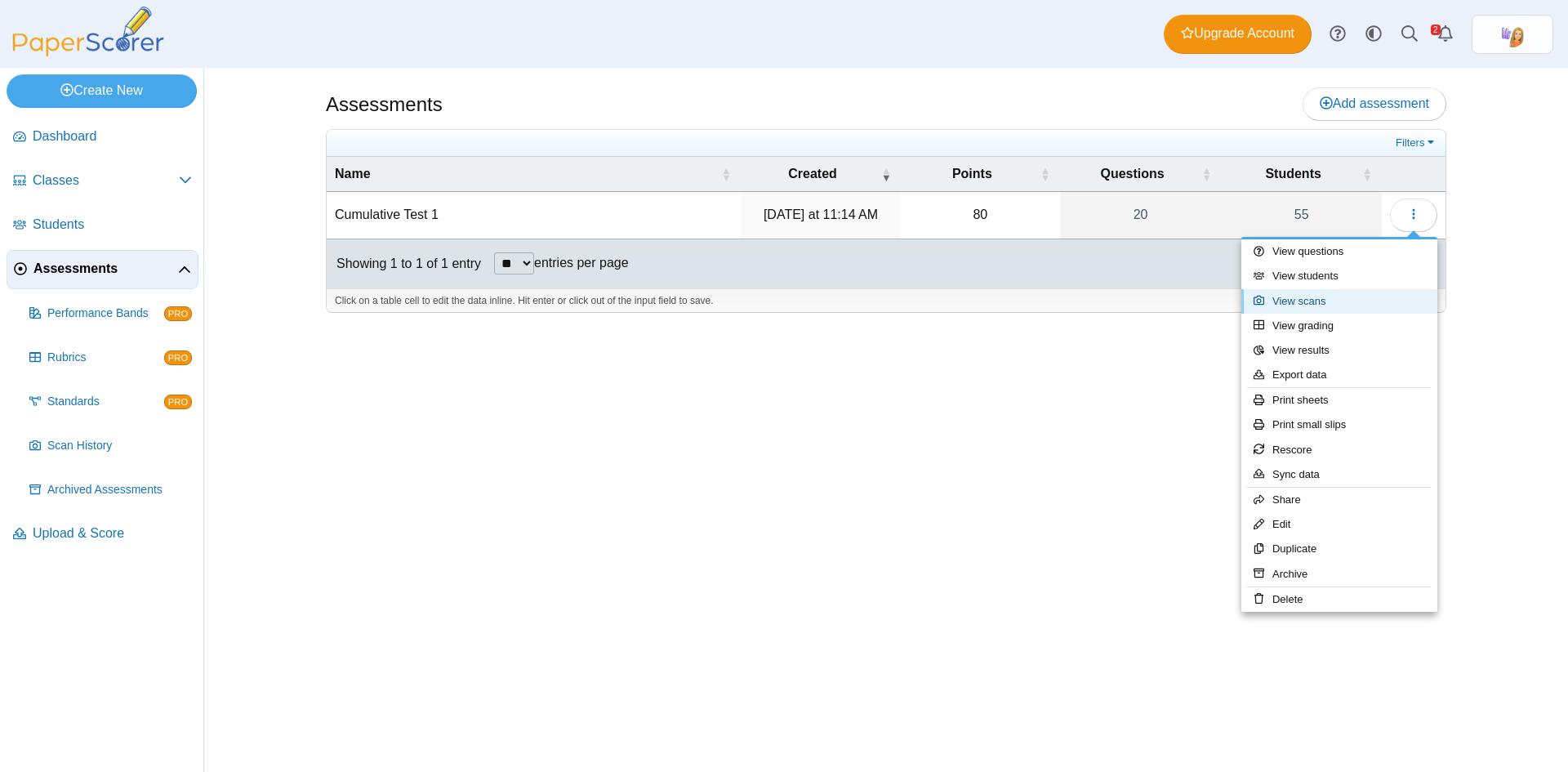
click at [1316, 297] on link "View scans" at bounding box center [1340, 301] width 196 height 24
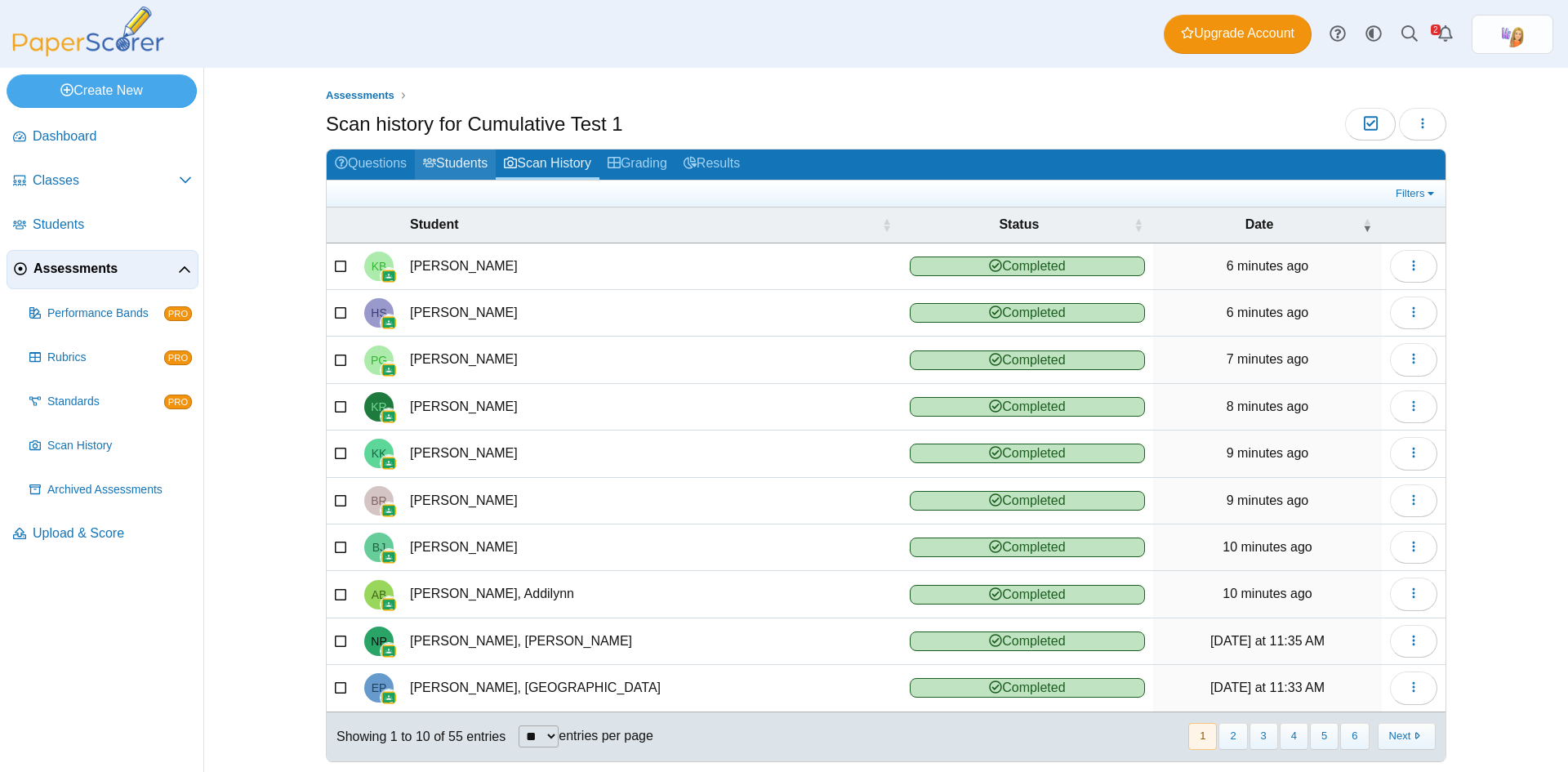
click at [444, 161] on link "Students" at bounding box center [455, 165] width 81 height 30
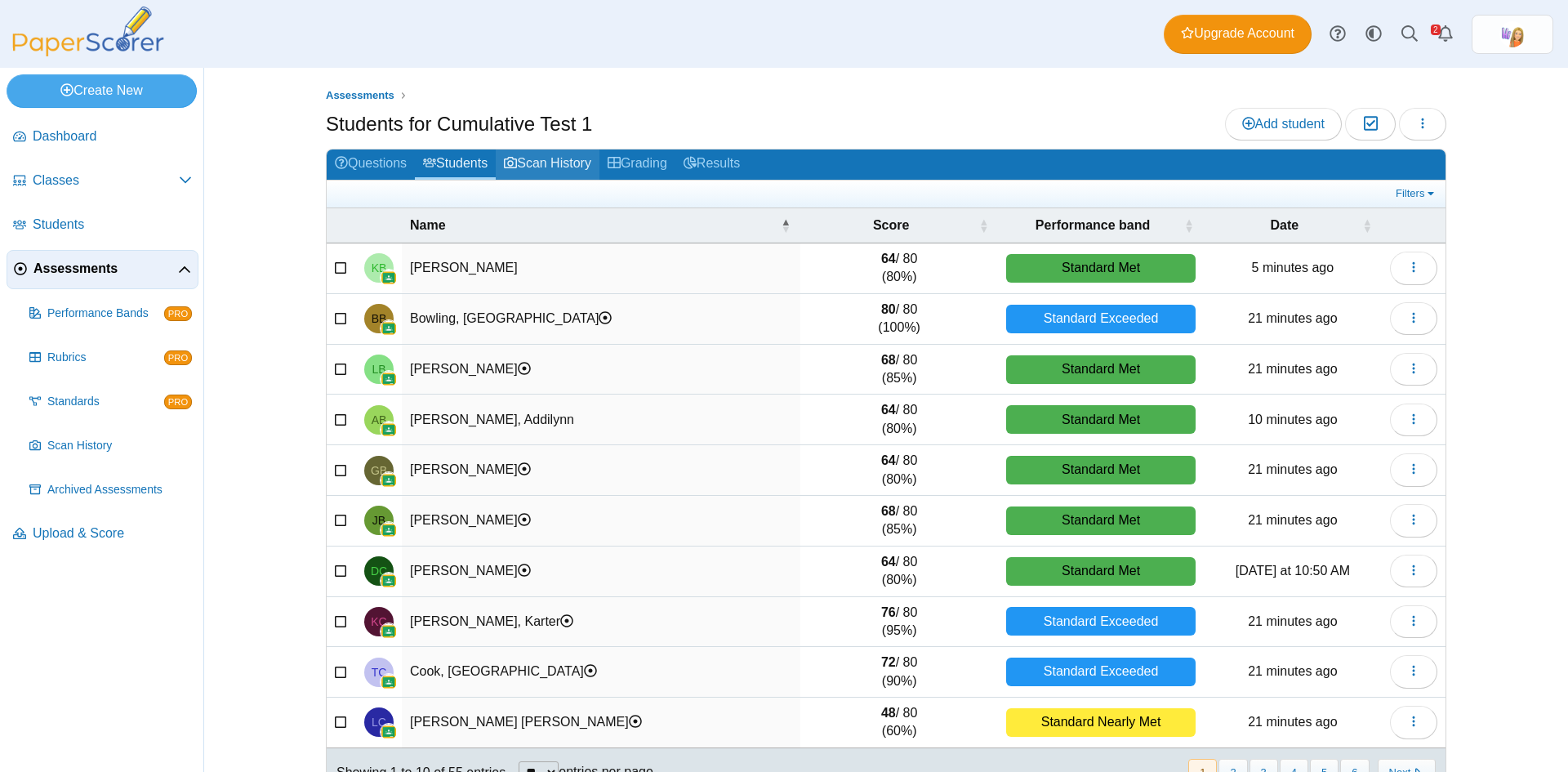
click at [544, 166] on link "Scan History" at bounding box center [548, 165] width 104 height 30
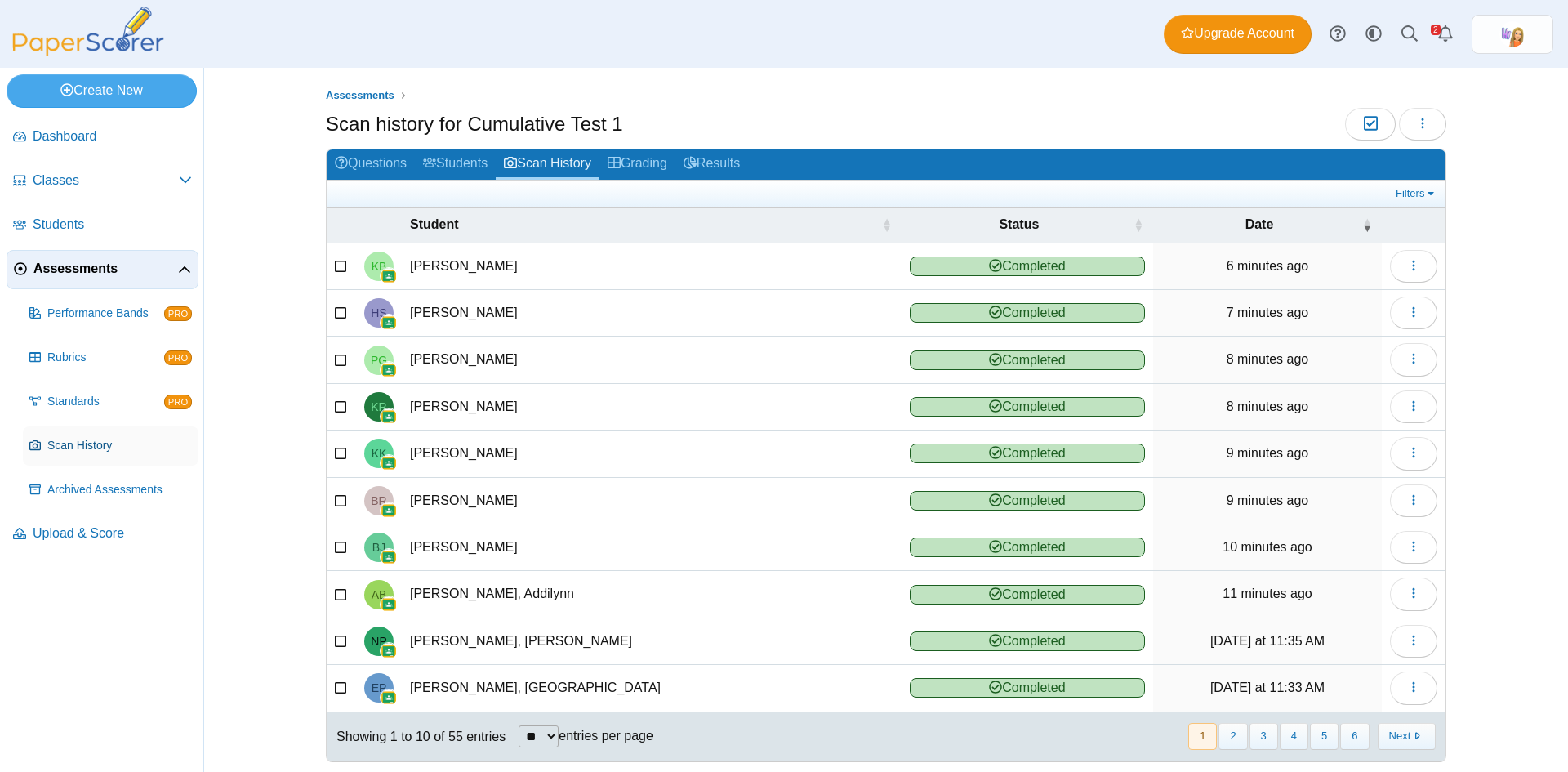
click at [98, 448] on span "Scan History" at bounding box center [120, 446] width 145 height 16
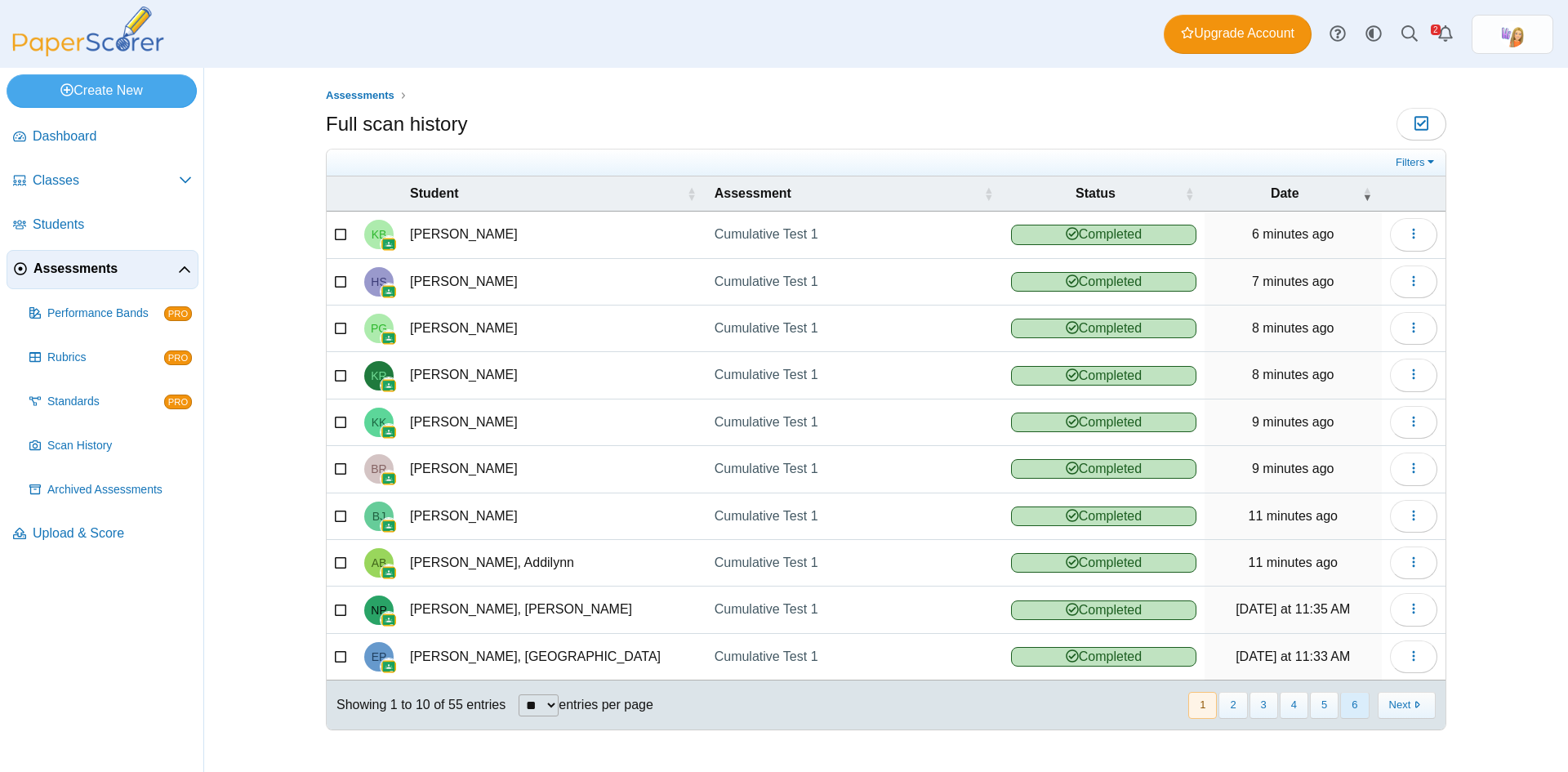
click at [1356, 706] on button "6" at bounding box center [1355, 705] width 29 height 27
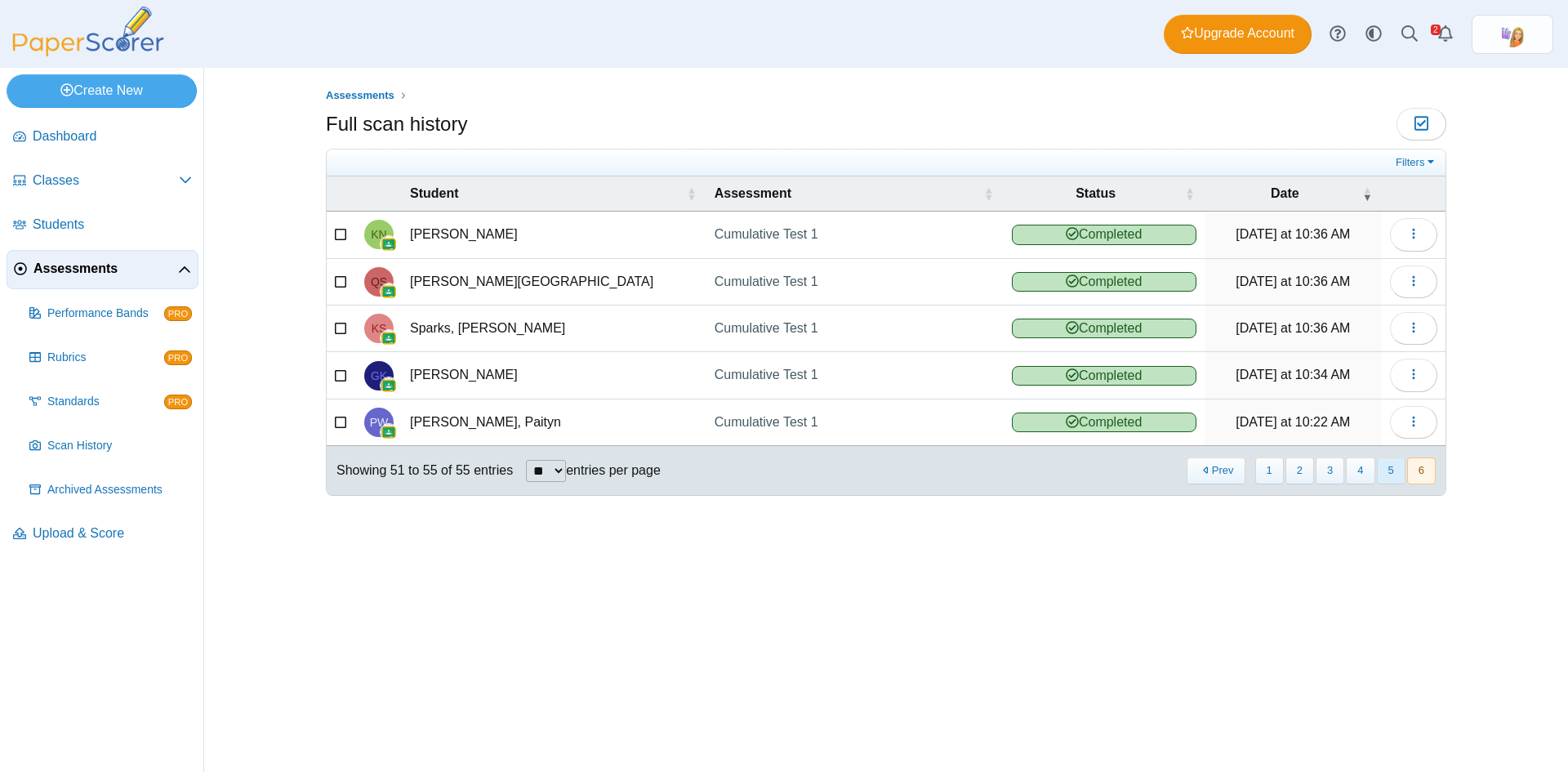
click at [1384, 467] on button "5" at bounding box center [1391, 471] width 29 height 27
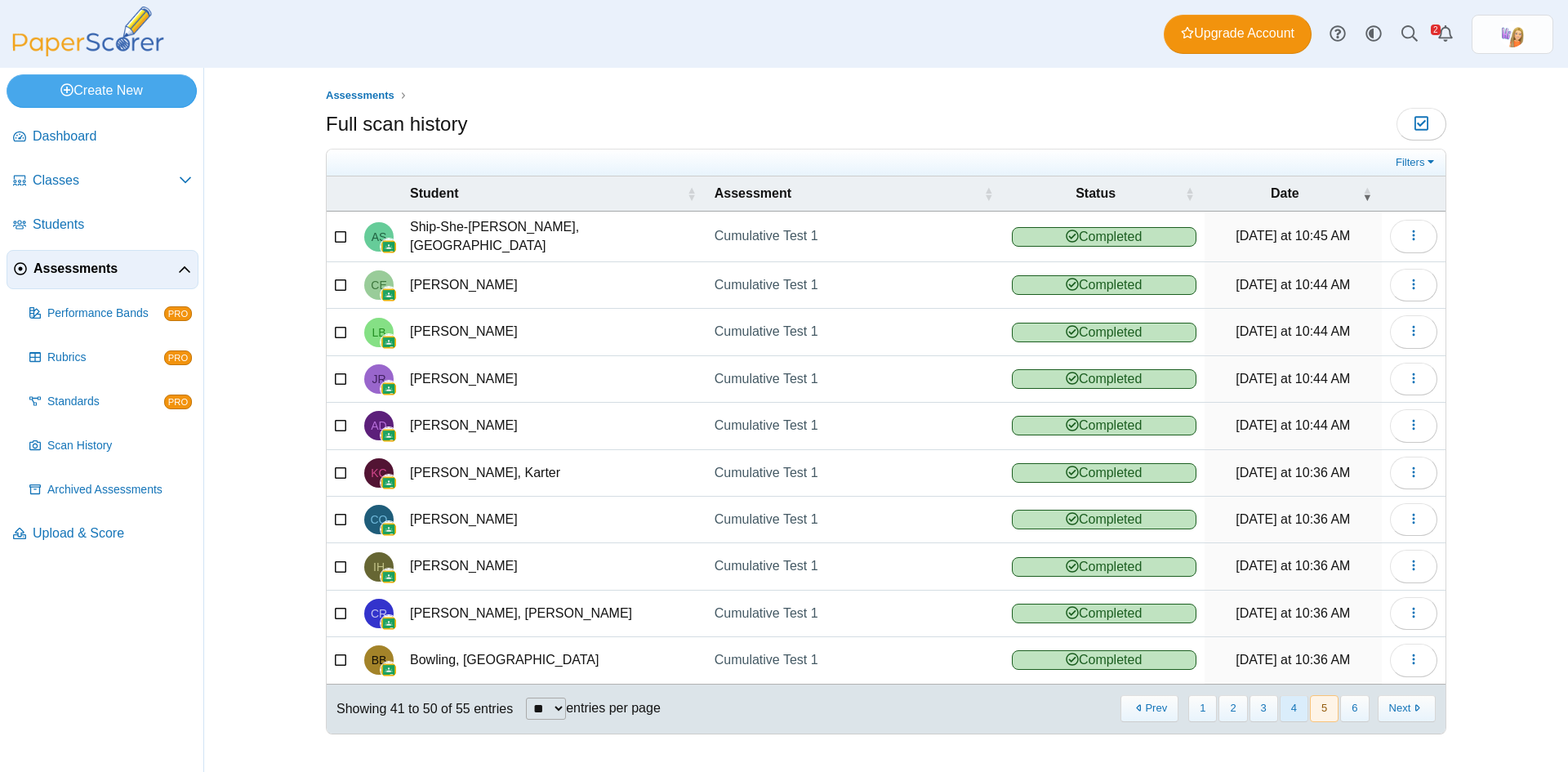
click at [1298, 700] on button "4" at bounding box center [1294, 709] width 29 height 27
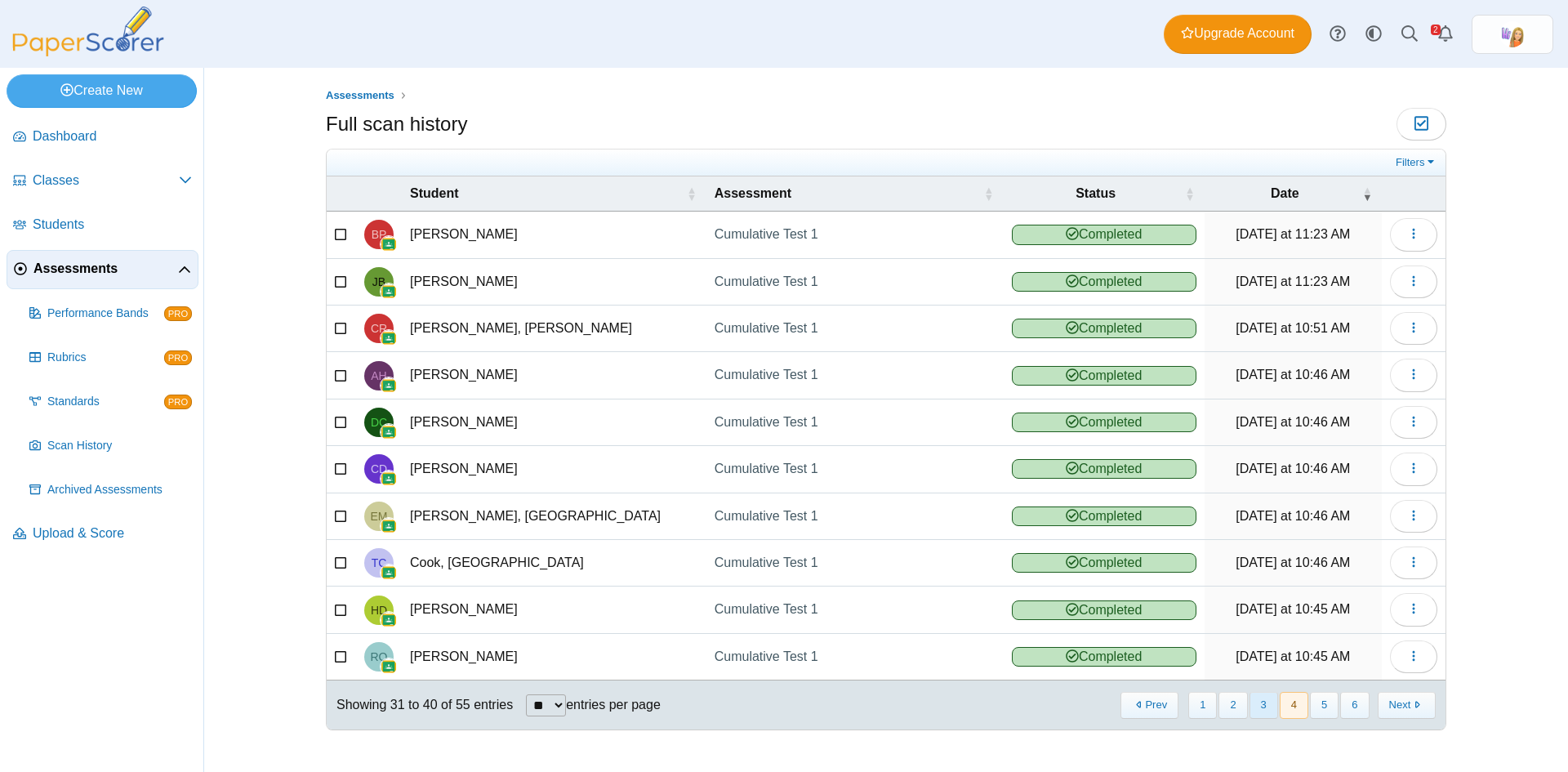
click at [1265, 701] on button "3" at bounding box center [1264, 705] width 29 height 27
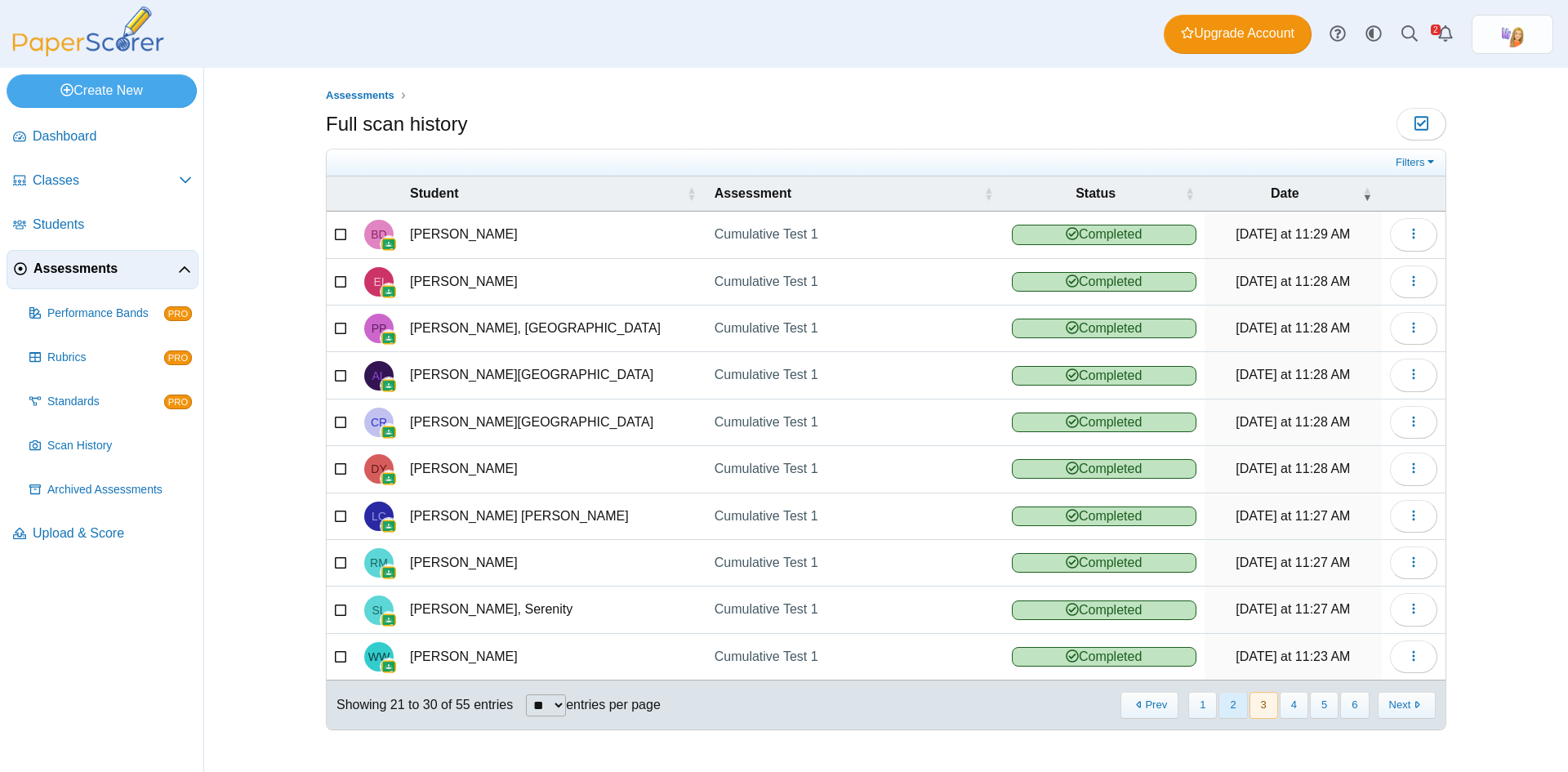
click at [1232, 706] on button "2" at bounding box center [1233, 705] width 29 height 27
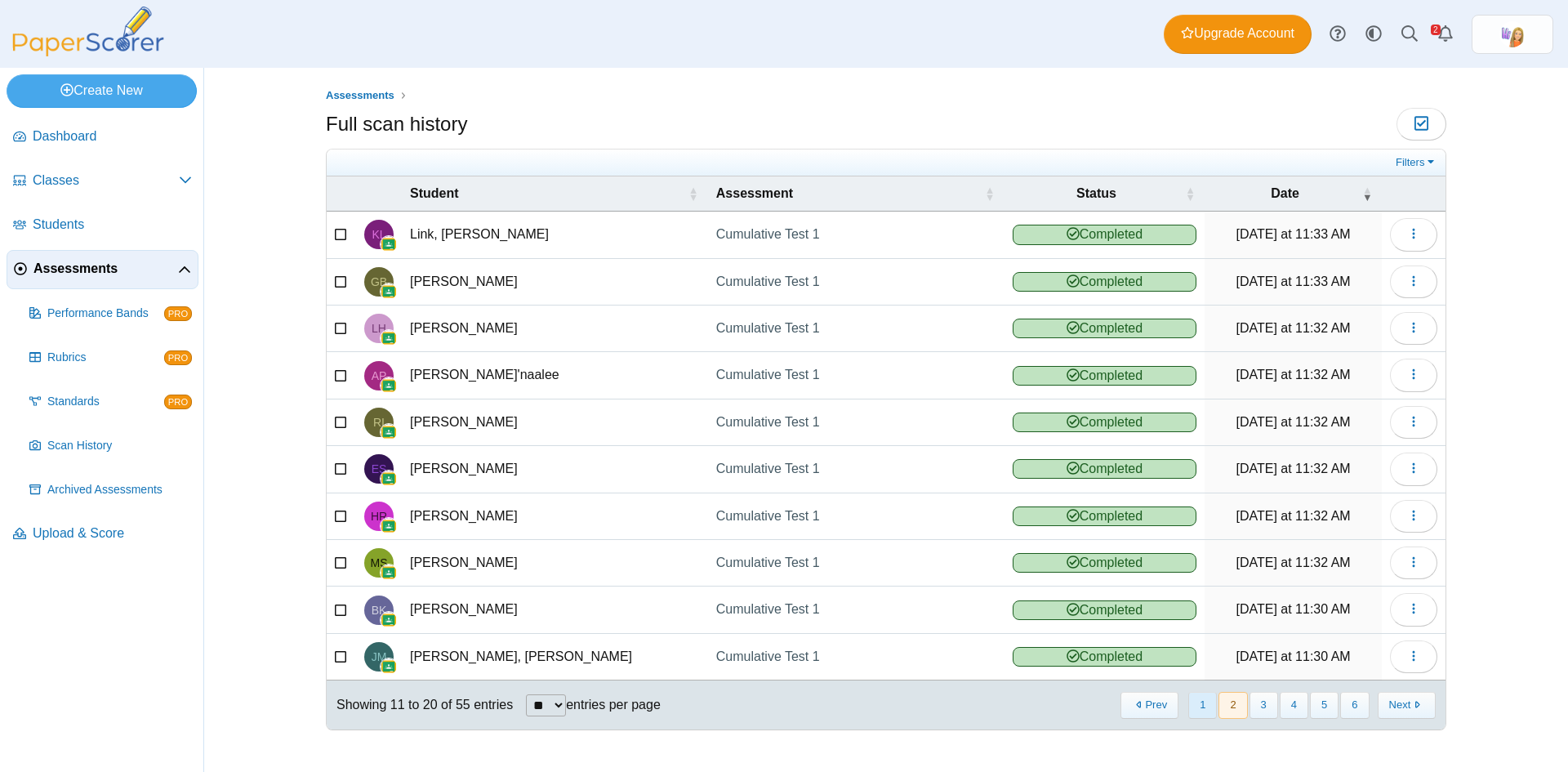
click at [1204, 702] on button "1" at bounding box center [1203, 705] width 29 height 27
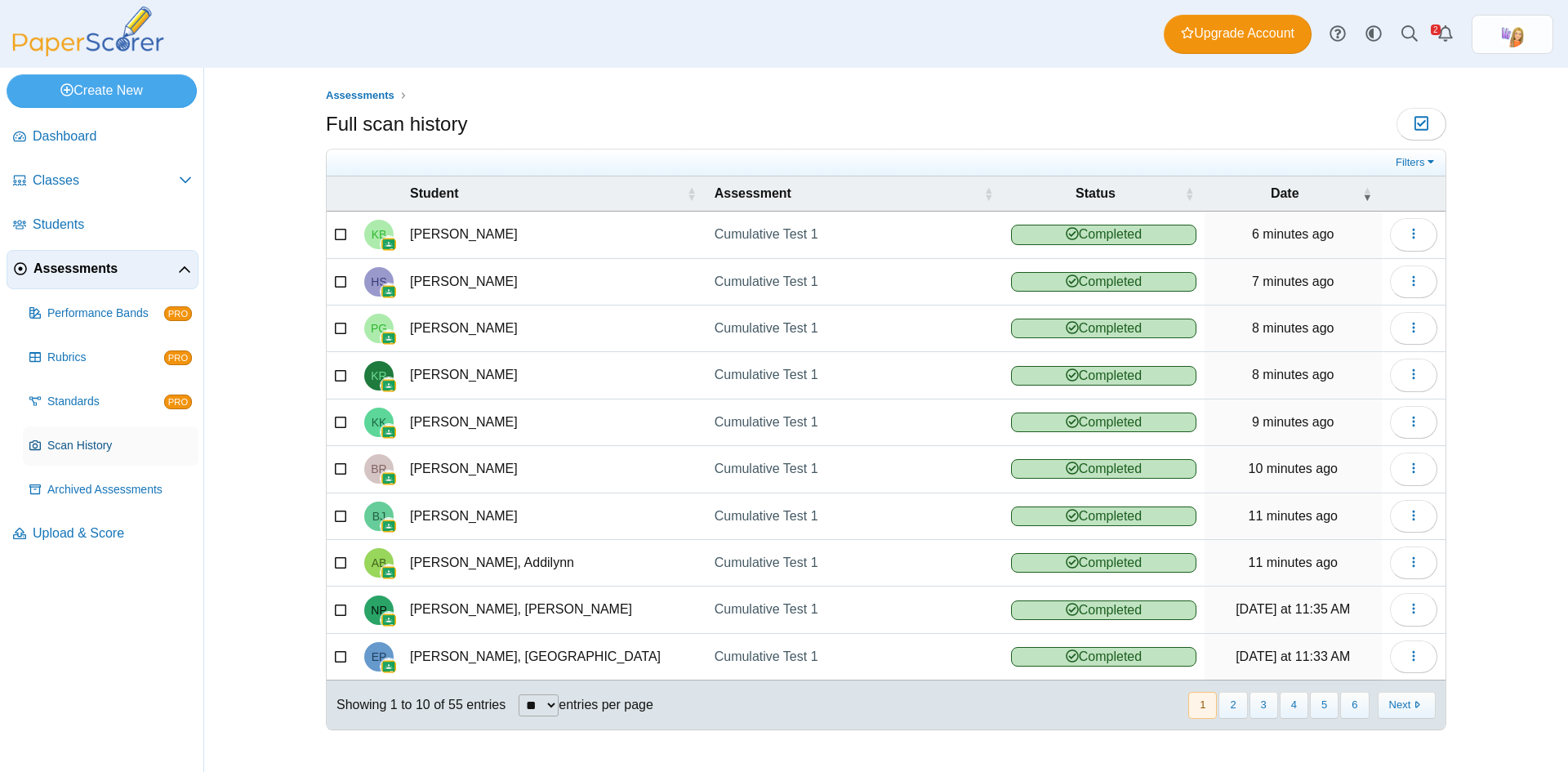
click at [92, 444] on span "Scan History" at bounding box center [120, 446] width 145 height 16
click at [69, 264] on span "Assessments" at bounding box center [106, 269] width 145 height 18
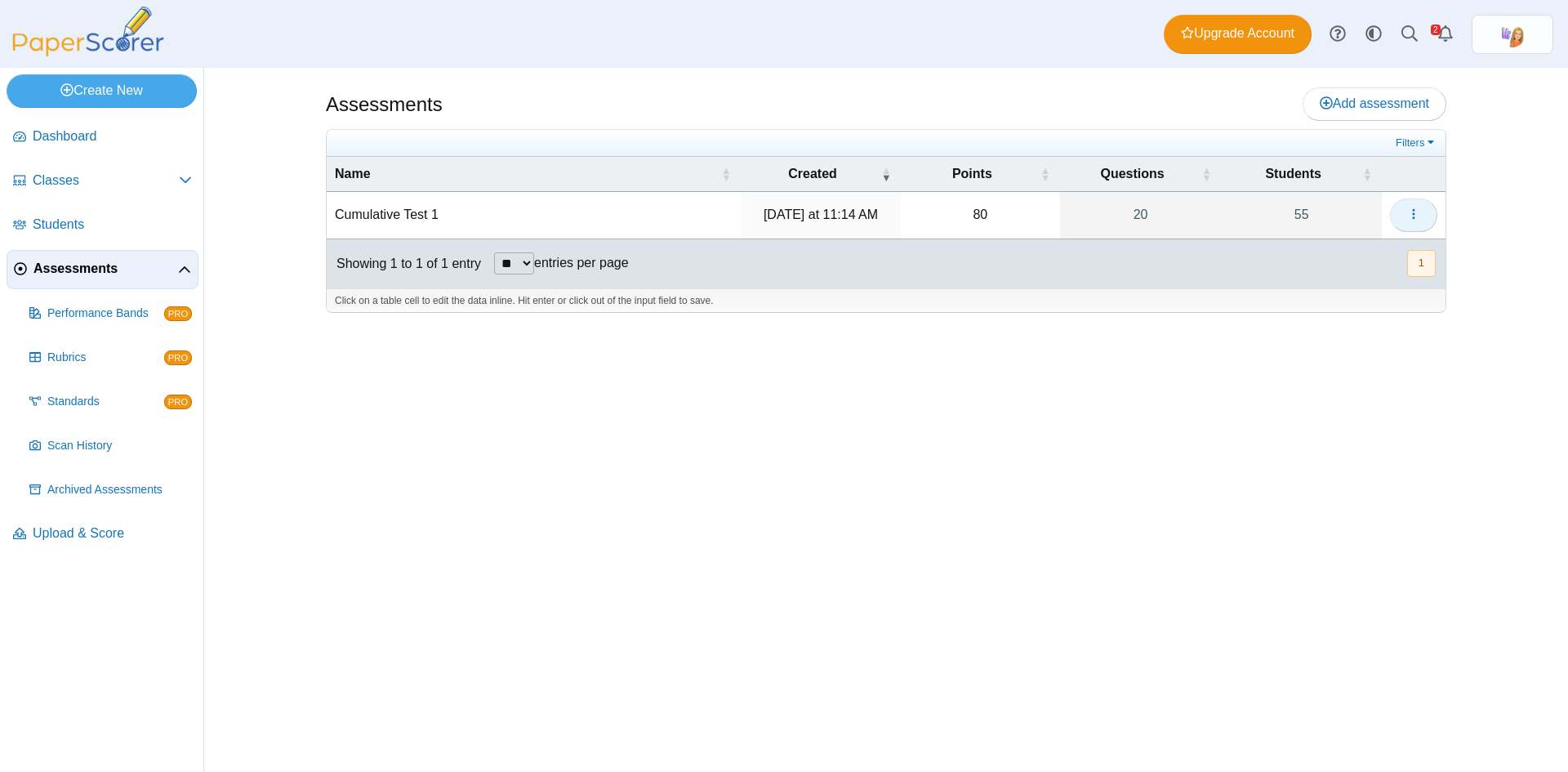
click at [1426, 215] on button "button" at bounding box center [1414, 214] width 47 height 33
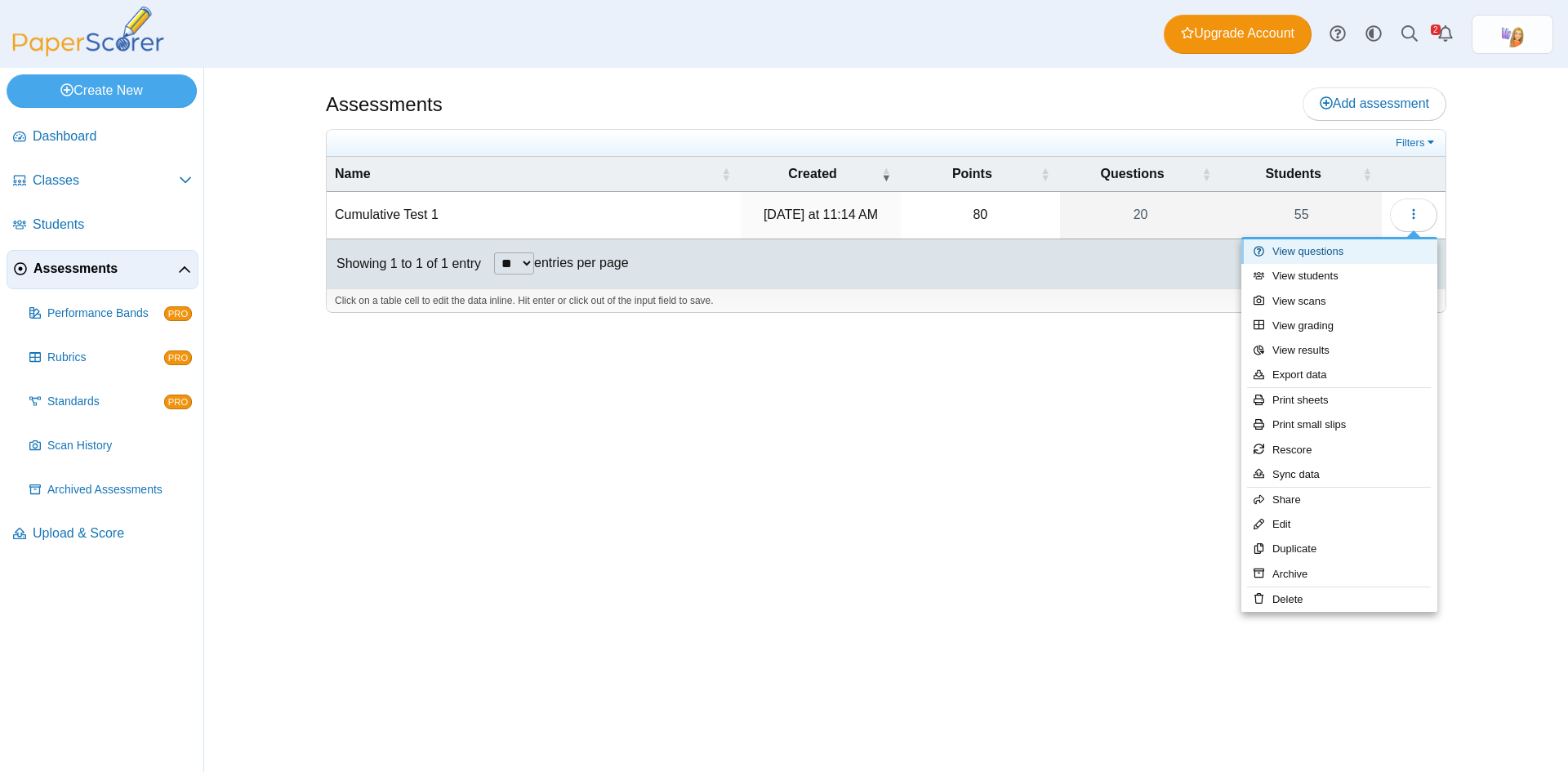
click at [1337, 252] on link "View questions" at bounding box center [1340, 251] width 196 height 24
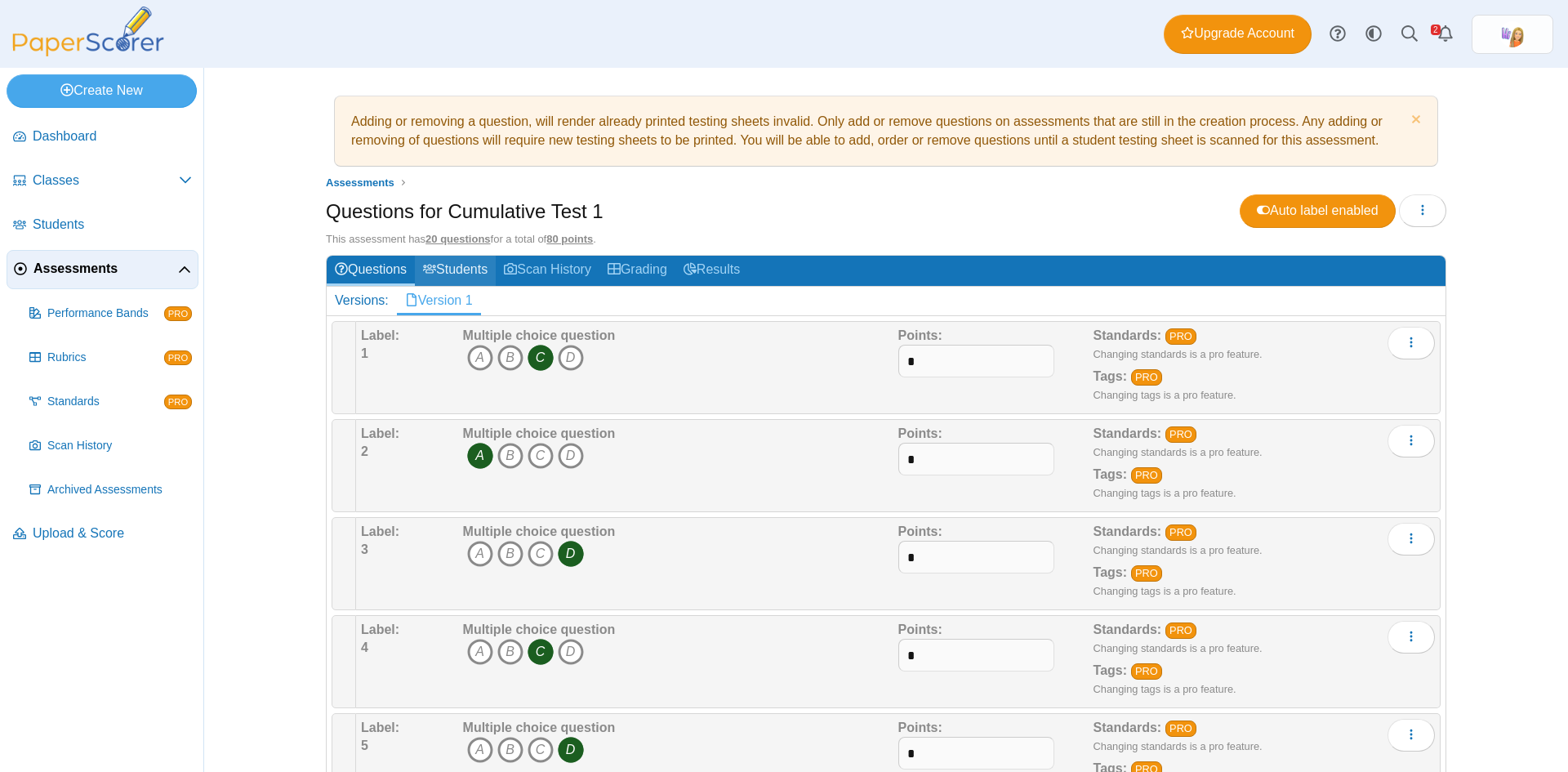
click at [452, 267] on link "Students" at bounding box center [455, 270] width 81 height 30
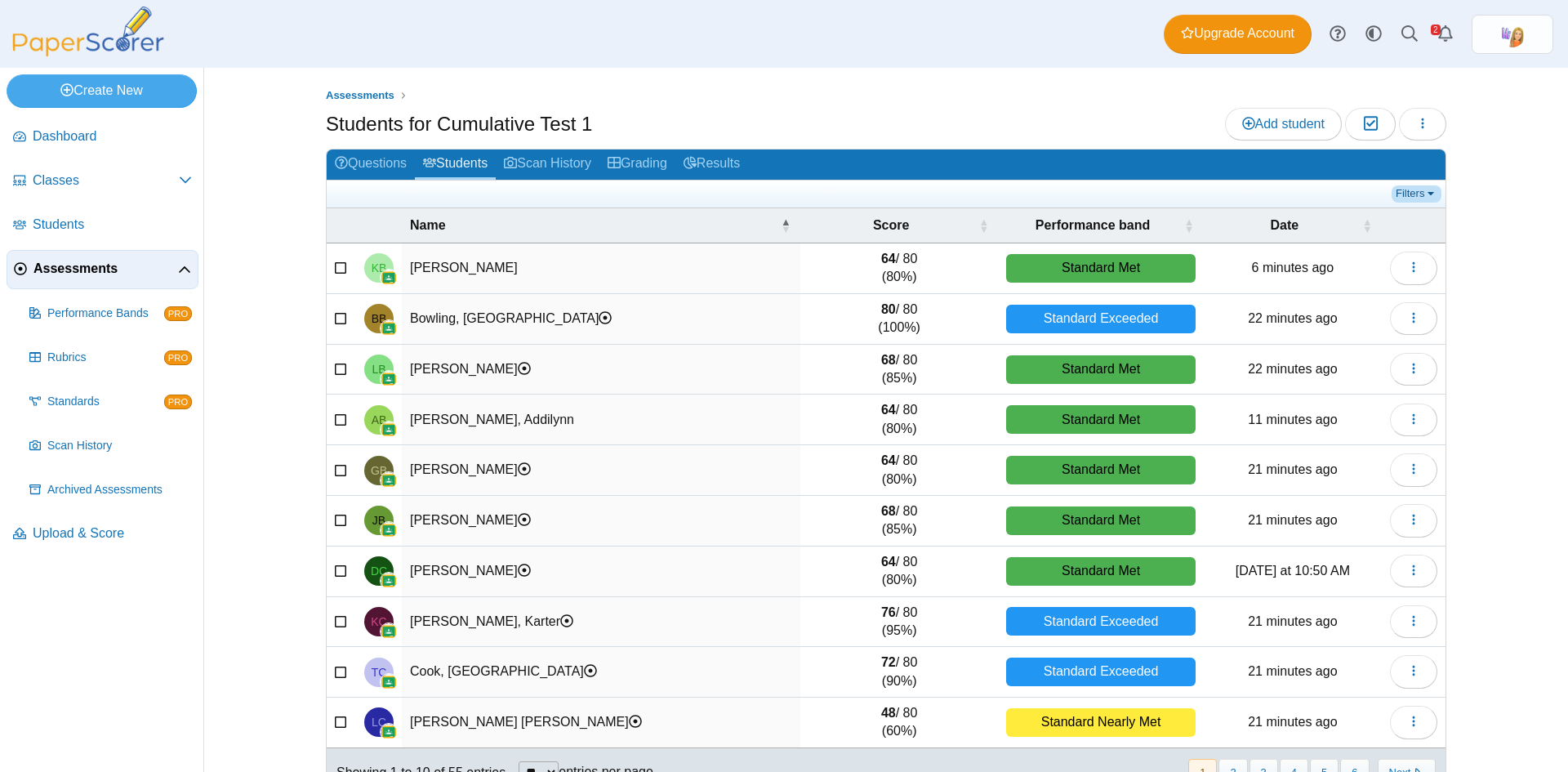
click at [1402, 194] on link "Filters" at bounding box center [1417, 194] width 50 height 16
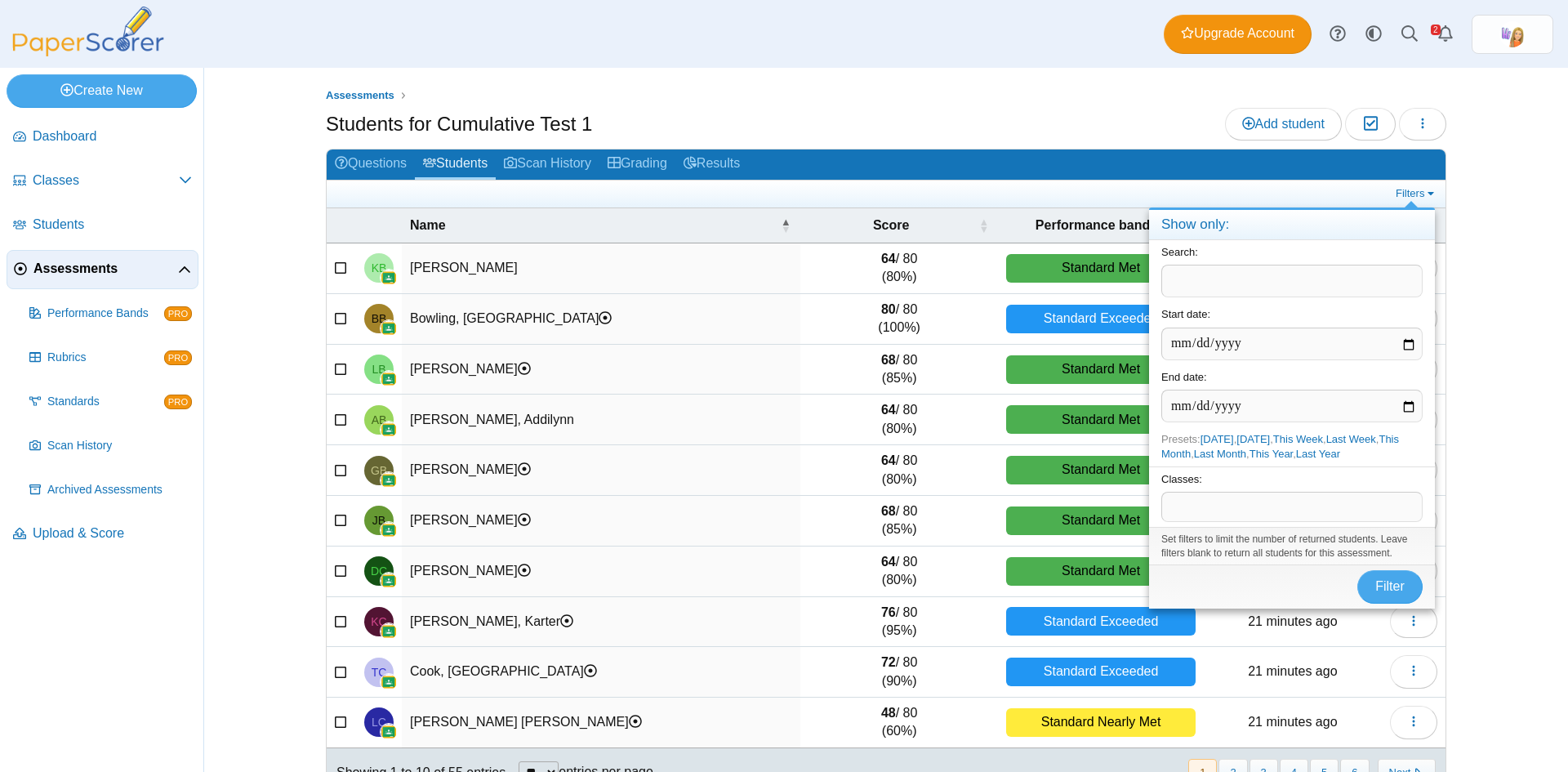
click at [1248, 495] on span at bounding box center [1291, 506] width 260 height 28
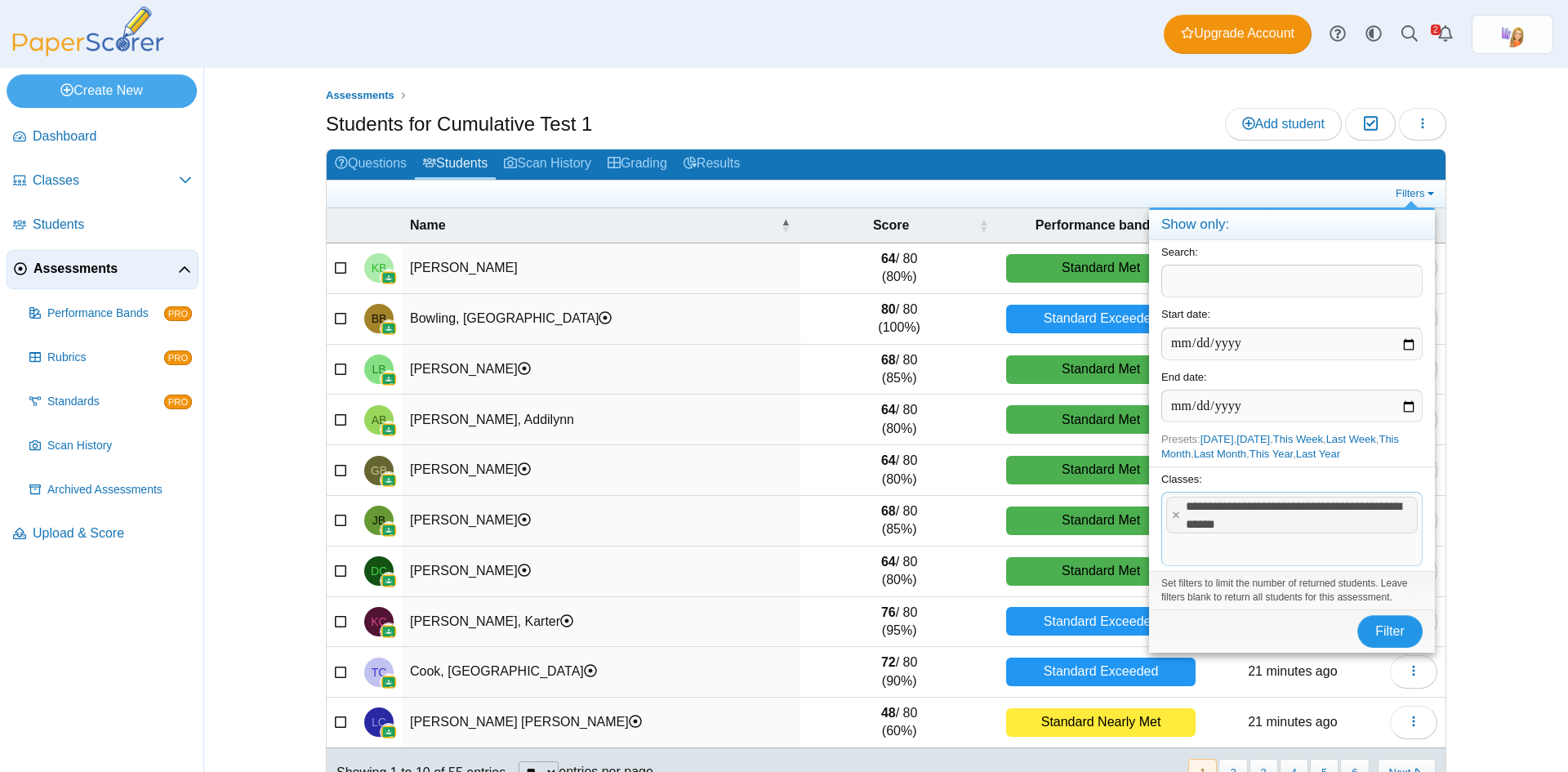
click at [1394, 636] on span "Filter" at bounding box center [1390, 631] width 29 height 14
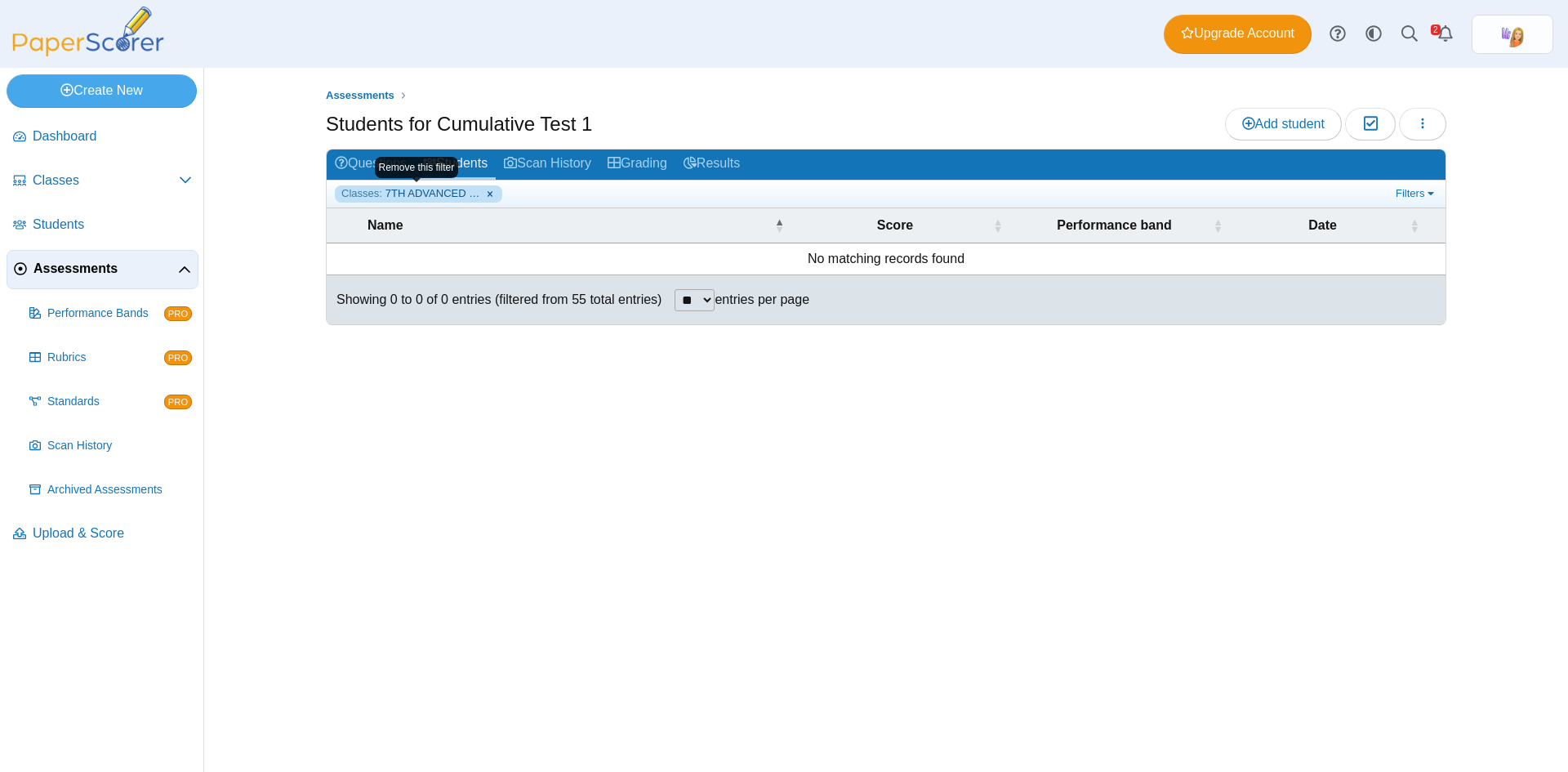
click at [485, 194] on link "Classes: 7TH ADVANCED MATH" at bounding box center [419, 194] width 168 height 16
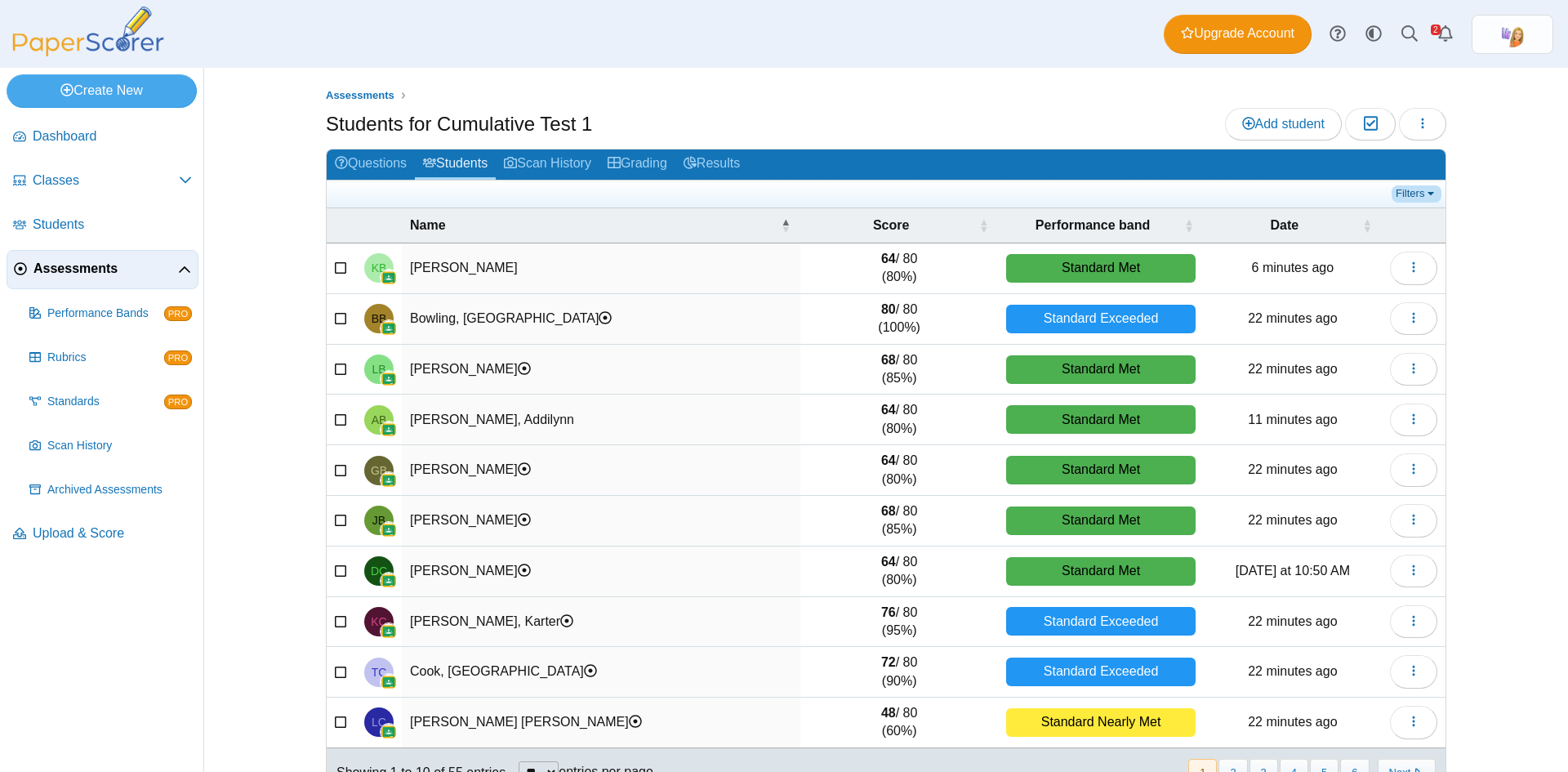
click at [1400, 197] on link "Filters" at bounding box center [1417, 194] width 50 height 16
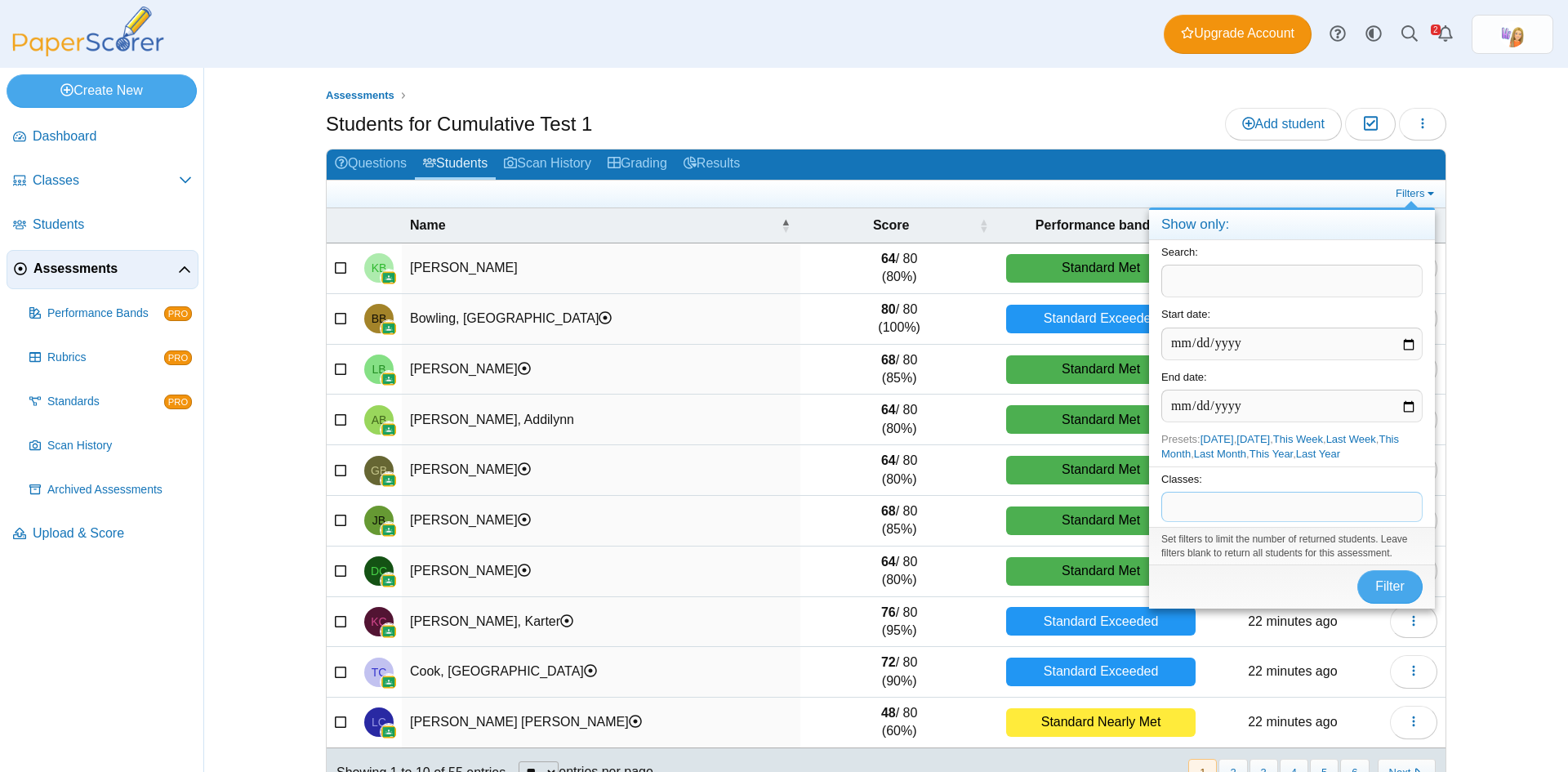
click at [1257, 509] on span at bounding box center [1291, 506] width 260 height 28
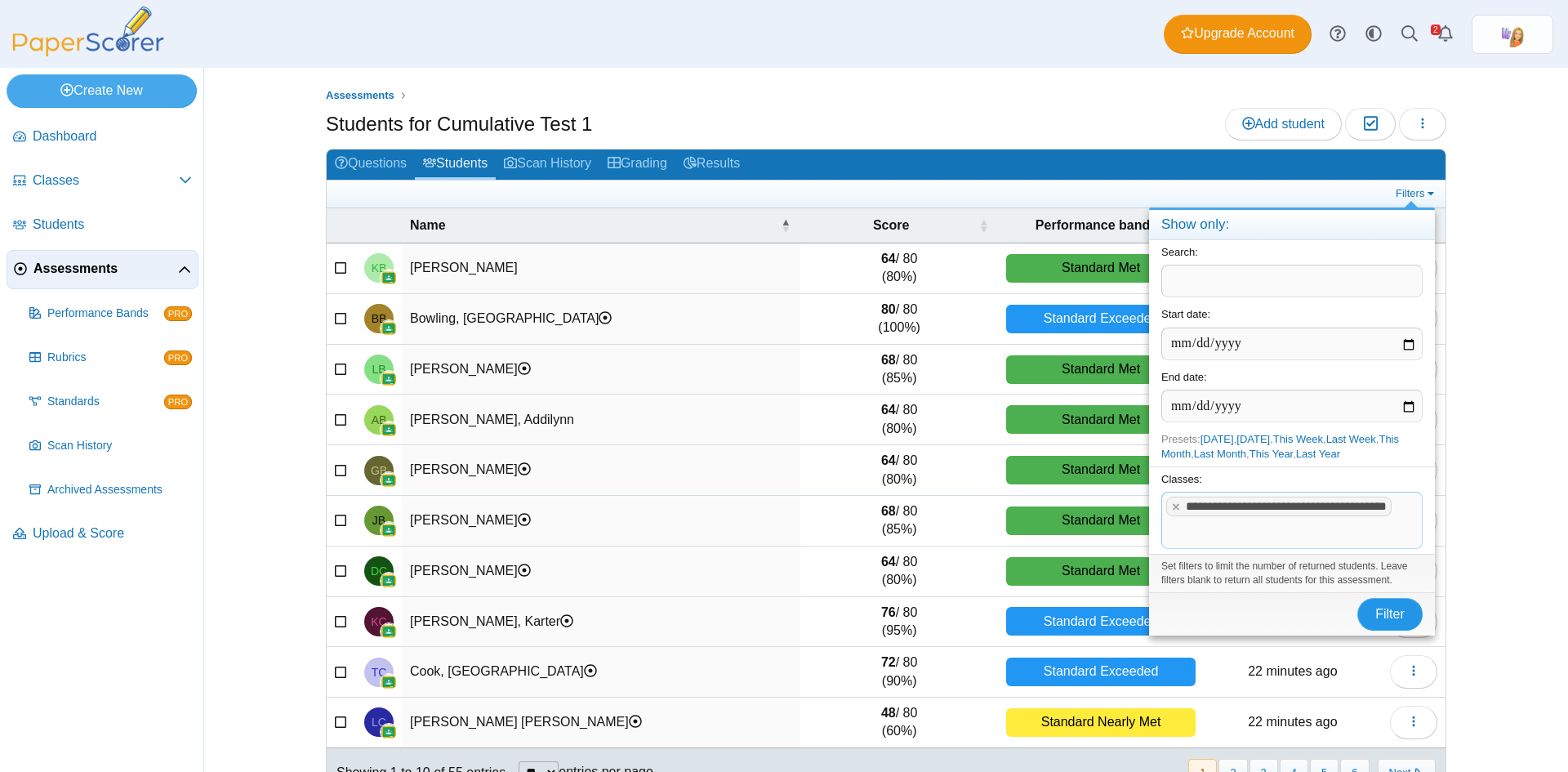
click at [1393, 621] on span "Filter" at bounding box center [1390, 614] width 29 height 14
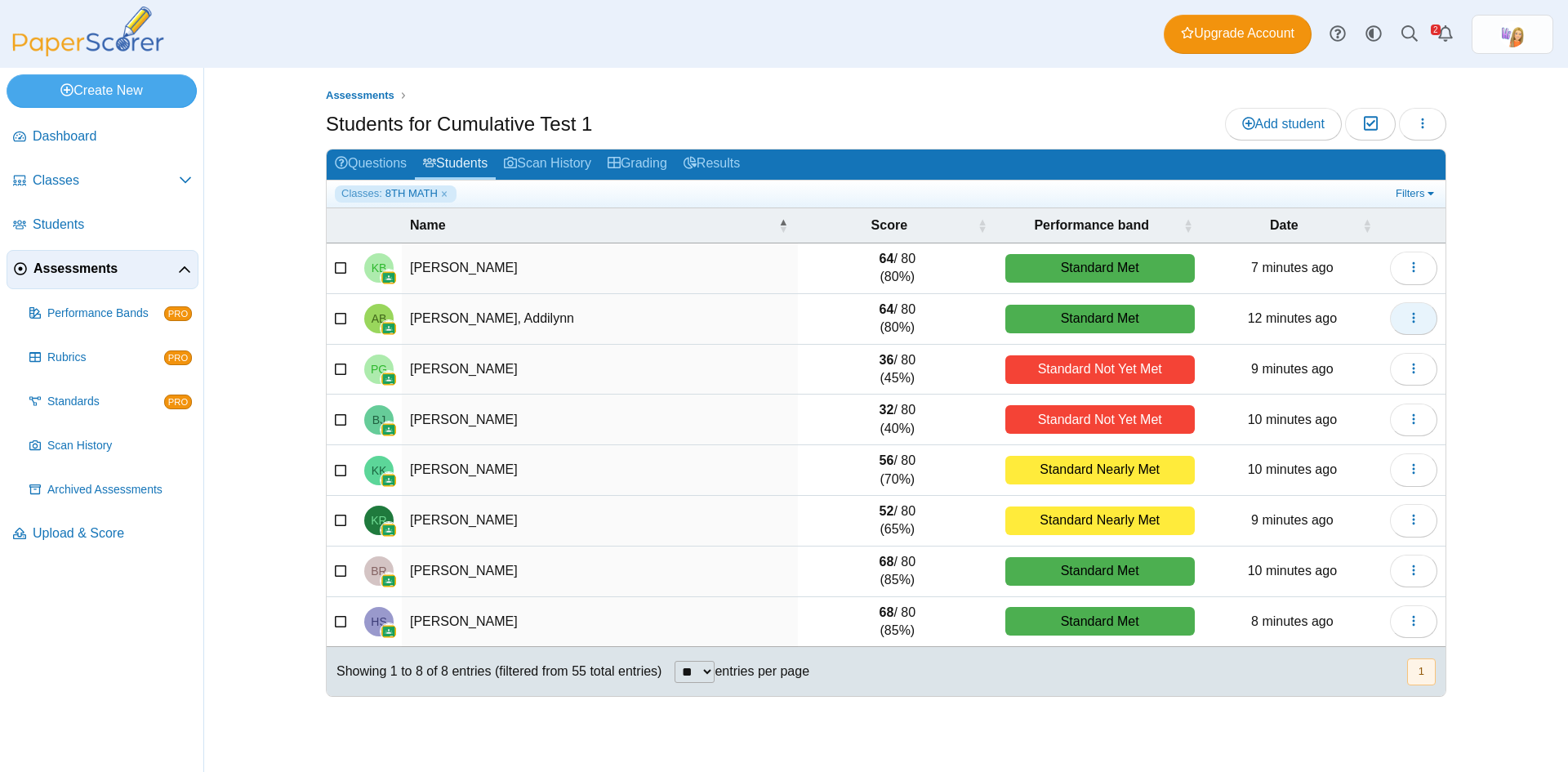
click at [1415, 328] on button "button" at bounding box center [1414, 319] width 47 height 33
click at [1309, 380] on link "View scanned test" at bounding box center [1340, 379] width 196 height 24
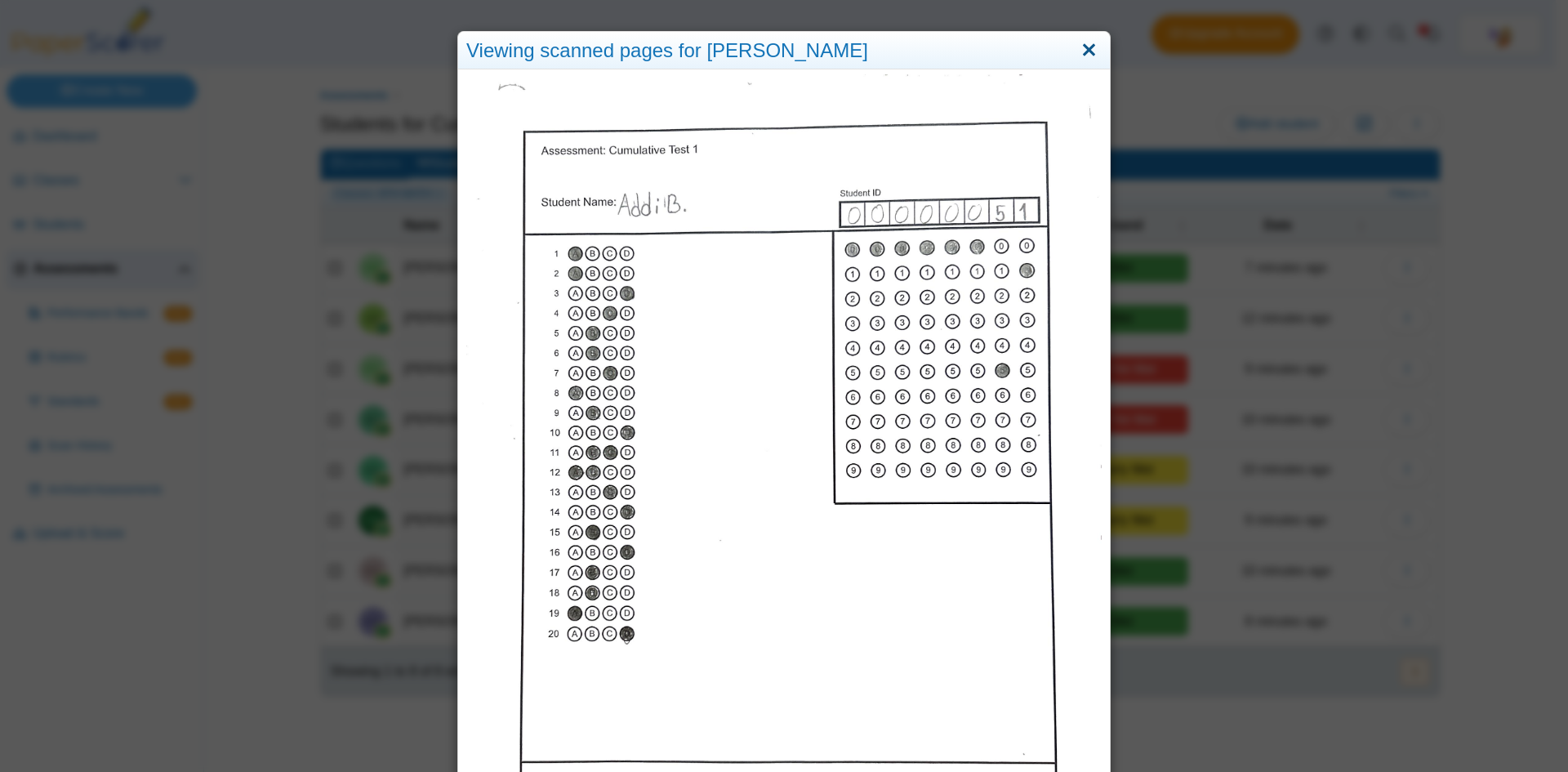
click at [1083, 53] on link "Close" at bounding box center [1089, 50] width 25 height 28
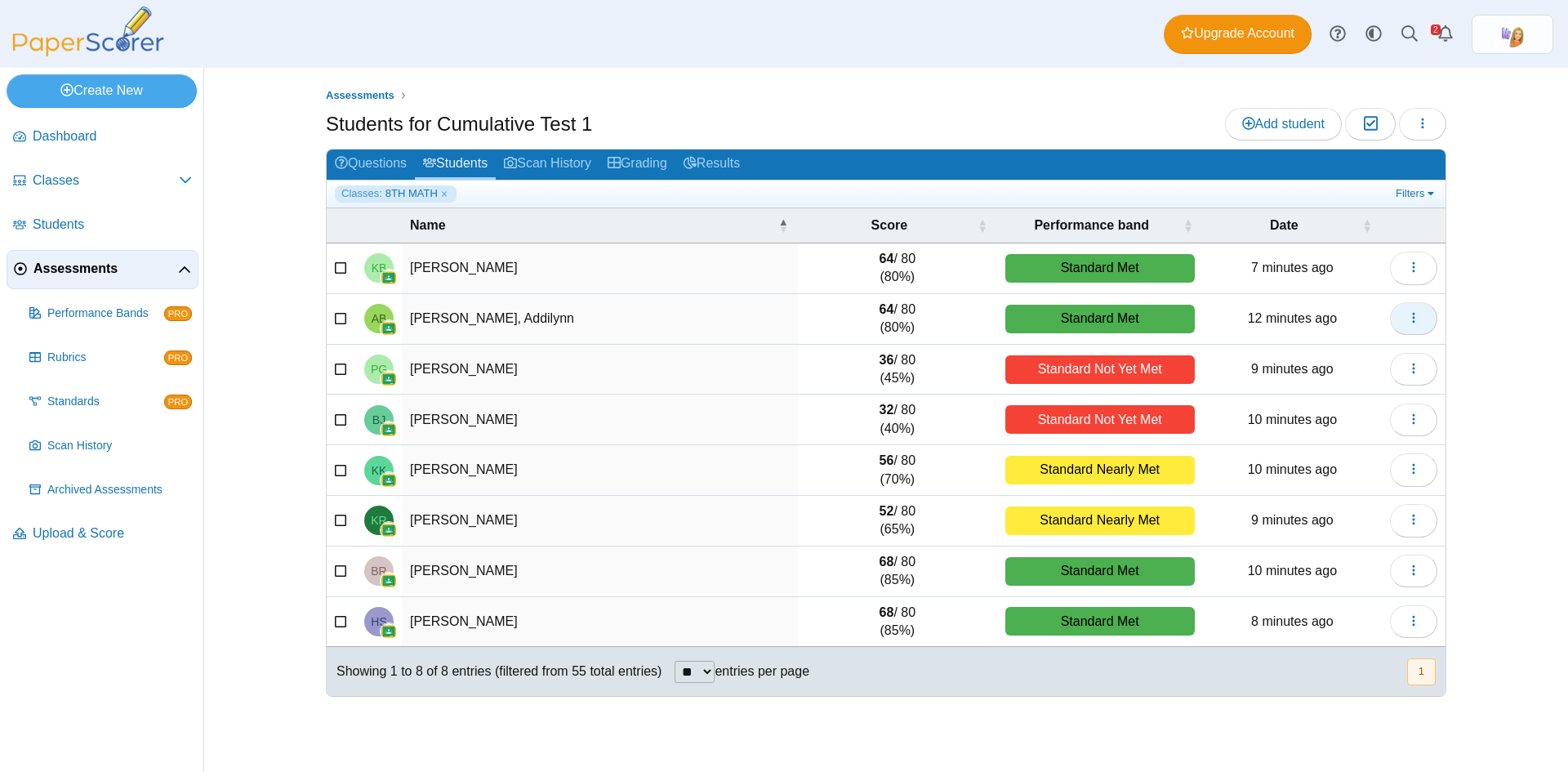
click at [1407, 319] on icon "button" at bounding box center [1414, 318] width 13 height 13
click at [642, 160] on link "Grading" at bounding box center [637, 165] width 76 height 30
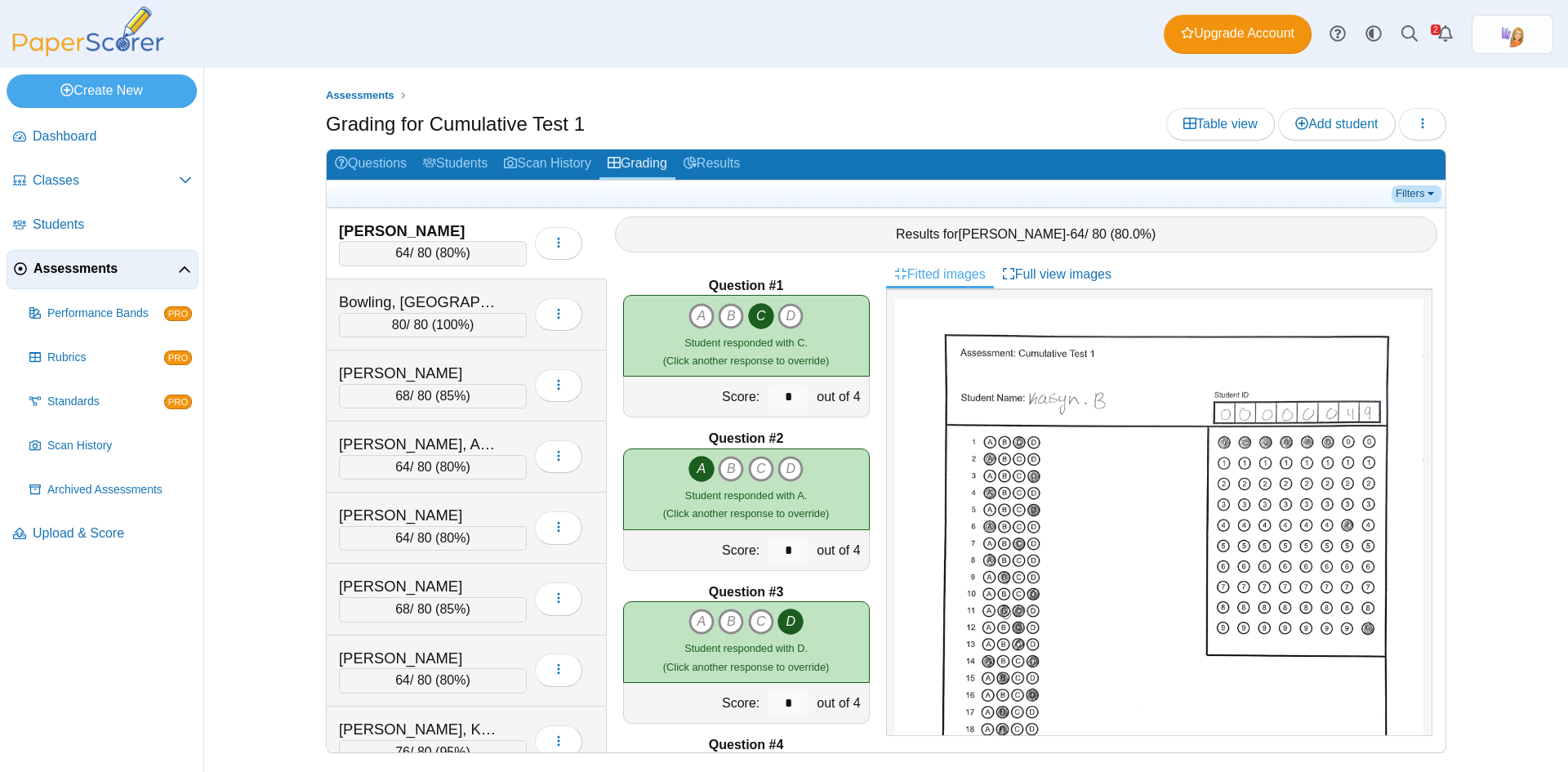
click at [1420, 189] on link "Filters" at bounding box center [1417, 194] width 50 height 16
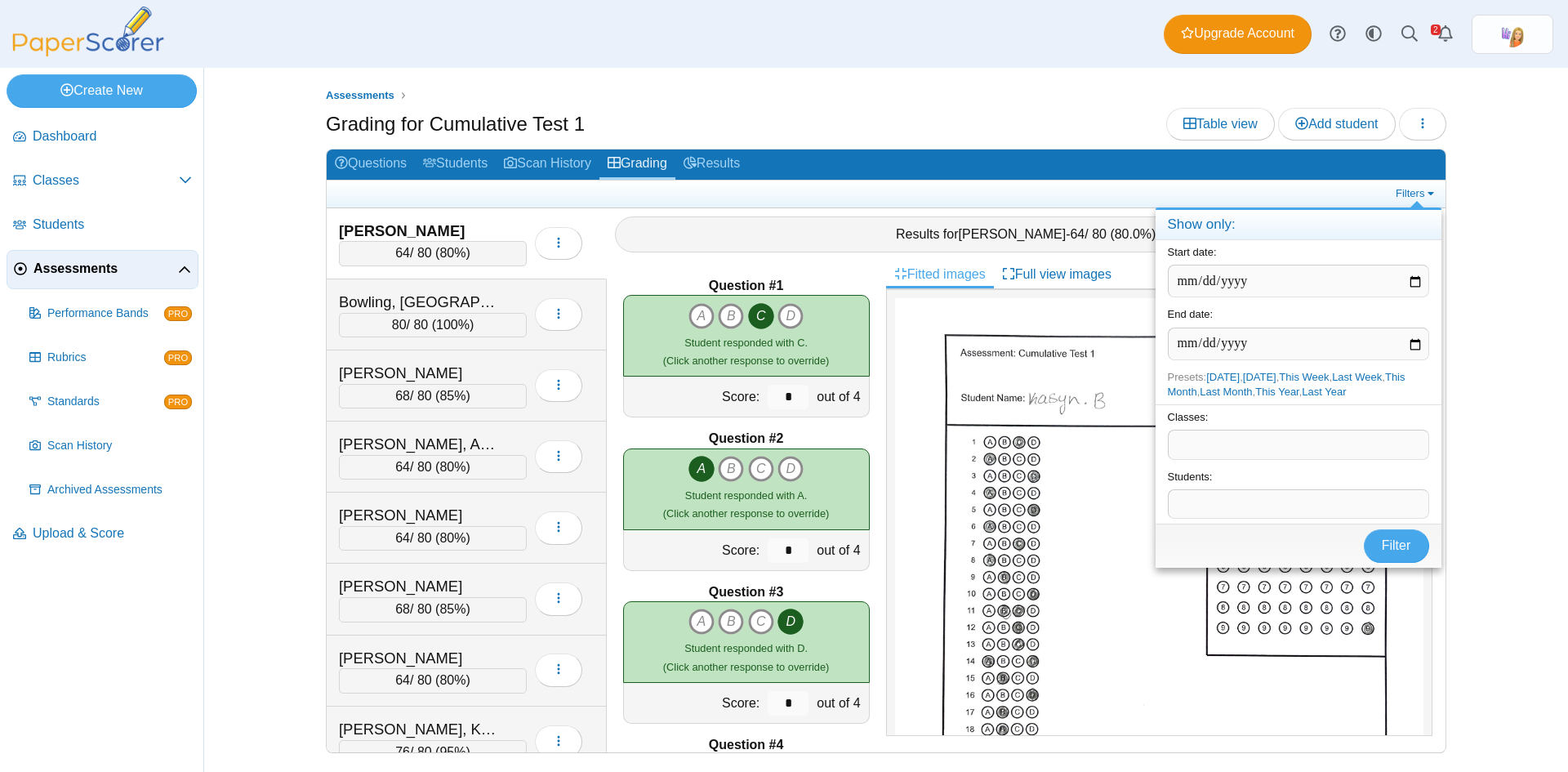
click at [1230, 502] on span at bounding box center [1298, 503] width 260 height 28
click at [1220, 439] on span at bounding box center [1298, 444] width 260 height 28
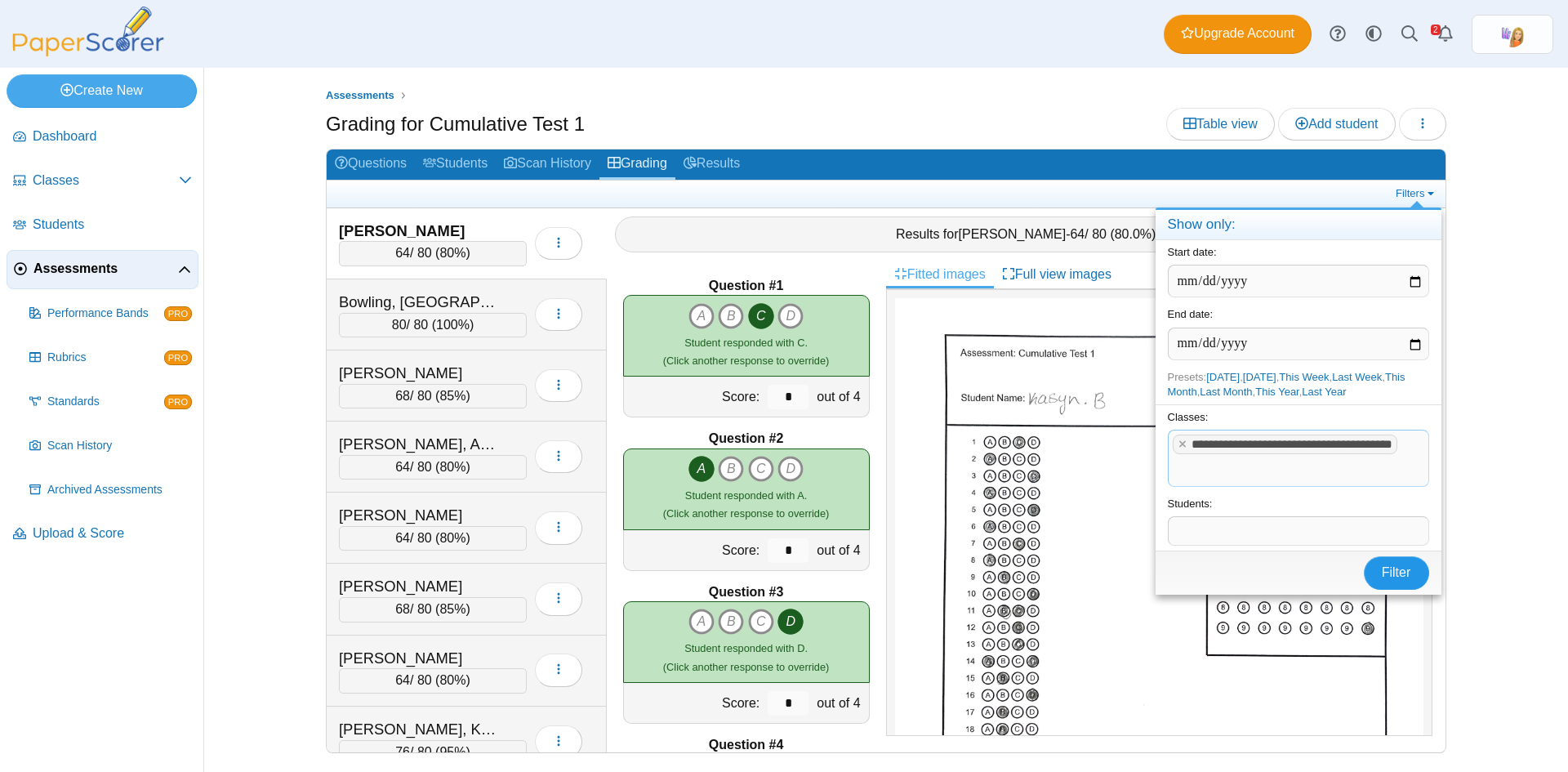
click at [1393, 579] on span "Filter" at bounding box center [1397, 572] width 29 height 14
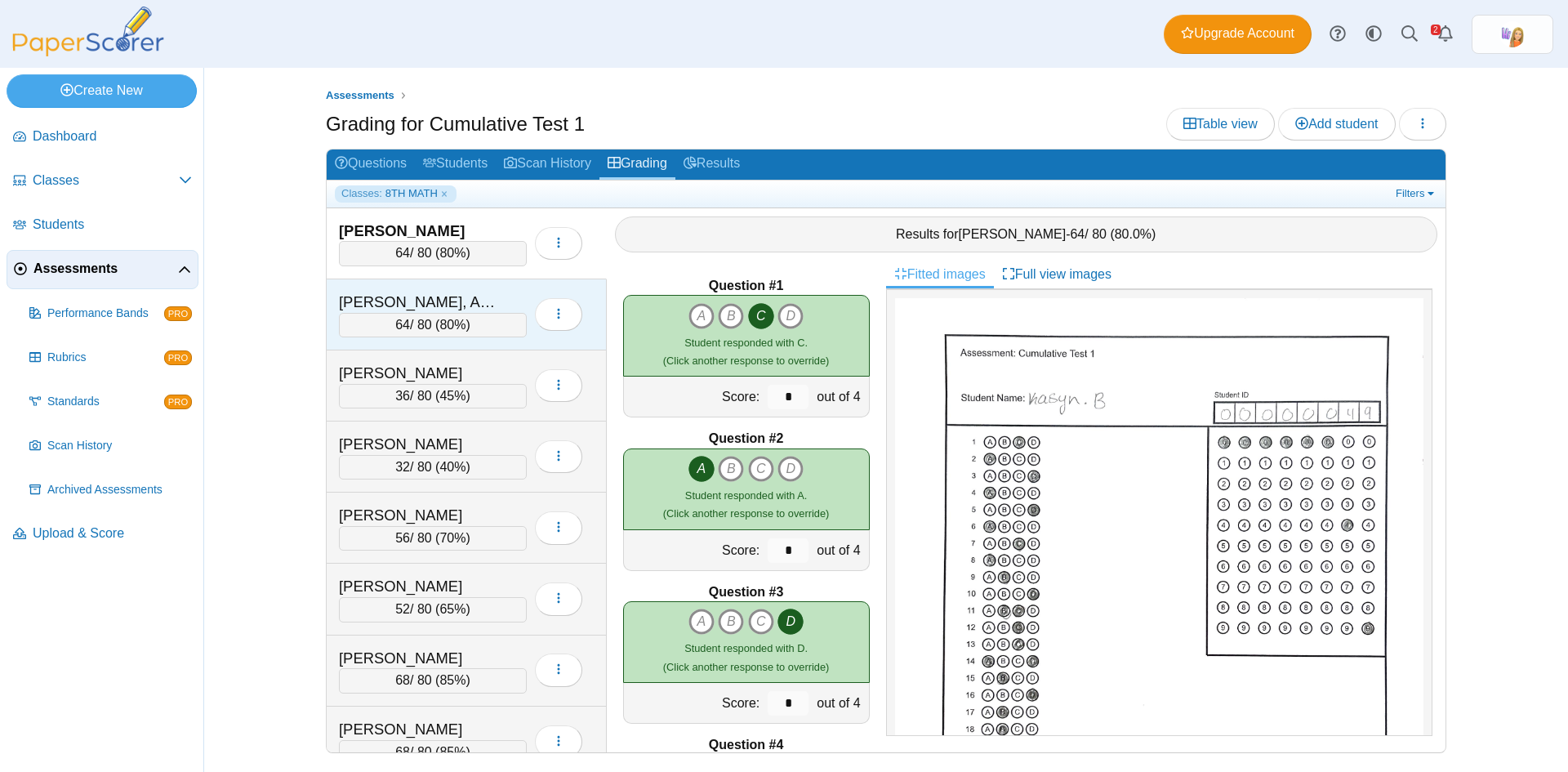
click at [369, 295] on div "[PERSON_NAME], Addilynn" at bounding box center [420, 303] width 163 height 21
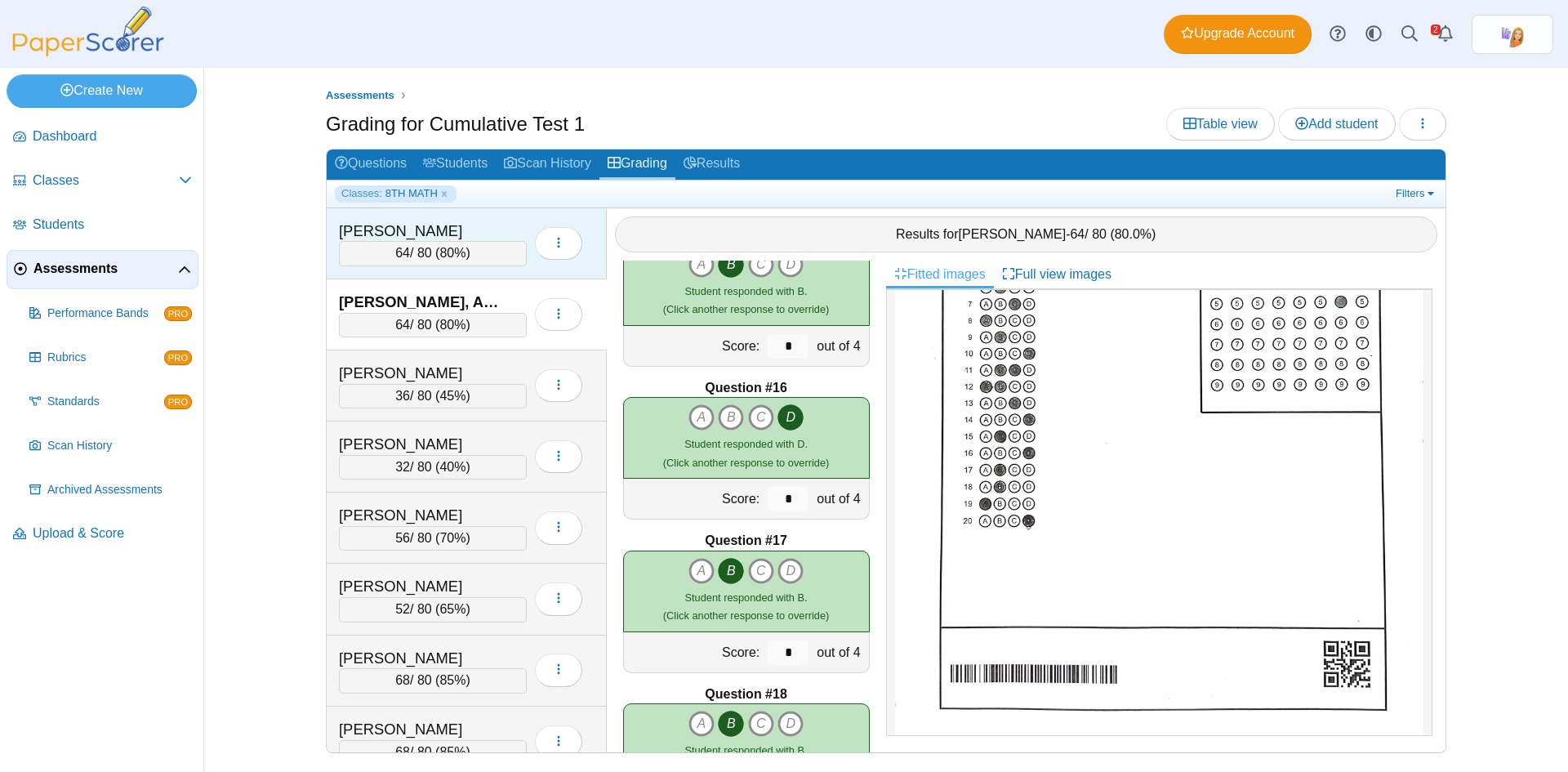
click at [460, 229] on div "[PERSON_NAME]" at bounding box center [420, 231] width 163 height 21
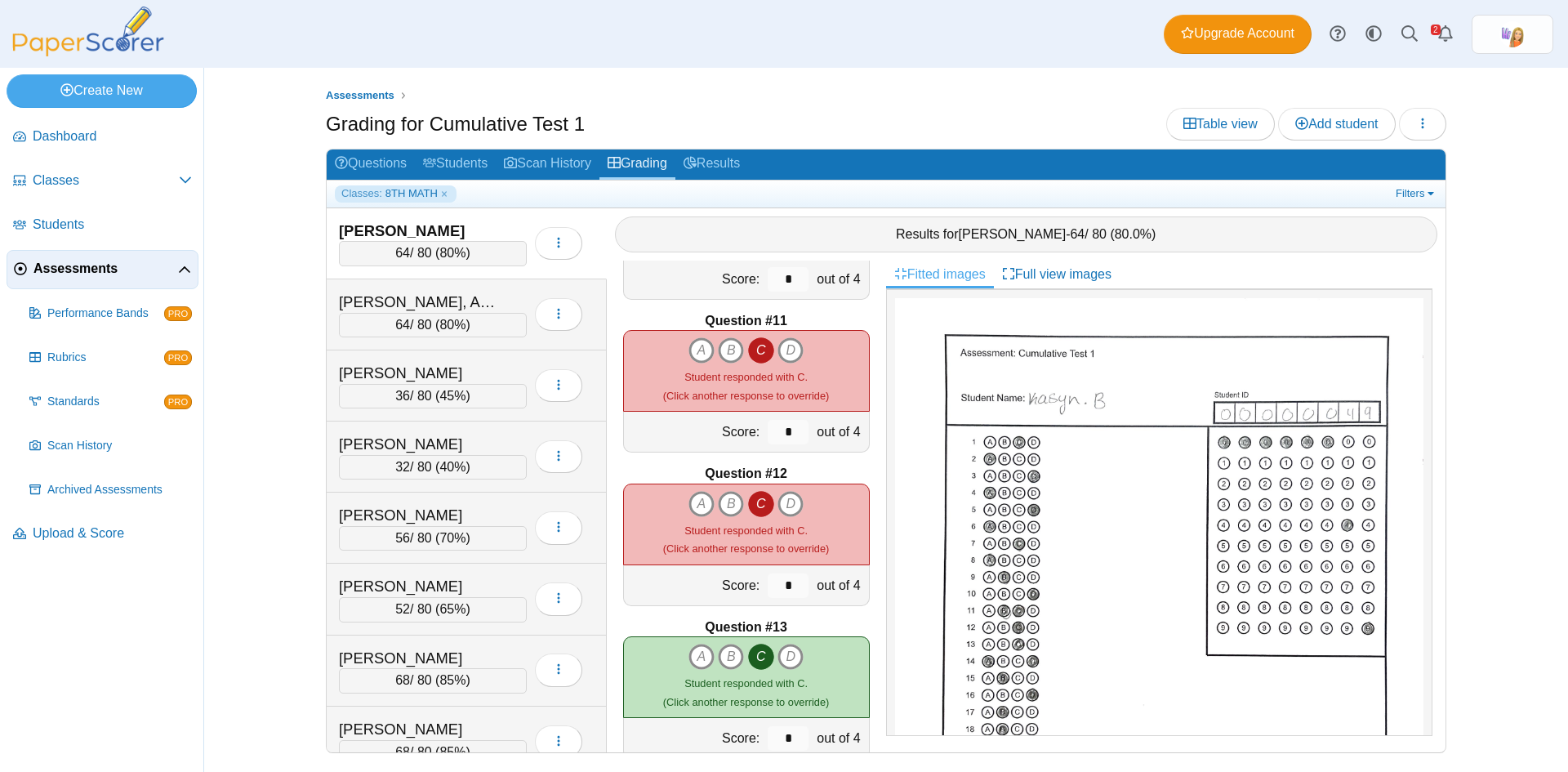
scroll to position [1459, 0]
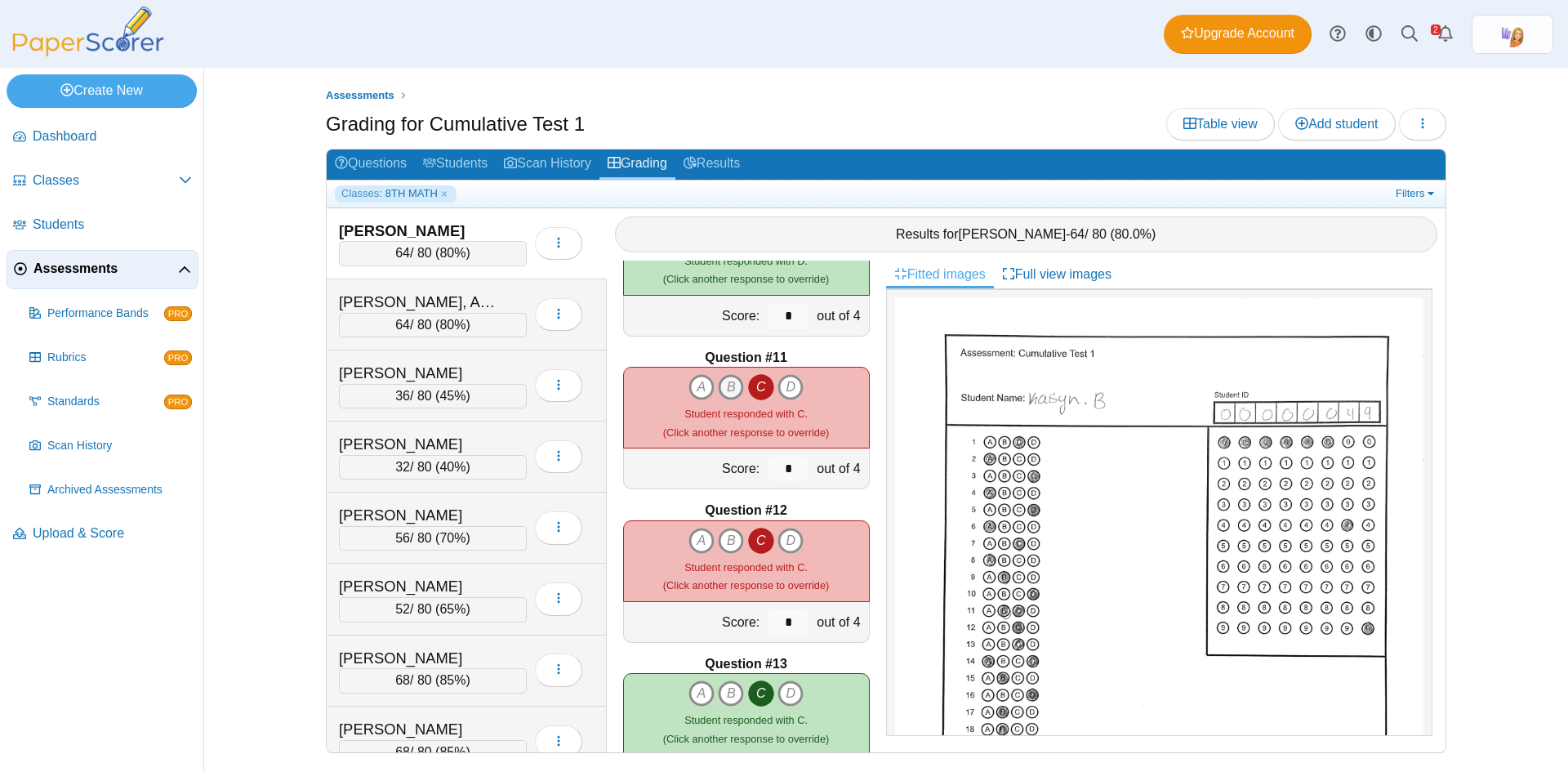
click at [718, 381] on icon "B" at bounding box center [731, 386] width 26 height 26
type input "*"
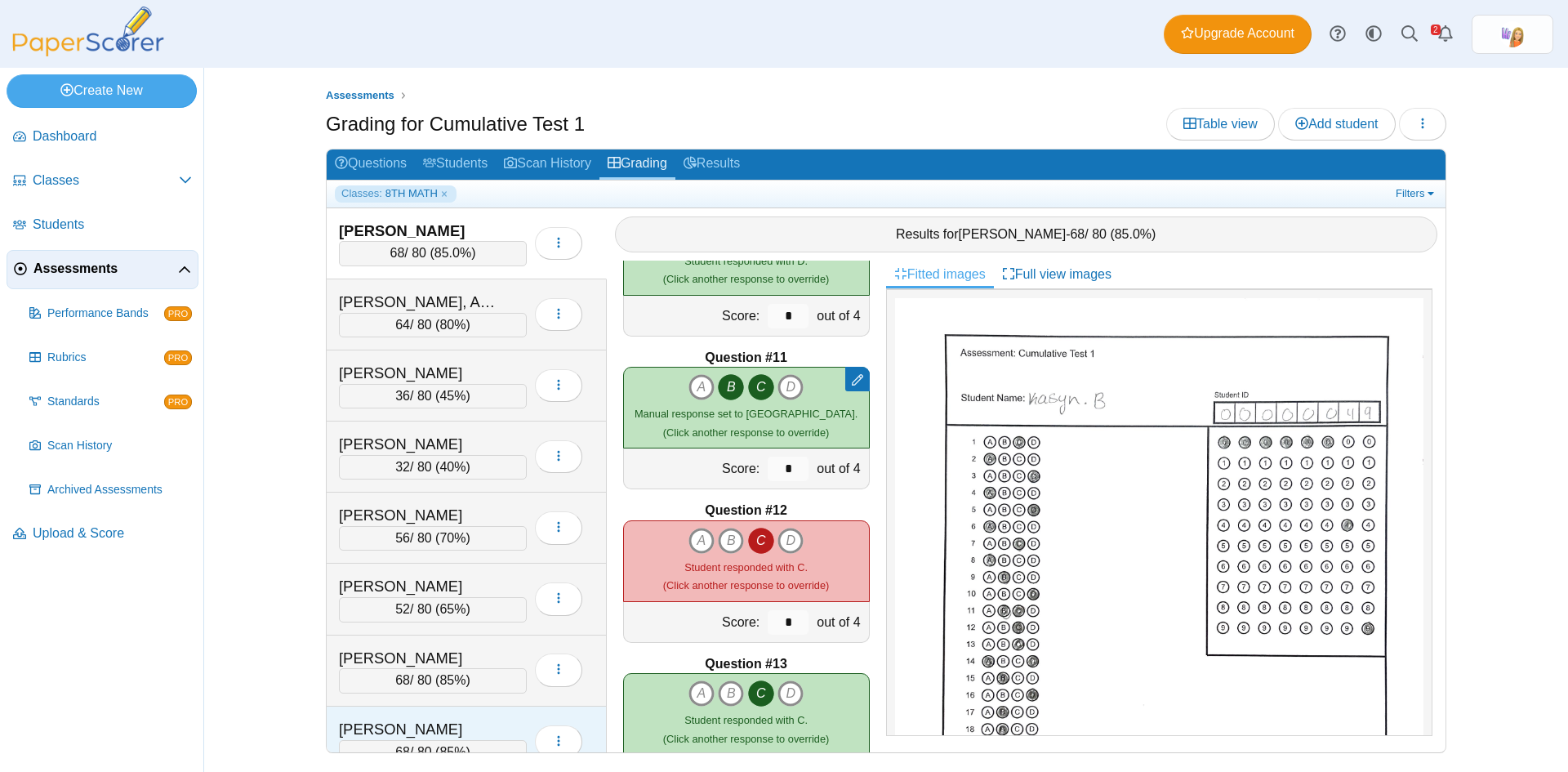
click at [451, 718] on div "Sinor, Haydn" at bounding box center [420, 729] width 163 height 21
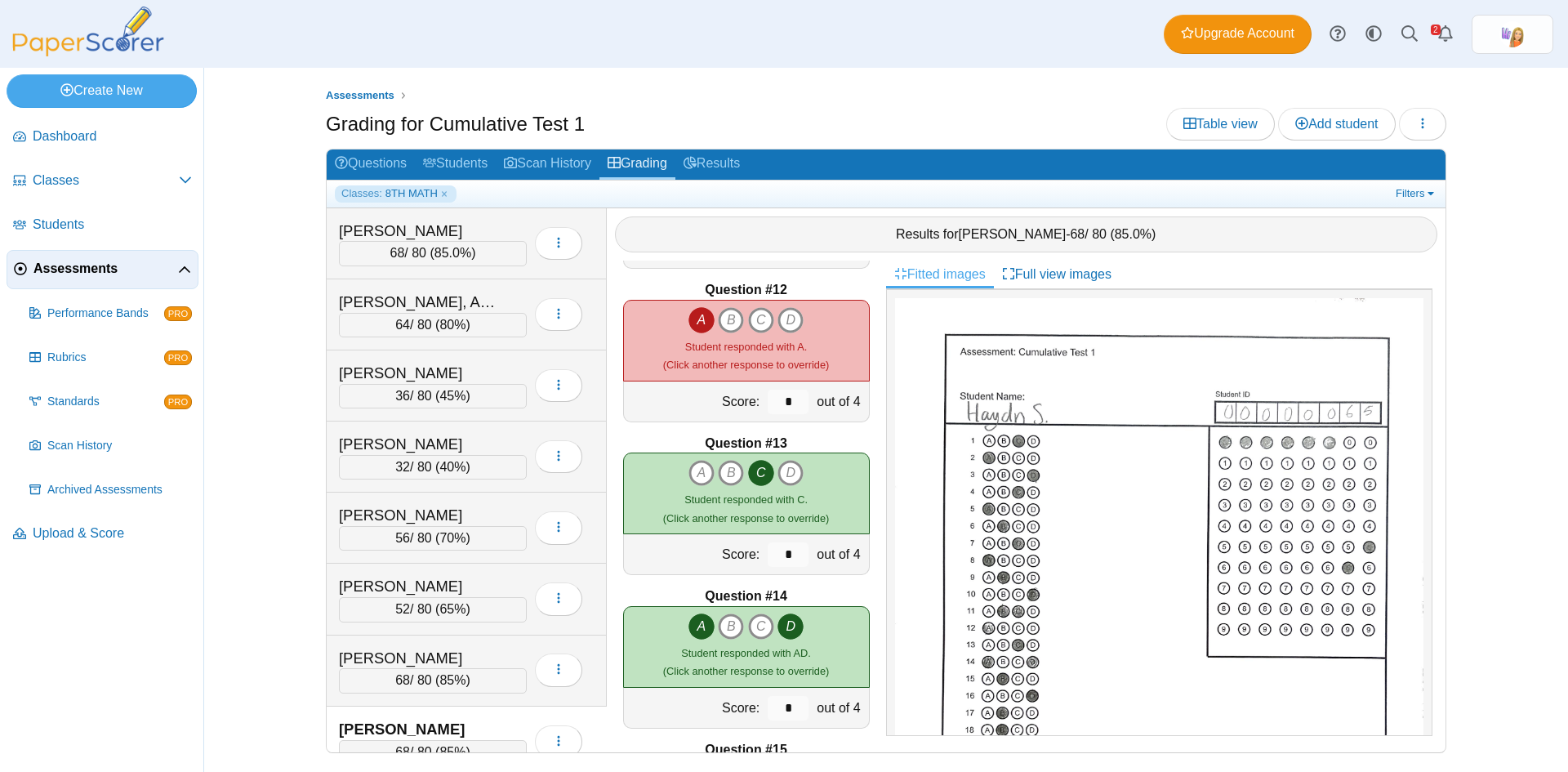
scroll to position [1704, 0]
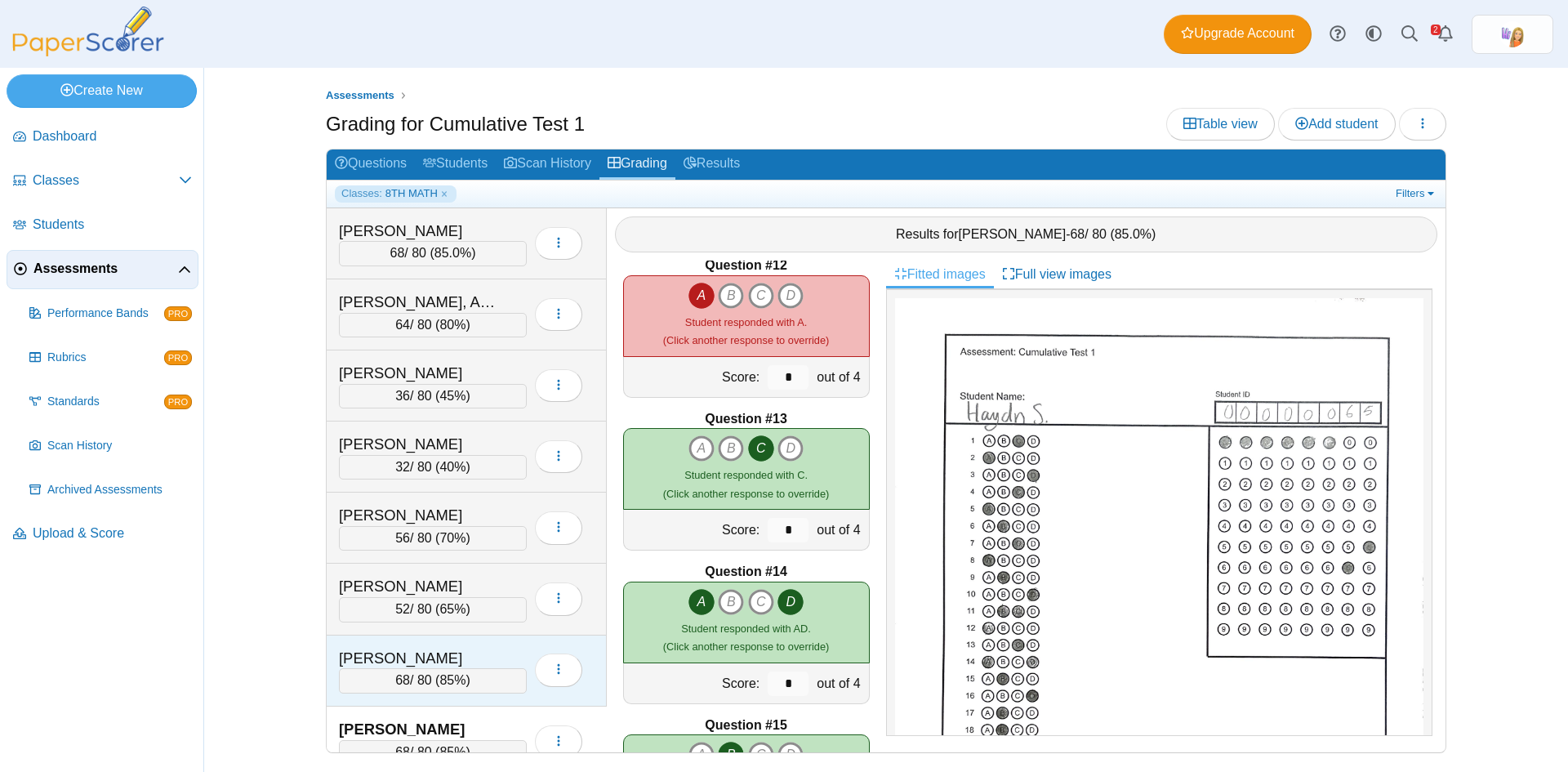
click at [383, 650] on div "[PERSON_NAME]" at bounding box center [420, 659] width 163 height 21
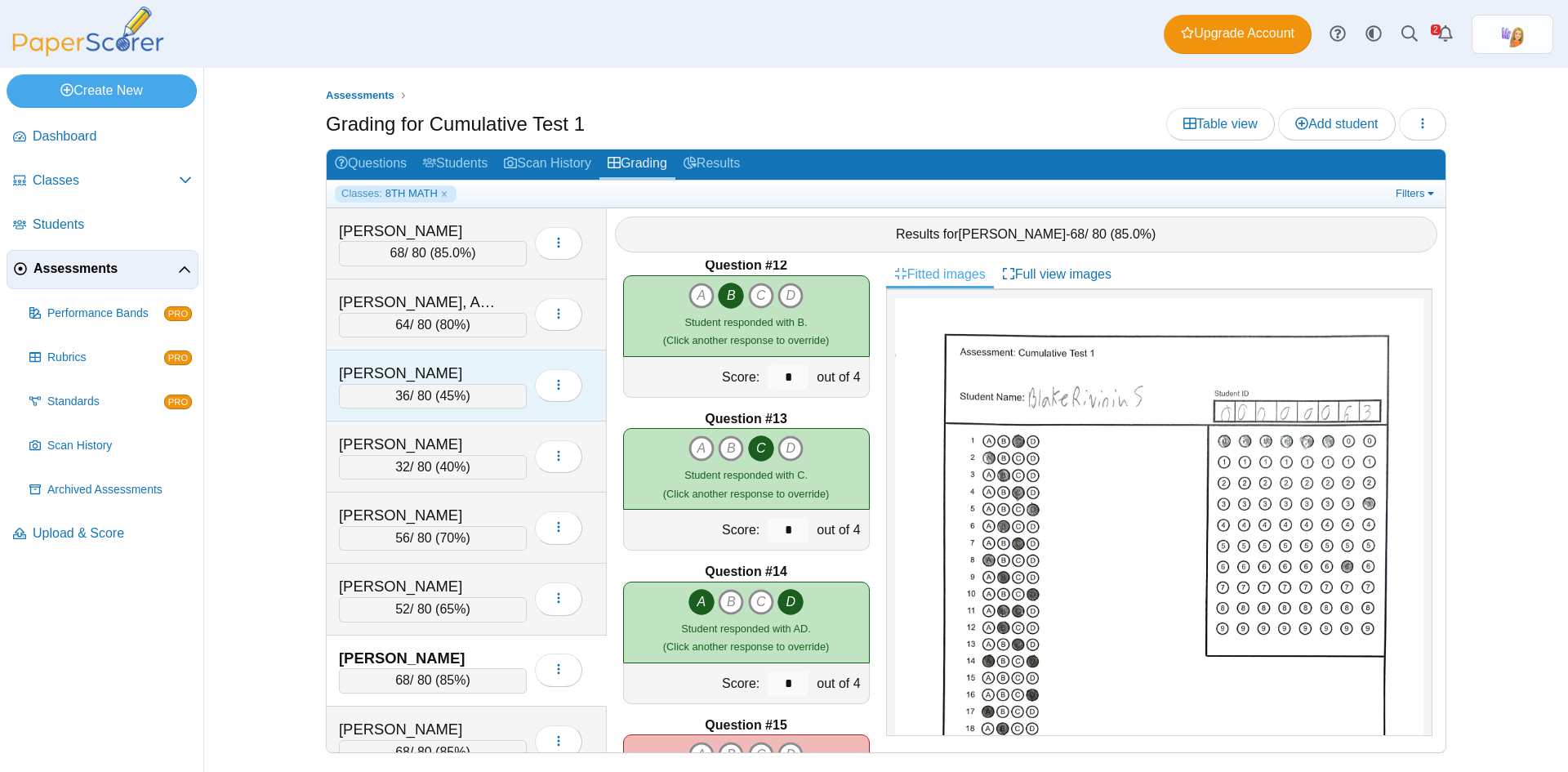
click at [390, 370] on div "[PERSON_NAME]" at bounding box center [420, 373] width 163 height 21
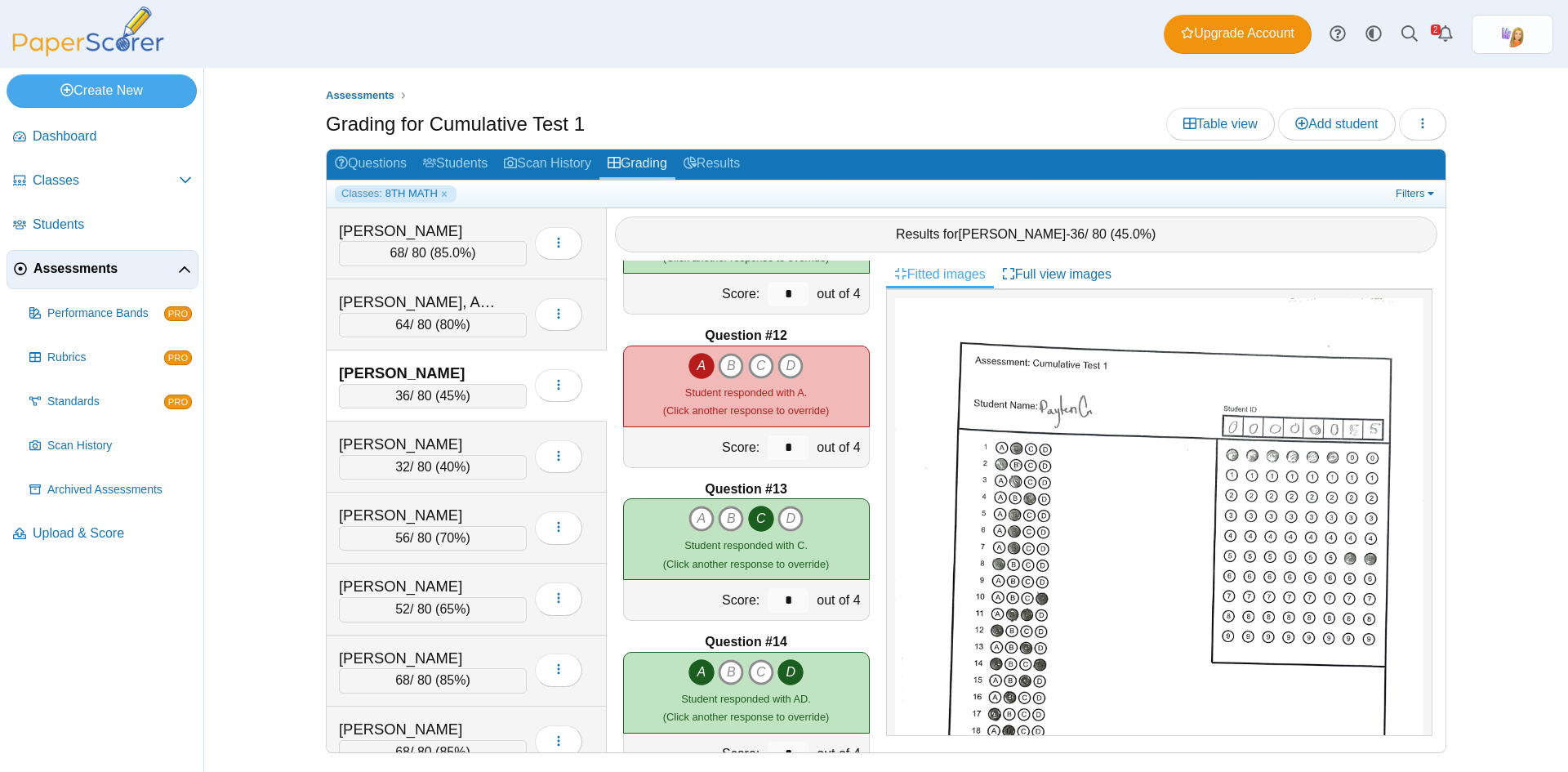
scroll to position [1797, 0]
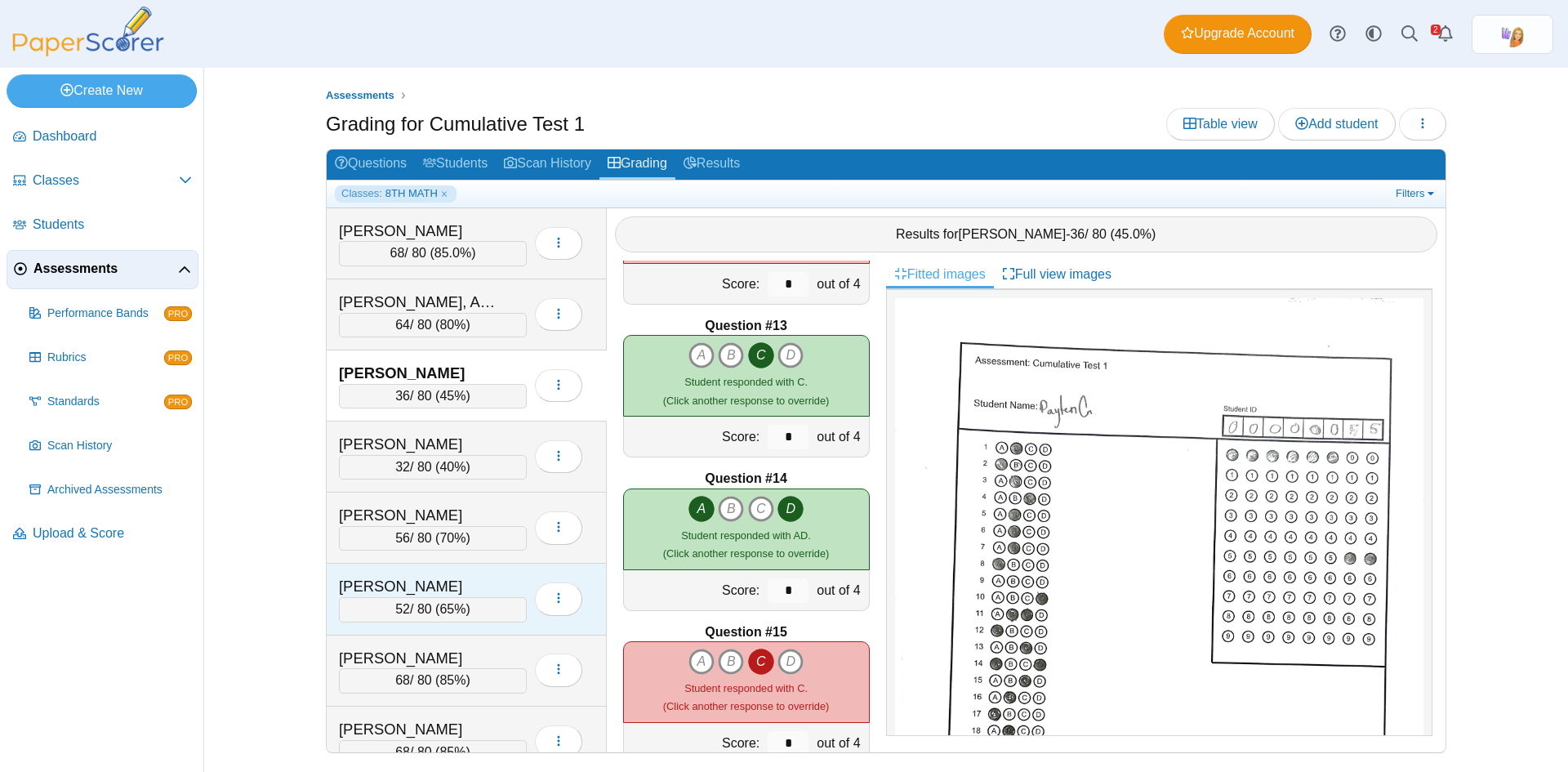
click at [411, 569] on div "Reed, Kady 52 / 80 ( 65% ) Loading…" at bounding box center [467, 600] width 280 height 71
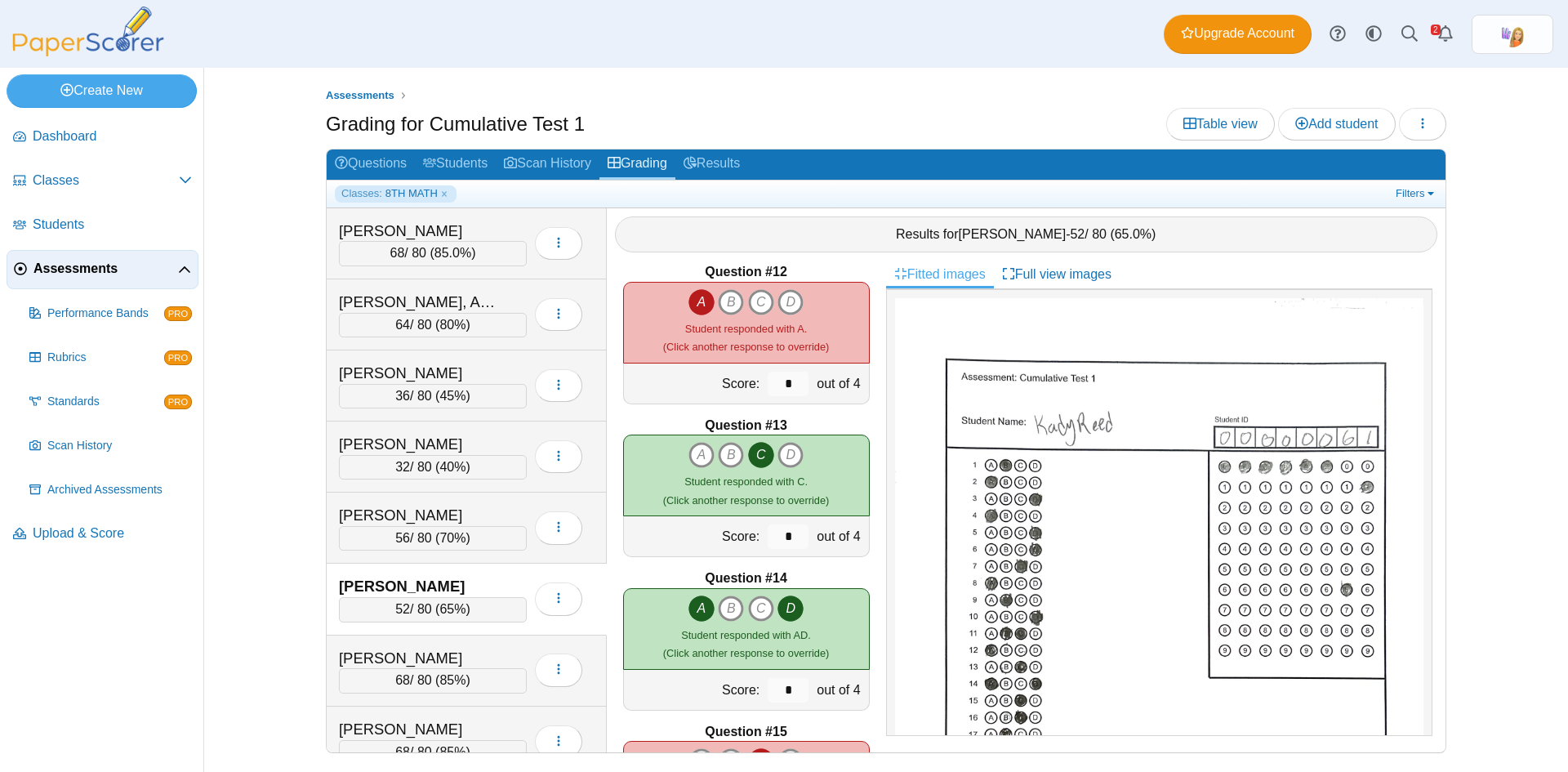
scroll to position [1471, 0]
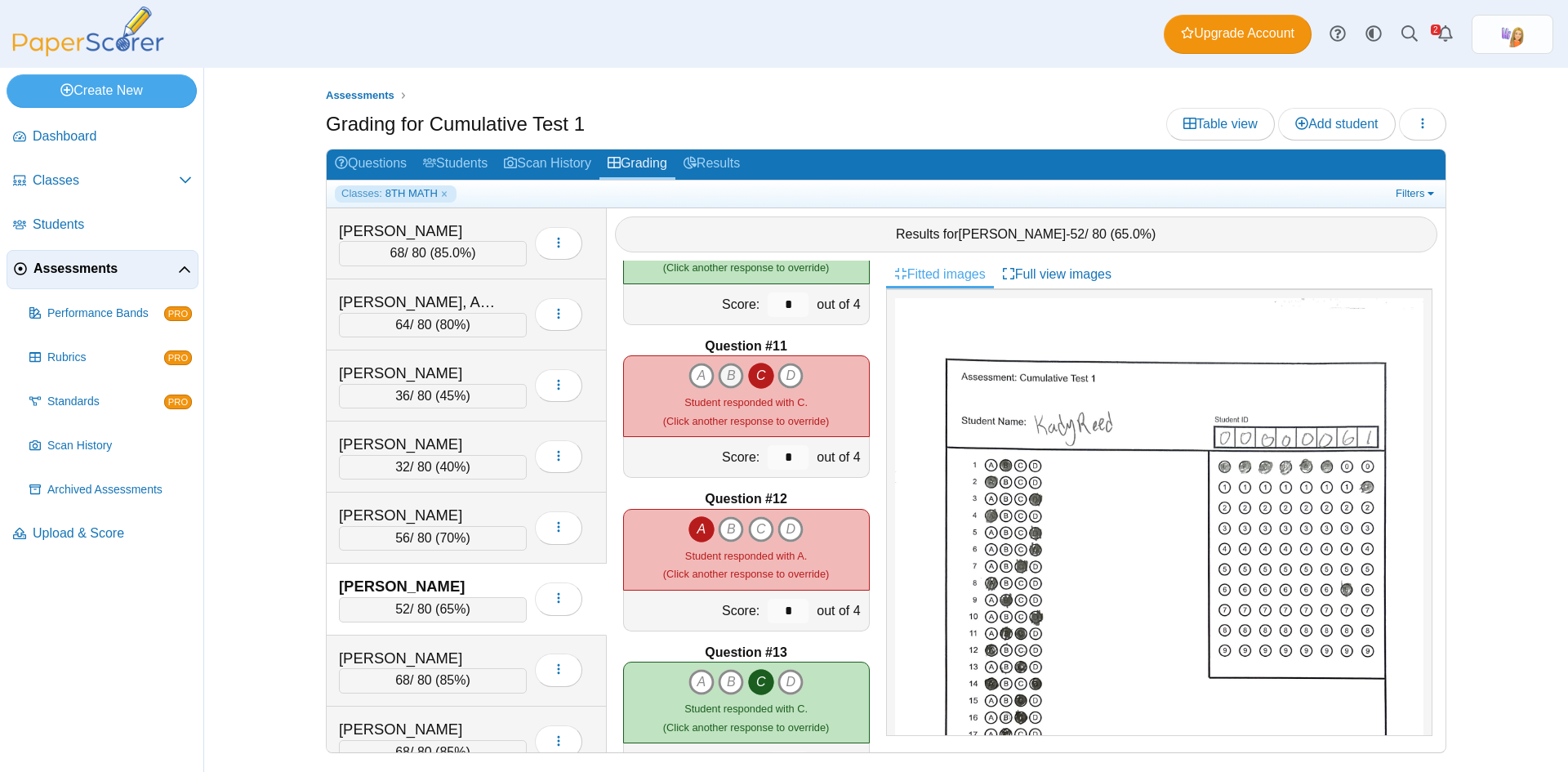
click at [730, 376] on icon "B" at bounding box center [731, 375] width 26 height 26
type input "*"
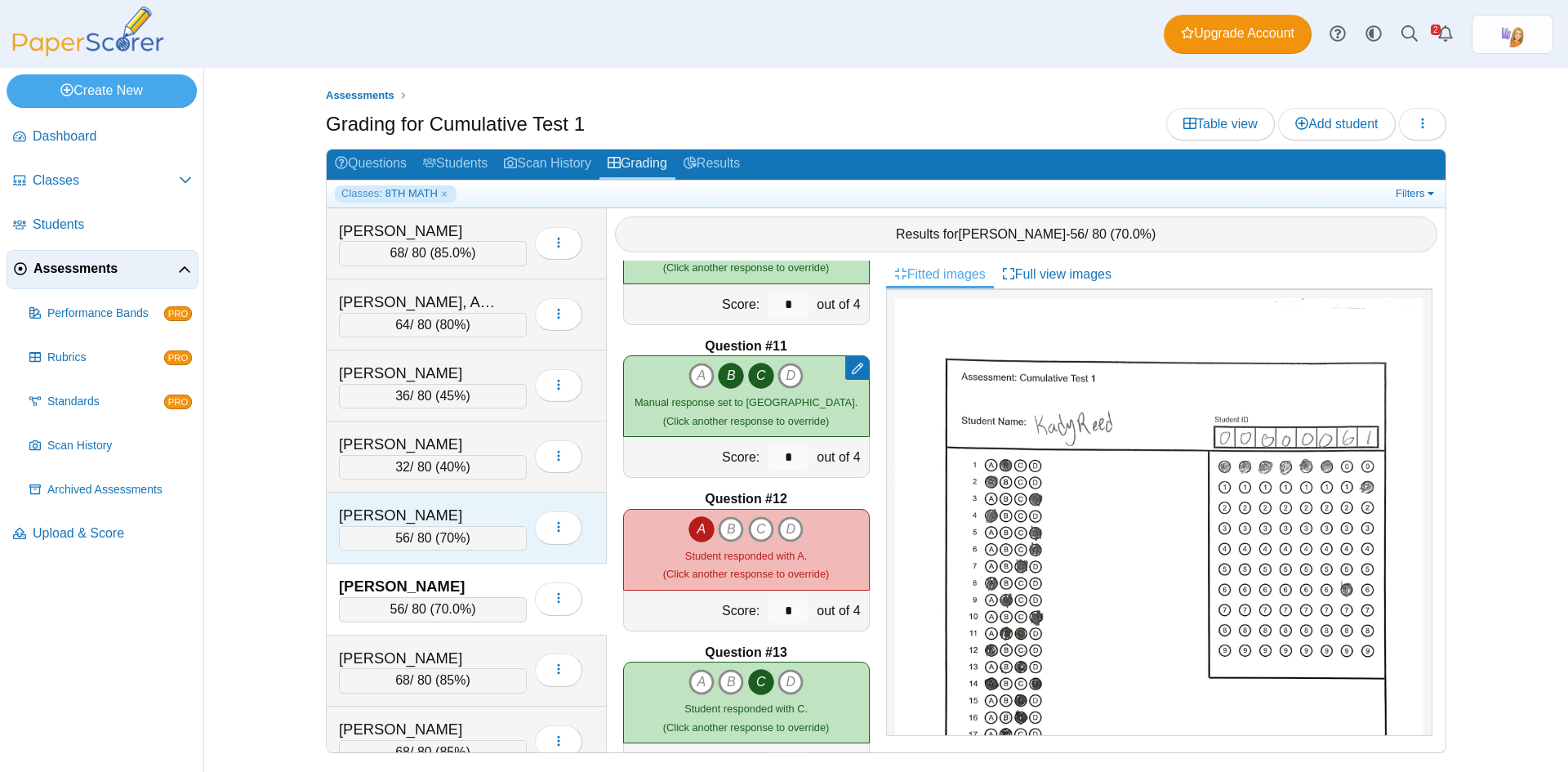
click at [425, 509] on div "[PERSON_NAME]" at bounding box center [420, 516] width 163 height 21
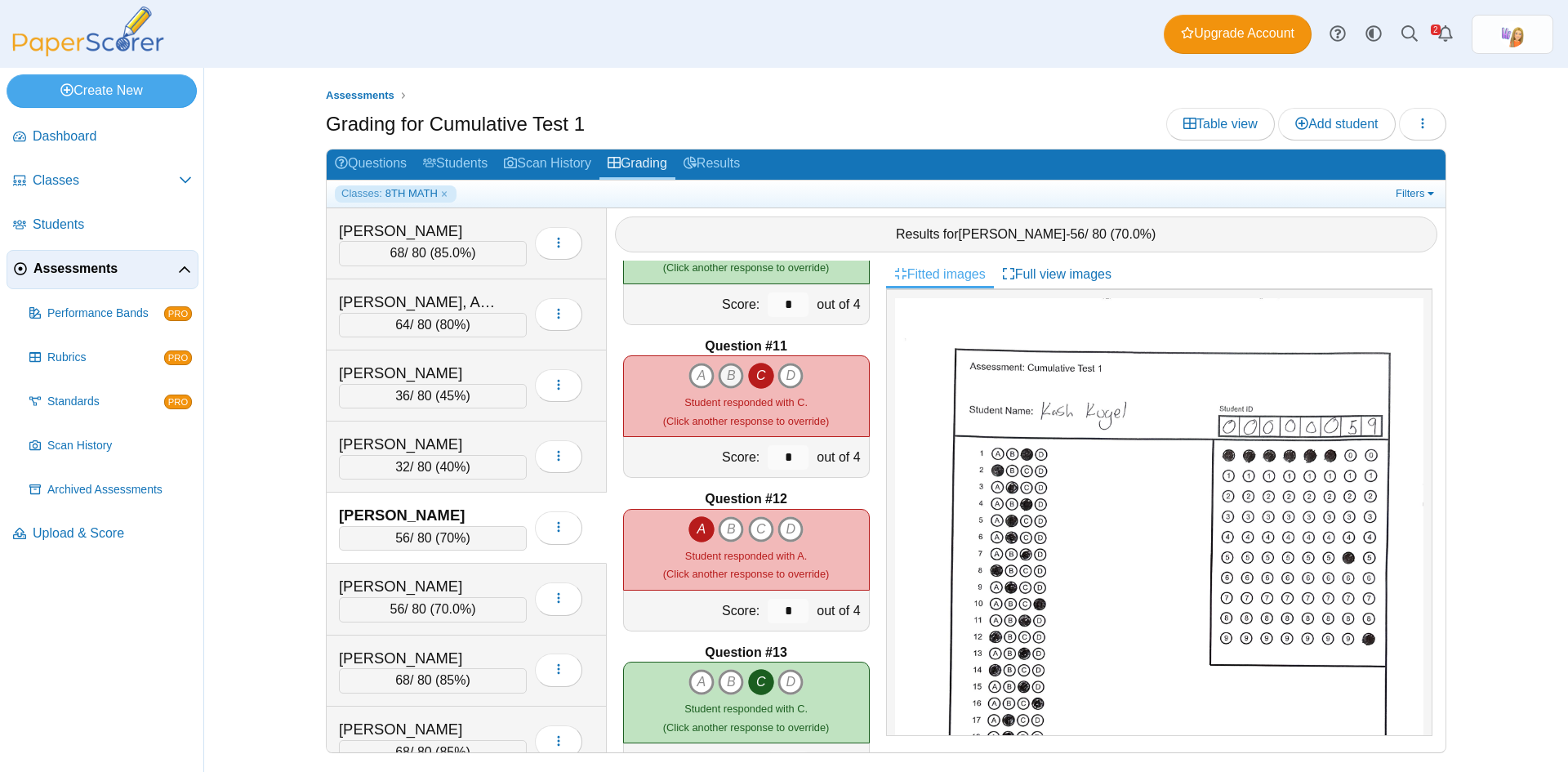
click at [729, 375] on icon "B" at bounding box center [731, 375] width 26 height 26
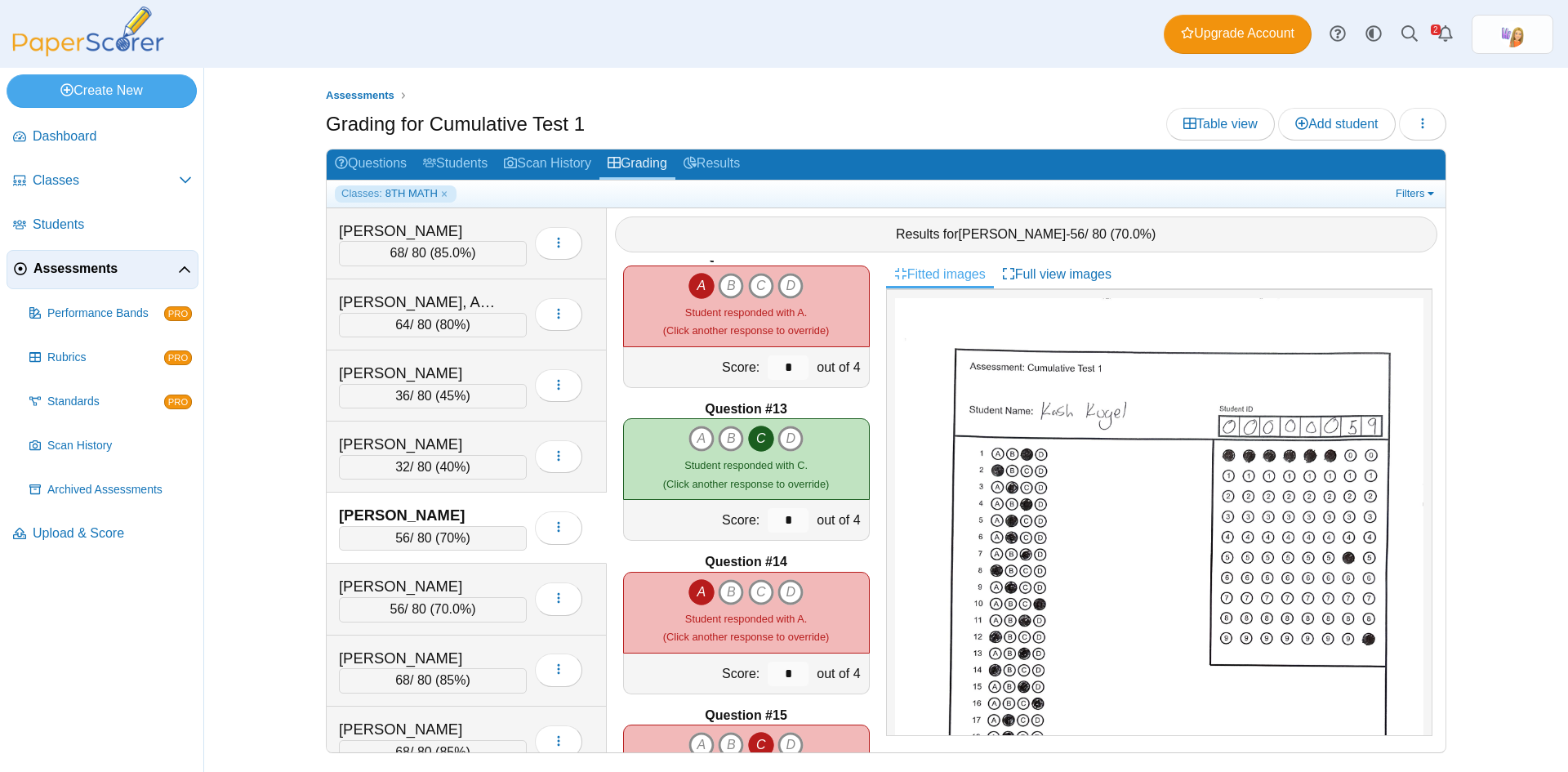
scroll to position [1715, 0]
click at [783, 593] on icon "D" at bounding box center [790, 590] width 26 height 26
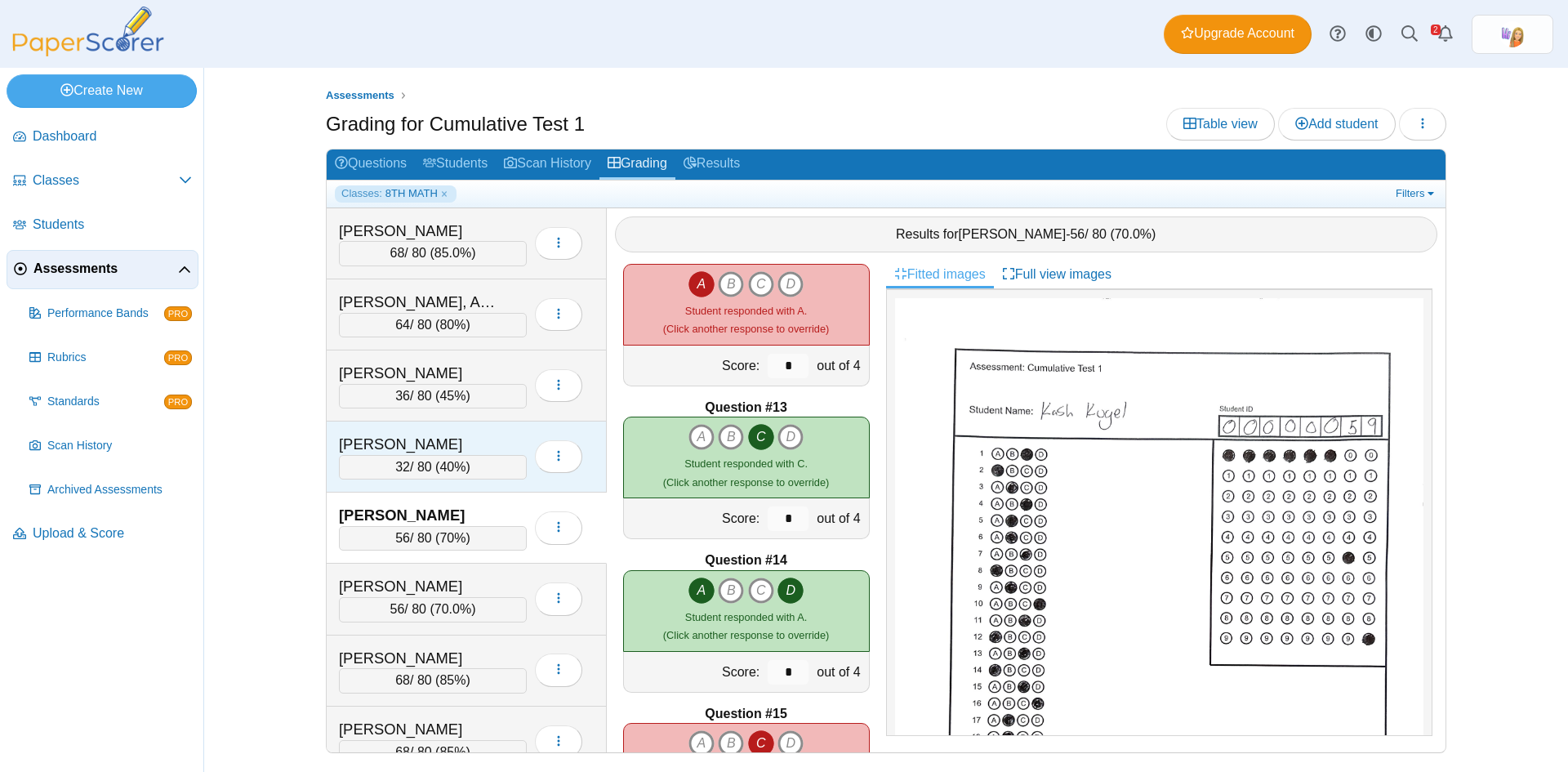
click at [405, 439] on div "Johnson, Blake" at bounding box center [420, 444] width 163 height 21
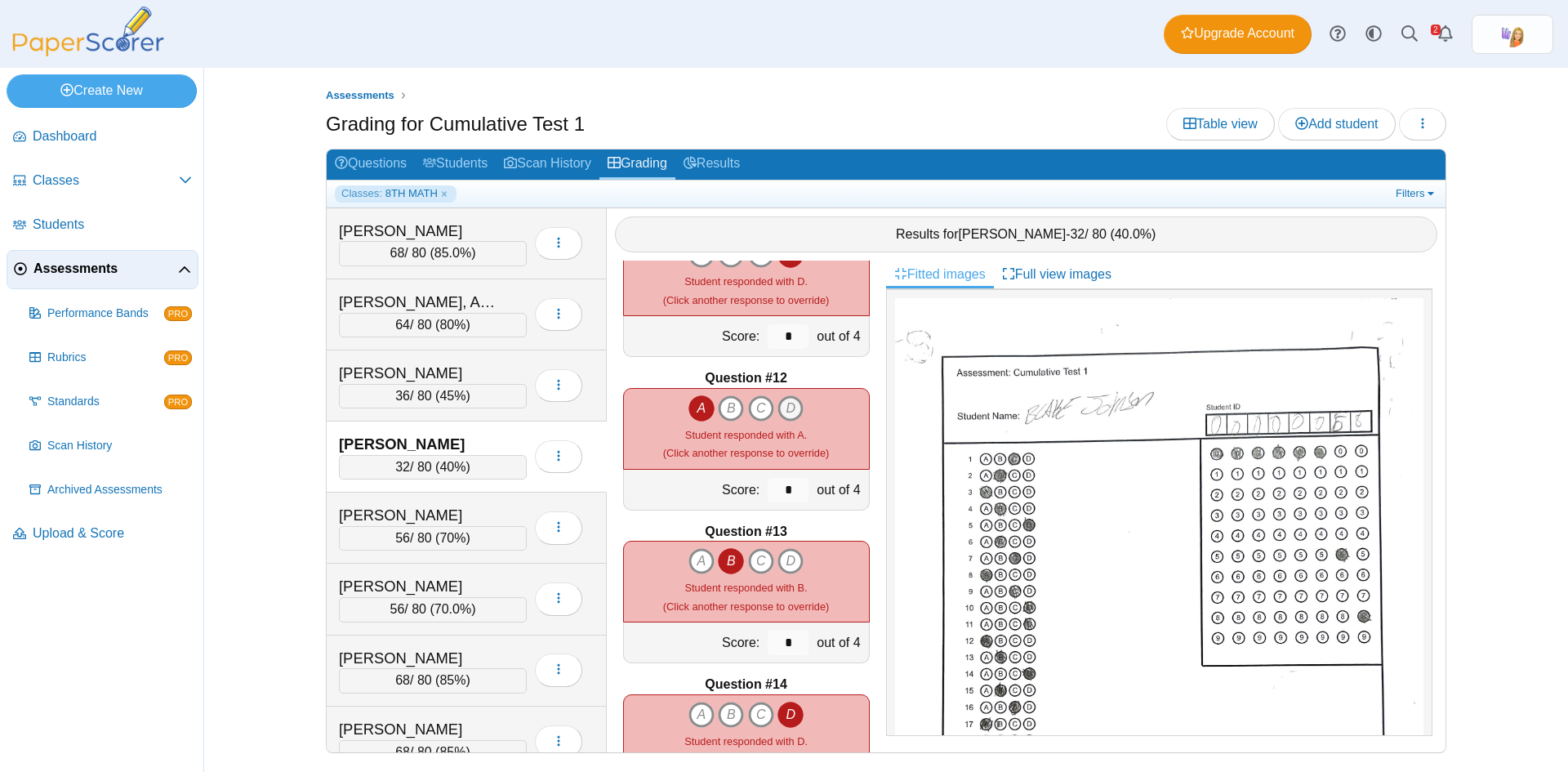
scroll to position [1552, 0]
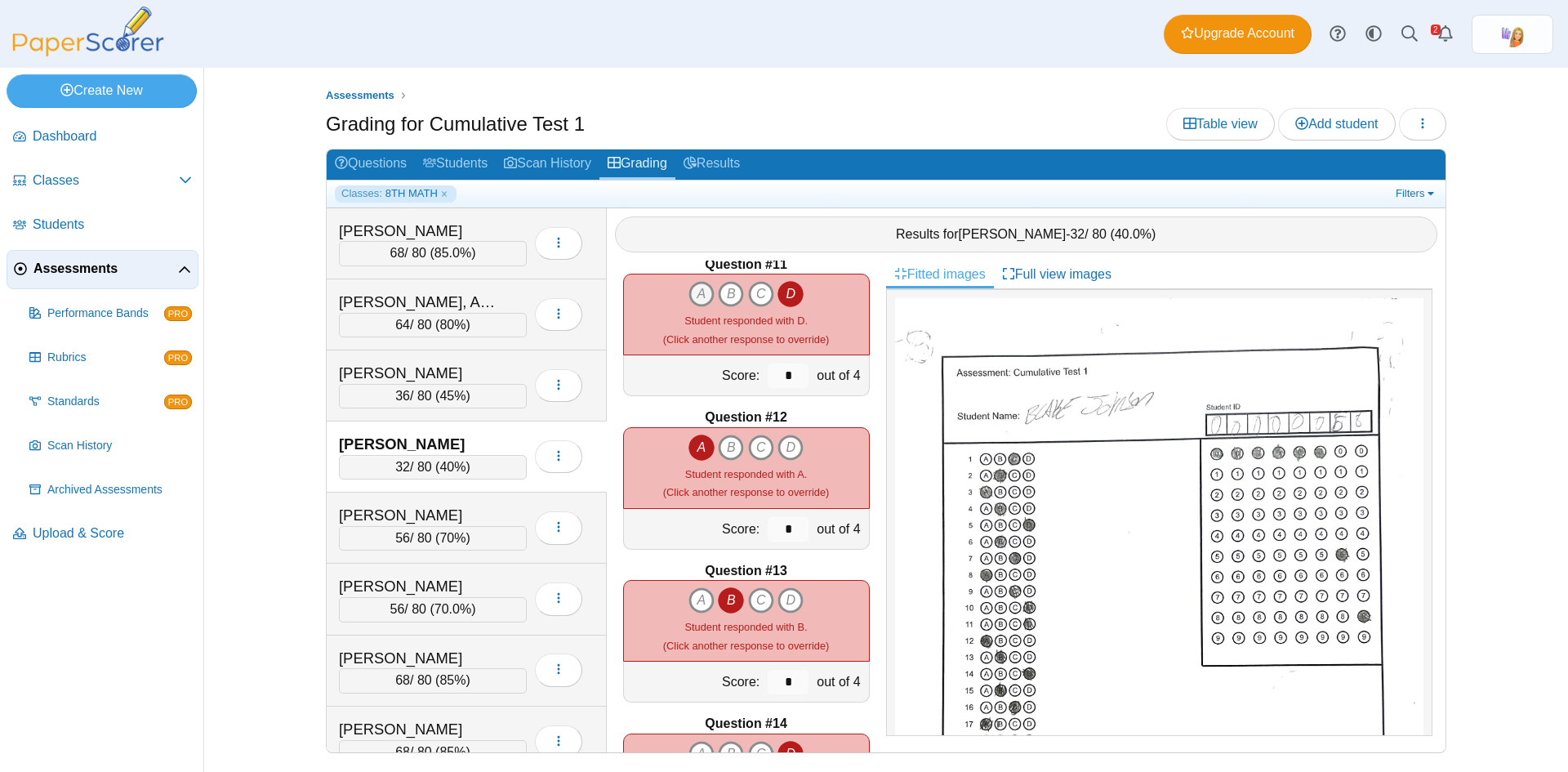
click at [699, 295] on icon "A" at bounding box center [701, 294] width 26 height 26
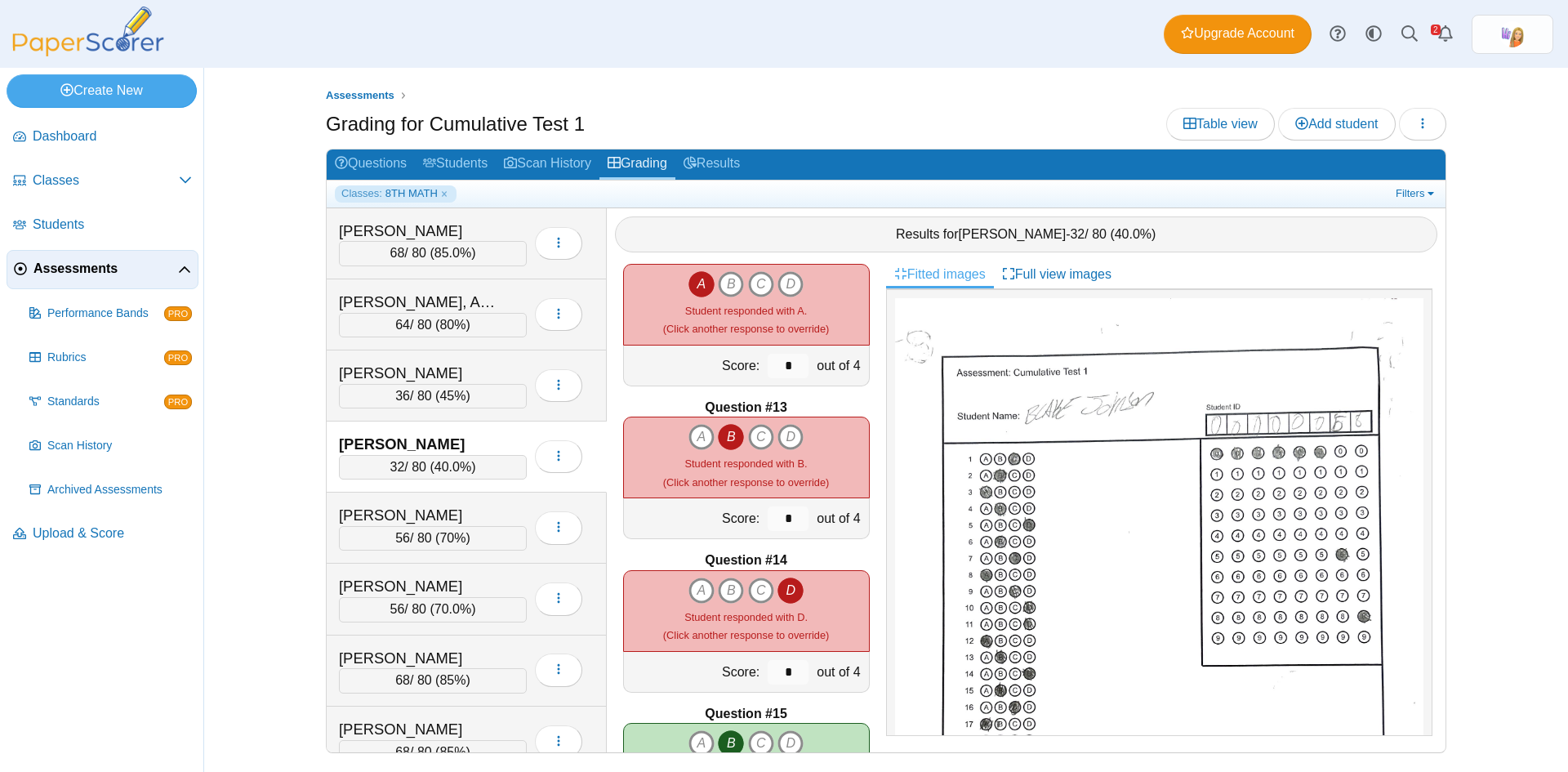
scroll to position [1797, 0]
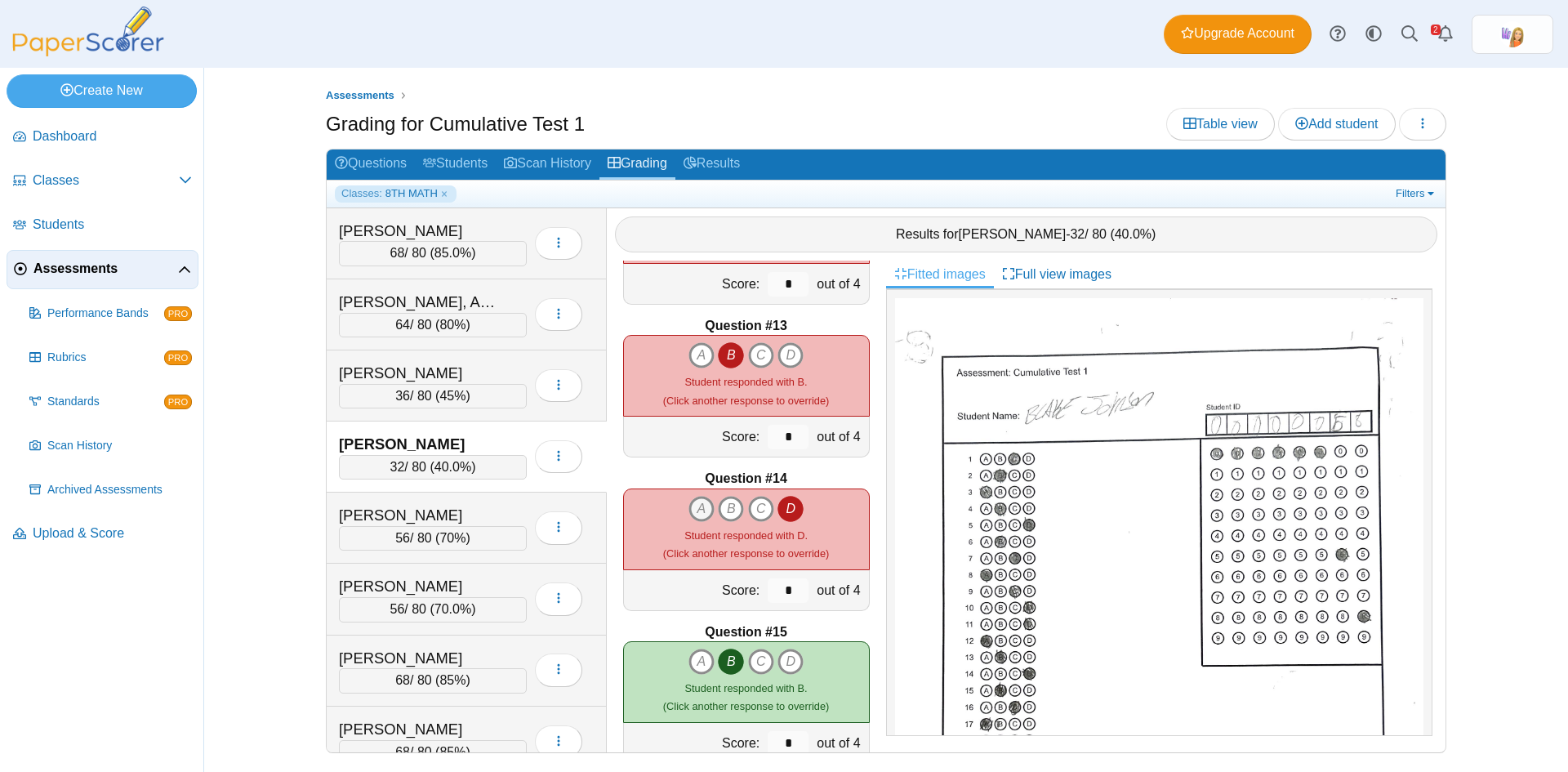
click at [694, 508] on icon "A" at bounding box center [701, 509] width 26 height 26
type input "*"
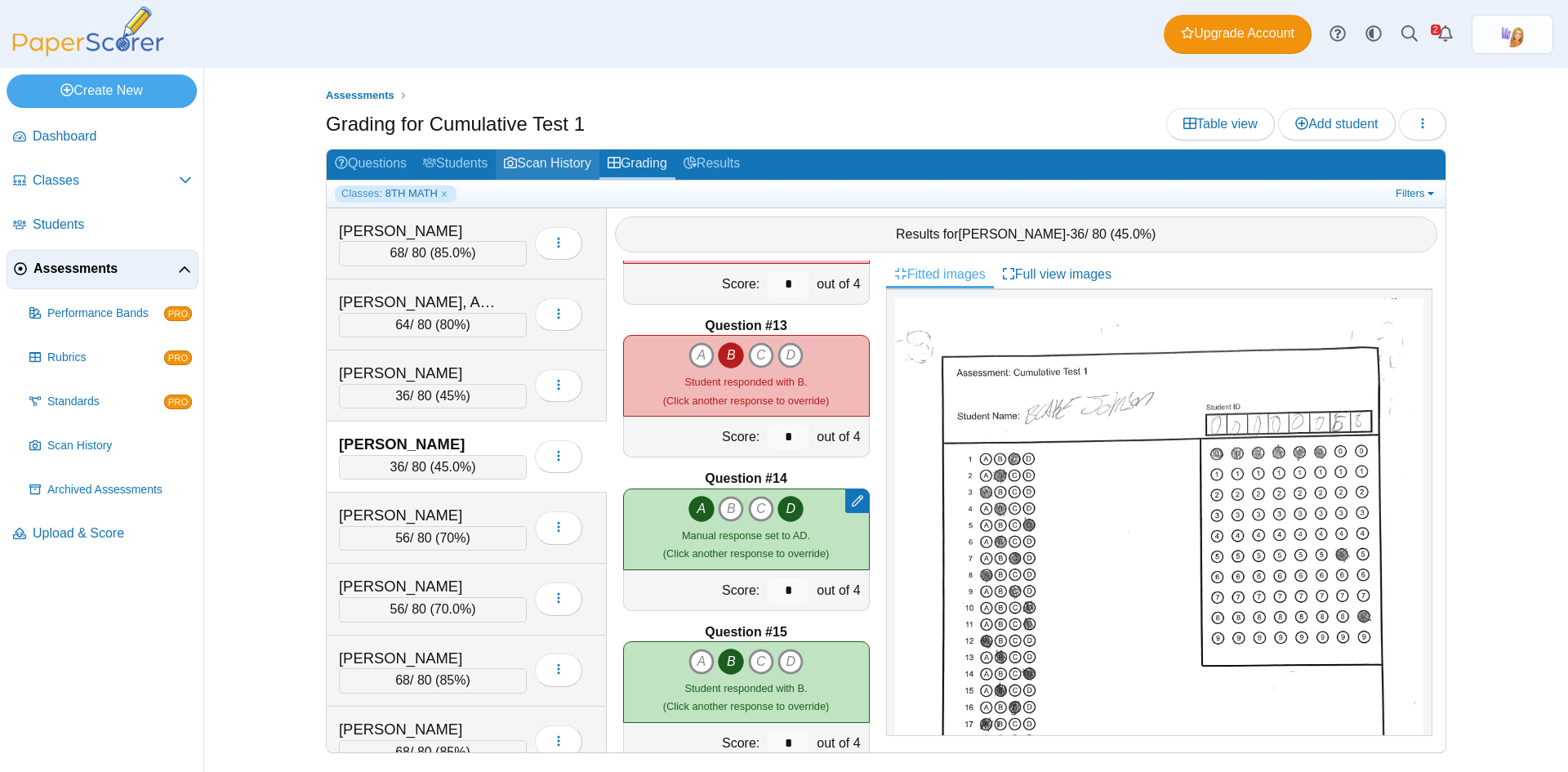
click at [545, 159] on link "Scan History" at bounding box center [548, 165] width 104 height 30
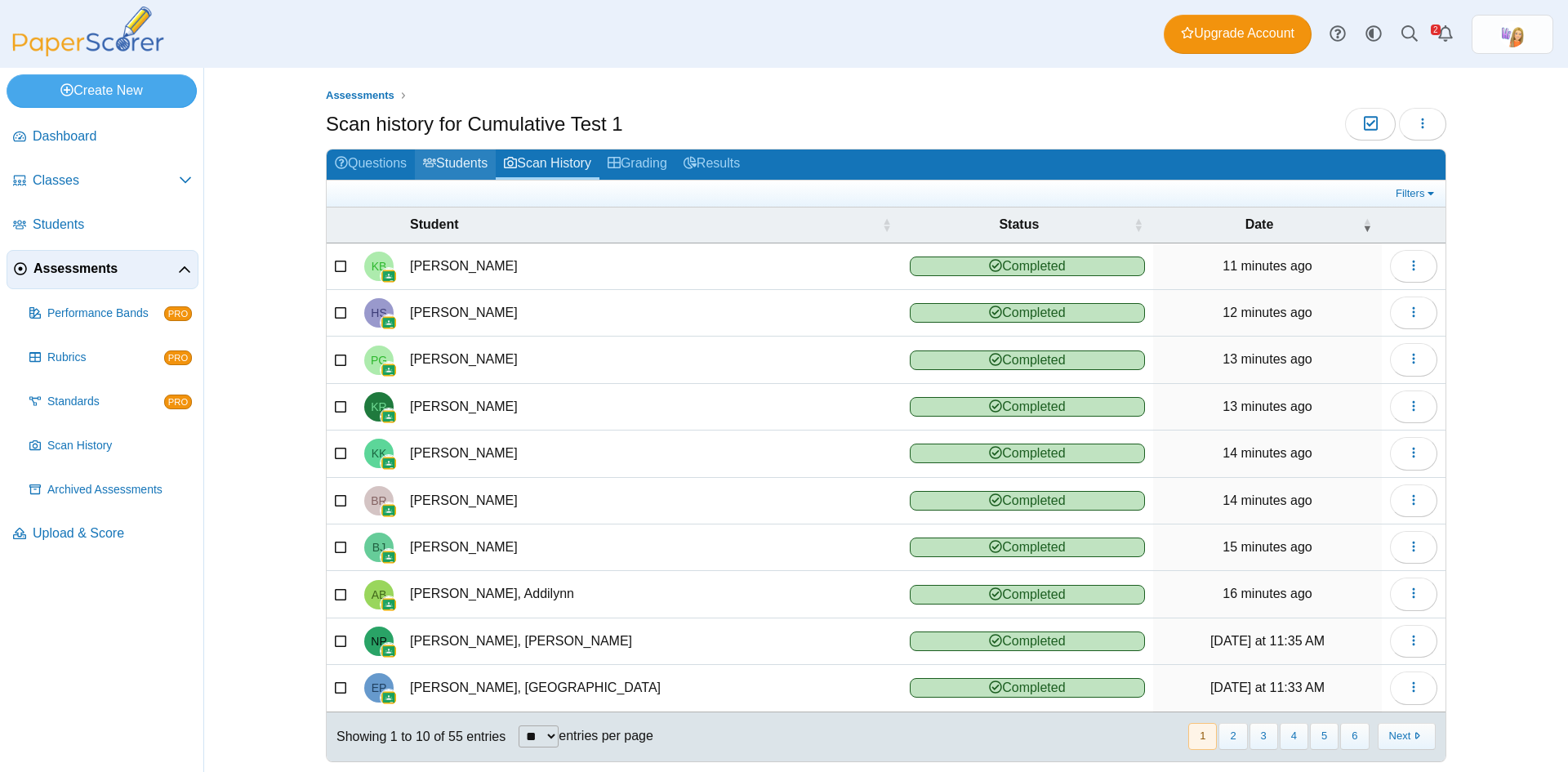
click at [451, 159] on link "Students" at bounding box center [455, 165] width 81 height 30
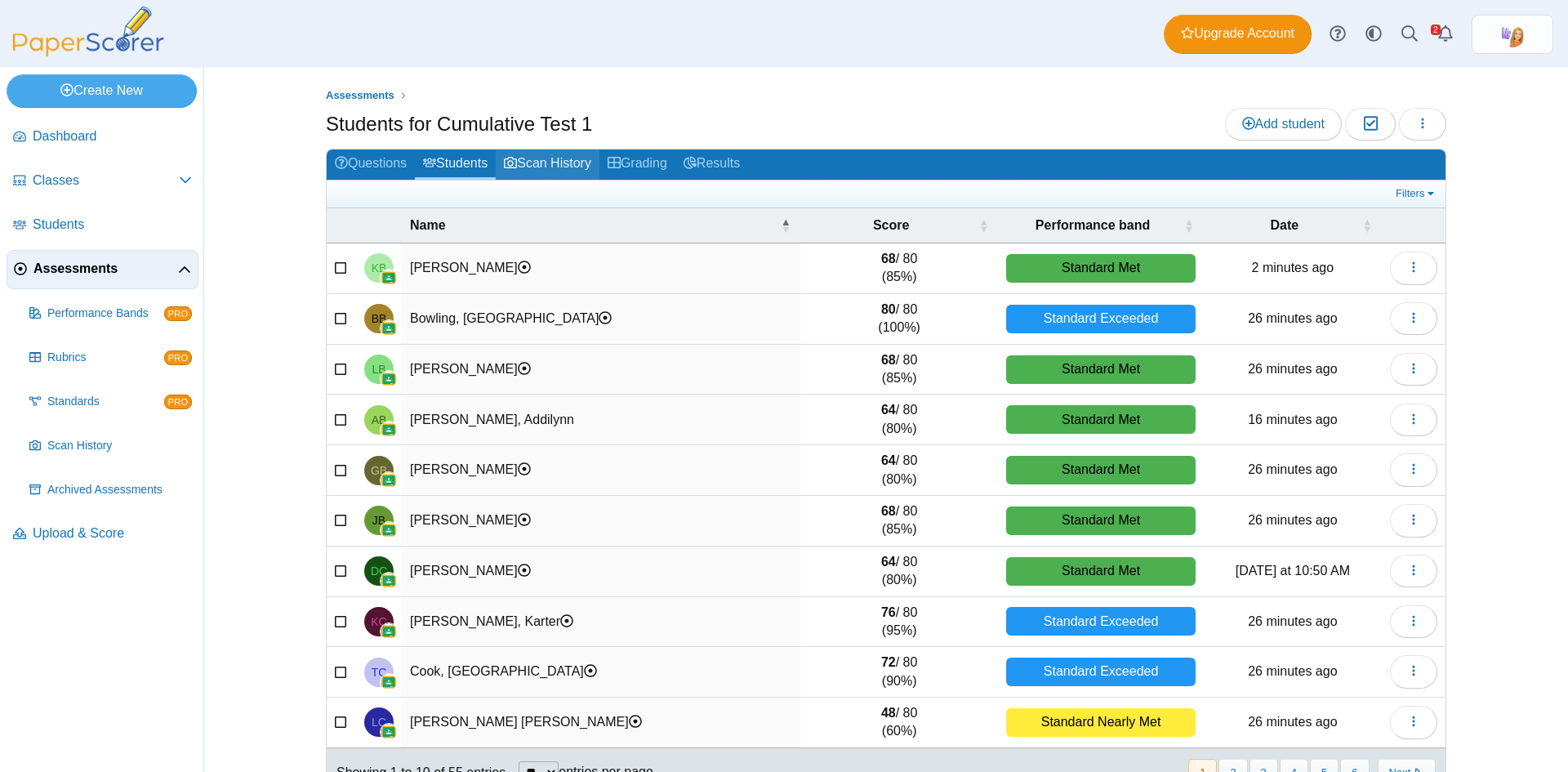
click at [566, 161] on link "Scan History" at bounding box center [548, 165] width 104 height 30
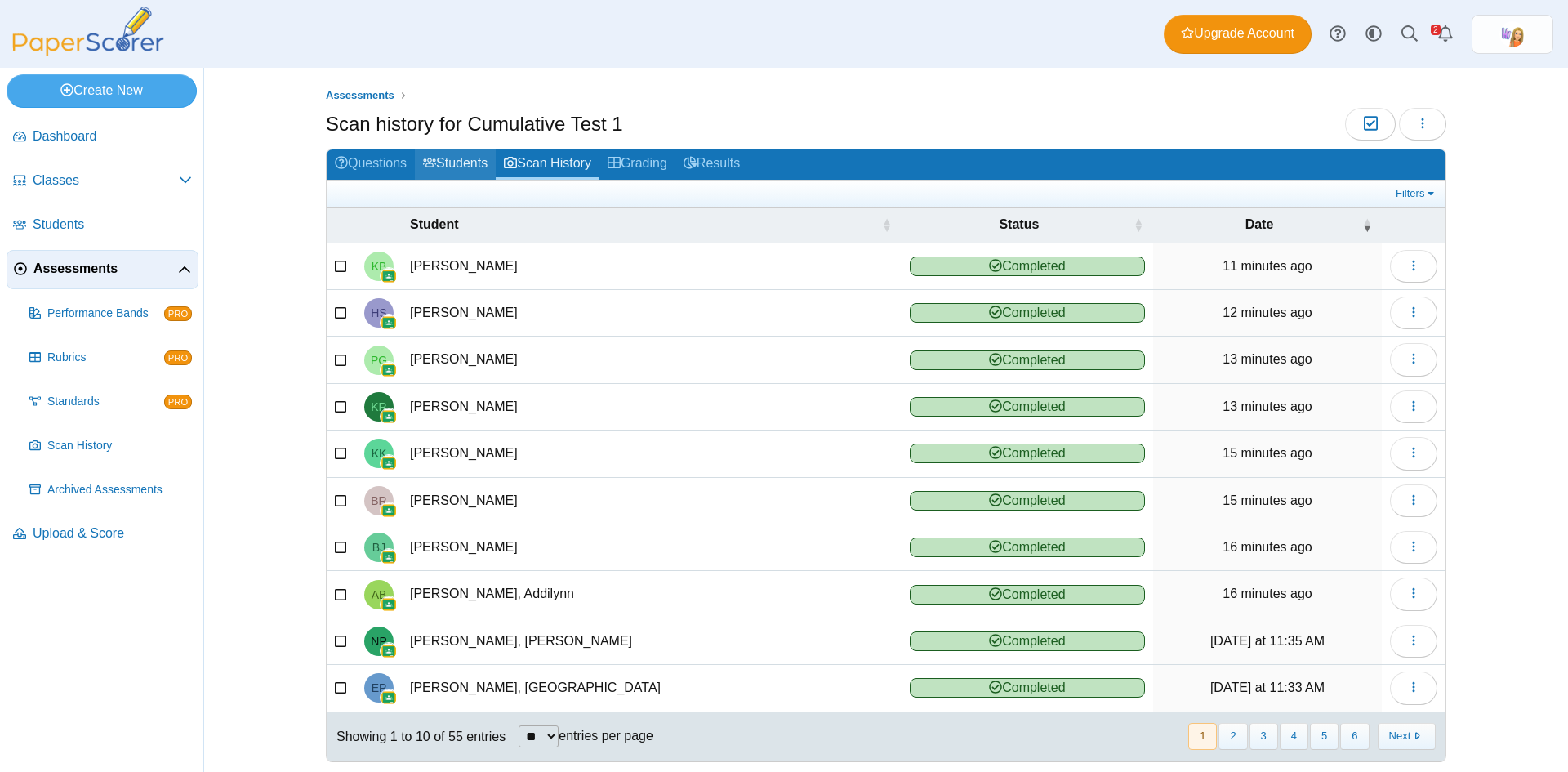
click at [451, 157] on link "Students" at bounding box center [455, 165] width 81 height 30
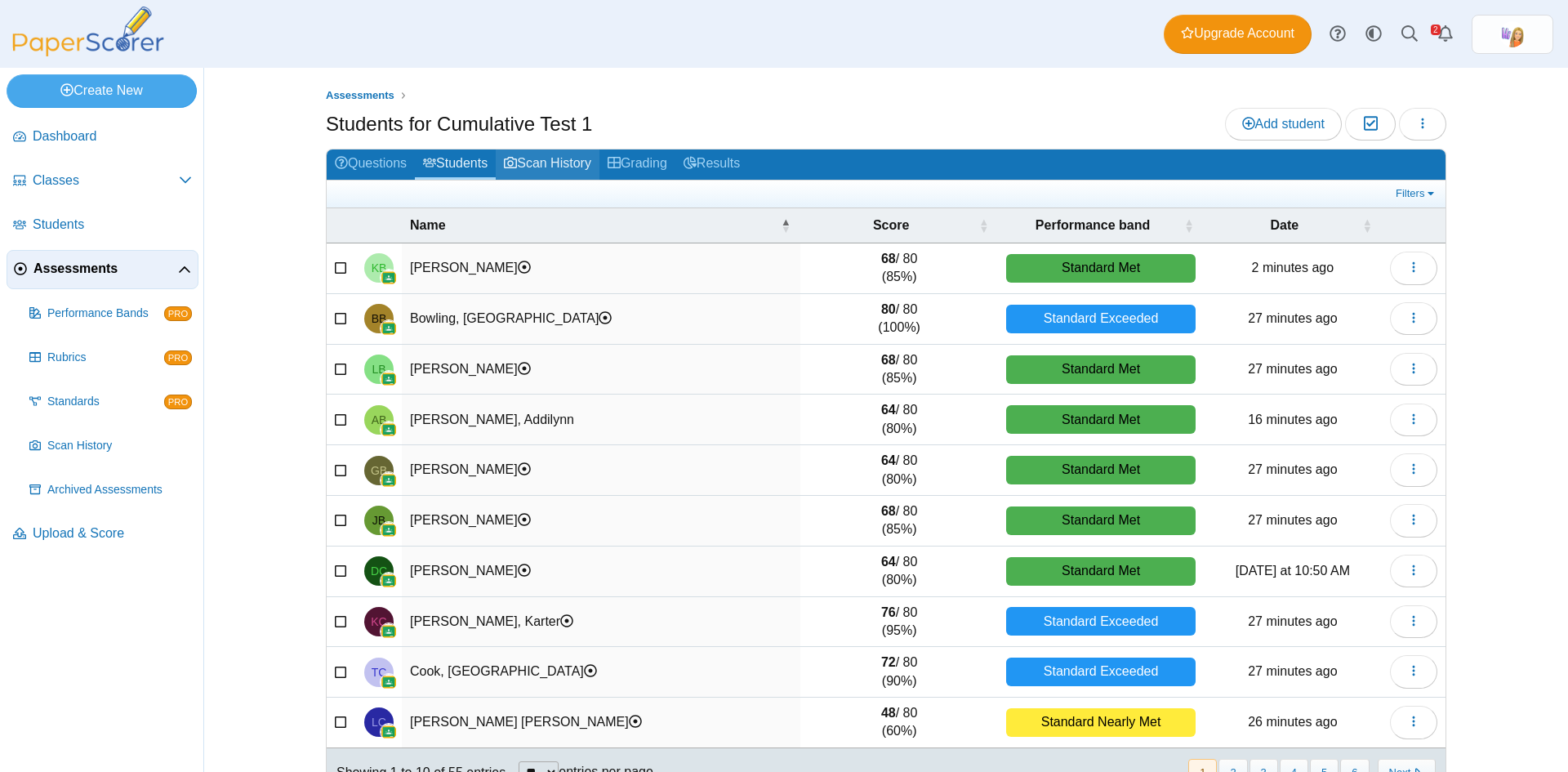
click at [555, 158] on link "Scan History" at bounding box center [548, 165] width 104 height 30
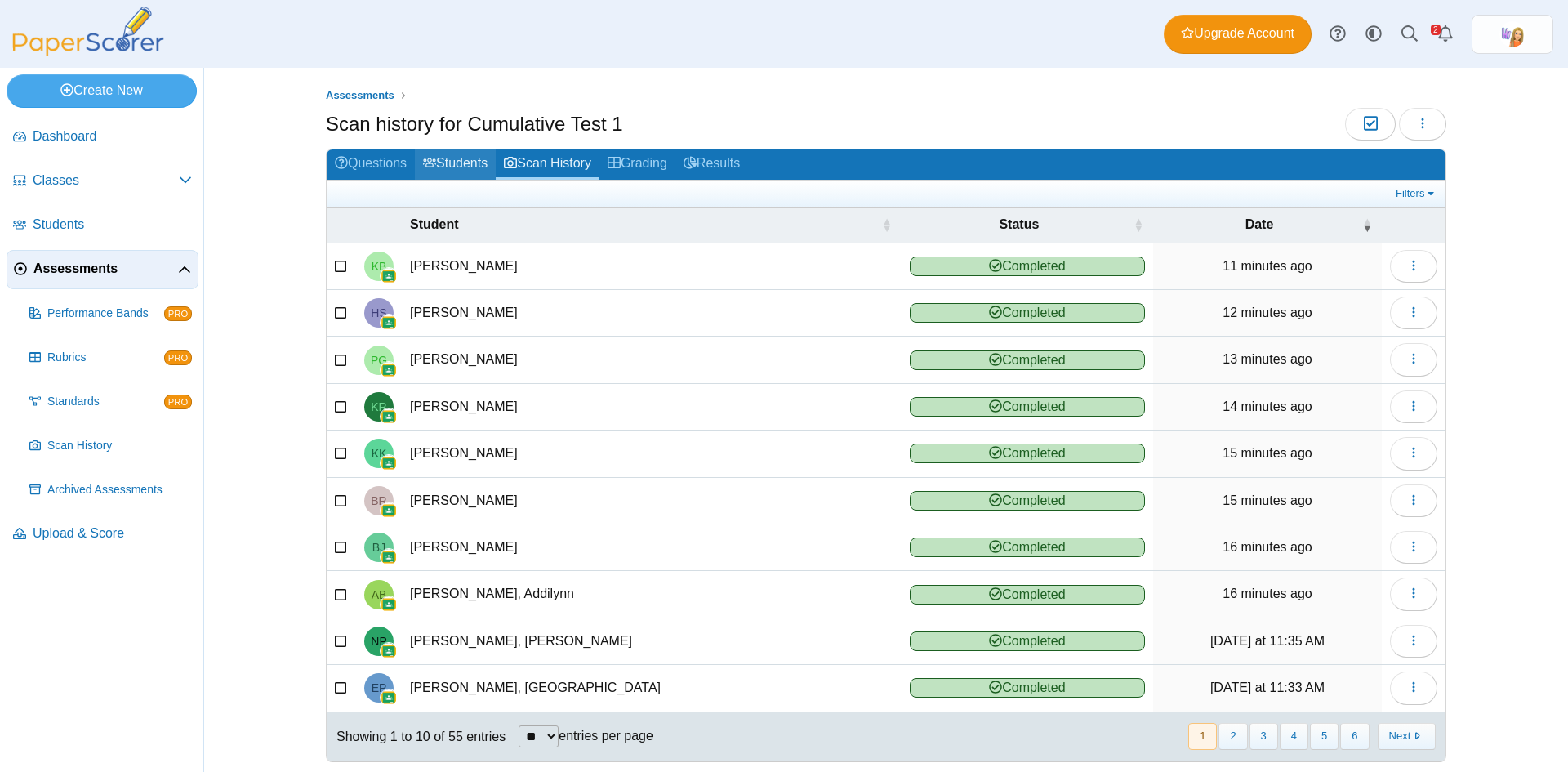
click at [457, 166] on link "Students" at bounding box center [455, 165] width 81 height 30
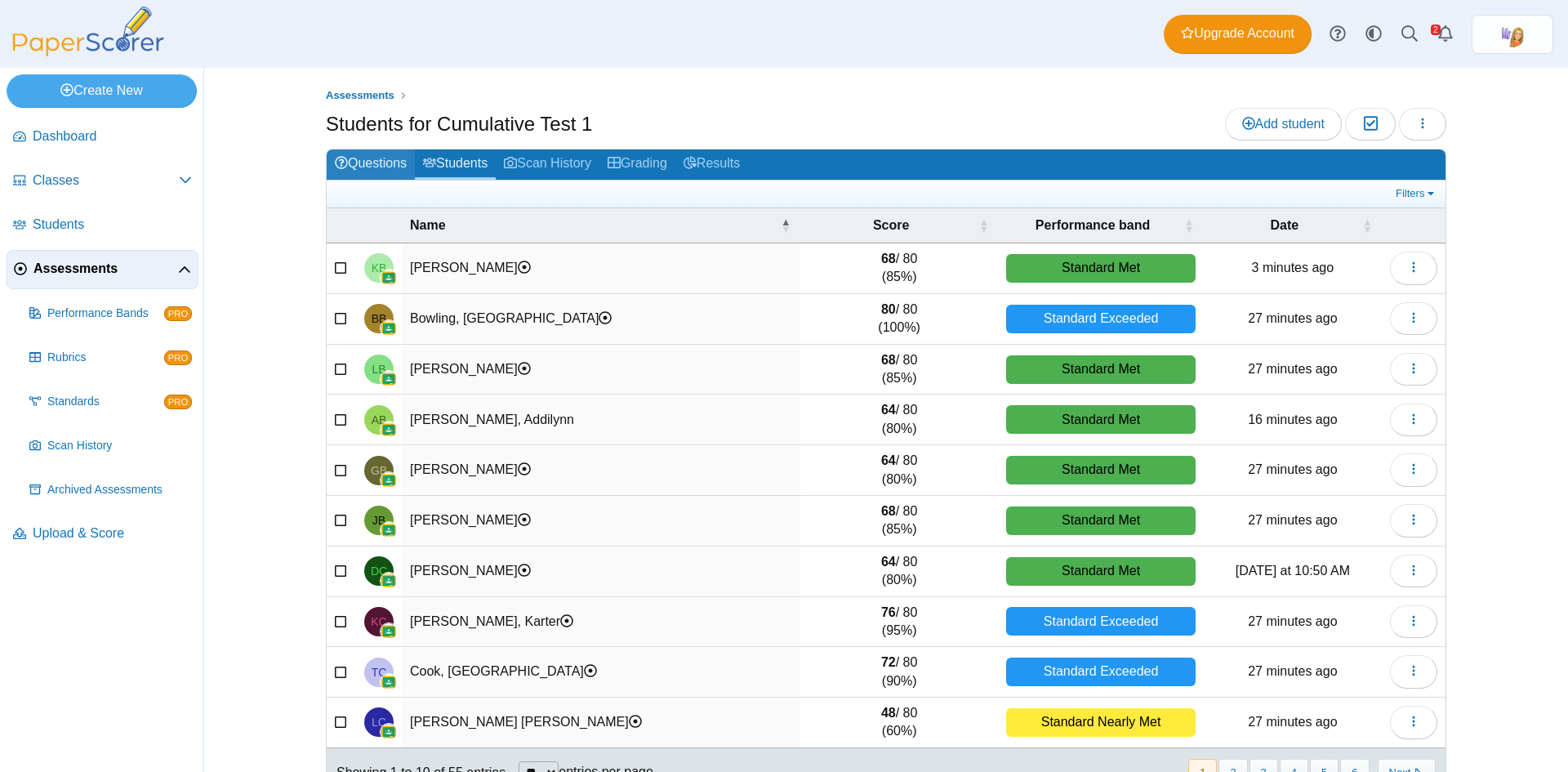
click at [389, 162] on link "Questions" at bounding box center [370, 165] width 88 height 30
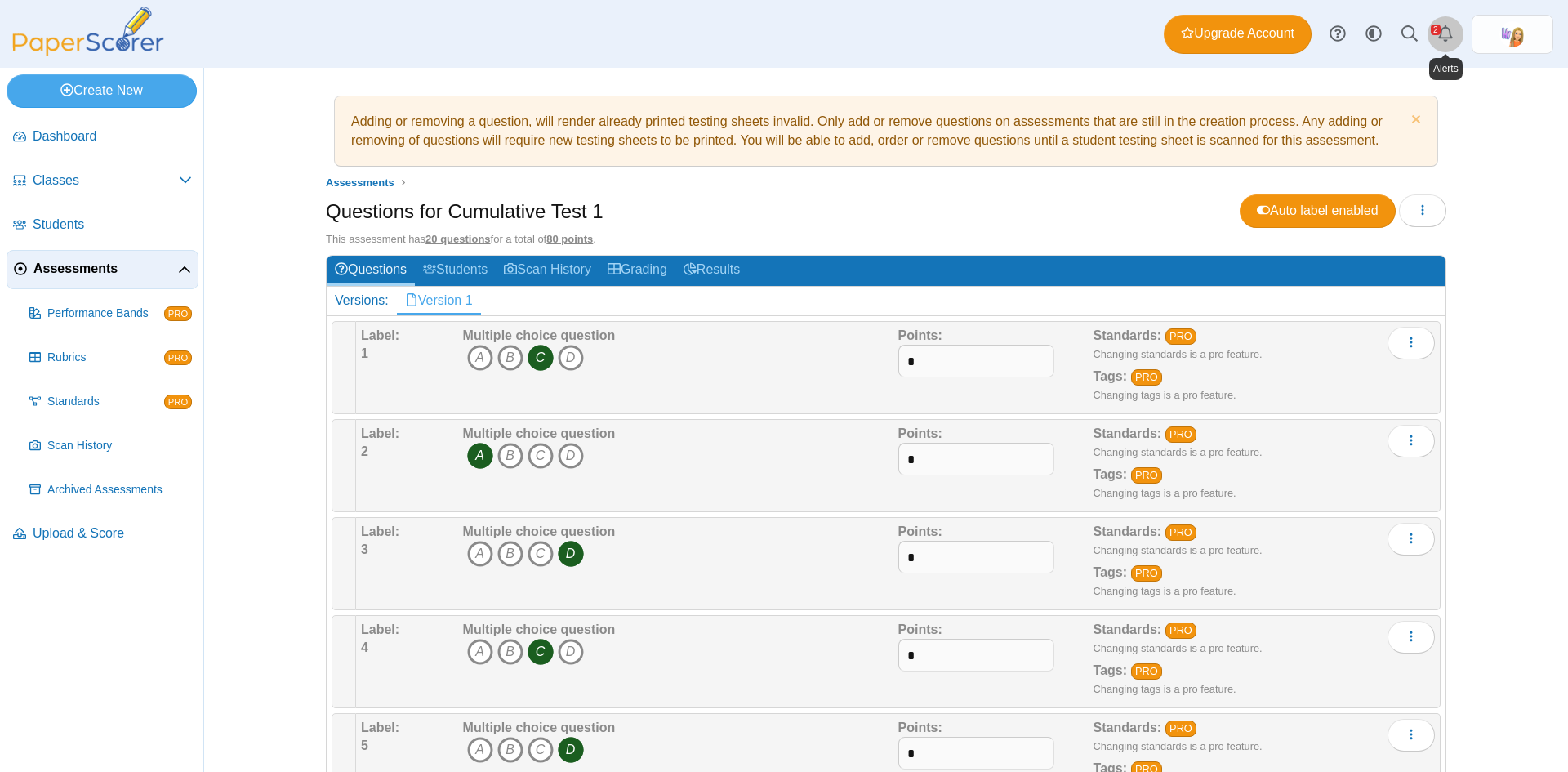
click at [1437, 34] on link "Alerts" at bounding box center [1446, 34] width 36 height 36
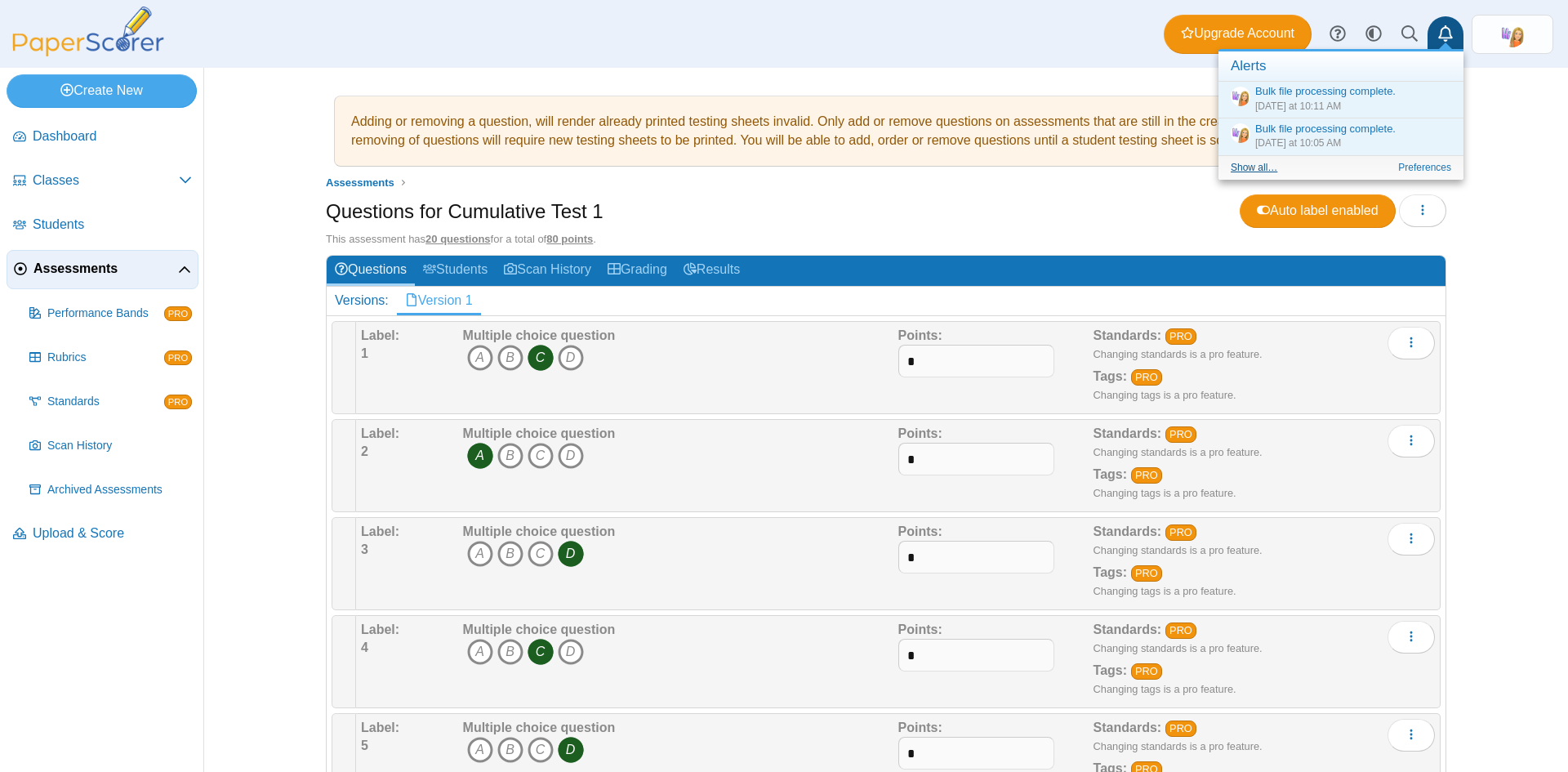
click at [1258, 169] on link "Show all…" at bounding box center [1254, 167] width 46 height 12
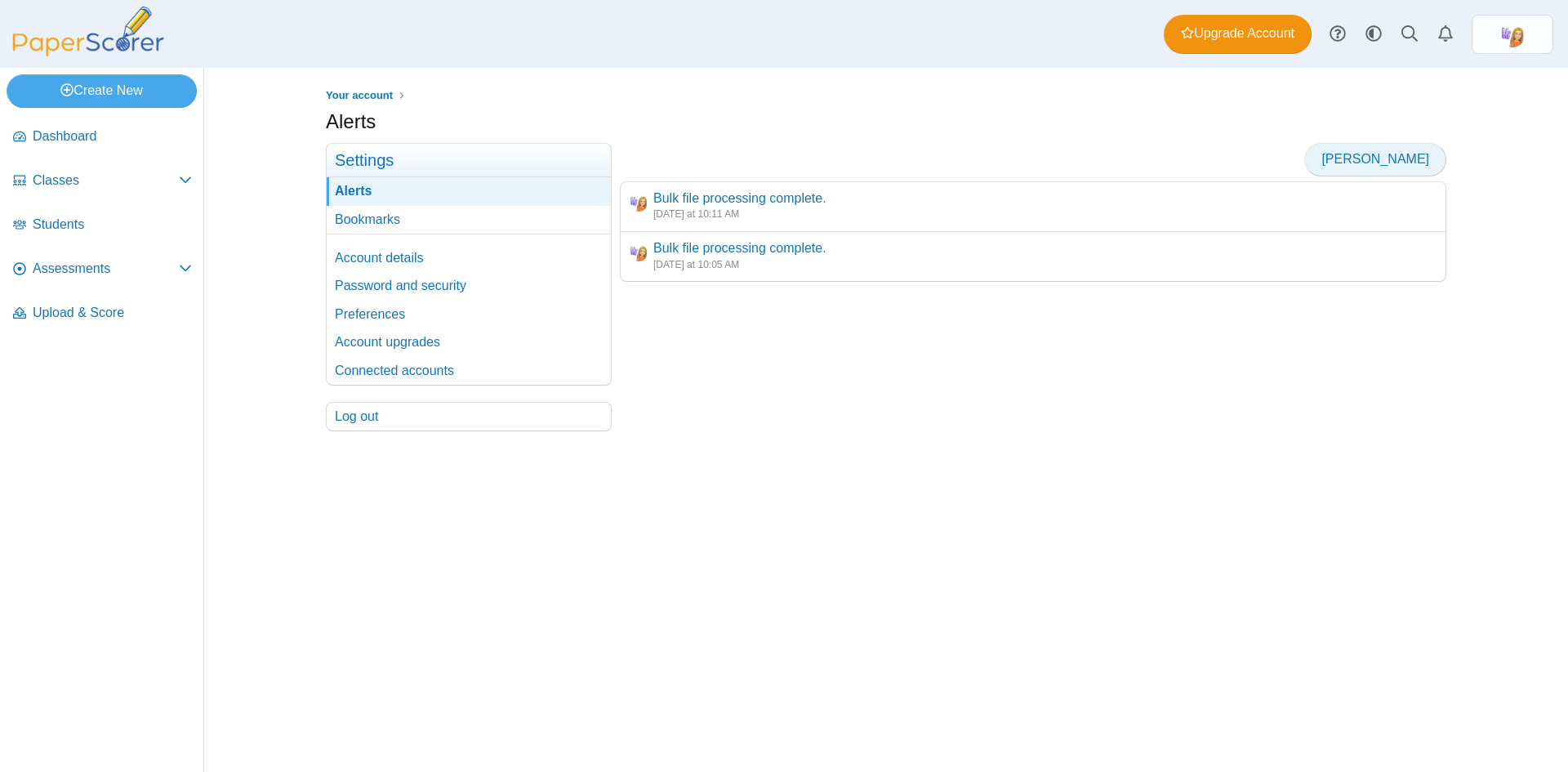
click at [1406, 159] on span "[PERSON_NAME]" at bounding box center [1375, 159] width 108 height 14
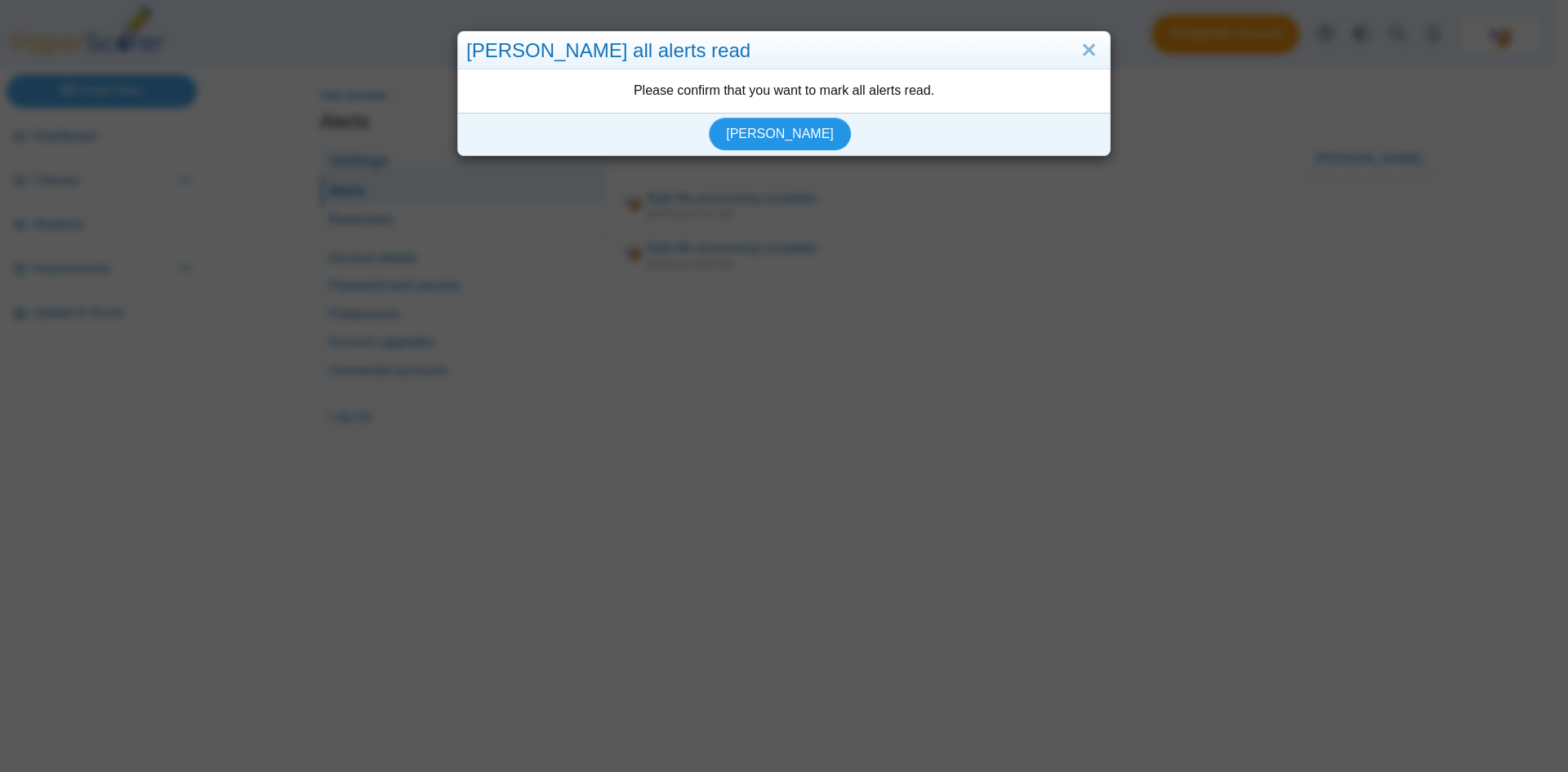
click at [767, 129] on span "[PERSON_NAME]" at bounding box center [780, 134] width 108 height 14
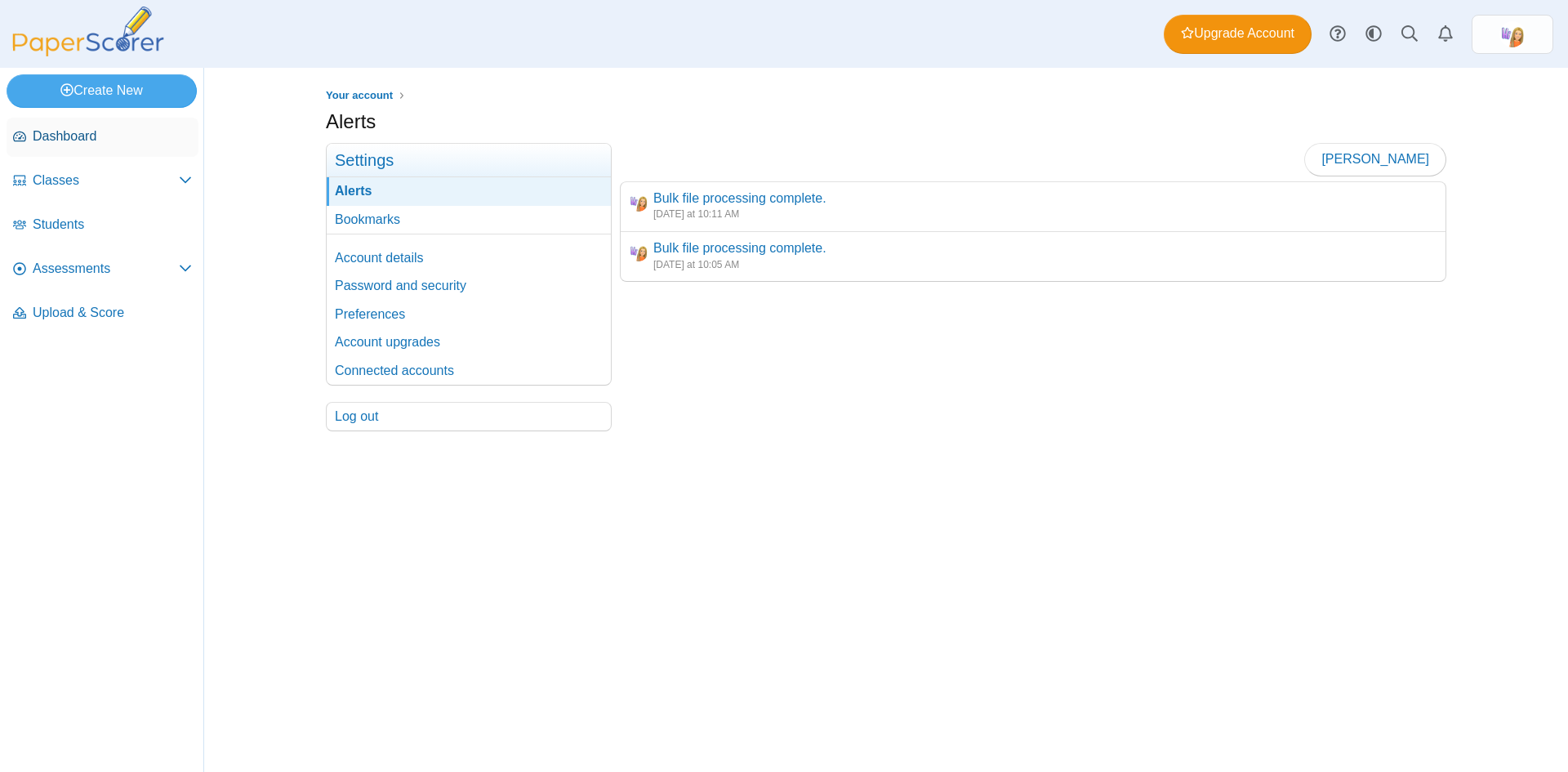
click at [66, 132] on span "Dashboard" at bounding box center [112, 137] width 159 height 18
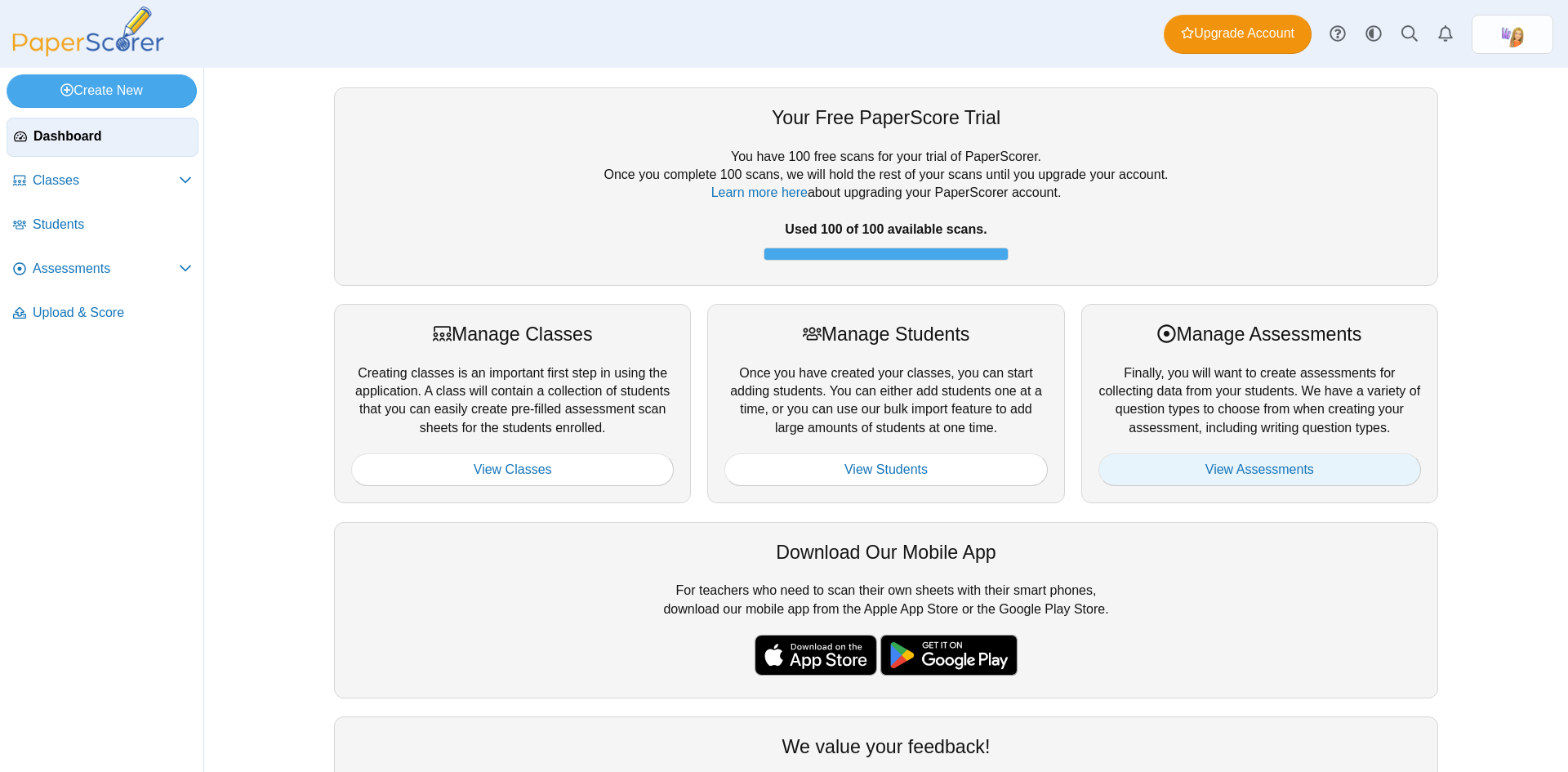
click at [1239, 468] on link "View Assessments" at bounding box center [1260, 469] width 323 height 33
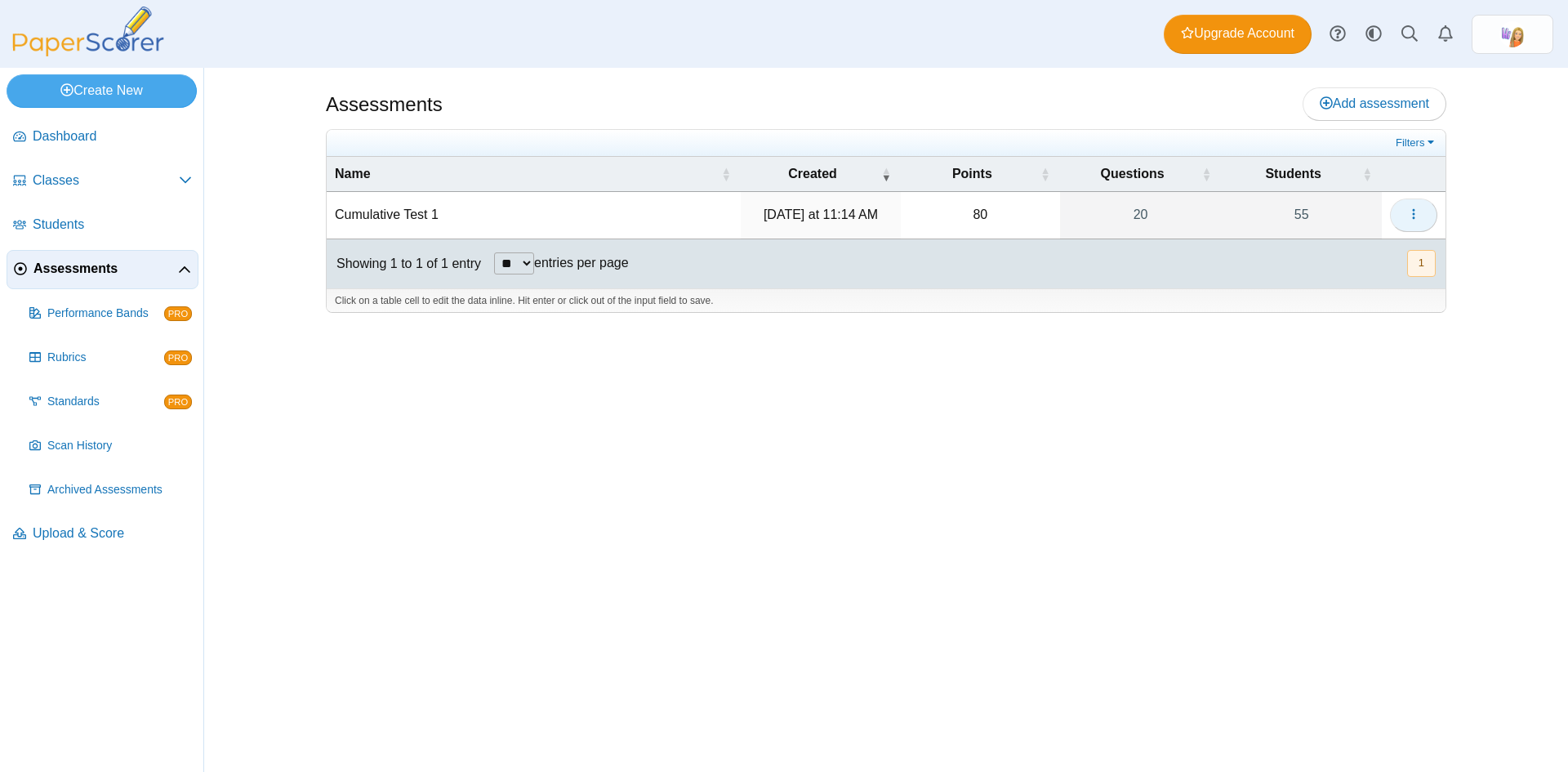
click at [1415, 213] on icon "button" at bounding box center [1414, 213] width 13 height 13
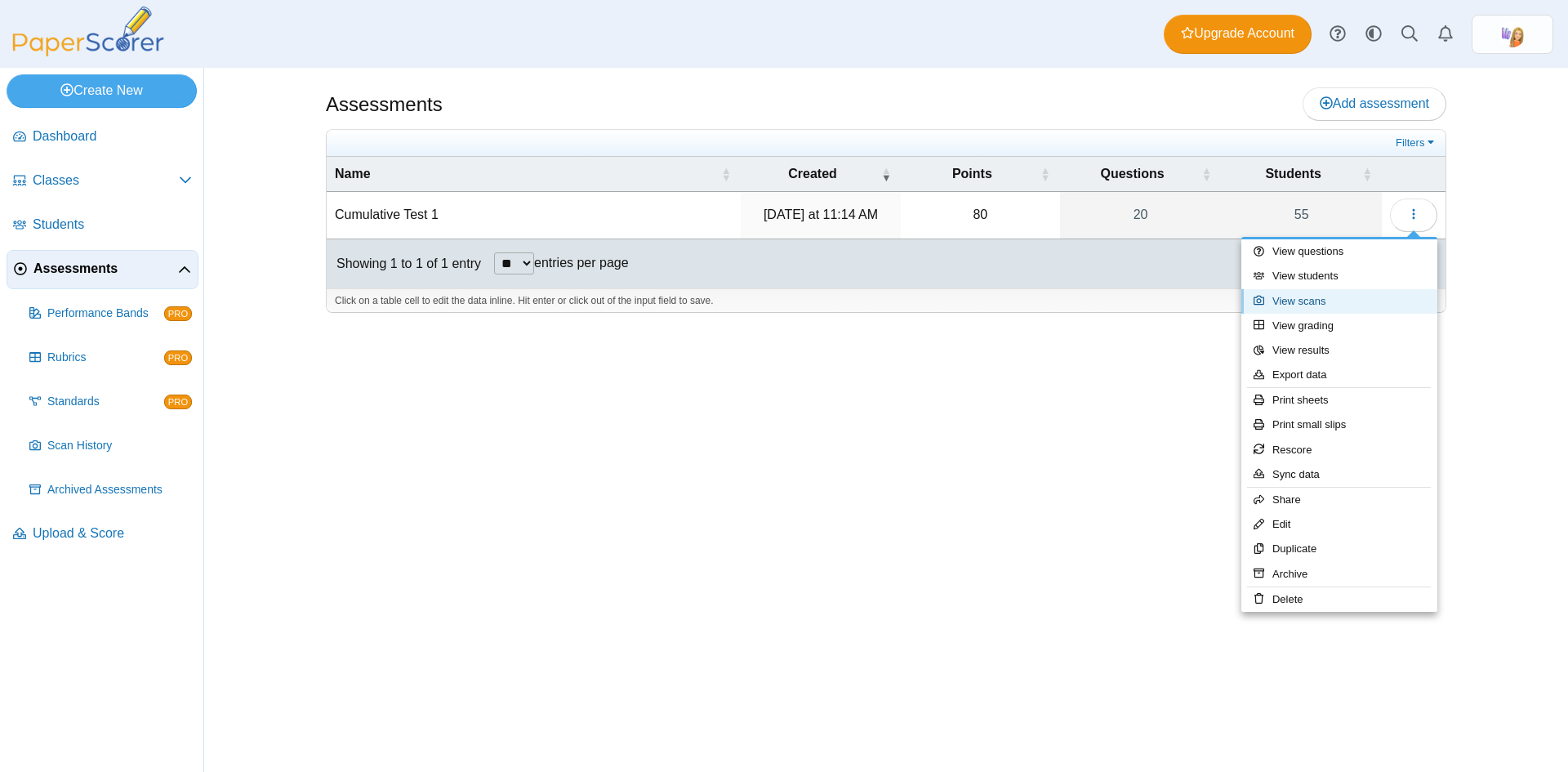
click at [1315, 303] on link "View scans" at bounding box center [1340, 301] width 196 height 24
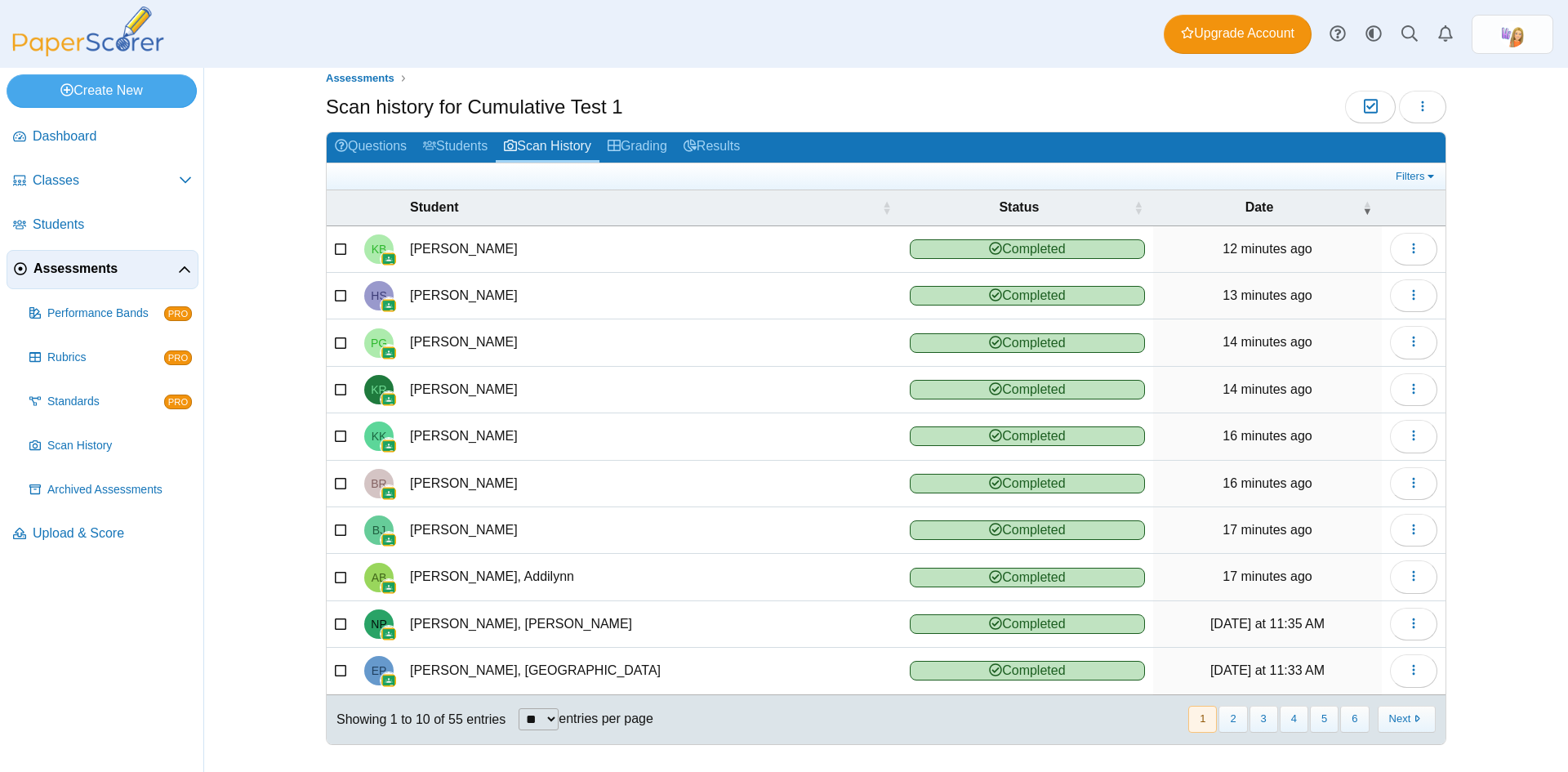
scroll to position [21, 0]
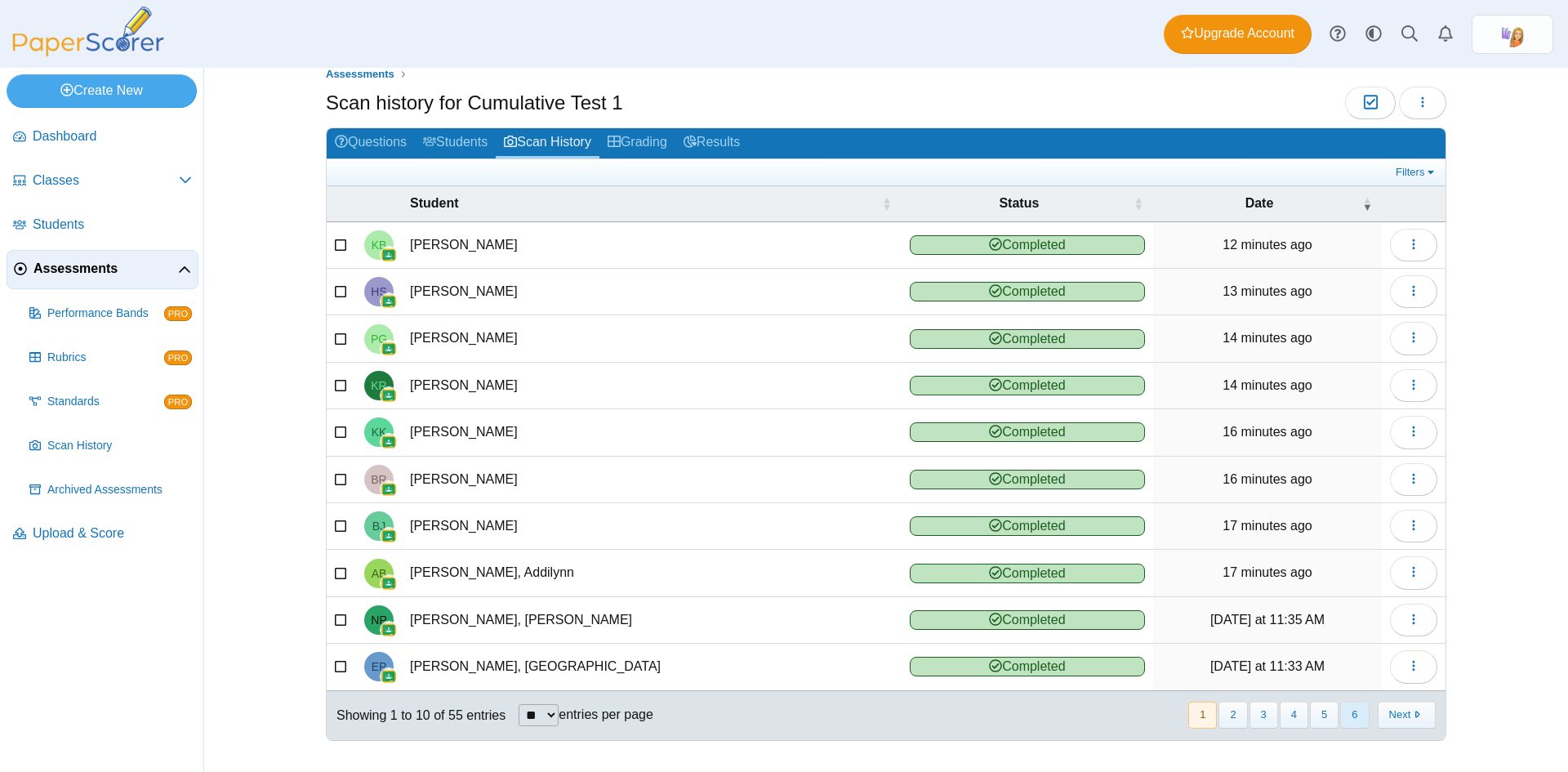
click at [1346, 716] on button "6" at bounding box center [1355, 715] width 29 height 27
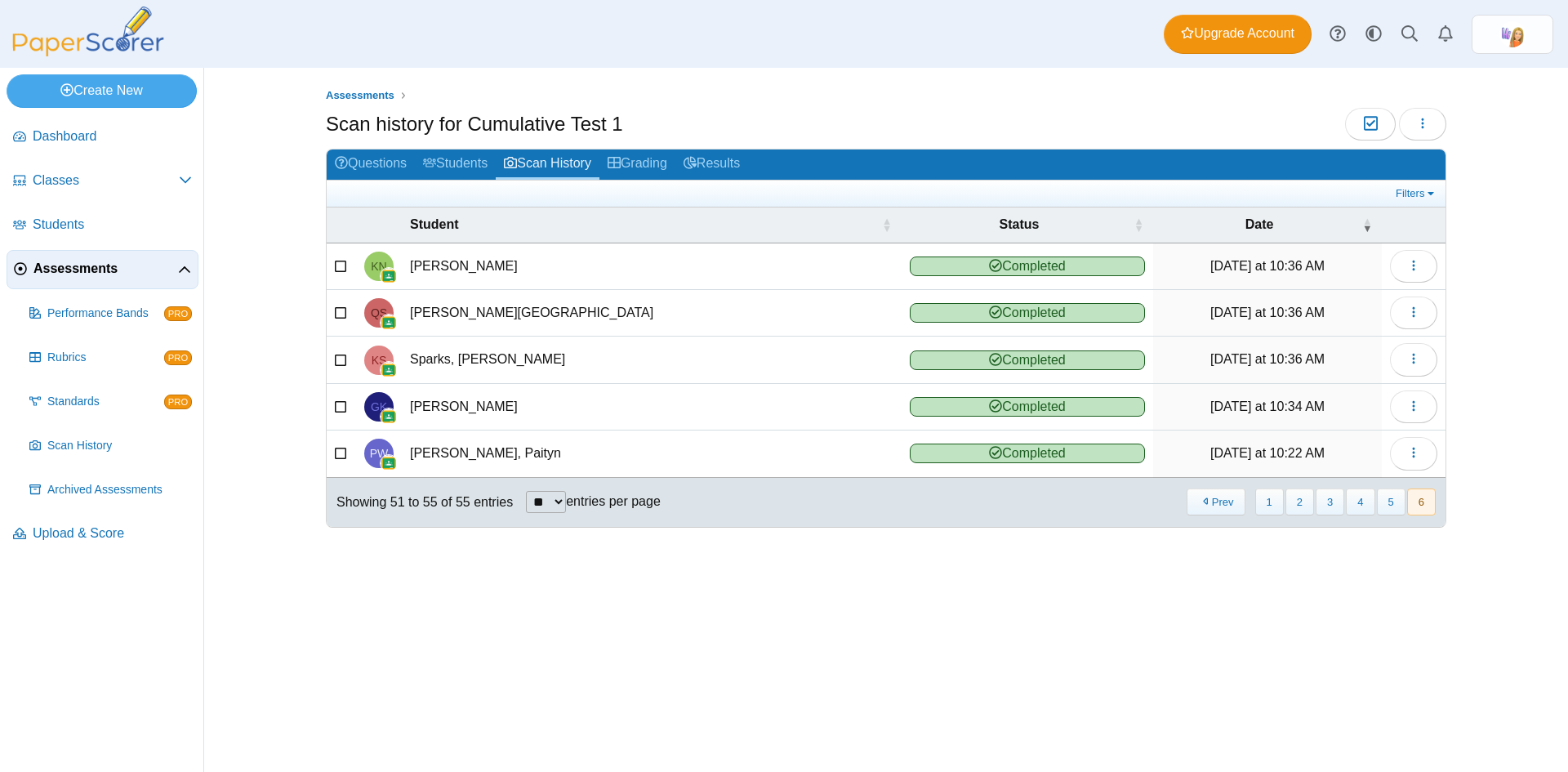
click at [340, 266] on icon at bounding box center [341, 263] width 13 height 12
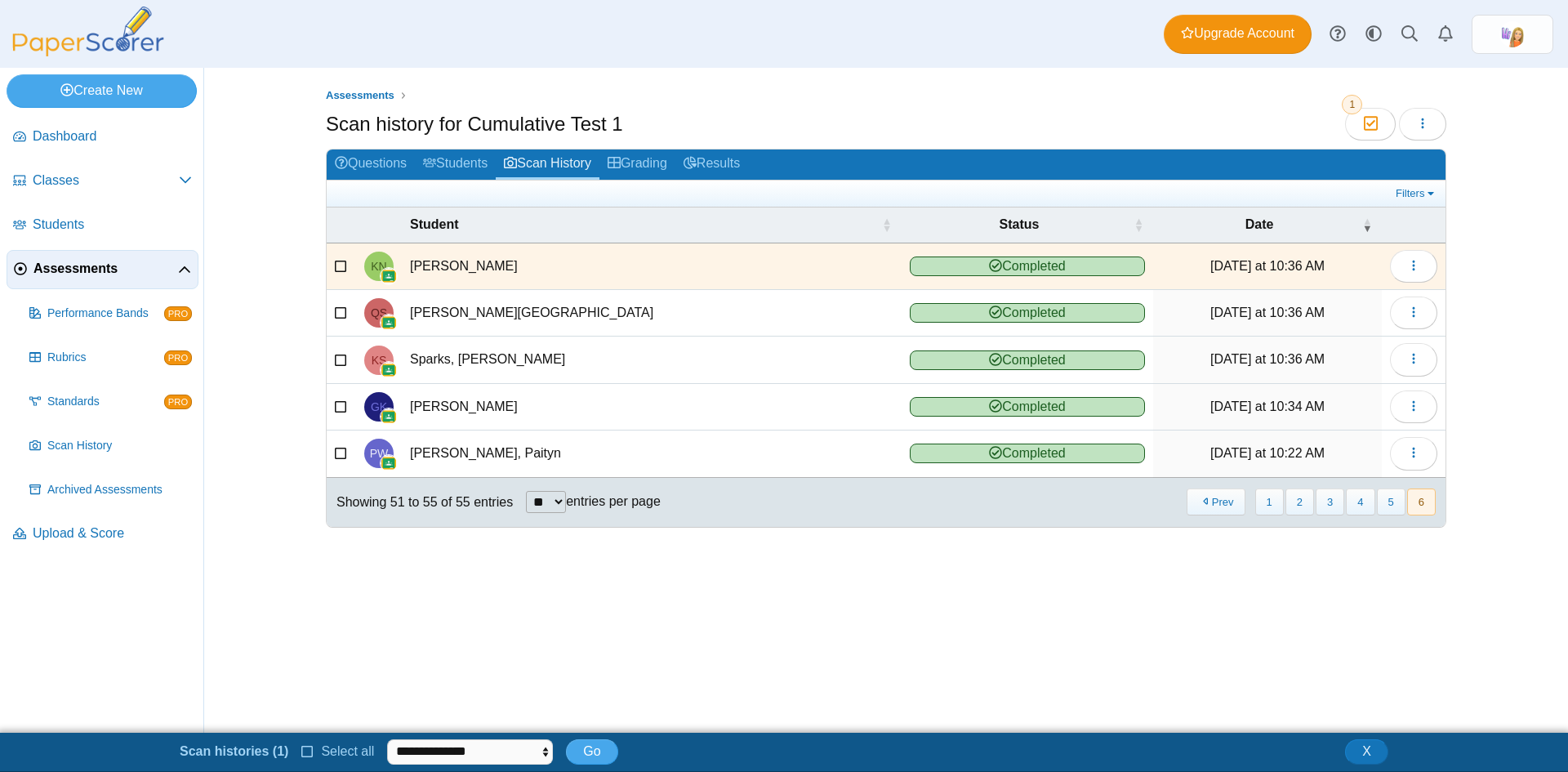
click at [342, 309] on icon at bounding box center [341, 311] width 13 height 12
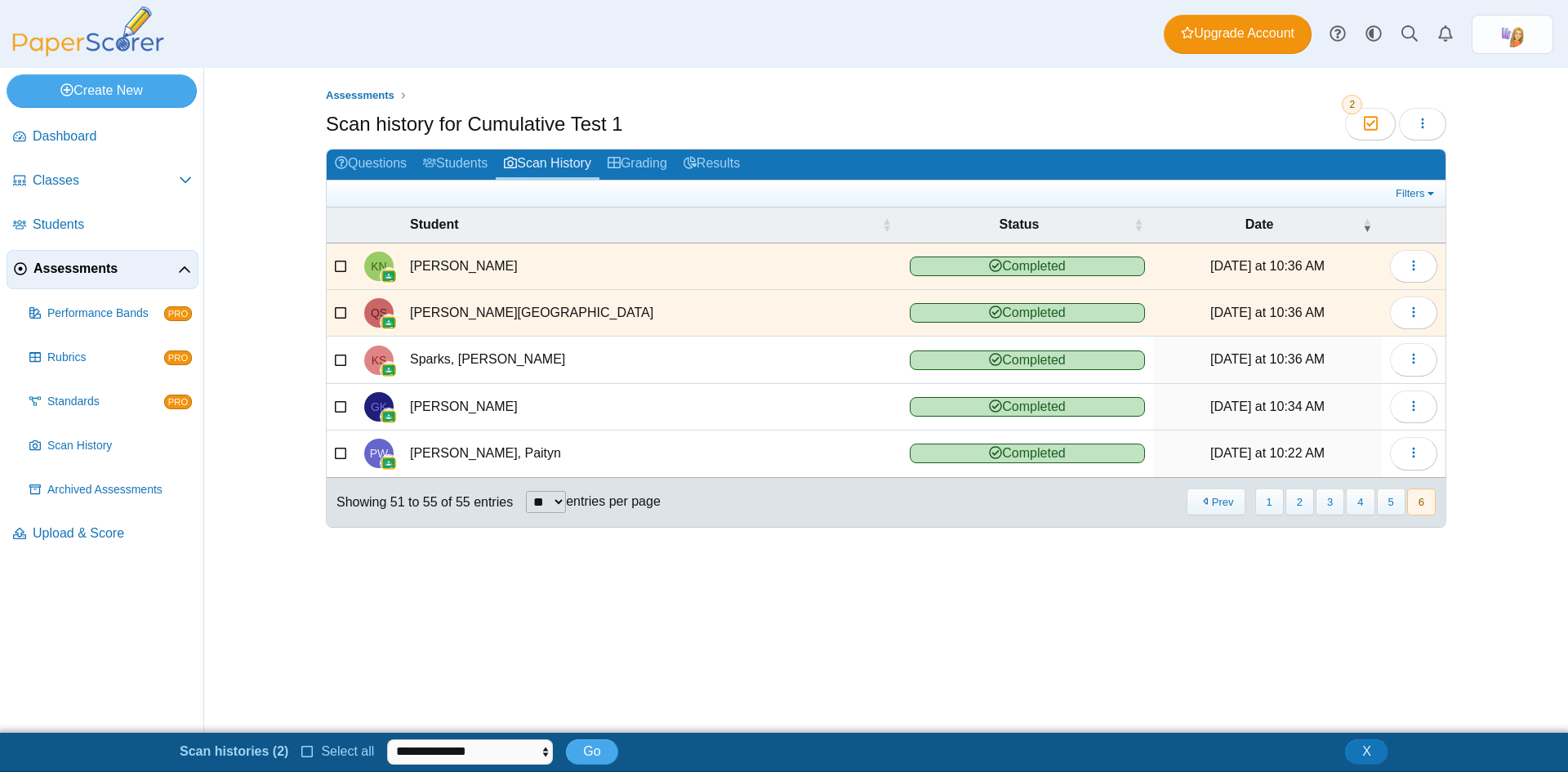
click at [344, 355] on icon at bounding box center [341, 357] width 13 height 12
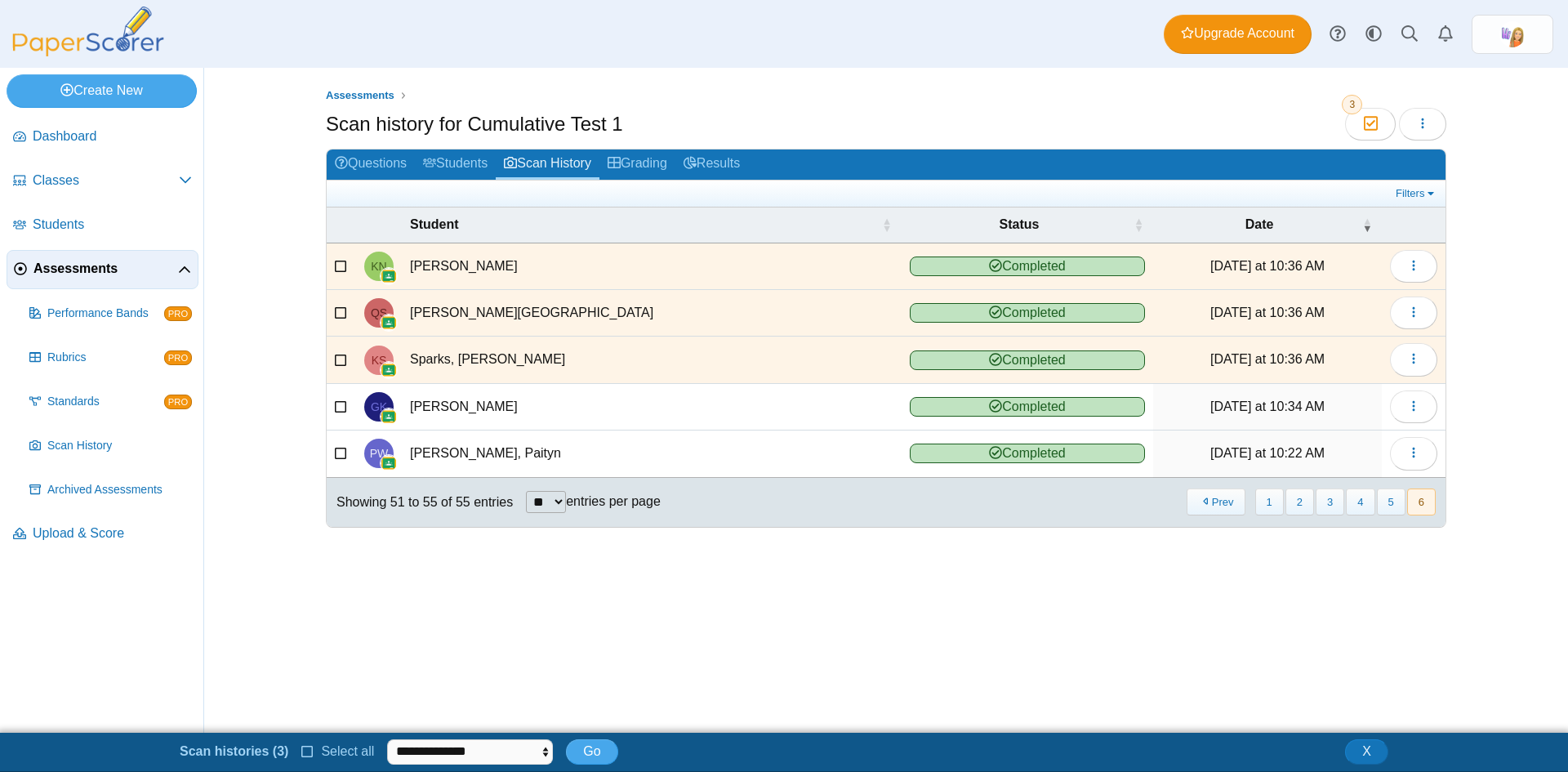
click at [343, 410] on icon at bounding box center [341, 404] width 13 height 12
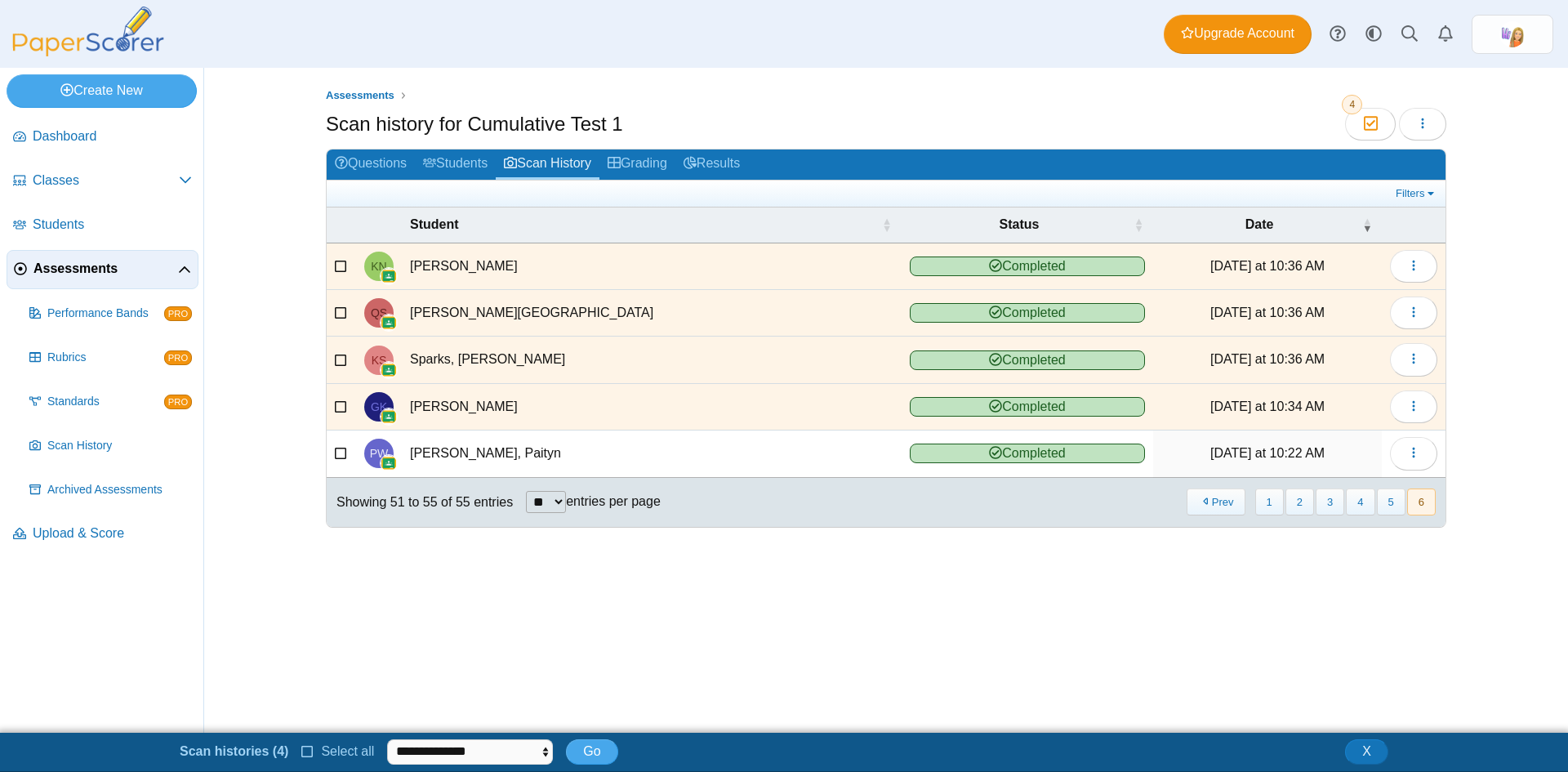
click at [343, 449] on icon at bounding box center [341, 452] width 13 height 12
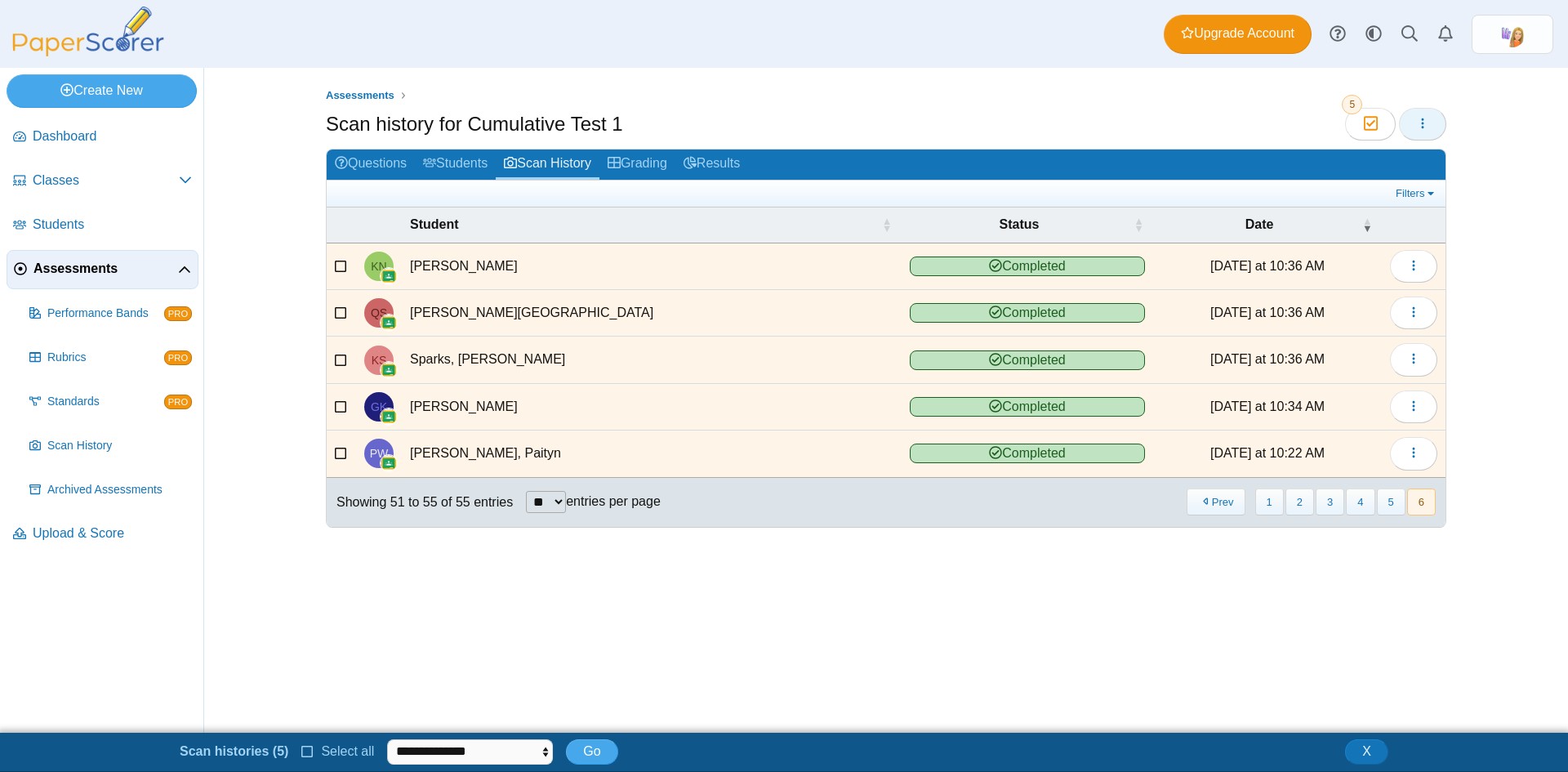
click at [1429, 130] on span "button" at bounding box center [1423, 124] width 13 height 14
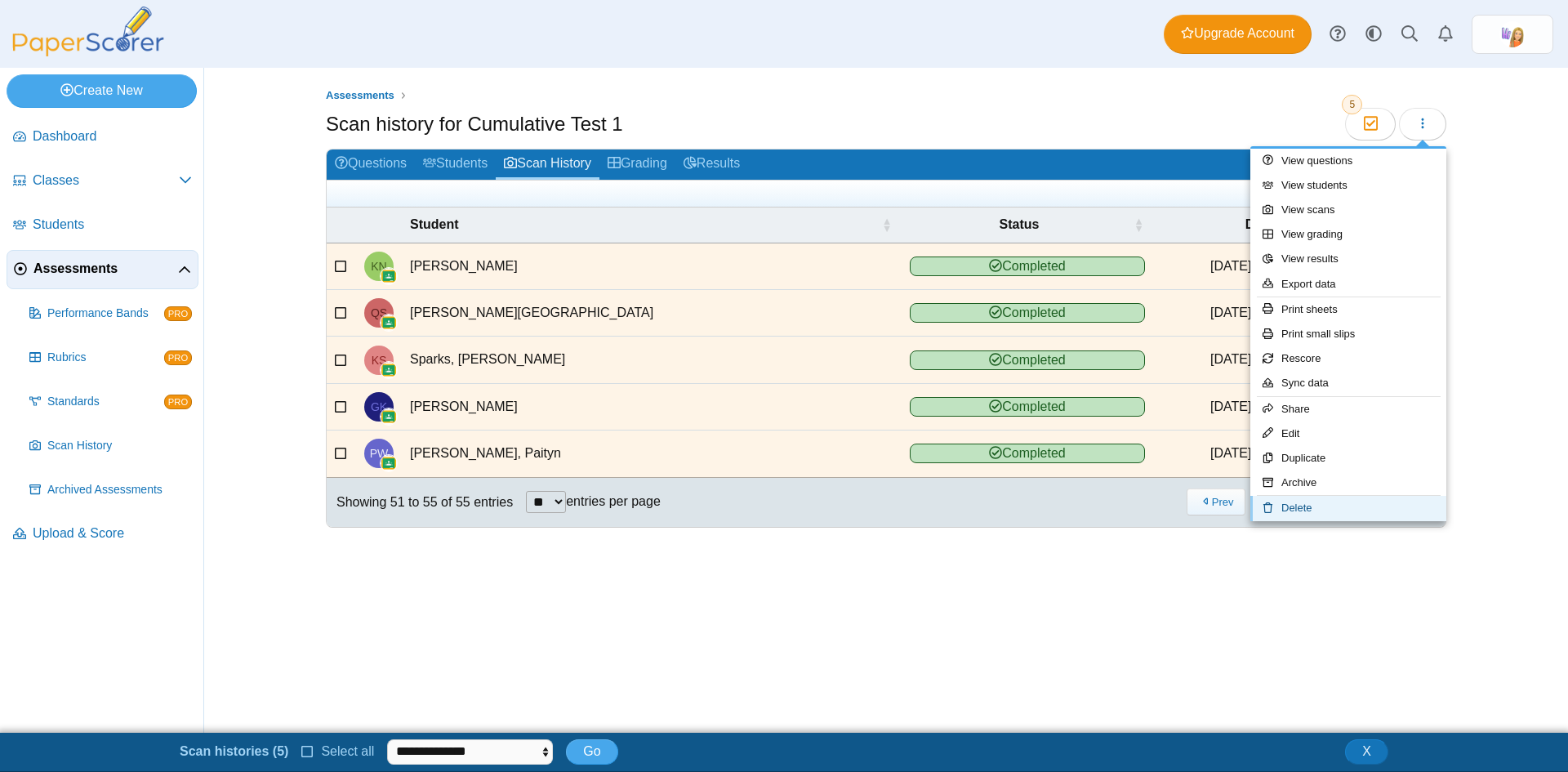
click at [1323, 510] on link "Delete" at bounding box center [1348, 508] width 196 height 24
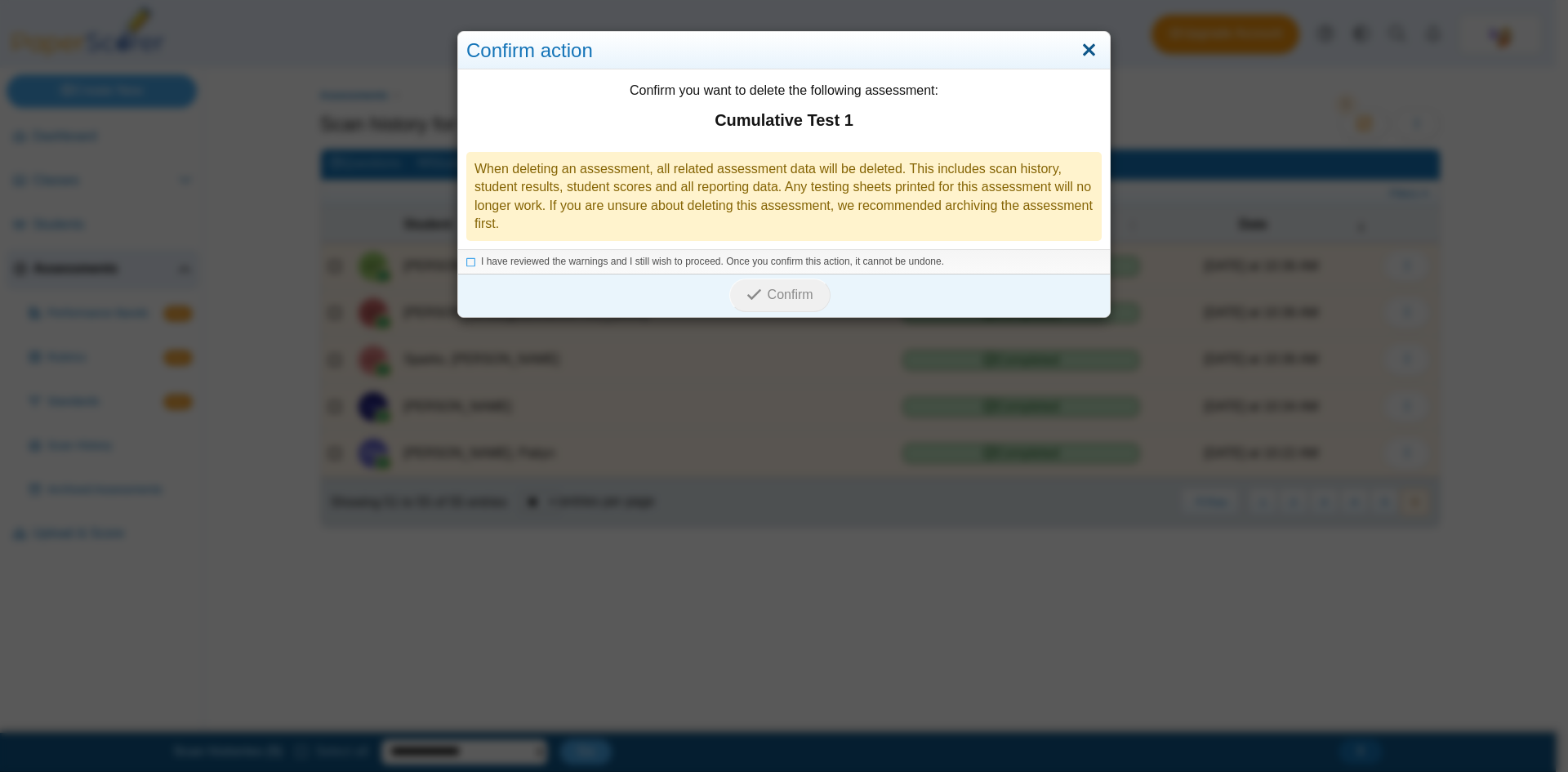
click at [1085, 47] on link "Close" at bounding box center [1089, 50] width 25 height 28
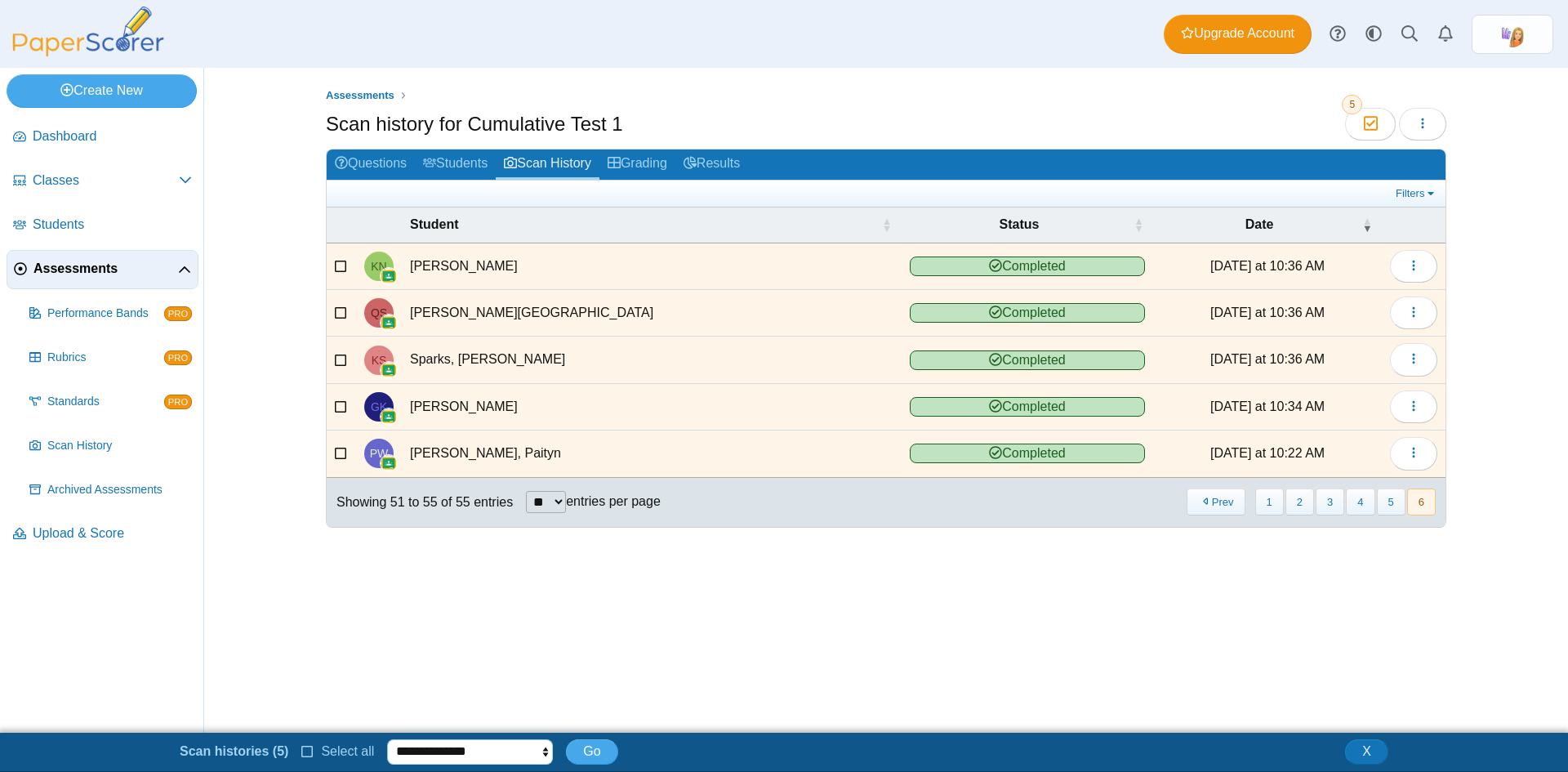
click at [460, 761] on select "**********" at bounding box center [470, 751] width 166 height 24
select select "********"
click at [387, 739] on select "**********" at bounding box center [470, 751] width 166 height 24
click at [594, 751] on button "Go" at bounding box center [592, 751] width 52 height 24
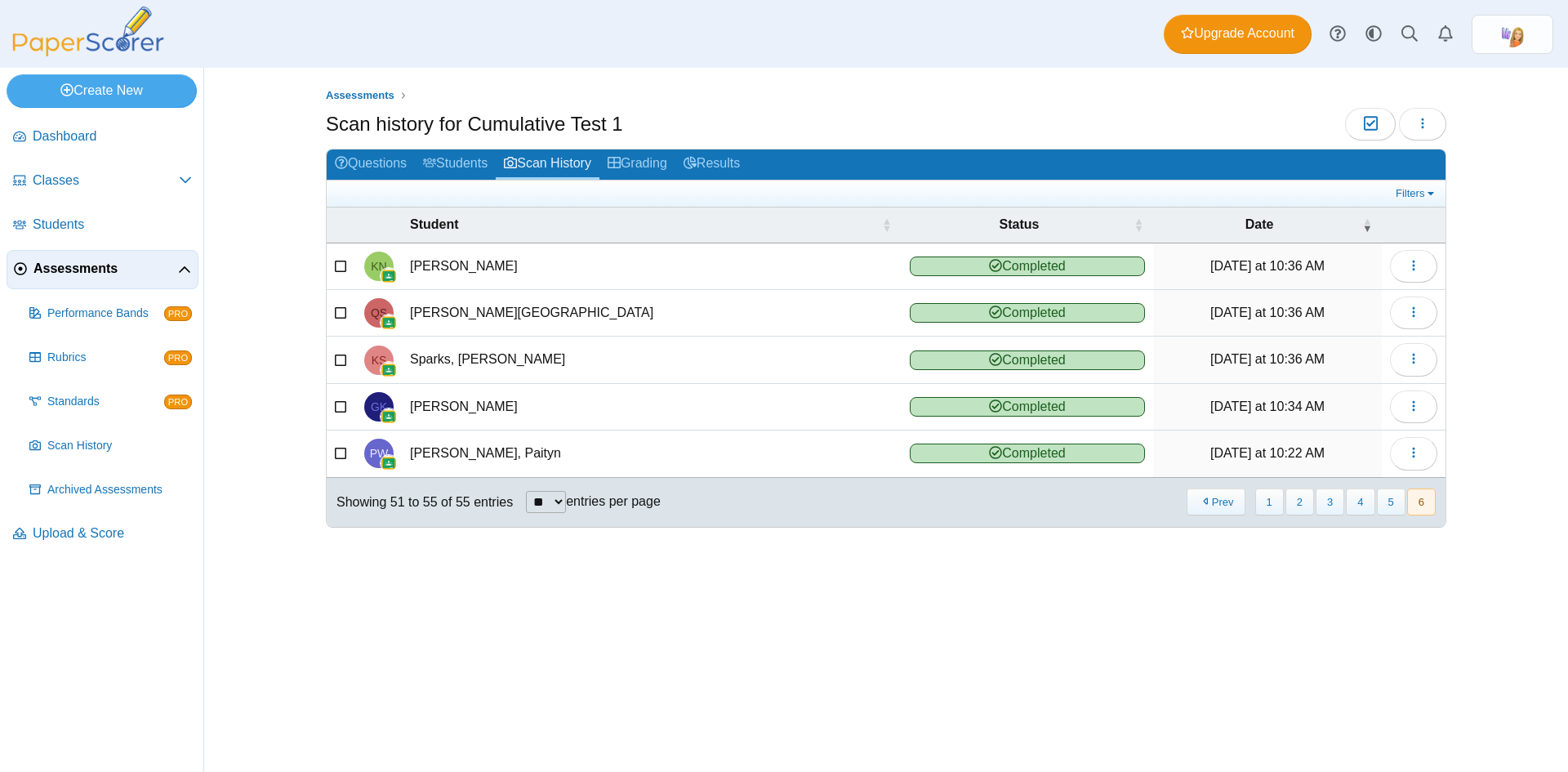
click at [344, 265] on icon at bounding box center [341, 263] width 13 height 12
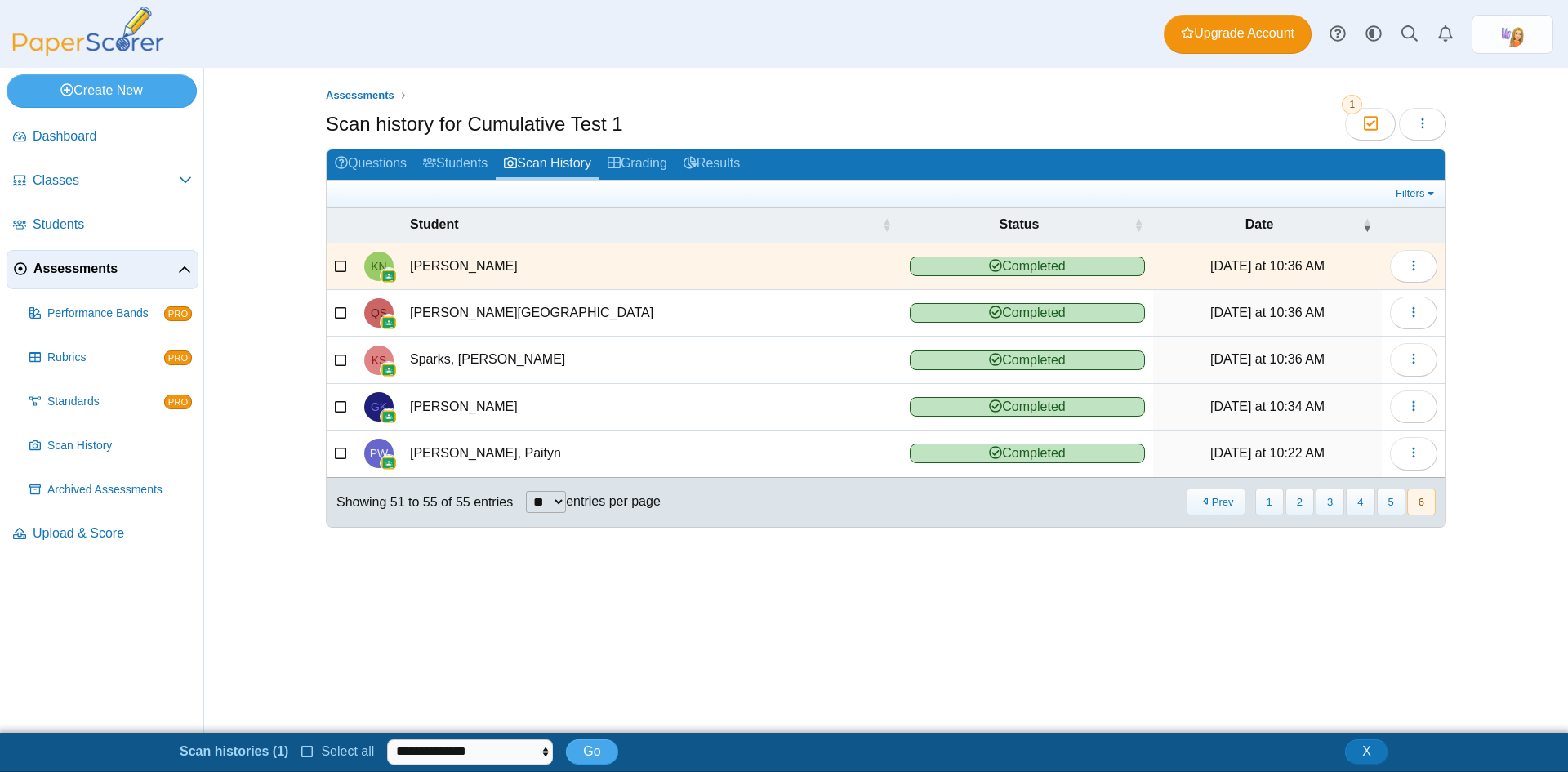
click at [340, 312] on icon at bounding box center [341, 311] width 13 height 12
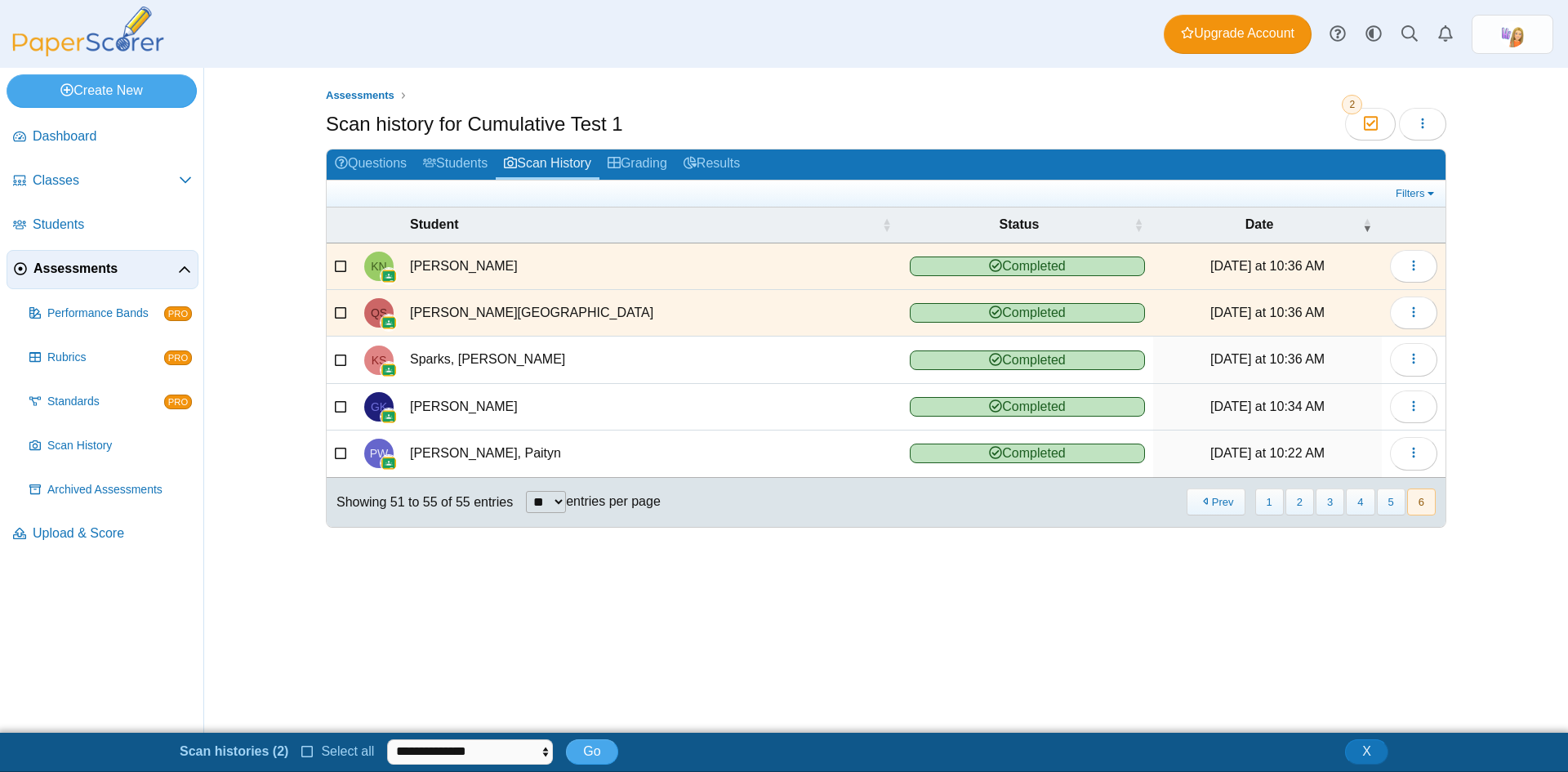
click at [342, 361] on icon at bounding box center [341, 357] width 13 height 12
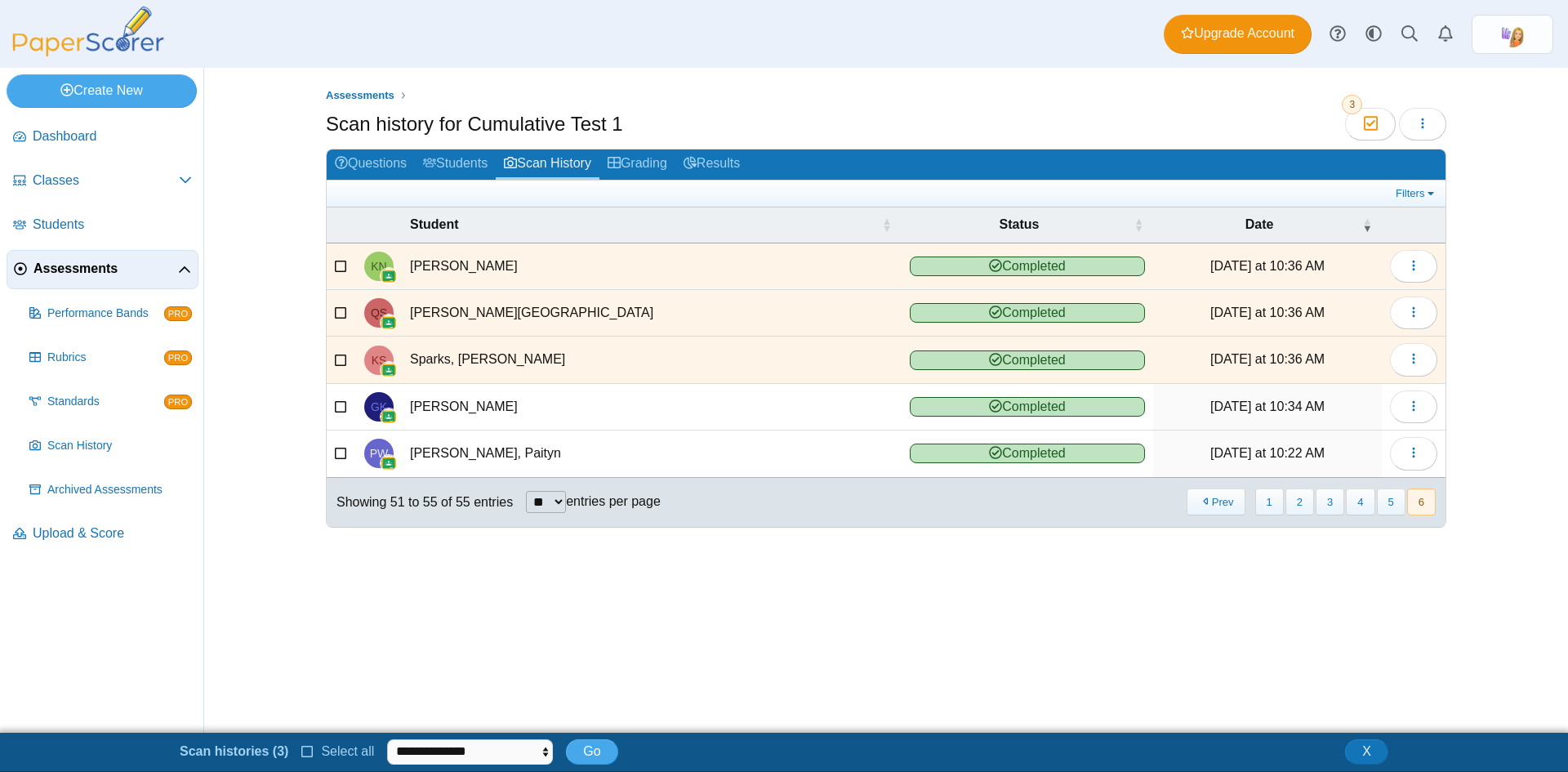
click at [343, 407] on icon at bounding box center [341, 404] width 13 height 12
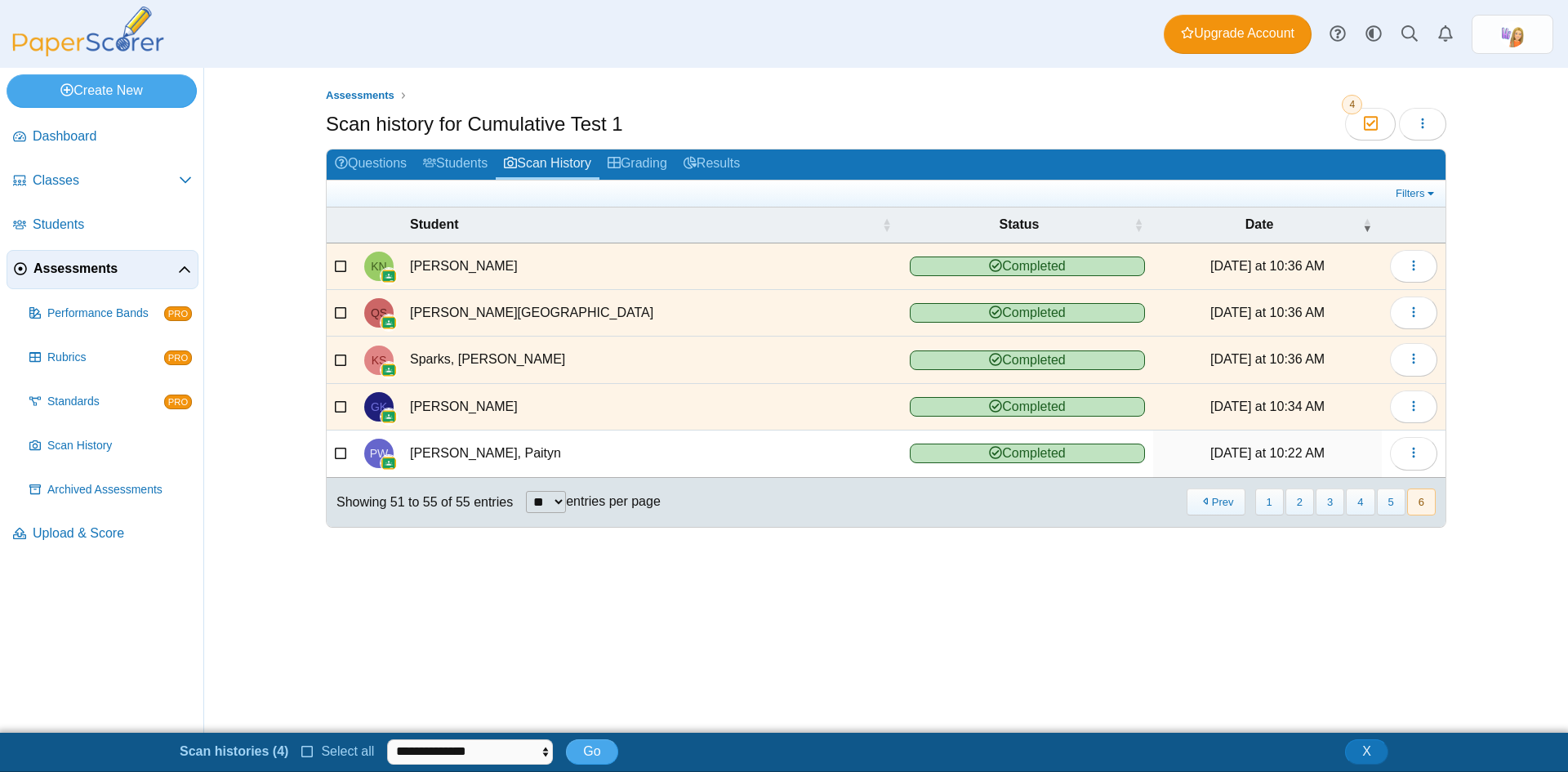
click at [341, 456] on icon at bounding box center [341, 452] width 13 height 12
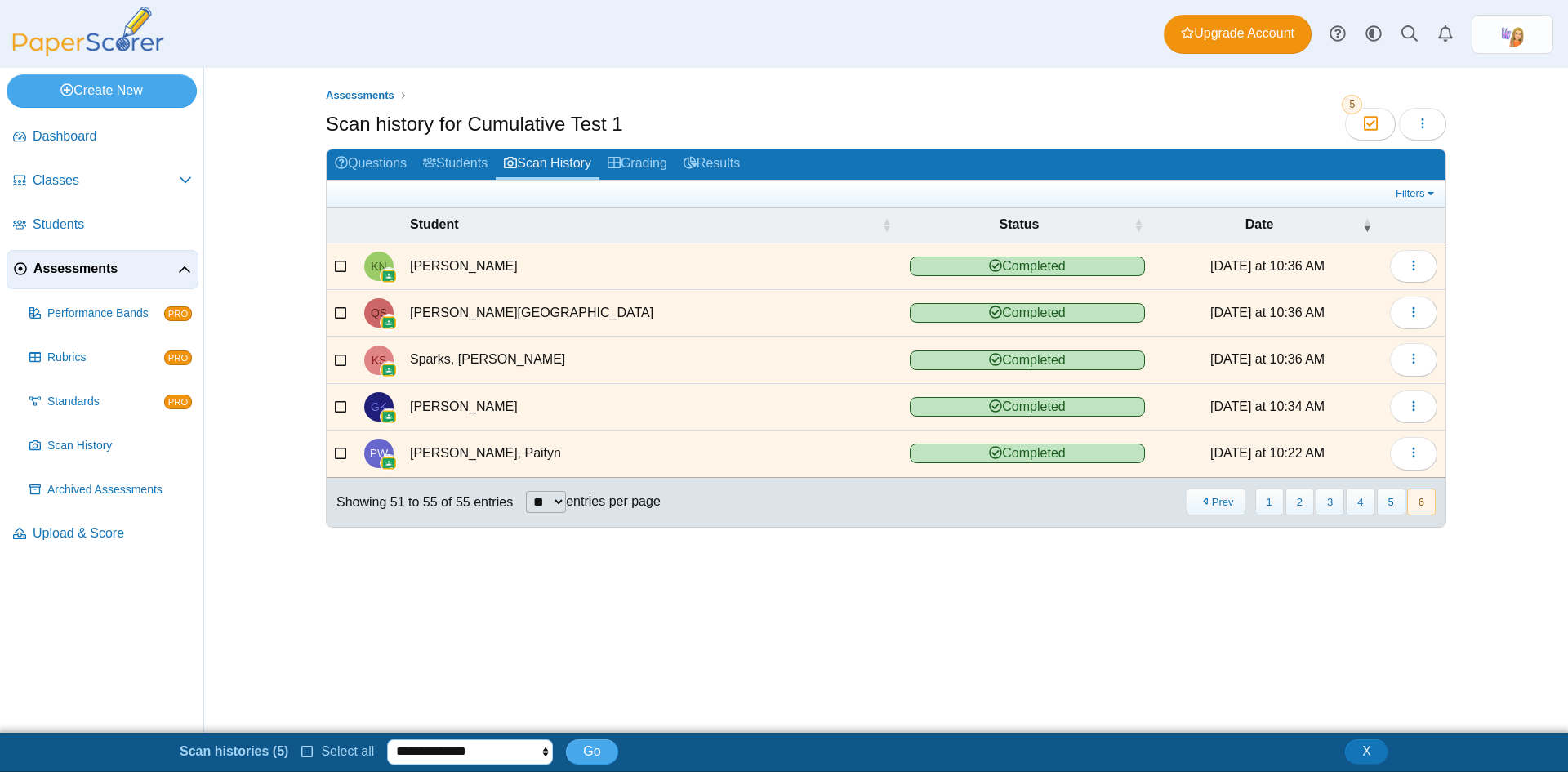
click at [487, 755] on select "**********" at bounding box center [470, 751] width 166 height 24
select select "******"
click at [387, 739] on select "**********" at bounding box center [470, 751] width 166 height 24
click at [590, 748] on span "Go" at bounding box center [592, 751] width 17 height 14
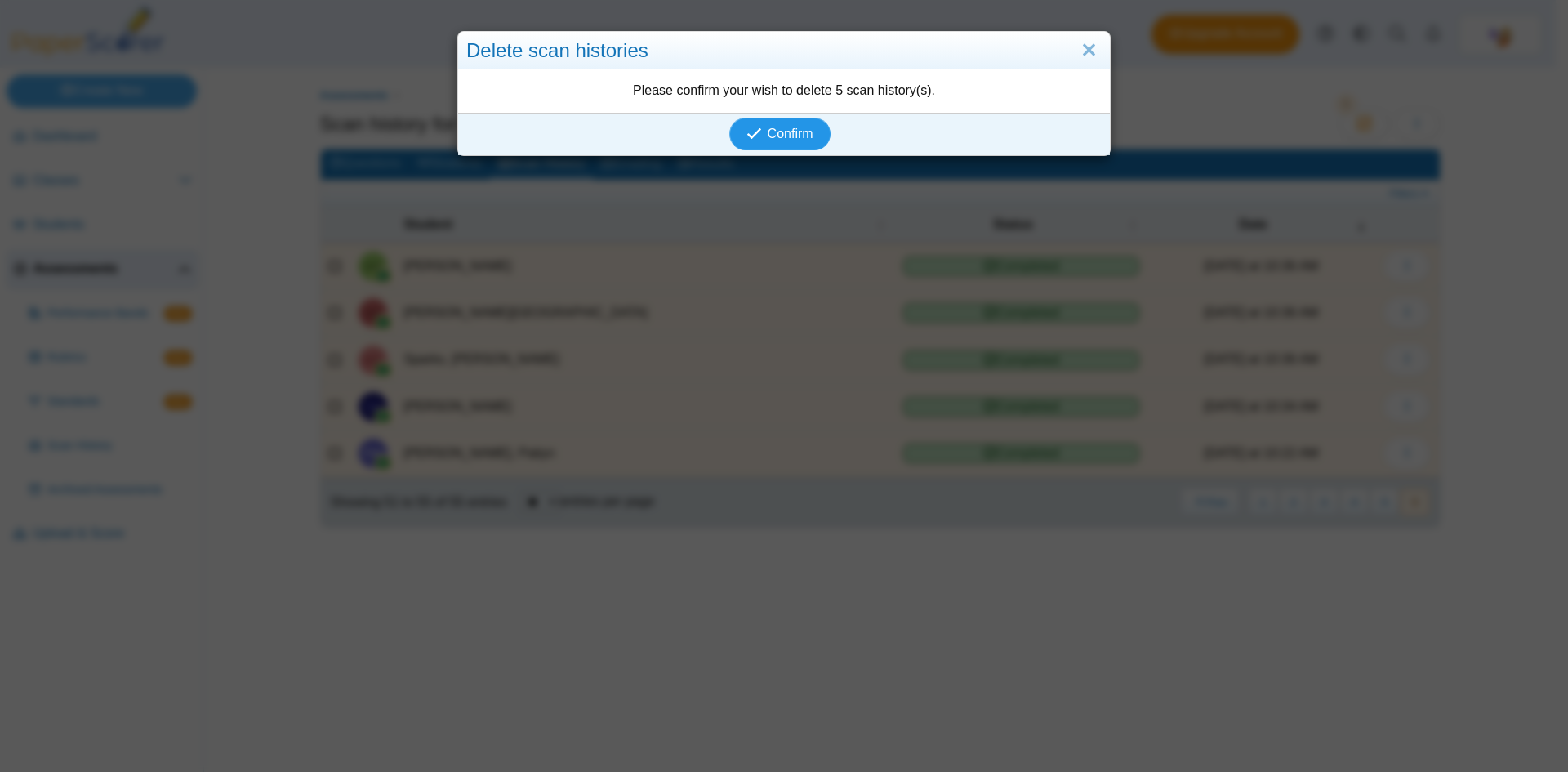
click at [784, 136] on span "Confirm" at bounding box center [790, 134] width 46 height 14
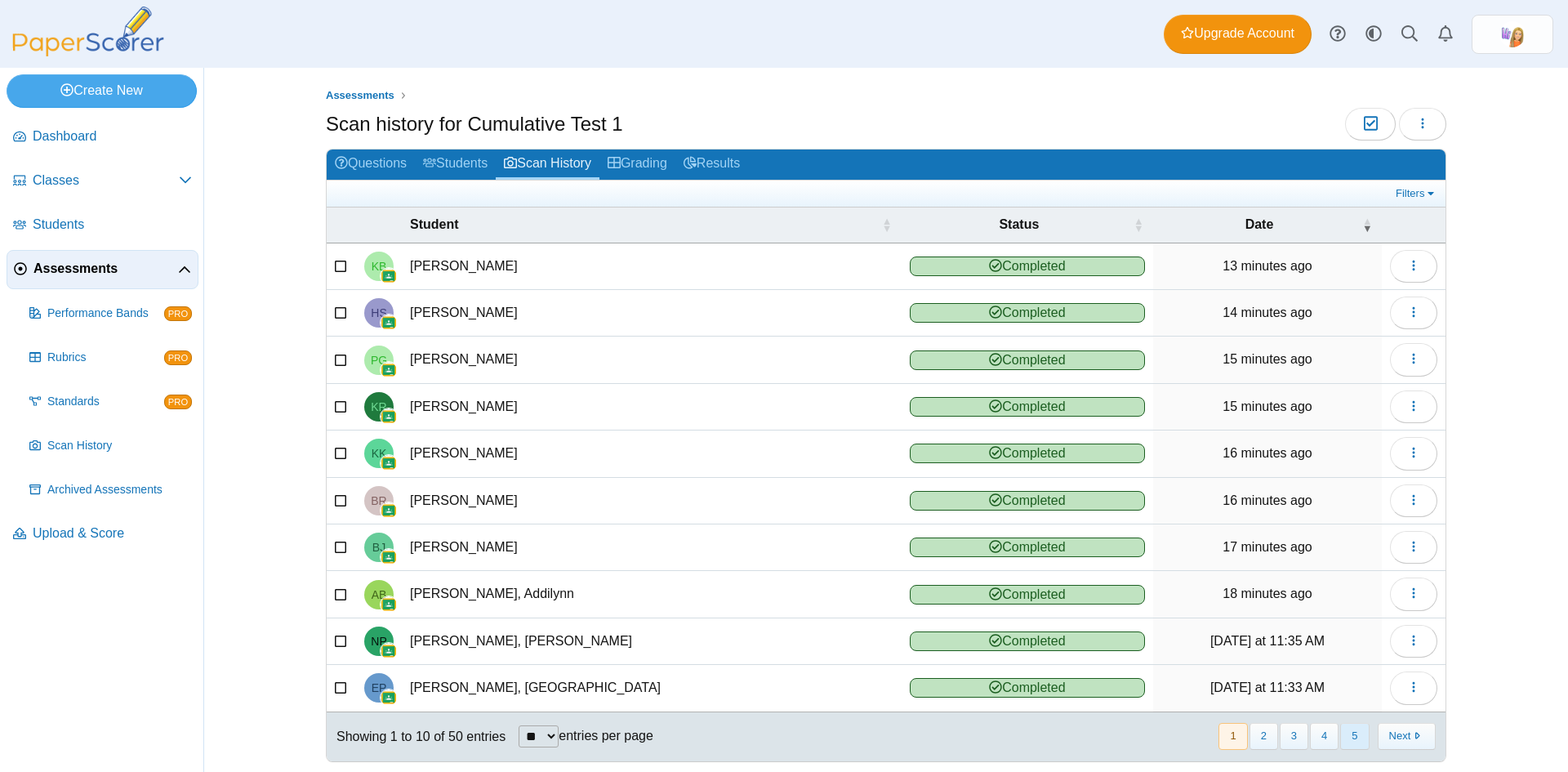
click at [1351, 734] on button "5" at bounding box center [1355, 736] width 29 height 27
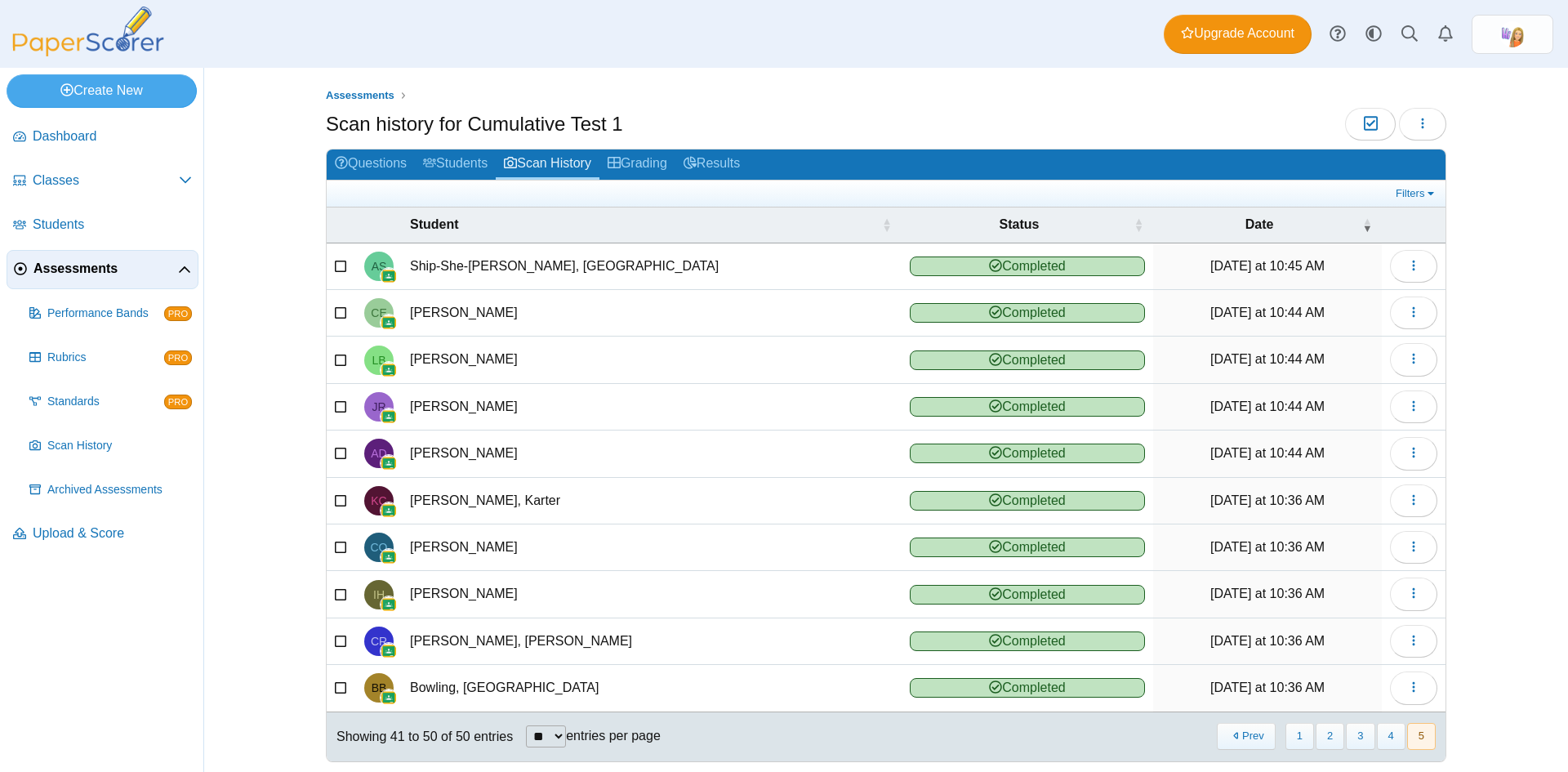
click at [335, 265] on icon at bounding box center [341, 263] width 13 height 12
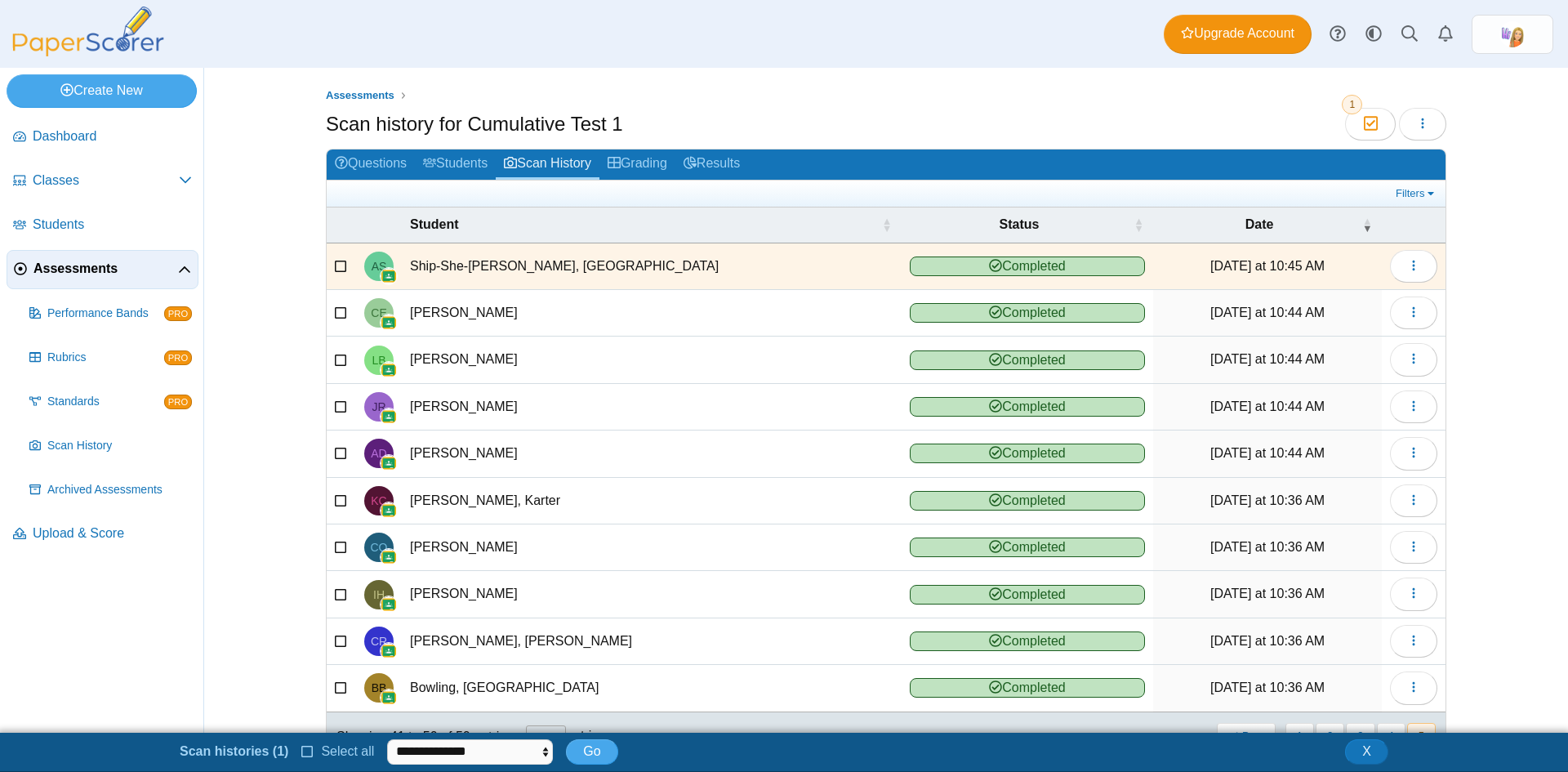
click at [335, 314] on icon at bounding box center [341, 311] width 13 height 12
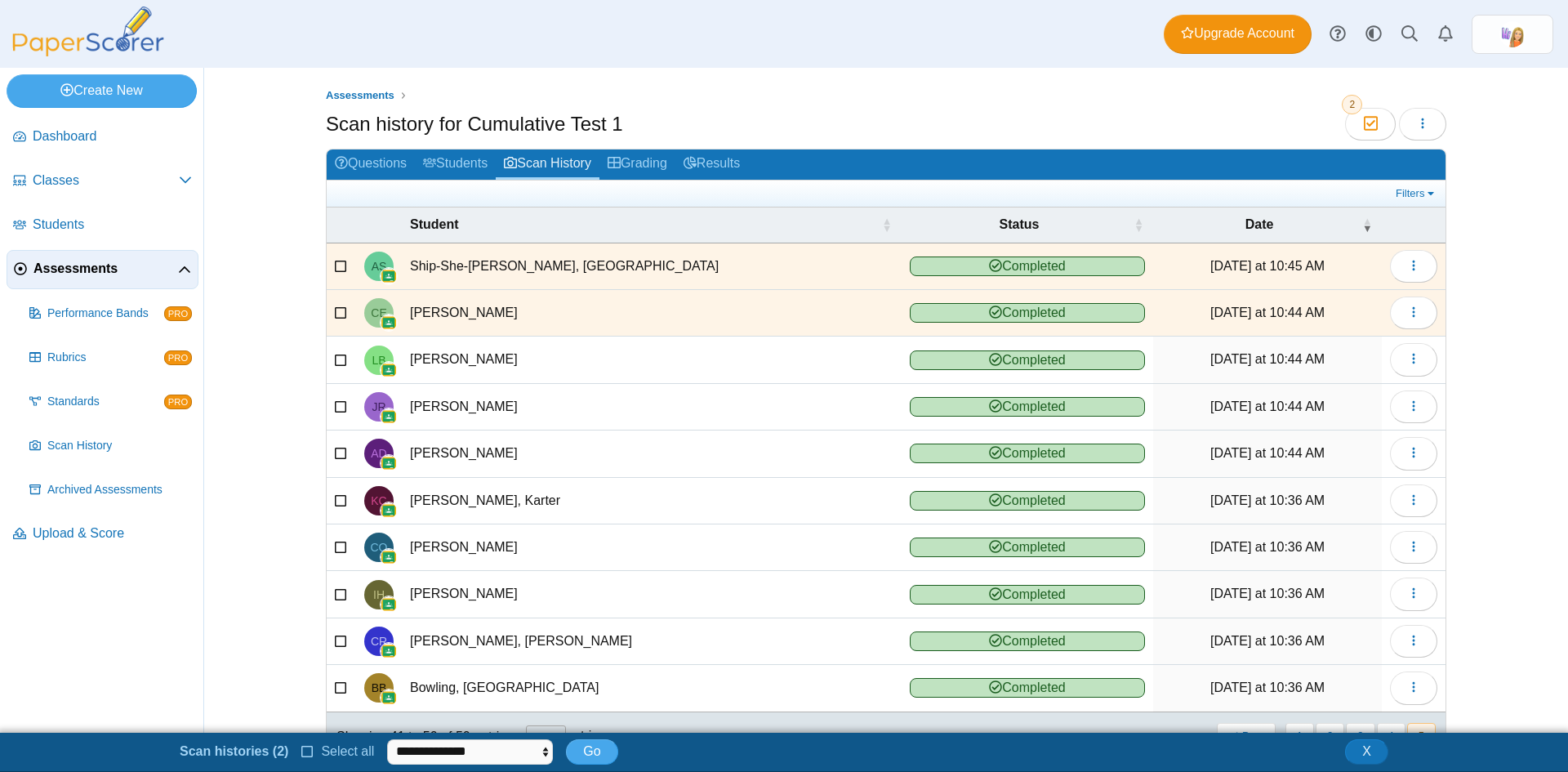
click at [336, 359] on icon at bounding box center [341, 357] width 13 height 12
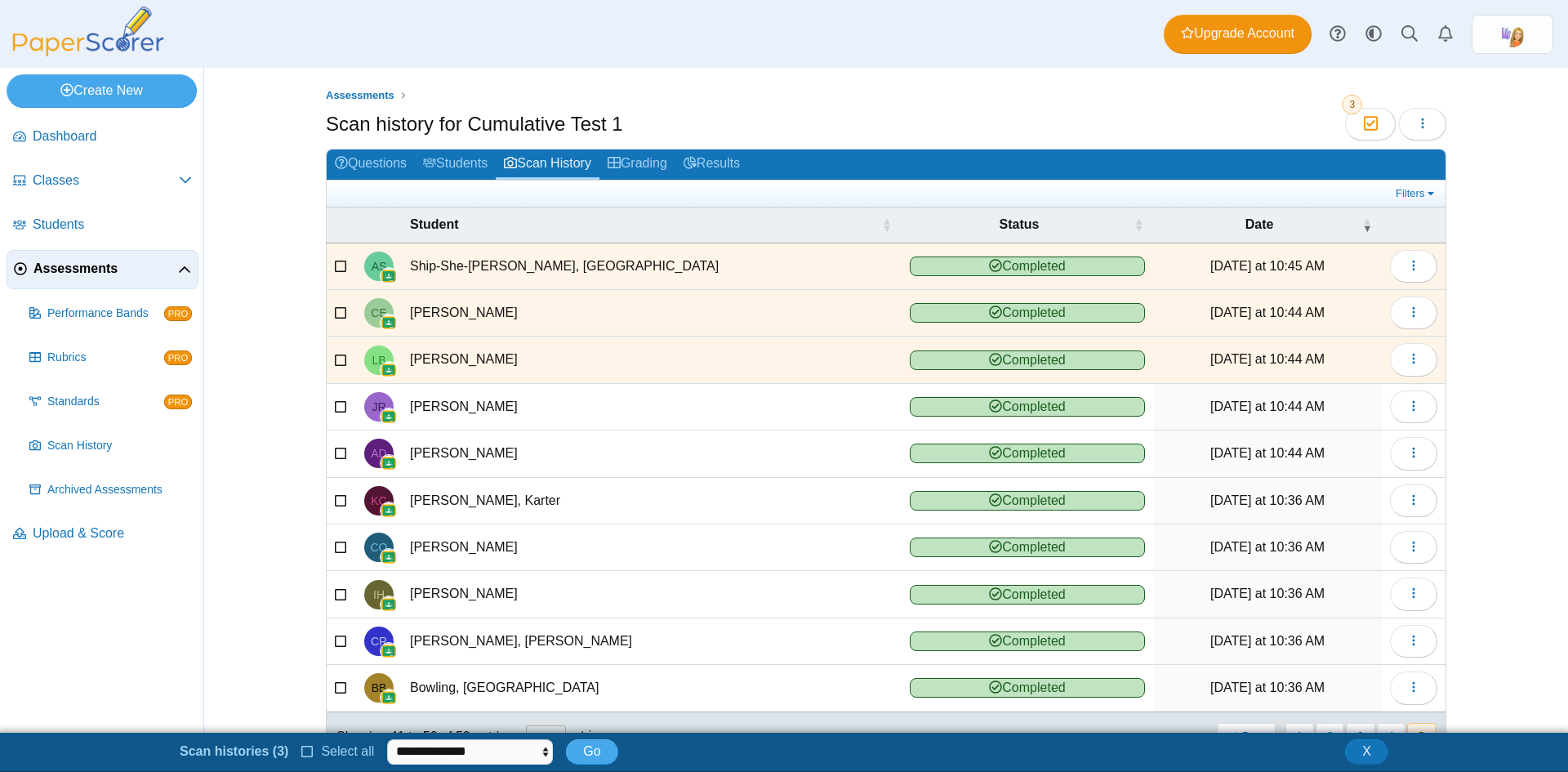
click at [340, 406] on icon at bounding box center [341, 404] width 13 height 12
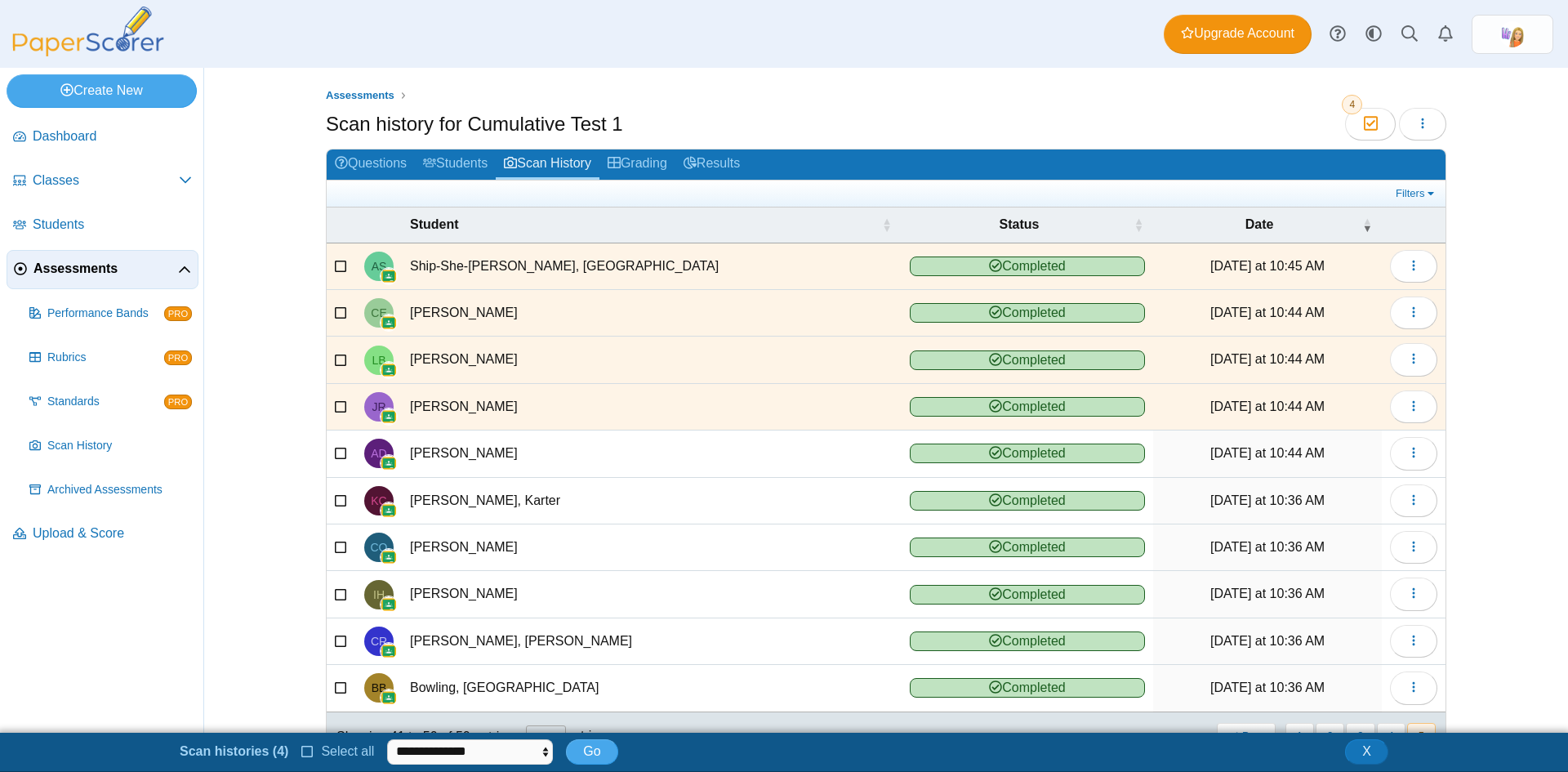
click at [335, 458] on icon at bounding box center [341, 452] width 13 height 12
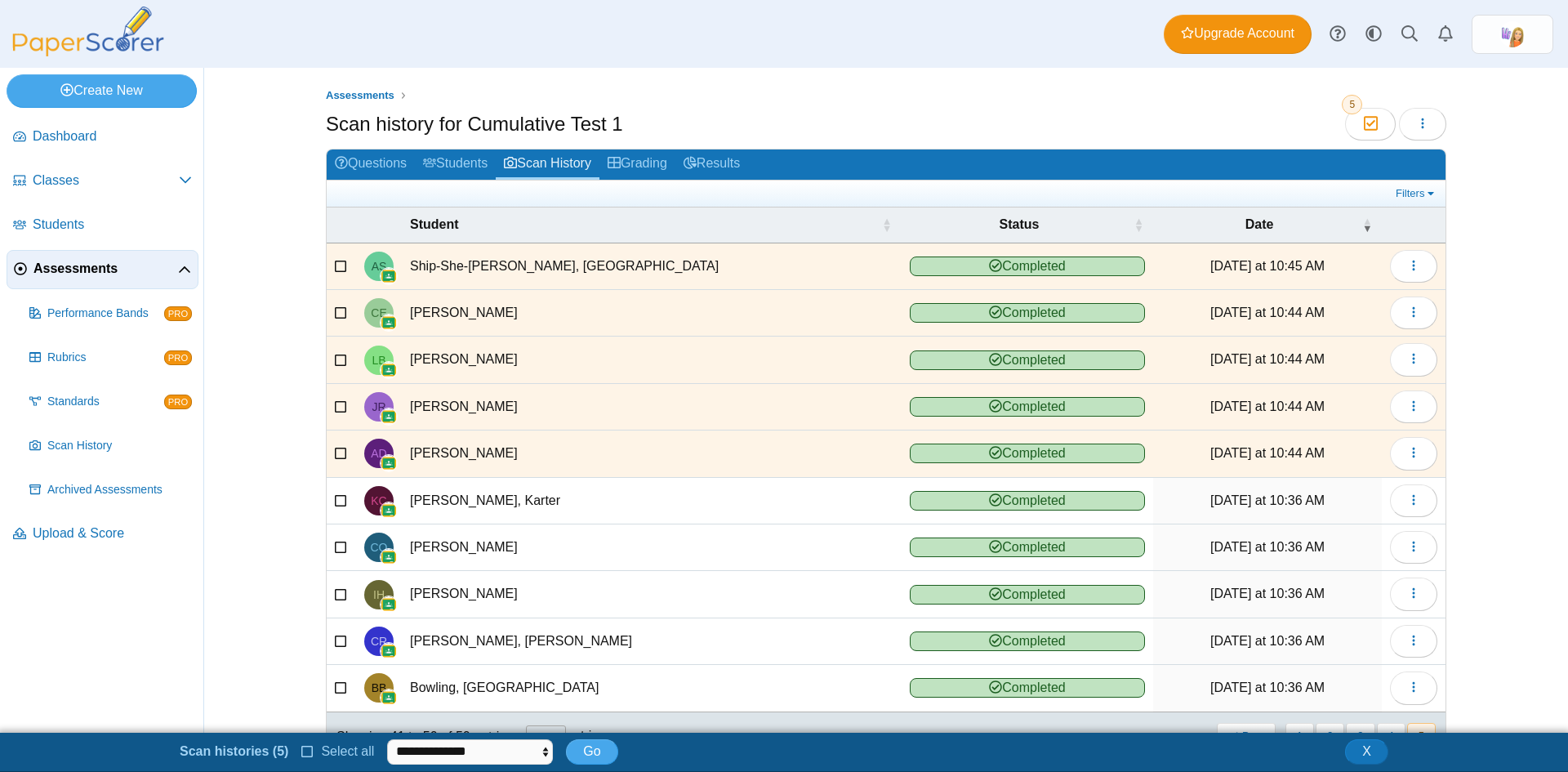
click at [335, 497] on icon at bounding box center [341, 498] width 13 height 12
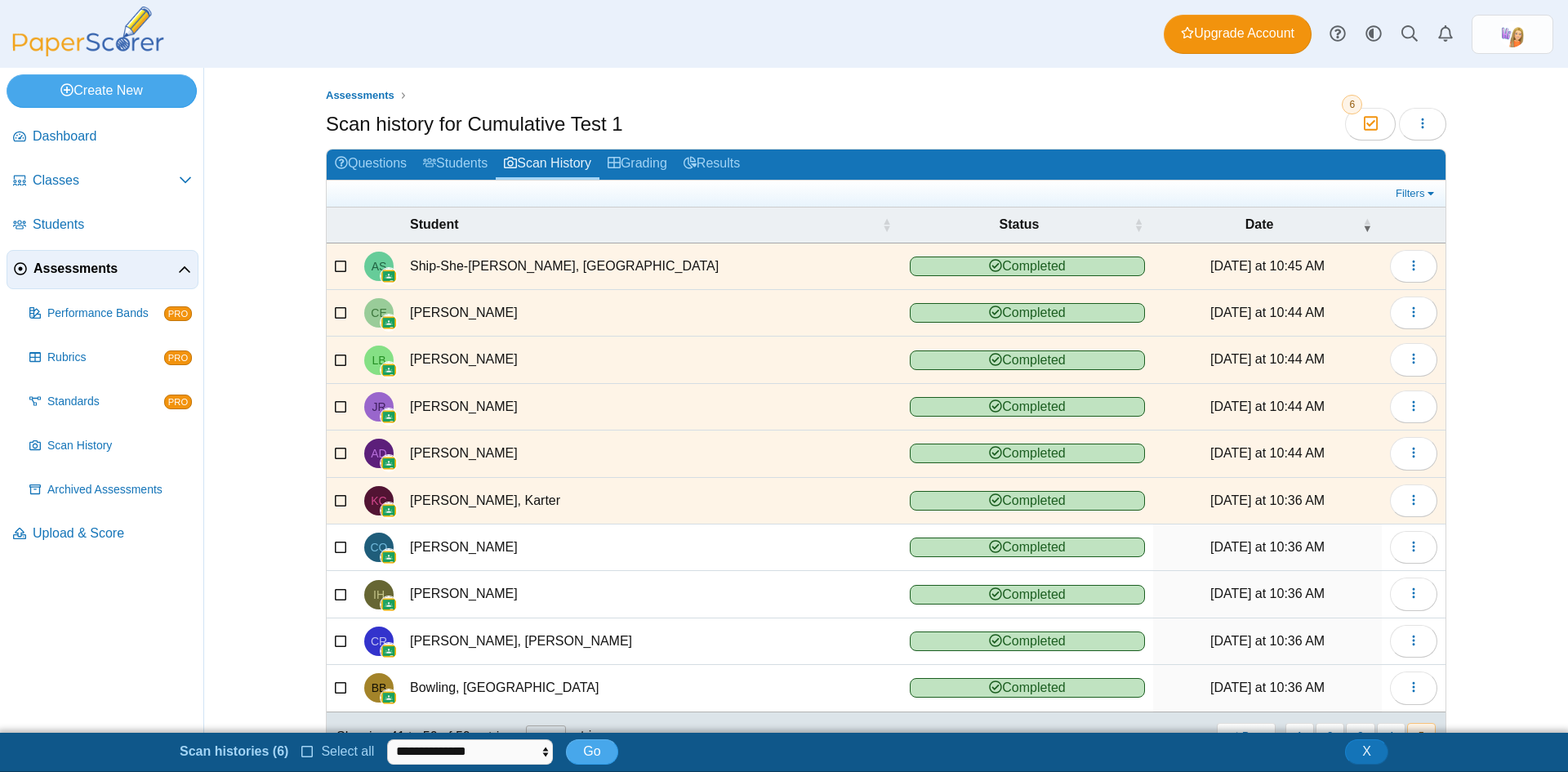
click at [335, 546] on icon at bounding box center [341, 545] width 13 height 12
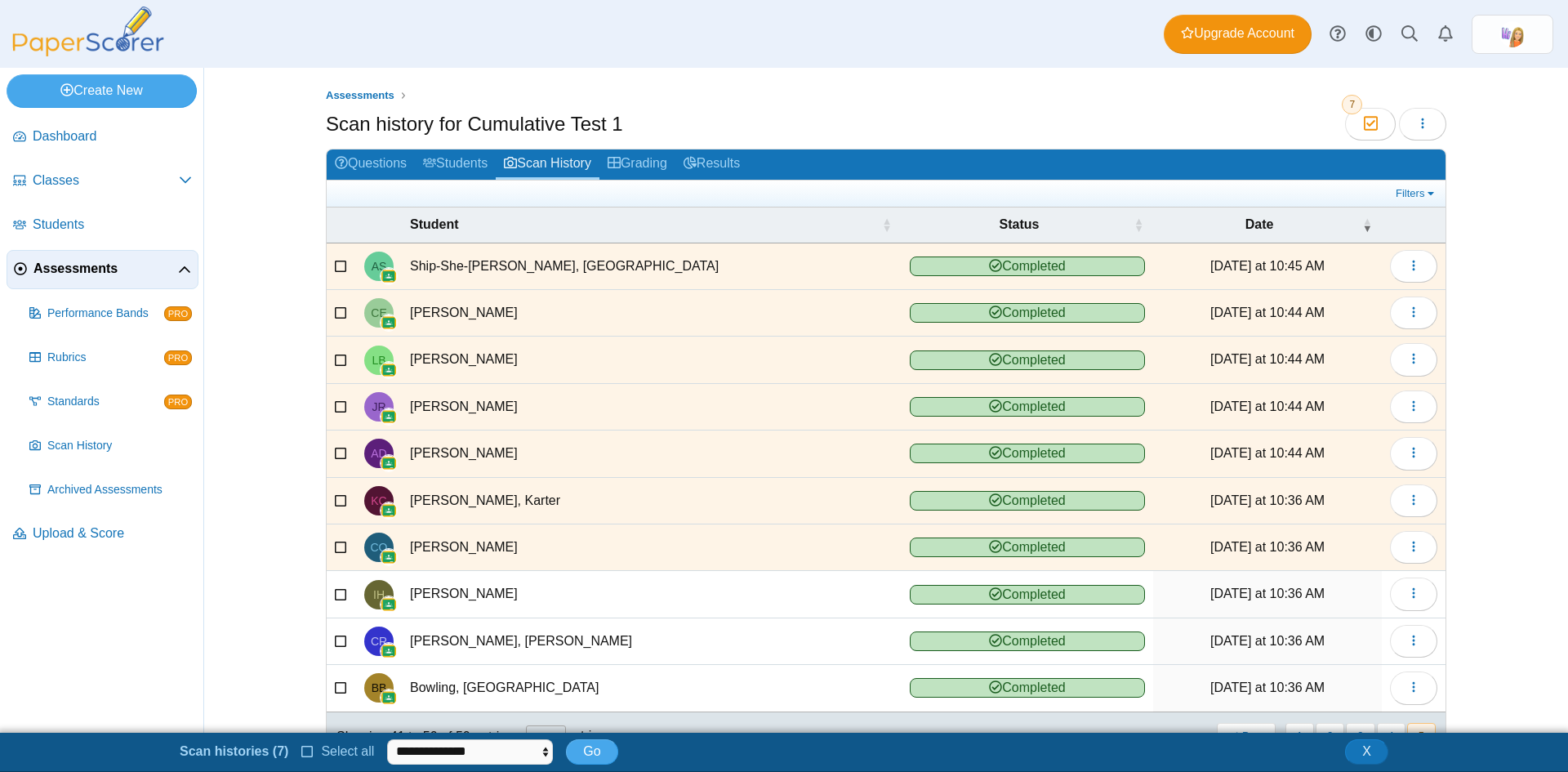
click at [338, 598] on icon at bounding box center [341, 592] width 13 height 12
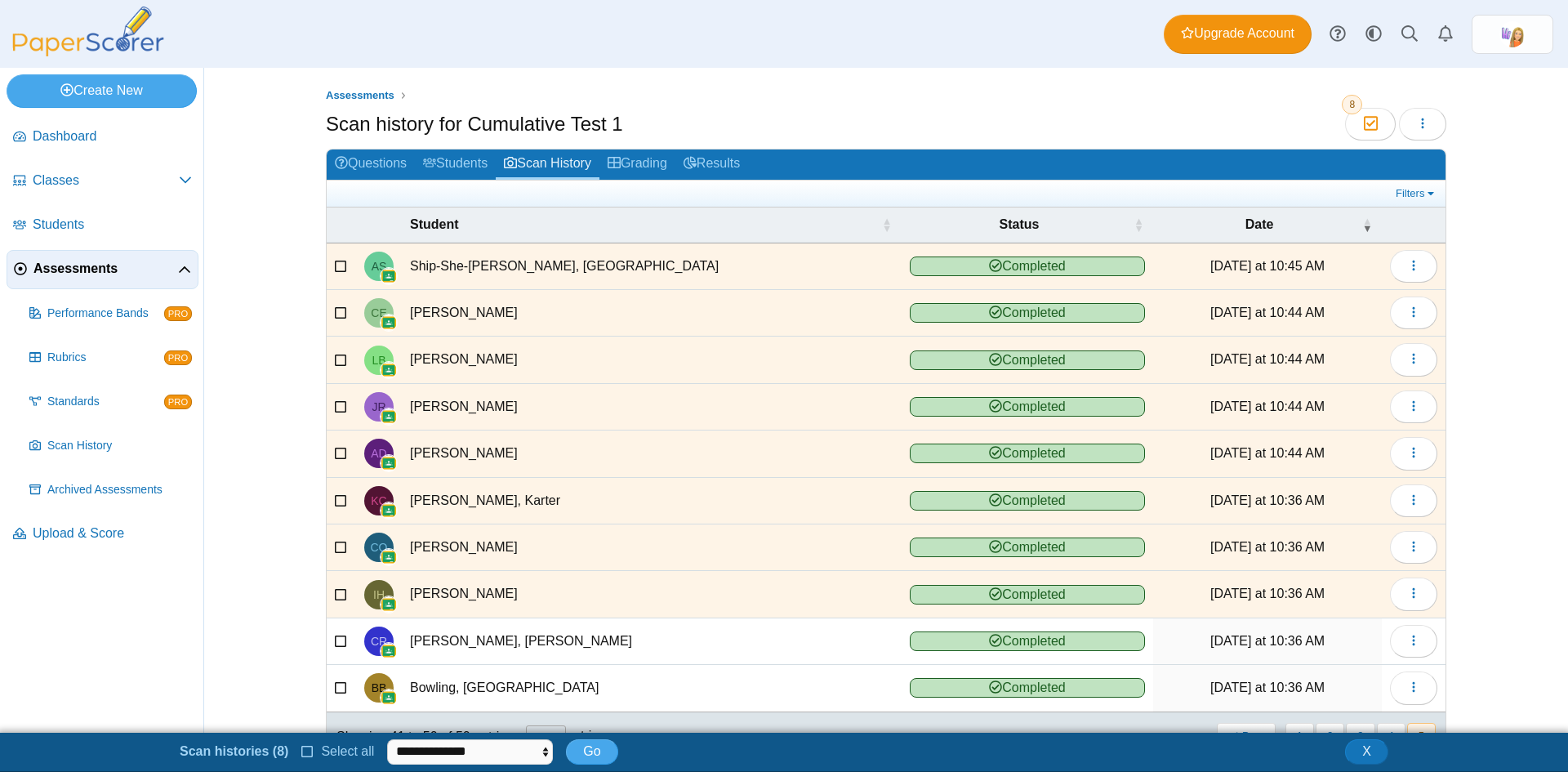
click at [338, 649] on label at bounding box center [341, 641] width 13 height 18
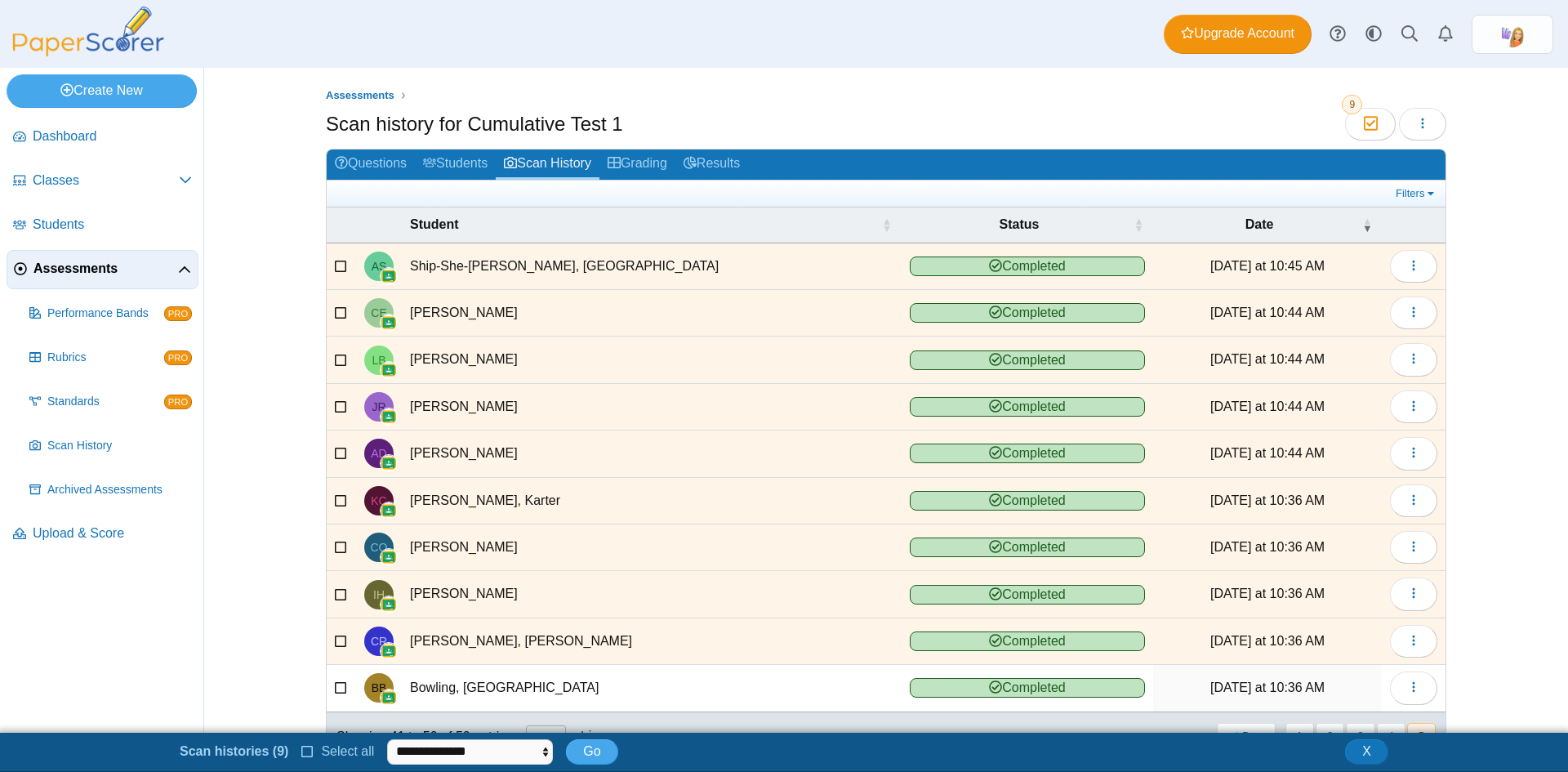
click at [336, 682] on icon at bounding box center [341, 685] width 13 height 12
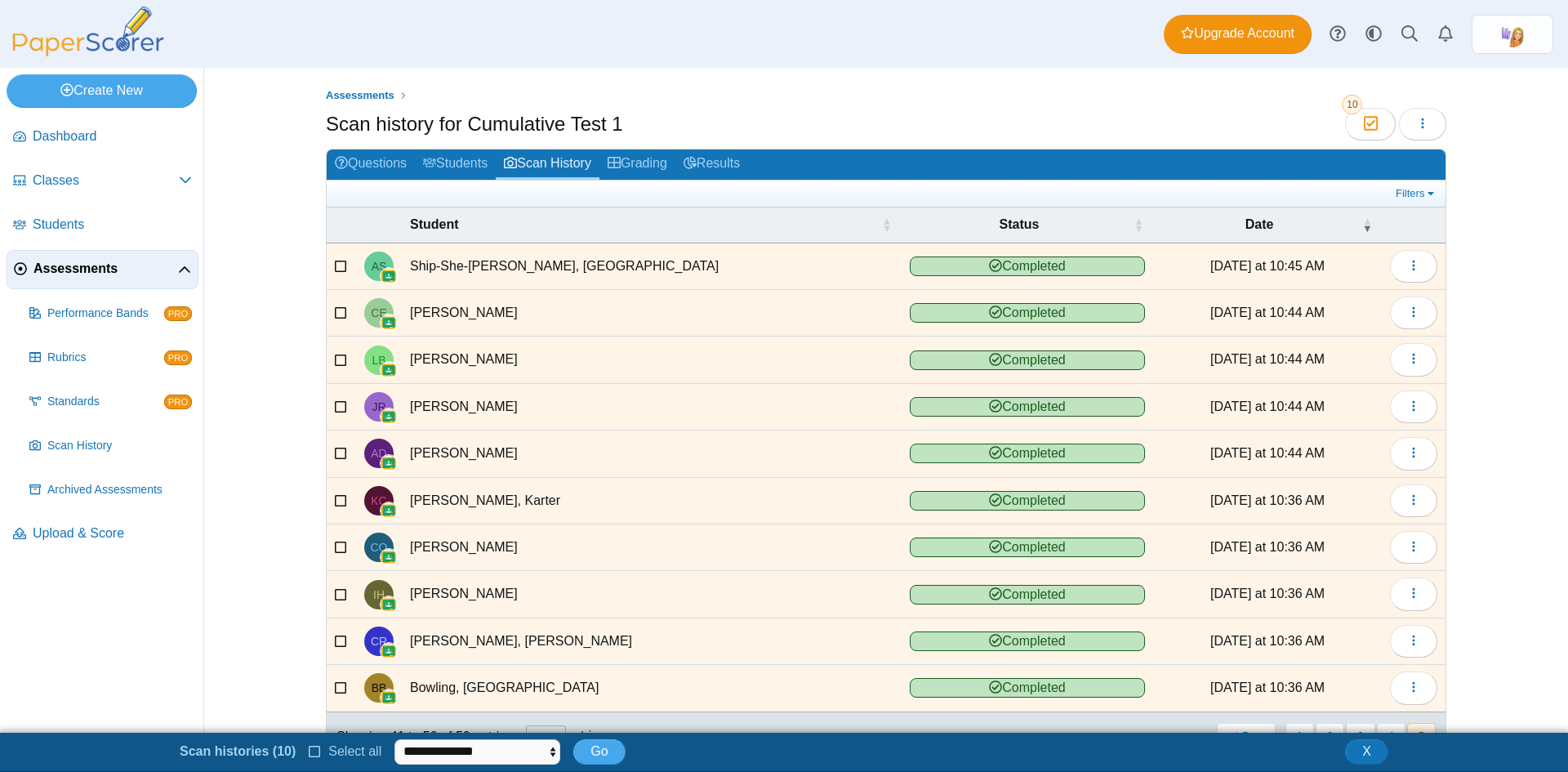
scroll to position [61, 0]
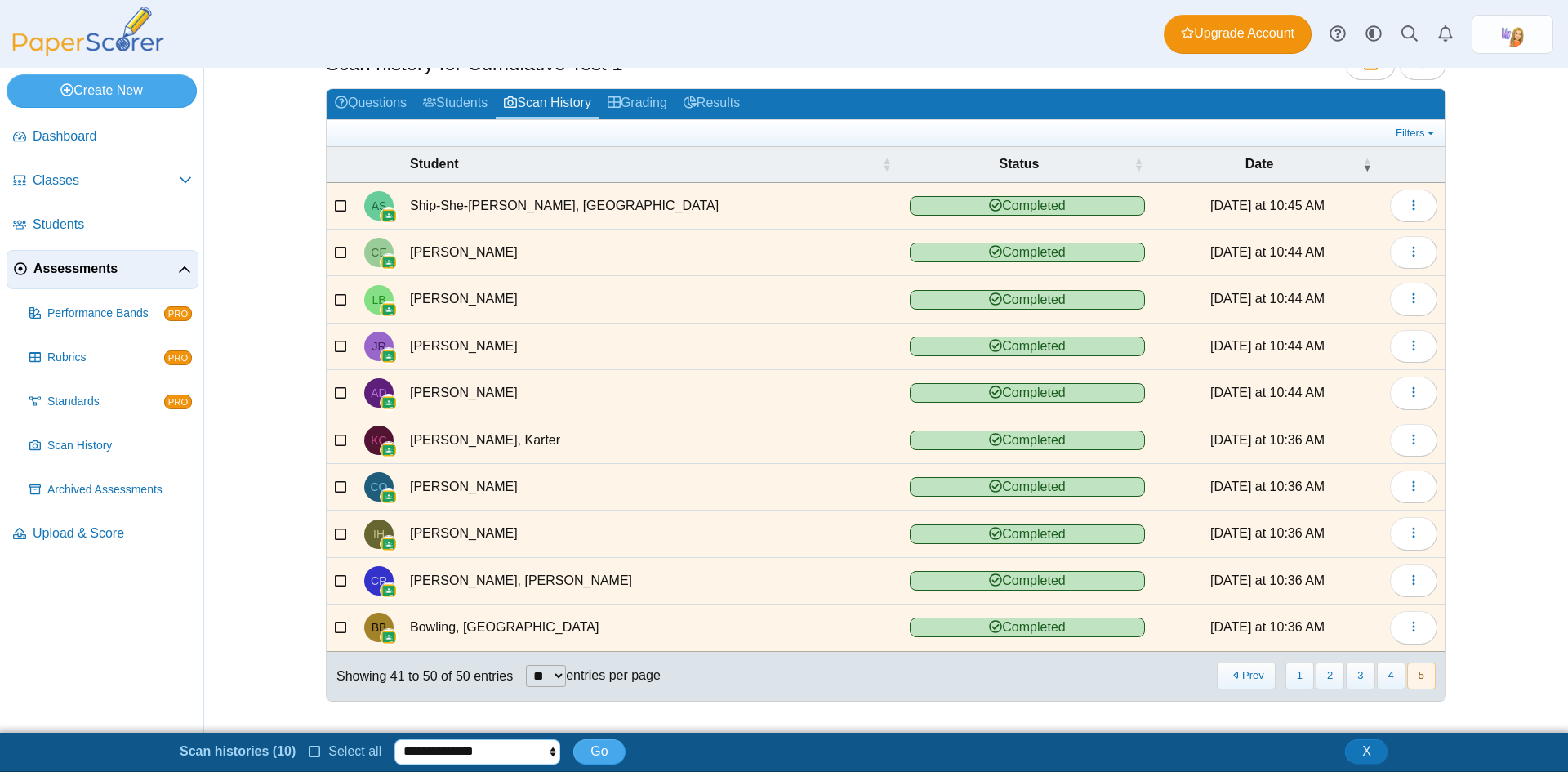
click at [550, 746] on select "**********" at bounding box center [477, 751] width 166 height 24
select select "******"
click at [394, 739] on select "**********" at bounding box center [477, 751] width 166 height 24
click at [595, 748] on span "Go" at bounding box center [599, 751] width 17 height 14
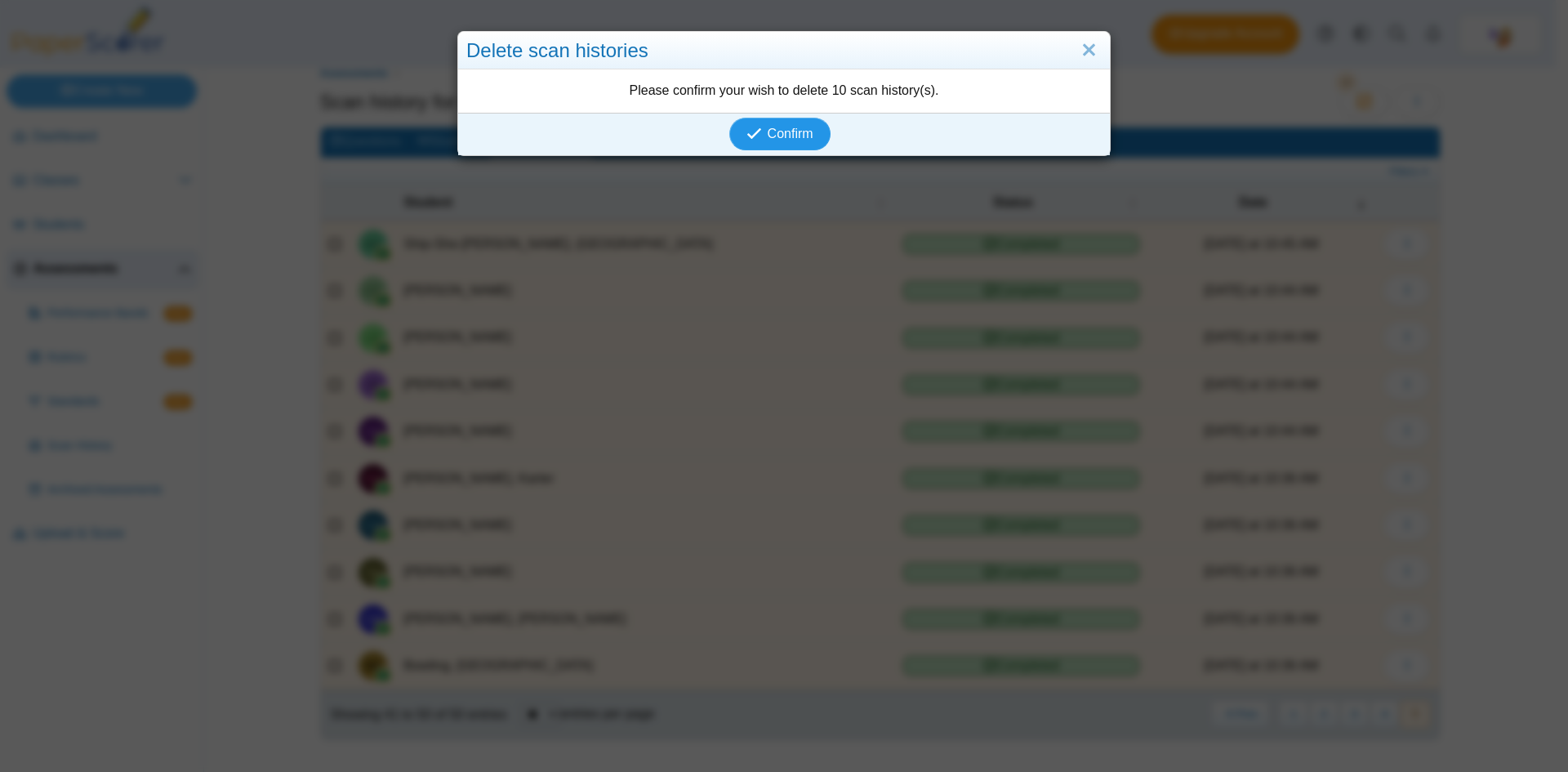
scroll to position [21, 0]
click at [767, 130] on span "Confirm" at bounding box center [790, 134] width 46 height 14
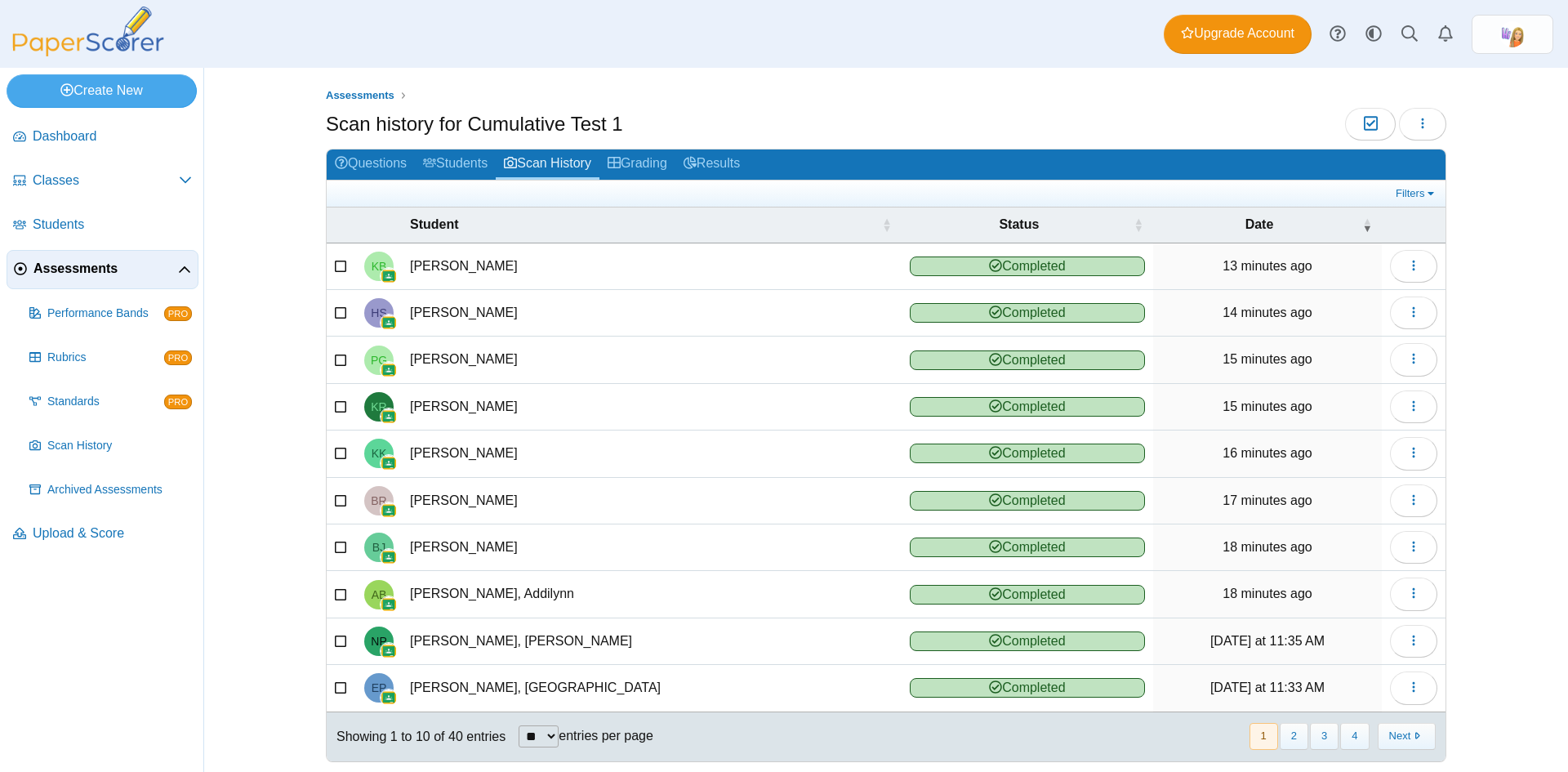
drag, startPoint x: 0, startPoint y: 0, endPoint x: 460, endPoint y: 138, distance: 480.3
click at [460, 138] on div "Scan history for Cumulative Test 1 Moderation 0 Loading…" at bounding box center [886, 126] width 1121 height 37
click at [458, 159] on link "Students" at bounding box center [455, 165] width 81 height 30
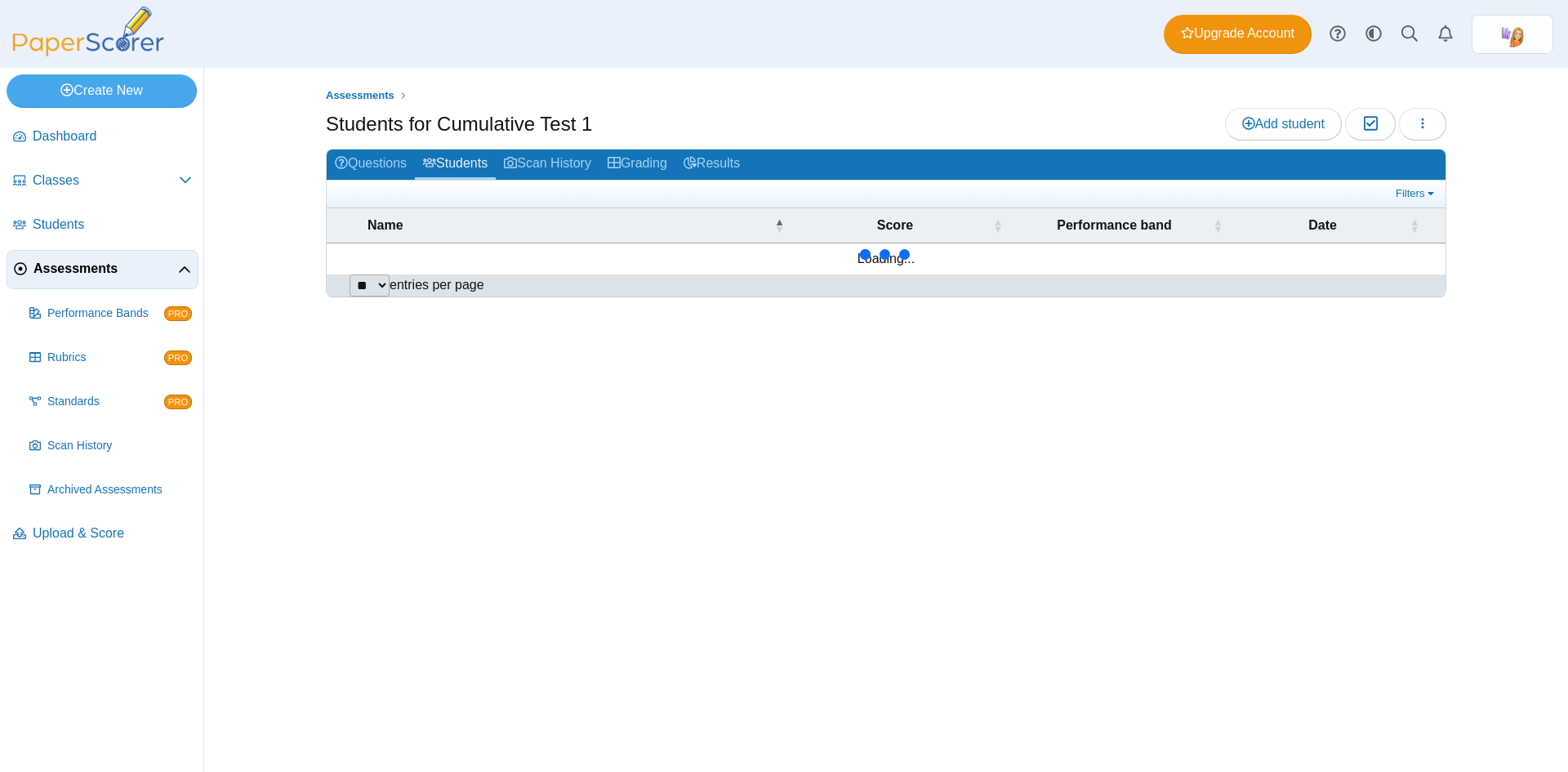
click at [556, 157] on link "Scan History" at bounding box center [548, 165] width 104 height 30
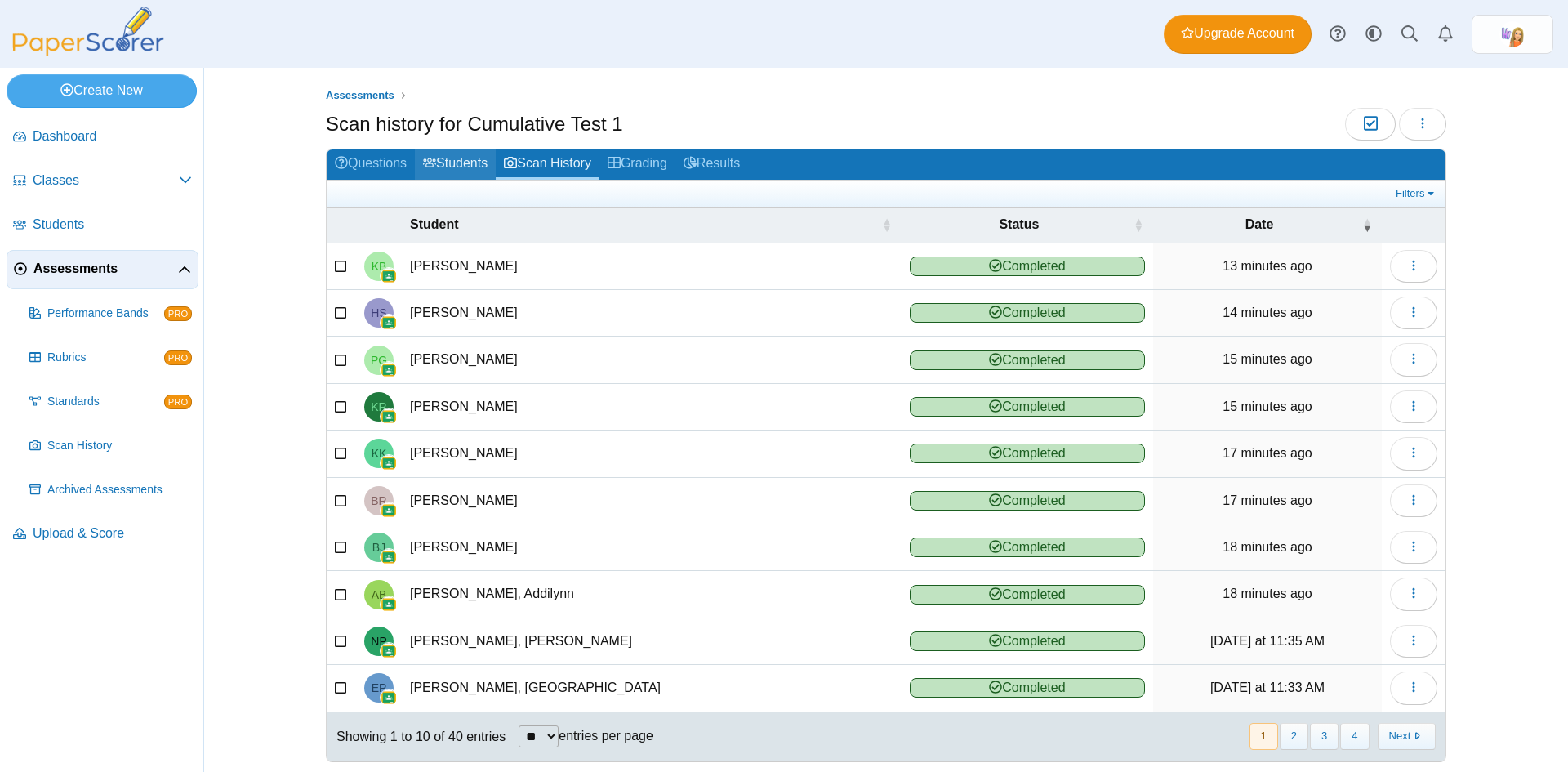
click at [470, 161] on link "Students" at bounding box center [455, 165] width 81 height 30
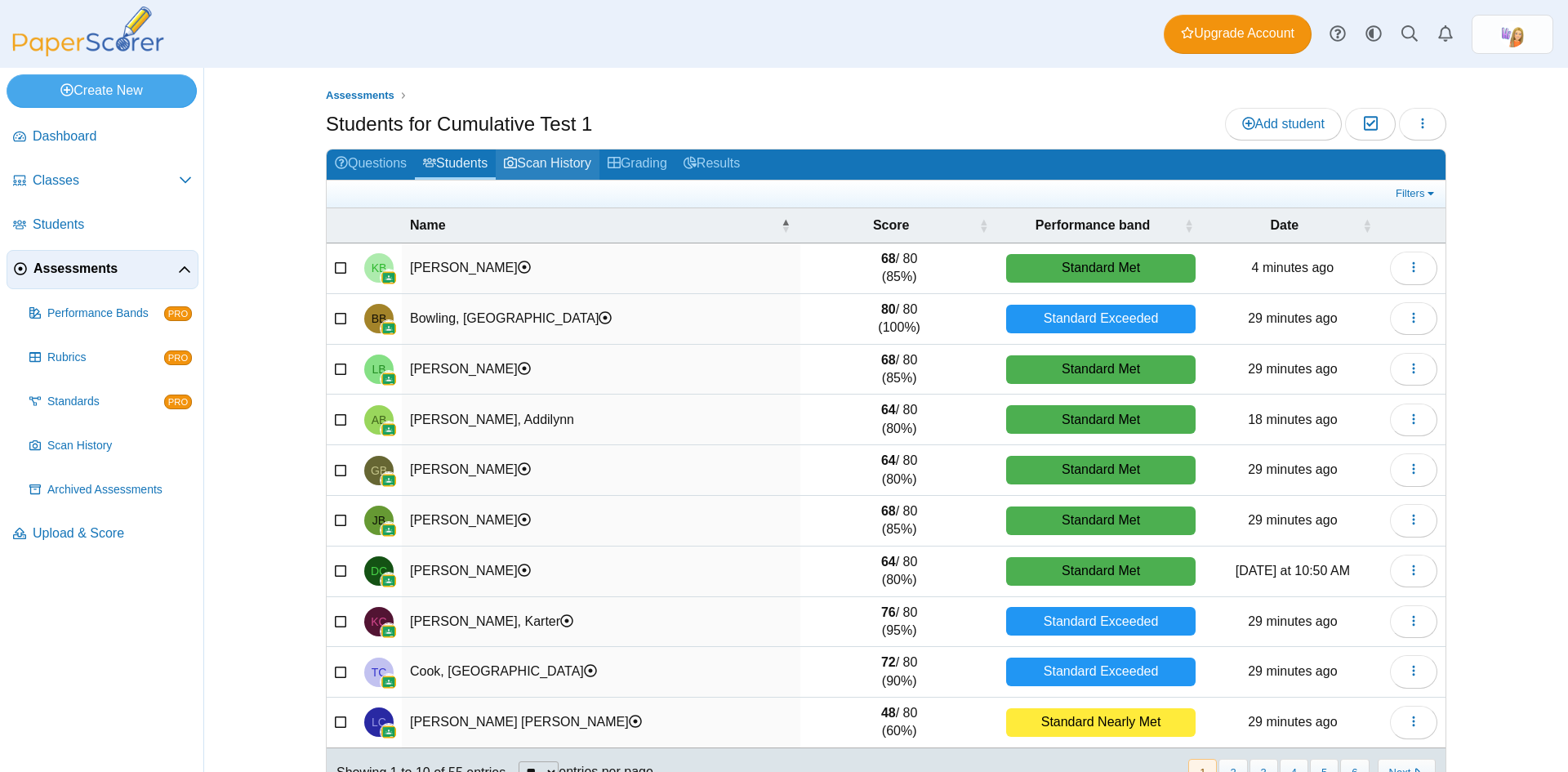
click at [568, 159] on link "Scan History" at bounding box center [548, 165] width 104 height 30
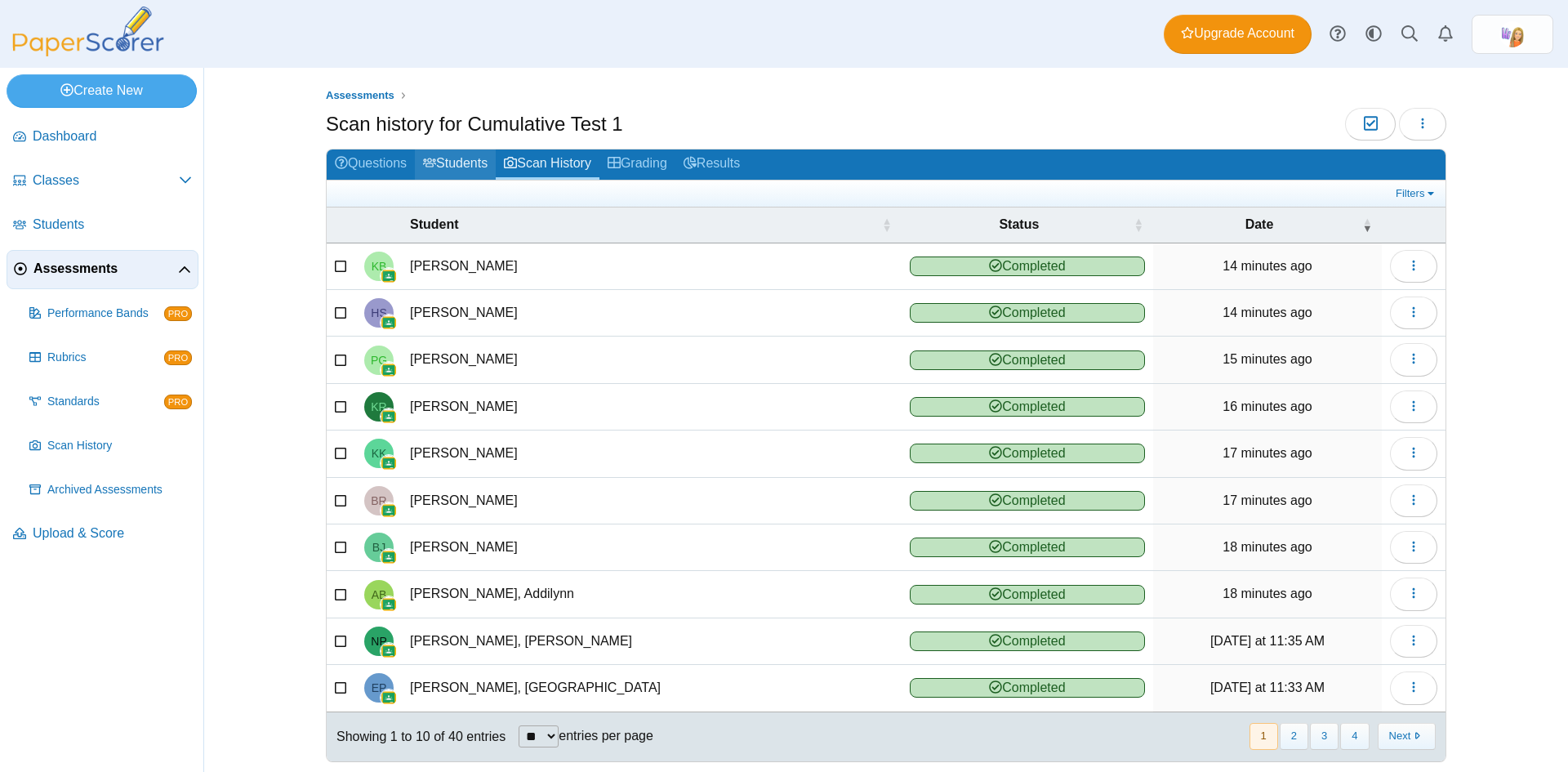
click at [464, 159] on link "Students" at bounding box center [455, 165] width 81 height 30
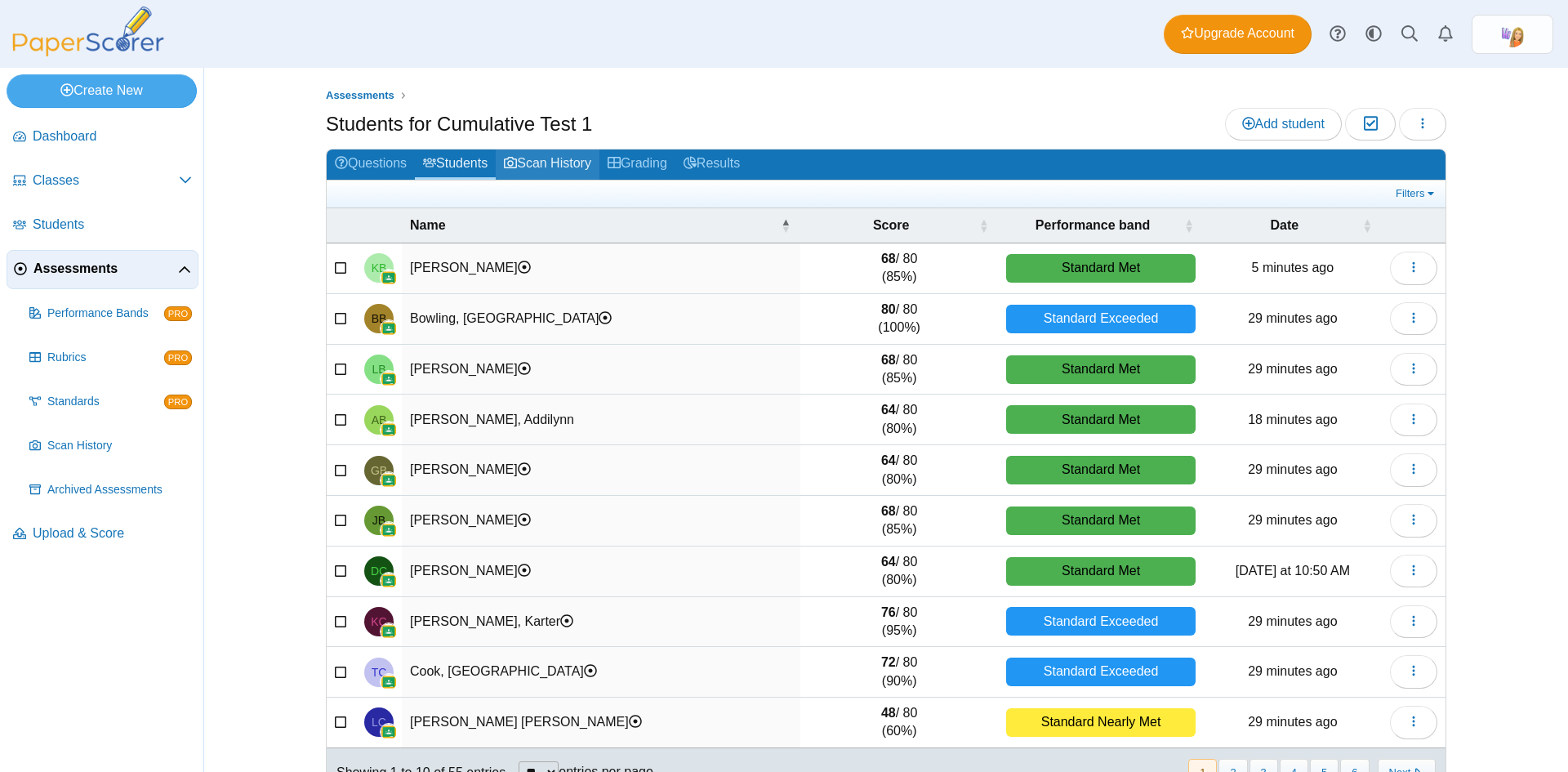
click at [535, 162] on link "Scan History" at bounding box center [548, 165] width 104 height 30
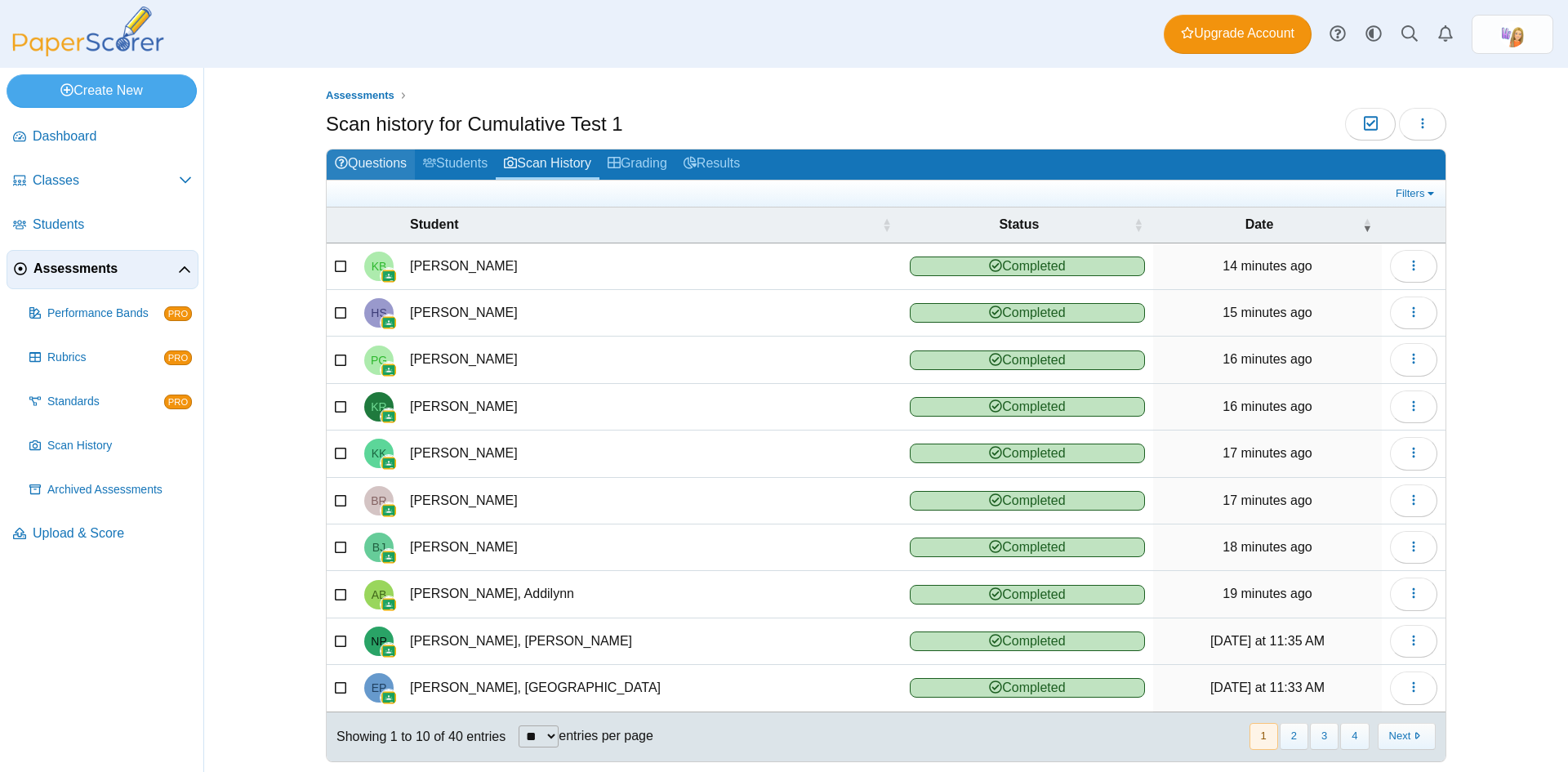
click at [369, 159] on link "Questions" at bounding box center [370, 165] width 88 height 30
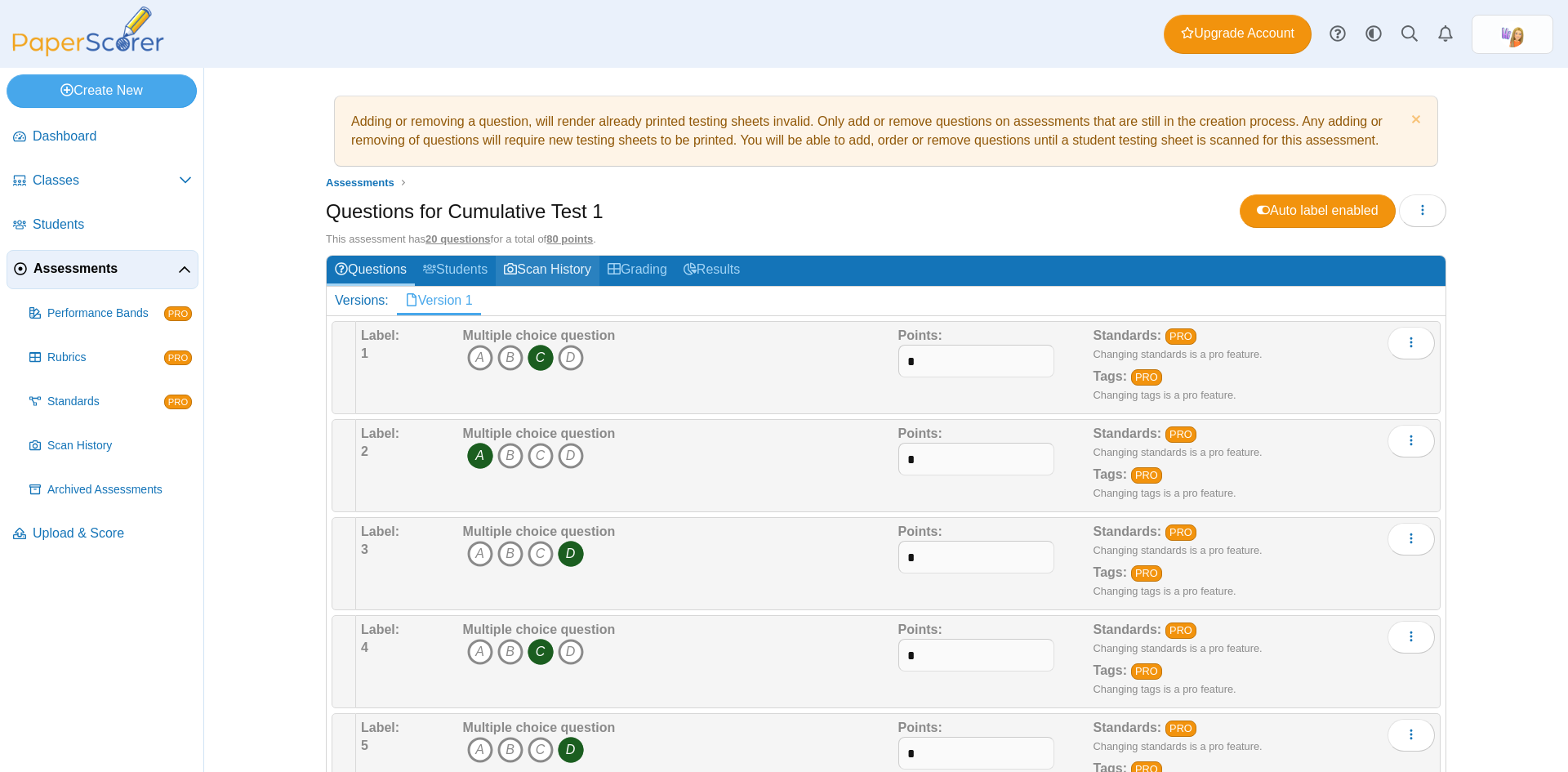
click at [543, 265] on link "Scan History" at bounding box center [548, 270] width 104 height 30
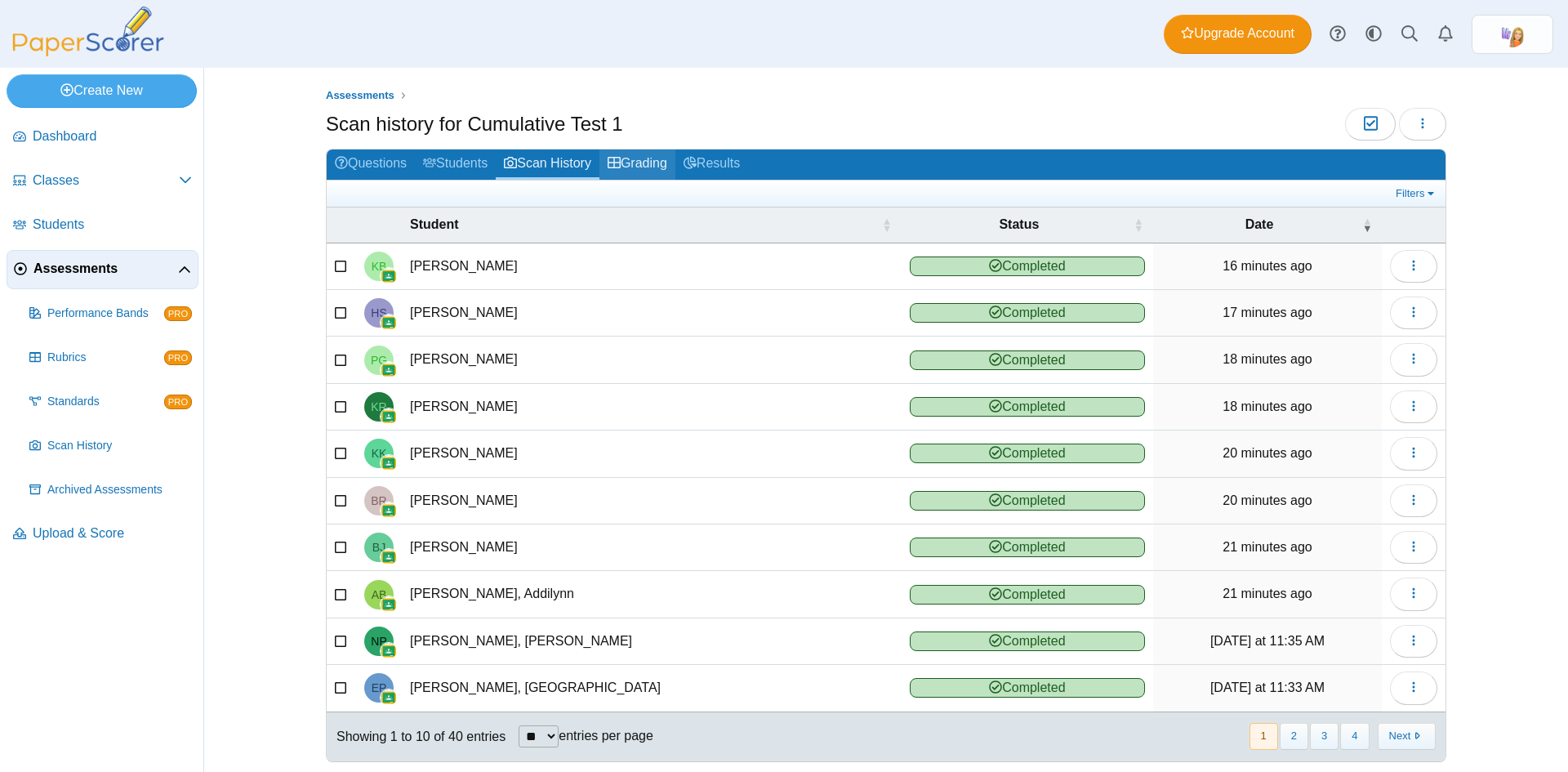
click at [651, 159] on link "Grading" at bounding box center [637, 165] width 76 height 30
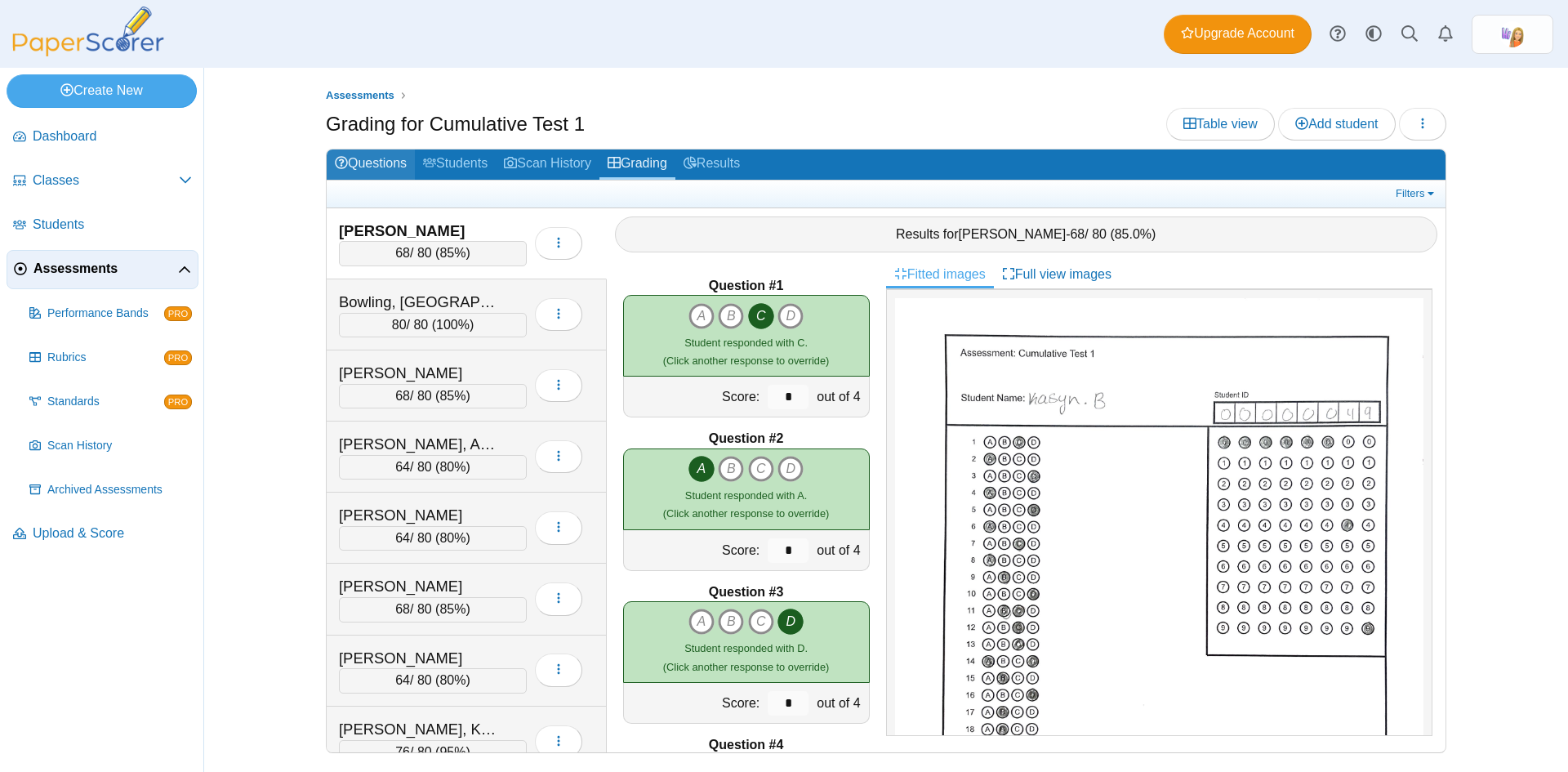
click at [381, 161] on link "Questions" at bounding box center [370, 165] width 88 height 30
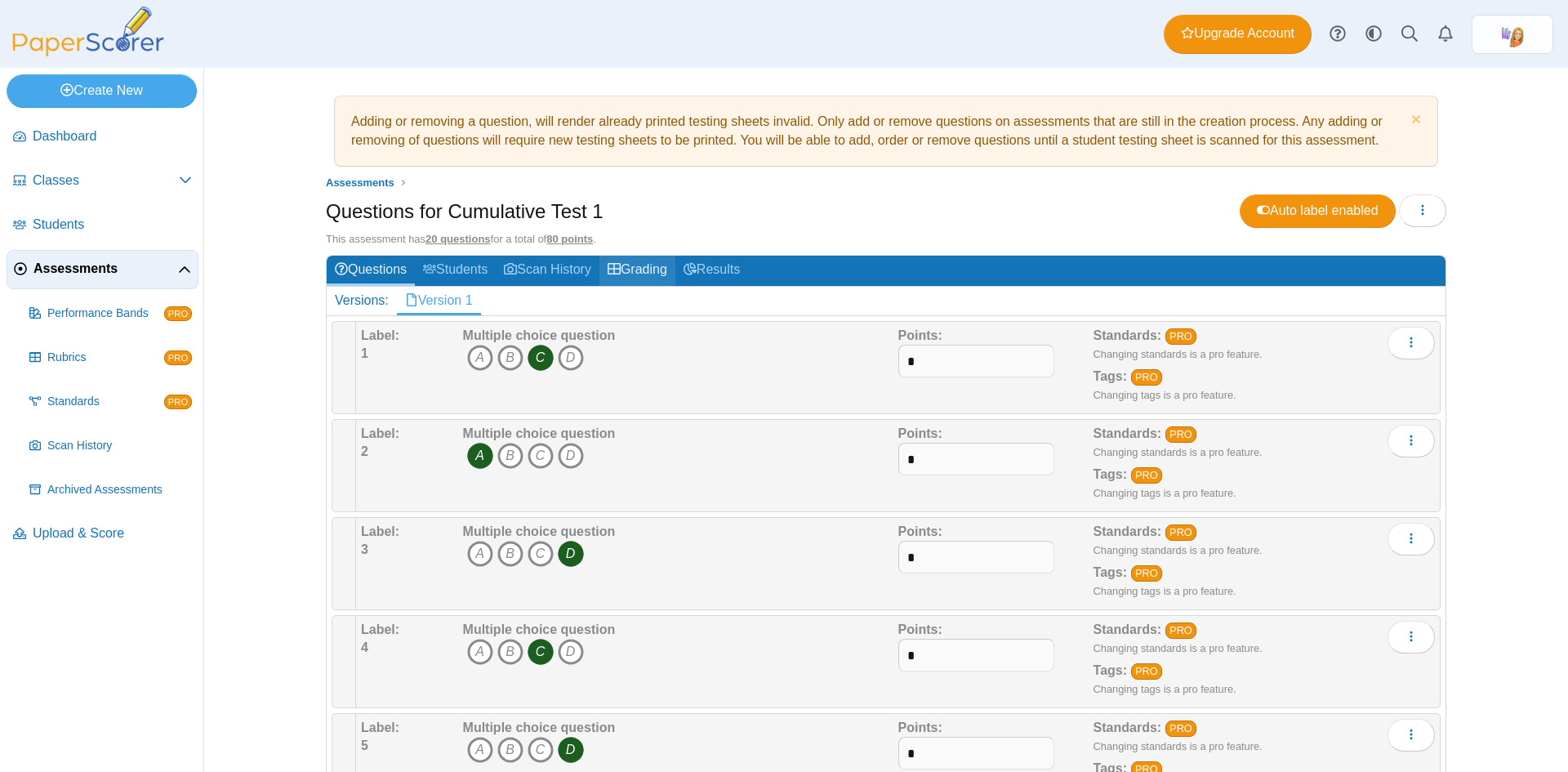
click at [638, 267] on link "Grading" at bounding box center [637, 270] width 76 height 30
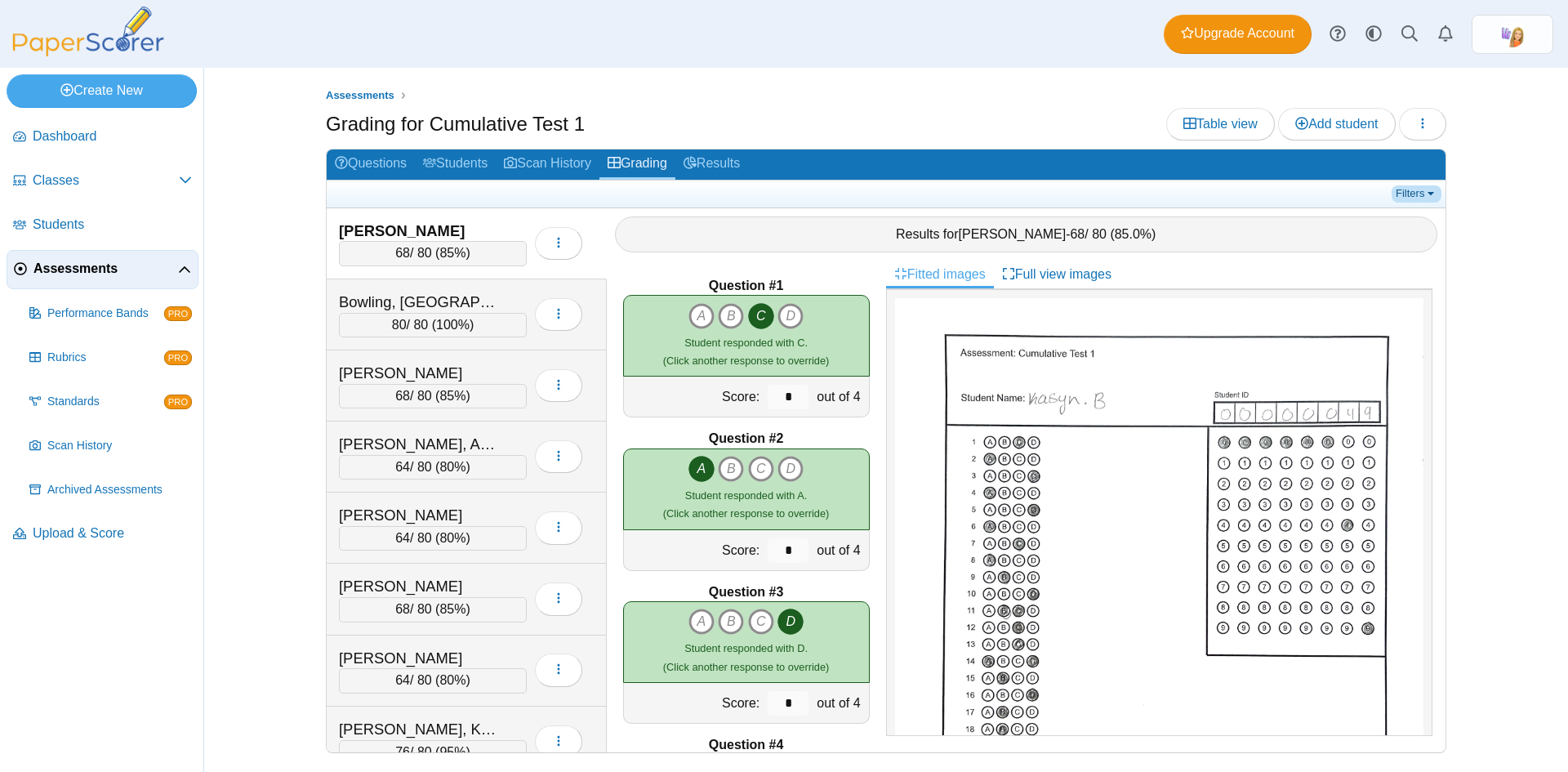
click at [1407, 190] on link "Filters" at bounding box center [1417, 194] width 50 height 16
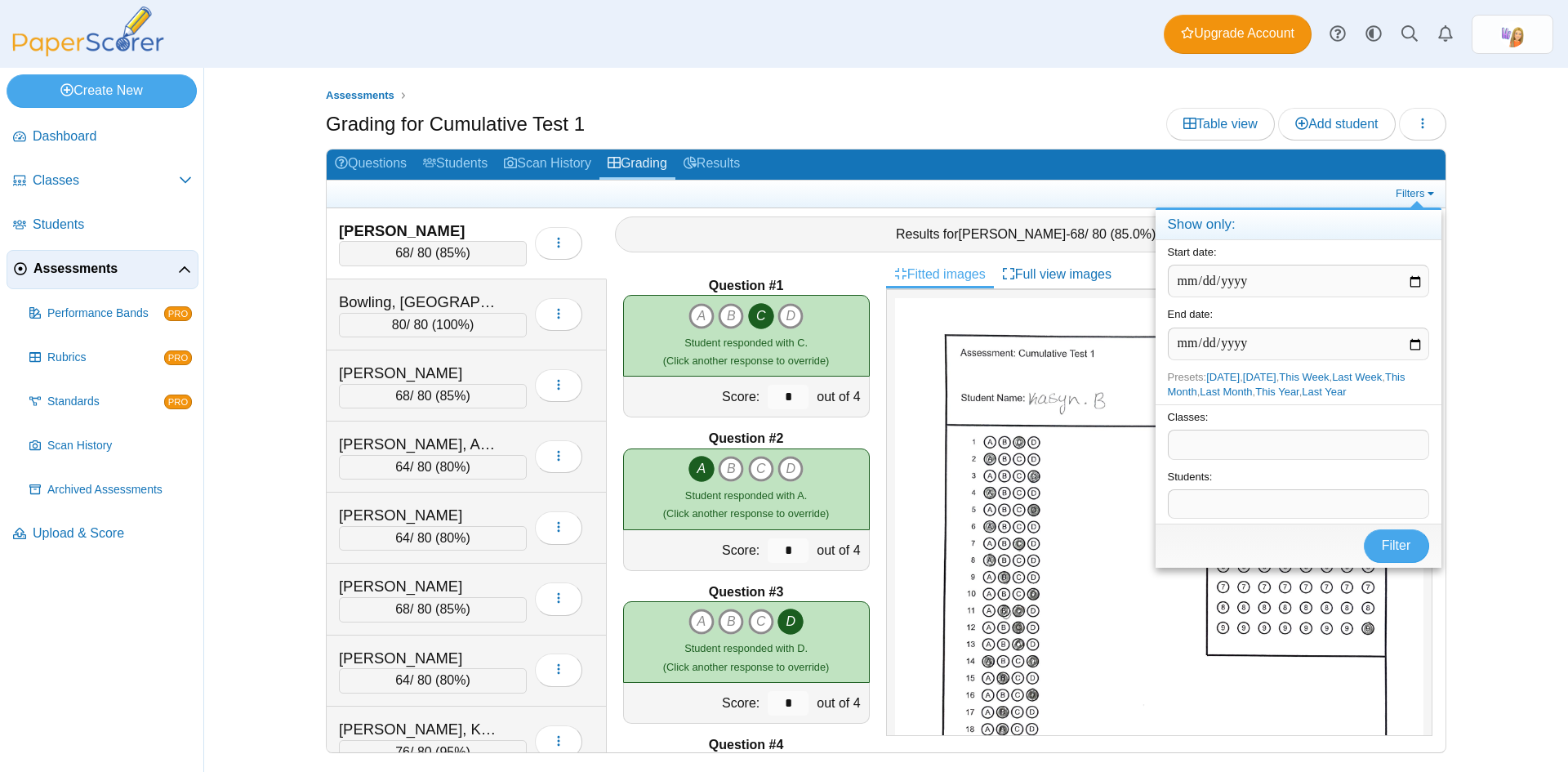
click at [1257, 505] on span at bounding box center [1298, 503] width 260 height 28
drag, startPoint x: 1215, startPoint y: 502, endPoint x: 1109, endPoint y: 499, distance: 106.0
click at [1109, 499] on body "Dashboard Classes Archived classes Students" at bounding box center [784, 386] width 1568 height 772
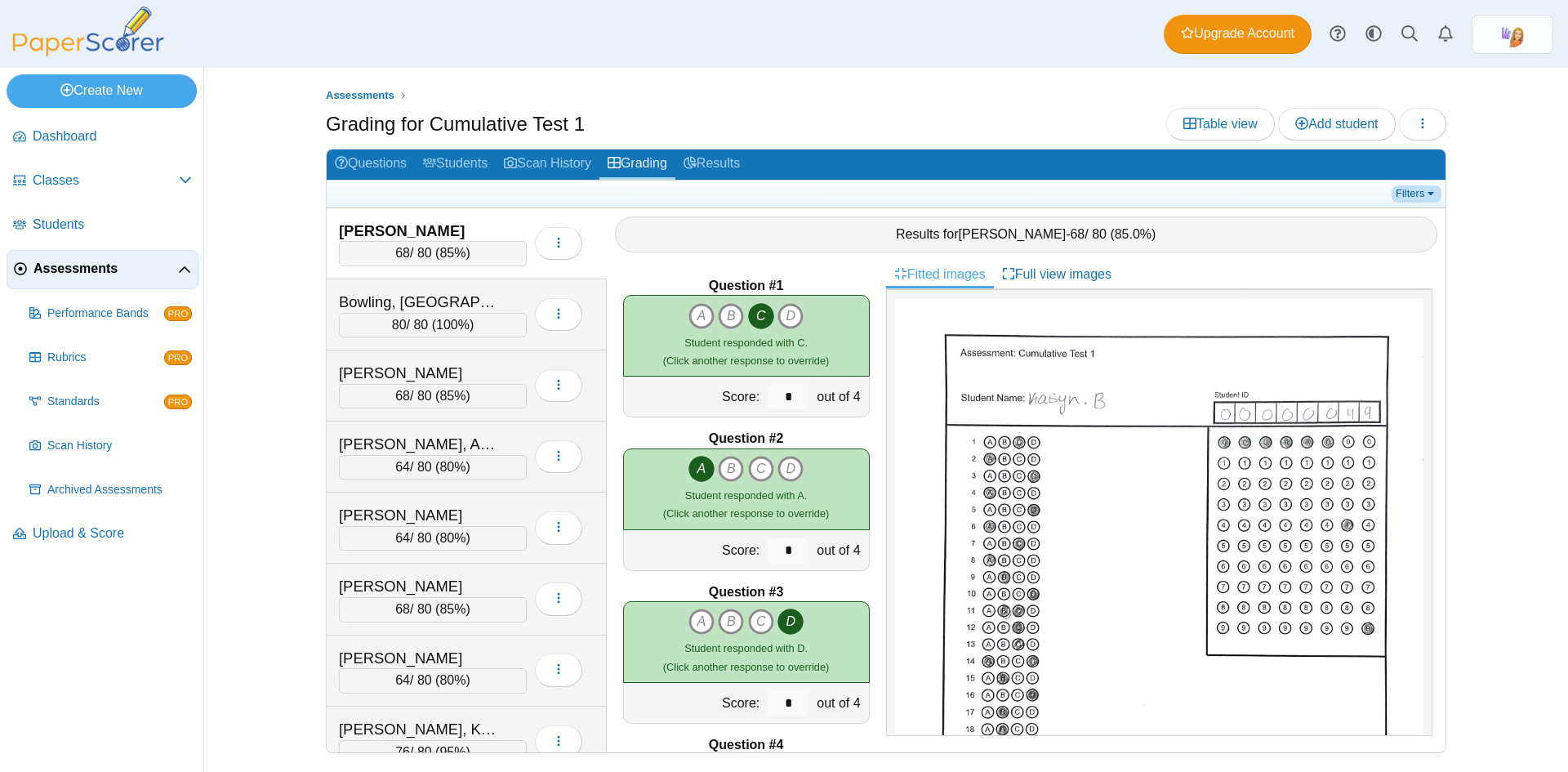
click at [1420, 189] on link "Filters" at bounding box center [1417, 194] width 50 height 16
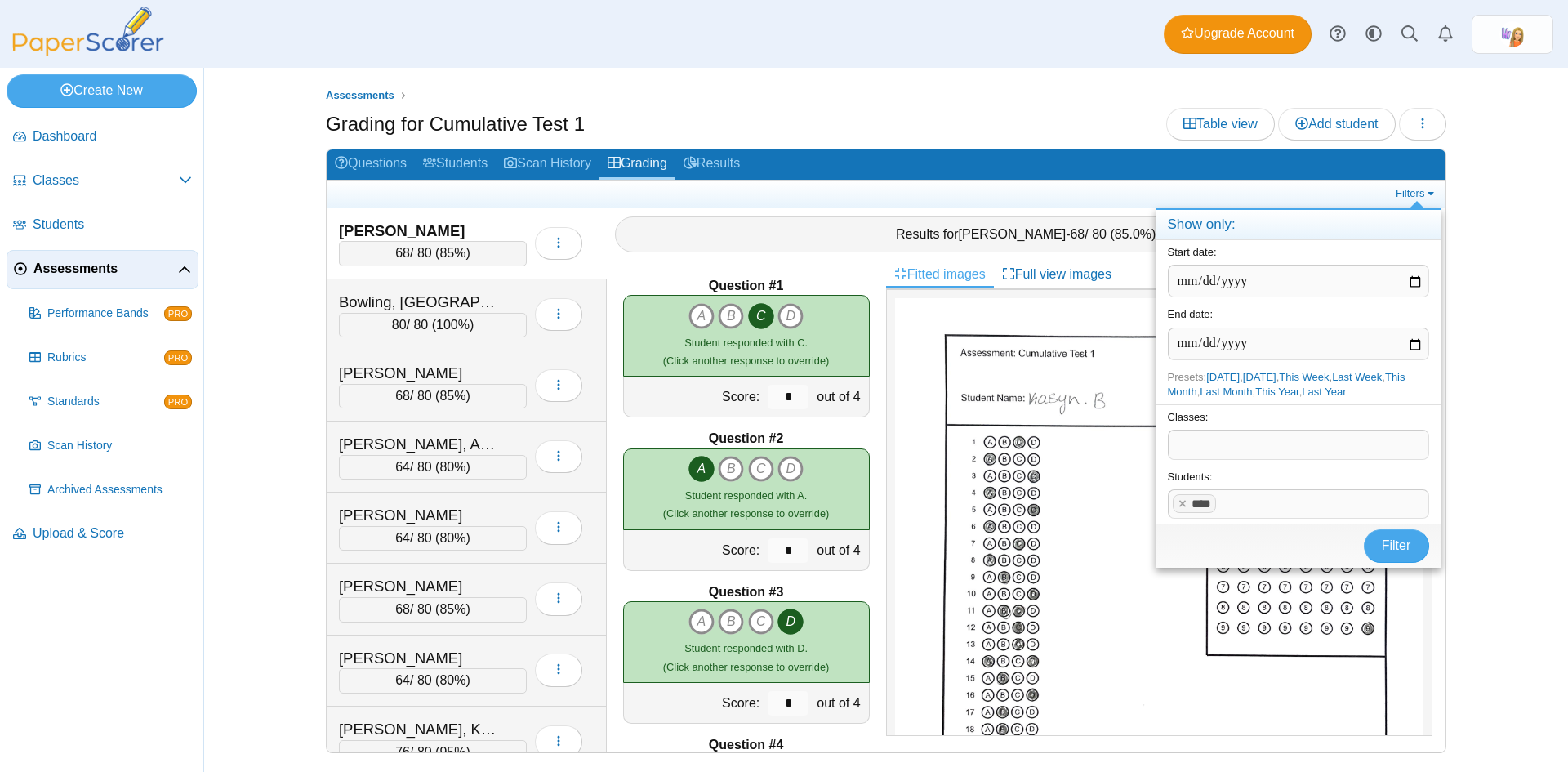
click at [1208, 453] on span at bounding box center [1298, 444] width 260 height 28
click at [1182, 505] on x "remove tag" at bounding box center [1183, 503] width 14 height 11
click at [1190, 445] on span at bounding box center [1298, 444] width 260 height 28
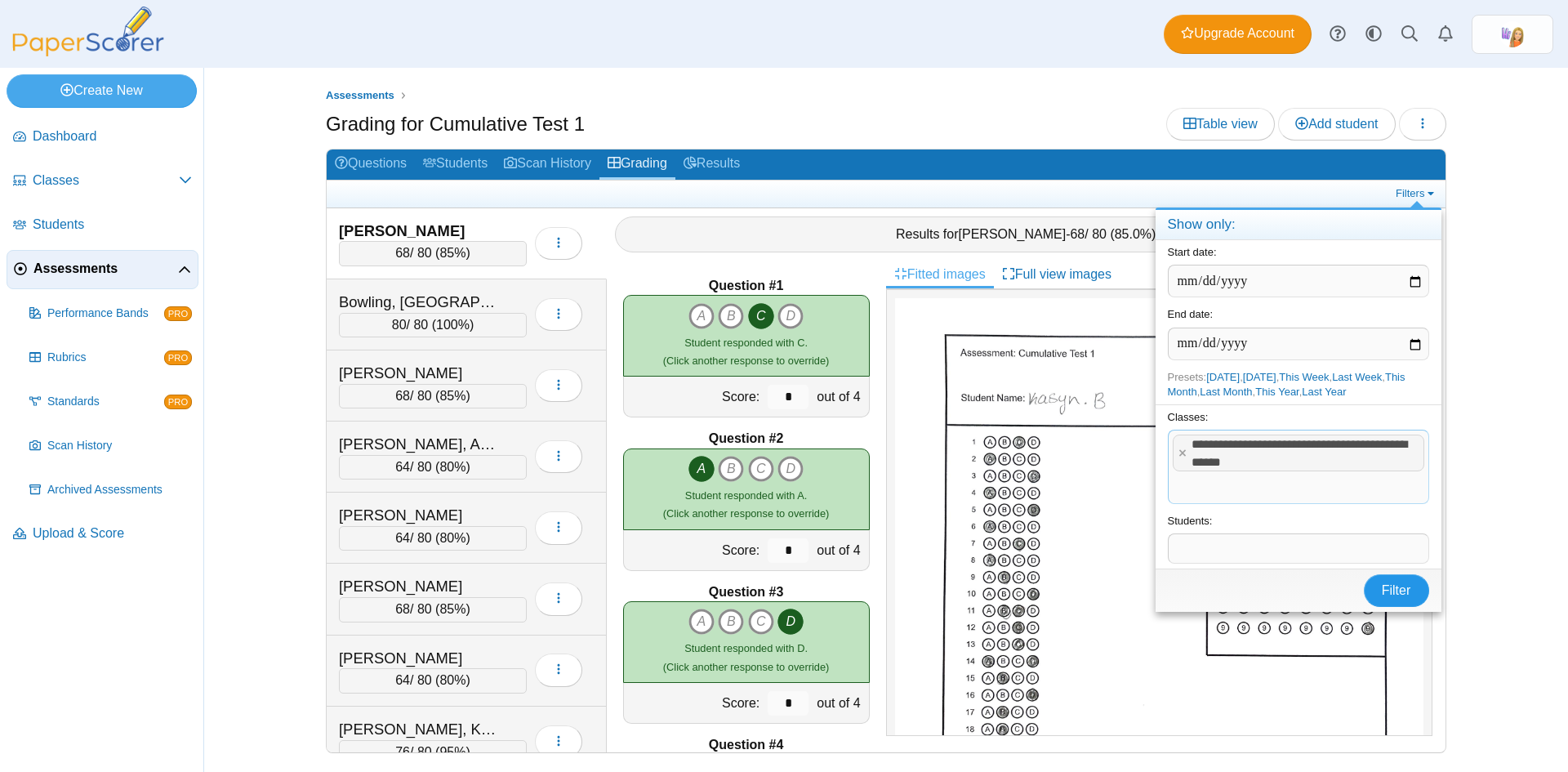
click at [1396, 588] on span "Filter" at bounding box center [1397, 591] width 29 height 14
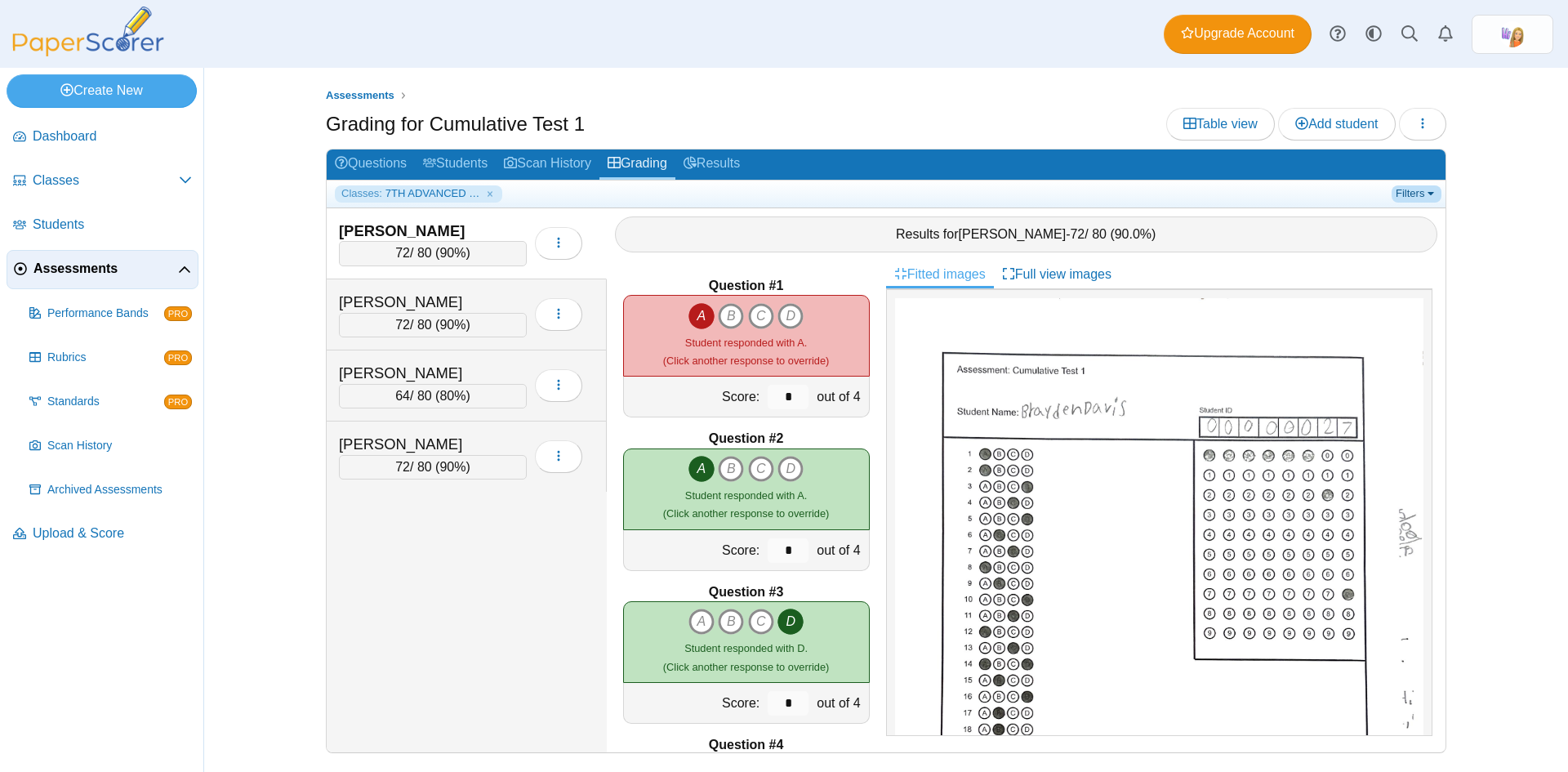
click at [1421, 195] on link "Filters" at bounding box center [1417, 194] width 50 height 16
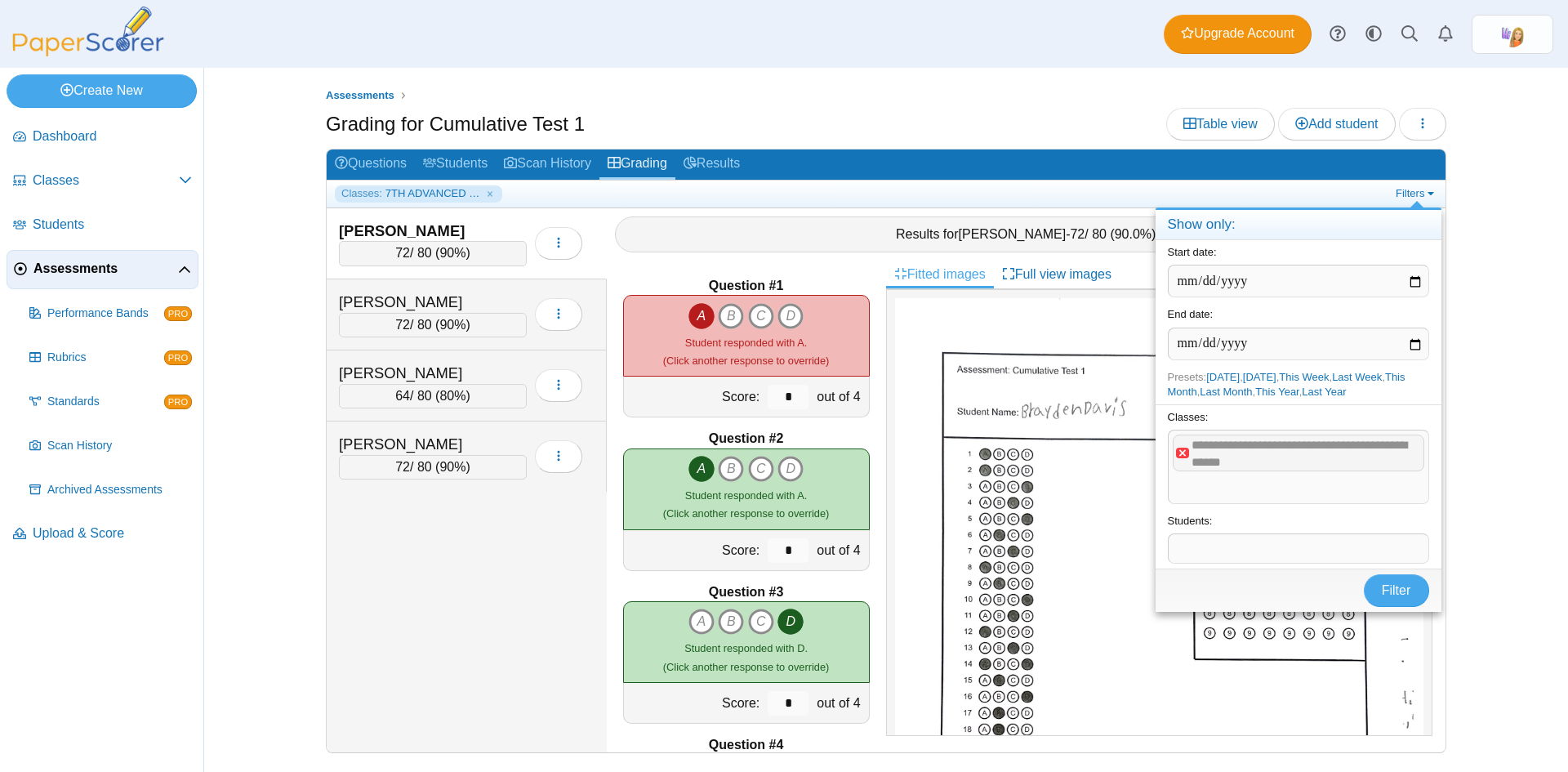
click at [1182, 452] on x "remove tag" at bounding box center [1183, 453] width 14 height 11
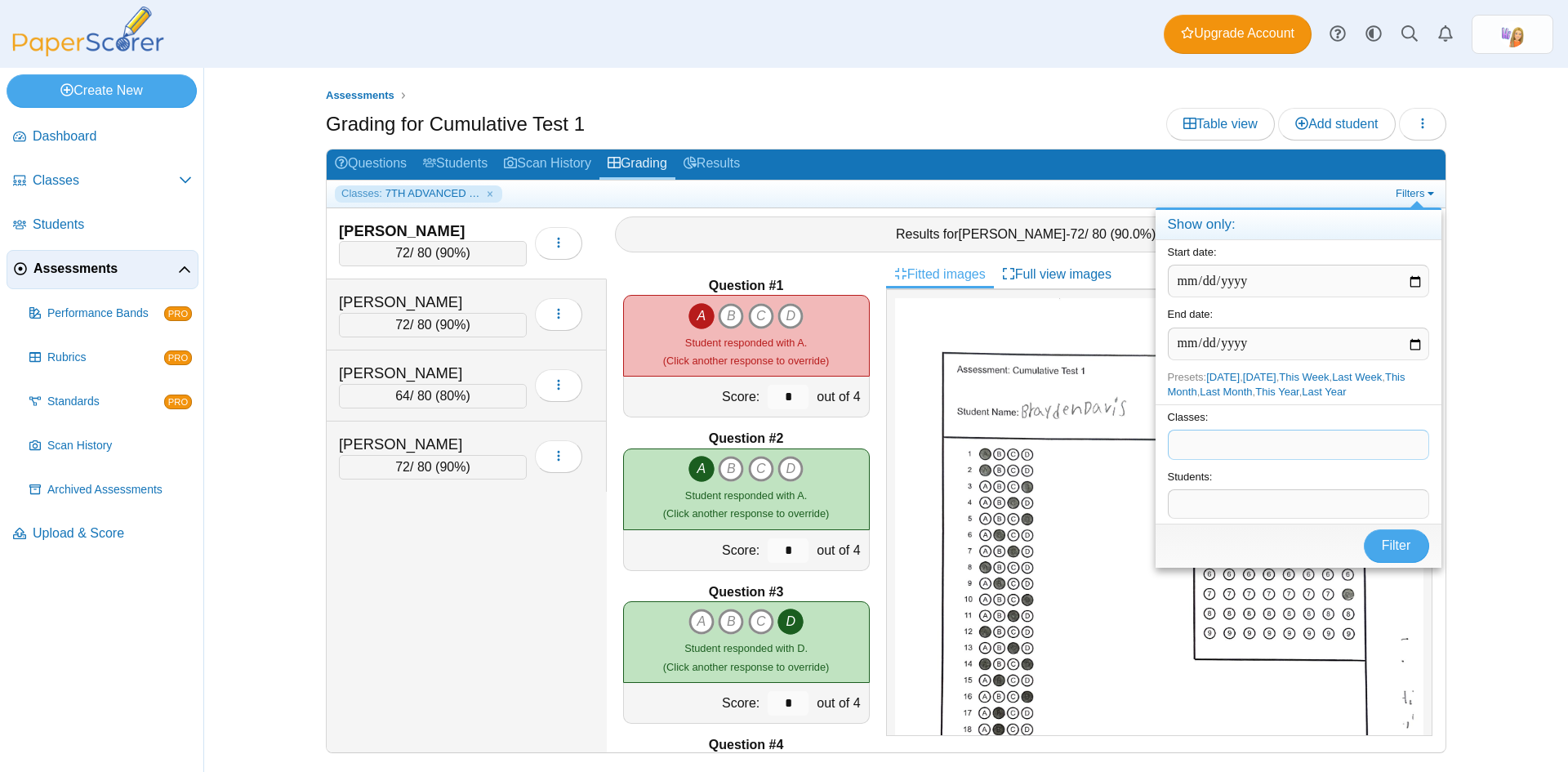
click at [1197, 448] on span at bounding box center [1298, 444] width 260 height 28
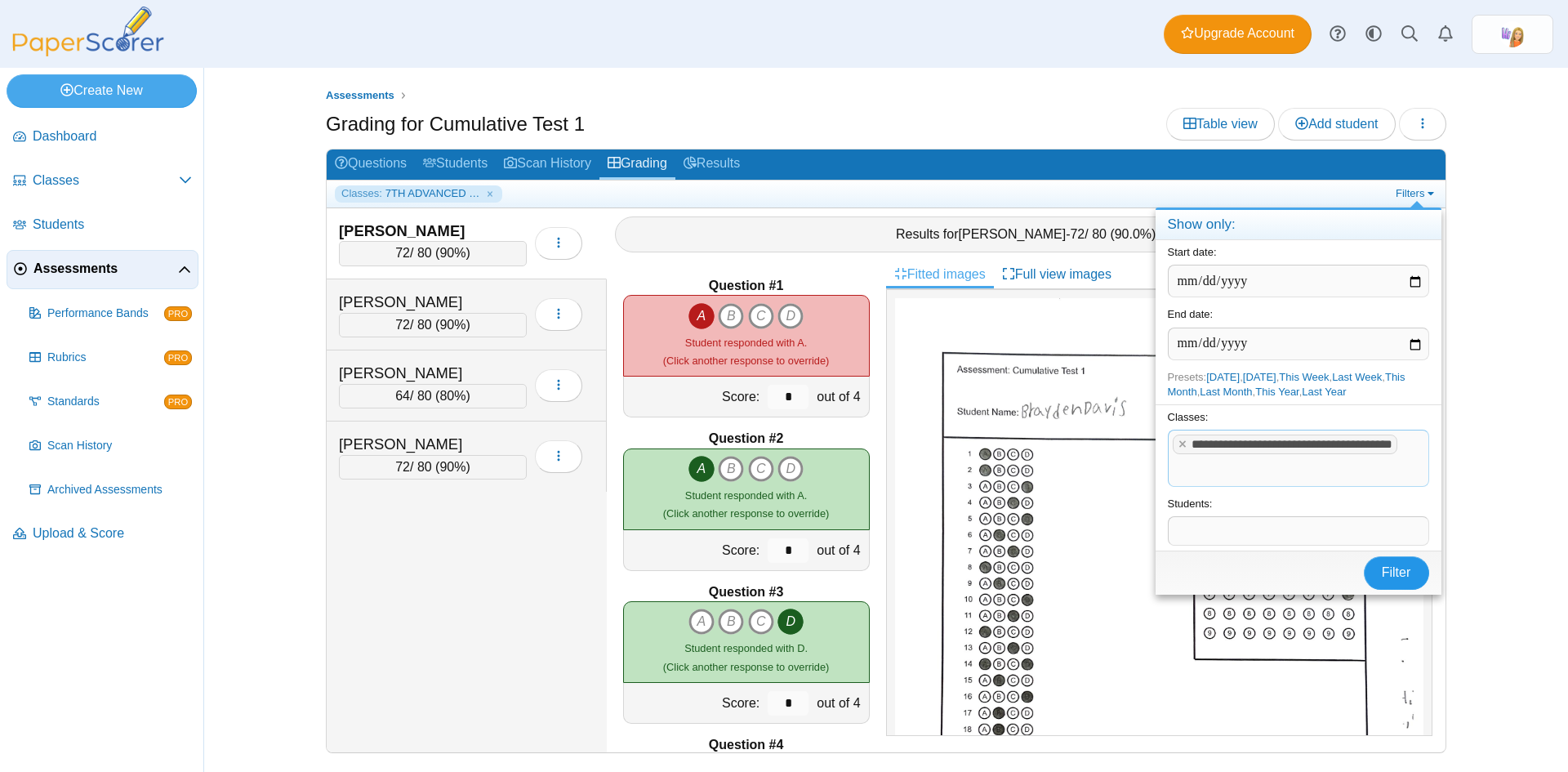
click at [1391, 579] on span "Filter" at bounding box center [1397, 572] width 29 height 14
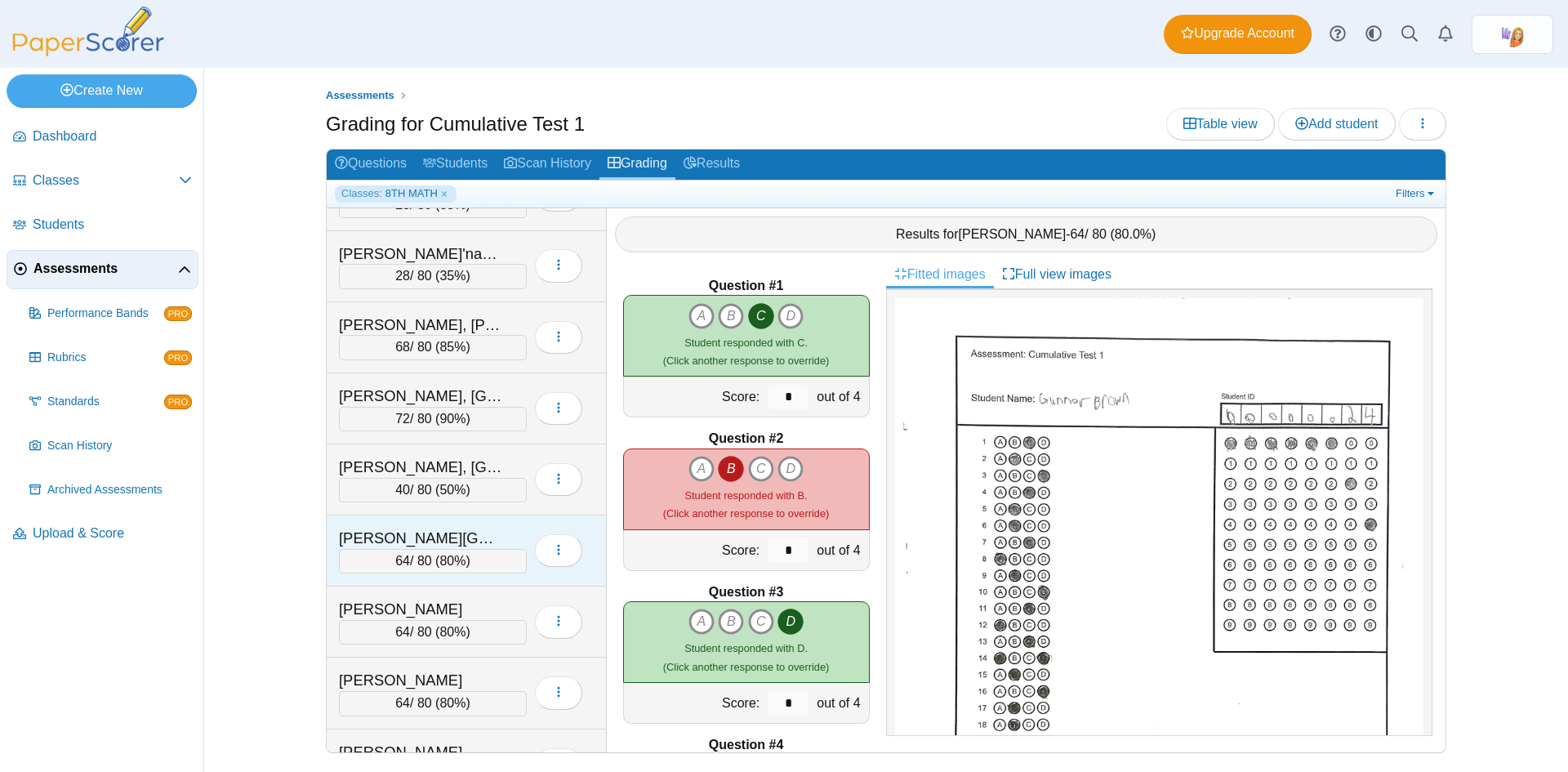
scroll to position [879, 0]
